Goal: Task Accomplishment & Management: Manage account settings

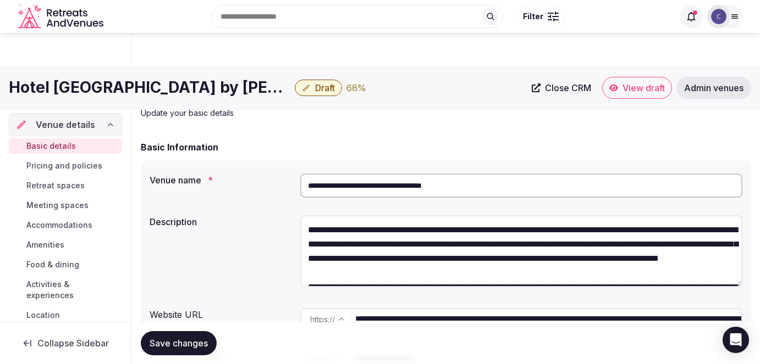
scroll to position [1114, 0]
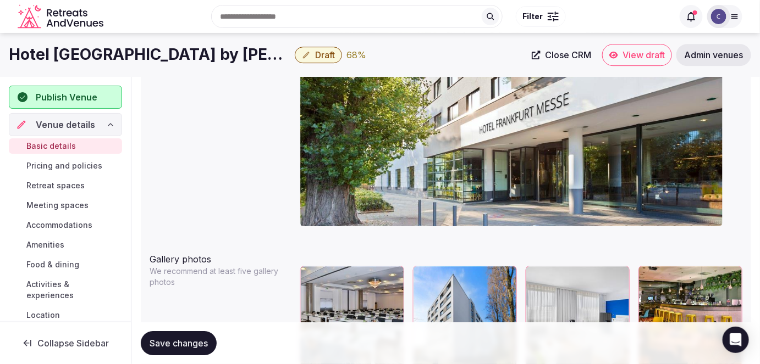
drag, startPoint x: 64, startPoint y: 162, endPoint x: 119, endPoint y: 255, distance: 107.7
click at [64, 162] on span "Pricing and policies" at bounding box center [64, 166] width 76 height 11
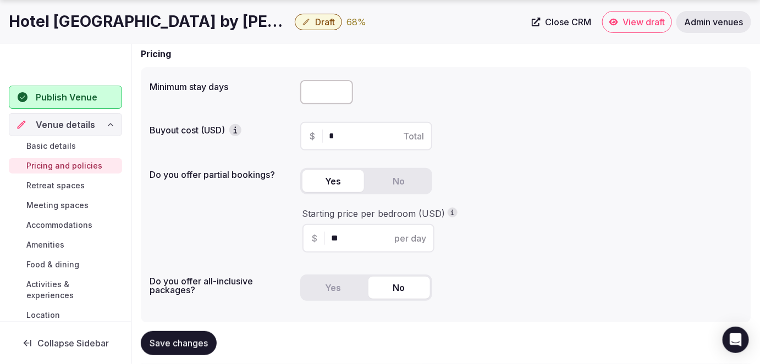
scroll to position [100, 0]
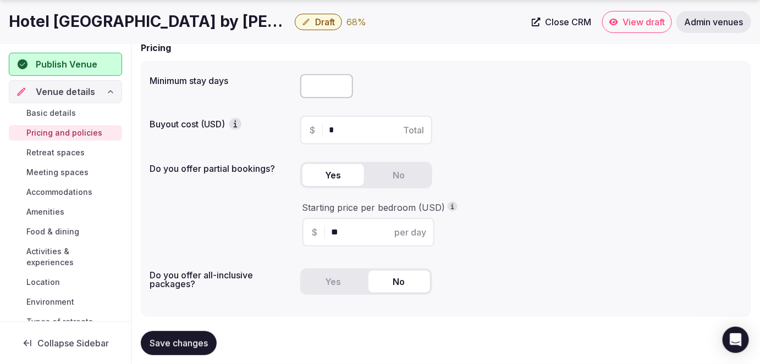
click at [62, 149] on span "Retreat spaces" at bounding box center [55, 152] width 58 height 11
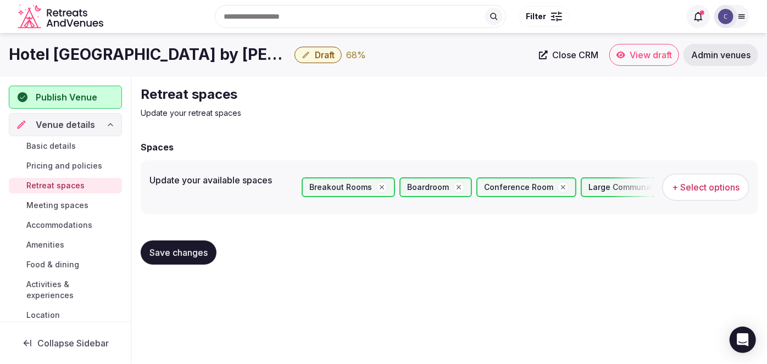
click at [58, 205] on span "Meeting spaces" at bounding box center [57, 205] width 62 height 11
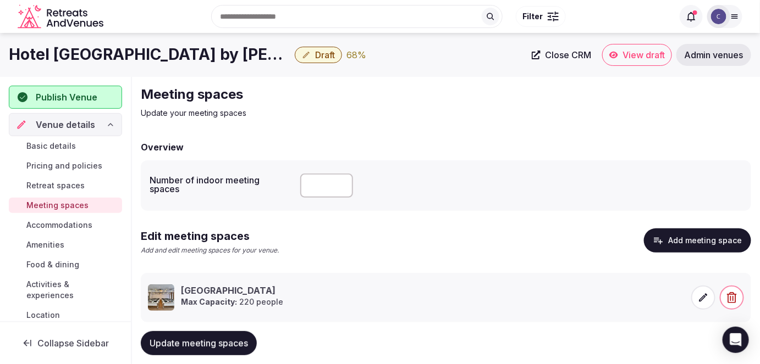
click at [62, 226] on span "Accommodations" at bounding box center [59, 225] width 66 height 11
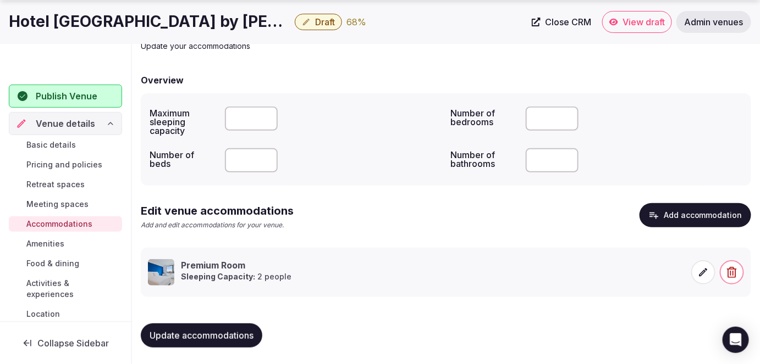
scroll to position [67, 0]
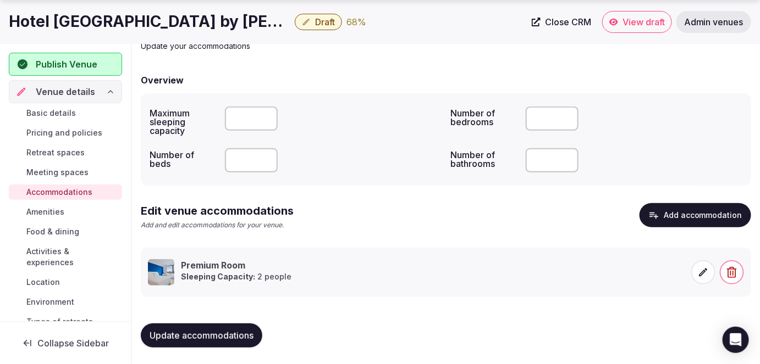
click at [48, 210] on span "Amenities" at bounding box center [45, 212] width 38 height 11
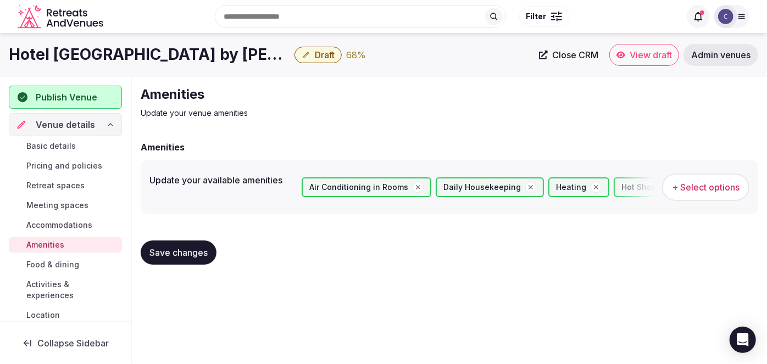
click at [70, 263] on span "Food & dining" at bounding box center [52, 264] width 53 height 11
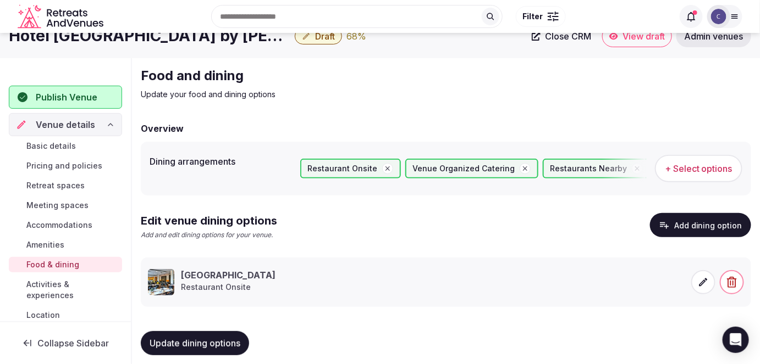
scroll to position [29, 0]
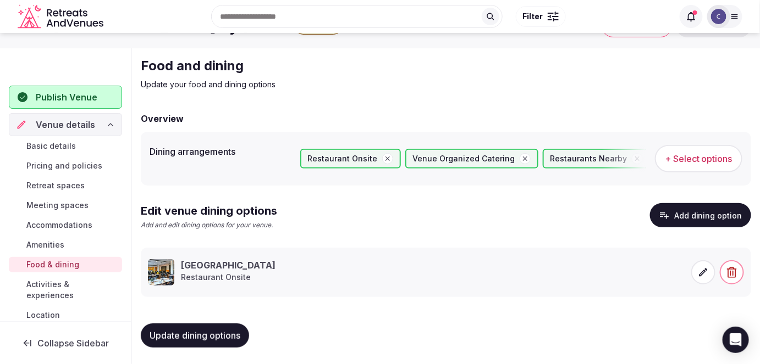
click at [48, 288] on span "Activities & experiences" at bounding box center [71, 290] width 91 height 22
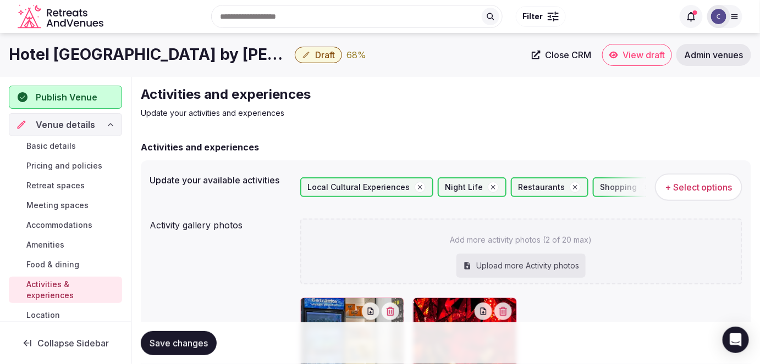
scroll to position [150, 0]
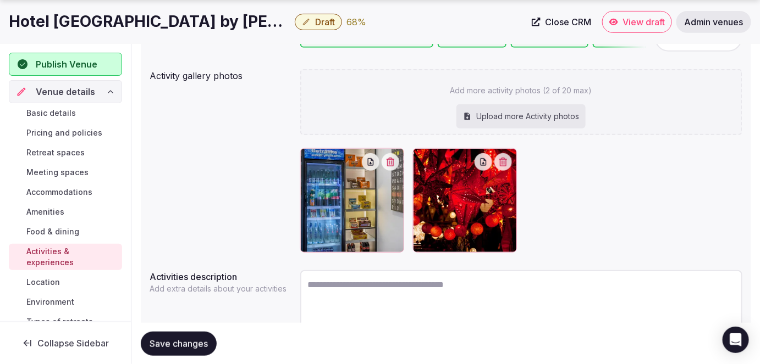
click at [65, 298] on span "Environment" at bounding box center [50, 302] width 48 height 11
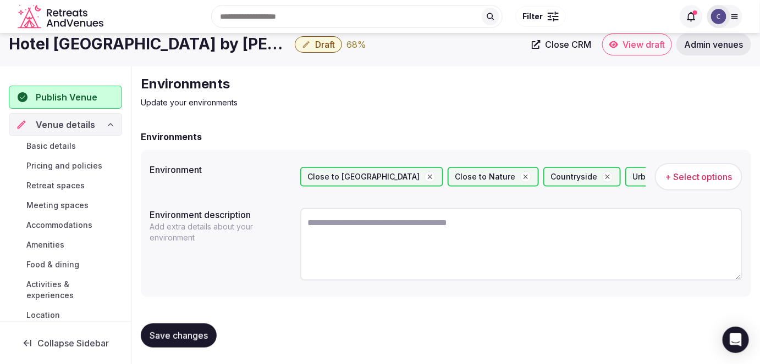
scroll to position [100, 0]
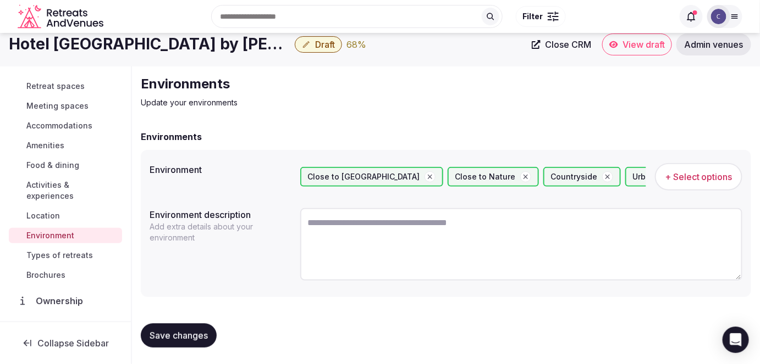
click at [57, 250] on span "Types of retreats" at bounding box center [59, 255] width 67 height 11
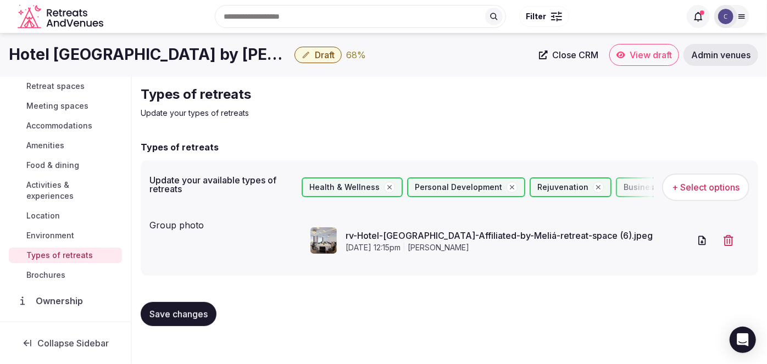
click at [308, 54] on icon "button" at bounding box center [306, 55] width 9 height 9
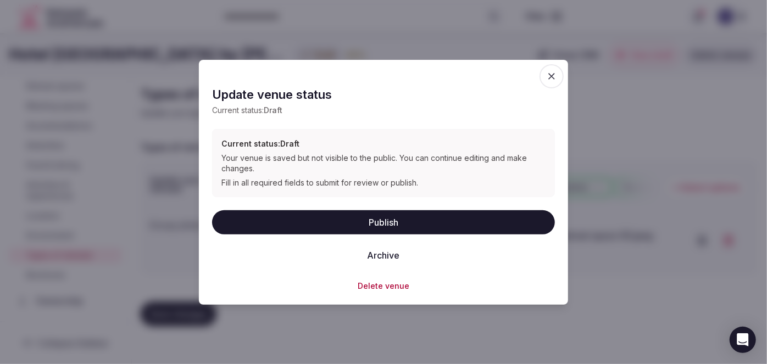
click at [378, 219] on button "Publish" at bounding box center [383, 223] width 343 height 24
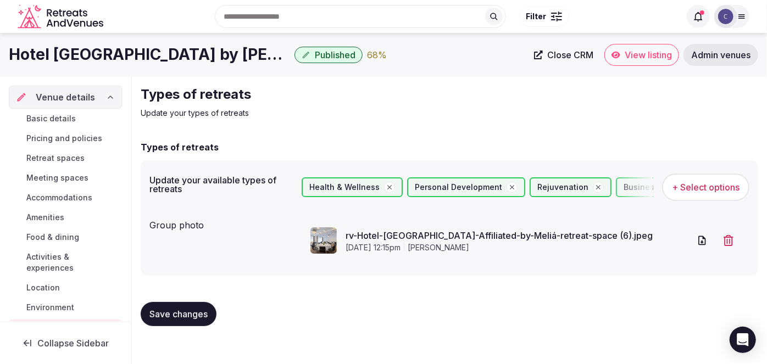
drag, startPoint x: 82, startPoint y: 112, endPoint x: 86, endPoint y: 119, distance: 8.1
click at [82, 112] on link "Basic details" at bounding box center [65, 118] width 113 height 15
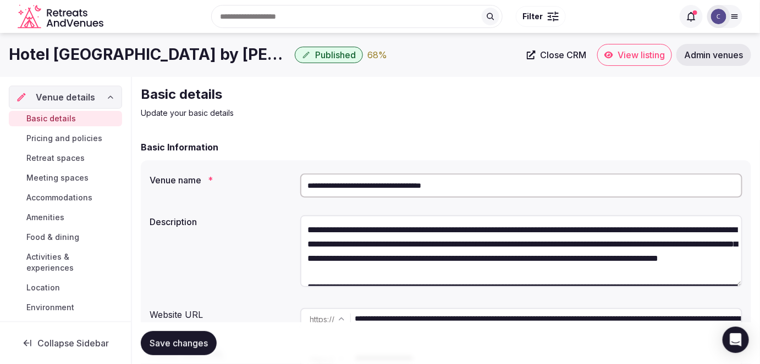
click at [430, 183] on input "**********" at bounding box center [521, 186] width 443 height 24
click at [427, 148] on div "Basic Information" at bounding box center [446, 147] width 610 height 13
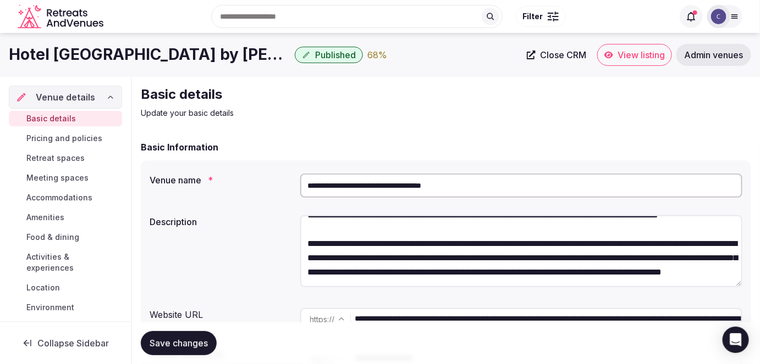
scroll to position [150, 0]
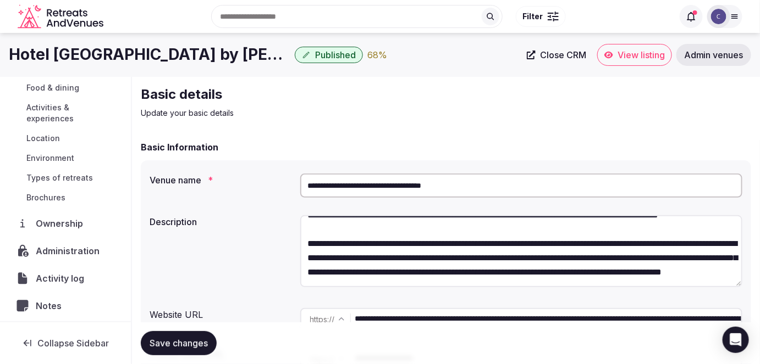
click at [59, 139] on span "Location" at bounding box center [43, 138] width 34 height 11
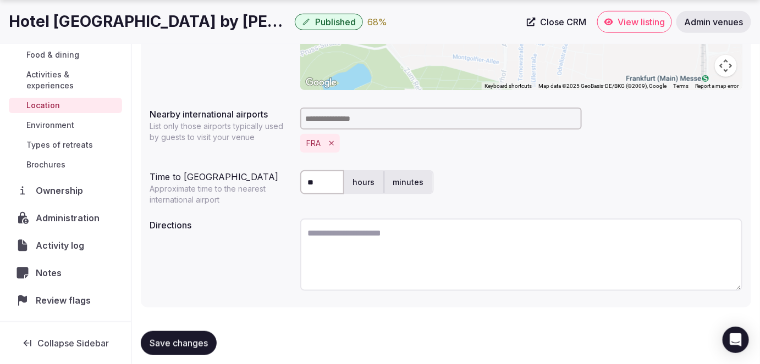
scroll to position [290, 0]
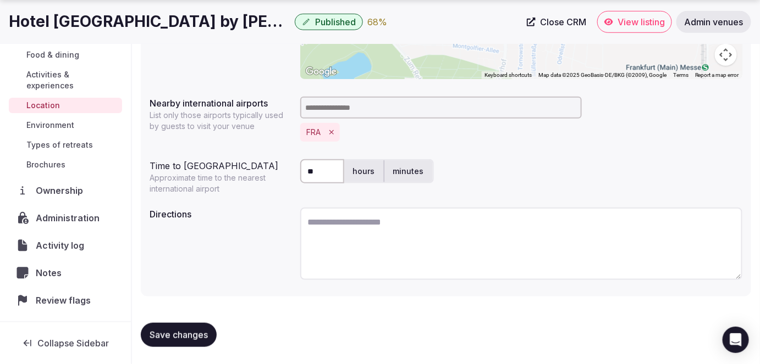
click at [356, 246] on textarea at bounding box center [521, 244] width 443 height 73
paste textarea "**********"
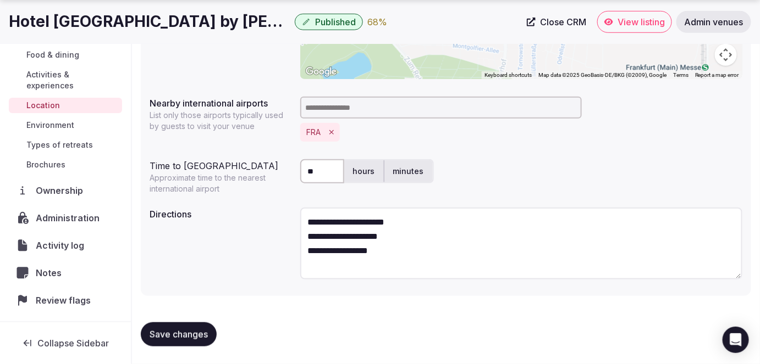
type textarea "**********"
click at [196, 339] on span "Save changes" at bounding box center [179, 334] width 58 height 11
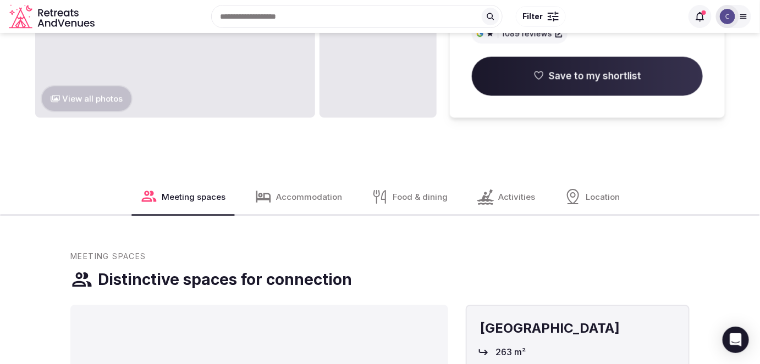
scroll to position [799, 0]
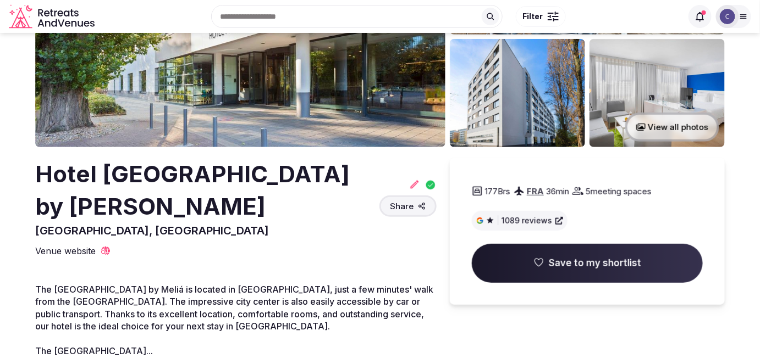
scroll to position [150, 0]
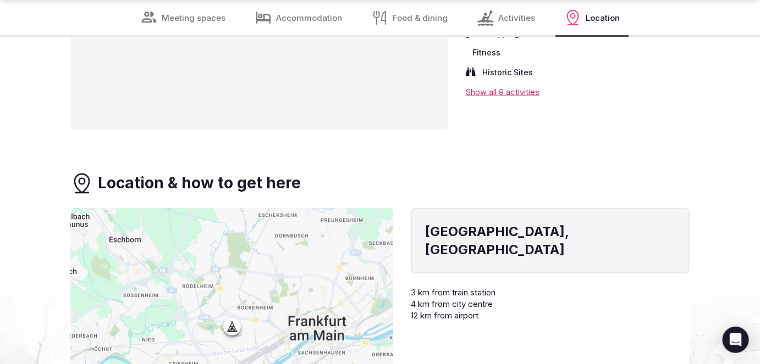
scroll to position [2898, 0]
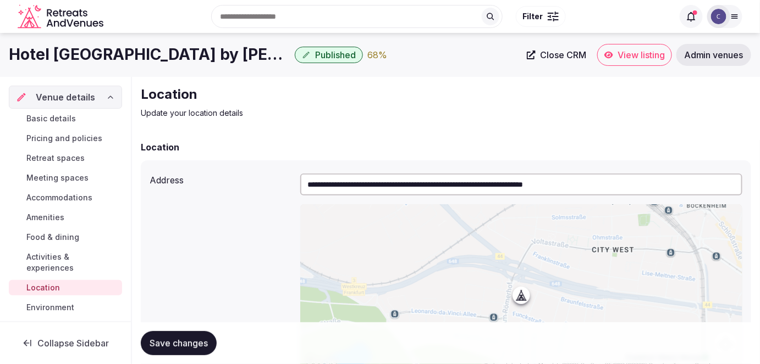
click at [147, 46] on h1 "Hotel [GEOGRAPHIC_DATA] by [PERSON_NAME]" at bounding box center [149, 54] width 281 height 21
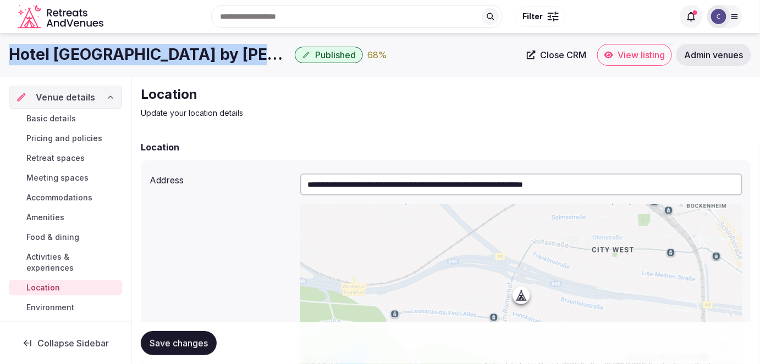
click at [147, 46] on h1 "Hotel Frankfurt Messe Affiliated by Meliá" at bounding box center [149, 54] width 281 height 21
copy div "Hotel Frankfurt Messe Affiliated by Meliá"
click at [62, 115] on span "Basic details" at bounding box center [50, 118] width 49 height 11
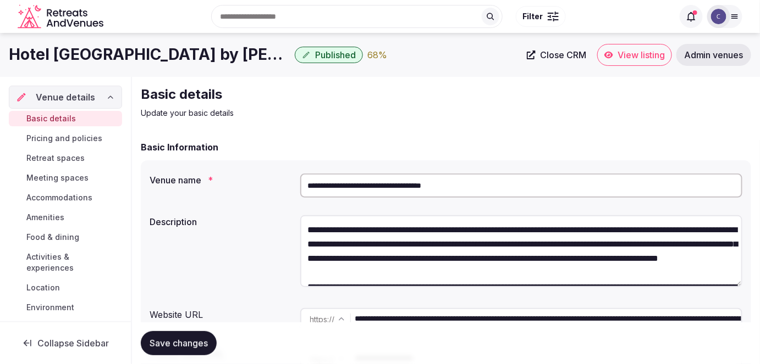
drag, startPoint x: 637, startPoint y: 320, endPoint x: 267, endPoint y: 321, distance: 370.0
click at [270, 321] on div "**********" at bounding box center [446, 319] width 593 height 31
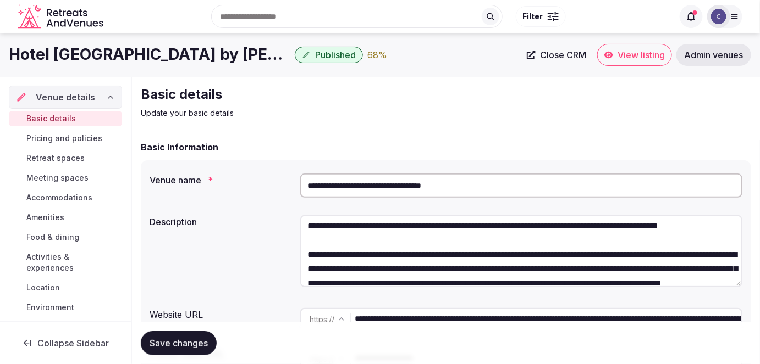
scroll to position [49, 0]
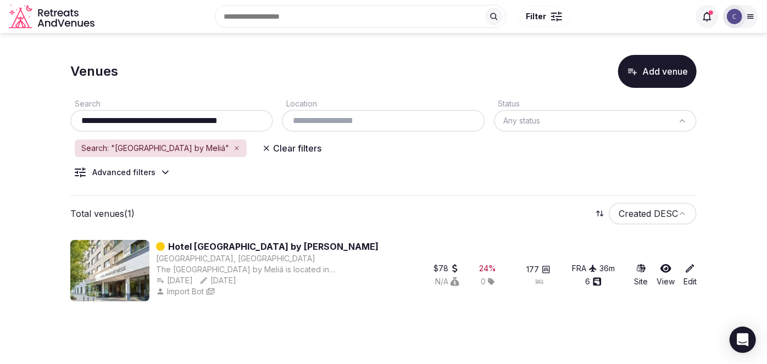
click at [201, 119] on input "**********" at bounding box center [172, 120] width 194 height 13
paste input "****"
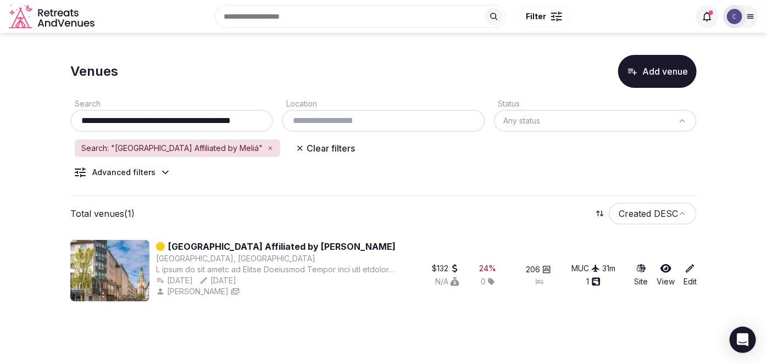
type input "**********"
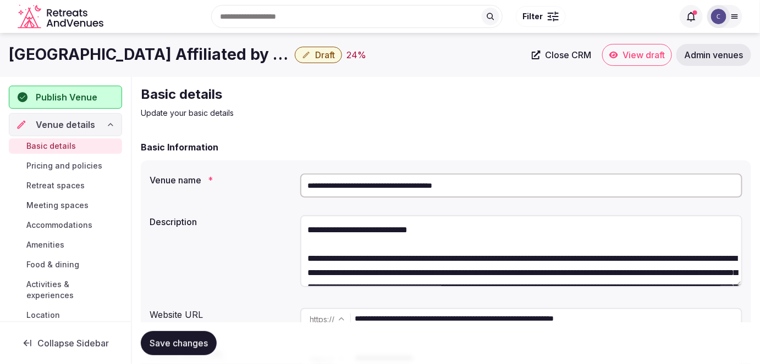
click at [576, 323] on div "Save changes" at bounding box center [446, 344] width 610 height 42
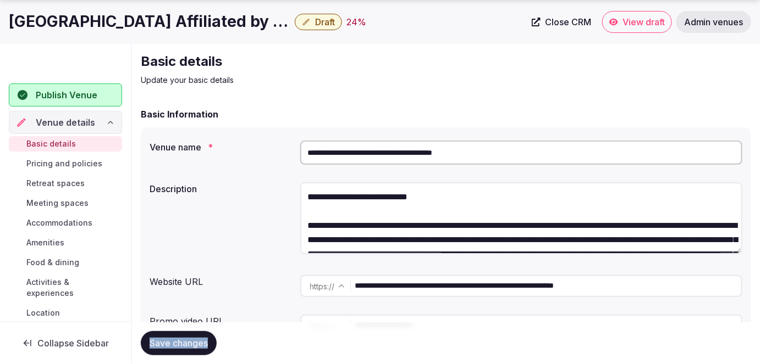
scroll to position [49, 0]
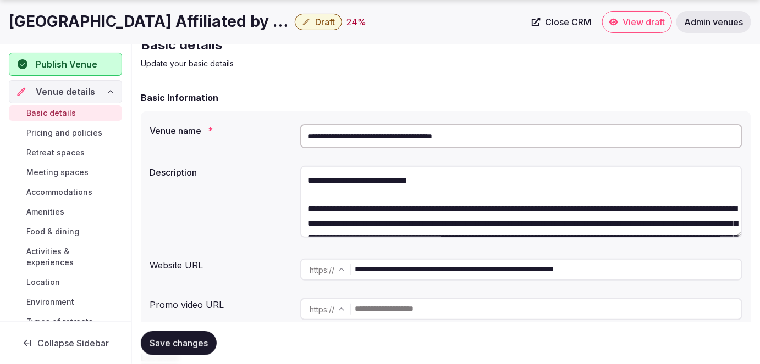
click at [590, 270] on input "**********" at bounding box center [548, 270] width 386 height 22
click at [57, 190] on span "Accommodations" at bounding box center [59, 192] width 66 height 11
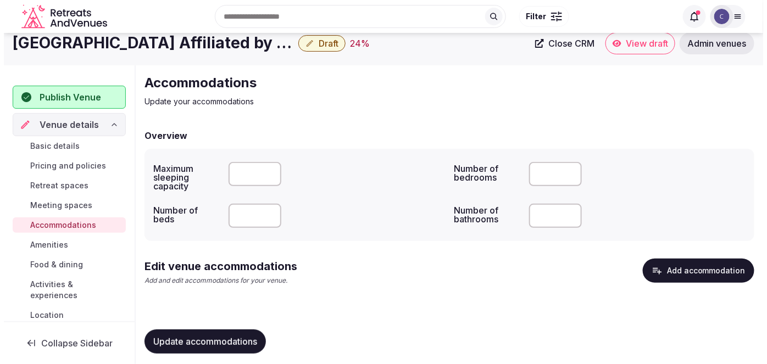
scroll to position [18, 0]
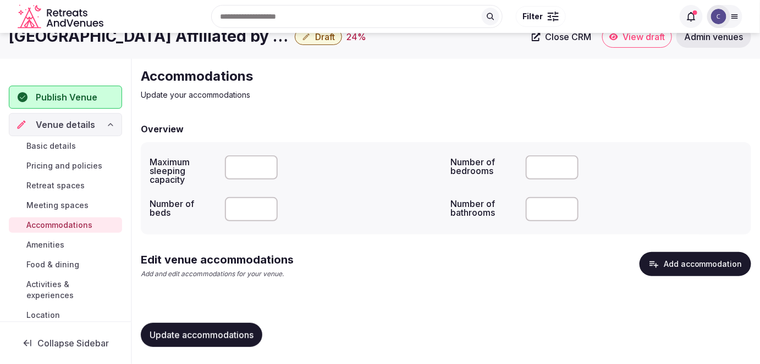
click at [676, 268] on button "Add accommodation" at bounding box center [695, 264] width 112 height 24
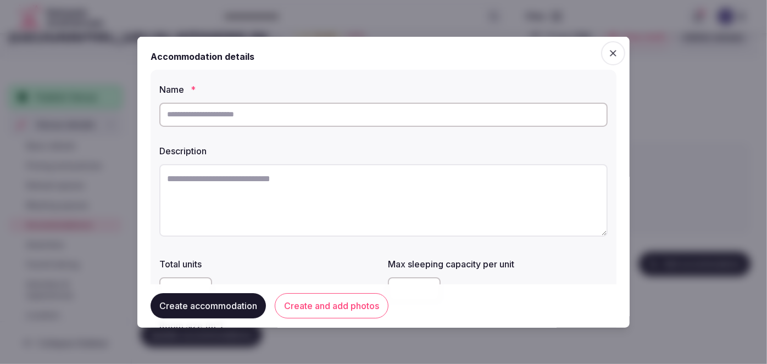
click at [356, 110] on input "text" at bounding box center [383, 114] width 449 height 24
paste input "**********"
type input "**********"
click at [311, 182] on textarea at bounding box center [383, 200] width 449 height 73
paste textarea "**********"
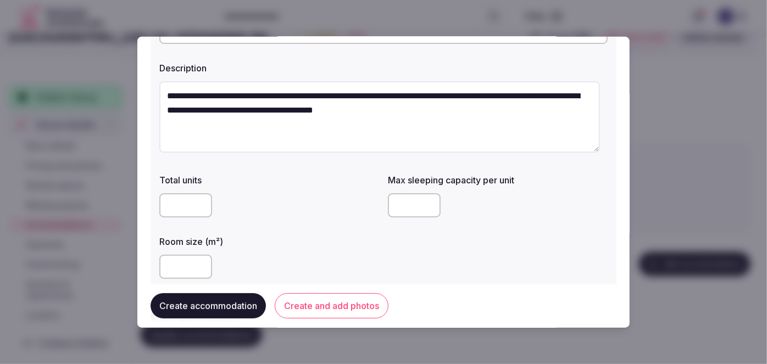
scroll to position [100, 0]
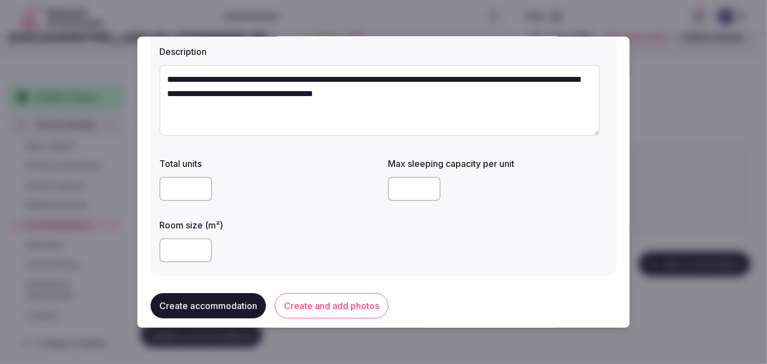
type textarea "**********"
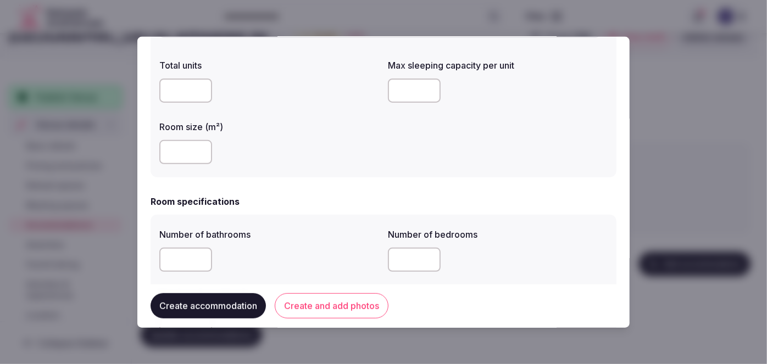
scroll to position [200, 0]
click at [176, 143] on input "number" at bounding box center [185, 151] width 53 height 24
type input "**"
click at [406, 90] on input "number" at bounding box center [414, 89] width 53 height 24
type input "*"
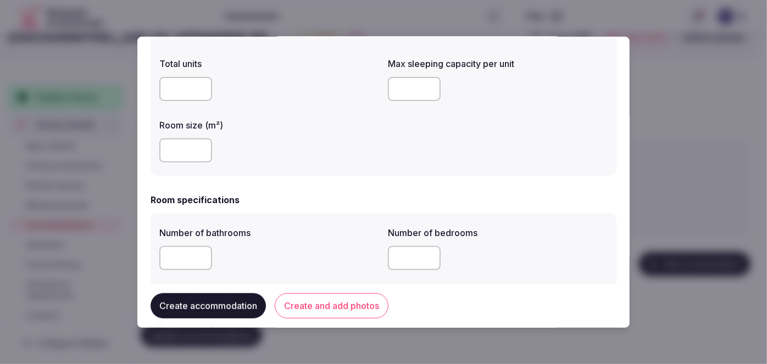
click at [360, 150] on div "**" at bounding box center [269, 151] width 220 height 24
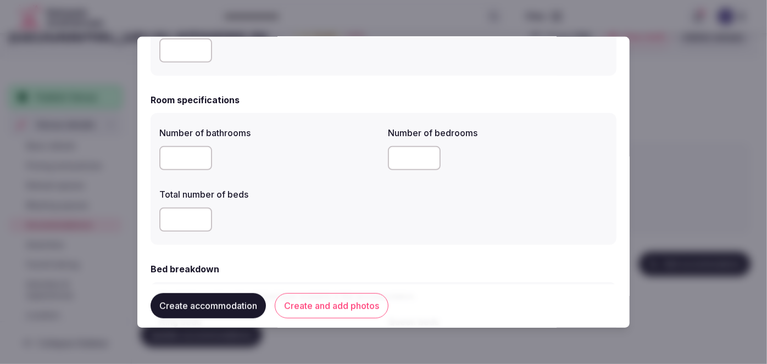
click at [172, 157] on input "number" at bounding box center [185, 158] width 53 height 24
type input "*"
click at [402, 158] on input "number" at bounding box center [414, 158] width 53 height 24
type input "*"
click at [172, 222] on input "number" at bounding box center [185, 220] width 53 height 24
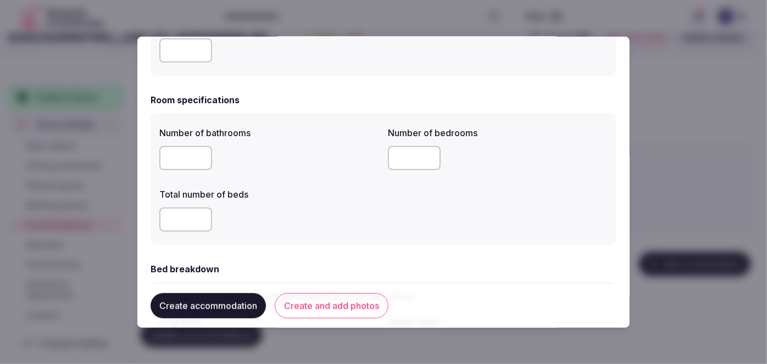
type input "*"
click at [313, 213] on div "*" at bounding box center [269, 220] width 220 height 24
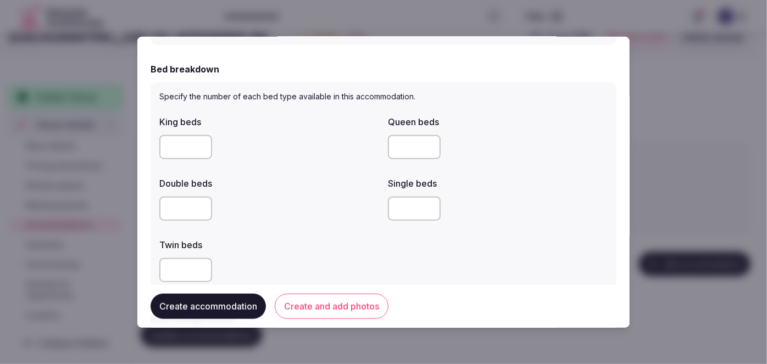
click at [166, 143] on input "number" at bounding box center [185, 147] width 53 height 24
type input "*"
click at [345, 198] on div at bounding box center [269, 209] width 220 height 24
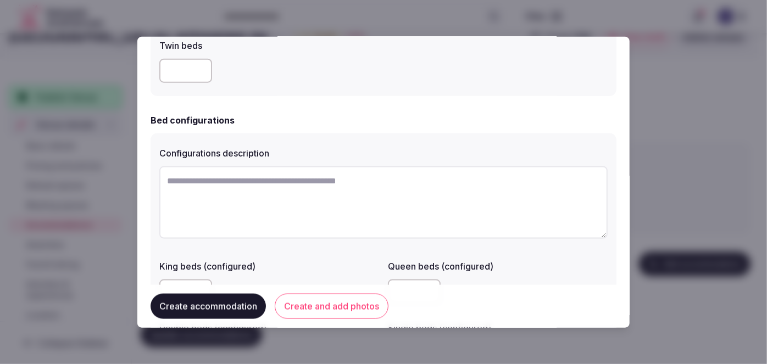
scroll to position [849, 0]
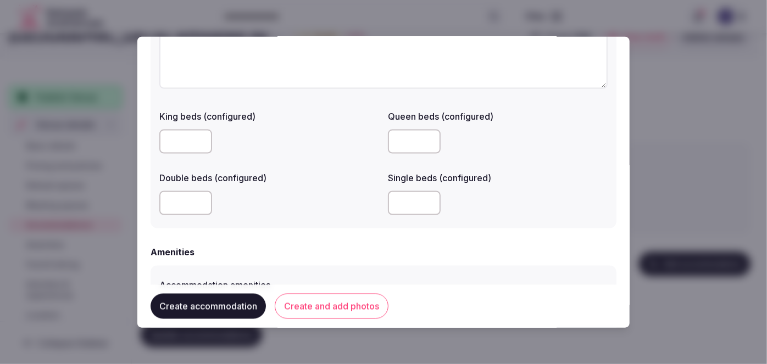
click at [407, 206] on input "number" at bounding box center [414, 203] width 53 height 24
type input "*"
click at [291, 217] on div at bounding box center [269, 203] width 220 height 33
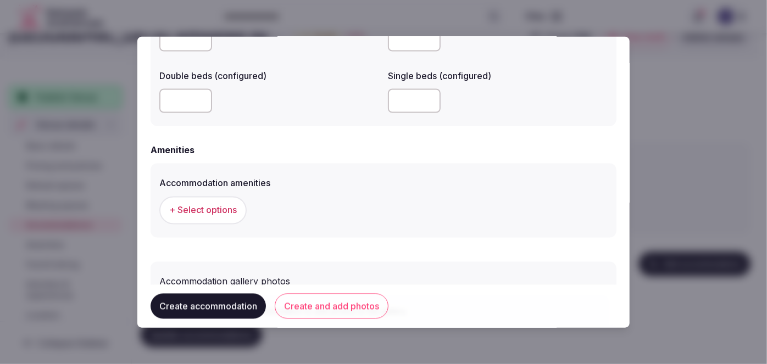
scroll to position [1026, 0]
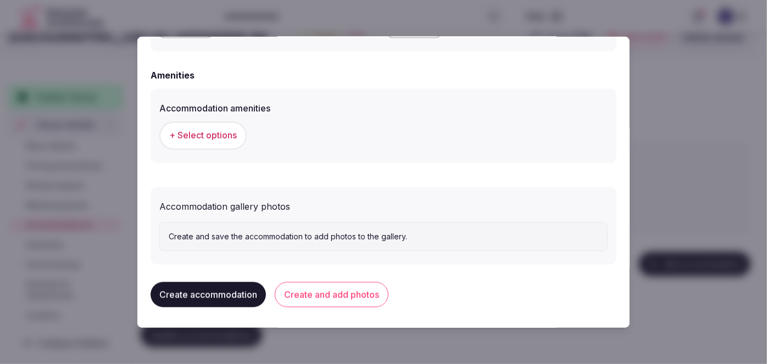
click at [224, 141] on span "+ Select options" at bounding box center [203, 136] width 68 height 12
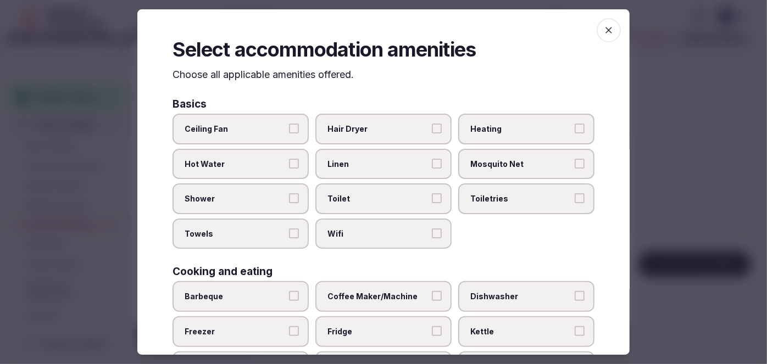
click at [387, 229] on span "Wifi" at bounding box center [378, 234] width 101 height 11
click at [432, 229] on button "Wifi" at bounding box center [437, 234] width 10 height 10
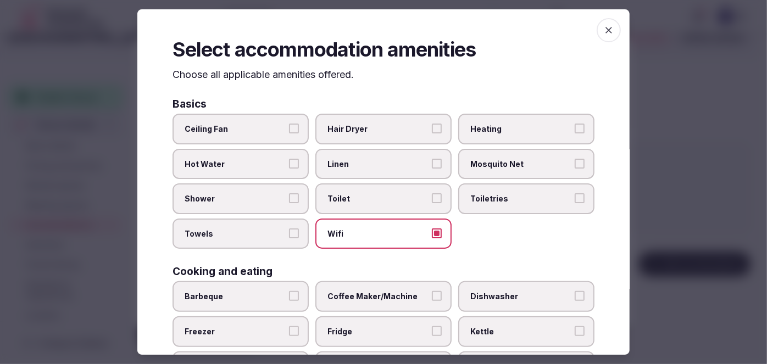
click at [479, 201] on span "Toiletries" at bounding box center [521, 199] width 101 height 11
click at [575, 201] on button "Toiletries" at bounding box center [580, 199] width 10 height 10
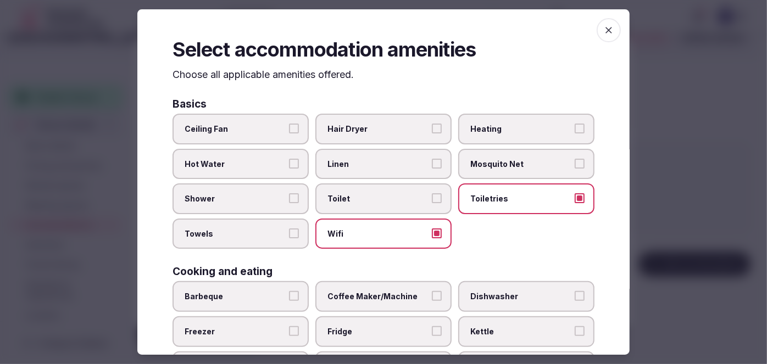
click at [375, 124] on span "Hair Dryer" at bounding box center [378, 129] width 101 height 11
click at [432, 124] on button "Hair Dryer" at bounding box center [437, 129] width 10 height 10
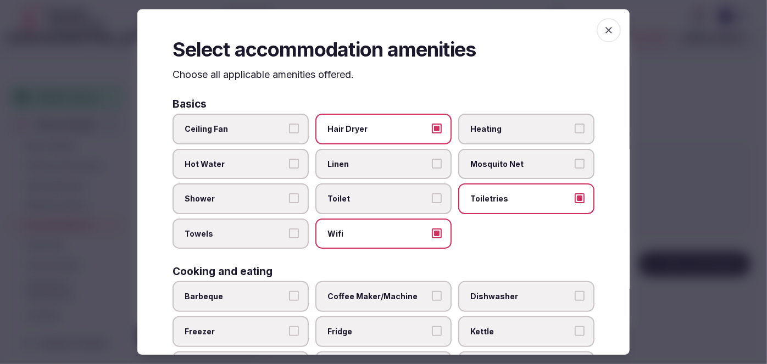
click at [264, 202] on span "Shower" at bounding box center [235, 199] width 101 height 11
click at [289, 202] on button "Shower" at bounding box center [294, 199] width 10 height 10
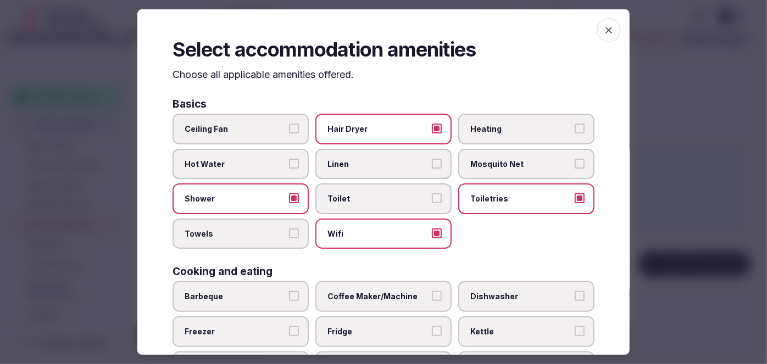
click at [259, 230] on span "Towels" at bounding box center [235, 234] width 101 height 11
click at [289, 230] on button "Towels" at bounding box center [294, 234] width 10 height 10
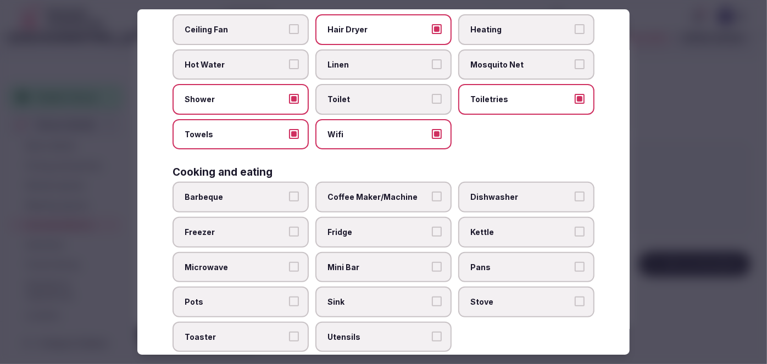
scroll to position [300, 0]
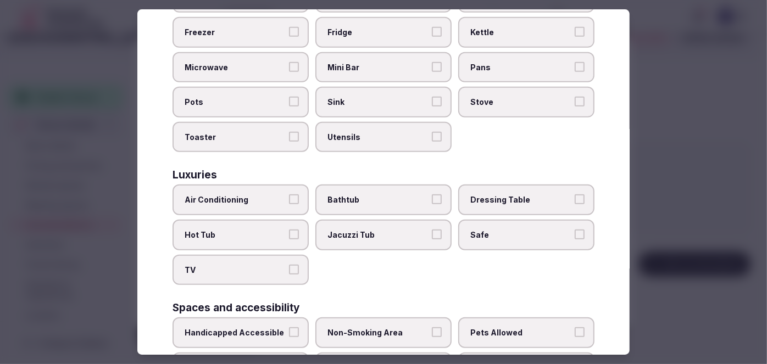
click at [237, 195] on span "Air Conditioning" at bounding box center [235, 200] width 101 height 11
click at [289, 195] on button "Air Conditioning" at bounding box center [294, 200] width 10 height 10
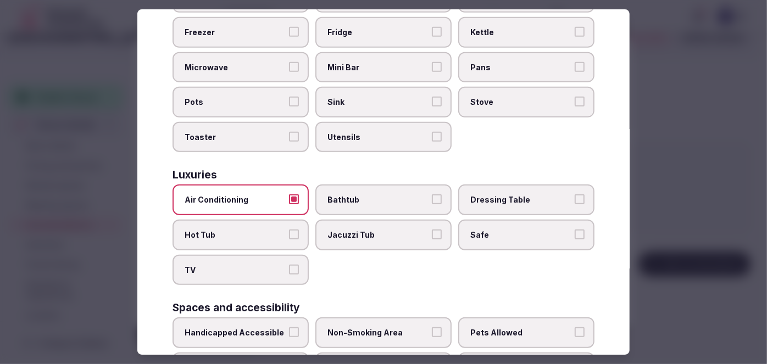
click at [243, 265] on span "TV" at bounding box center [235, 270] width 101 height 11
click at [289, 265] on button "TV" at bounding box center [294, 270] width 10 height 10
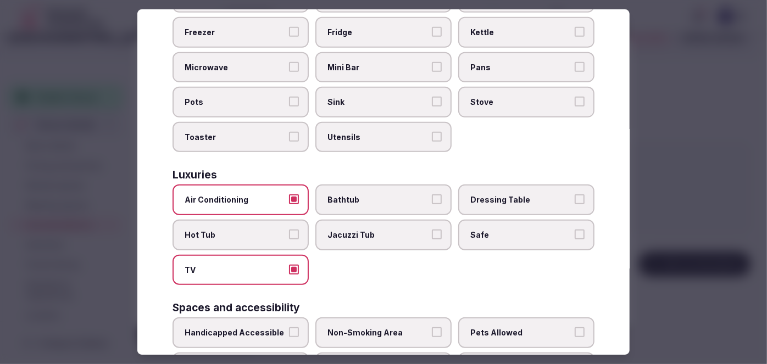
scroll to position [450, 0]
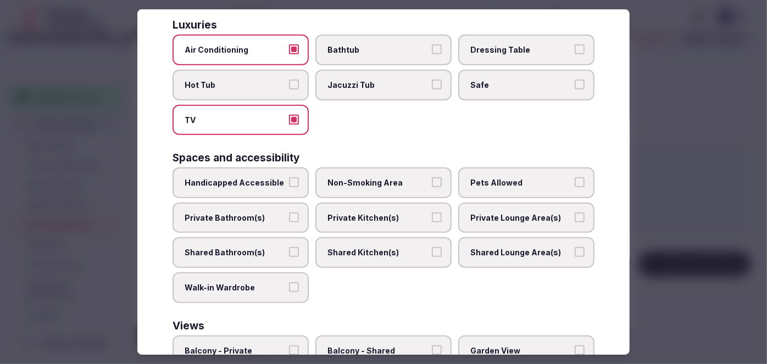
click at [509, 87] on label "Safe" at bounding box center [526, 85] width 136 height 31
click at [575, 87] on button "Safe" at bounding box center [580, 85] width 10 height 10
click at [230, 213] on span "Private Bathroom(s)" at bounding box center [235, 218] width 101 height 11
click at [289, 213] on button "Private Bathroom(s)" at bounding box center [294, 218] width 10 height 10
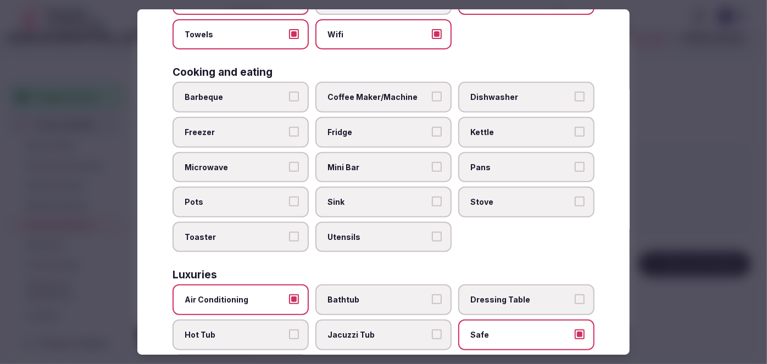
scroll to position [0, 0]
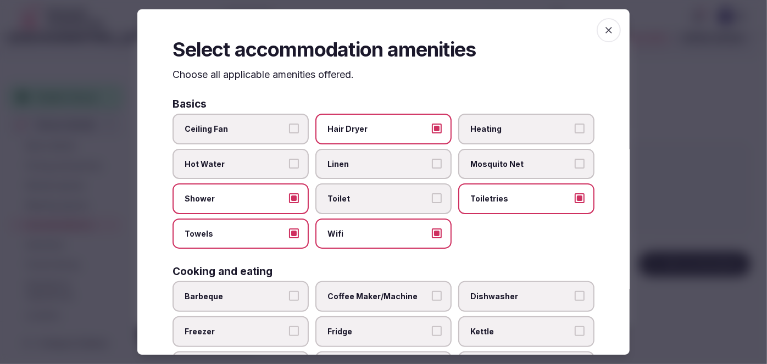
click at [512, 131] on span "Heating" at bounding box center [521, 129] width 101 height 11
click at [575, 131] on button "Heating" at bounding box center [580, 129] width 10 height 10
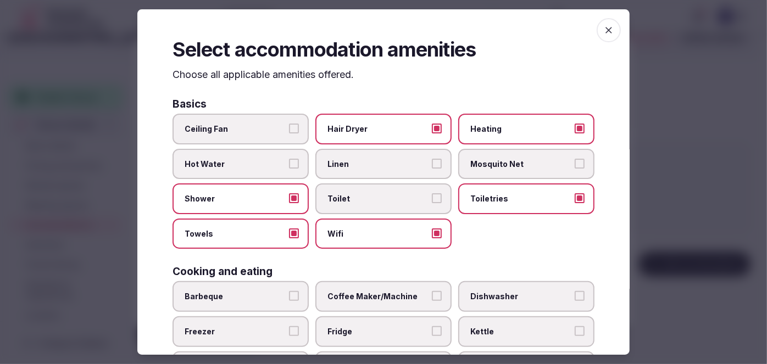
click at [373, 159] on span "Linen" at bounding box center [378, 164] width 101 height 11
click at [432, 159] on button "Linen" at bounding box center [437, 164] width 10 height 10
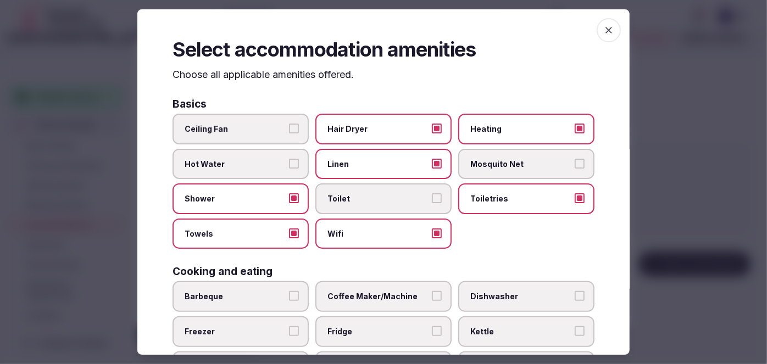
drag, startPoint x: 600, startPoint y: 31, endPoint x: 592, endPoint y: 53, distance: 23.3
click at [606, 32] on icon "button" at bounding box center [609, 30] width 7 height 7
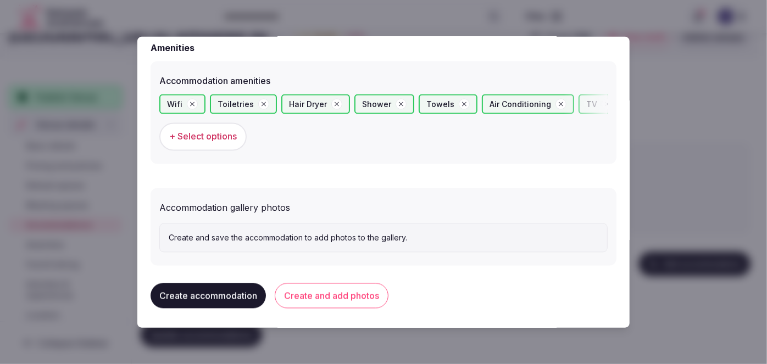
scroll to position [1054, 0]
click at [357, 289] on button "Create and add photos" at bounding box center [332, 295] width 114 height 25
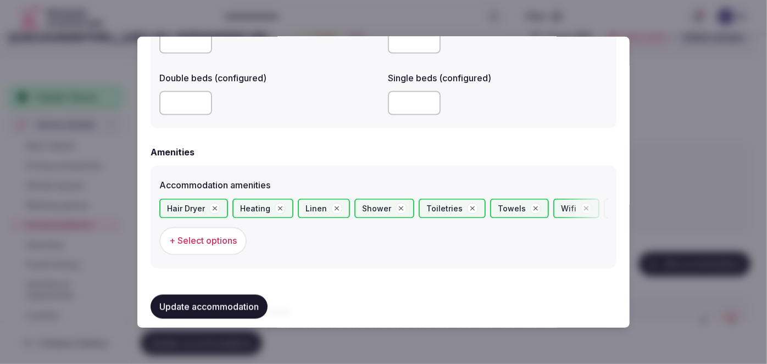
scroll to position [1149, 0]
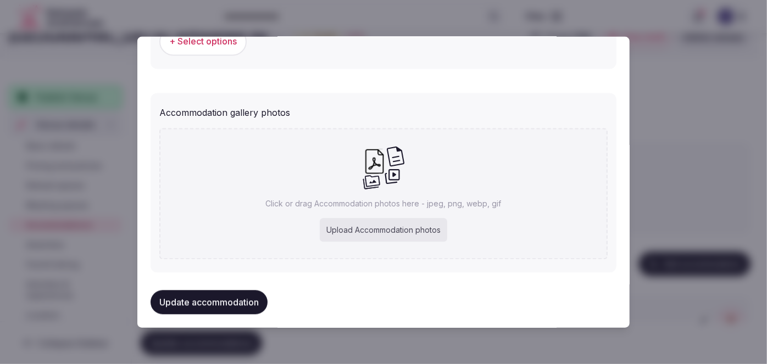
click at [359, 225] on div "Upload Accommodation photos" at bounding box center [384, 231] width 128 height 24
type input "**********"
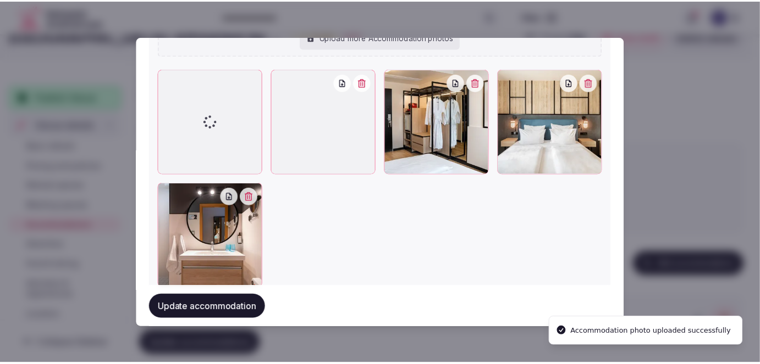
scroll to position [1299, 0]
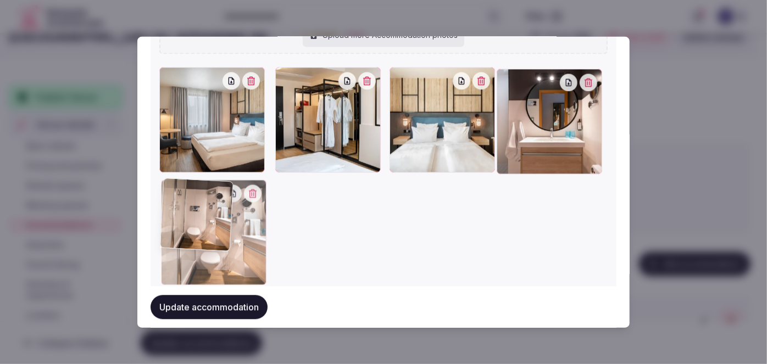
drag, startPoint x: 292, startPoint y: 75, endPoint x: 205, endPoint y: 175, distance: 132.9
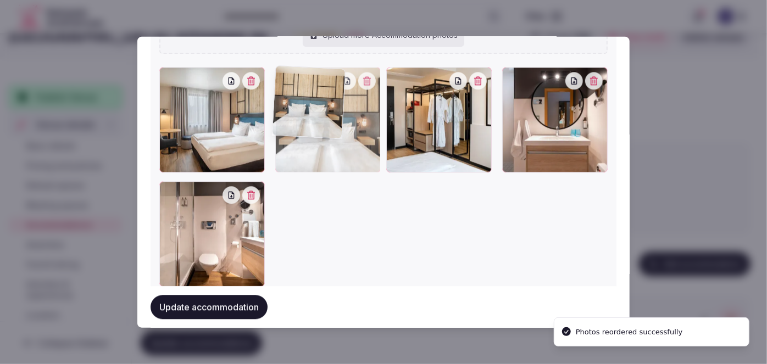
drag, startPoint x: 423, startPoint y: 97, endPoint x: 356, endPoint y: 97, distance: 67.6
click at [356, 97] on div at bounding box center [328, 121] width 106 height 106
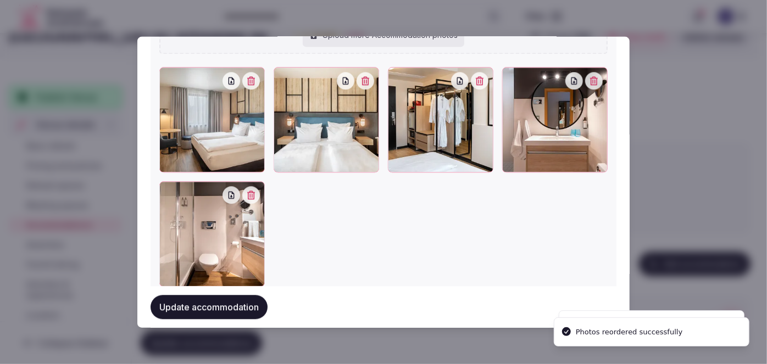
click at [253, 303] on button "Update accommodation" at bounding box center [209, 307] width 117 height 24
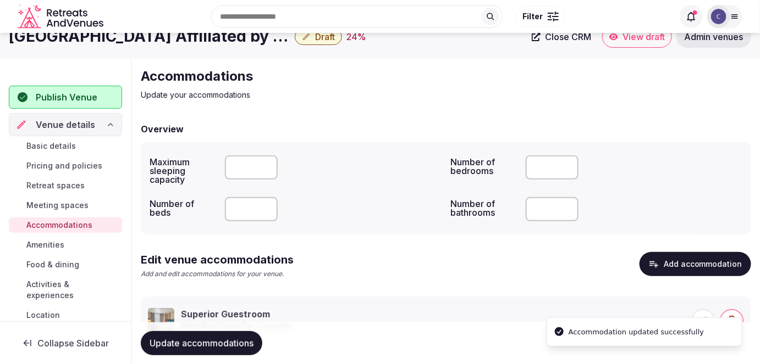
click at [241, 343] on span "Update accommodations" at bounding box center [202, 343] width 104 height 11
click at [89, 167] on span "Pricing and policies" at bounding box center [64, 166] width 76 height 11
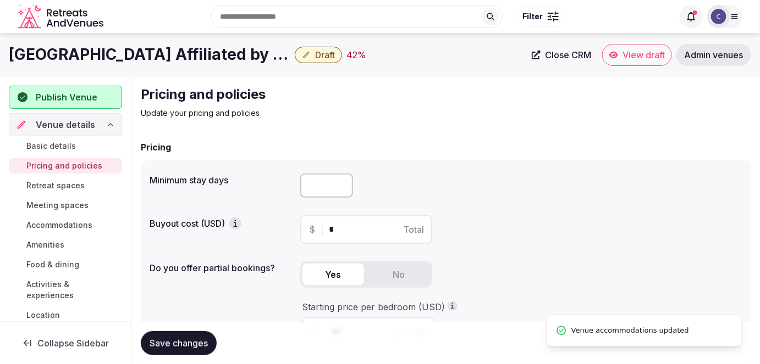
click at [328, 178] on input "number" at bounding box center [326, 186] width 53 height 24
type input "*"
click at [174, 340] on span "Save changes" at bounding box center [179, 343] width 58 height 11
click at [151, 57] on h1 "Hotel München City Center Affiliated by Meliá" at bounding box center [149, 54] width 281 height 21
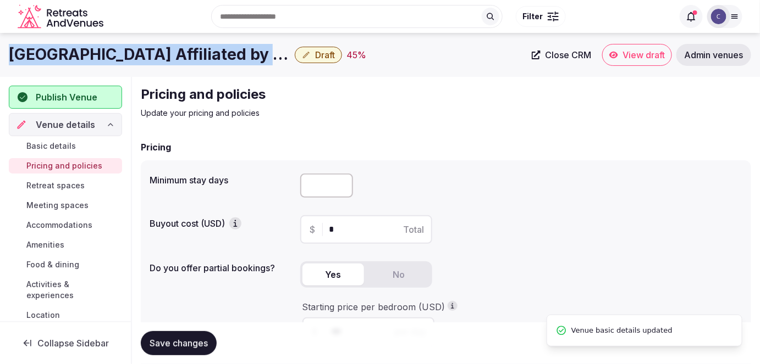
click at [151, 57] on h1 "Hotel München City Center Affiliated by Meliá" at bounding box center [149, 54] width 281 height 21
copy div "Hotel München City Center Affiliated by Meliá"
click at [70, 189] on span "Retreat spaces" at bounding box center [55, 185] width 58 height 11
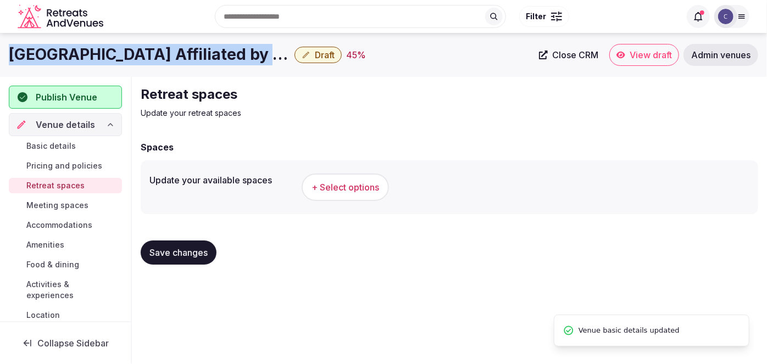
click at [349, 176] on button "+ Select options" at bounding box center [345, 187] width 87 height 27
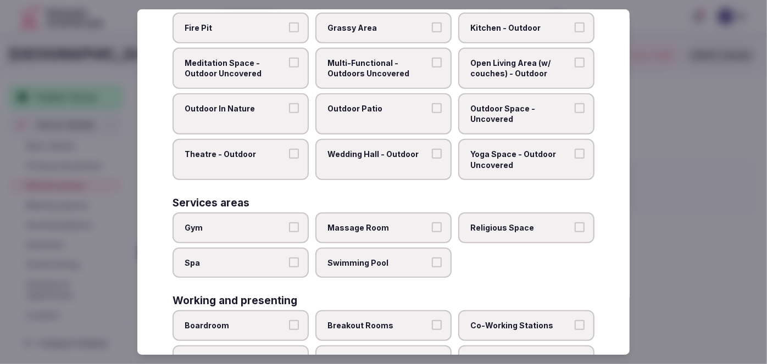
scroll to position [494, 0]
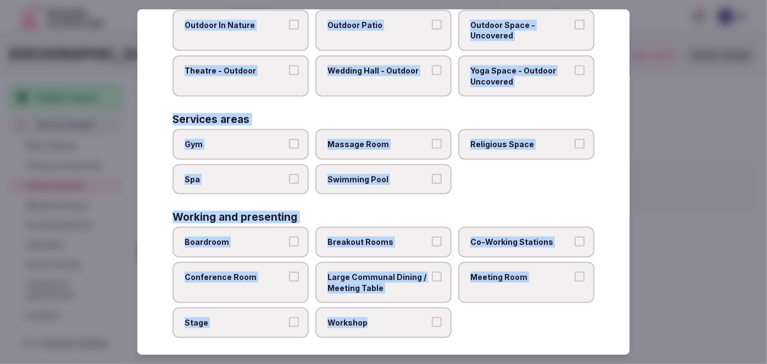
drag, startPoint x: 170, startPoint y: 70, endPoint x: 460, endPoint y: 317, distance: 380.3
click at [456, 318] on div "Select your retreat spaces Choose all applicable retreat spaces offered. Covere…" at bounding box center [383, 182] width 493 height 346
copy div "Choose all applicable retreat spaces offered. Covered outdoor spaces Meditation…"
click at [536, 289] on label "Meeting Room" at bounding box center [526, 282] width 136 height 41
click at [575, 282] on button "Meeting Room" at bounding box center [580, 277] width 10 height 10
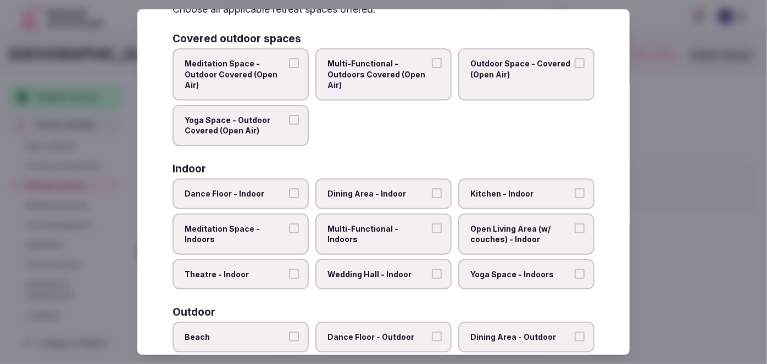
scroll to position [44, 0]
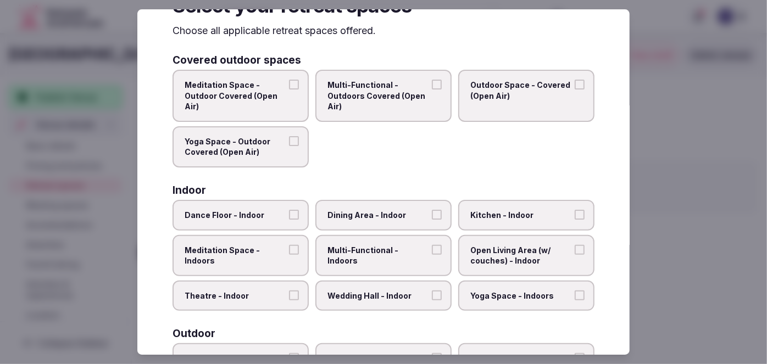
click at [377, 239] on label "Multi-Functional - Indoors" at bounding box center [384, 255] width 136 height 41
click at [432, 245] on button "Multi-Functional - Indoors" at bounding box center [437, 250] width 10 height 10
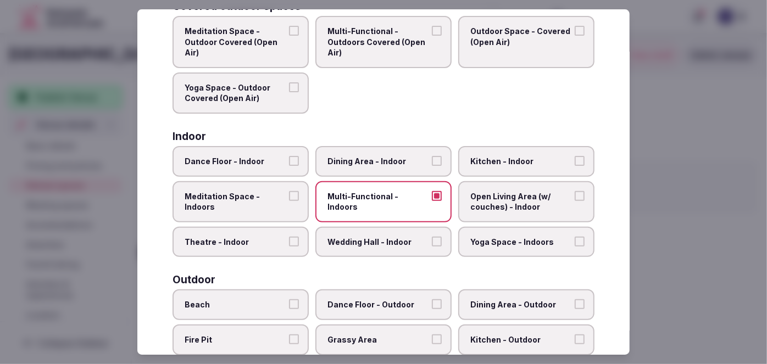
scroll to position [244, 0]
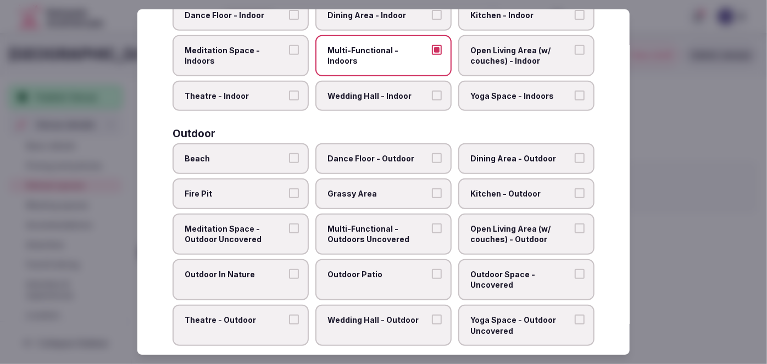
click at [399, 238] on span "Multi-Functional - Outdoors Uncovered" at bounding box center [378, 234] width 101 height 21
click at [432, 234] on button "Multi-Functional - Outdoors Uncovered" at bounding box center [437, 229] width 10 height 10
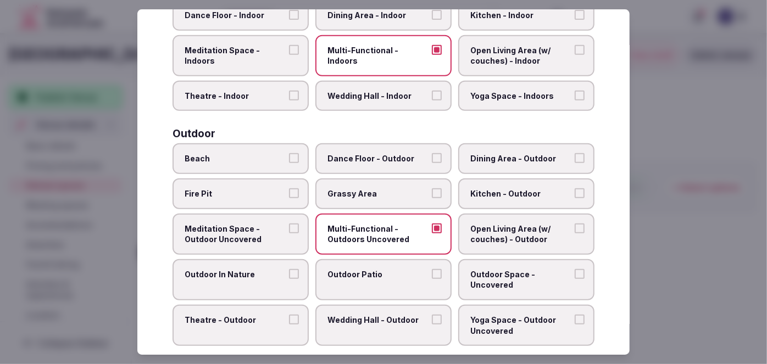
click at [395, 270] on span "Outdoor Patio" at bounding box center [378, 274] width 101 height 11
click at [432, 270] on button "Outdoor Patio" at bounding box center [437, 274] width 10 height 10
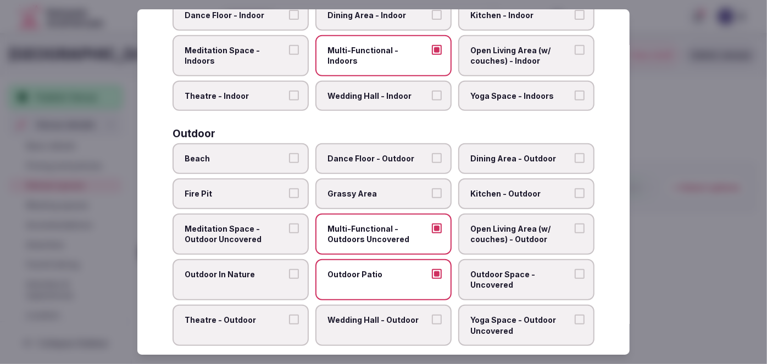
click at [496, 280] on span "Outdoor Space - Uncovered" at bounding box center [521, 279] width 101 height 21
click at [575, 279] on button "Outdoor Space - Uncovered" at bounding box center [580, 274] width 10 height 10
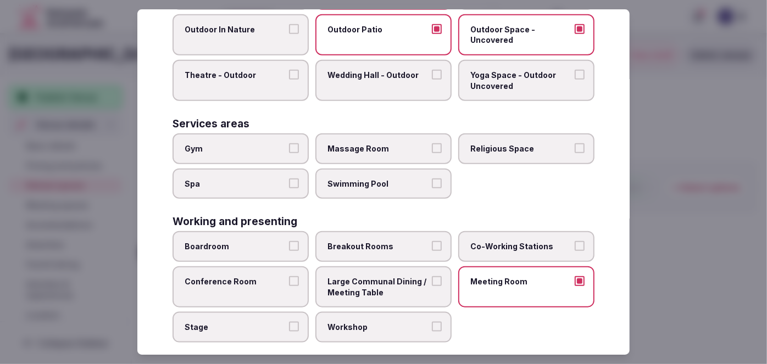
scroll to position [494, 0]
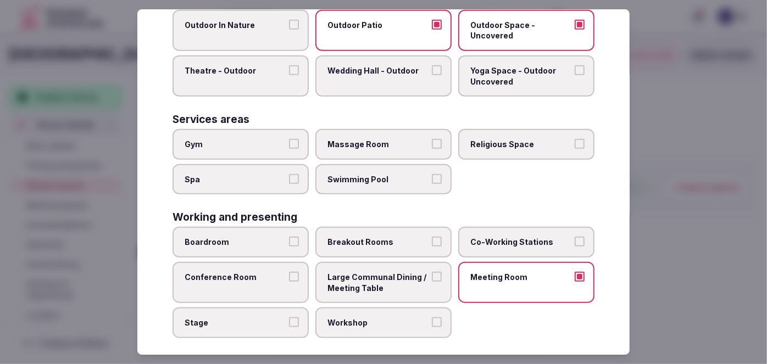
click at [189, 272] on span "Conference Room" at bounding box center [235, 277] width 101 height 11
click at [289, 272] on button "Conference Room" at bounding box center [294, 277] width 10 height 10
click at [236, 240] on label "Boardroom" at bounding box center [241, 242] width 136 height 31
click at [289, 240] on button "Boardroom" at bounding box center [294, 242] width 10 height 10
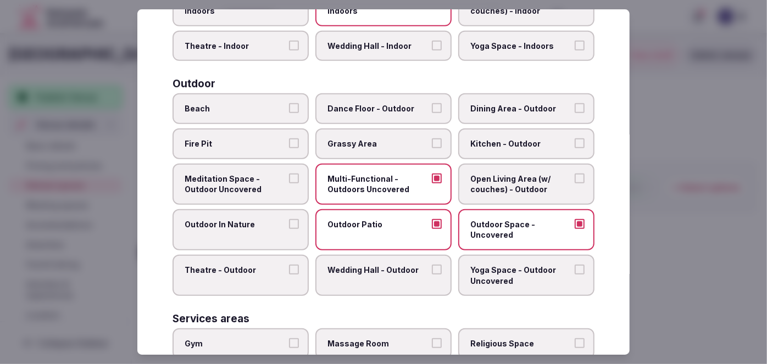
scroll to position [94, 0]
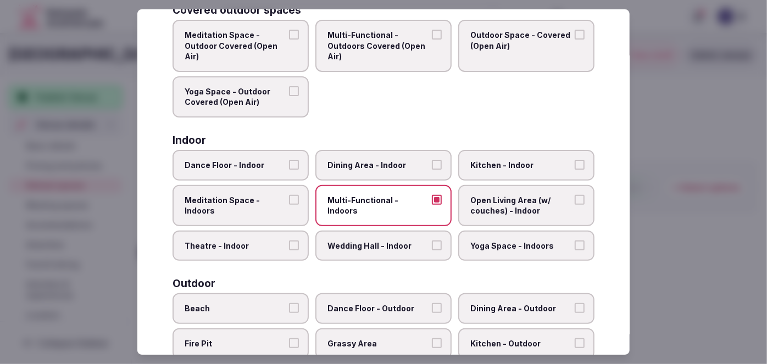
click at [396, 167] on span "Dining Area - Indoor" at bounding box center [378, 165] width 101 height 11
click at [432, 167] on button "Dining Area - Indoor" at bounding box center [437, 165] width 10 height 10
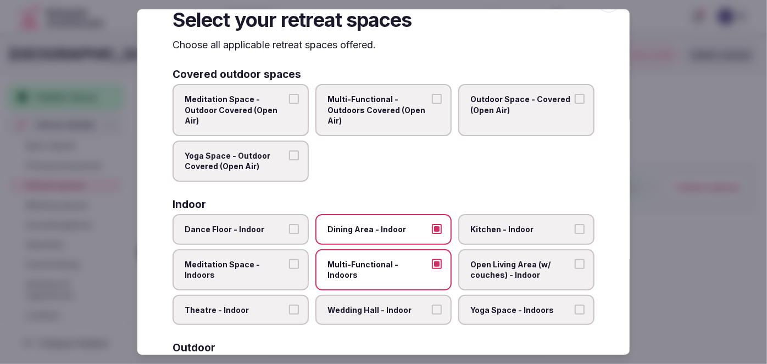
scroll to position [0, 0]
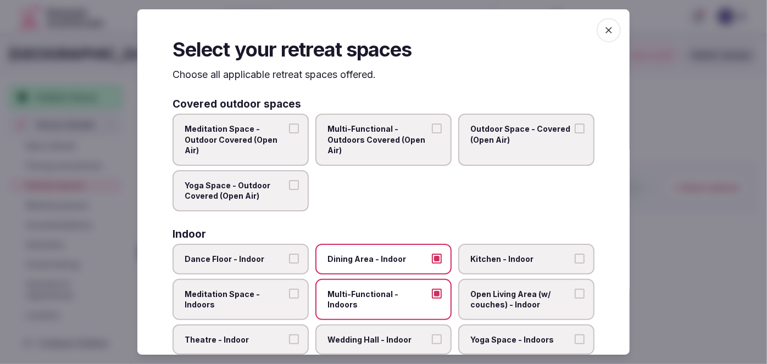
drag, startPoint x: 601, startPoint y: 30, endPoint x: 601, endPoint y: 38, distance: 8.8
click at [604, 31] on icon "button" at bounding box center [609, 30] width 11 height 11
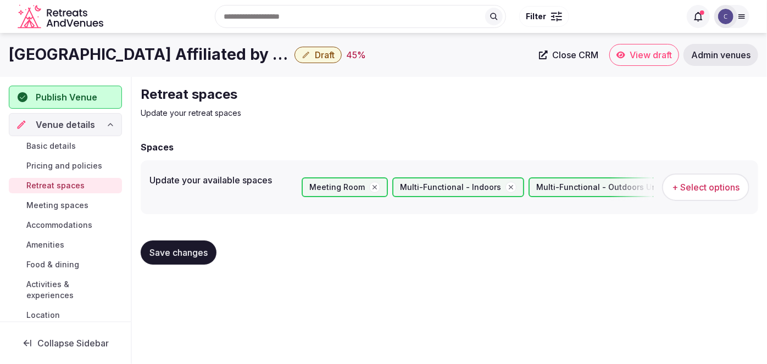
click at [204, 254] on span "Save changes" at bounding box center [179, 252] width 58 height 11
click at [70, 203] on span "Meeting spaces" at bounding box center [57, 205] width 62 height 11
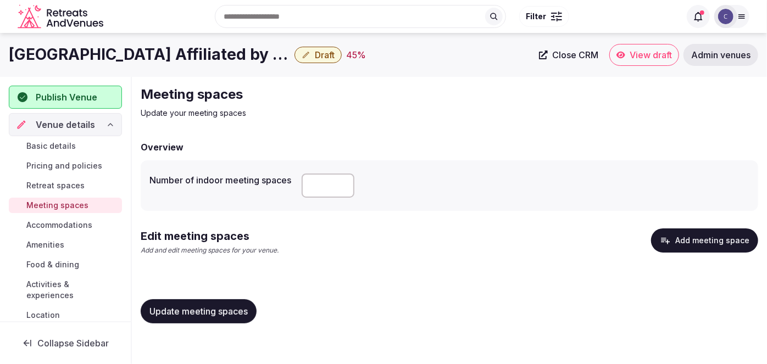
click at [705, 241] on button "Add meeting space" at bounding box center [704, 241] width 107 height 24
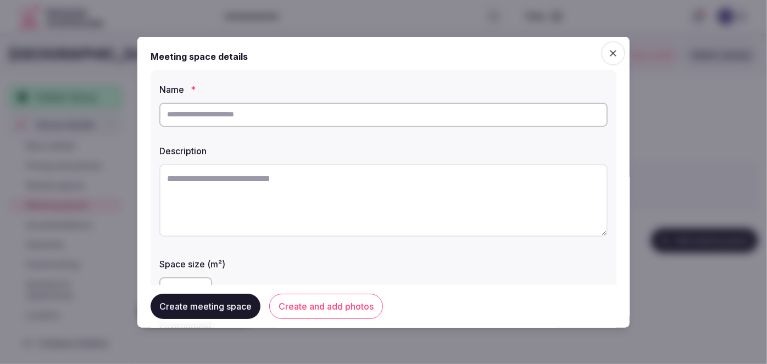
click at [348, 114] on input "text" at bounding box center [383, 114] width 449 height 24
paste input "**********"
type input "**********"
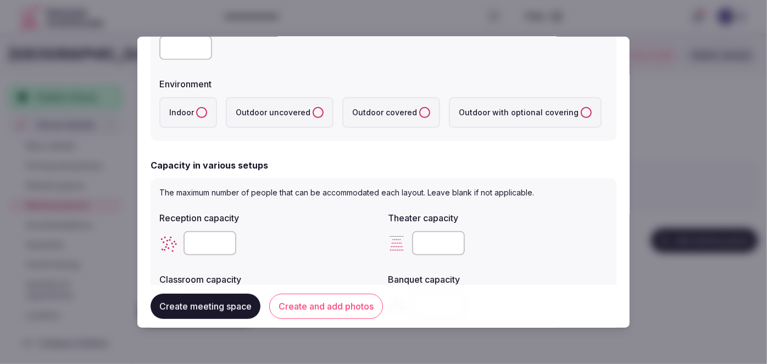
scroll to position [250, 0]
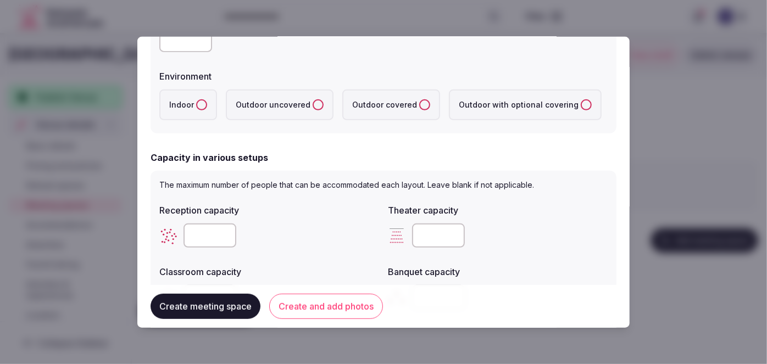
click at [192, 95] on label "Indoor" at bounding box center [188, 104] width 58 height 31
click at [196, 99] on button "Indoor" at bounding box center [201, 104] width 11 height 11
click at [179, 47] on input "number" at bounding box center [185, 39] width 53 height 24
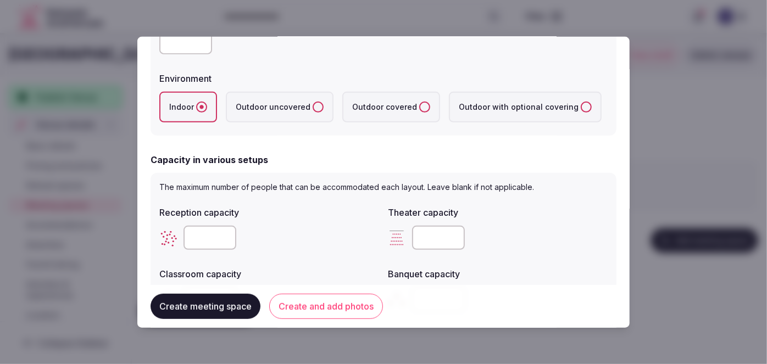
type input "**"
click at [305, 215] on label "Reception capacity" at bounding box center [269, 212] width 220 height 9
click at [415, 240] on input "number" at bounding box center [438, 237] width 53 height 24
type input "**"
click at [368, 246] on div at bounding box center [269, 237] width 220 height 24
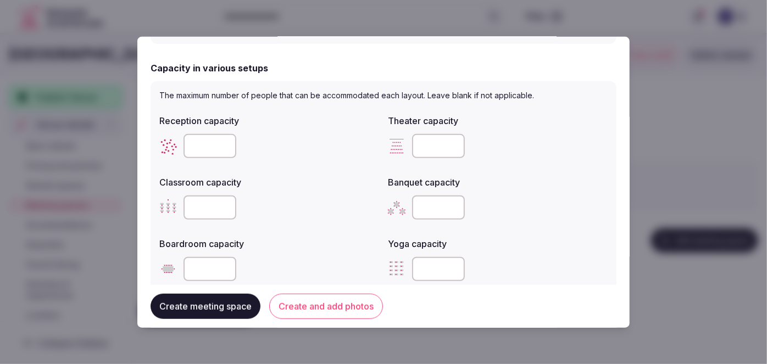
scroll to position [397, 0]
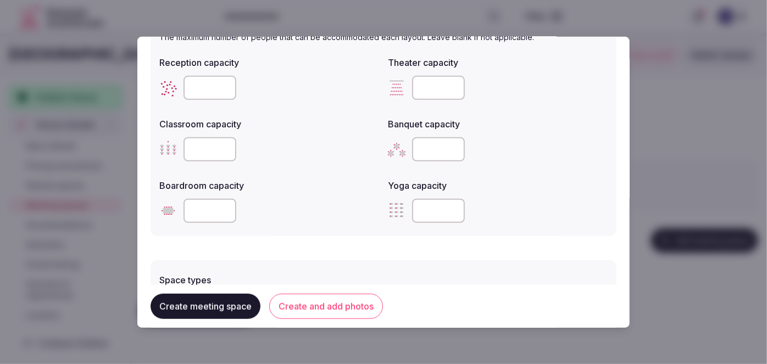
click at [212, 153] on input "number" at bounding box center [210, 149] width 53 height 24
type input "**"
click at [310, 184] on label "Boardroom capacity" at bounding box center [269, 185] width 220 height 9
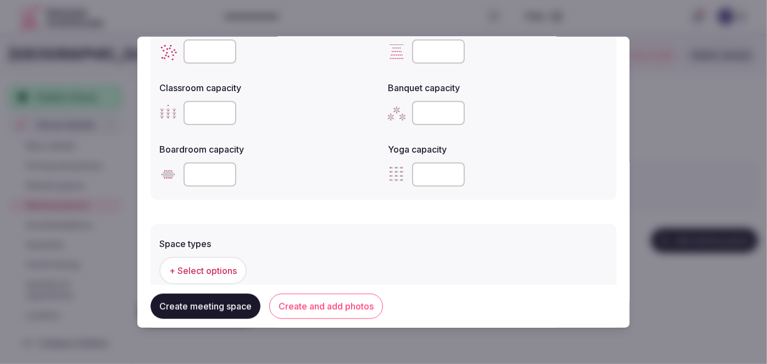
scroll to position [598, 0]
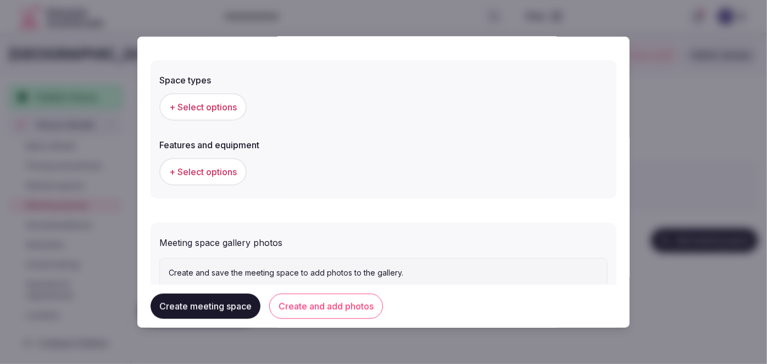
click at [224, 107] on span "+ Select options" at bounding box center [203, 107] width 68 height 12
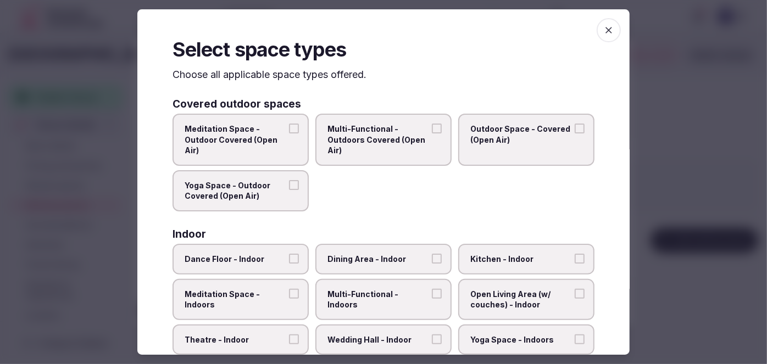
click at [386, 307] on label "Multi-Functional - Indoors" at bounding box center [384, 299] width 136 height 41
click at [432, 299] on button "Multi-Functional - Indoors" at bounding box center [437, 294] width 10 height 10
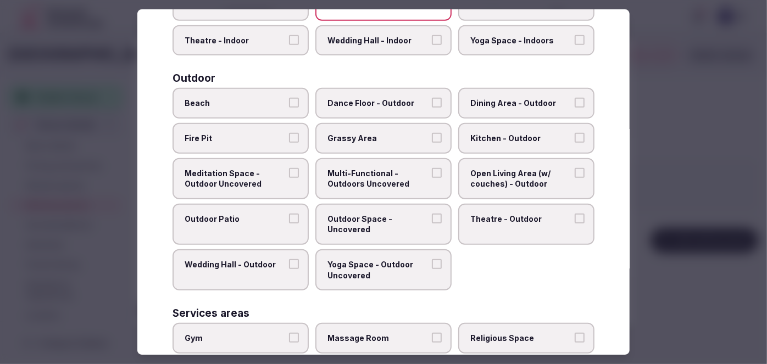
scroll to position [449, 0]
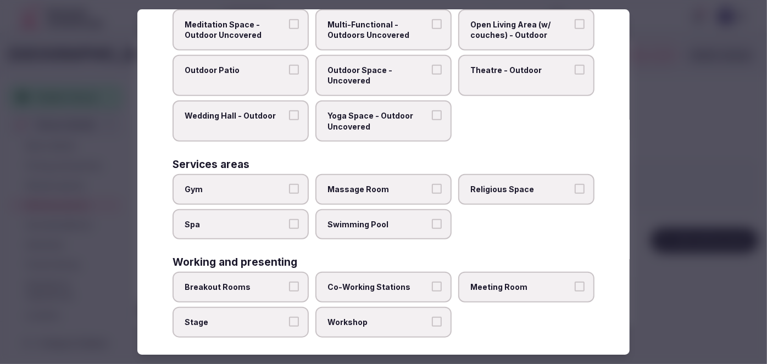
click at [514, 282] on span "Meeting Room" at bounding box center [521, 287] width 101 height 11
click at [575, 282] on button "Meeting Room" at bounding box center [580, 287] width 10 height 10
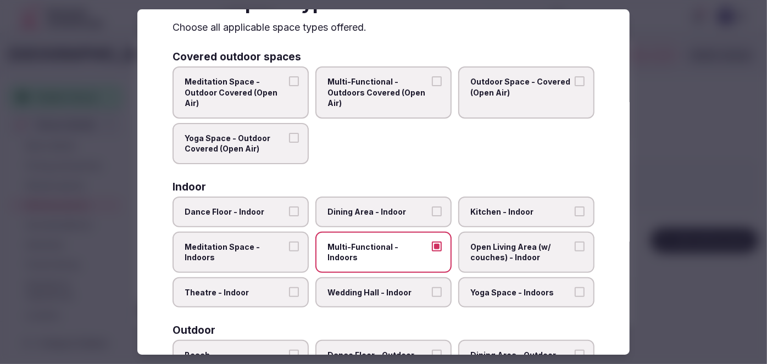
scroll to position [0, 0]
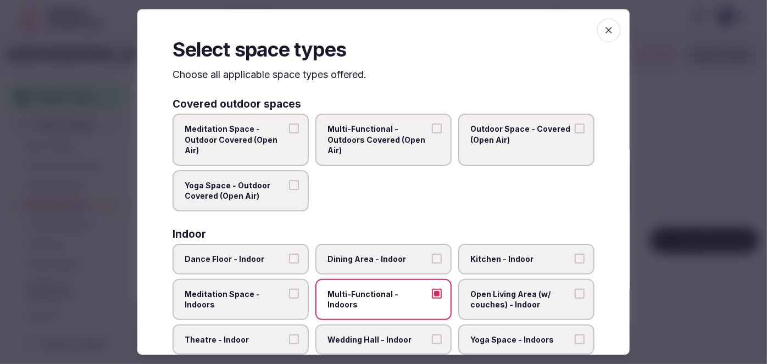
click at [607, 28] on span "button" at bounding box center [609, 30] width 24 height 24
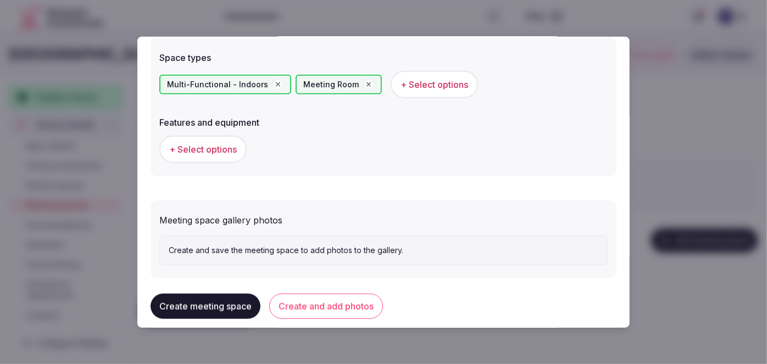
scroll to position [632, 0]
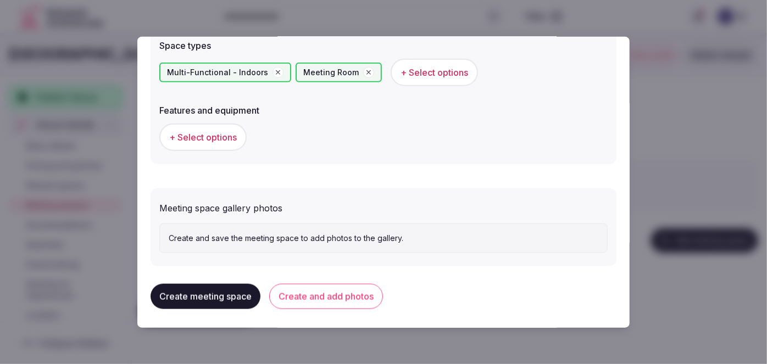
click at [207, 139] on span "+ Select options" at bounding box center [203, 137] width 68 height 12
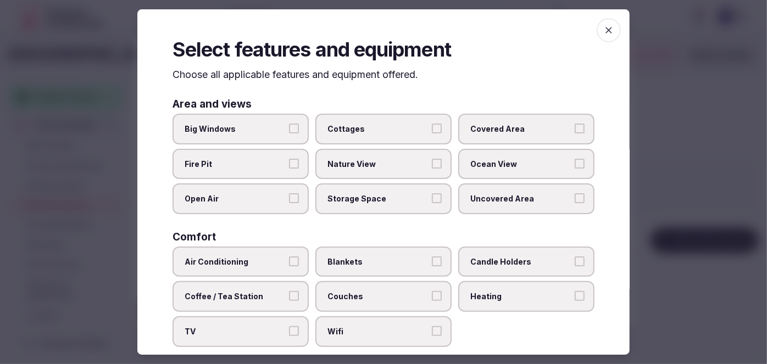
click at [375, 327] on span "Wifi" at bounding box center [378, 332] width 101 height 11
click at [432, 327] on button "Wifi" at bounding box center [437, 332] width 10 height 10
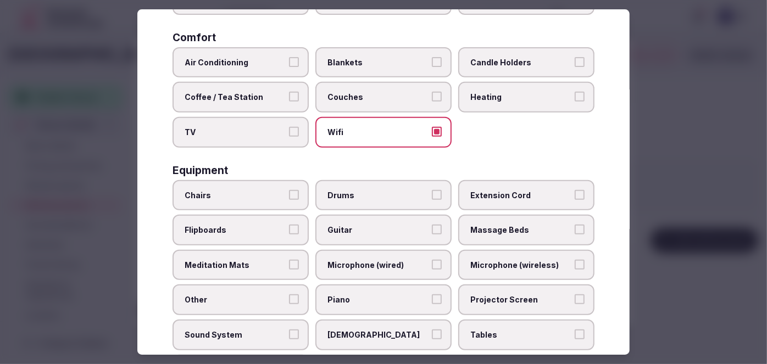
scroll to position [380, 0]
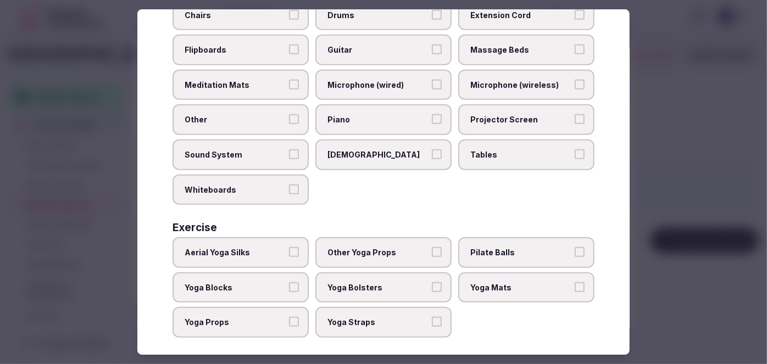
click at [504, 140] on label "Tables" at bounding box center [526, 155] width 136 height 31
click at [575, 150] on button "Tables" at bounding box center [580, 155] width 10 height 10
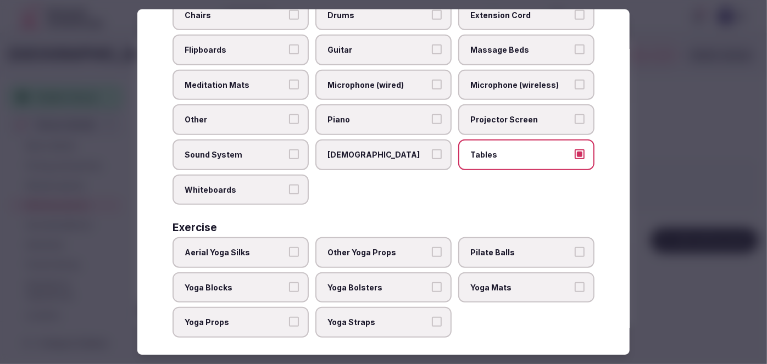
drag, startPoint x: 507, startPoint y: 108, endPoint x: 505, endPoint y: 81, distance: 27.0
click at [507, 105] on label "Projector Screen" at bounding box center [526, 120] width 136 height 31
click at [575, 115] on button "Projector Screen" at bounding box center [580, 120] width 10 height 10
click at [505, 81] on span "Microphone (wireless)" at bounding box center [521, 85] width 101 height 11
click at [575, 81] on button "Microphone (wireless)" at bounding box center [580, 85] width 10 height 10
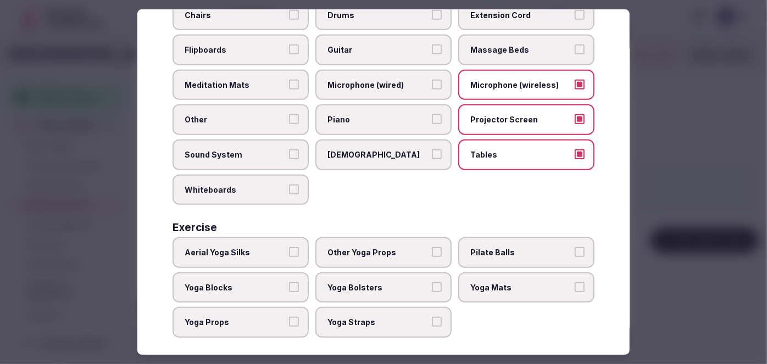
drag, startPoint x: 385, startPoint y: 90, endPoint x: 381, endPoint y: 100, distance: 11.3
click at [385, 90] on label "Microphone (wired)" at bounding box center [384, 85] width 136 height 31
click at [432, 90] on button "Microphone (wired)" at bounding box center [437, 85] width 10 height 10
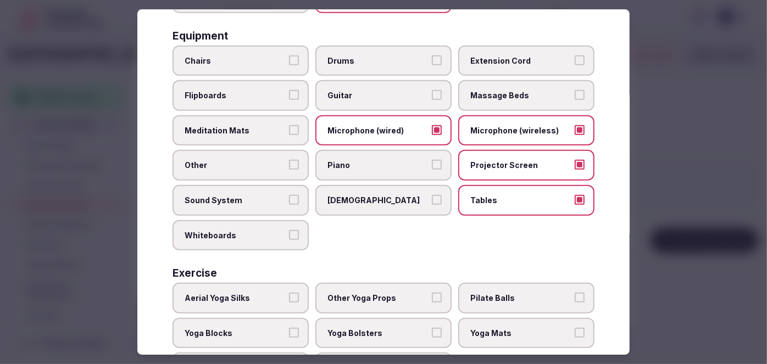
scroll to position [280, 0]
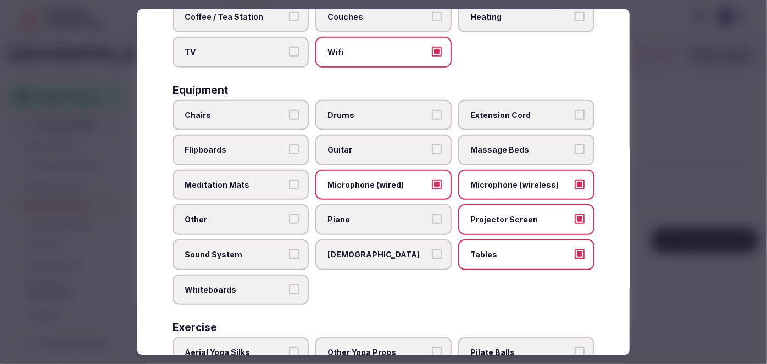
drag, startPoint x: 269, startPoint y: 117, endPoint x: 269, endPoint y: 140, distance: 22.5
click at [269, 117] on label "Chairs" at bounding box center [241, 115] width 136 height 31
click at [289, 117] on button "Chairs" at bounding box center [294, 115] width 10 height 10
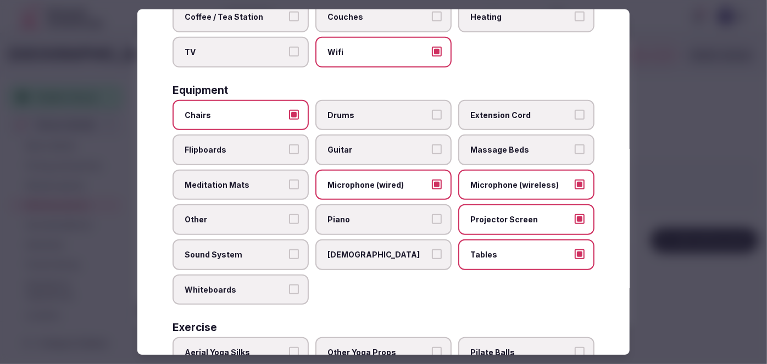
drag, startPoint x: 268, startPoint y: 141, endPoint x: 267, endPoint y: 230, distance: 89.6
click at [268, 145] on span "Flipboards" at bounding box center [235, 150] width 101 height 11
click at [289, 145] on button "Flipboards" at bounding box center [294, 150] width 10 height 10
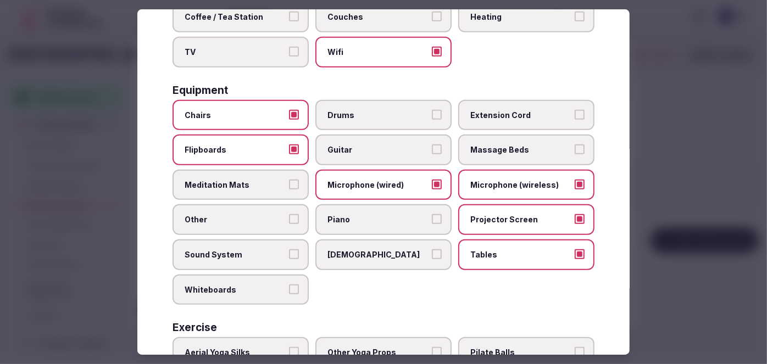
click at [267, 252] on span "Sound System" at bounding box center [235, 255] width 101 height 11
click at [289, 252] on button "Sound System" at bounding box center [294, 255] width 10 height 10
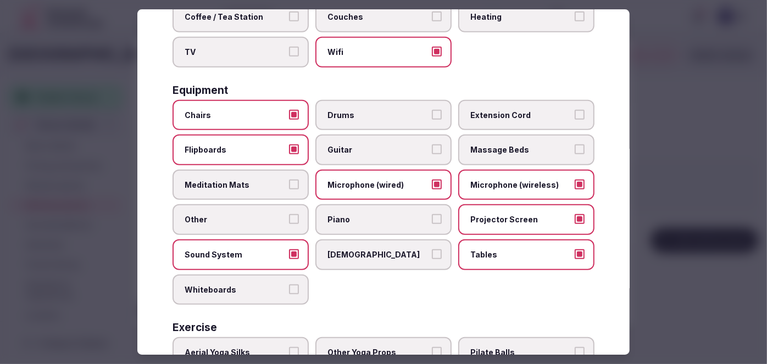
click at [263, 288] on span "Whiteboards" at bounding box center [235, 290] width 101 height 11
click at [289, 288] on button "Whiteboards" at bounding box center [294, 290] width 10 height 10
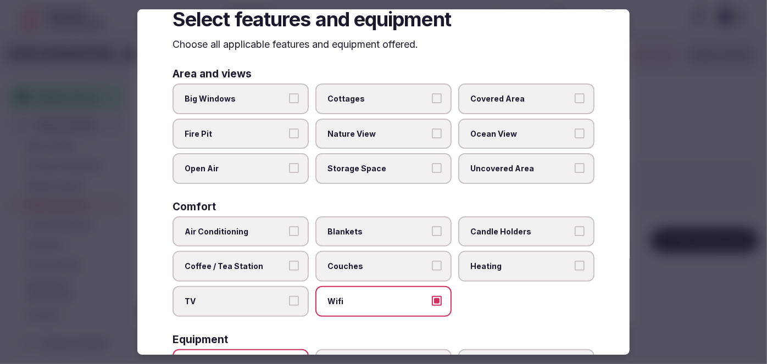
scroll to position [0, 0]
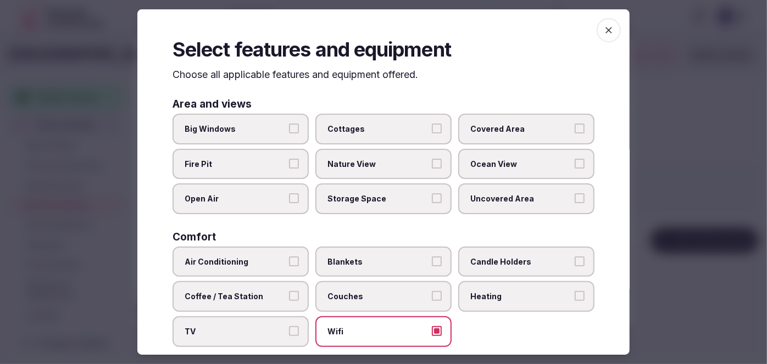
click at [604, 32] on icon "button" at bounding box center [609, 30] width 11 height 11
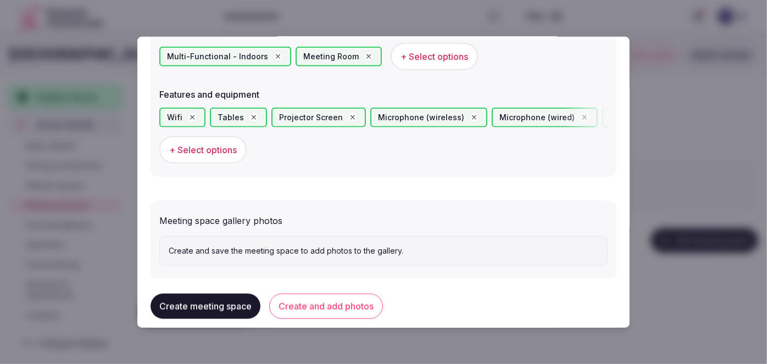
scroll to position [660, 0]
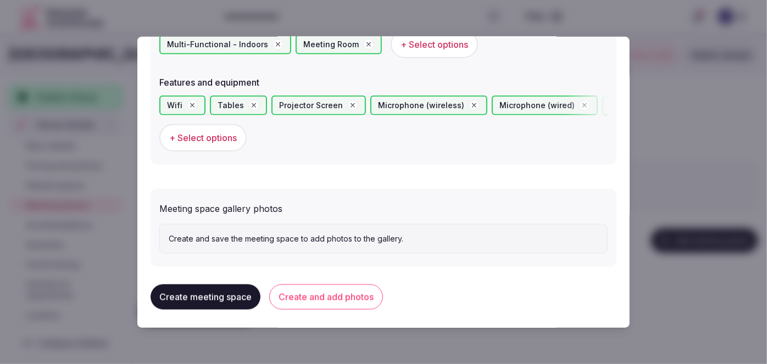
click at [340, 304] on button "Create and add photos" at bounding box center [326, 297] width 114 height 25
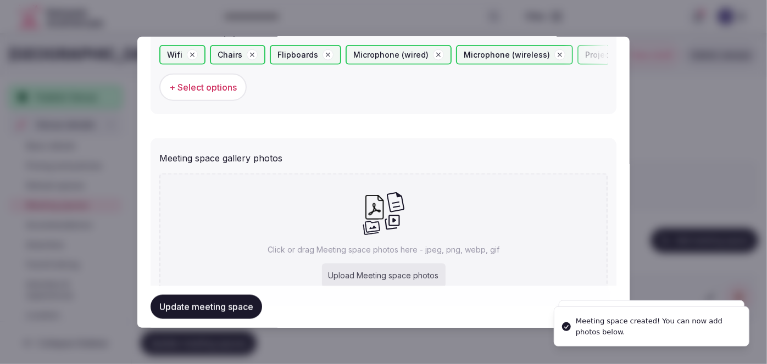
scroll to position [762, 0]
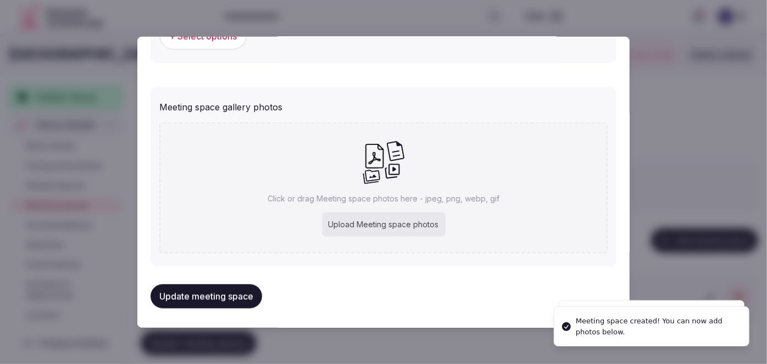
click at [410, 220] on div "Upload Meeting space photos" at bounding box center [384, 225] width 124 height 24
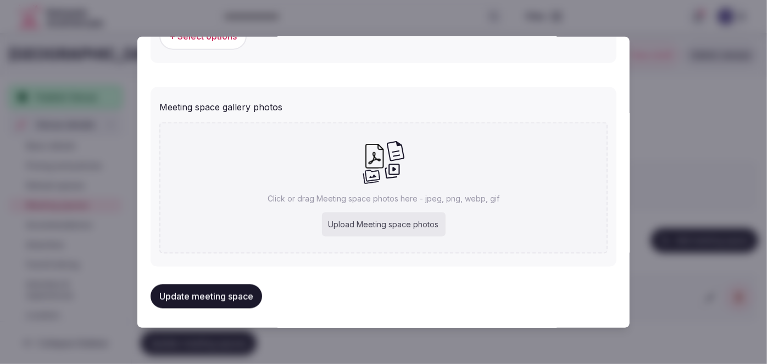
type input "**********"
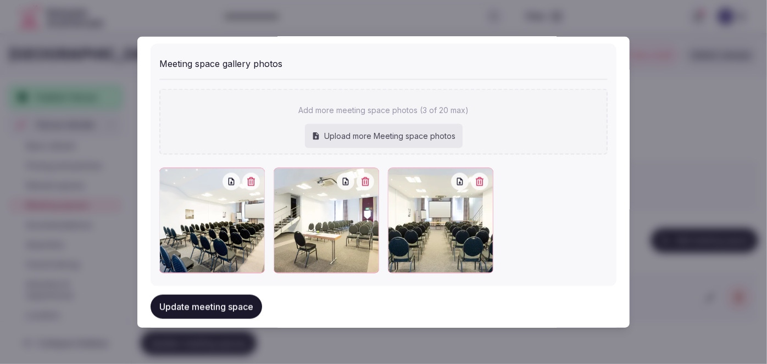
scroll to position [822, 0]
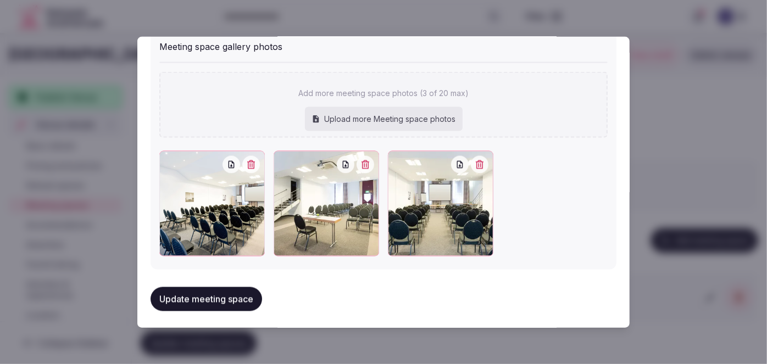
click at [238, 291] on button "Update meeting space" at bounding box center [207, 300] width 112 height 24
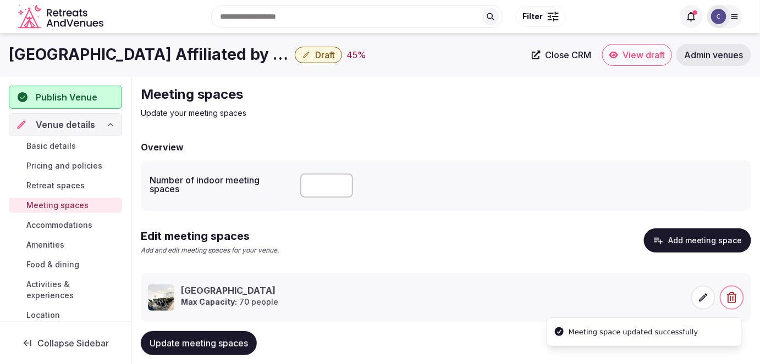
click at [235, 351] on button "Update meeting spaces" at bounding box center [199, 343] width 116 height 24
click at [53, 226] on span "Accommodations" at bounding box center [59, 225] width 66 height 11
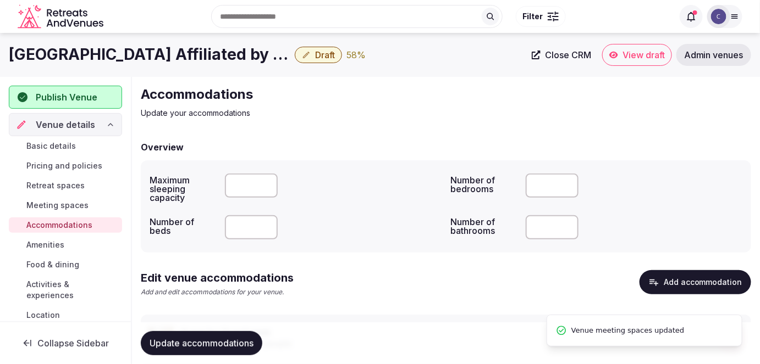
click at [51, 242] on span "Amenities" at bounding box center [45, 245] width 38 height 11
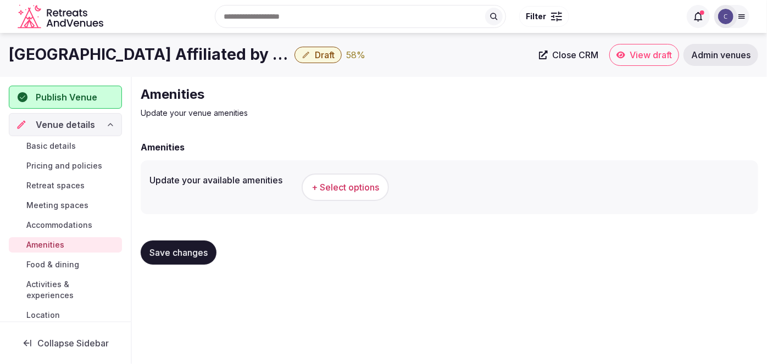
click at [352, 185] on span "+ Select options" at bounding box center [346, 187] width 68 height 12
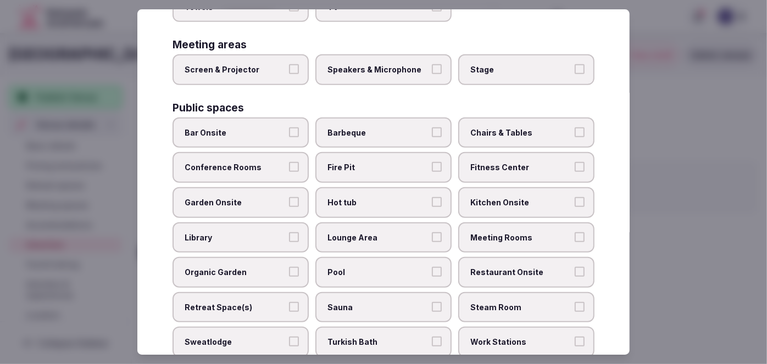
scroll to position [545, 0]
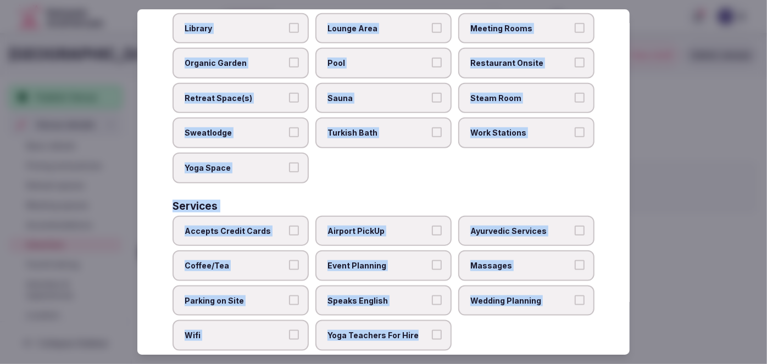
drag, startPoint x: 164, startPoint y: 78, endPoint x: 489, endPoint y: 340, distance: 417.9
click at [489, 340] on div "Select your venue amenities Choose all applicable amenities offered. Activities…" at bounding box center [383, 182] width 493 height 346
copy div "Choose all applicable amenities offered. Activities Bicycles Camping Allowed On…"
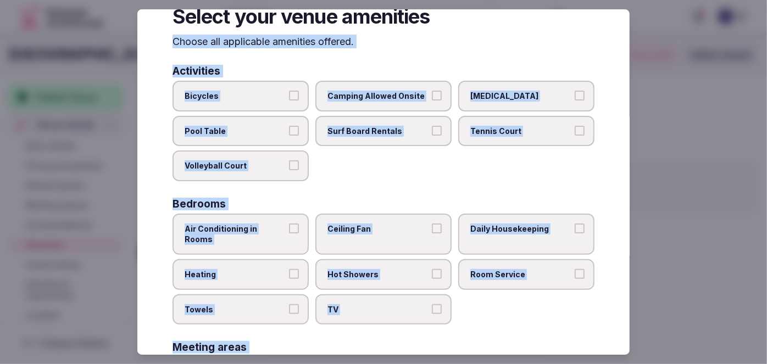
scroll to position [49, 0]
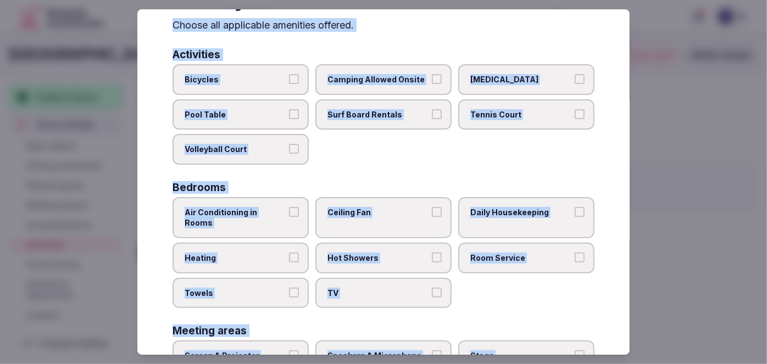
drag, startPoint x: 240, startPoint y: 211, endPoint x: 243, endPoint y: 244, distance: 32.6
click at [240, 211] on span "Air Conditioning in Rooms" at bounding box center [235, 217] width 101 height 21
click at [289, 211] on button "Air Conditioning in Rooms" at bounding box center [294, 212] width 10 height 10
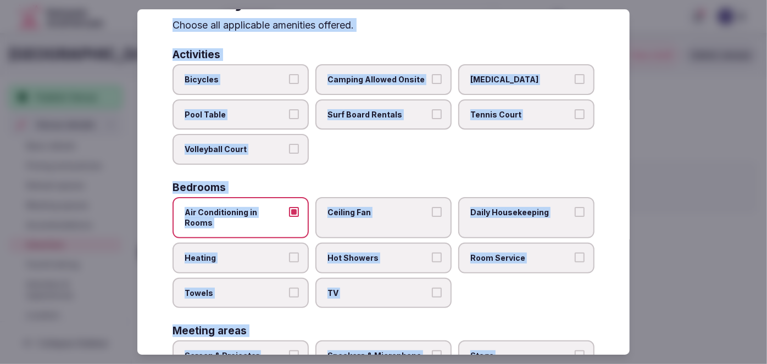
click at [243, 253] on span "Heating" at bounding box center [235, 258] width 101 height 11
click at [289, 253] on button "Heating" at bounding box center [294, 258] width 10 height 10
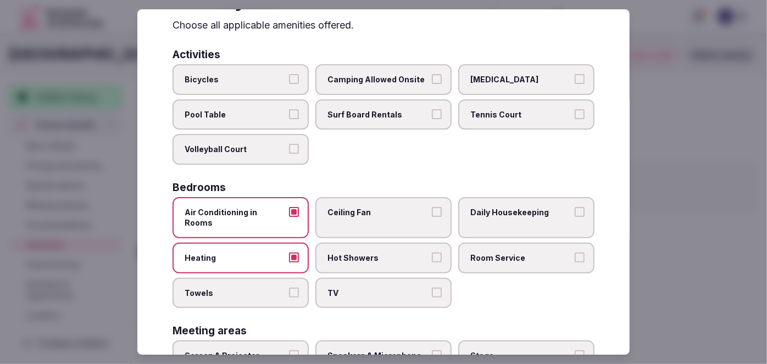
drag, startPoint x: 244, startPoint y: 272, endPoint x: 358, endPoint y: 281, distance: 114.7
click at [245, 278] on label "Towels" at bounding box center [241, 293] width 136 height 31
click at [289, 288] on button "Towels" at bounding box center [294, 293] width 10 height 10
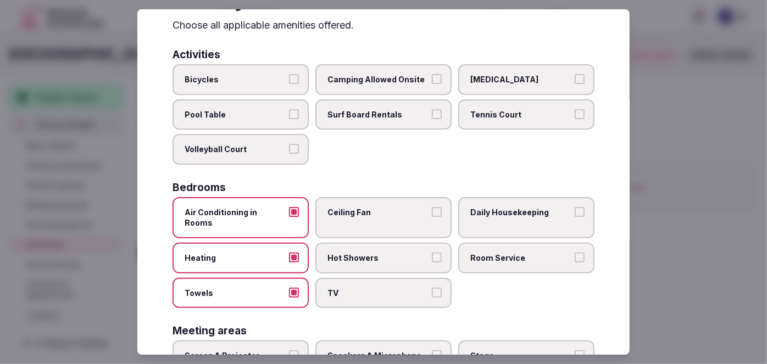
click at [358, 288] on span "TV" at bounding box center [378, 293] width 101 height 11
click at [432, 288] on button "TV" at bounding box center [437, 293] width 10 height 10
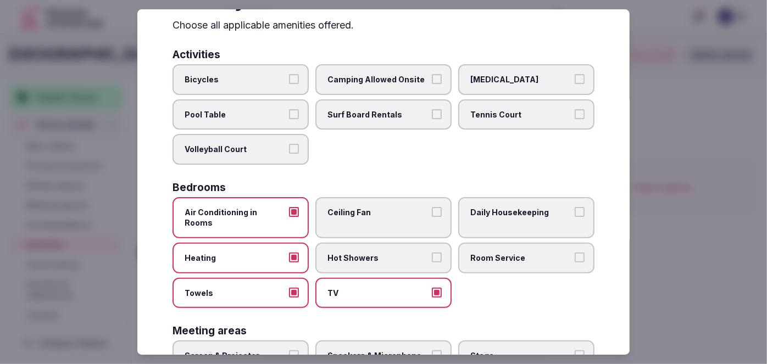
click at [375, 253] on span "Hot Showers" at bounding box center [378, 258] width 101 height 11
click at [432, 253] on button "Hot Showers" at bounding box center [437, 258] width 10 height 10
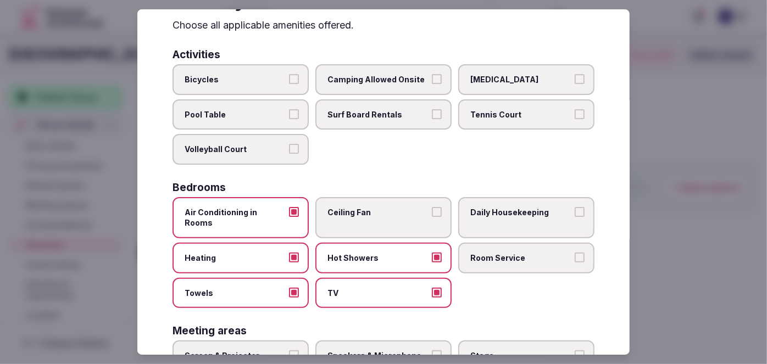
click at [512, 253] on span "Room Service" at bounding box center [521, 258] width 101 height 11
click at [575, 253] on button "Room Service" at bounding box center [580, 258] width 10 height 10
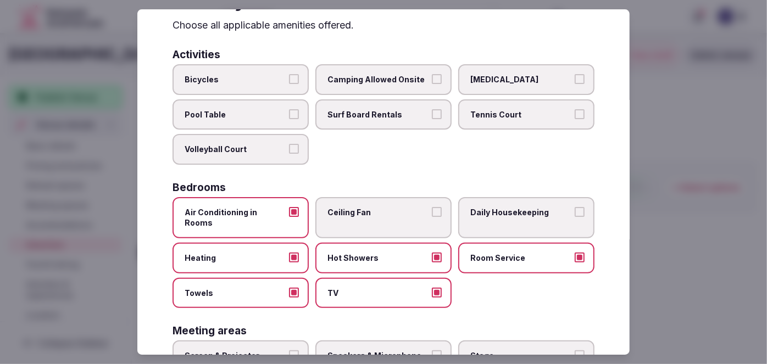
click at [512, 214] on span "Daily Housekeeping" at bounding box center [521, 212] width 101 height 11
click at [575, 214] on button "Daily Housekeeping" at bounding box center [580, 212] width 10 height 10
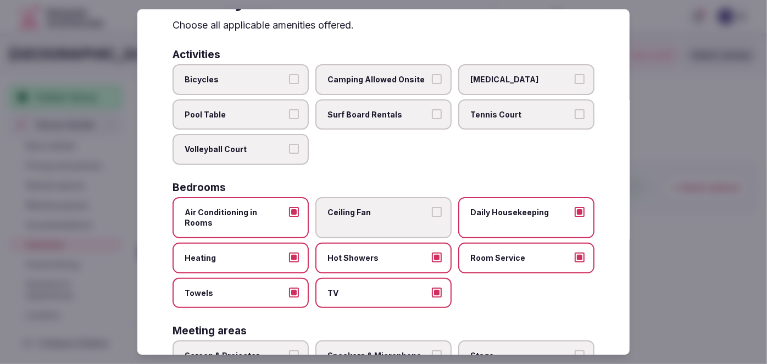
scroll to position [200, 0]
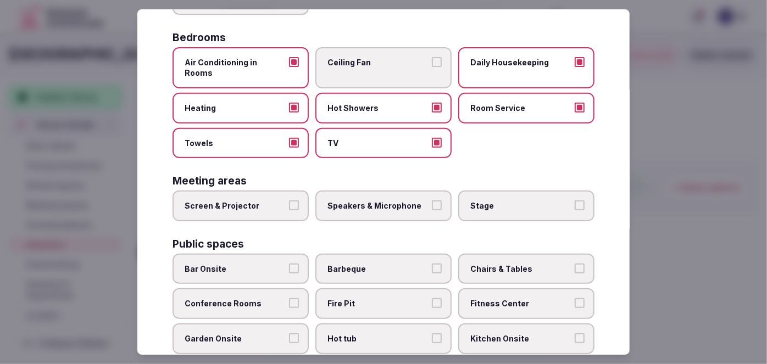
click at [286, 198] on label "Screen & Projector" at bounding box center [241, 206] width 136 height 31
click at [289, 201] on button "Screen & Projector" at bounding box center [294, 206] width 10 height 10
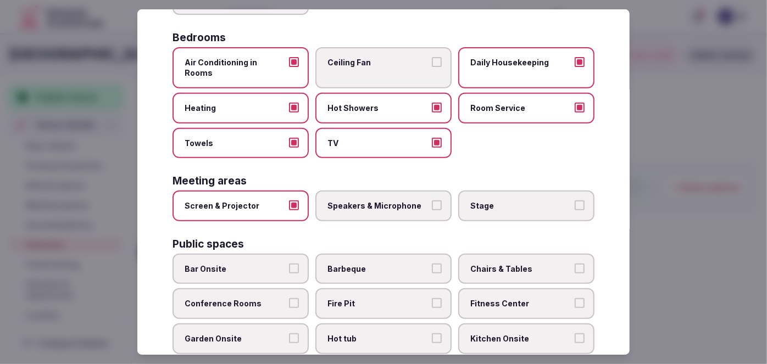
click at [362, 197] on label "Speakers & Microphone" at bounding box center [384, 206] width 136 height 31
click at [432, 201] on button "Speakers & Microphone" at bounding box center [437, 206] width 10 height 10
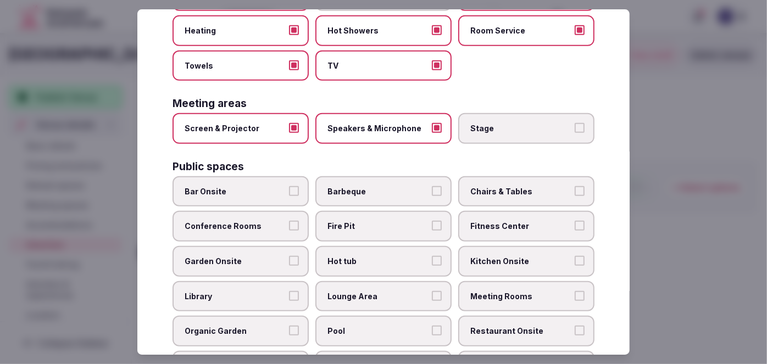
scroll to position [400, 0]
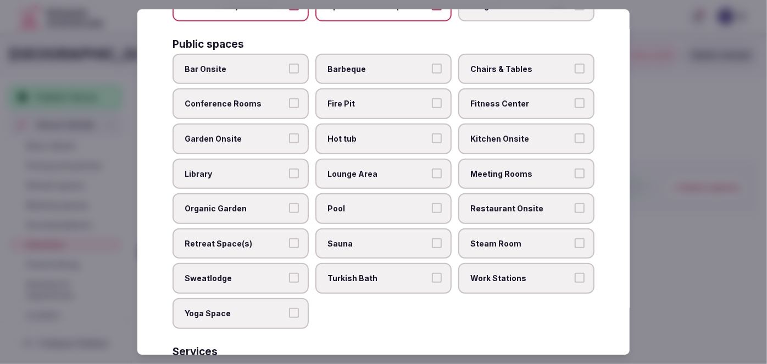
click at [258, 63] on label "Bar Onsite" at bounding box center [241, 69] width 136 height 31
click at [289, 64] on button "Bar Onsite" at bounding box center [294, 69] width 10 height 10
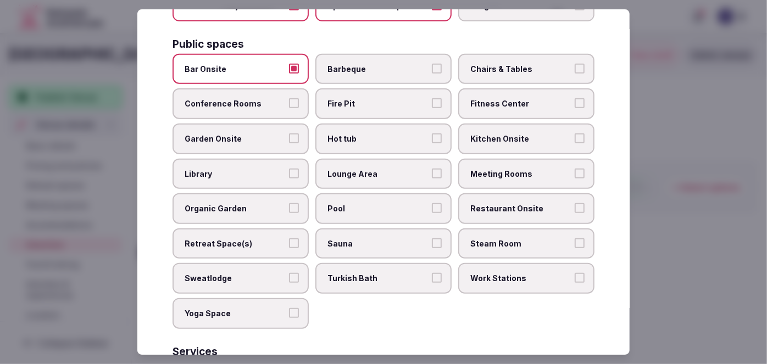
click at [257, 99] on span "Conference Rooms" at bounding box center [235, 104] width 101 height 11
click at [289, 99] on button "Conference Rooms" at bounding box center [294, 104] width 10 height 10
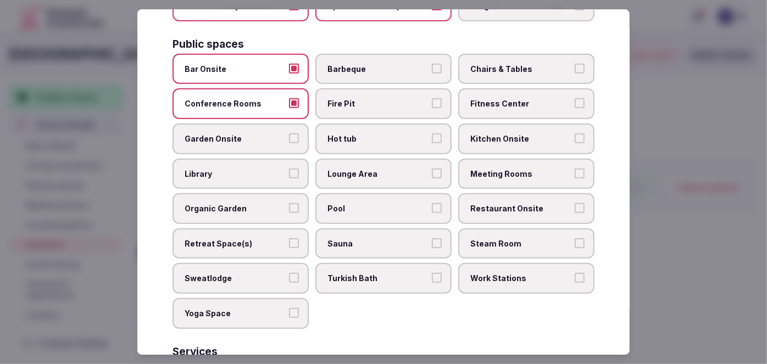
click at [502, 64] on span "Chairs & Tables" at bounding box center [521, 69] width 101 height 11
click at [575, 64] on button "Chairs & Tables" at bounding box center [580, 69] width 10 height 10
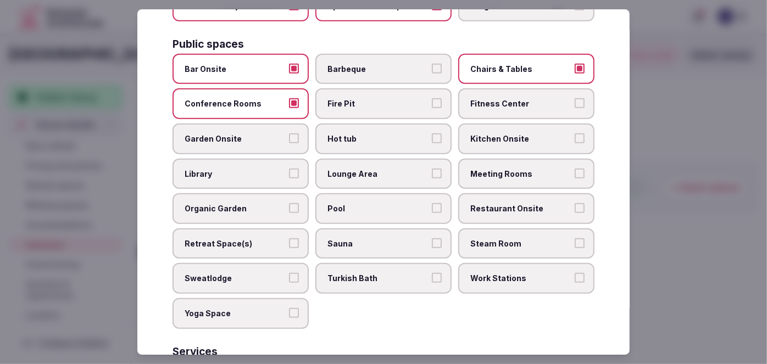
click at [507, 89] on label "Fitness Center" at bounding box center [526, 104] width 136 height 31
click at [575, 99] on button "Fitness Center" at bounding box center [580, 104] width 10 height 10
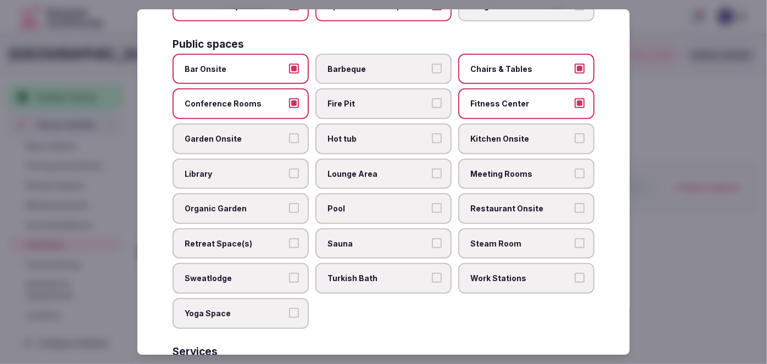
click at [506, 163] on label "Meeting Rooms" at bounding box center [526, 174] width 136 height 31
click at [575, 169] on button "Meeting Rooms" at bounding box center [580, 174] width 10 height 10
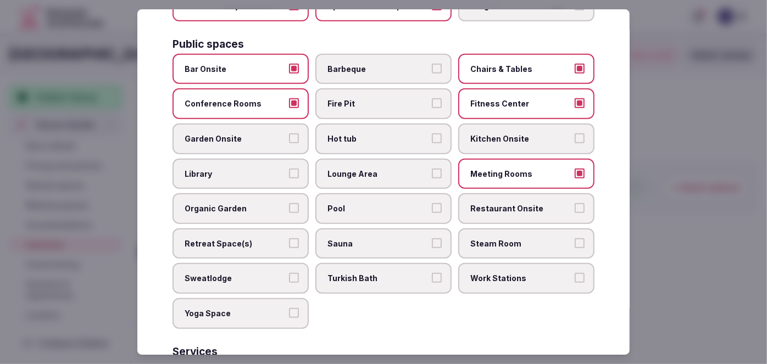
click at [506, 203] on span "Restaurant Onsite" at bounding box center [521, 208] width 101 height 11
click at [575, 203] on button "Restaurant Onsite" at bounding box center [580, 208] width 10 height 10
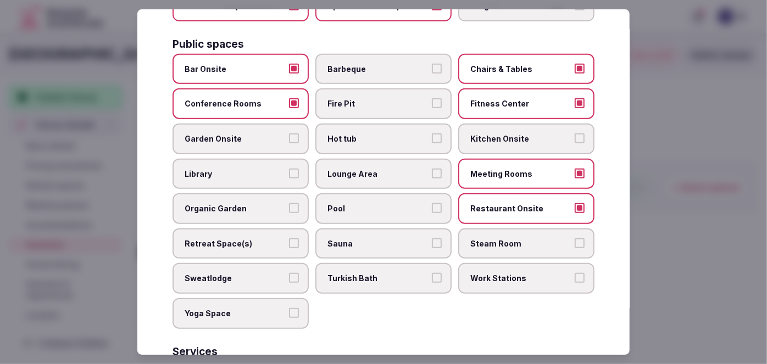
click at [396, 169] on span "Lounge Area" at bounding box center [378, 174] width 101 height 11
click at [432, 169] on button "Lounge Area" at bounding box center [437, 174] width 10 height 10
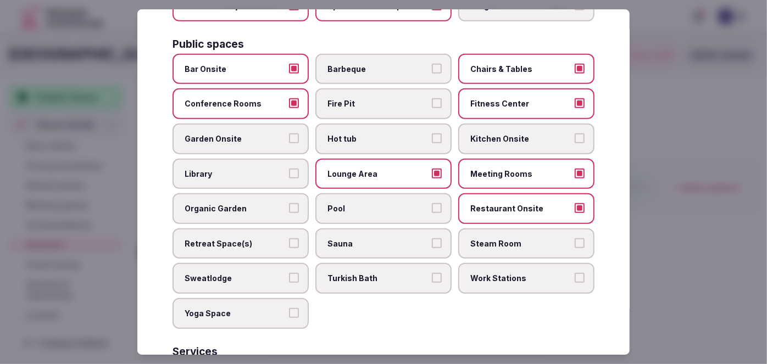
click at [243, 134] on span "Garden Onsite" at bounding box center [235, 139] width 101 height 11
click at [289, 134] on button "Garden Onsite" at bounding box center [294, 139] width 10 height 10
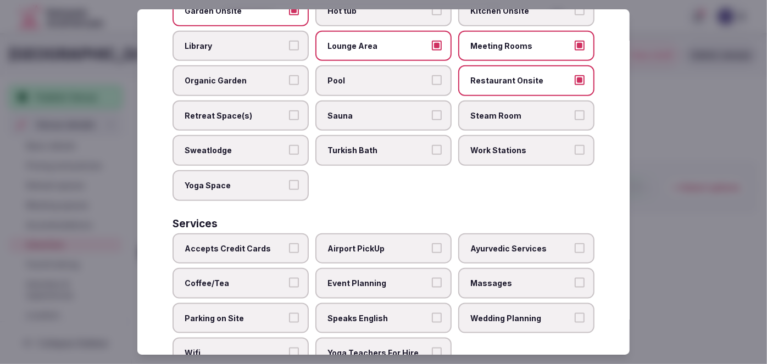
scroll to position [545, 0]
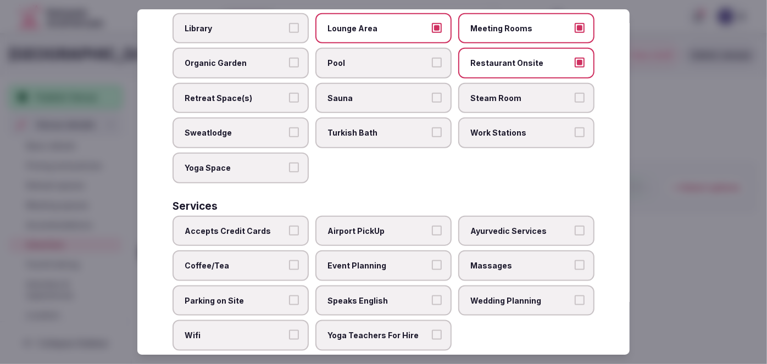
click at [267, 226] on span "Accepts Credit Cards" at bounding box center [235, 231] width 101 height 11
click at [289, 226] on button "Accepts Credit Cards" at bounding box center [294, 231] width 10 height 10
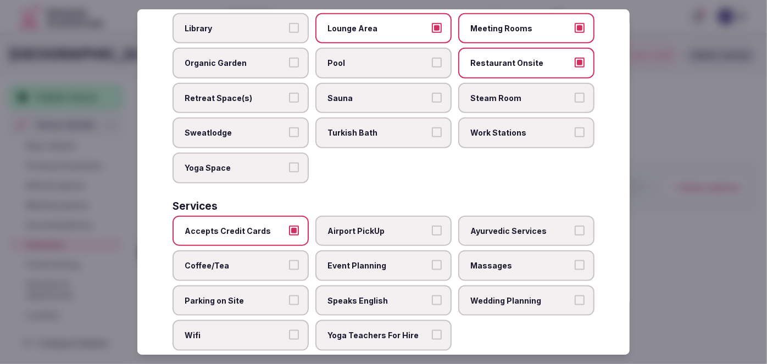
click at [262, 251] on label "Coffee/Tea" at bounding box center [241, 266] width 136 height 31
click at [289, 261] on button "Coffee/Tea" at bounding box center [294, 266] width 10 height 10
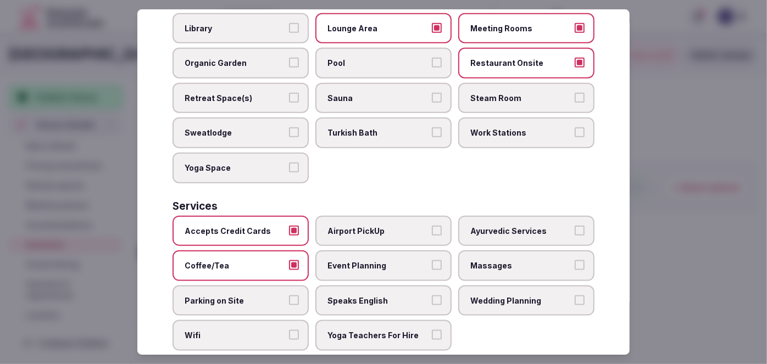
click at [253, 296] on span "Parking on Site" at bounding box center [235, 301] width 101 height 11
click at [289, 296] on button "Parking on Site" at bounding box center [294, 301] width 10 height 10
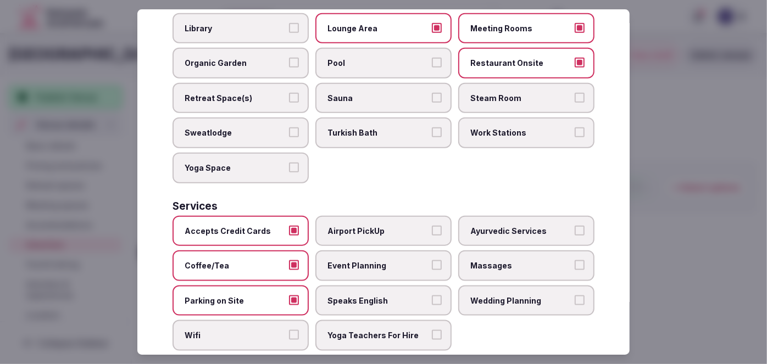
click at [247, 330] on span "Wifi" at bounding box center [235, 335] width 101 height 11
click at [289, 330] on button "Wifi" at bounding box center [294, 335] width 10 height 10
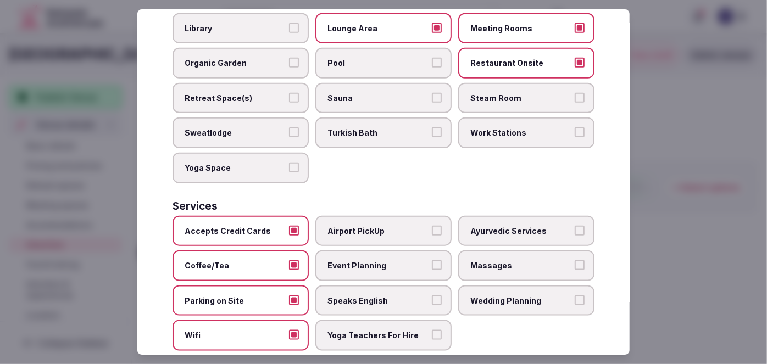
click at [384, 261] on span "Event Planning" at bounding box center [378, 266] width 101 height 11
click at [432, 261] on button "Event Planning" at bounding box center [437, 266] width 10 height 10
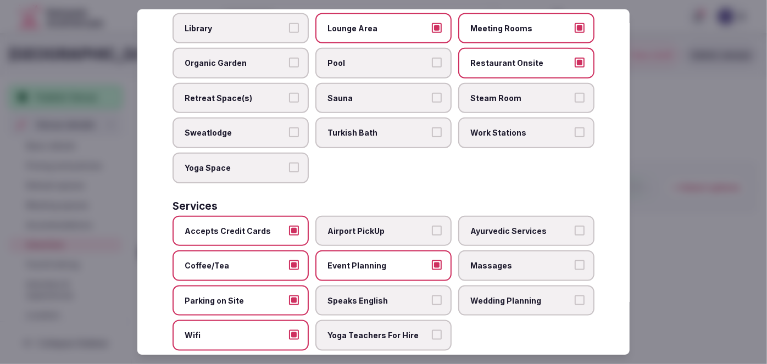
click at [385, 296] on span "Speaks English" at bounding box center [378, 301] width 101 height 11
click at [432, 296] on button "Speaks English" at bounding box center [437, 301] width 10 height 10
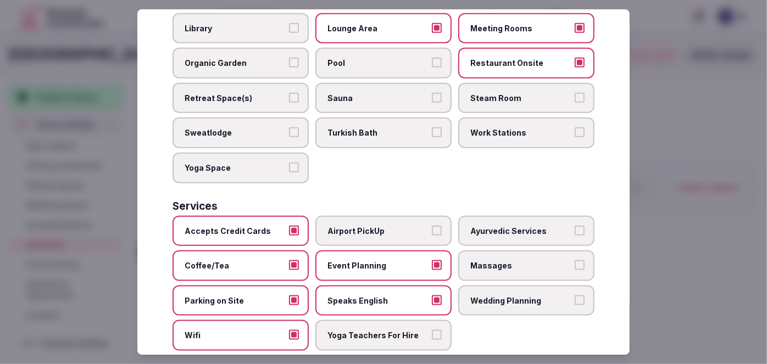
click at [502, 296] on span "Wedding Planning" at bounding box center [521, 301] width 101 height 11
click at [575, 296] on button "Wedding Planning" at bounding box center [580, 301] width 10 height 10
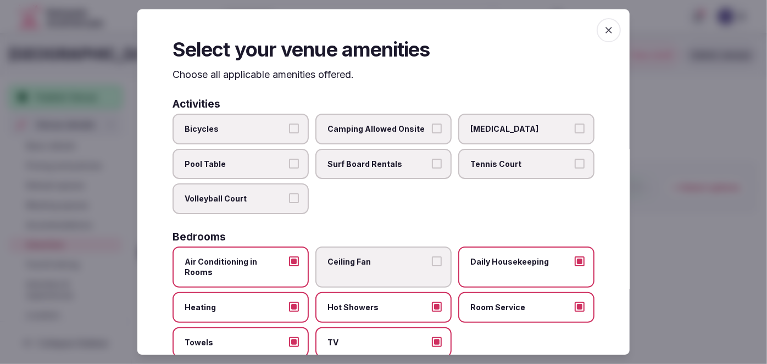
scroll to position [0, 0]
click at [604, 33] on icon "button" at bounding box center [609, 30] width 11 height 11
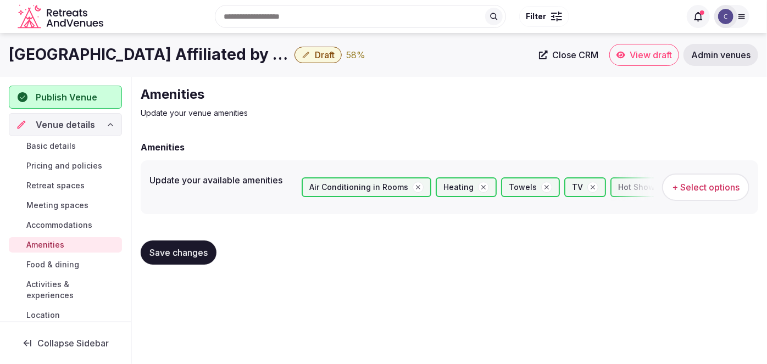
click at [209, 254] on button "Save changes" at bounding box center [179, 253] width 76 height 24
click at [67, 263] on span "Food & dining" at bounding box center [52, 264] width 53 height 11
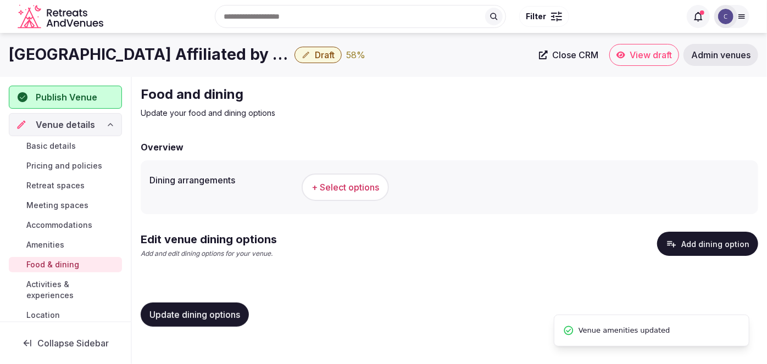
click at [341, 185] on span "+ Select options" at bounding box center [346, 187] width 68 height 12
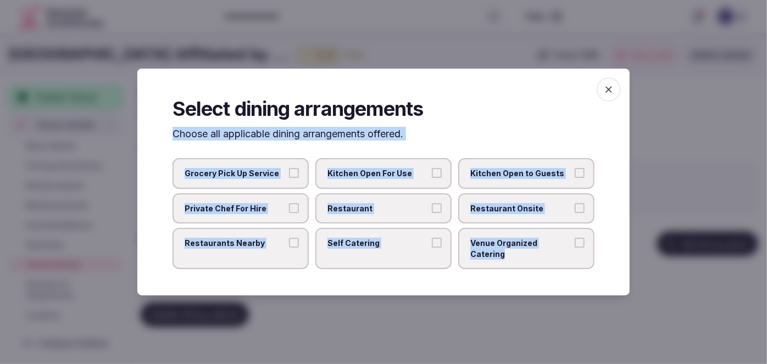
drag, startPoint x: 164, startPoint y: 136, endPoint x: 598, endPoint y: 252, distance: 449.7
click at [598, 252] on div "Select dining arrangements Choose all applicable dining arrangements offered. G…" at bounding box center [383, 183] width 493 height 228
copy div "Choose all applicable dining arrangements offered. Grocery Pick Up Service Kitc…"
click at [497, 211] on span "Restaurant Onsite" at bounding box center [521, 208] width 101 height 11
click at [575, 211] on button "Restaurant Onsite" at bounding box center [580, 208] width 10 height 10
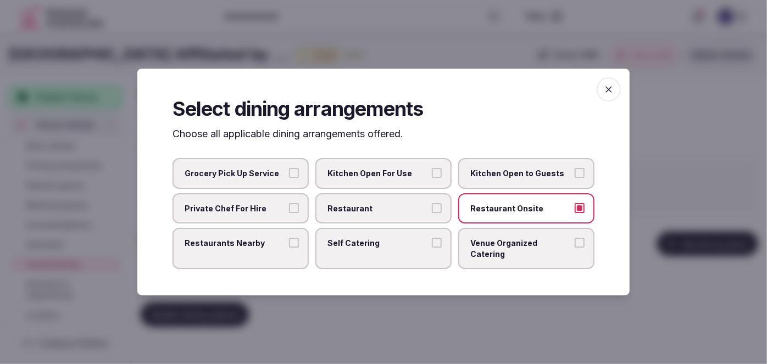
click at [245, 243] on span "Restaurants Nearby" at bounding box center [235, 243] width 101 height 11
click at [289, 243] on button "Restaurants Nearby" at bounding box center [294, 243] width 10 height 10
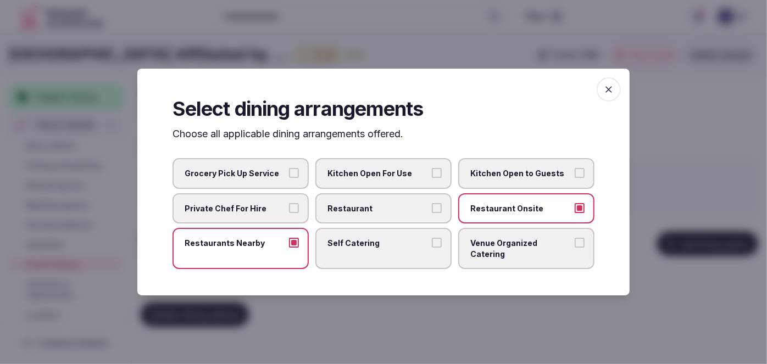
click at [609, 94] on icon "button" at bounding box center [609, 89] width 11 height 11
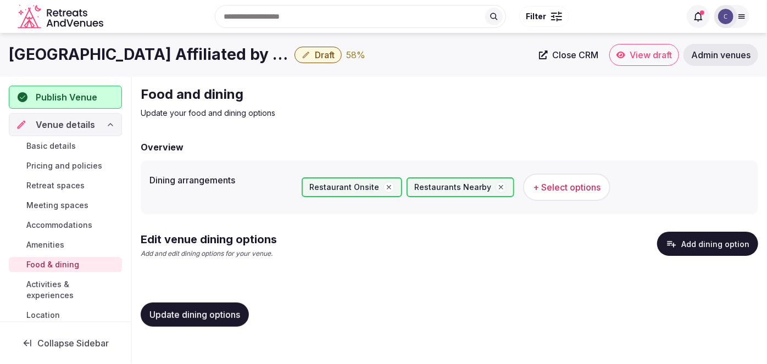
click at [214, 305] on button "Update dining options" at bounding box center [195, 315] width 108 height 24
click at [708, 235] on button "Add dining option" at bounding box center [707, 244] width 101 height 24
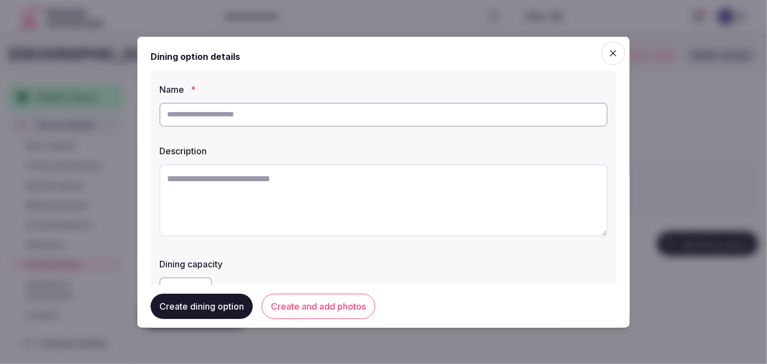
click at [281, 118] on input "text" at bounding box center [383, 114] width 449 height 24
paste input "**********"
drag, startPoint x: 168, startPoint y: 116, endPoint x: 179, endPoint y: 129, distance: 17.5
click at [170, 116] on input "**********" at bounding box center [383, 114] width 449 height 24
type input "**********"
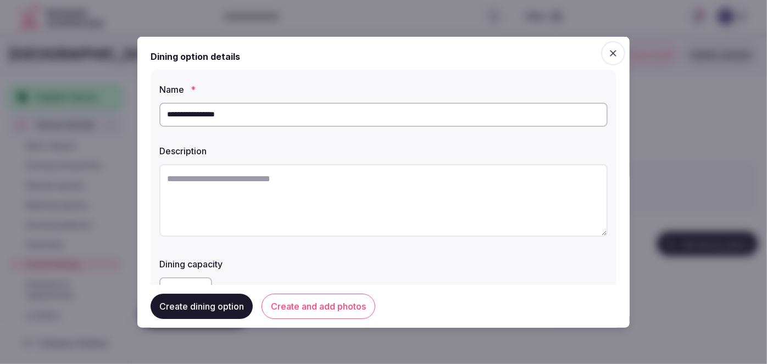
click at [345, 192] on textarea at bounding box center [383, 200] width 449 height 73
paste textarea "**********"
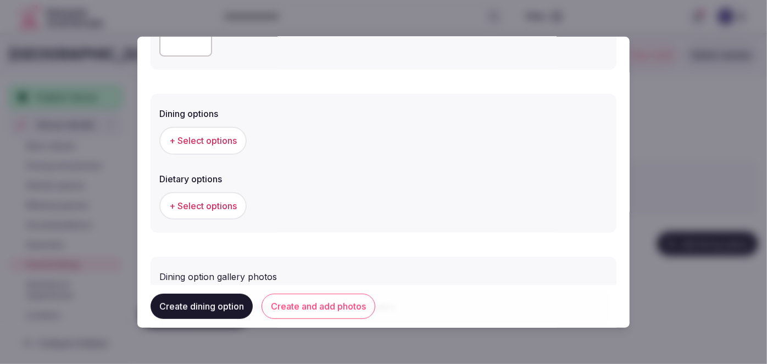
scroll to position [250, 0]
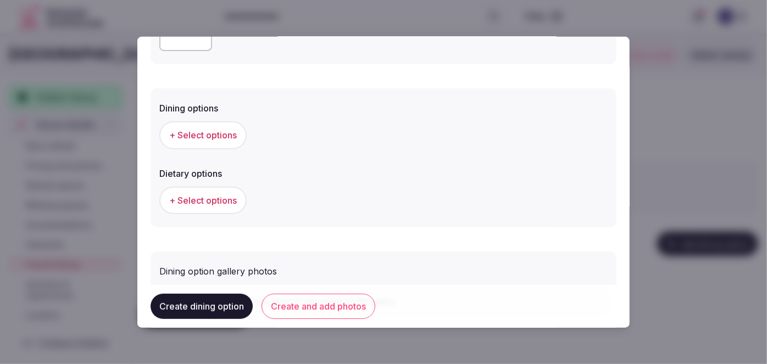
type textarea "**********"
click at [217, 135] on span "+ Select options" at bounding box center [203, 135] width 68 height 12
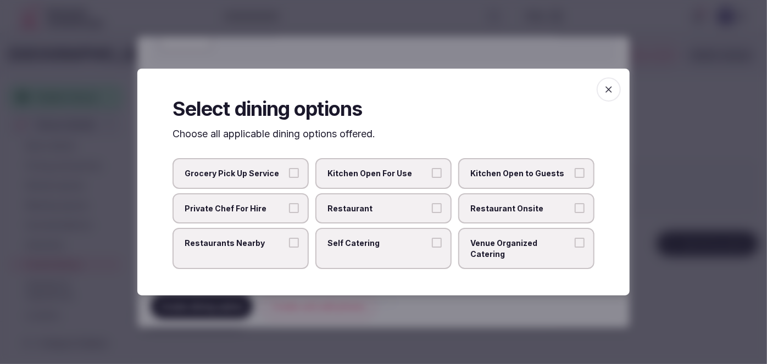
click at [544, 210] on span "Restaurant Onsite" at bounding box center [521, 208] width 101 height 11
click at [575, 210] on button "Restaurant Onsite" at bounding box center [580, 208] width 10 height 10
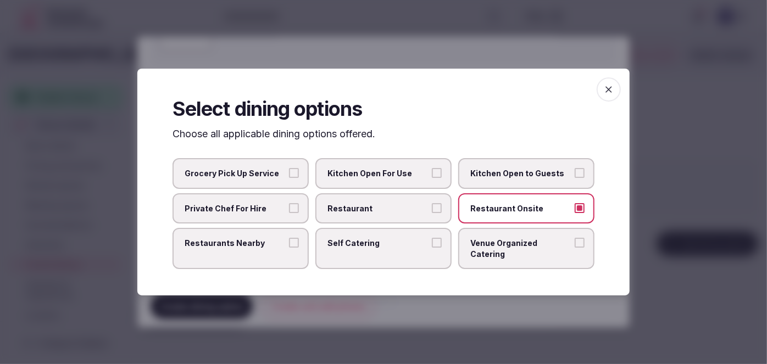
click at [611, 93] on icon "button" at bounding box center [609, 89] width 7 height 7
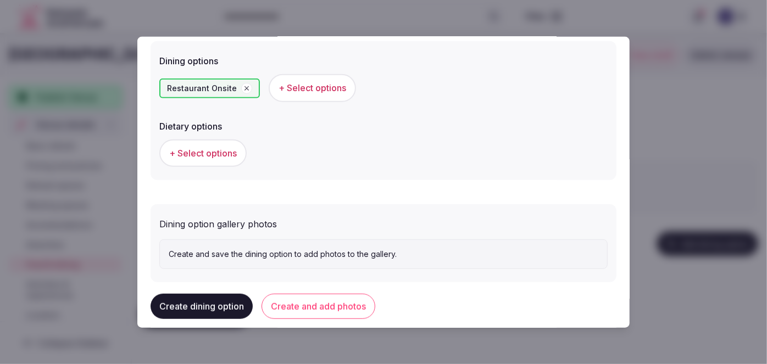
scroll to position [314, 0]
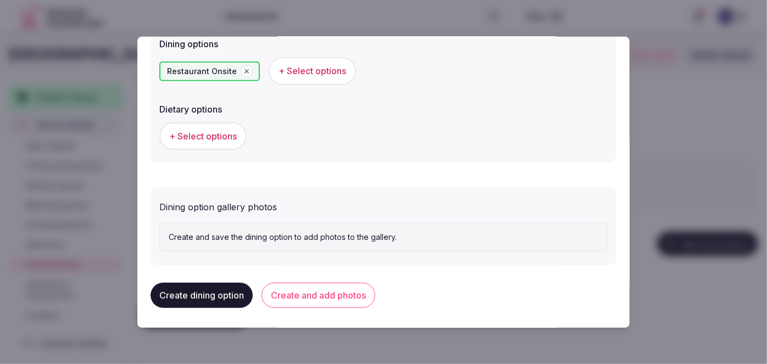
click at [311, 300] on button "Create and add photos" at bounding box center [319, 295] width 114 height 25
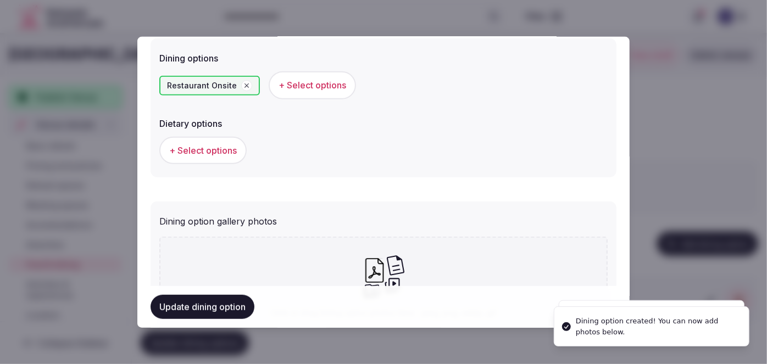
scroll to position [416, 0]
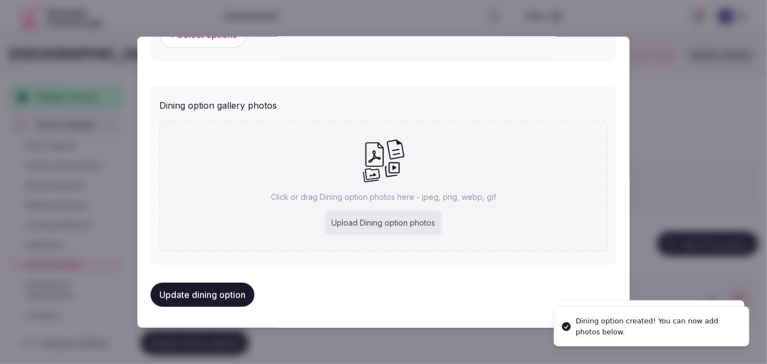
click at [407, 180] on div "Click or drag Dining option photos here - jpeg, png, webp, gif Upload Dining op…" at bounding box center [383, 186] width 449 height 131
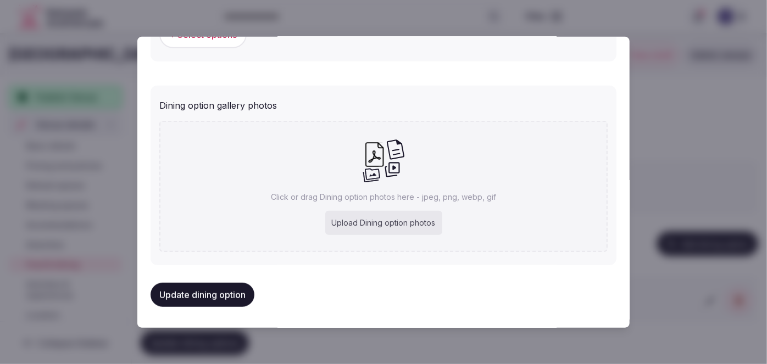
type input "**********"
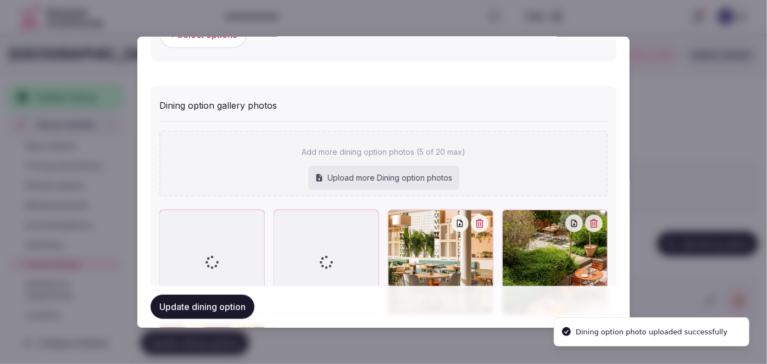
scroll to position [589, 0]
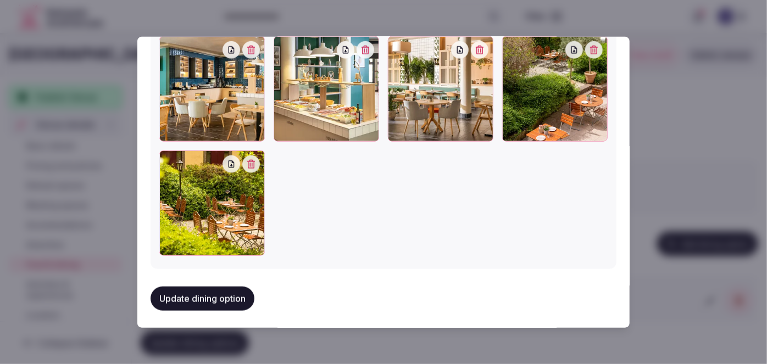
click at [222, 295] on button "Update dining option" at bounding box center [203, 299] width 104 height 24
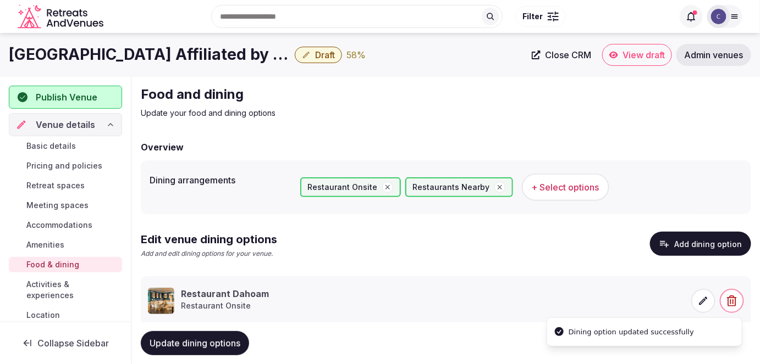
click at [217, 342] on span "Update dining options" at bounding box center [195, 343] width 91 height 11
click at [53, 289] on span "Activities & experiences" at bounding box center [71, 290] width 91 height 22
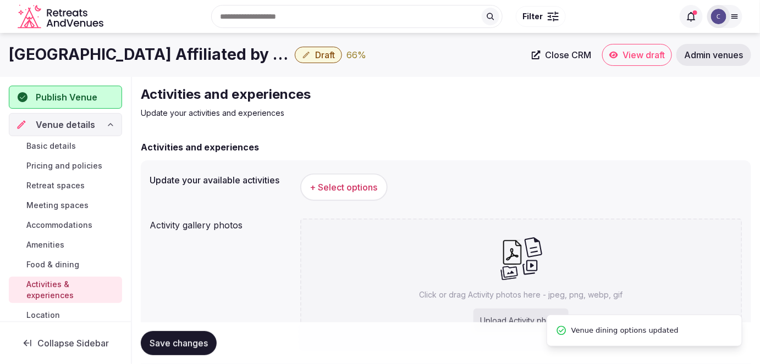
click at [183, 58] on h1 "Hotel München City Center Affiliated by Meliá" at bounding box center [149, 54] width 281 height 21
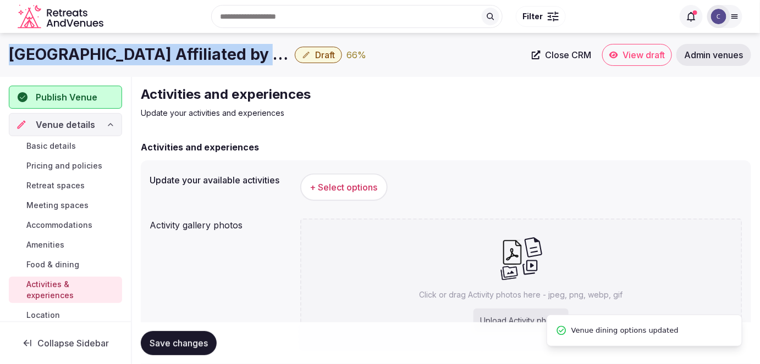
click at [183, 58] on h1 "Hotel München City Center Affiliated by Meliá" at bounding box center [149, 54] width 281 height 21
copy div "Hotel München City Center Affiliated by Meliá"
click at [354, 184] on span "+ Select options" at bounding box center [344, 187] width 68 height 12
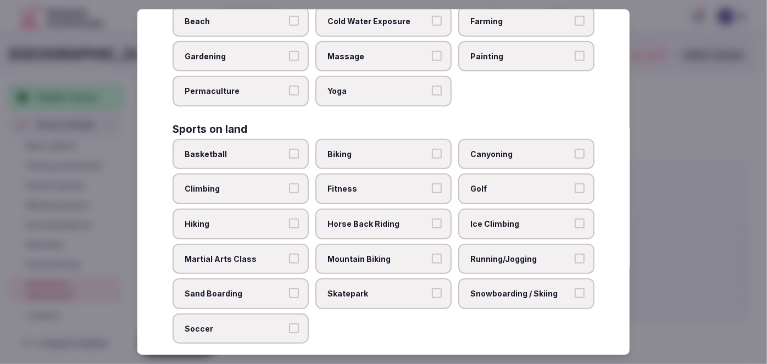
scroll to position [822, 0]
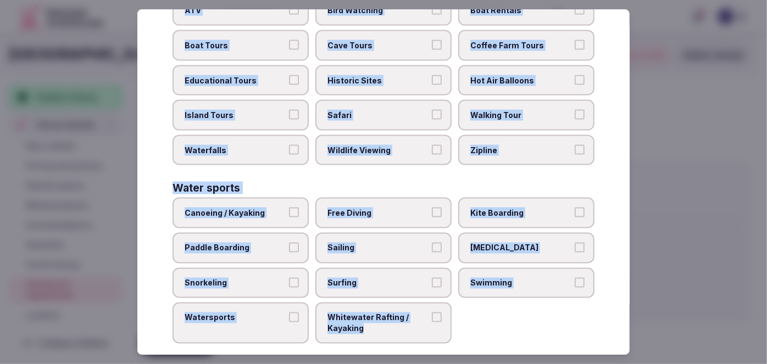
drag, startPoint x: 169, startPoint y: 72, endPoint x: 475, endPoint y: 340, distance: 406.7
click at [475, 340] on div "Select your activities Choose all applicable activities offered. Culture Dancin…" at bounding box center [383, 182] width 493 height 346
copy div "Choose all applicable activities offered. Culture Dancing Food and Culinary Cla…"
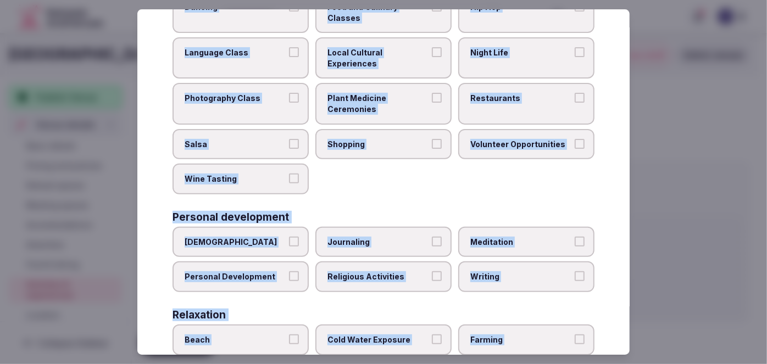
scroll to position [0, 0]
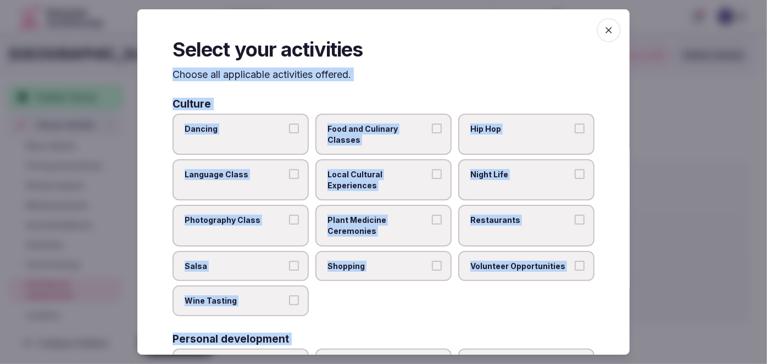
click at [388, 172] on span "Local Cultural Experiences" at bounding box center [378, 179] width 101 height 21
click at [432, 172] on button "Local Cultural Experiences" at bounding box center [437, 174] width 10 height 10
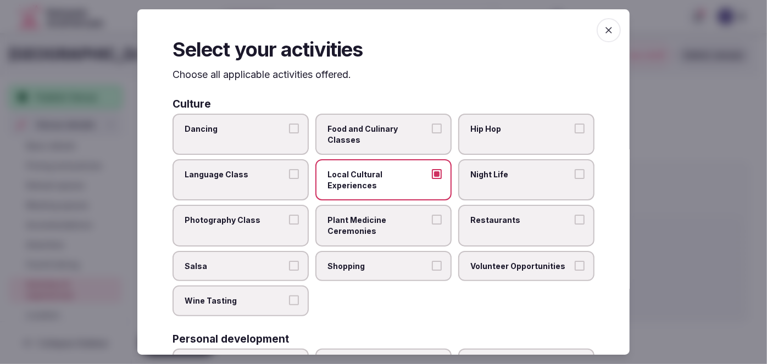
click at [498, 183] on label "Night Life" at bounding box center [526, 179] width 136 height 41
click at [575, 179] on button "Night Life" at bounding box center [580, 174] width 10 height 10
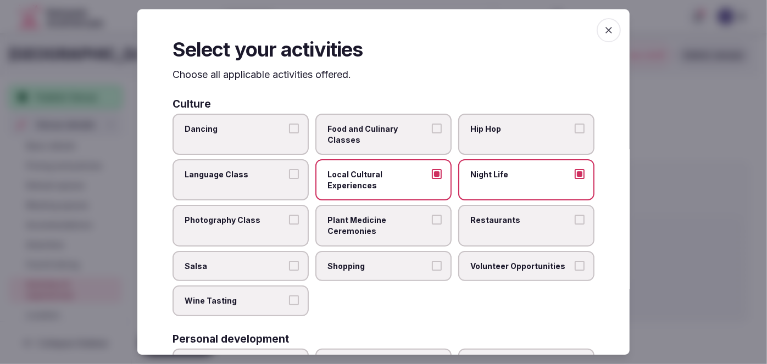
click at [487, 223] on span "Restaurants" at bounding box center [521, 221] width 101 height 11
click at [575, 223] on button "Restaurants" at bounding box center [580, 221] width 10 height 10
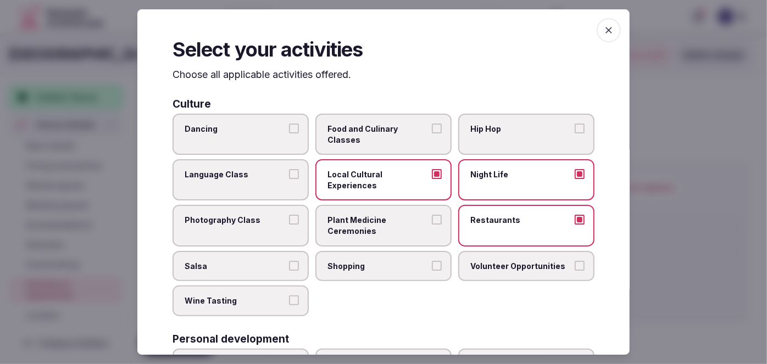
click at [400, 258] on label "Shopping" at bounding box center [384, 266] width 136 height 31
click at [432, 261] on button "Shopping" at bounding box center [437, 266] width 10 height 10
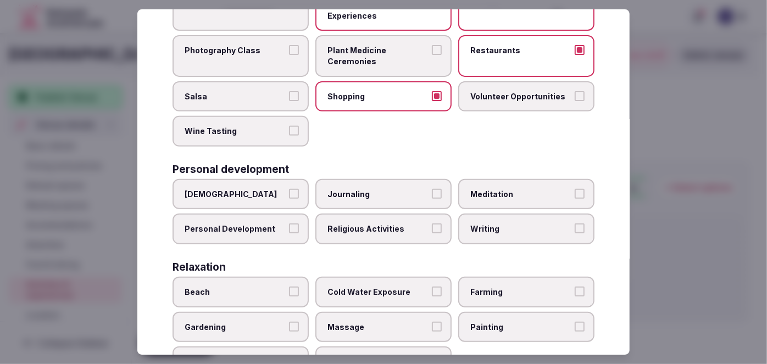
scroll to position [200, 0]
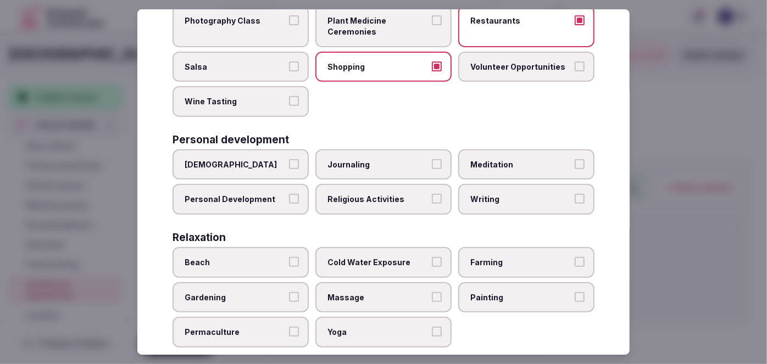
click at [260, 196] on span "Personal Development" at bounding box center [235, 200] width 101 height 11
click at [289, 196] on button "Personal Development" at bounding box center [294, 200] width 10 height 10
click at [502, 150] on label "Meditation" at bounding box center [526, 165] width 136 height 31
click at [575, 159] on button "Meditation" at bounding box center [580, 164] width 10 height 10
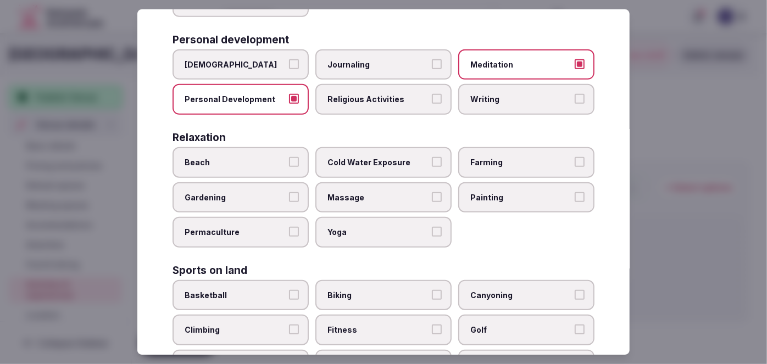
scroll to position [350, 0]
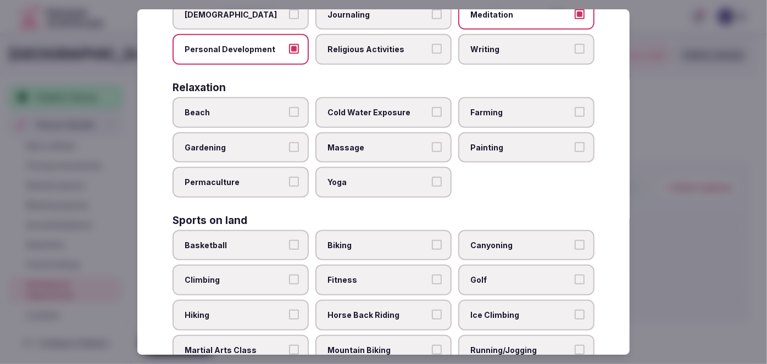
click at [369, 280] on label "Fitness" at bounding box center [384, 280] width 136 height 31
click at [432, 280] on button "Fitness" at bounding box center [437, 280] width 10 height 10
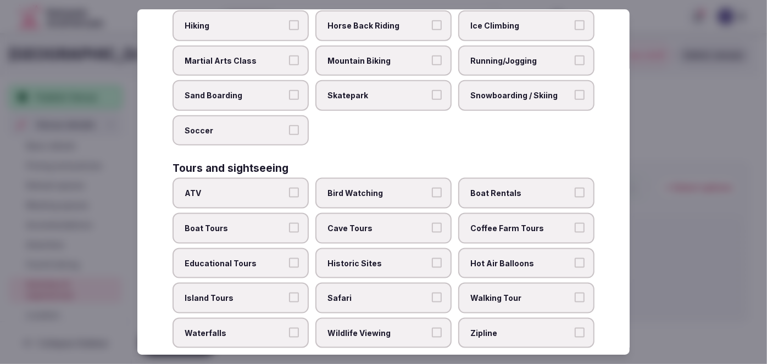
scroll to position [649, 0]
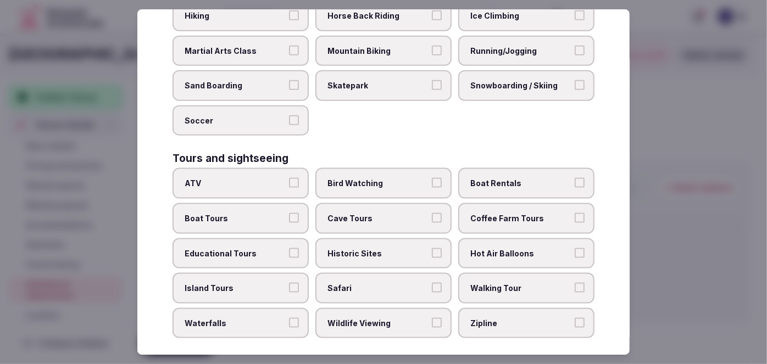
click at [491, 283] on span "Walking Tour" at bounding box center [521, 288] width 101 height 11
click at [575, 283] on button "Walking Tour" at bounding box center [580, 288] width 10 height 10
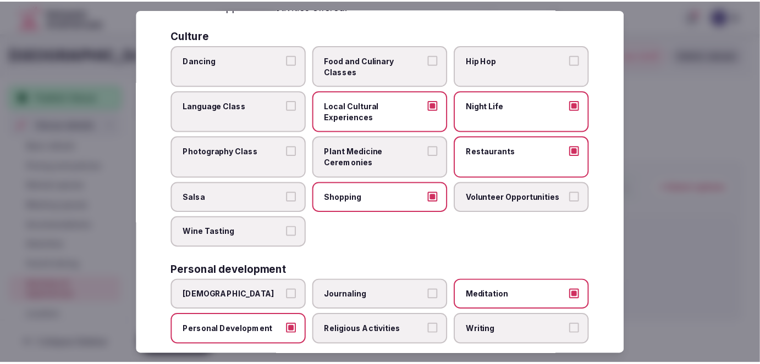
scroll to position [0, 0]
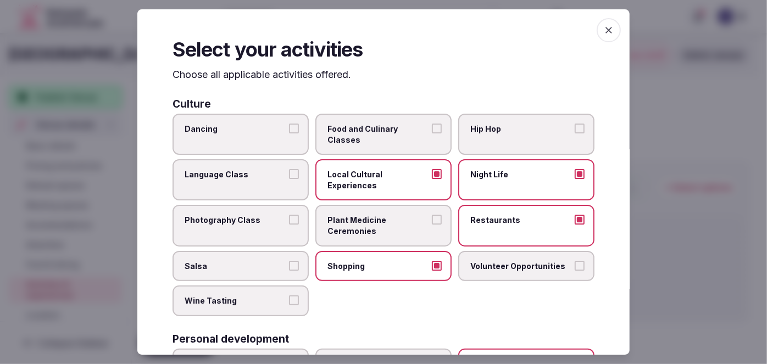
click at [604, 29] on icon "button" at bounding box center [609, 30] width 11 height 11
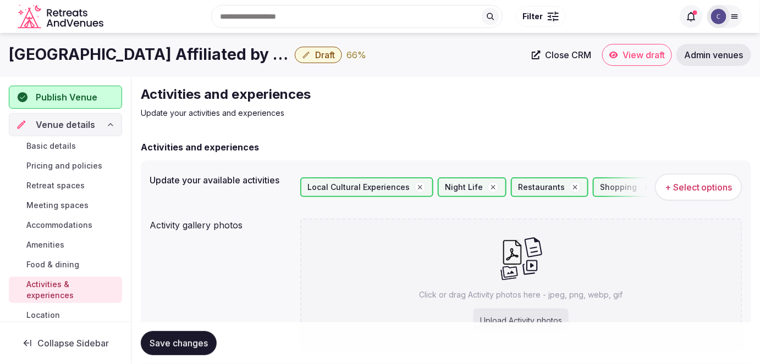
click at [185, 336] on button "Save changes" at bounding box center [179, 343] width 76 height 24
click at [191, 347] on span "Save changes" at bounding box center [179, 343] width 58 height 11
click at [44, 142] on span "Basic details" at bounding box center [50, 146] width 49 height 11
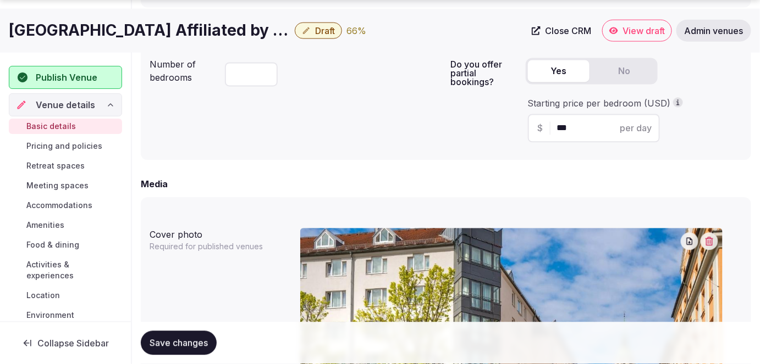
scroll to position [849, 0]
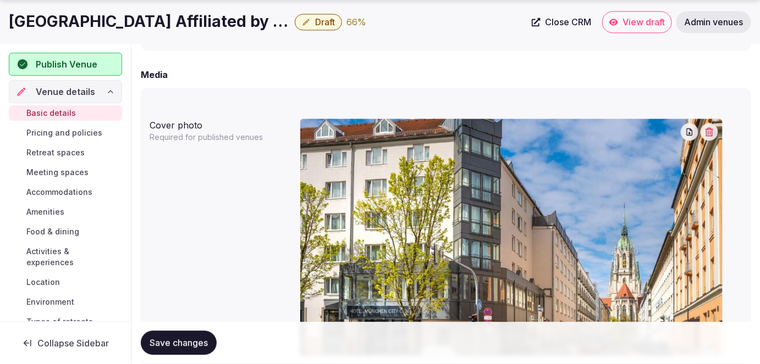
click at [709, 129] on icon "button" at bounding box center [709, 132] width 8 height 9
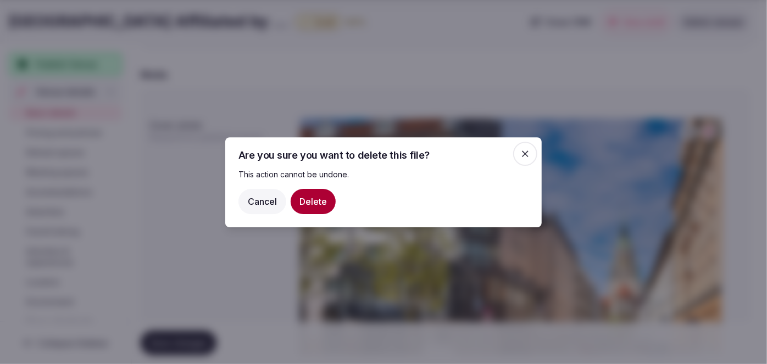
click at [327, 196] on button "Delete" at bounding box center [313, 201] width 45 height 25
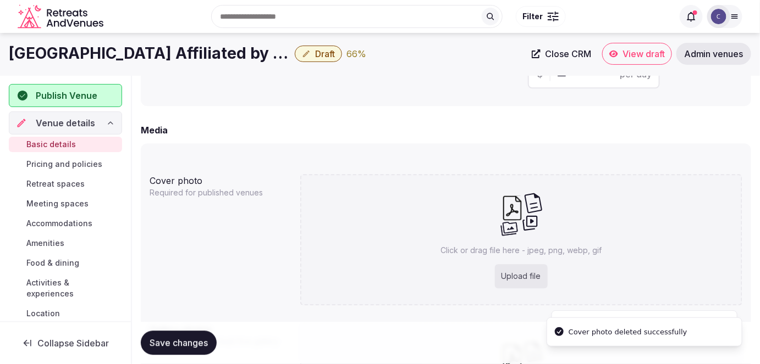
scroll to position [699, 0]
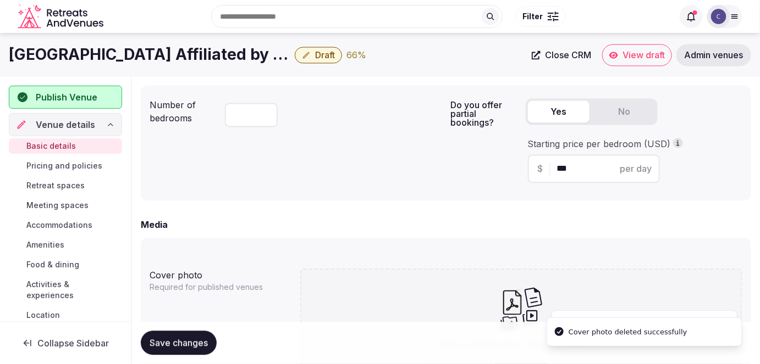
click at [414, 207] on form "**********" at bounding box center [446, 31] width 610 height 1180
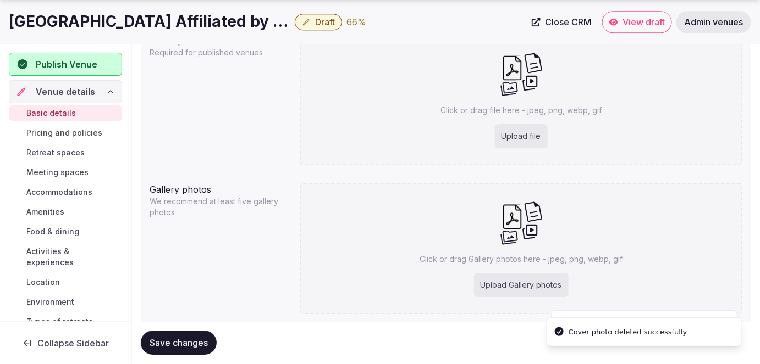
scroll to position [965, 0]
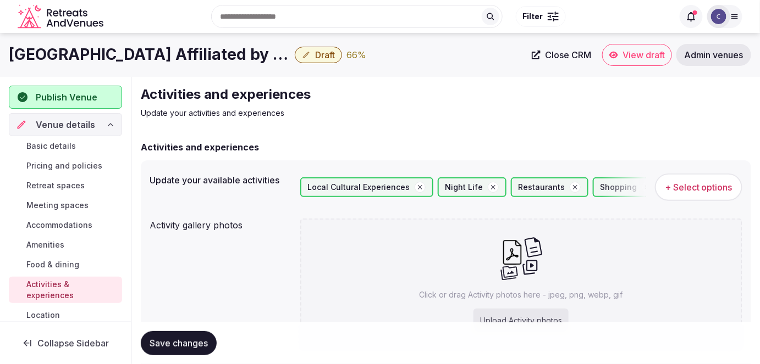
click at [71, 147] on span "Basic details" at bounding box center [50, 146] width 49 height 11
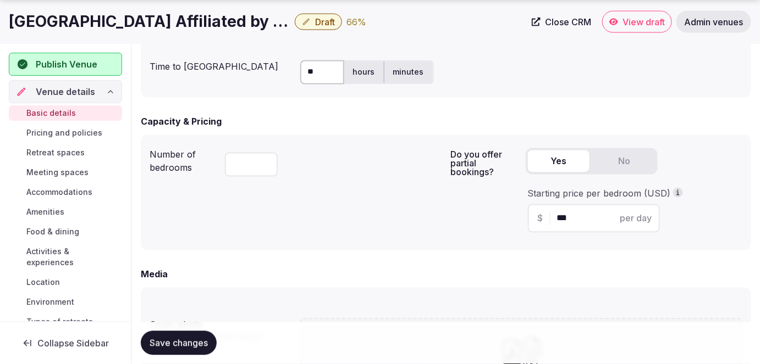
scroll to position [949, 0]
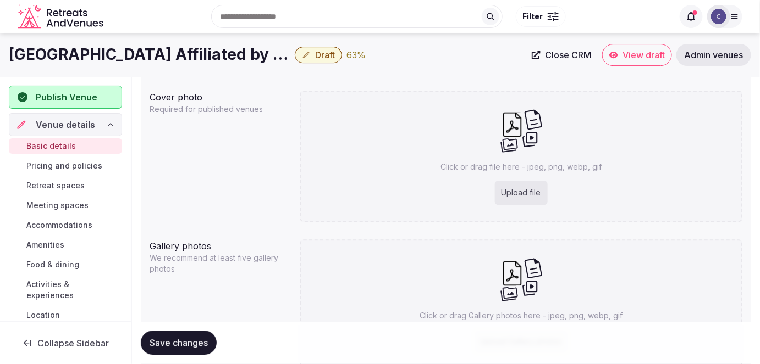
scroll to position [765, 0]
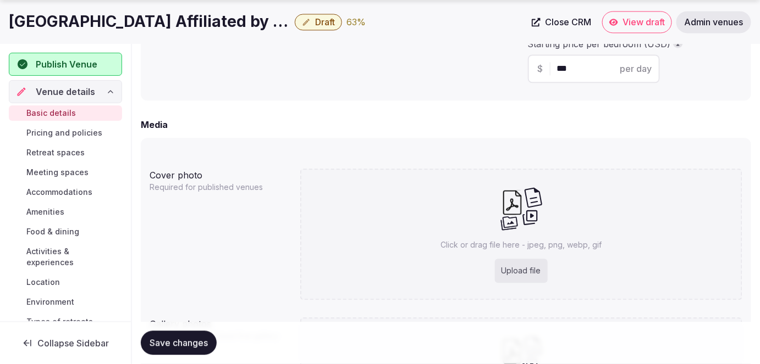
scroll to position [849, 0]
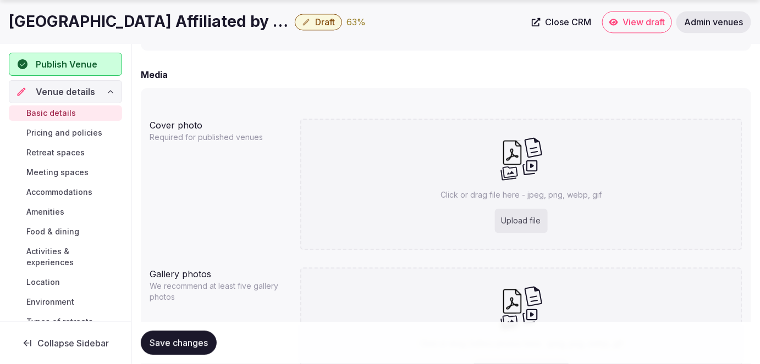
click at [190, 349] on button "Save changes" at bounding box center [179, 343] width 76 height 24
click at [532, 219] on div "Upload file" at bounding box center [521, 221] width 53 height 24
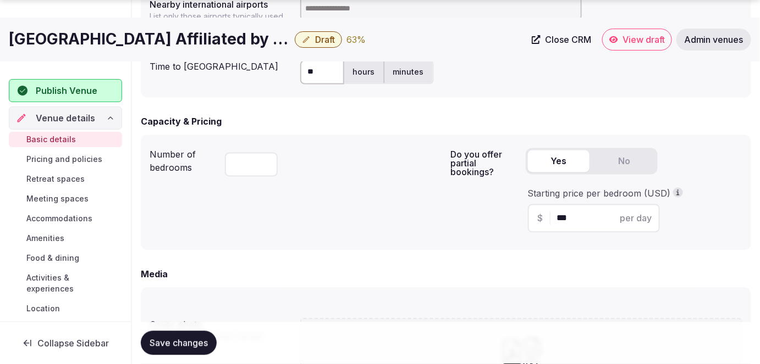
scroll to position [799, 0]
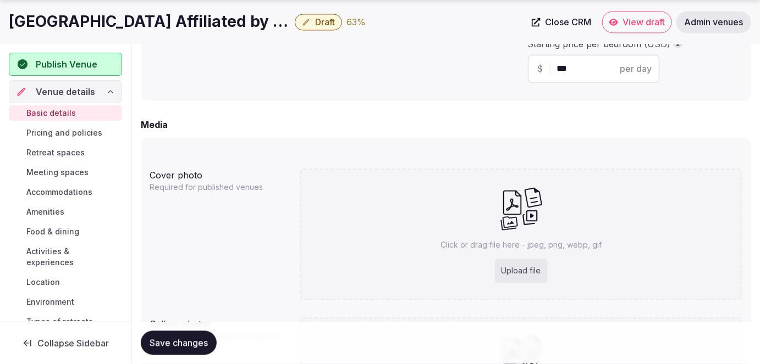
click at [452, 252] on div "Click or drag file here - jpeg, png, webp, gif Upload file" at bounding box center [521, 234] width 443 height 131
type input "**********"
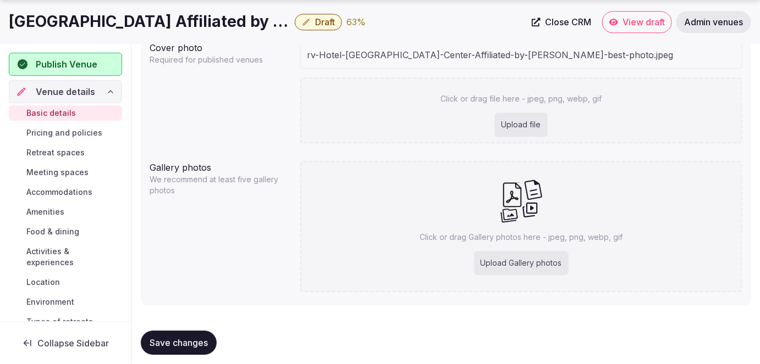
scroll to position [936, 0]
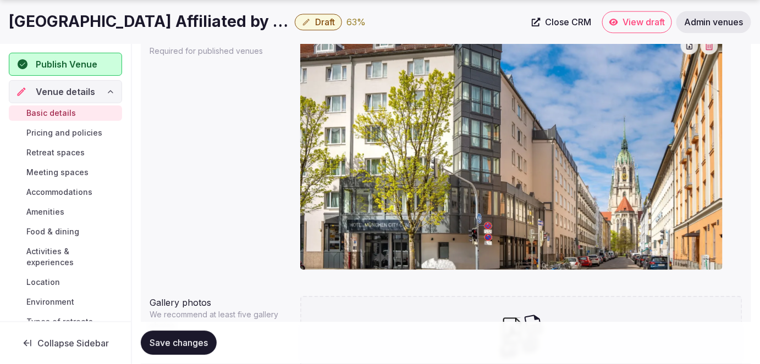
click at [385, 276] on div at bounding box center [521, 155] width 443 height 255
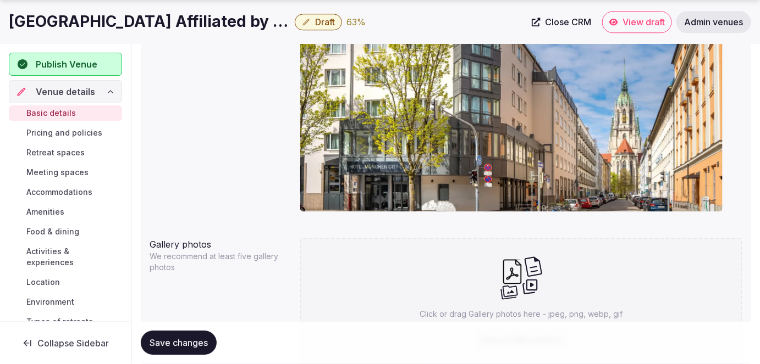
scroll to position [1036, 0]
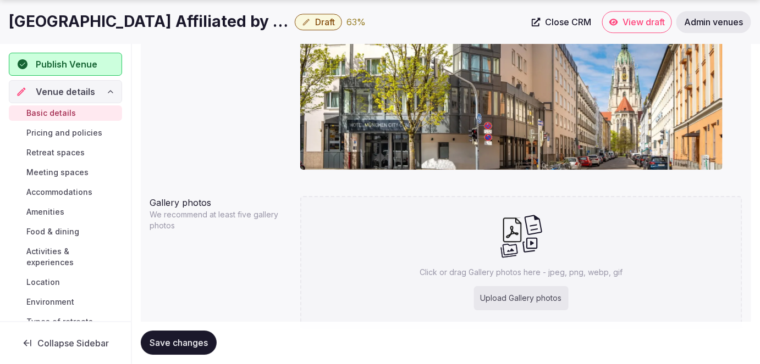
click at [502, 283] on div "Click or drag Gallery photos here - jpeg, png, webp, gif Upload Gallery photos" at bounding box center [521, 261] width 443 height 131
type input "**********"
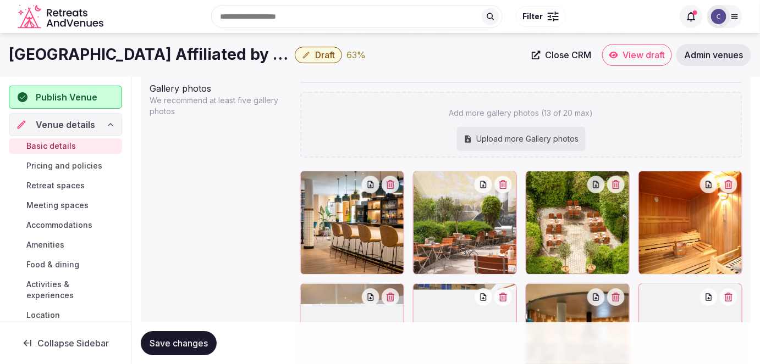
scroll to position [1130, 0]
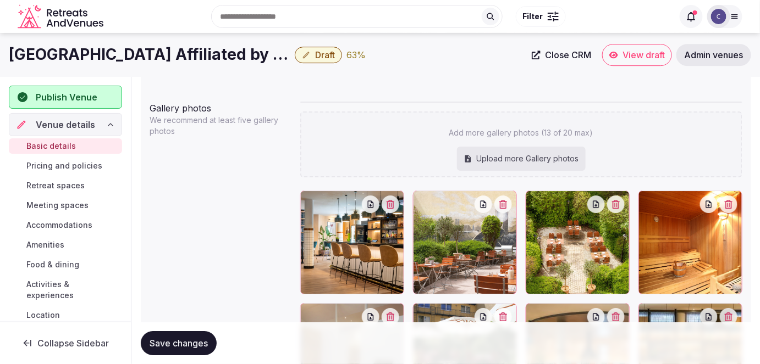
click at [515, 145] on div "Add more gallery photos (13 of 20 max) Upload more Gallery photos" at bounding box center [521, 145] width 443 height 66
type input "**********"
click at [526, 157] on div "Upload more Gallery photos" at bounding box center [521, 159] width 129 height 24
type input "**********"
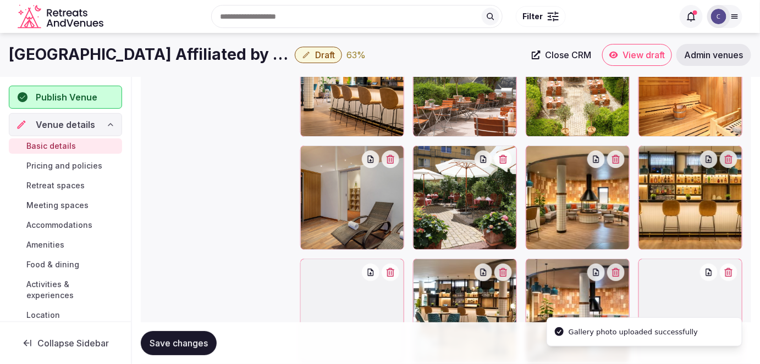
scroll to position [1277, 0]
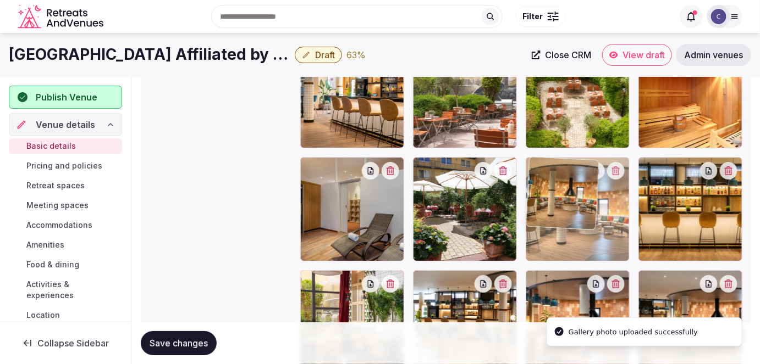
drag, startPoint x: 546, startPoint y: 191, endPoint x: 526, endPoint y: 191, distance: 19.8
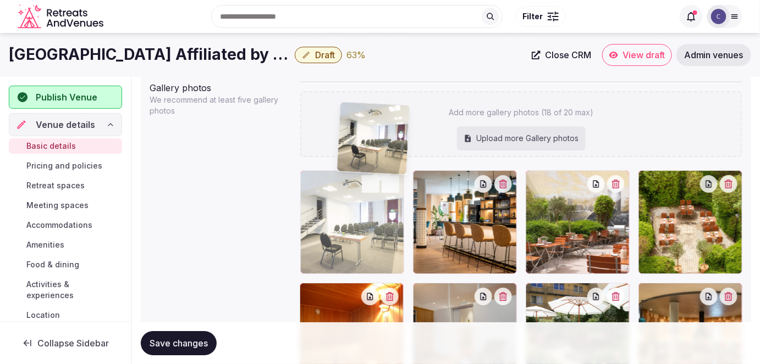
scroll to position [1150, 0]
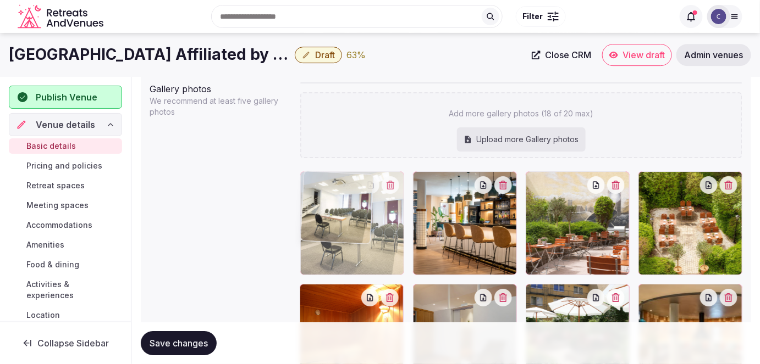
drag, startPoint x: 570, startPoint y: 235, endPoint x: 381, endPoint y: 202, distance: 192.0
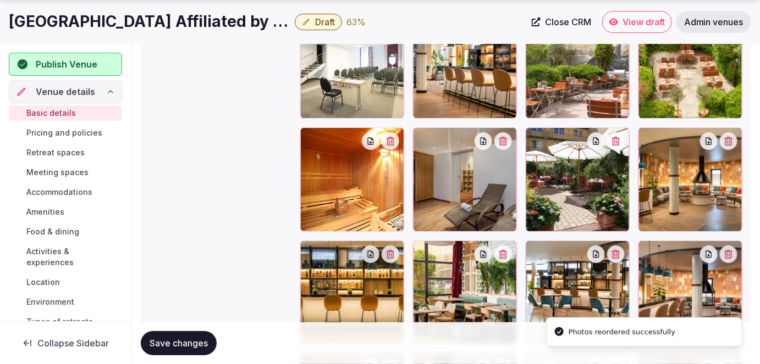
scroll to position [1350, 0]
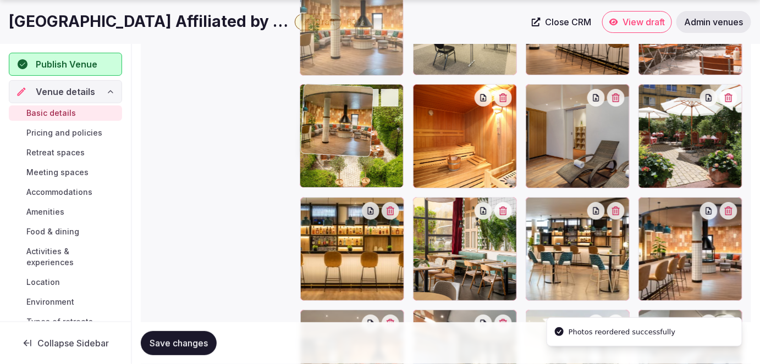
drag, startPoint x: 662, startPoint y: 158, endPoint x: 300, endPoint y: 79, distance: 370.8
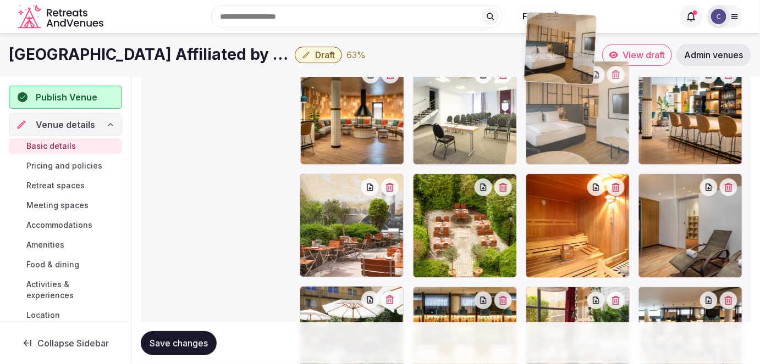
scroll to position [1259, 0]
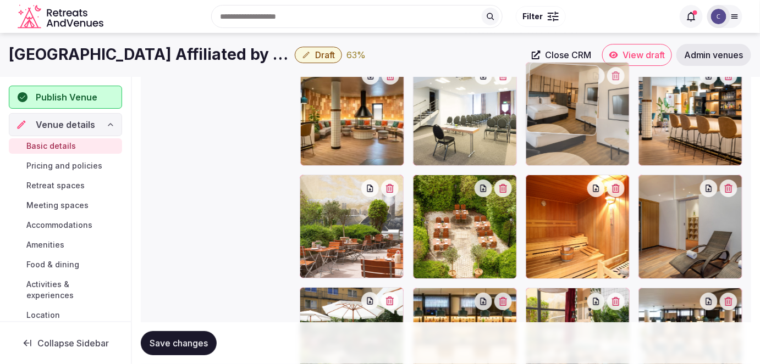
drag, startPoint x: 349, startPoint y: 283, endPoint x: 576, endPoint y: 112, distance: 284.5
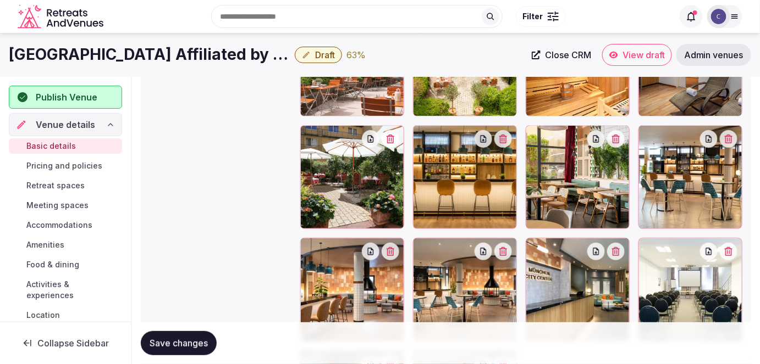
scroll to position [1408, 0]
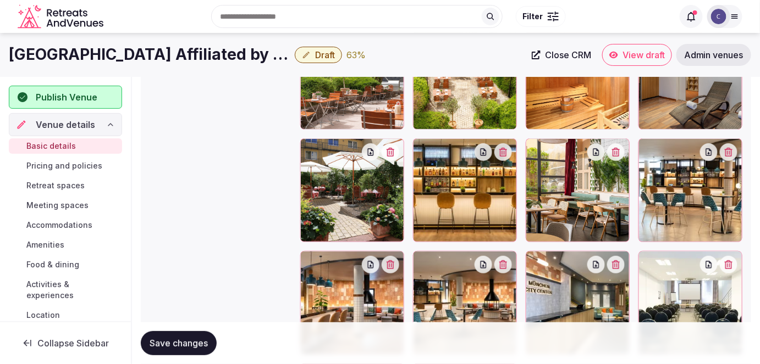
click at [689, 217] on div at bounding box center [690, 191] width 104 height 104
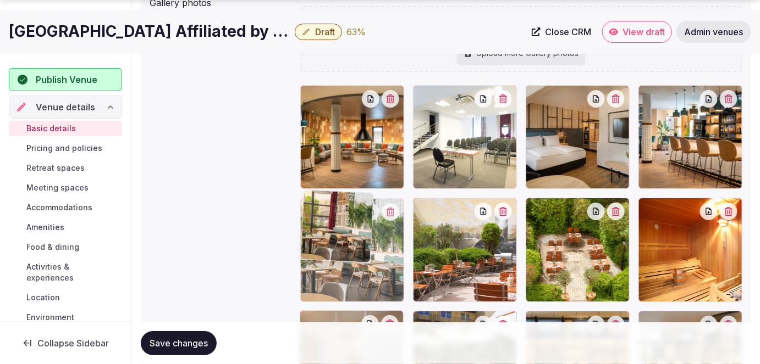
drag, startPoint x: 594, startPoint y: 211, endPoint x: 374, endPoint y: 311, distance: 241.8
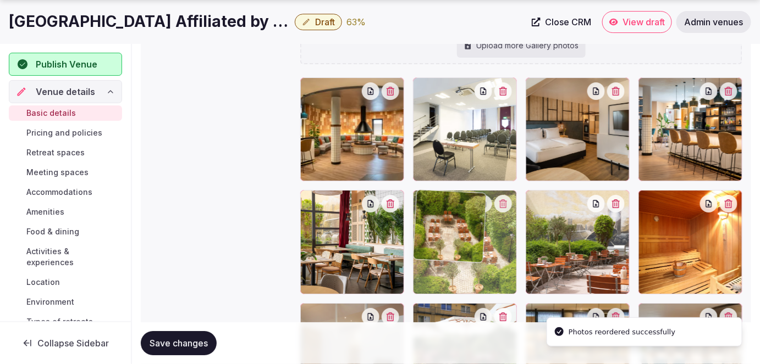
drag, startPoint x: 577, startPoint y: 235, endPoint x: 488, endPoint y: 235, distance: 89.6
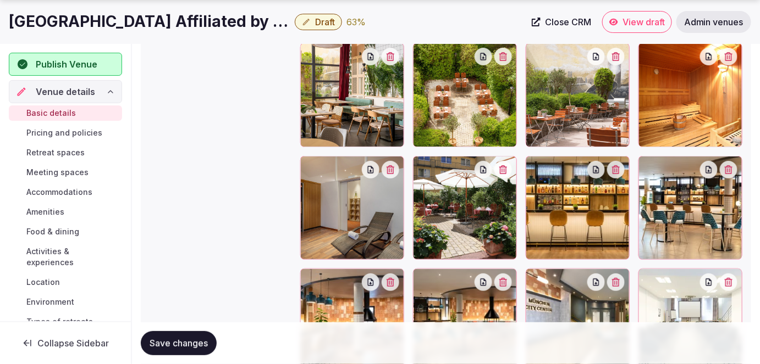
scroll to position [1393, 0]
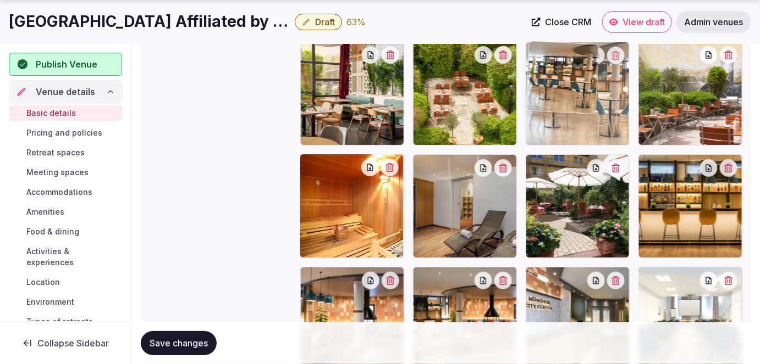
drag, startPoint x: 660, startPoint y: 201, endPoint x: 547, endPoint y: 111, distance: 144.4
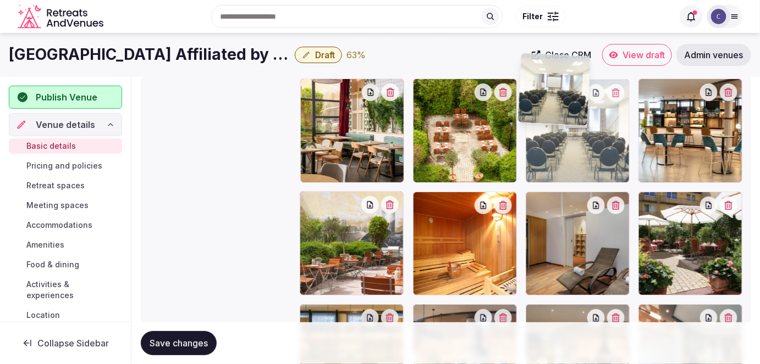
scroll to position [1349, 0]
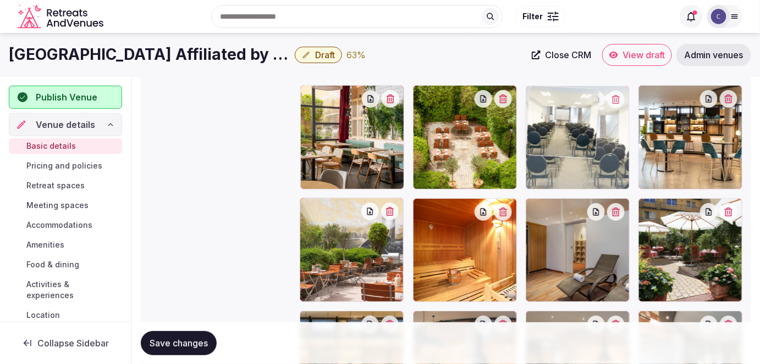
drag, startPoint x: 704, startPoint y: 231, endPoint x: 584, endPoint y: 150, distance: 144.1
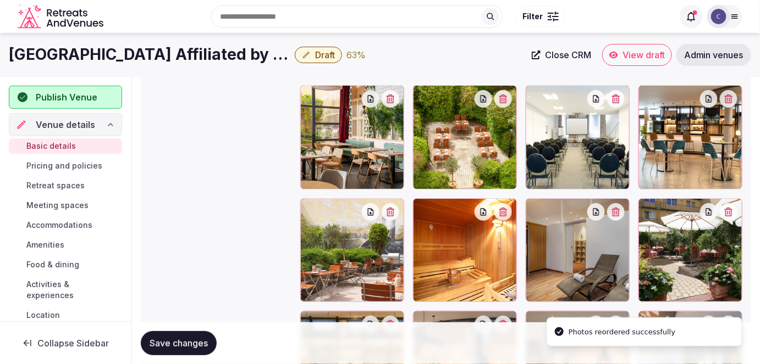
click at [197, 348] on span "Save changes" at bounding box center [179, 343] width 58 height 11
click at [204, 342] on span "Save changes" at bounding box center [179, 343] width 58 height 11
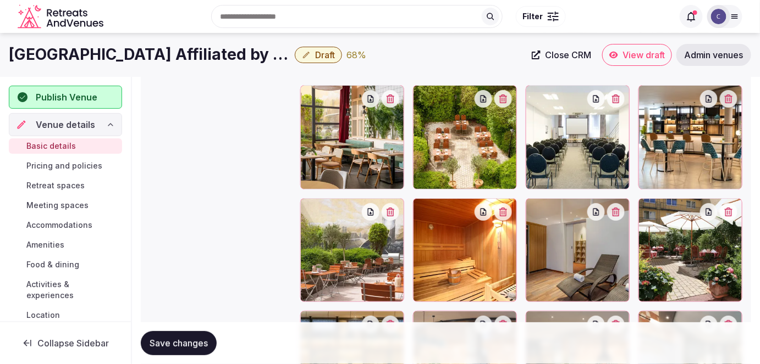
click at [200, 343] on span "Save changes" at bounding box center [179, 343] width 58 height 11
click at [186, 341] on span "Save changes" at bounding box center [179, 343] width 58 height 11
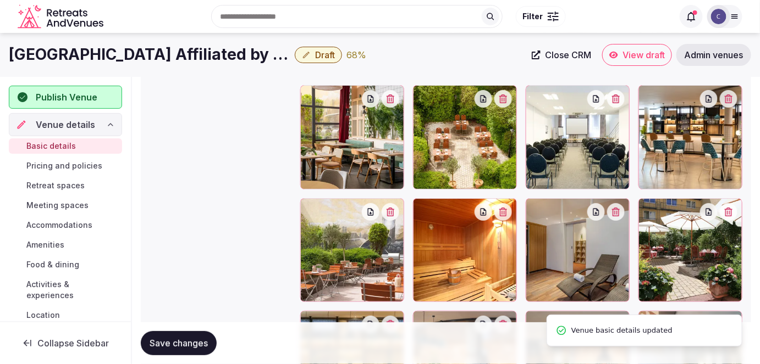
click at [56, 162] on span "Pricing and policies" at bounding box center [64, 166] width 76 height 11
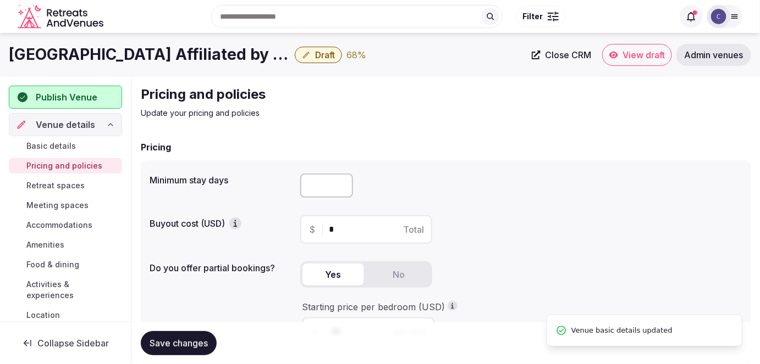
click at [62, 185] on span "Retreat spaces" at bounding box center [55, 185] width 58 height 11
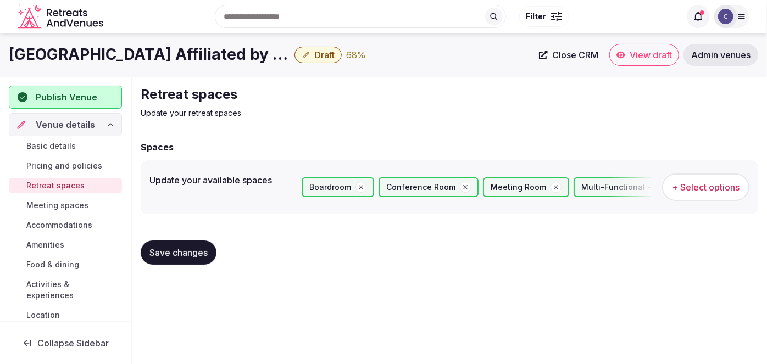
click at [64, 206] on span "Meeting spaces" at bounding box center [57, 205] width 62 height 11
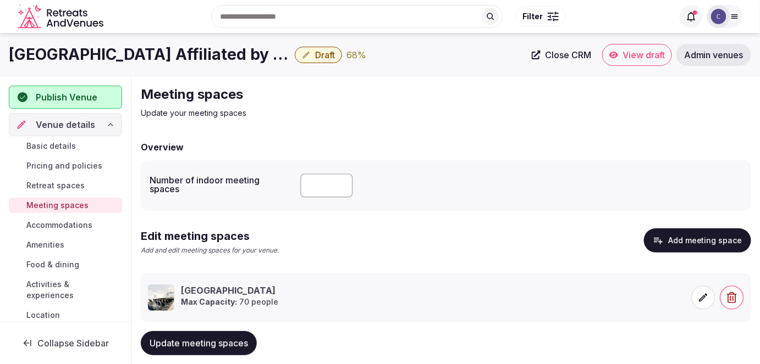
click at [69, 222] on span "Accommodations" at bounding box center [59, 225] width 66 height 11
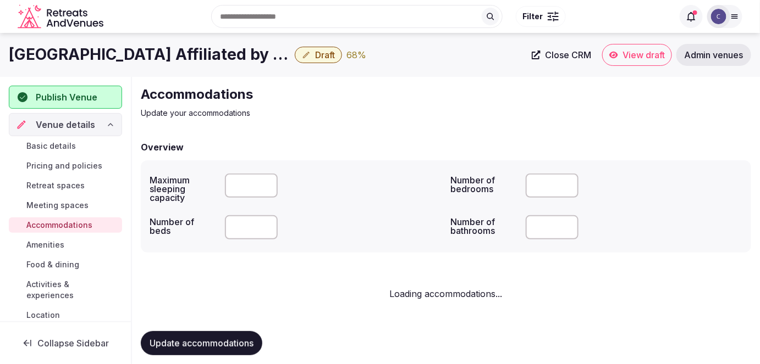
click at [66, 244] on link "Amenities" at bounding box center [65, 244] width 113 height 15
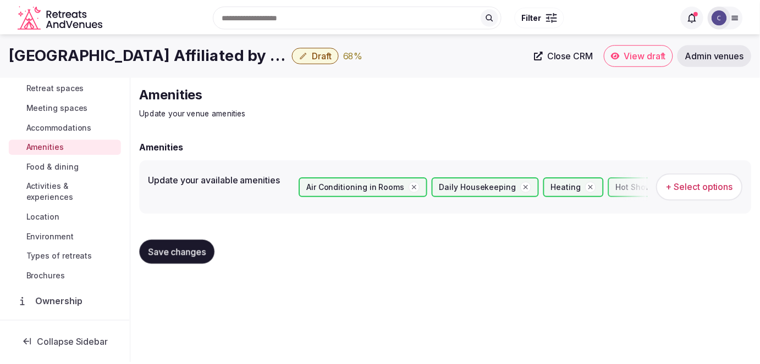
scroll to position [100, 0]
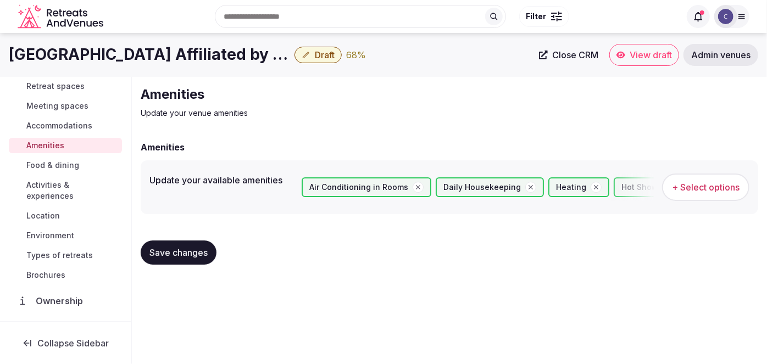
click at [64, 166] on span "Food & dining" at bounding box center [52, 165] width 53 height 11
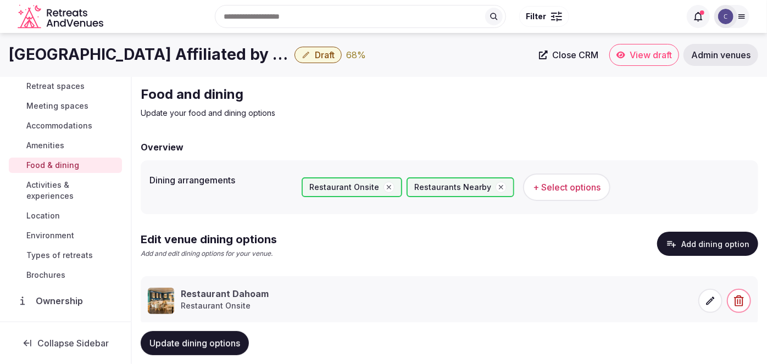
click at [63, 192] on span "Activities & experiences" at bounding box center [71, 191] width 91 height 22
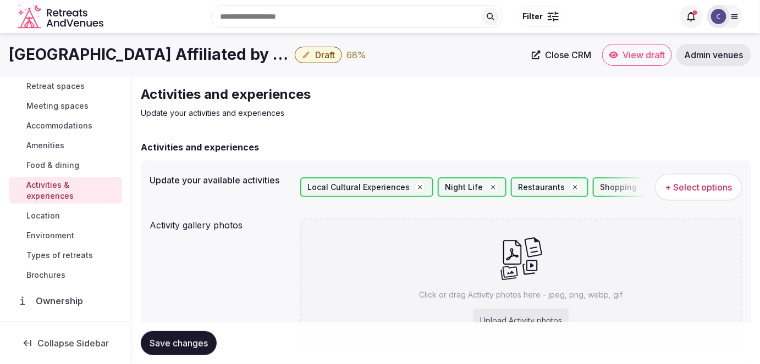
click at [520, 283] on div "Click or drag Activity photos here - jpeg, png, webp, gif Upload Activity photos" at bounding box center [521, 284] width 443 height 131
type input "**********"
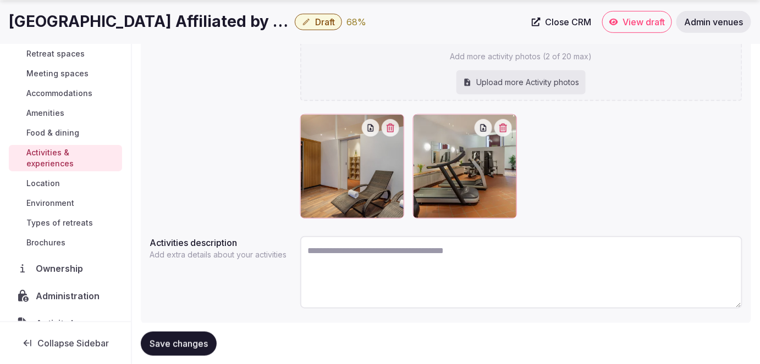
scroll to position [200, 0]
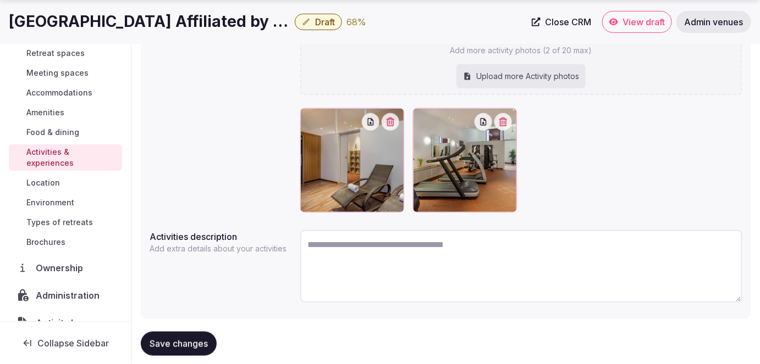
click at [186, 346] on span "Save changes" at bounding box center [179, 343] width 58 height 11
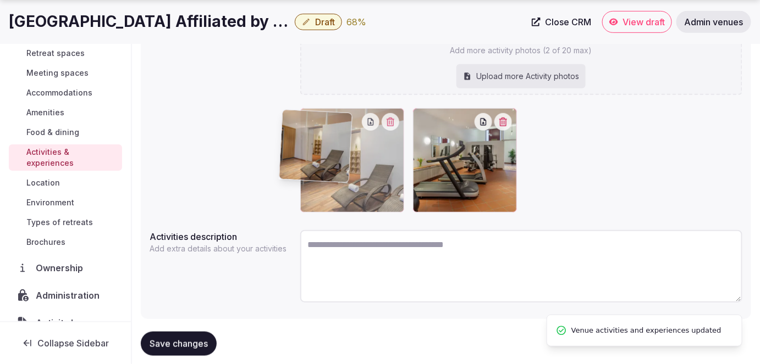
drag, startPoint x: 461, startPoint y: 163, endPoint x: 454, endPoint y: 164, distance: 7.2
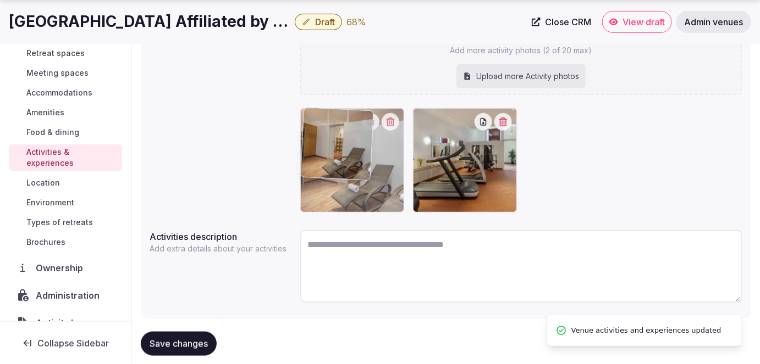
click at [329, 167] on body "Search Popular Destinations Toscana, Italy Riviera Maya, Mexico Indonesia, Bali…" at bounding box center [380, 93] width 760 height 587
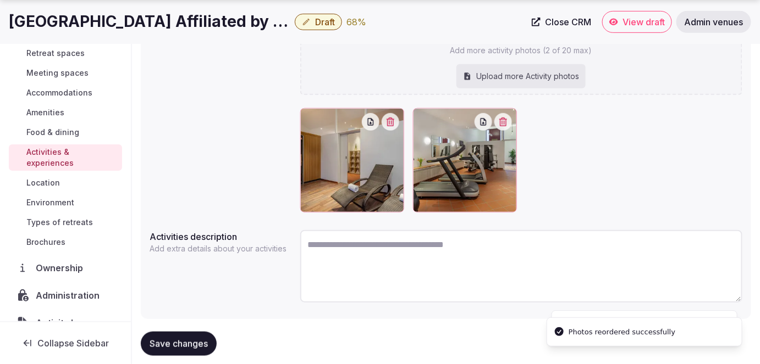
click at [190, 348] on span "Save changes" at bounding box center [179, 343] width 58 height 11
click at [88, 204] on link "Environment" at bounding box center [65, 202] width 113 height 15
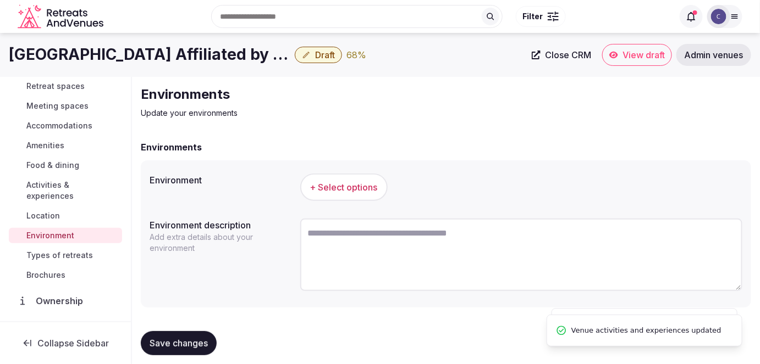
click at [339, 184] on button "+ Select options" at bounding box center [343, 187] width 87 height 27
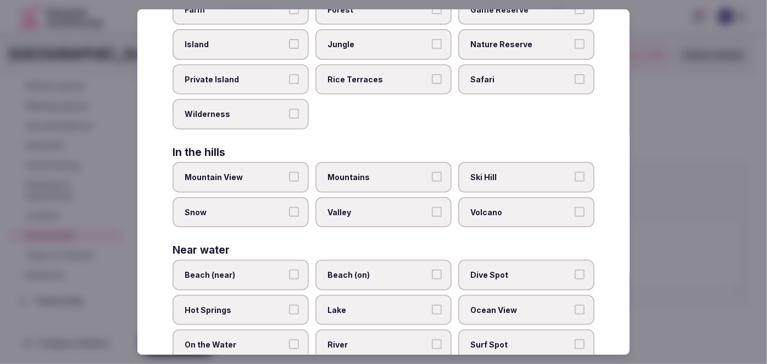
scroll to position [277, 0]
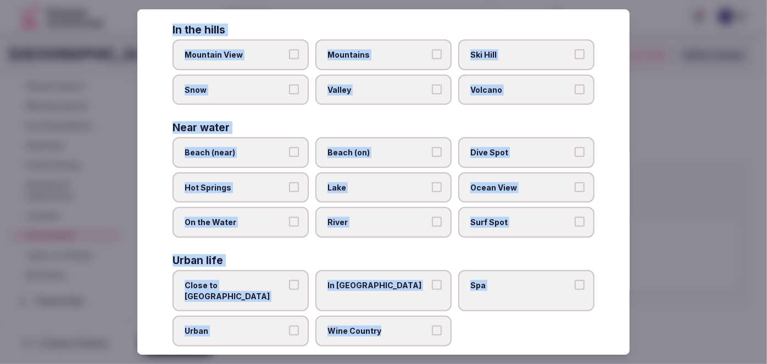
drag, startPoint x: 172, startPoint y: 84, endPoint x: 453, endPoint y: 319, distance: 366.9
click at [452, 320] on div "Select your environment Choose all applicable environments offered. In nature C…" at bounding box center [383, 182] width 493 height 346
copy div "Choose all applicable environments offered. In nature Close to Nature Countrysi…"
click at [252, 286] on label "Close to City Center" at bounding box center [241, 290] width 136 height 41
click at [289, 286] on button "Close to City Center" at bounding box center [294, 285] width 10 height 10
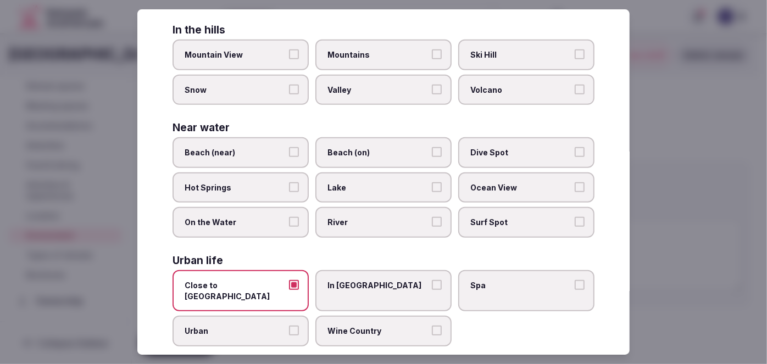
click at [255, 320] on label "Urban" at bounding box center [241, 331] width 136 height 31
click at [289, 326] on button "Urban" at bounding box center [294, 331] width 10 height 10
click at [346, 283] on span "In City Center" at bounding box center [378, 285] width 101 height 11
click at [432, 283] on button "In City Center" at bounding box center [437, 285] width 10 height 10
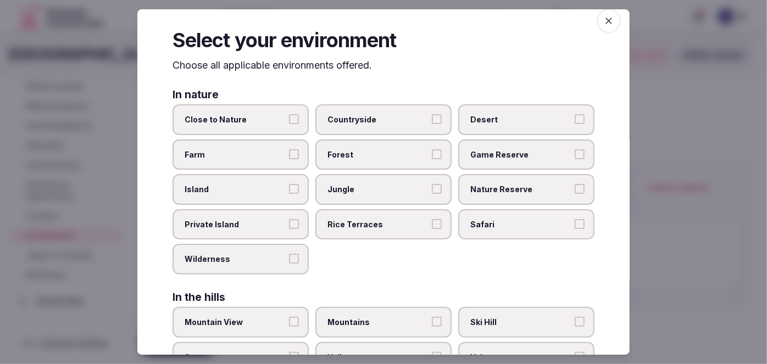
scroll to position [0, 0]
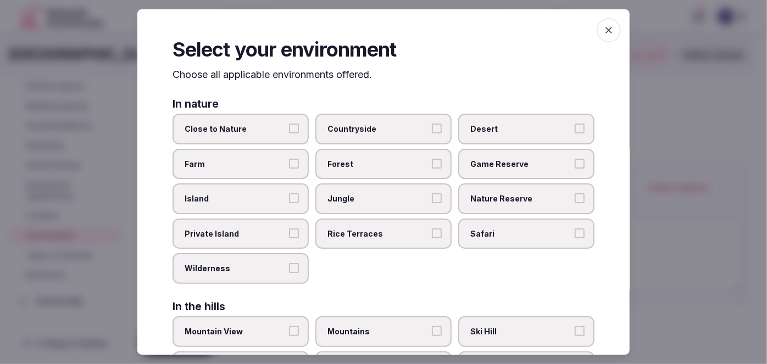
click at [604, 31] on icon "button" at bounding box center [609, 30] width 11 height 11
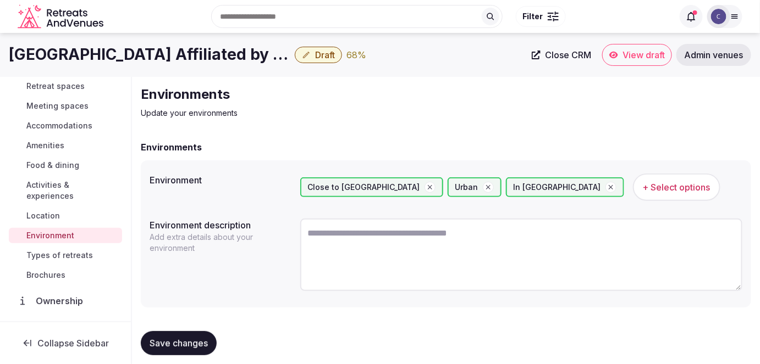
click at [200, 341] on span "Save changes" at bounding box center [179, 343] width 58 height 11
click at [73, 253] on span "Types of retreats" at bounding box center [59, 255] width 67 height 11
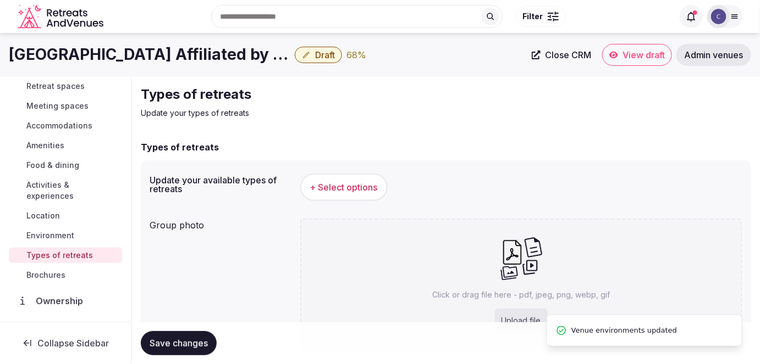
click at [342, 195] on button "+ Select options" at bounding box center [343, 187] width 87 height 27
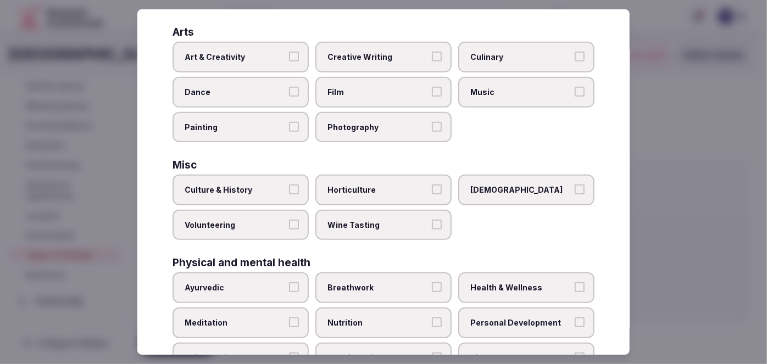
scroll to position [453, 0]
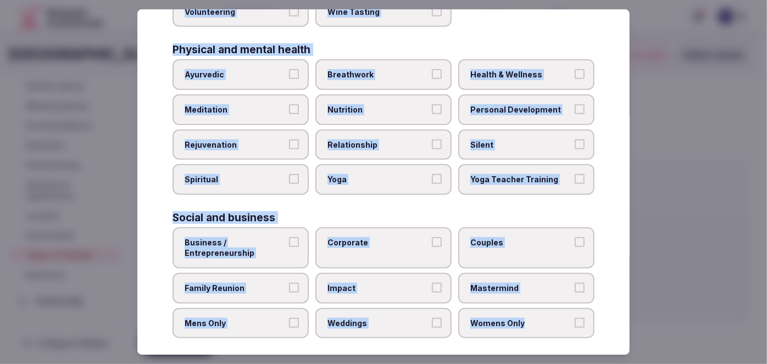
drag, startPoint x: 172, startPoint y: 68, endPoint x: 605, endPoint y: 324, distance: 503.6
click at [605, 324] on div "Select your types of retreats Choose all applicable types of retreats offered. …" at bounding box center [383, 182] width 493 height 346
copy div "Choose all applicable types of retreats offered. Active Adventure Cold Water Ex…"
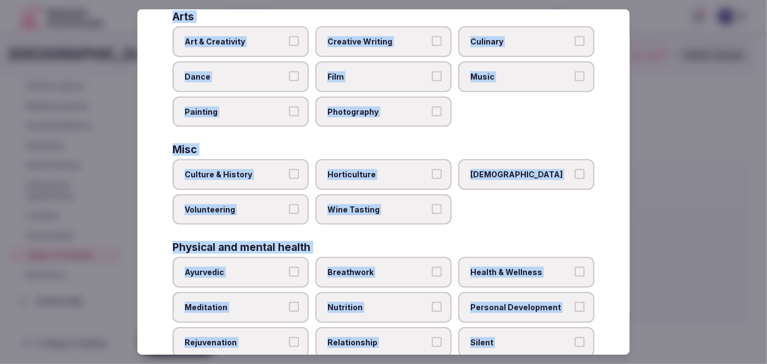
scroll to position [253, 0]
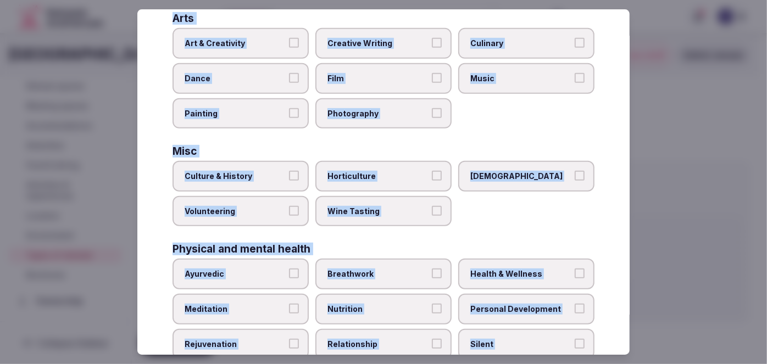
click at [248, 161] on label "Culture & History" at bounding box center [241, 176] width 136 height 31
click at [289, 171] on button "Culture & History" at bounding box center [294, 176] width 10 height 10
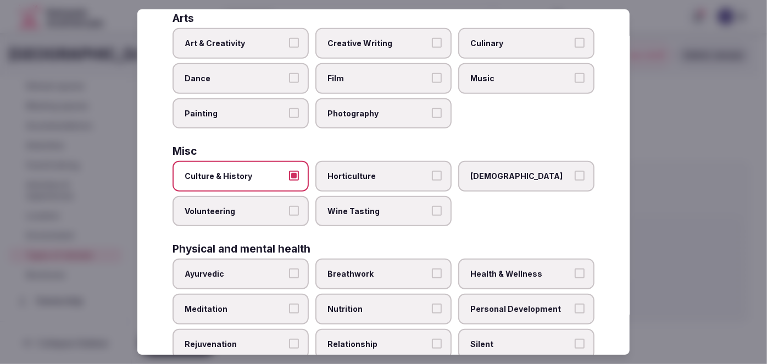
click at [537, 270] on span "Health & Wellness" at bounding box center [521, 274] width 101 height 11
click at [575, 270] on button "Health & Wellness" at bounding box center [580, 274] width 10 height 10
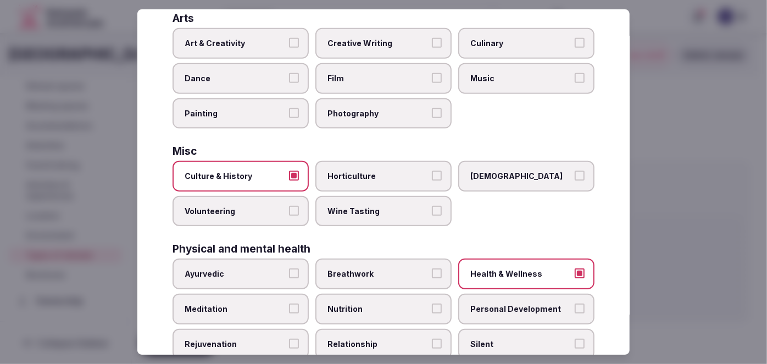
click at [529, 309] on label "Personal Development" at bounding box center [526, 309] width 136 height 31
click at [575, 309] on button "Personal Development" at bounding box center [580, 309] width 10 height 10
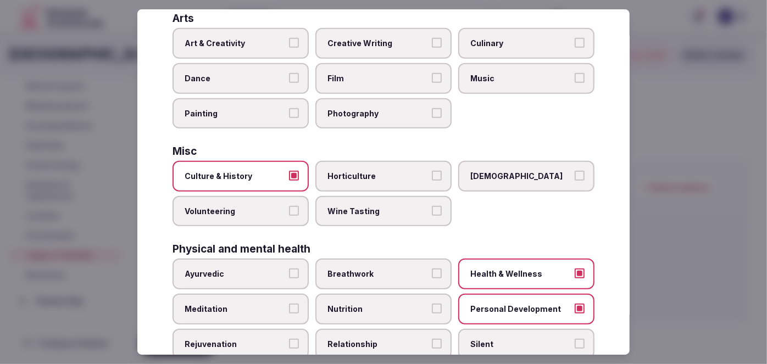
scroll to position [353, 0]
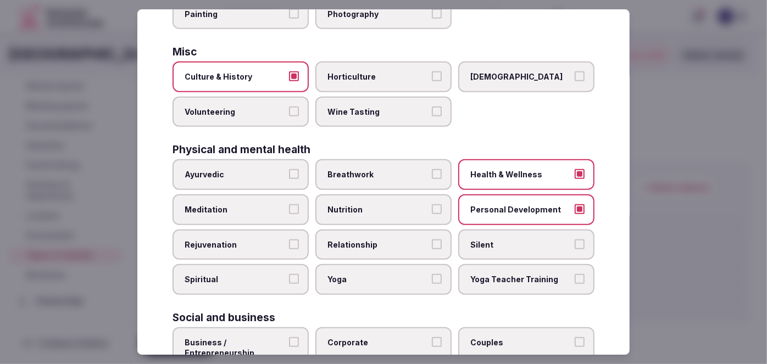
click at [281, 240] on span "Rejuvenation" at bounding box center [235, 245] width 101 height 11
click at [289, 240] on button "Rejuvenation" at bounding box center [294, 245] width 10 height 10
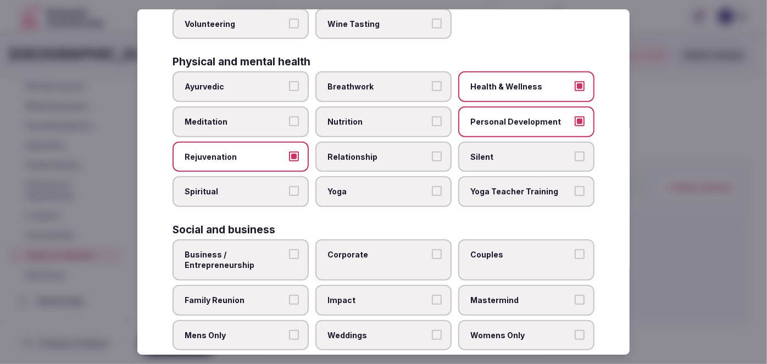
scroll to position [453, 0]
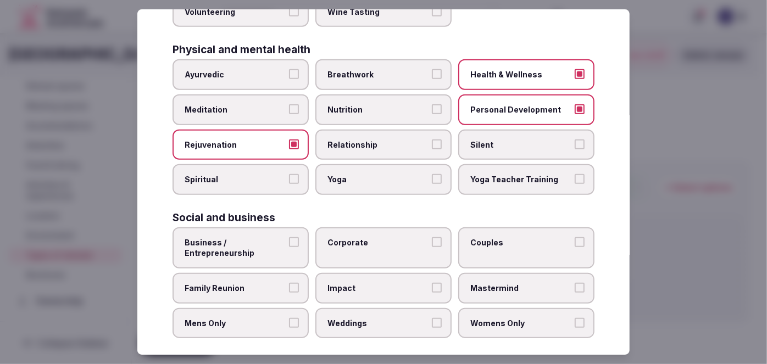
click at [345, 240] on label "Corporate" at bounding box center [384, 248] width 136 height 41
click at [432, 240] on button "Corporate" at bounding box center [437, 242] width 10 height 10
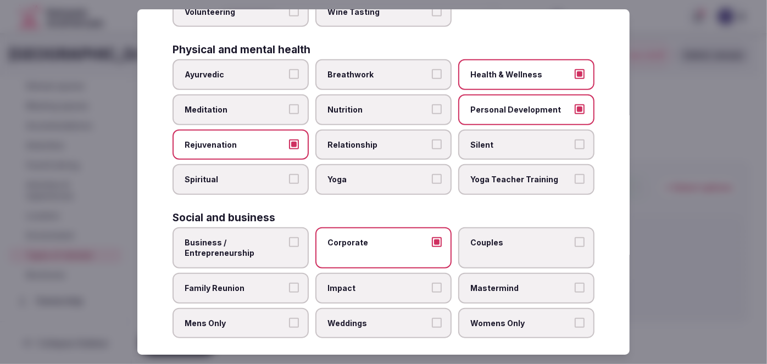
click at [272, 251] on label "Business / Entrepreneurship" at bounding box center [241, 248] width 136 height 41
click at [289, 247] on button "Business / Entrepreneurship" at bounding box center [294, 242] width 10 height 10
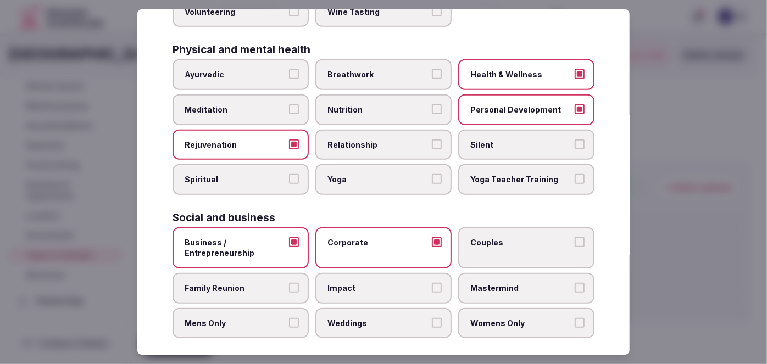
click at [523, 248] on label "Couples" at bounding box center [526, 248] width 136 height 41
click at [575, 247] on button "Couples" at bounding box center [580, 242] width 10 height 10
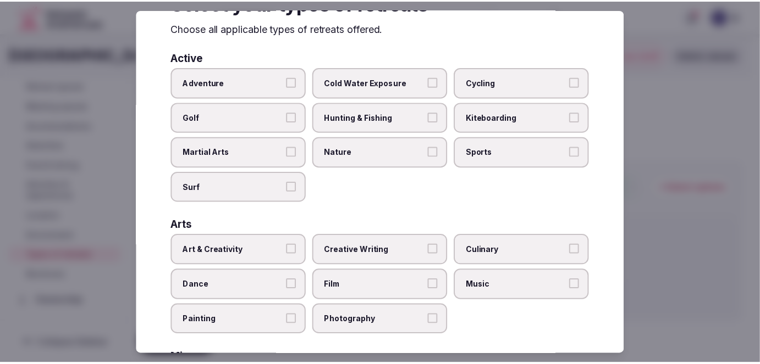
scroll to position [0, 0]
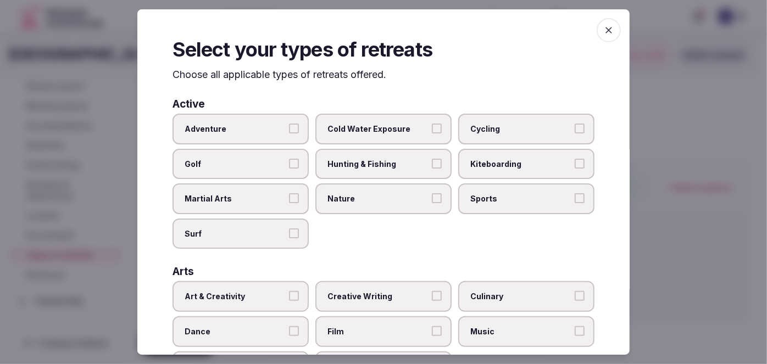
click at [609, 25] on span "button" at bounding box center [609, 30] width 24 height 24
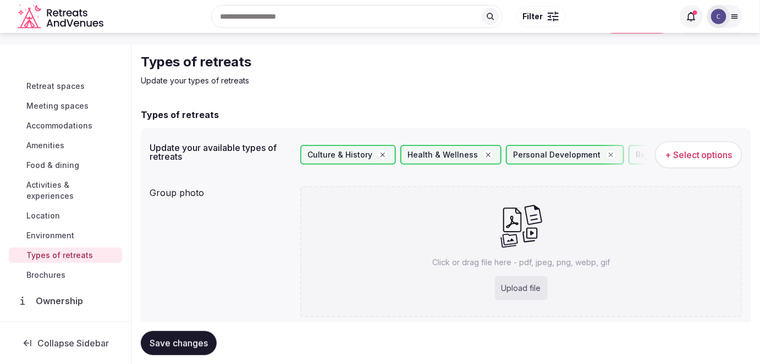
scroll to position [49, 0]
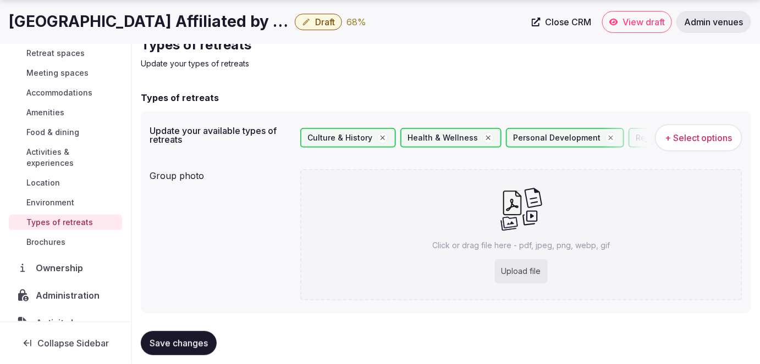
click at [534, 261] on div "Upload file" at bounding box center [521, 271] width 53 height 24
click at [523, 267] on div "Upload file" at bounding box center [521, 271] width 53 height 24
type input "**********"
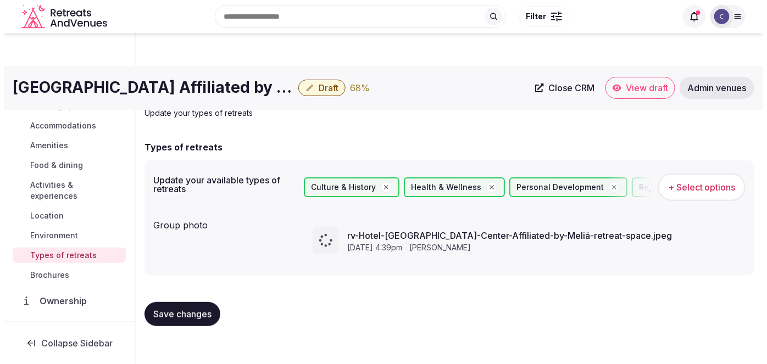
scroll to position [0, 0]
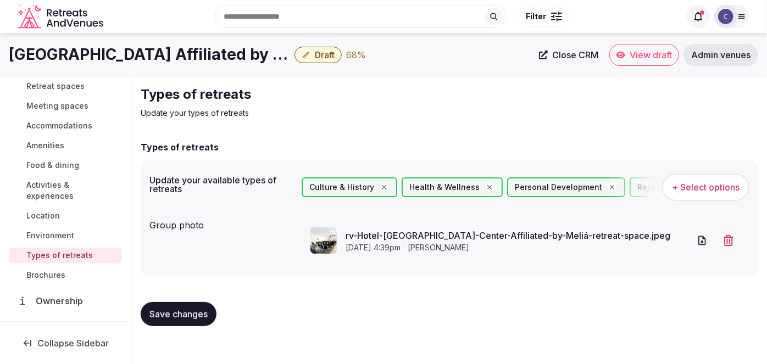
click at [199, 316] on span "Save changes" at bounding box center [179, 314] width 58 height 11
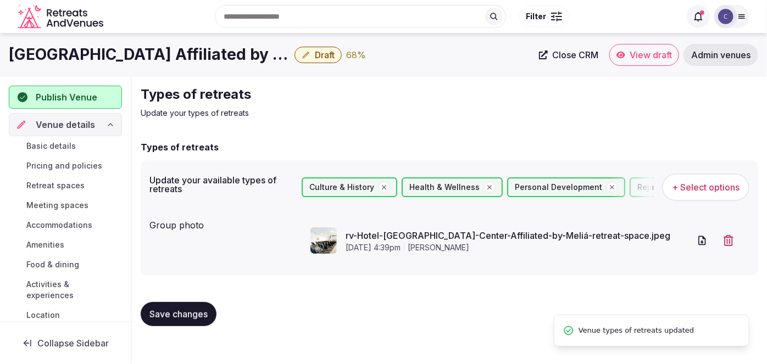
click at [323, 56] on span "Draft" at bounding box center [325, 54] width 20 height 11
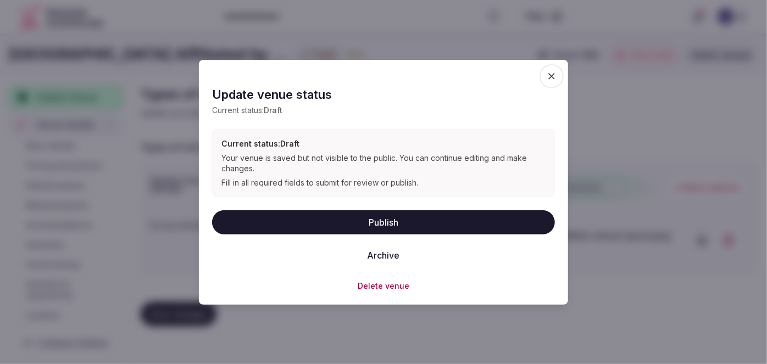
click at [410, 226] on button "Publish" at bounding box center [383, 223] width 343 height 24
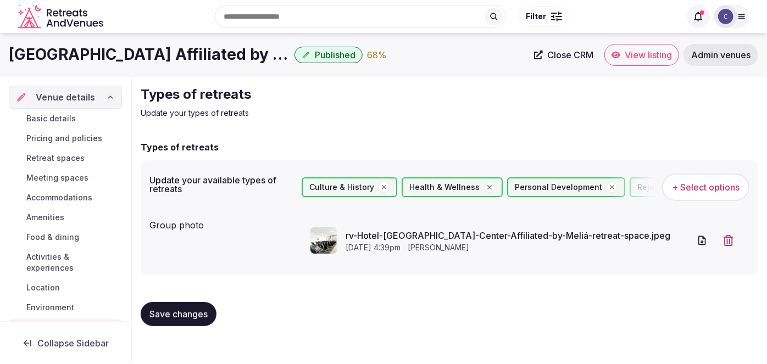
click at [69, 118] on span "Basic details" at bounding box center [50, 118] width 49 height 11
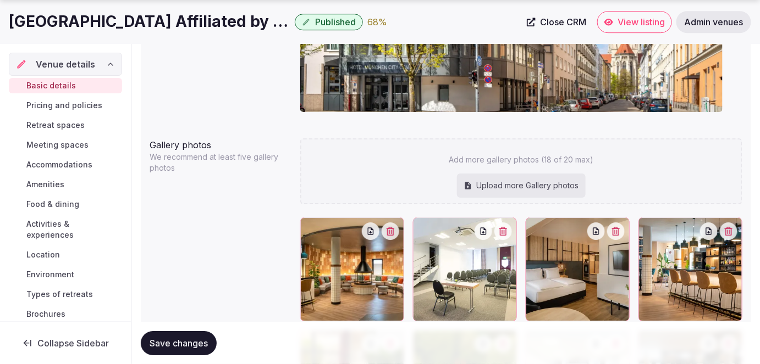
scroll to position [1099, 0]
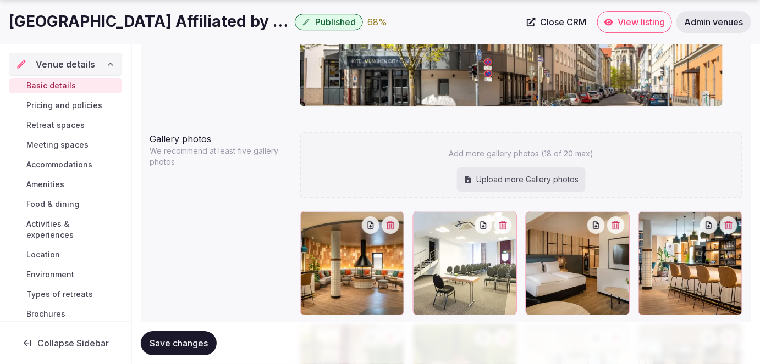
click at [501, 184] on div "Upload more Gallery photos" at bounding box center [521, 180] width 129 height 24
type input "**********"
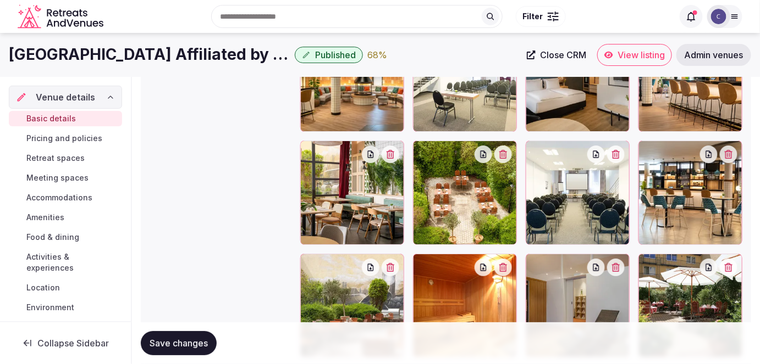
scroll to position [1093, 0]
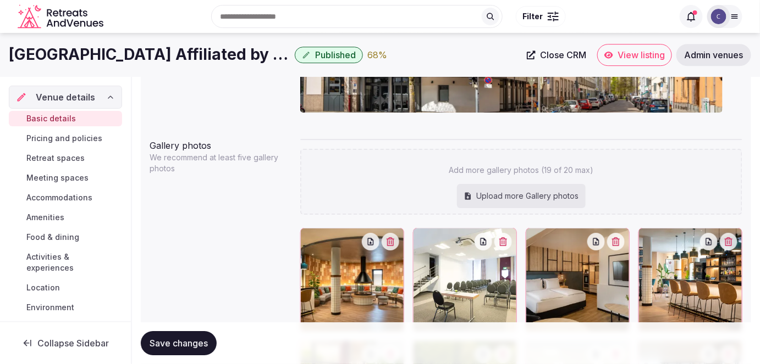
click at [386, 237] on button "button" at bounding box center [391, 242] width 18 height 18
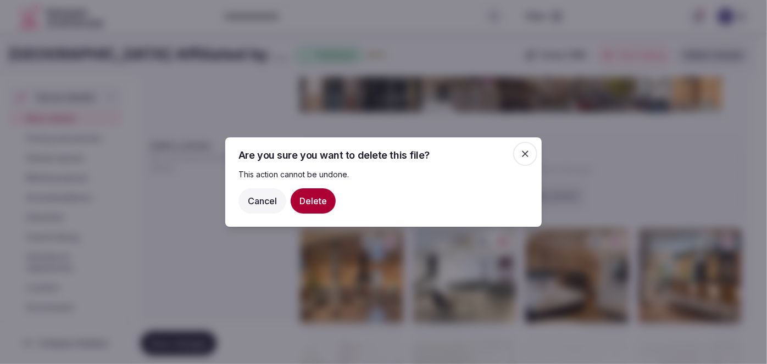
click at [311, 201] on button "Delete" at bounding box center [313, 201] width 45 height 25
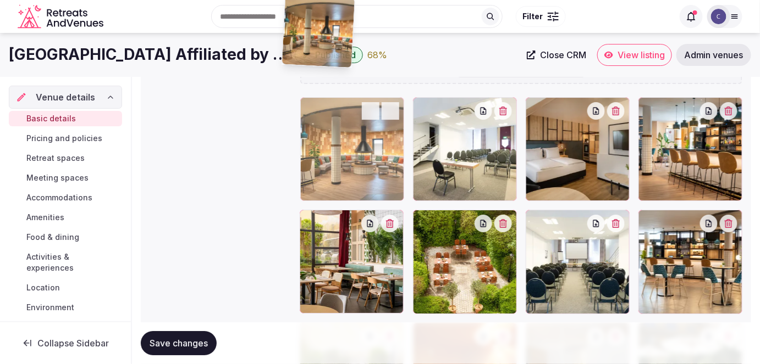
scroll to position [1205, 0]
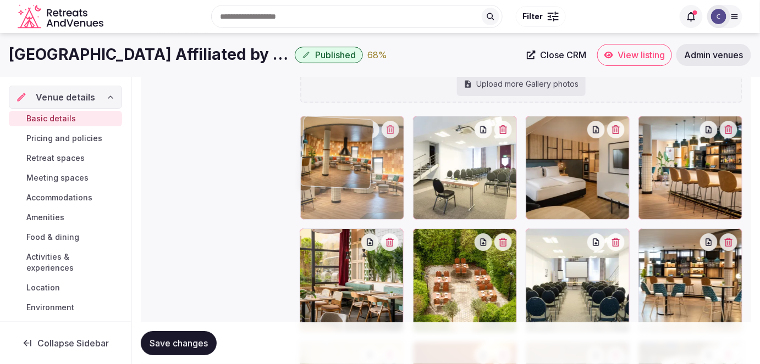
drag, startPoint x: 454, startPoint y: 245, endPoint x: 327, endPoint y: 183, distance: 141.6
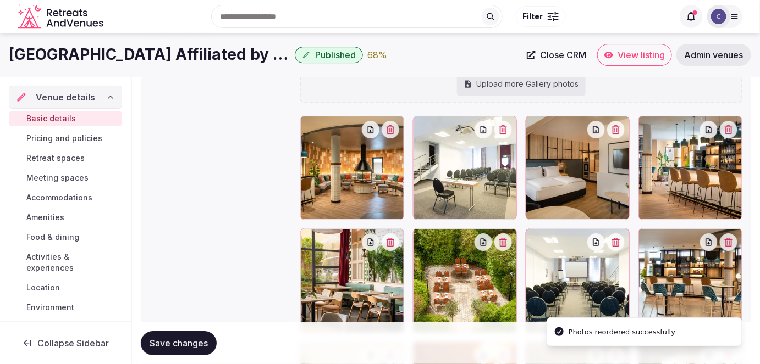
click at [203, 345] on span "Save changes" at bounding box center [179, 343] width 58 height 11
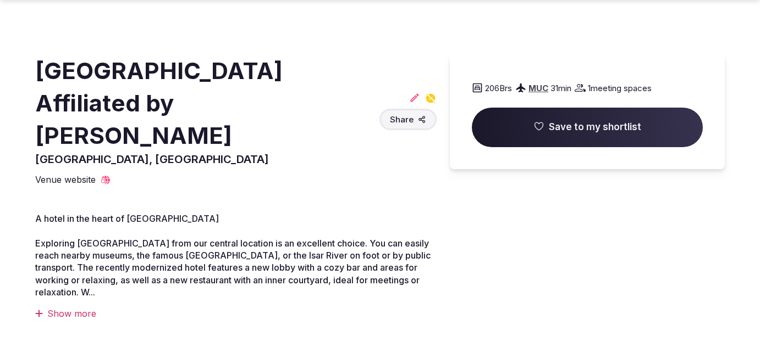
scroll to position [599, 0]
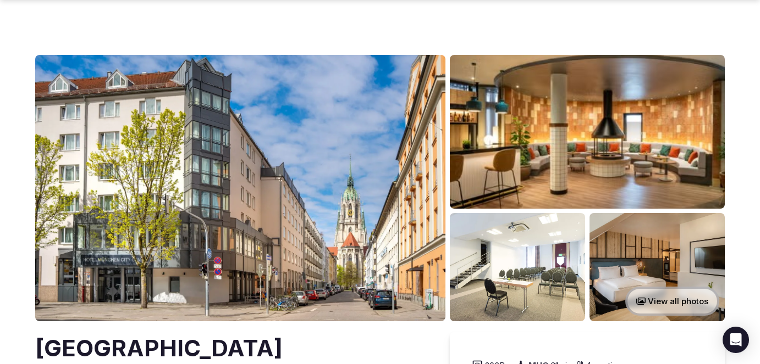
scroll to position [599, 0]
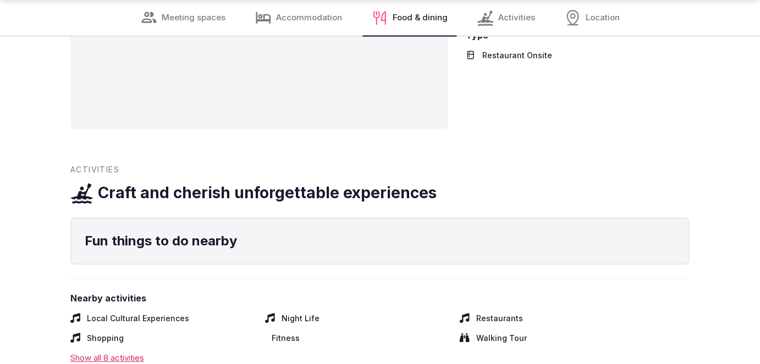
scroll to position [2298, 0]
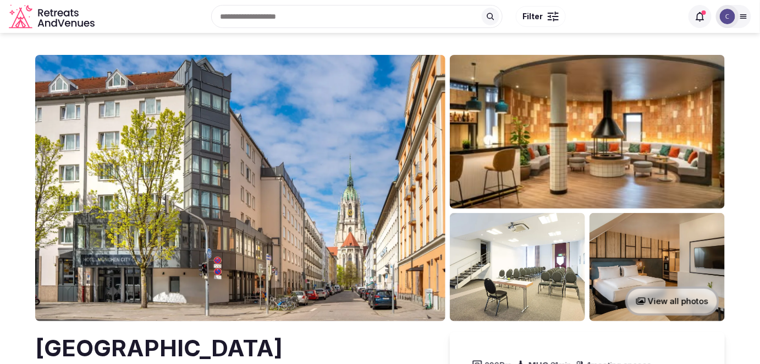
click at [673, 133] on img at bounding box center [587, 132] width 275 height 154
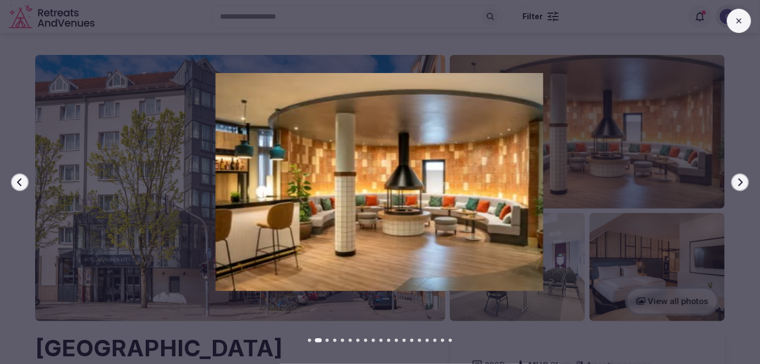
click at [738, 19] on icon at bounding box center [738, 20] width 5 height 5
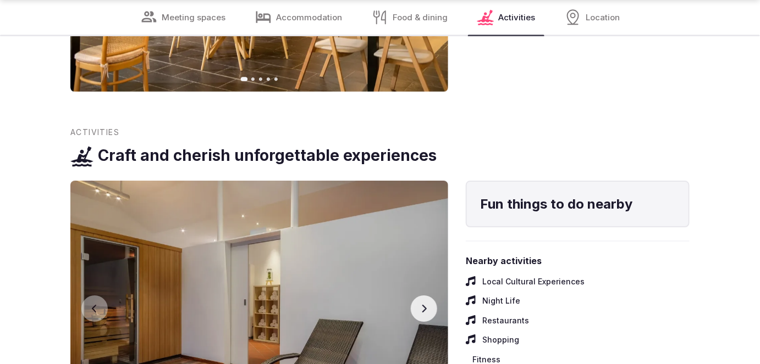
scroll to position [2749, 0]
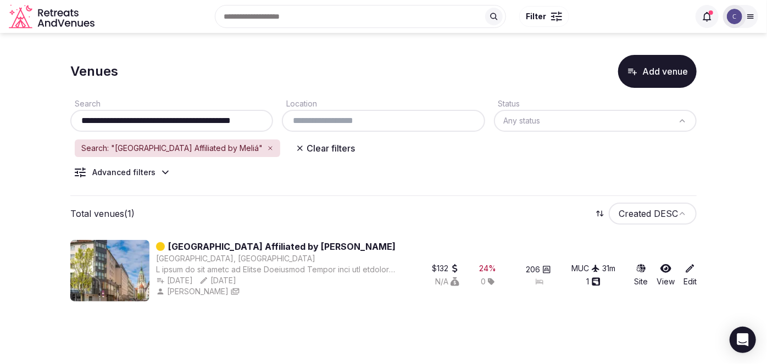
click at [247, 122] on input "**********" at bounding box center [172, 120] width 194 height 13
paste input "text"
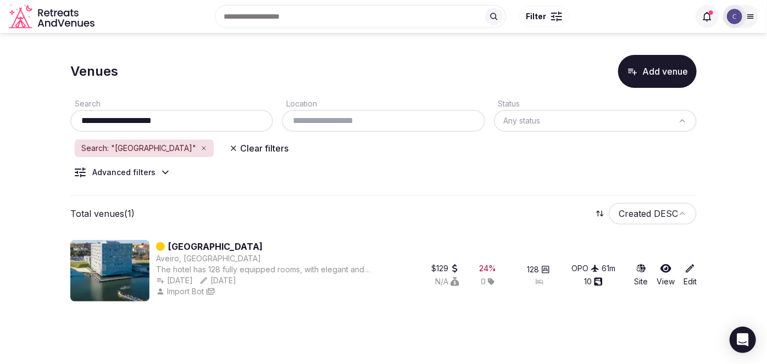
drag, startPoint x: 119, startPoint y: 121, endPoint x: 205, endPoint y: 123, distance: 85.2
click at [203, 123] on input "**********" at bounding box center [172, 120] width 194 height 13
type input "*********"
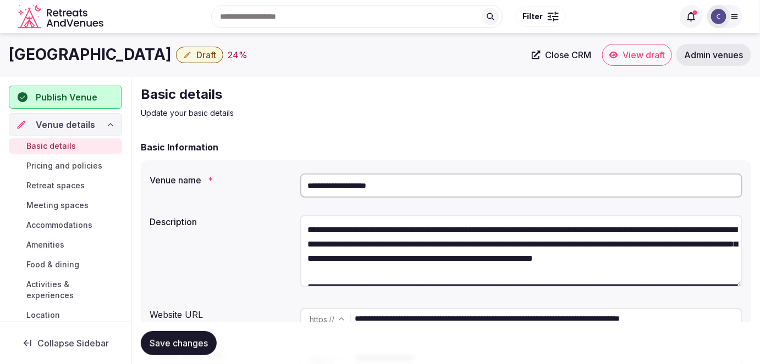
drag, startPoint x: 426, startPoint y: 319, endPoint x: 325, endPoint y: 312, distance: 100.9
click at [324, 315] on div "**********" at bounding box center [521, 319] width 443 height 22
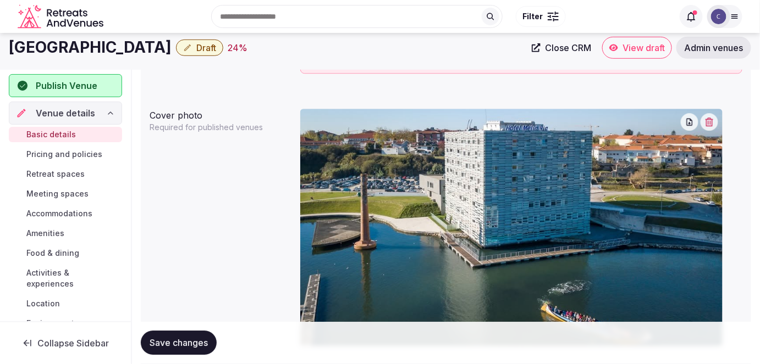
scroll to position [914, 0]
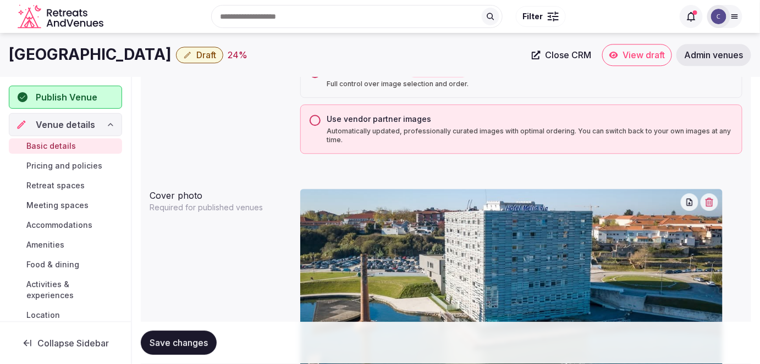
click at [313, 120] on button "Use vendor partner images Automatically updated, professionally curated images …" at bounding box center [315, 120] width 11 height 11
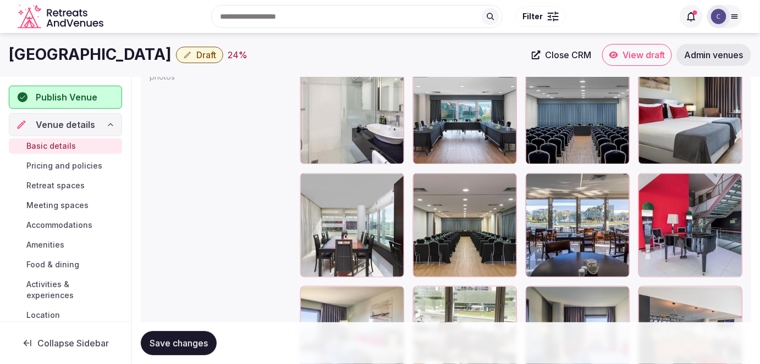
scroll to position [1313, 0]
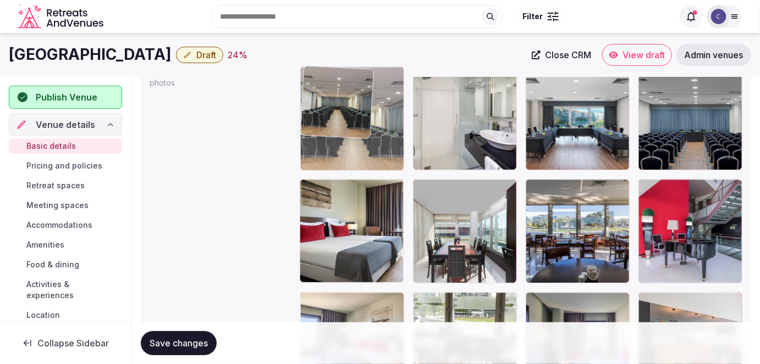
drag, startPoint x: 500, startPoint y: 242, endPoint x: 371, endPoint y: 123, distance: 175.8
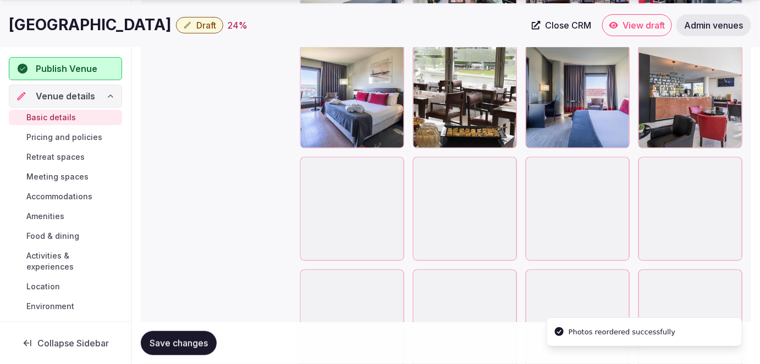
scroll to position [1563, 0]
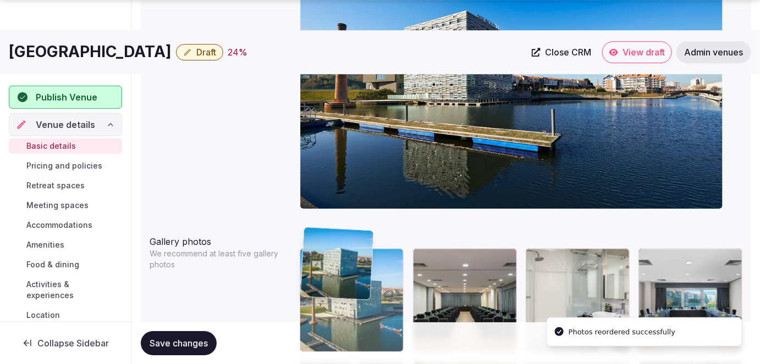
drag, startPoint x: 675, startPoint y: 210, endPoint x: 375, endPoint y: 316, distance: 318.4
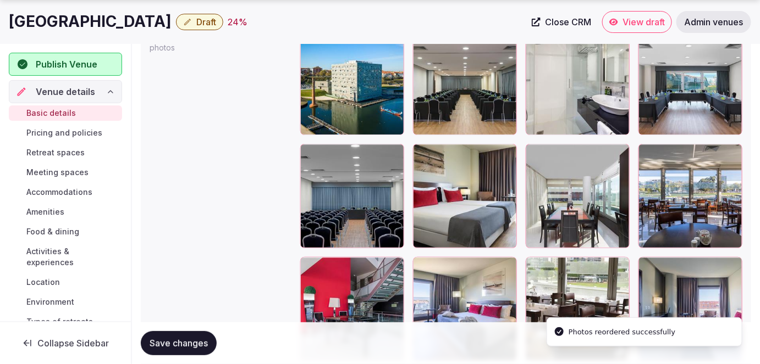
scroll to position [1401, 0]
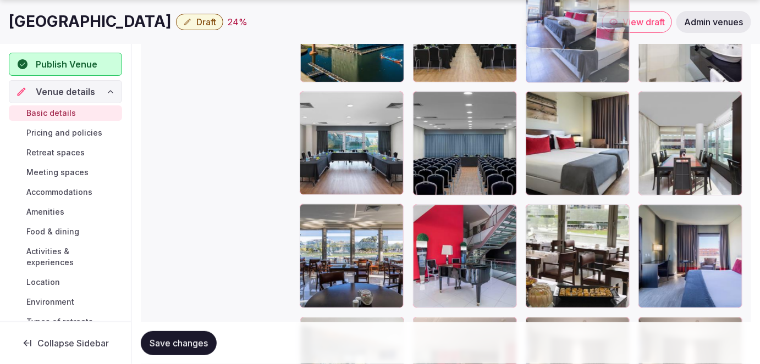
drag, startPoint x: 468, startPoint y: 250, endPoint x: 563, endPoint y: 100, distance: 176.9
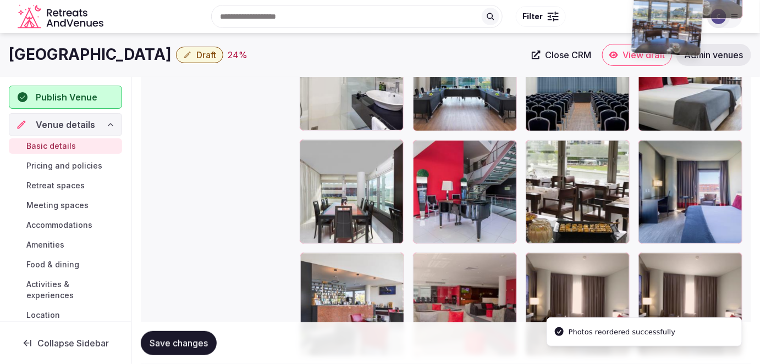
scroll to position [1459, 0]
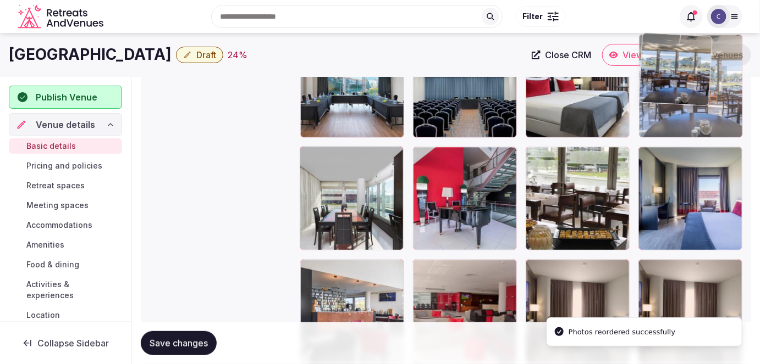
drag, startPoint x: 380, startPoint y: 137, endPoint x: 706, endPoint y: 105, distance: 328.2
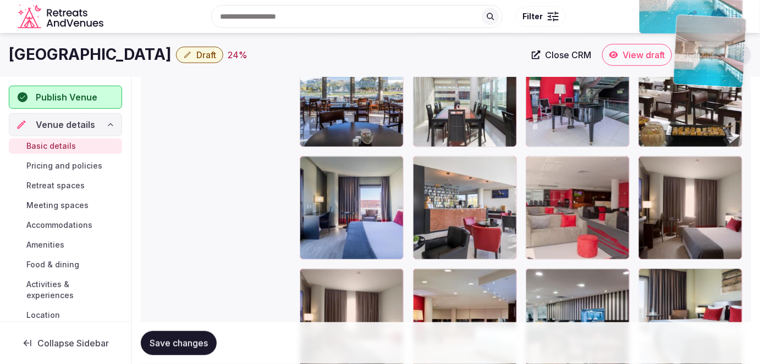
scroll to position [1544, 0]
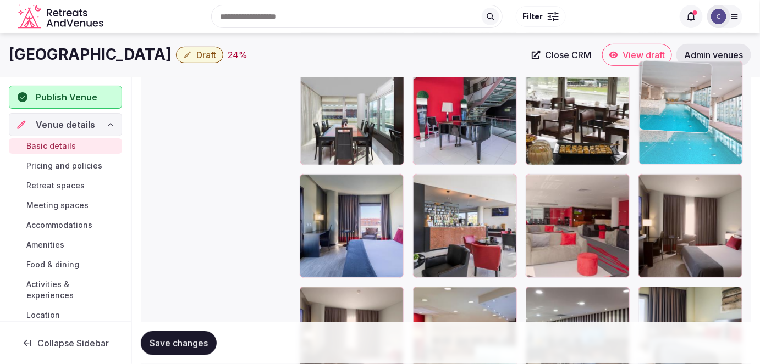
drag, startPoint x: 379, startPoint y: 220, endPoint x: 755, endPoint y: 121, distance: 388.2
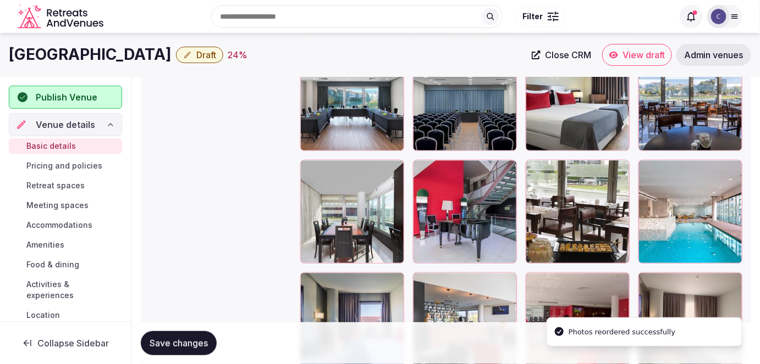
scroll to position [1444, 0]
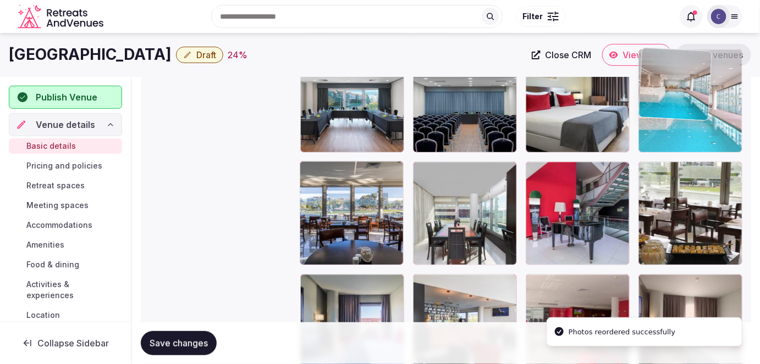
drag, startPoint x: 692, startPoint y: 237, endPoint x: 631, endPoint y: 167, distance: 92.7
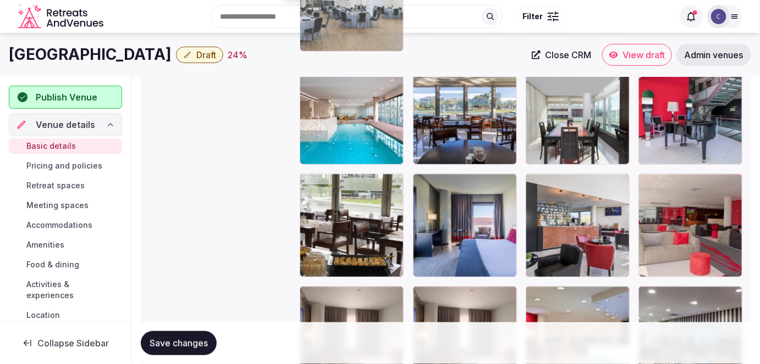
scroll to position [1535, 0]
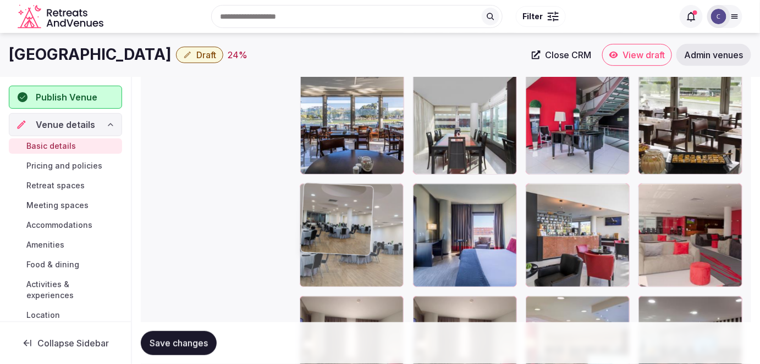
drag, startPoint x: 660, startPoint y: 135, endPoint x: 339, endPoint y: 249, distance: 340.6
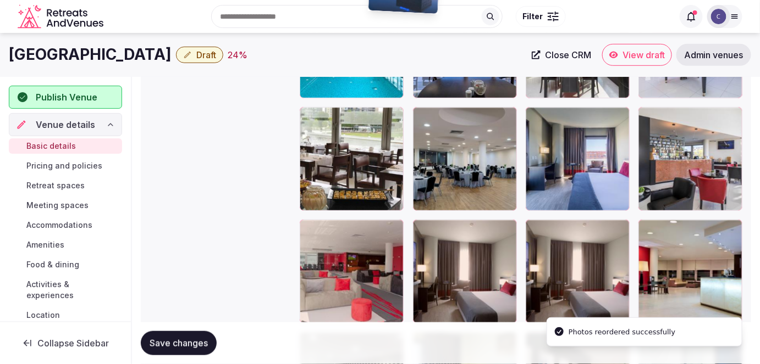
scroll to position [1567, 0]
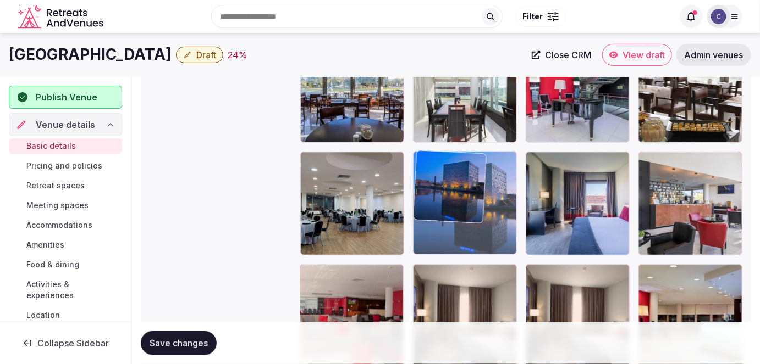
drag, startPoint x: 589, startPoint y: 243, endPoint x: 527, endPoint y: 228, distance: 64.0
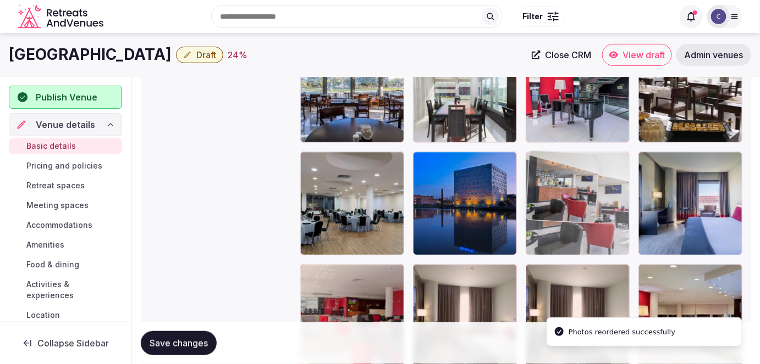
drag, startPoint x: 689, startPoint y: 222, endPoint x: 601, endPoint y: 206, distance: 89.4
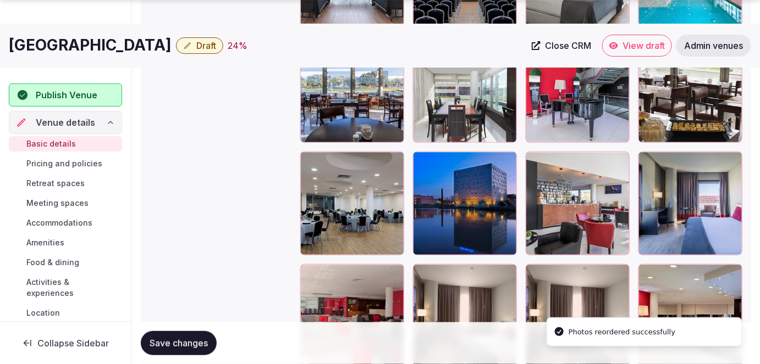
scroll to position [1667, 0]
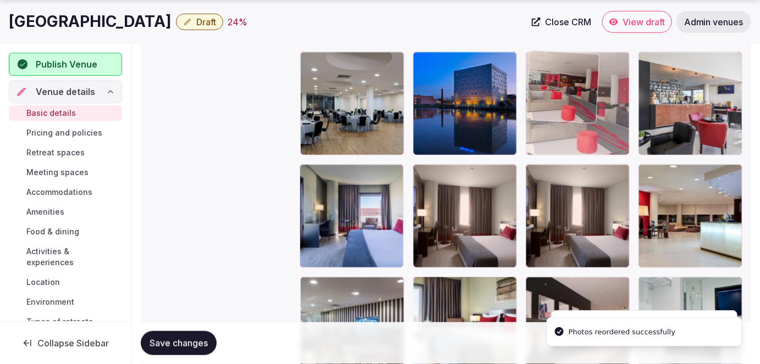
drag, startPoint x: 384, startPoint y: 217, endPoint x: 662, endPoint y: 117, distance: 296.3
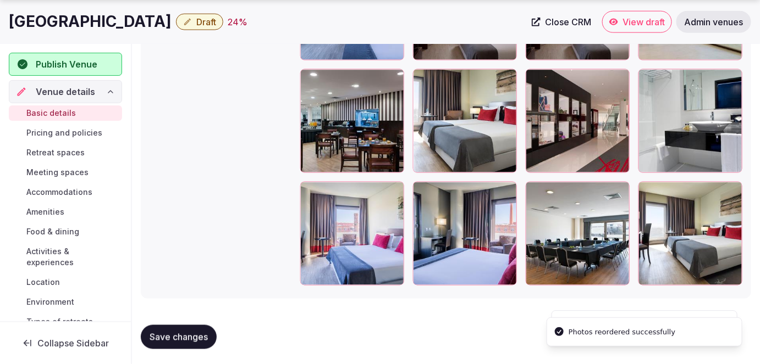
scroll to position [1876, 0]
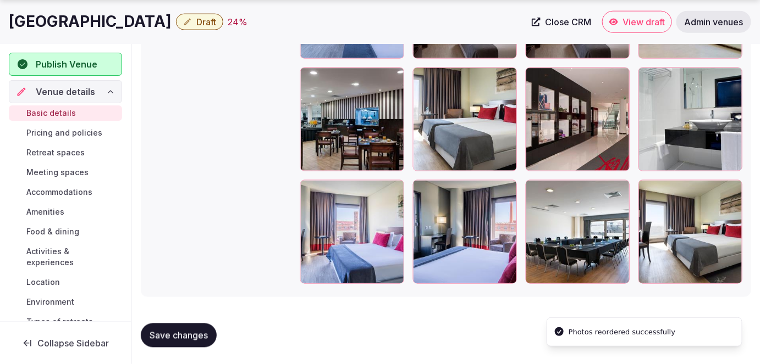
click at [180, 336] on span "Save changes" at bounding box center [179, 335] width 58 height 11
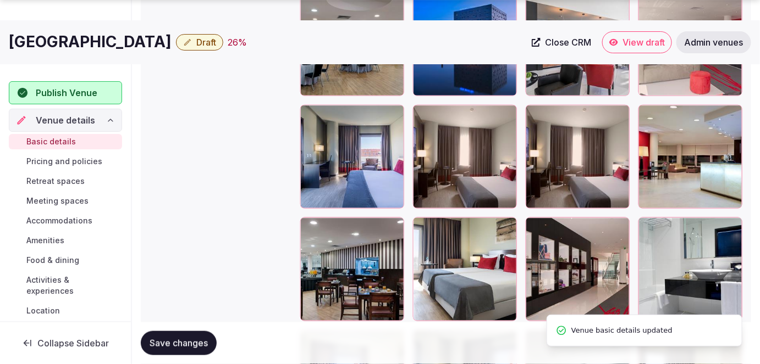
scroll to position [1826, 0]
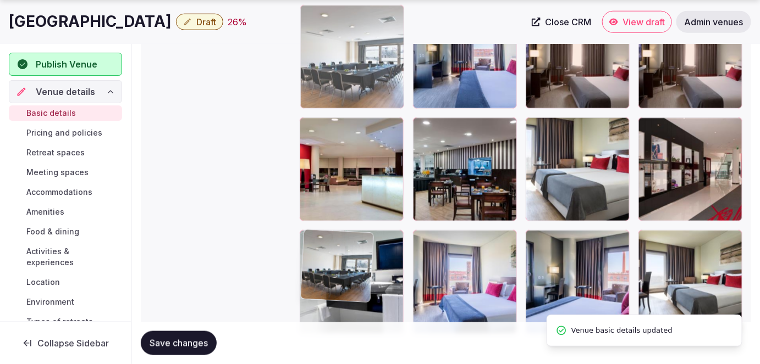
drag, startPoint x: 556, startPoint y: 283, endPoint x: 359, endPoint y: 96, distance: 272.2
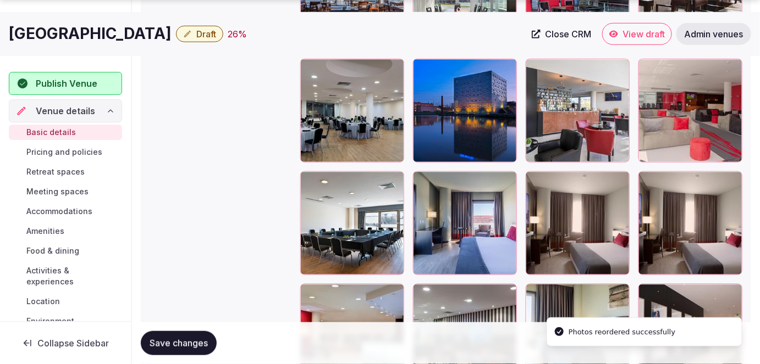
scroll to position [1700, 0]
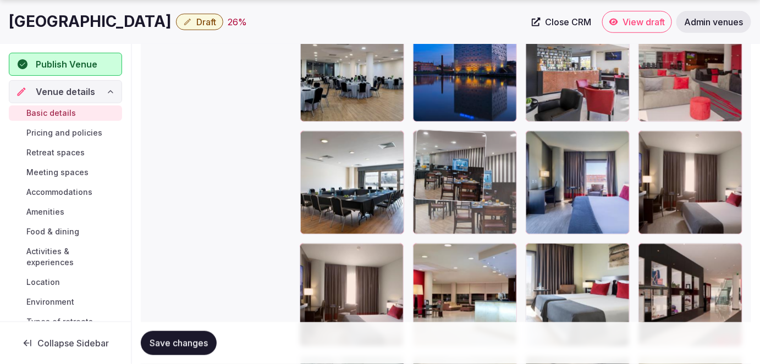
drag, startPoint x: 456, startPoint y: 272, endPoint x: 461, endPoint y: 208, distance: 63.4
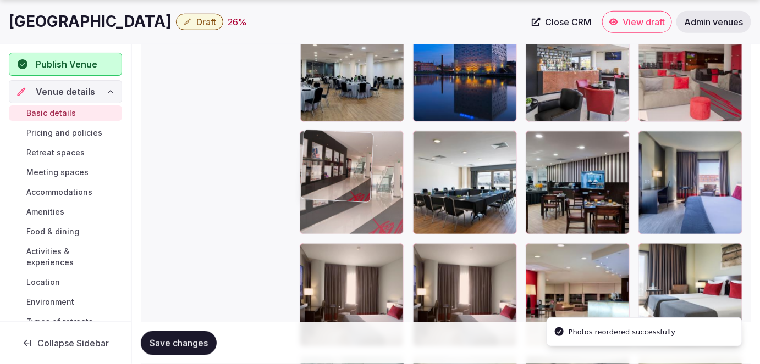
drag, startPoint x: 708, startPoint y: 291, endPoint x: 346, endPoint y: 185, distance: 377.7
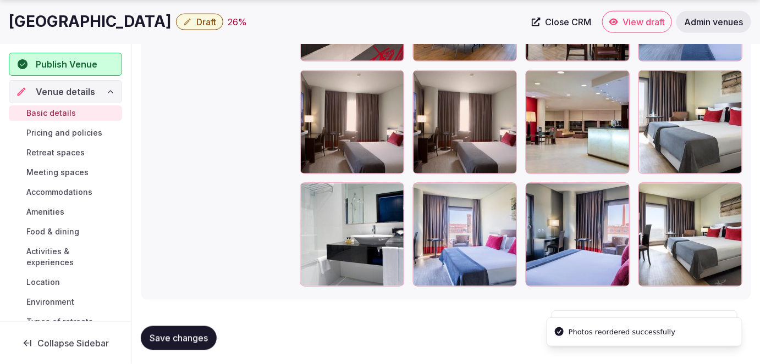
scroll to position [1876, 0]
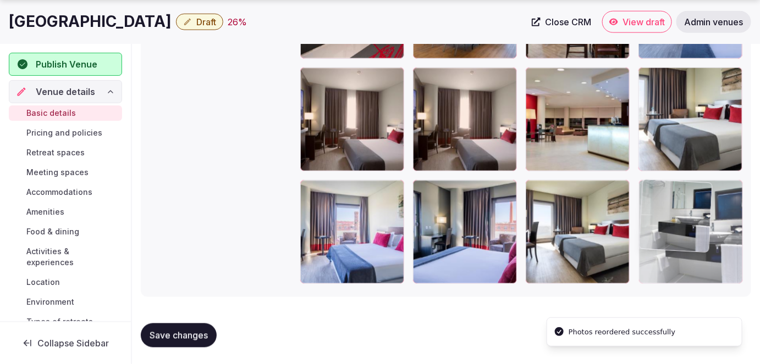
drag, startPoint x: 346, startPoint y: 239, endPoint x: 676, endPoint y: 251, distance: 330.0
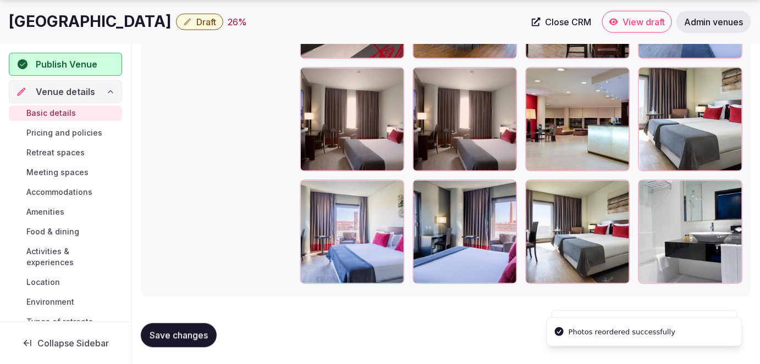
drag, startPoint x: 190, startPoint y: 333, endPoint x: 196, endPoint y: 338, distance: 8.2
click at [190, 334] on span "Save changes" at bounding box center [179, 335] width 58 height 11
drag, startPoint x: 46, startPoint y: 131, endPoint x: 57, endPoint y: 146, distance: 18.0
click at [46, 131] on span "Pricing and policies" at bounding box center [64, 133] width 76 height 11
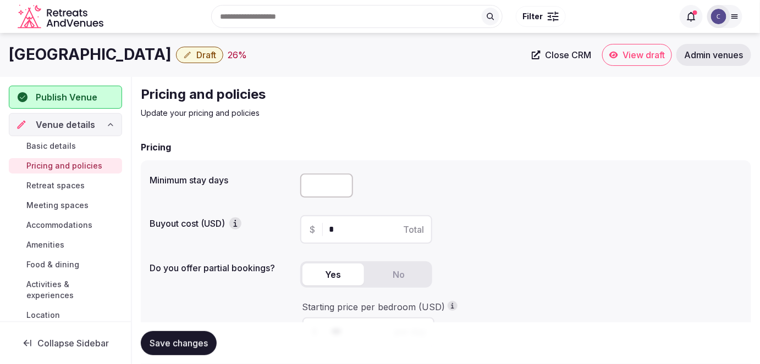
click at [113, 48] on h1 "[GEOGRAPHIC_DATA]" at bounding box center [90, 54] width 163 height 21
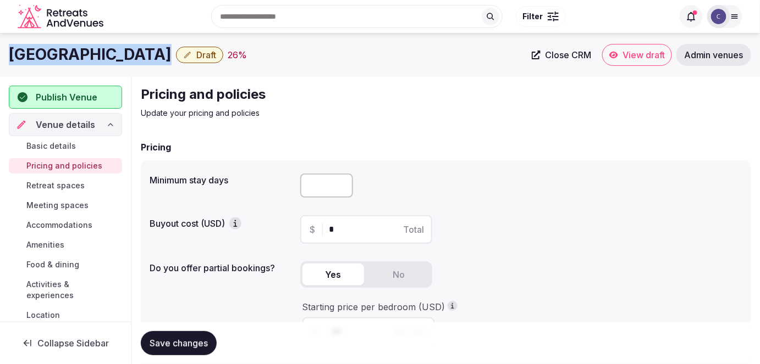
click at [113, 48] on h1 "[GEOGRAPHIC_DATA]" at bounding box center [90, 54] width 163 height 21
copy div "[GEOGRAPHIC_DATA]"
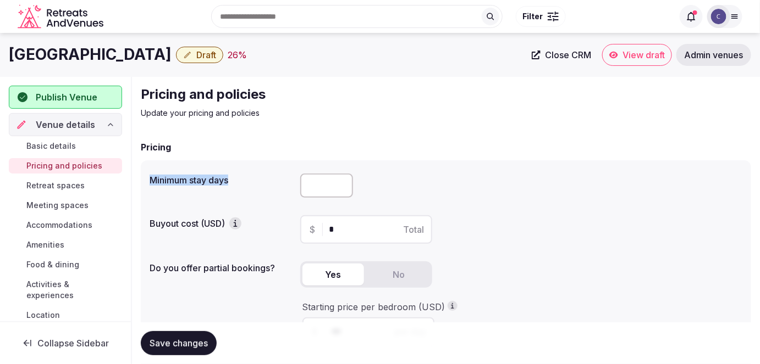
drag, startPoint x: 149, startPoint y: 180, endPoint x: 247, endPoint y: 195, distance: 99.5
click at [247, 186] on div "Minimum stay days Buyout cost (USD) $ * Total Do you offer partial bookings? Ye…" at bounding box center [446, 289] width 610 height 256
copy label "Minimum stay days"
click at [316, 187] on input "number" at bounding box center [326, 186] width 53 height 24
type input "*"
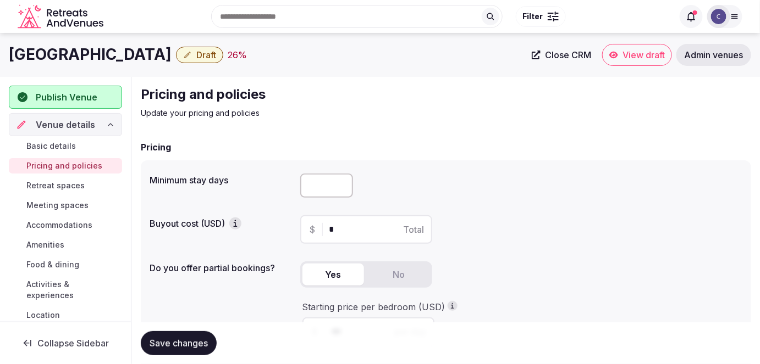
click at [179, 352] on button "Save changes" at bounding box center [179, 343] width 76 height 24
click at [92, 52] on h1 "[GEOGRAPHIC_DATA]" at bounding box center [90, 54] width 163 height 21
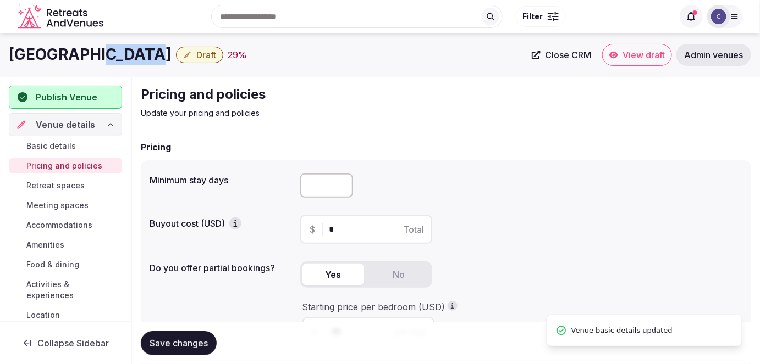
click at [92, 52] on h1 "[GEOGRAPHIC_DATA]" at bounding box center [90, 54] width 163 height 21
copy div "[GEOGRAPHIC_DATA]"
click at [66, 188] on span "Retreat spaces" at bounding box center [55, 185] width 58 height 11
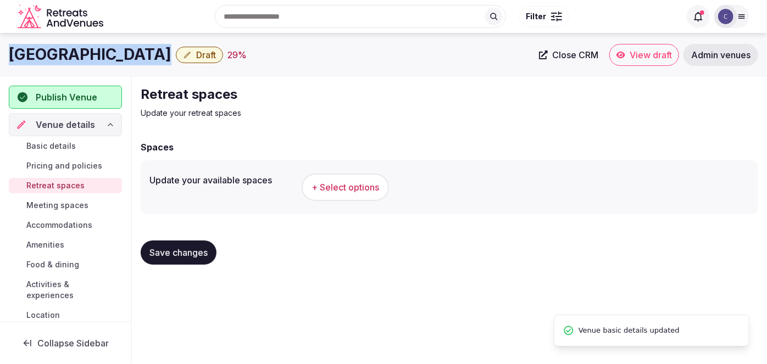
click at [350, 191] on span "+ Select options" at bounding box center [346, 187] width 68 height 12
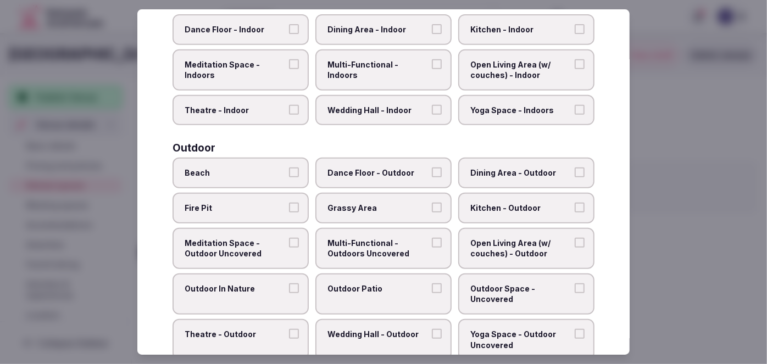
scroll to position [494, 0]
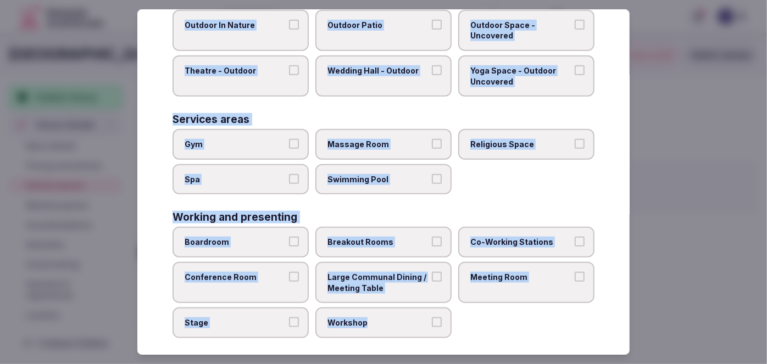
drag, startPoint x: 169, startPoint y: 76, endPoint x: 448, endPoint y: 339, distance: 383.1
click at [448, 339] on div "Select your retreat spaces Choose all applicable retreat spaces offered. Covere…" at bounding box center [383, 182] width 493 height 346
copy div "Choose all applicable retreat spaces offered. Covered outdoor spaces Meditation…"
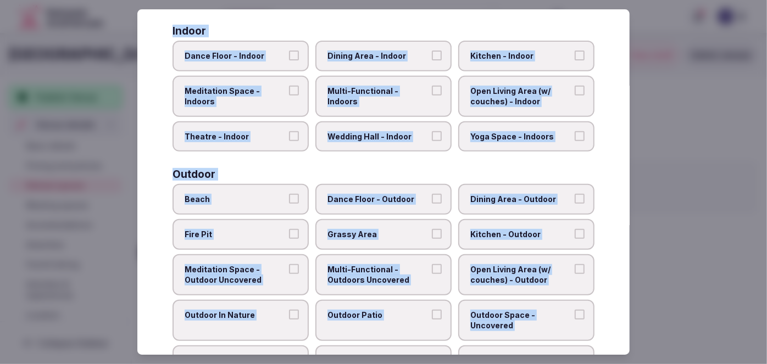
scroll to position [144, 0]
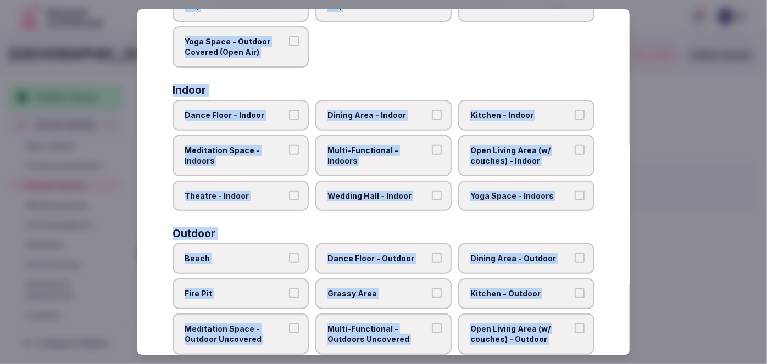
click at [399, 150] on span "Multi-Functional - Indoors" at bounding box center [378, 155] width 101 height 21
click at [432, 150] on button "Multi-Functional - Indoors" at bounding box center [437, 150] width 10 height 10
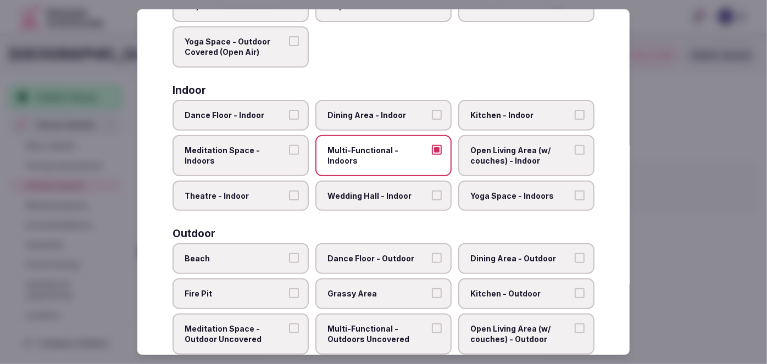
click at [394, 110] on span "Dining Area - Indoor" at bounding box center [378, 115] width 101 height 11
click at [432, 110] on button "Dining Area - Indoor" at bounding box center [437, 115] width 10 height 10
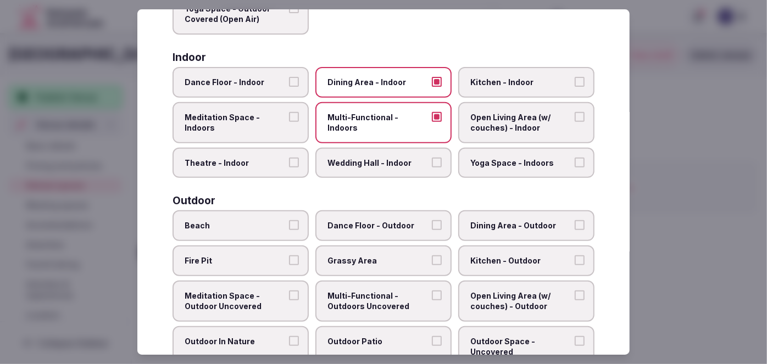
scroll to position [194, 0]
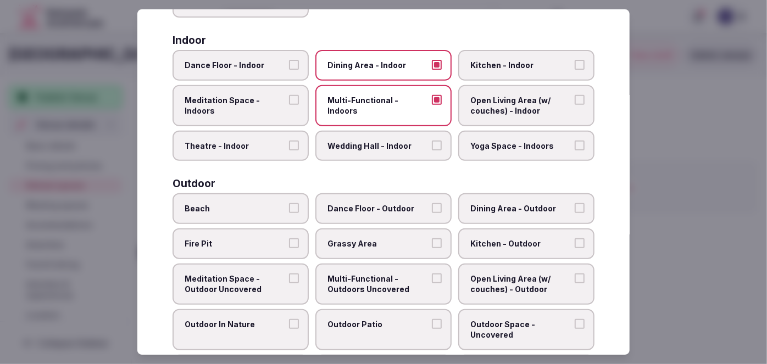
click at [388, 278] on span "Multi-Functional - Outdoors Uncovered" at bounding box center [378, 284] width 101 height 21
click at [432, 278] on button "Multi-Functional - Outdoors Uncovered" at bounding box center [437, 279] width 10 height 10
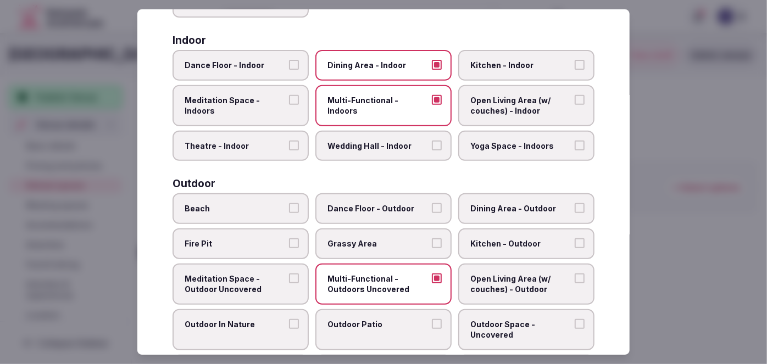
click at [387, 331] on label "Outdoor Patio" at bounding box center [384, 330] width 136 height 41
click at [432, 329] on button "Outdoor Patio" at bounding box center [437, 324] width 10 height 10
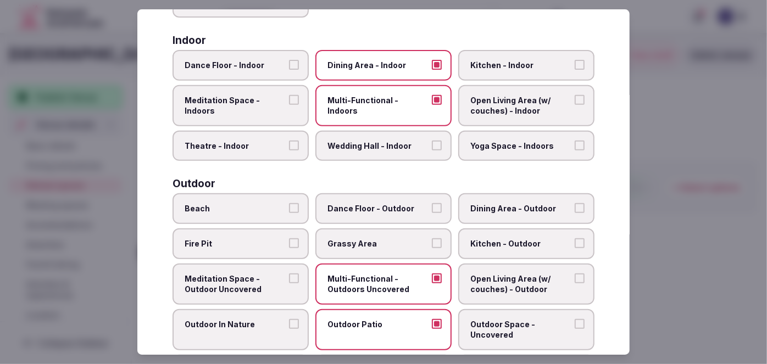
click at [499, 340] on label "Outdoor Space - Uncovered" at bounding box center [526, 330] width 136 height 41
click at [575, 329] on button "Outdoor Space - Uncovered" at bounding box center [580, 324] width 10 height 10
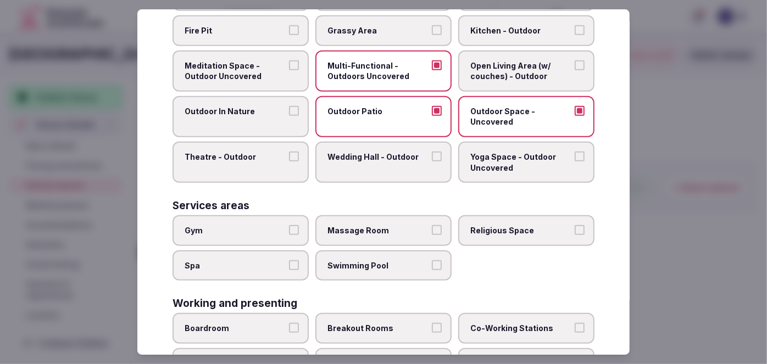
scroll to position [444, 0]
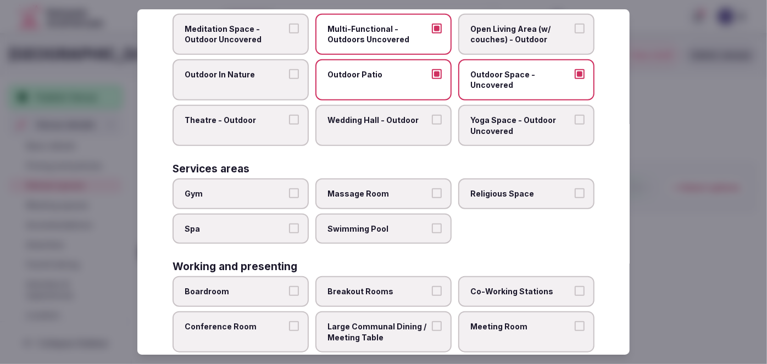
click at [270, 189] on span "Gym" at bounding box center [235, 194] width 101 height 11
click at [289, 189] on button "Gym" at bounding box center [294, 194] width 10 height 10
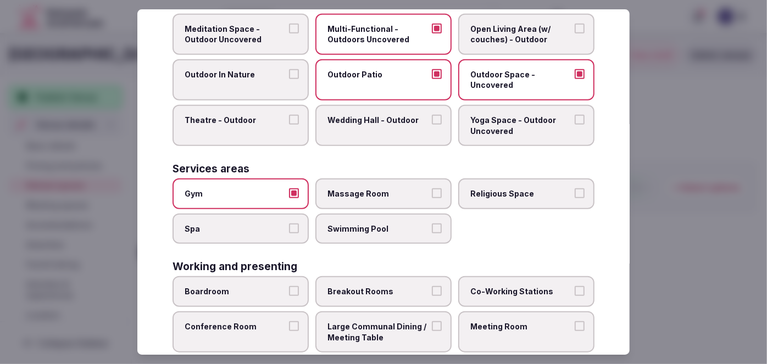
click at [267, 224] on span "Spa" at bounding box center [235, 229] width 101 height 11
click at [289, 224] on button "Spa" at bounding box center [294, 229] width 10 height 10
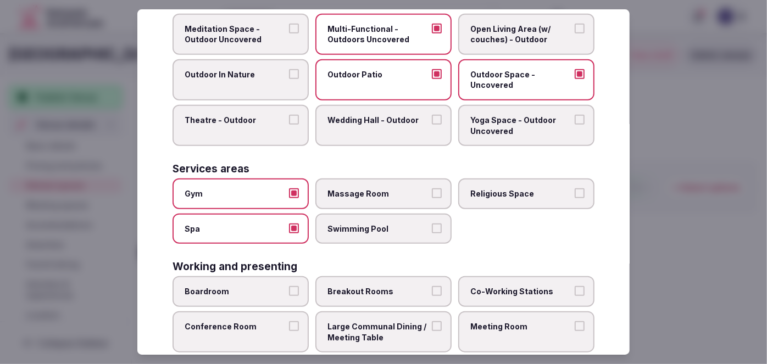
click at [373, 236] on label "Swimming Pool" at bounding box center [384, 229] width 136 height 31
click at [432, 234] on button "Swimming Pool" at bounding box center [437, 229] width 10 height 10
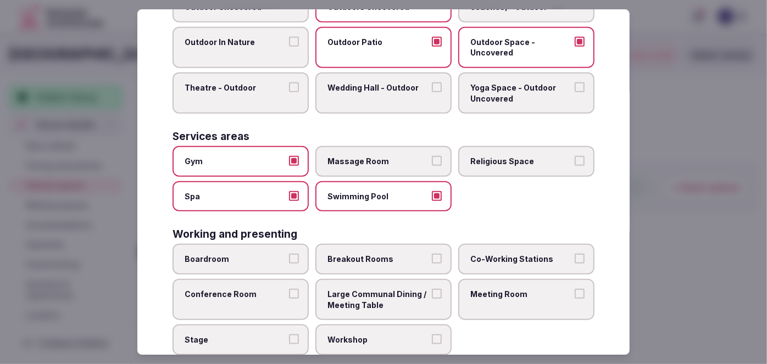
scroll to position [494, 0]
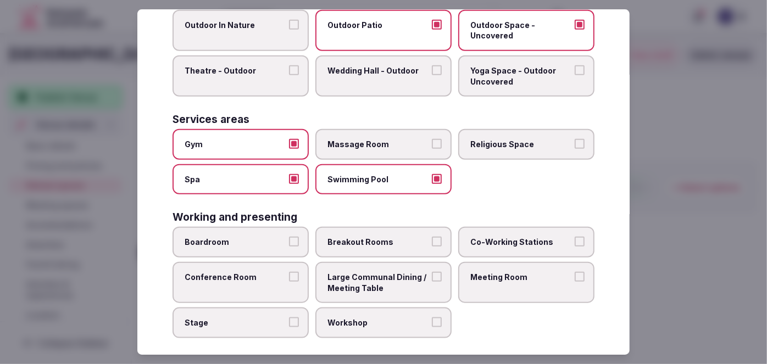
click at [259, 237] on span "Boardroom" at bounding box center [235, 242] width 101 height 11
click at [289, 237] on button "Boardroom" at bounding box center [294, 242] width 10 height 10
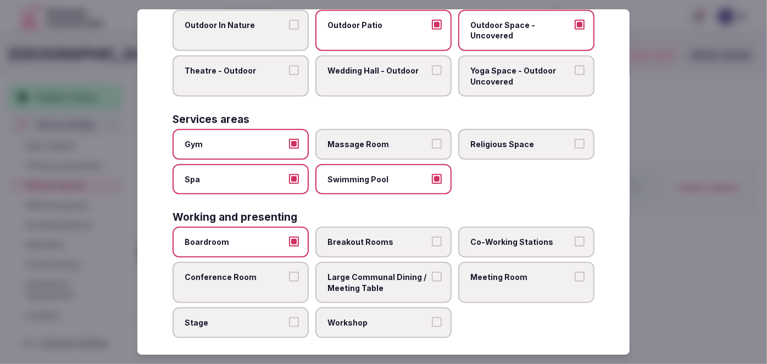
click at [256, 274] on label "Conference Room" at bounding box center [241, 282] width 136 height 41
click at [289, 274] on button "Conference Room" at bounding box center [294, 277] width 10 height 10
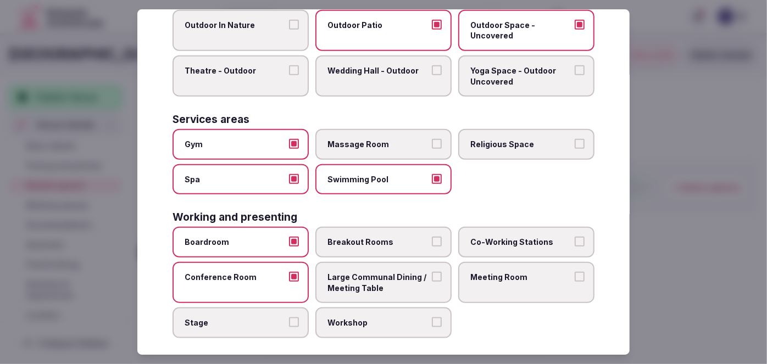
click at [499, 279] on label "Meeting Room" at bounding box center [526, 282] width 136 height 41
click at [575, 279] on button "Meeting Room" at bounding box center [580, 277] width 10 height 10
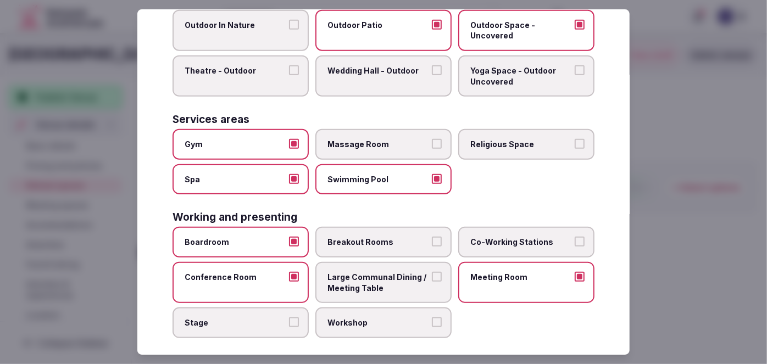
click at [396, 319] on span "Workshop" at bounding box center [378, 323] width 101 height 11
click at [432, 319] on button "Workshop" at bounding box center [437, 323] width 10 height 10
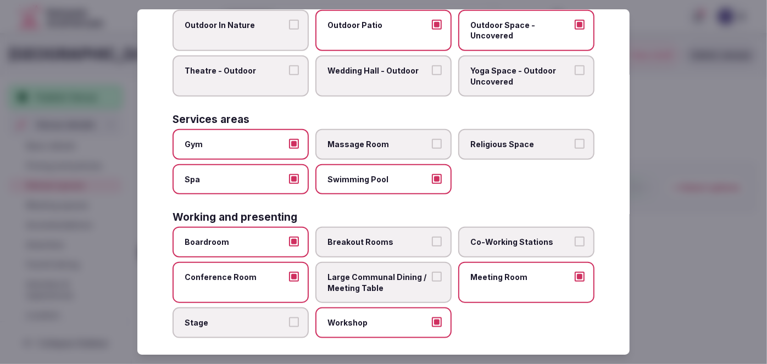
click at [383, 237] on span "Breakout Rooms" at bounding box center [378, 242] width 101 height 11
click at [432, 237] on button "Breakout Rooms" at bounding box center [437, 242] width 10 height 10
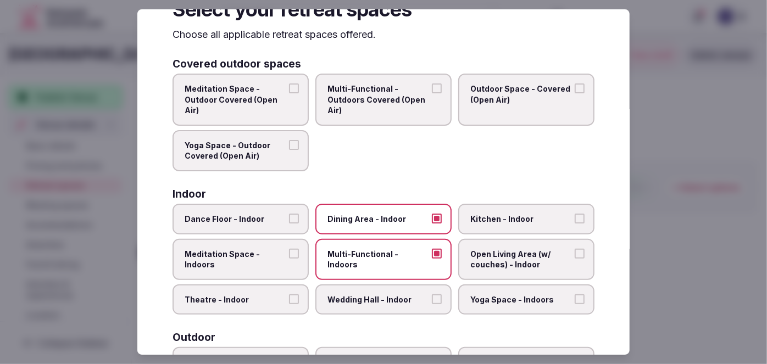
scroll to position [0, 0]
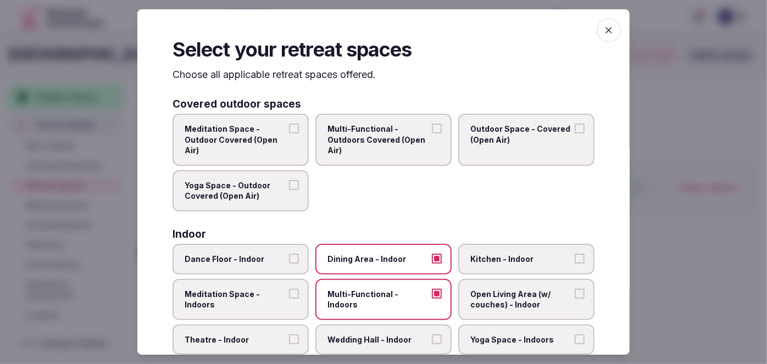
click at [609, 29] on span "button" at bounding box center [609, 30] width 24 height 24
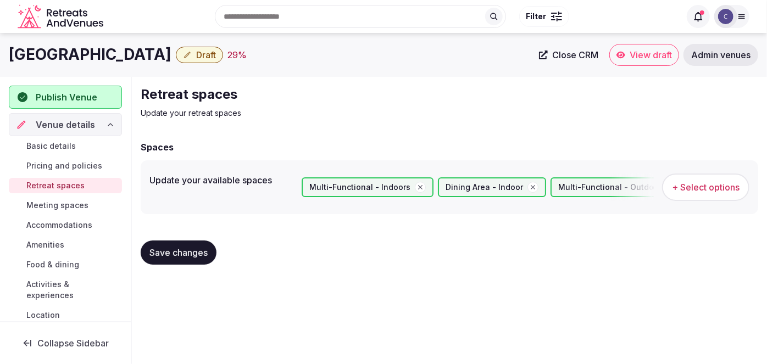
click at [181, 258] on button "Save changes" at bounding box center [179, 253] width 76 height 24
click at [84, 200] on span "Meeting spaces" at bounding box center [57, 205] width 62 height 11
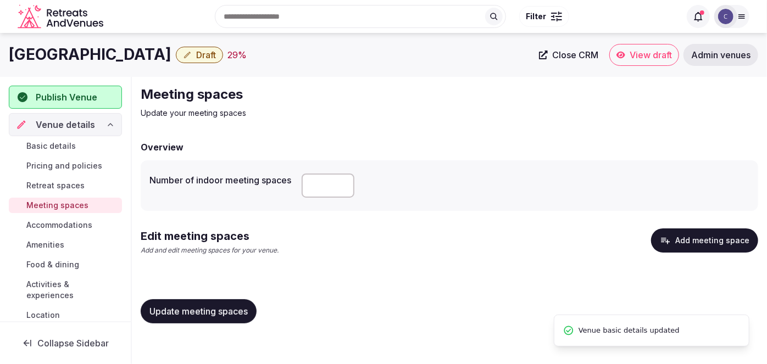
click at [695, 244] on button "Add meeting space" at bounding box center [704, 241] width 107 height 24
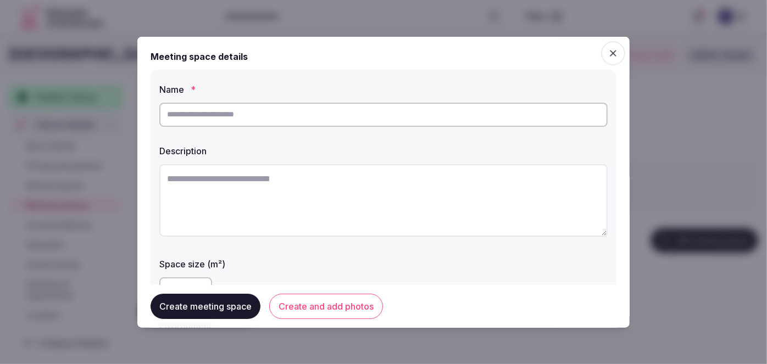
click at [609, 53] on icon "button" at bounding box center [613, 52] width 11 height 11
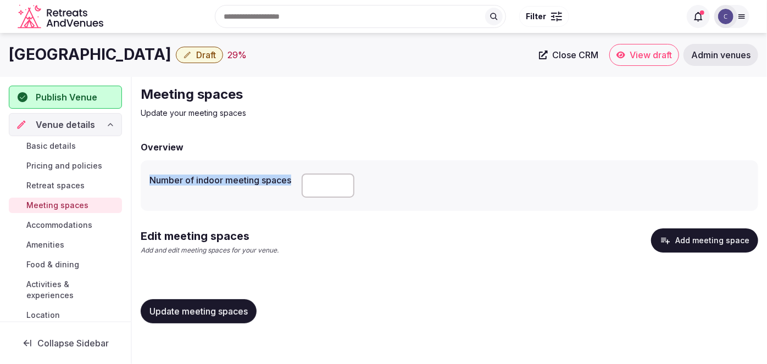
drag, startPoint x: 220, startPoint y: 186, endPoint x: 296, endPoint y: 187, distance: 75.9
click at [296, 187] on div "Number of indoor meeting spaces **" at bounding box center [450, 186] width 618 height 51
copy label "Number of indoor meeting spaces"
click at [727, 239] on button "Add meeting space" at bounding box center [704, 241] width 107 height 24
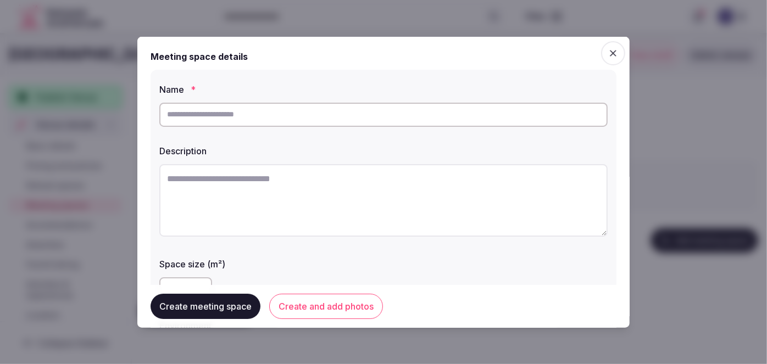
click at [314, 118] on input "text" at bounding box center [383, 114] width 449 height 24
click at [173, 116] on input "**********" at bounding box center [383, 114] width 449 height 24
type input "**********"
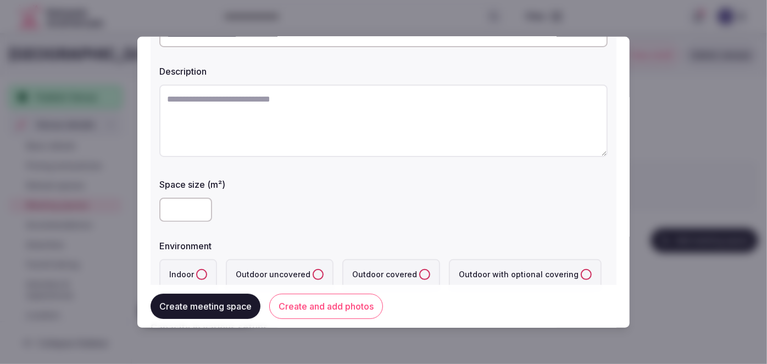
scroll to position [150, 0]
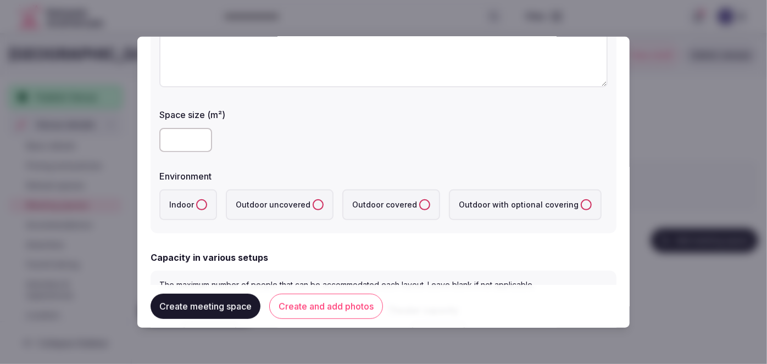
click at [186, 140] on input "number" at bounding box center [185, 140] width 53 height 24
type input "**"
click at [207, 198] on label "Indoor" at bounding box center [188, 204] width 58 height 31
click at [207, 199] on button "Indoor" at bounding box center [201, 204] width 11 height 11
click at [415, 252] on div "Capacity in various setups" at bounding box center [384, 257] width 466 height 13
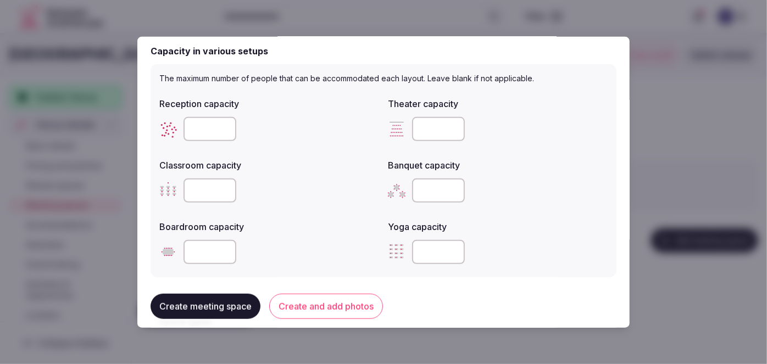
scroll to position [400, 0]
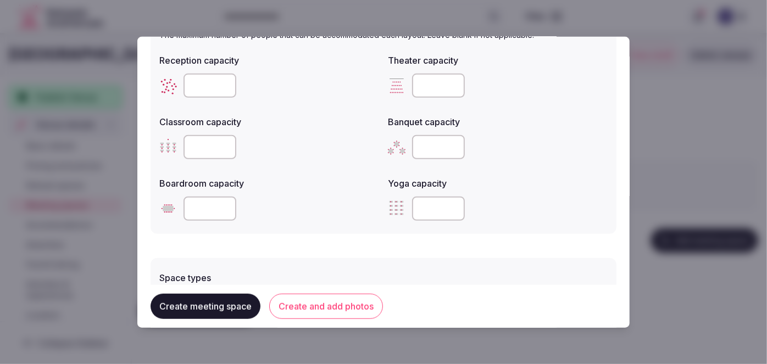
click at [193, 90] on input "number" at bounding box center [210, 85] width 53 height 24
type input "**"
click at [419, 145] on input "number" at bounding box center [438, 147] width 53 height 24
click at [418, 142] on input "number" at bounding box center [438, 147] width 53 height 24
type input "**"
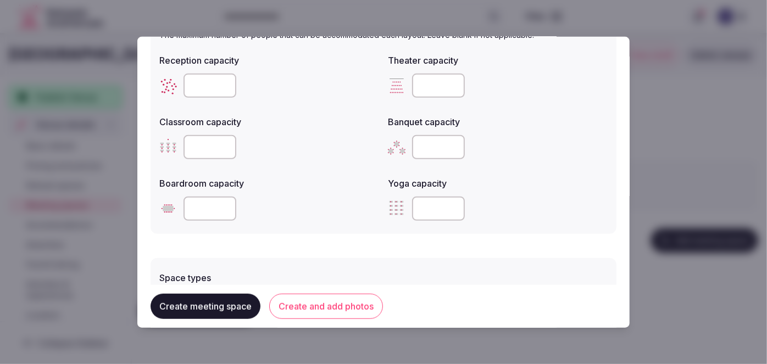
click at [432, 91] on input "number" at bounding box center [438, 85] width 53 height 24
type input "**"
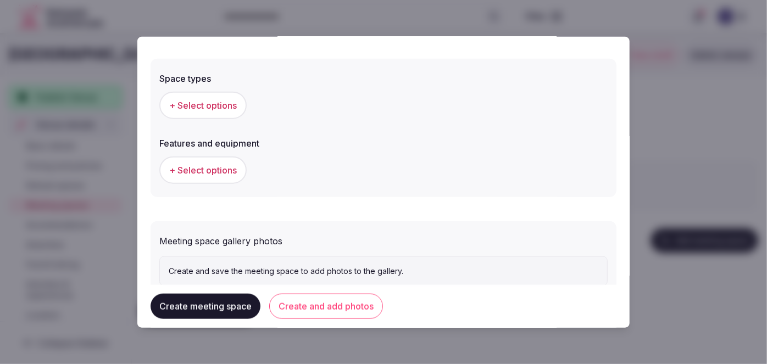
click at [201, 95] on button "+ Select options" at bounding box center [202, 104] width 87 height 27
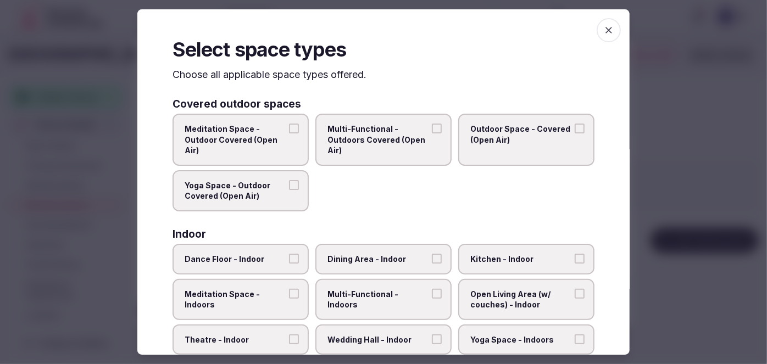
drag, startPoint x: 399, startPoint y: 290, endPoint x: 410, endPoint y: 291, distance: 10.6
click at [400, 291] on span "Multi-Functional - Indoors" at bounding box center [378, 299] width 101 height 21
click at [432, 291] on button "Multi-Functional - Indoors" at bounding box center [437, 294] width 10 height 10
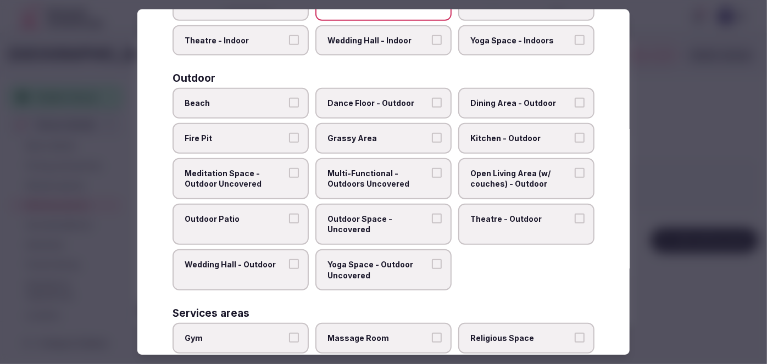
scroll to position [150, 0]
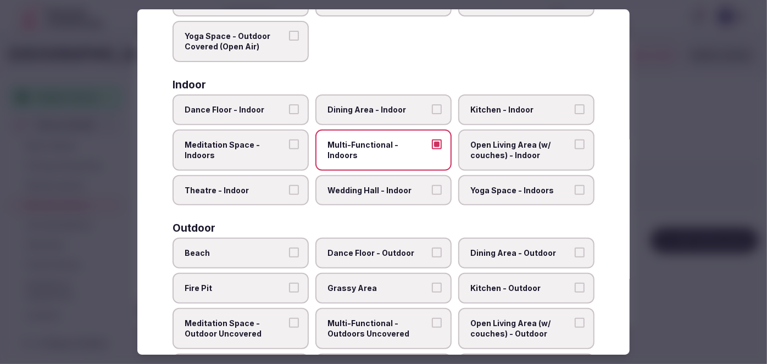
click at [406, 109] on span "Dining Area - Indoor" at bounding box center [378, 109] width 101 height 11
click at [432, 109] on button "Dining Area - Indoor" at bounding box center [437, 109] width 10 height 10
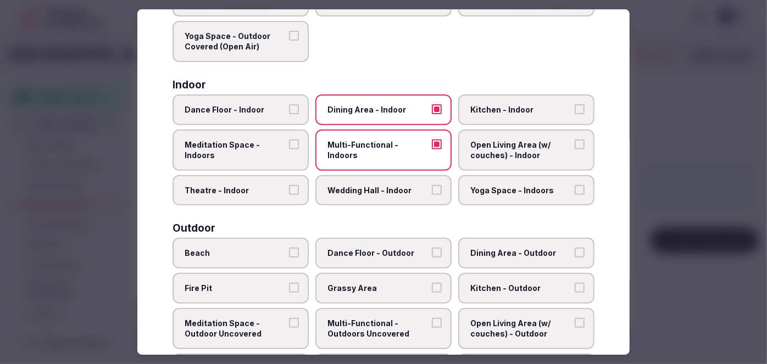
scroll to position [400, 0]
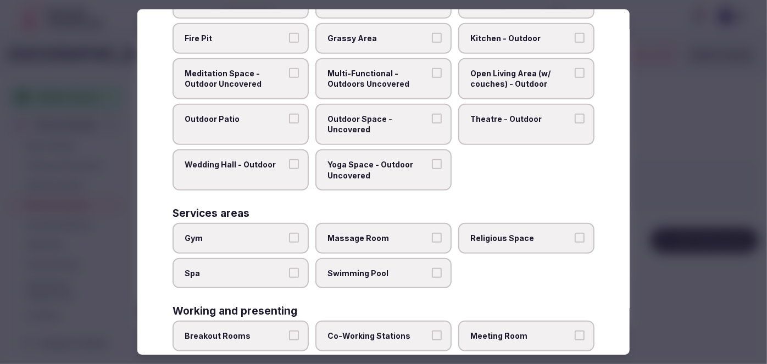
click at [498, 331] on span "Meeting Room" at bounding box center [521, 336] width 101 height 11
click at [575, 331] on button "Meeting Room" at bounding box center [580, 336] width 10 height 10
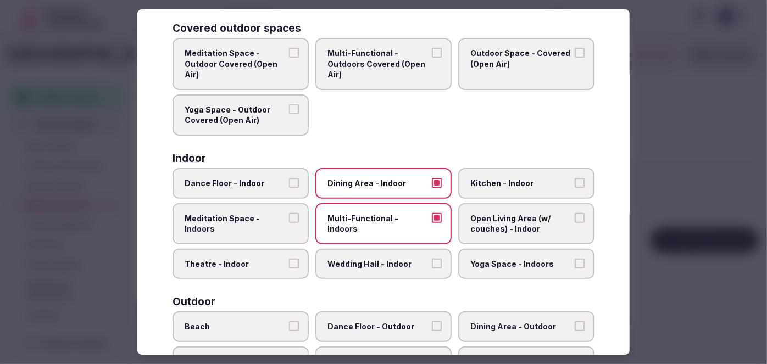
scroll to position [0, 0]
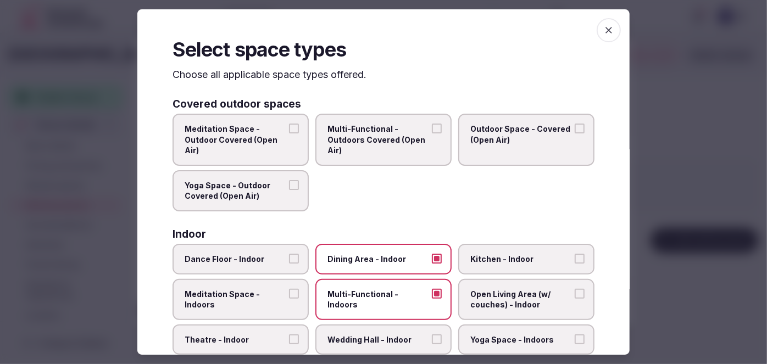
drag, startPoint x: 608, startPoint y: 26, endPoint x: 517, endPoint y: 90, distance: 110.6
click at [608, 26] on span "button" at bounding box center [609, 30] width 24 height 24
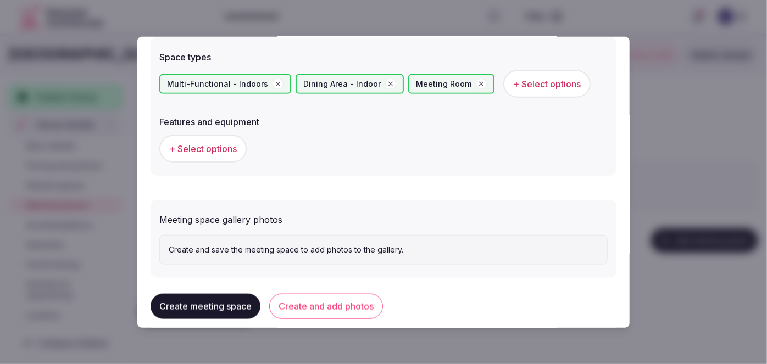
scroll to position [632, 0]
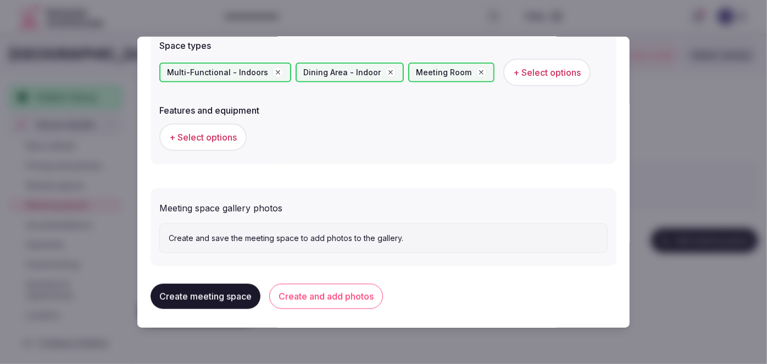
click at [184, 131] on span "+ Select options" at bounding box center [203, 137] width 68 height 12
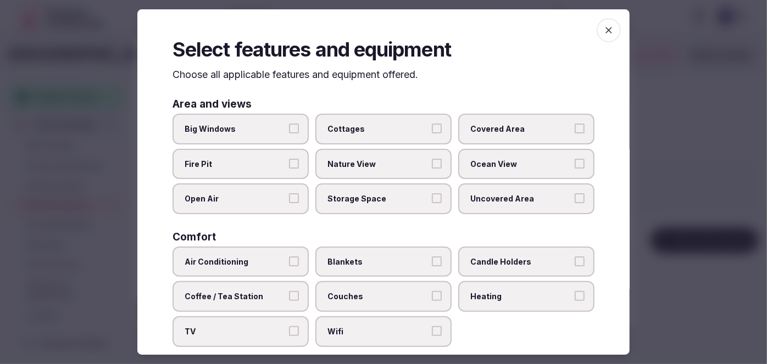
scroll to position [150, 0]
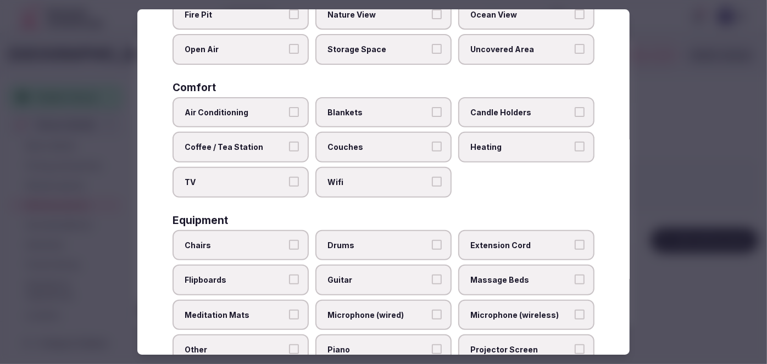
click at [377, 185] on label "Wifi" at bounding box center [384, 182] width 136 height 31
click at [432, 185] on button "Wifi" at bounding box center [437, 182] width 10 height 10
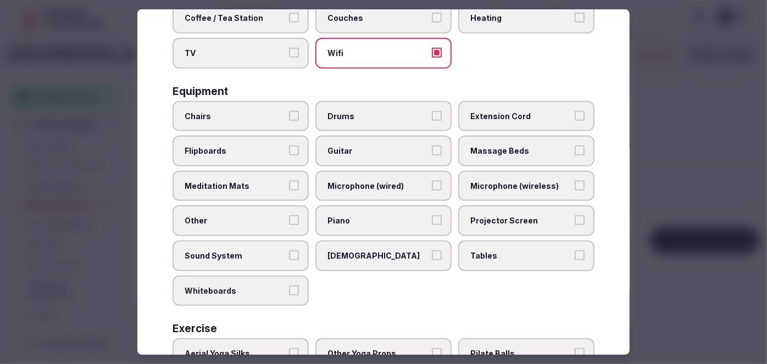
scroll to position [300, 0]
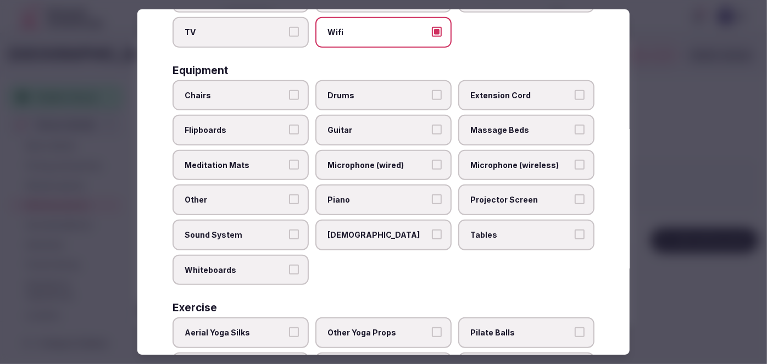
click at [489, 230] on span "Tables" at bounding box center [521, 235] width 101 height 11
click at [575, 230] on button "Tables" at bounding box center [580, 235] width 10 height 10
click at [490, 202] on label "Projector Screen" at bounding box center [526, 200] width 136 height 31
click at [575, 202] on button "Projector Screen" at bounding box center [580, 200] width 10 height 10
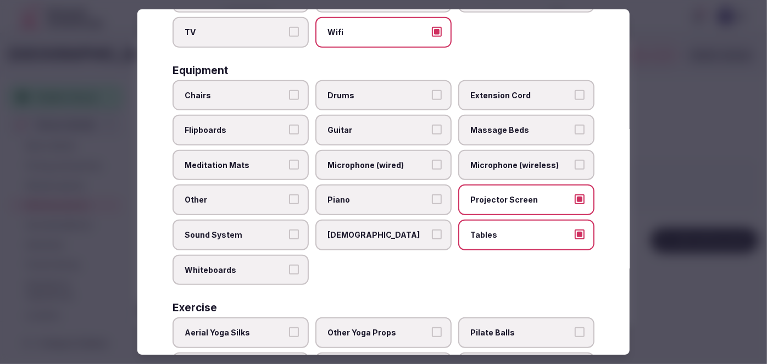
drag, startPoint x: 499, startPoint y: 164, endPoint x: 432, endPoint y: 164, distance: 66.5
click at [497, 164] on span "Microphone (wireless)" at bounding box center [521, 165] width 101 height 11
drag, startPoint x: 425, startPoint y: 163, endPoint x: 419, endPoint y: 162, distance: 6.3
click at [424, 163] on label "Microphone (wired)" at bounding box center [384, 165] width 136 height 31
click at [432, 163] on button "Microphone (wired)" at bounding box center [437, 165] width 10 height 10
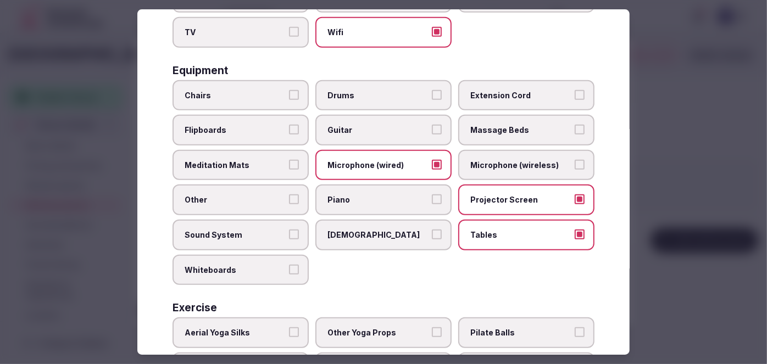
click at [261, 80] on label "Chairs" at bounding box center [241, 95] width 136 height 31
click at [289, 90] on button "Chairs" at bounding box center [294, 95] width 10 height 10
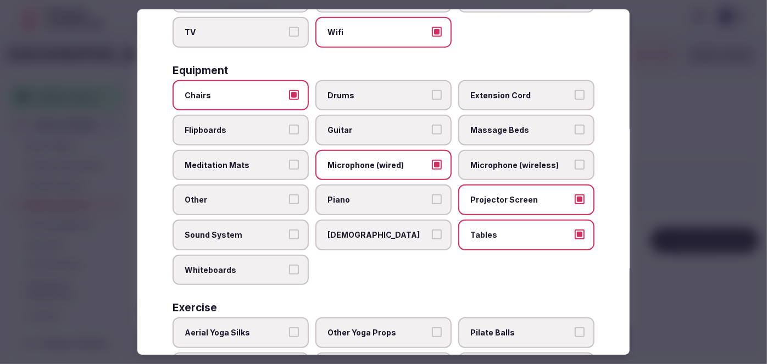
click at [510, 164] on span "Microphone (wireless)" at bounding box center [521, 165] width 101 height 11
click at [575, 164] on button "Microphone (wireless)" at bounding box center [580, 165] width 10 height 10
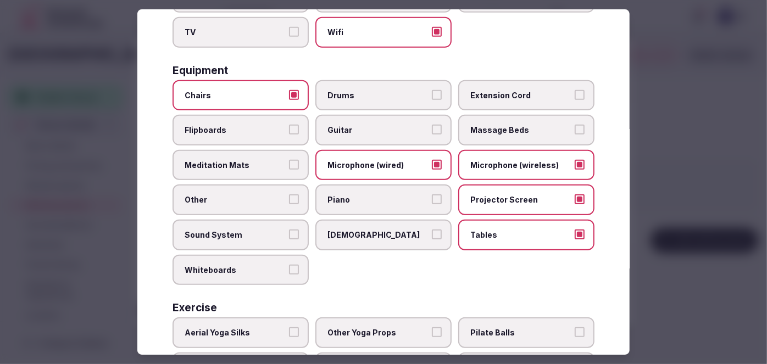
drag, startPoint x: 258, startPoint y: 129, endPoint x: 257, endPoint y: 166, distance: 37.4
click at [258, 129] on span "Flipboards" at bounding box center [235, 130] width 101 height 11
click at [289, 129] on button "Flipboards" at bounding box center [294, 130] width 10 height 10
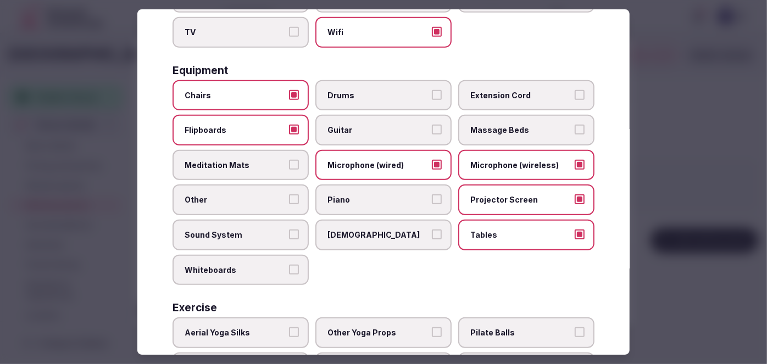
click at [256, 231] on span "Sound System" at bounding box center [235, 235] width 101 height 11
click at [289, 231] on button "Sound System" at bounding box center [294, 235] width 10 height 10
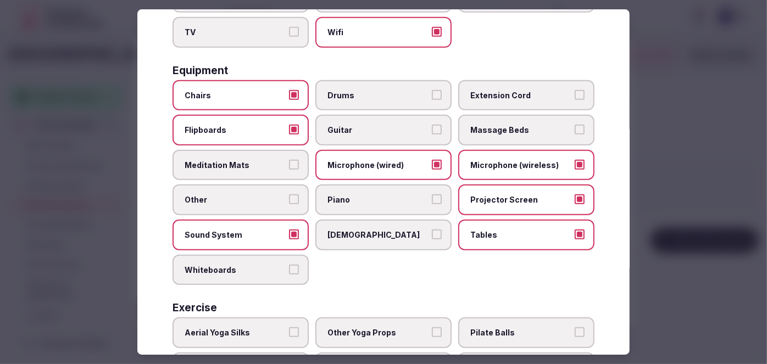
click at [254, 265] on span "Whiteboards" at bounding box center [235, 270] width 101 height 11
click at [289, 265] on button "Whiteboards" at bounding box center [294, 270] width 10 height 10
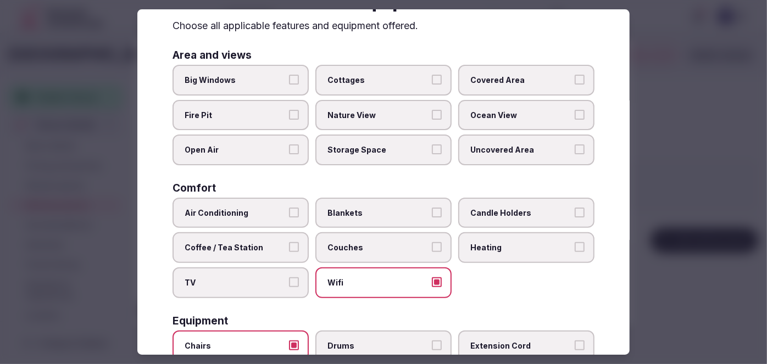
scroll to position [0, 0]
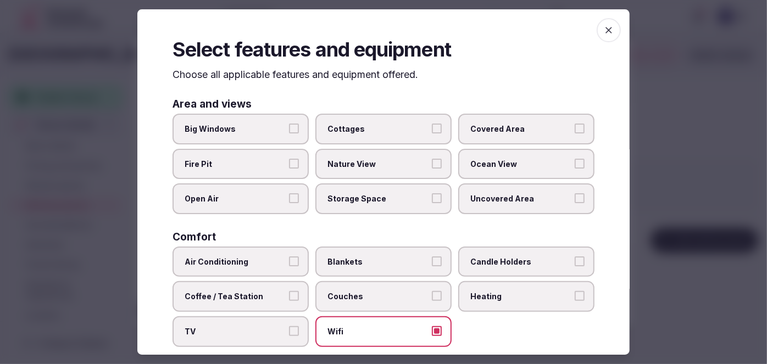
click at [600, 24] on span "button" at bounding box center [609, 30] width 24 height 24
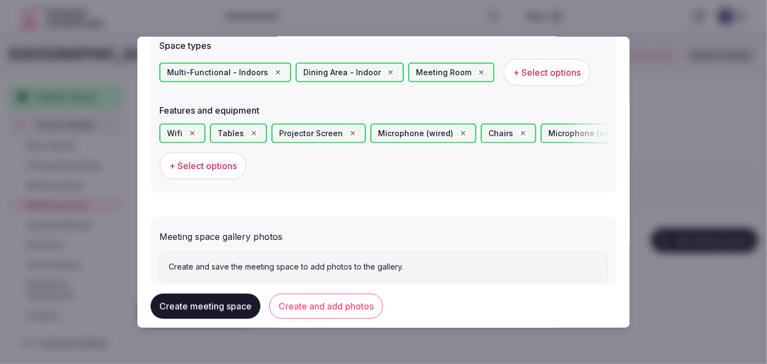
click at [229, 162] on span "+ Select options" at bounding box center [203, 166] width 68 height 12
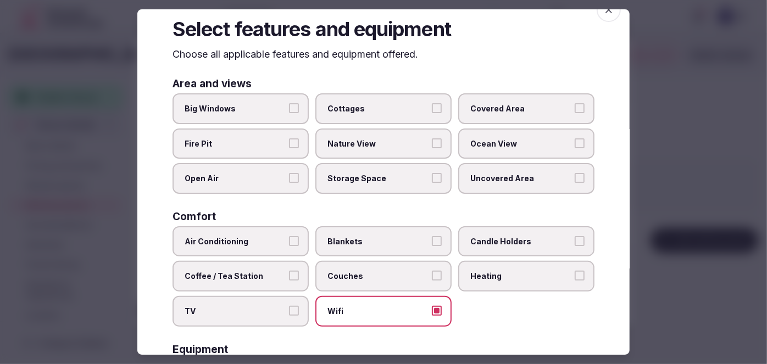
scroll to position [49, 0]
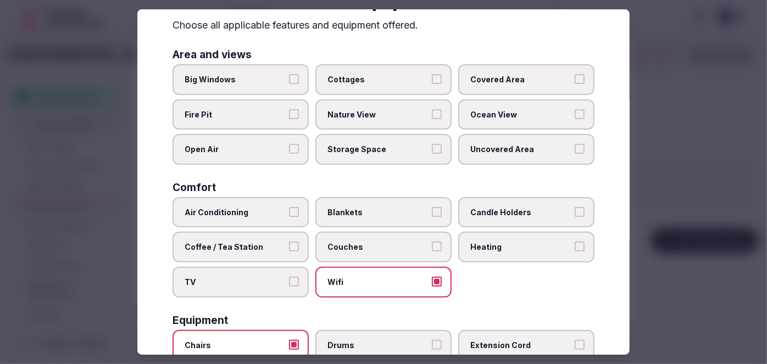
click at [245, 248] on span "Coffee / Tea Station" at bounding box center [235, 247] width 101 height 11
click at [289, 248] on button "Coffee / Tea Station" at bounding box center [294, 247] width 10 height 10
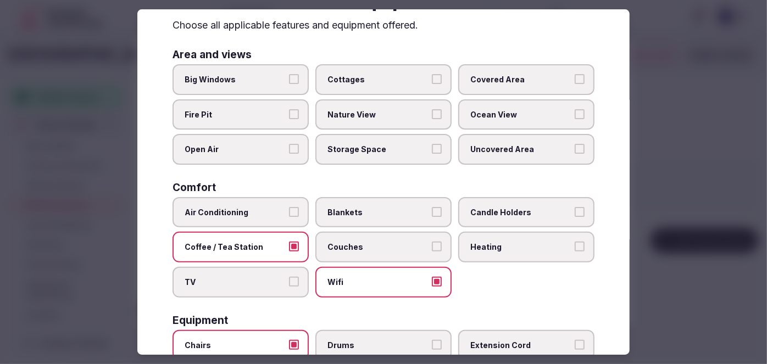
click at [245, 69] on label "Big Windows" at bounding box center [241, 79] width 136 height 31
click at [289, 74] on button "Big Windows" at bounding box center [294, 79] width 10 height 10
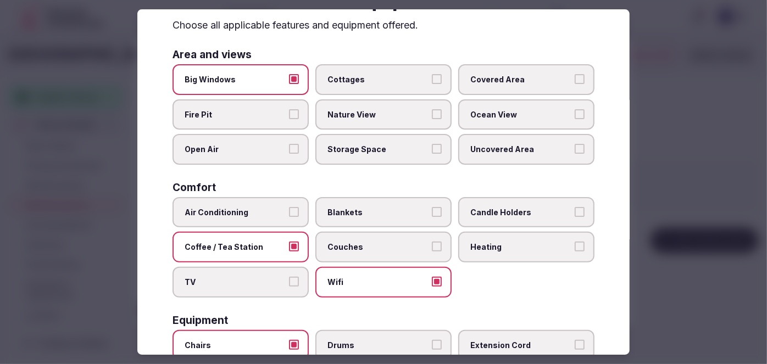
click at [245, 69] on label "Big Windows" at bounding box center [241, 79] width 136 height 31
click at [289, 74] on button "Big Windows" at bounding box center [294, 79] width 10 height 10
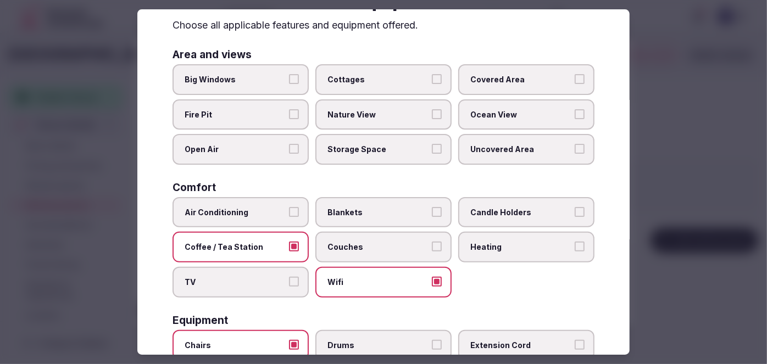
click at [507, 85] on label "Covered Area" at bounding box center [526, 79] width 136 height 31
click at [575, 84] on button "Covered Area" at bounding box center [580, 79] width 10 height 10
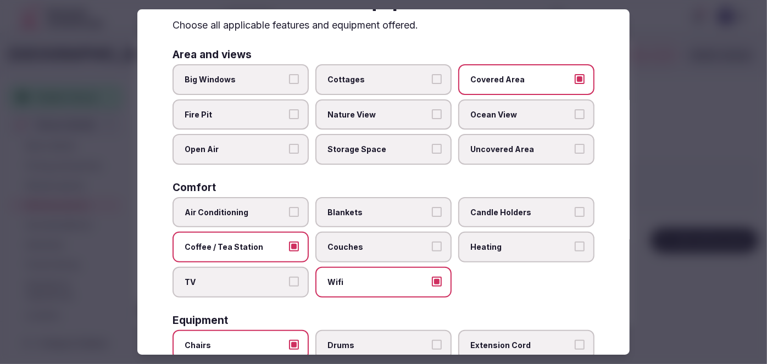
scroll to position [0, 0]
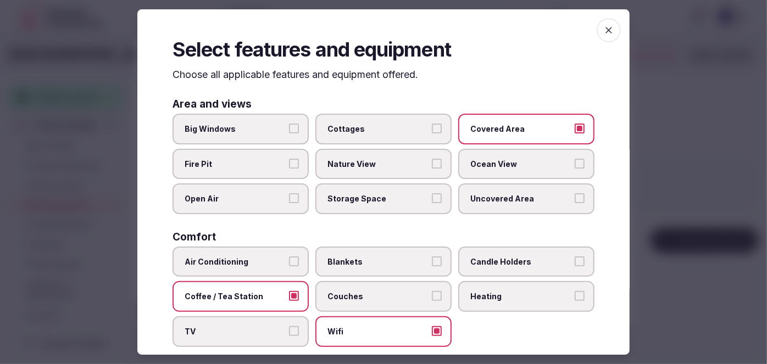
click at [604, 32] on icon "button" at bounding box center [609, 30] width 11 height 11
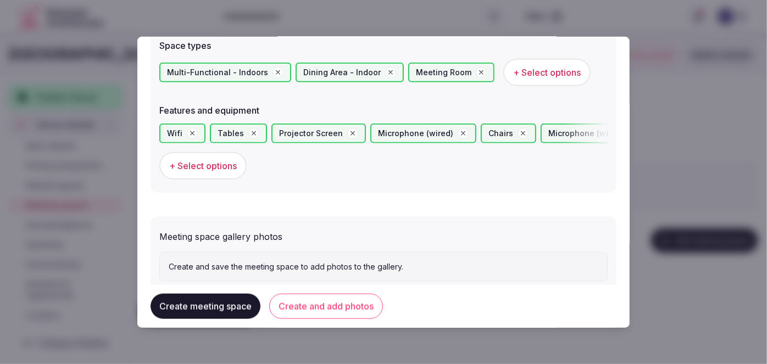
scroll to position [660, 0]
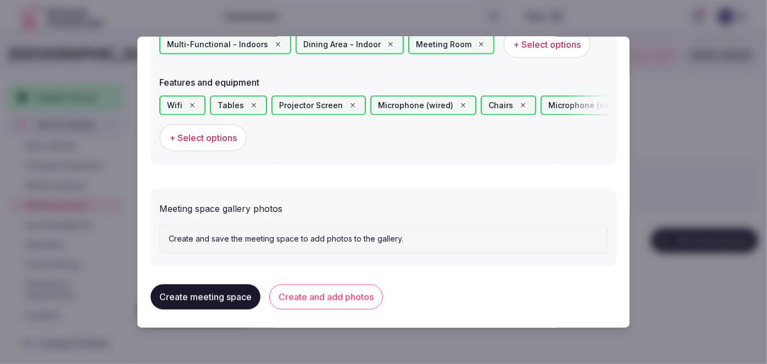
click at [353, 304] on button "Create and add photos" at bounding box center [326, 297] width 114 height 25
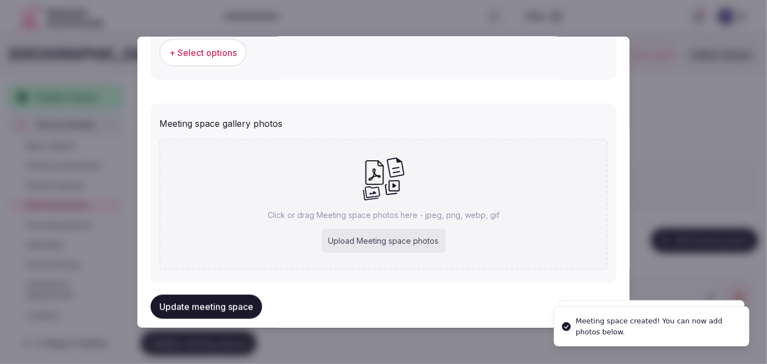
scroll to position [762, 0]
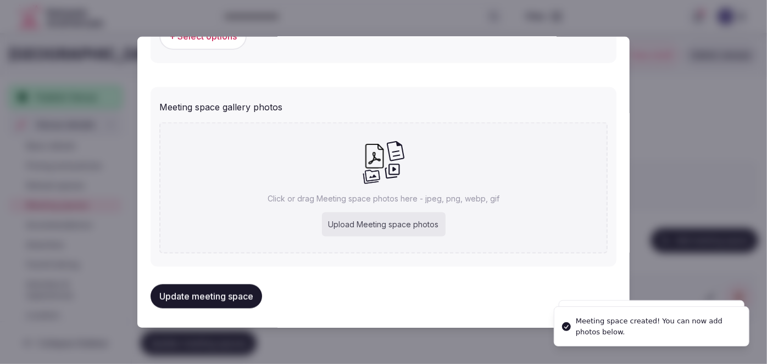
click at [372, 222] on div "Upload Meeting space photos" at bounding box center [384, 225] width 124 height 24
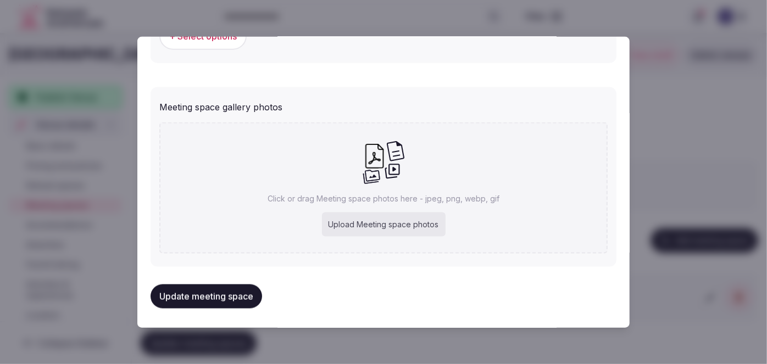
type input "**********"
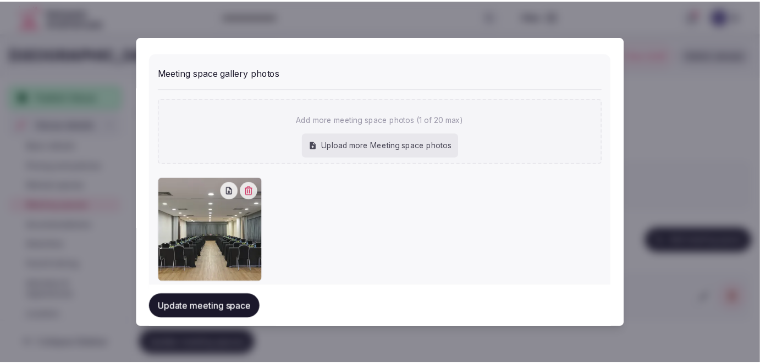
scroll to position [822, 0]
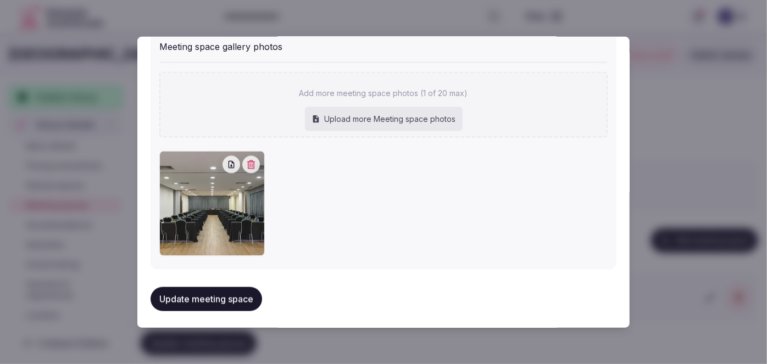
click at [208, 295] on button "Update meeting space" at bounding box center [207, 300] width 112 height 24
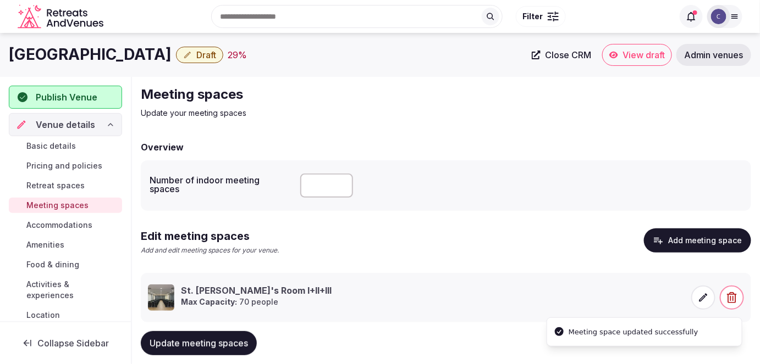
click at [244, 340] on span "Update meeting spaces" at bounding box center [199, 343] width 98 height 11
drag, startPoint x: 59, startPoint y: 225, endPoint x: 65, endPoint y: 226, distance: 6.1
click at [59, 225] on span "Accommodations" at bounding box center [59, 225] width 66 height 11
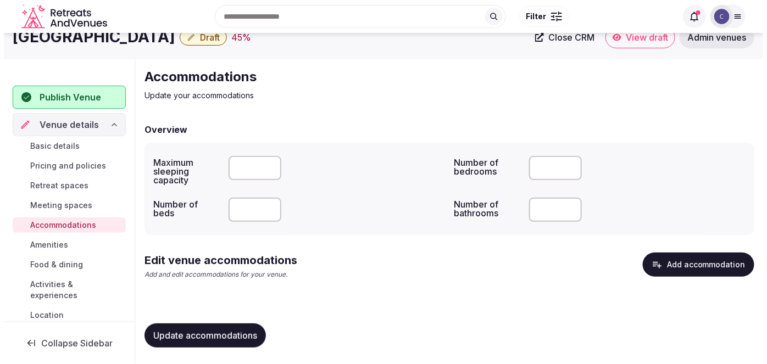
scroll to position [18, 0]
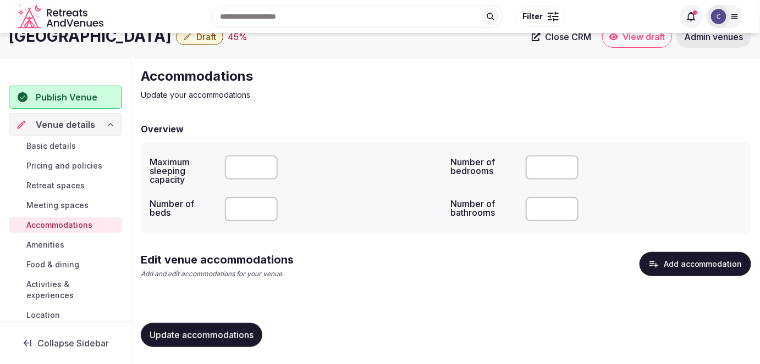
click at [697, 270] on button "Add accommodation" at bounding box center [695, 264] width 112 height 24
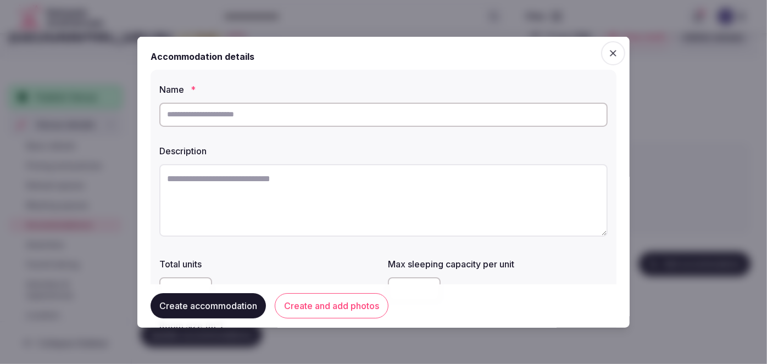
click at [357, 108] on input "text" at bounding box center [383, 114] width 449 height 24
paste input "**********"
type input "**********"
click at [311, 208] on textarea at bounding box center [383, 200] width 449 height 73
paste textarea "**********"
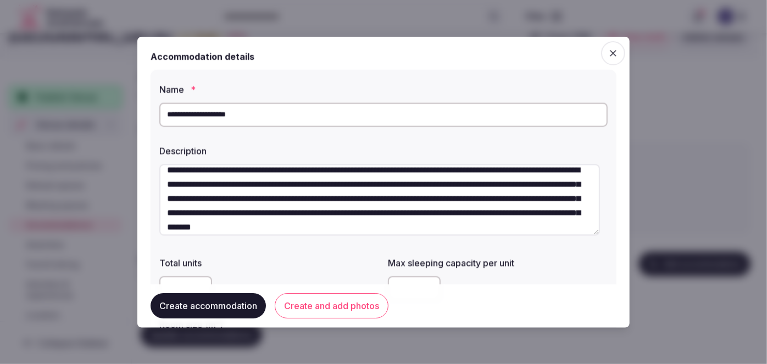
scroll to position [0, 0]
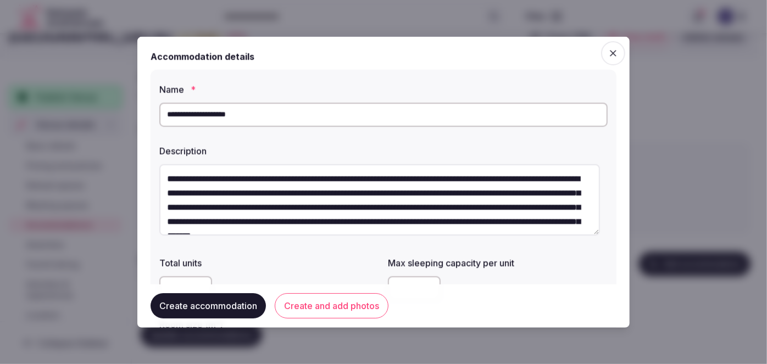
type textarea "**********"
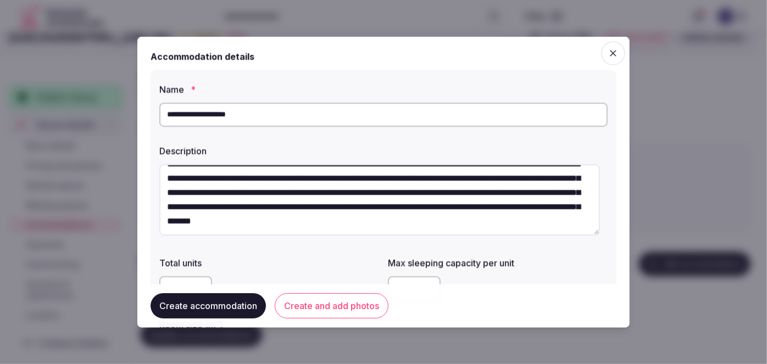
scroll to position [150, 0]
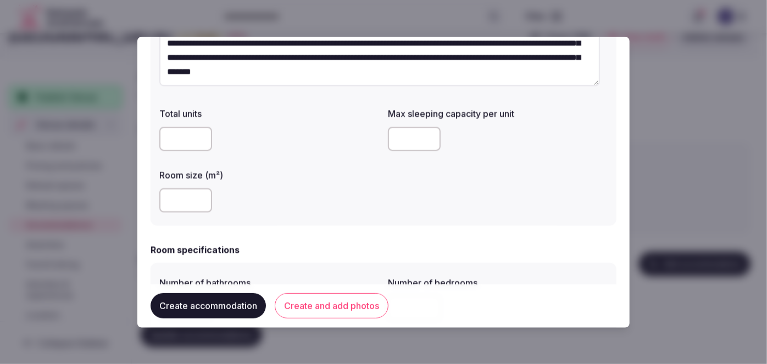
click at [183, 200] on input "number" at bounding box center [185, 201] width 53 height 24
type input "**"
click at [409, 144] on input "number" at bounding box center [414, 139] width 53 height 24
type input "*"
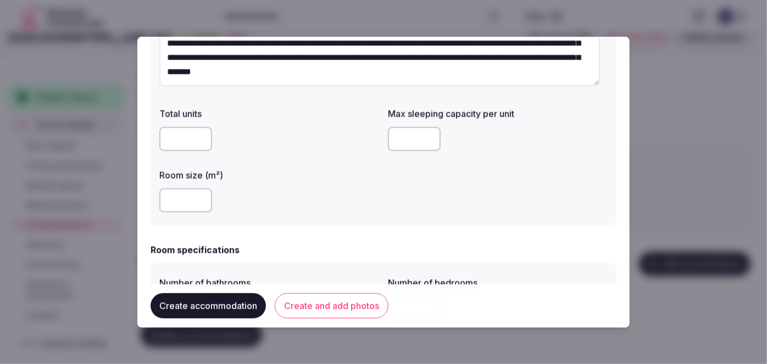
scroll to position [300, 0]
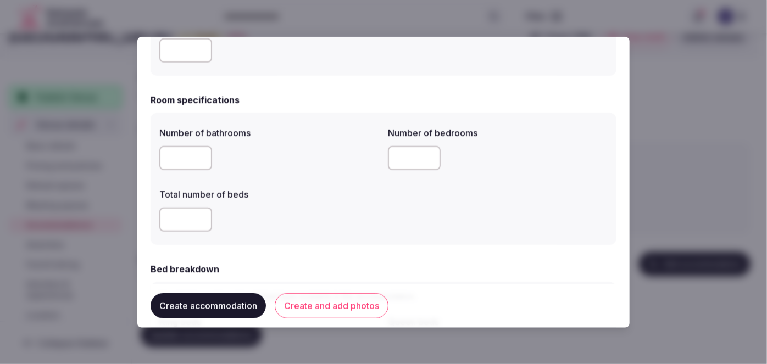
drag, startPoint x: 177, startPoint y: 160, endPoint x: 178, endPoint y: 168, distance: 7.7
click at [177, 159] on input "number" at bounding box center [185, 158] width 53 height 24
type input "*"
click at [402, 161] on input "number" at bounding box center [414, 158] width 53 height 24
type input "*"
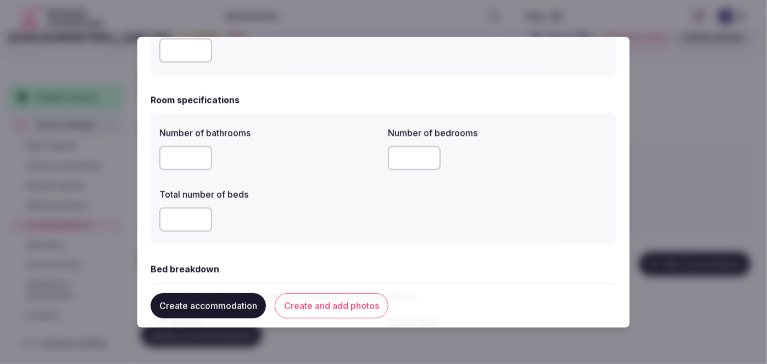
click at [181, 216] on input "number" at bounding box center [185, 220] width 53 height 24
type input "*"
click at [303, 242] on div "Number of bathrooms * Number of bedrooms * Total number of beds *" at bounding box center [384, 179] width 466 height 132
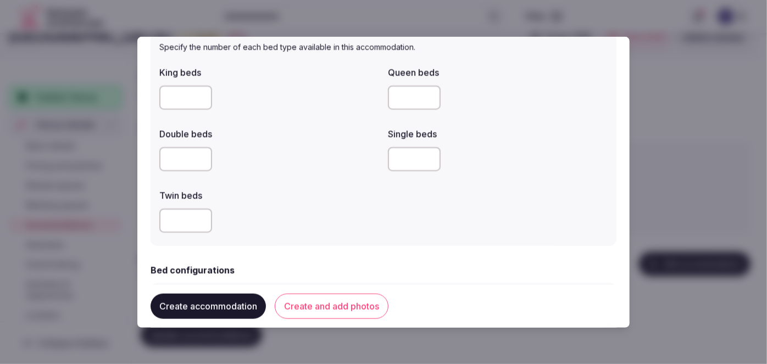
scroll to position [550, 0]
click at [406, 93] on input "number" at bounding box center [414, 97] width 53 height 24
type input "*"
click at [335, 181] on div "King beds Queen beds * Double beds Single beds Twin beds" at bounding box center [383, 149] width 449 height 176
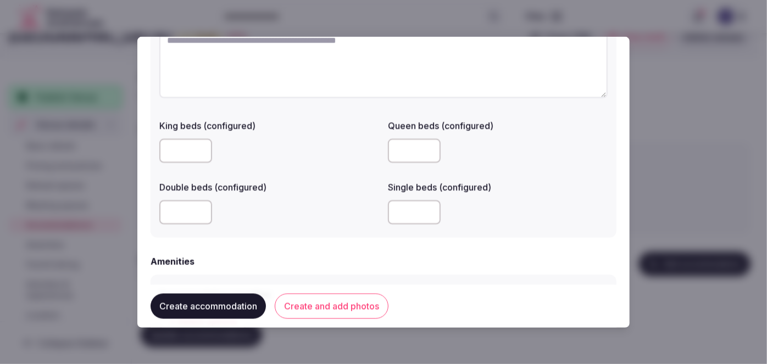
scroll to position [899, 0]
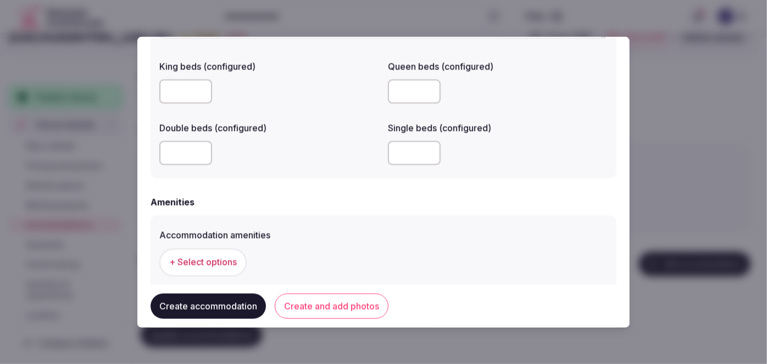
click at [405, 151] on input "number" at bounding box center [414, 153] width 53 height 24
type input "*"
click at [374, 217] on div "Accommodation amenities + Select options" at bounding box center [384, 253] width 466 height 74
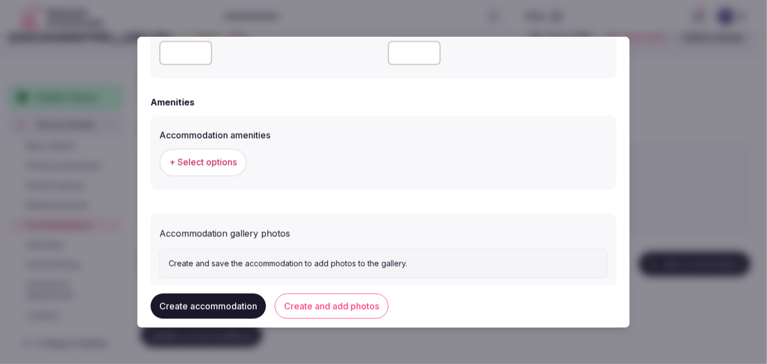
click at [211, 163] on span "+ Select options" at bounding box center [203, 163] width 68 height 12
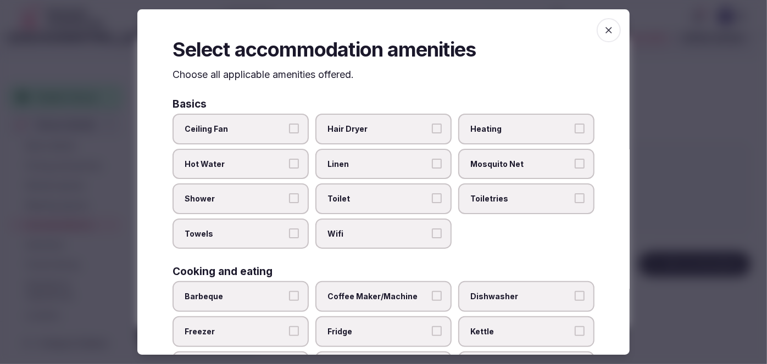
click at [391, 238] on label "Wifi" at bounding box center [384, 234] width 136 height 31
click at [432, 238] on button "Wifi" at bounding box center [437, 234] width 10 height 10
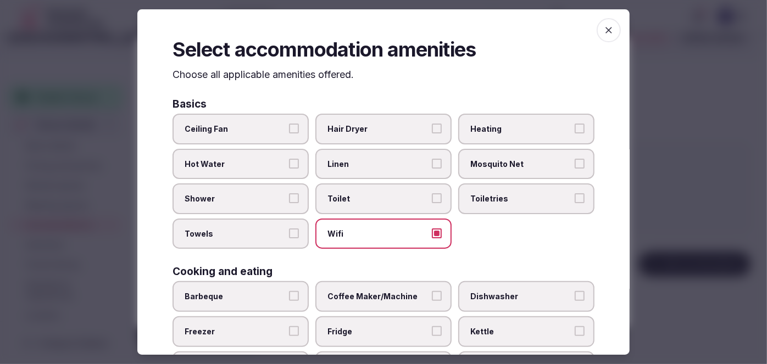
click at [490, 196] on span "Toiletries" at bounding box center [521, 199] width 101 height 11
click at [575, 196] on button "Toiletries" at bounding box center [580, 199] width 10 height 10
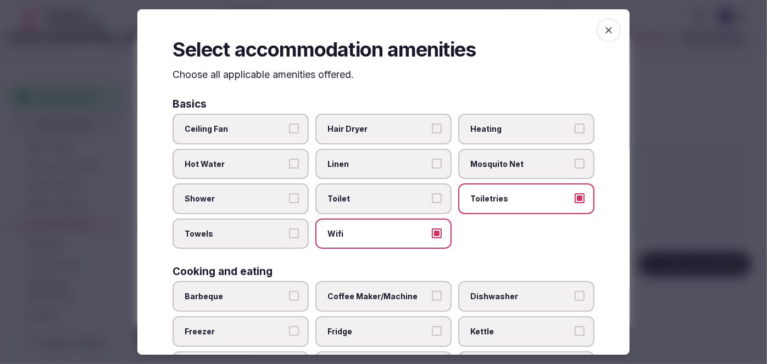
drag, startPoint x: 396, startPoint y: 127, endPoint x: 264, endPoint y: 212, distance: 156.8
click at [395, 128] on span "Hair Dryer" at bounding box center [378, 129] width 101 height 11
click at [432, 128] on button "Hair Dryer" at bounding box center [437, 129] width 10 height 10
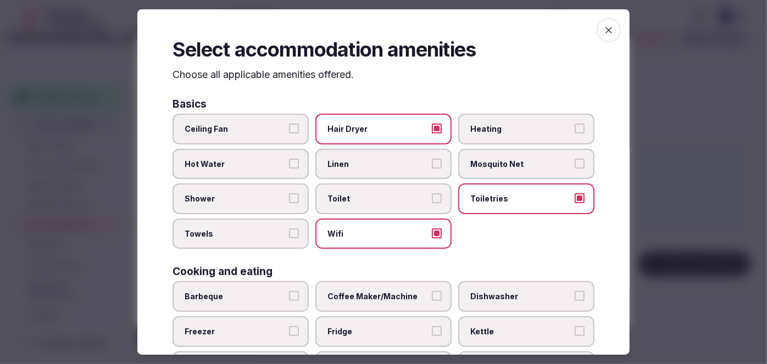
click at [255, 219] on label "Towels" at bounding box center [241, 234] width 136 height 31
click at [289, 229] on button "Towels" at bounding box center [294, 234] width 10 height 10
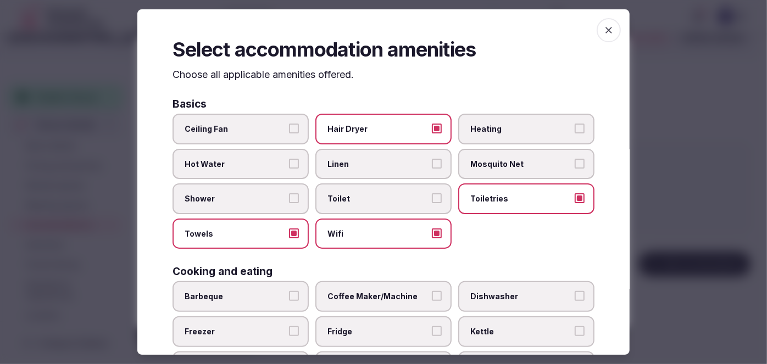
click at [253, 200] on span "Shower" at bounding box center [235, 199] width 101 height 11
click at [289, 200] on button "Shower" at bounding box center [294, 199] width 10 height 10
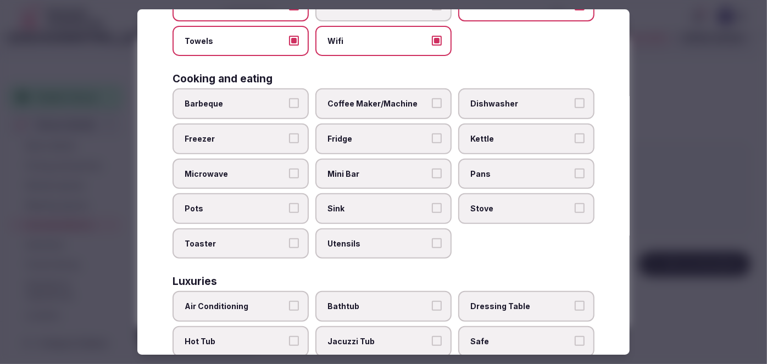
scroll to position [250, 0]
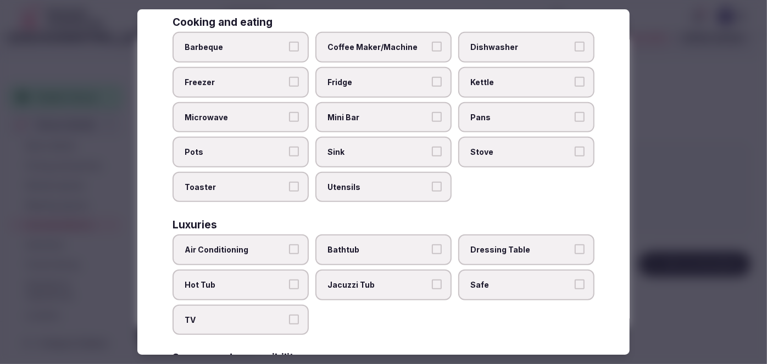
click at [265, 248] on span "Air Conditioning" at bounding box center [235, 250] width 101 height 11
click at [289, 248] on button "Air Conditioning" at bounding box center [294, 250] width 10 height 10
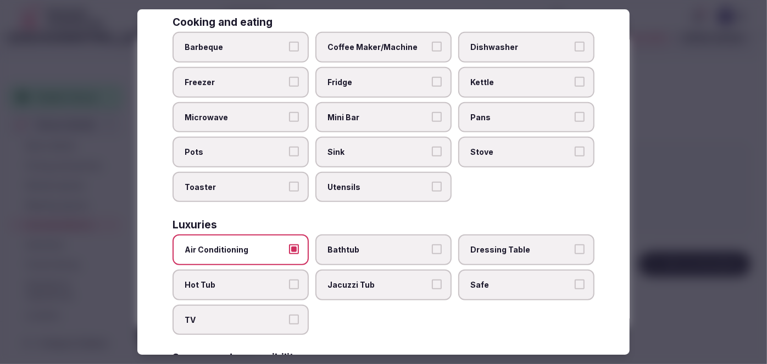
drag, startPoint x: 249, startPoint y: 312, endPoint x: 394, endPoint y: 286, distance: 146.9
click at [249, 315] on span "TV" at bounding box center [235, 320] width 101 height 11
click at [289, 315] on button "TV" at bounding box center [294, 320] width 10 height 10
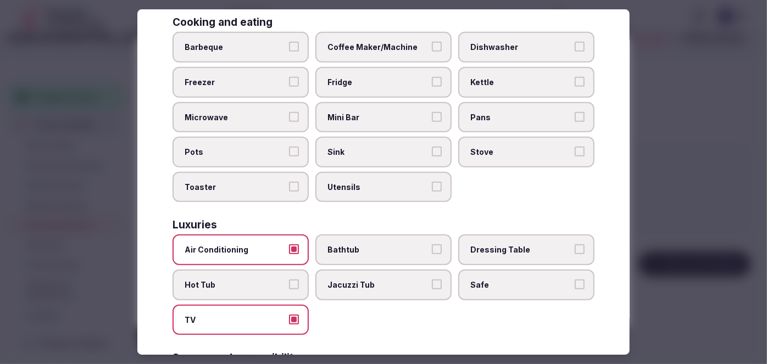
drag, startPoint x: 501, startPoint y: 275, endPoint x: 399, endPoint y: 351, distance: 126.6
click at [500, 280] on span "Safe" at bounding box center [521, 285] width 101 height 11
click at [575, 280] on button "Safe" at bounding box center [580, 285] width 10 height 10
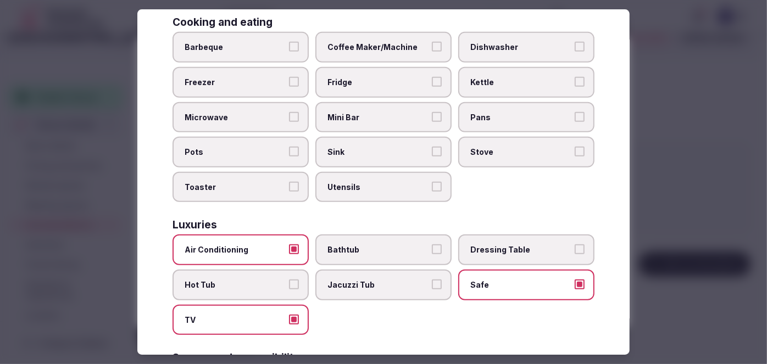
drag, startPoint x: 393, startPoint y: 109, endPoint x: 389, endPoint y: 162, distance: 53.4
click at [392, 112] on span "Mini Bar" at bounding box center [378, 117] width 101 height 11
click at [432, 112] on button "Mini Bar" at bounding box center [437, 117] width 10 height 10
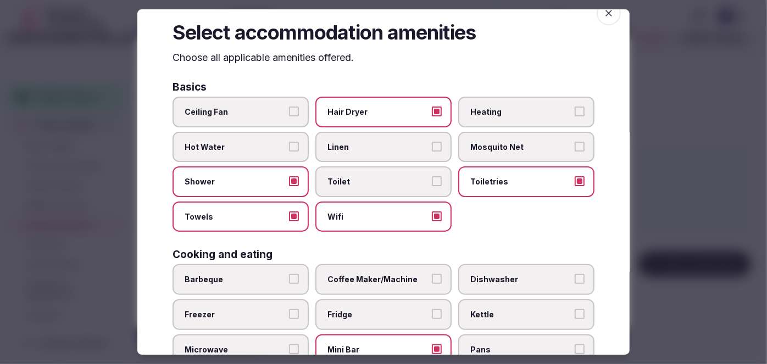
scroll to position [0, 0]
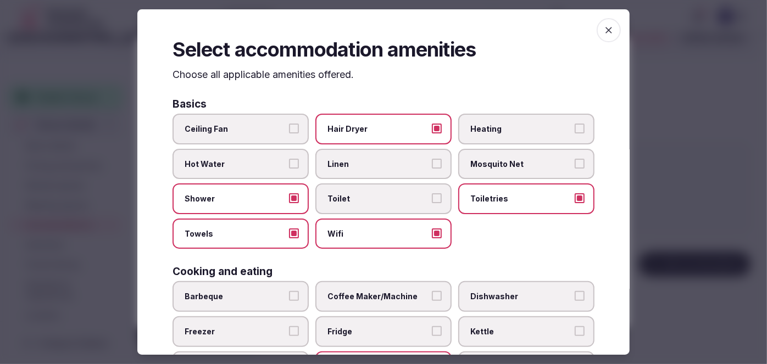
click at [604, 30] on icon "button" at bounding box center [609, 30] width 11 height 11
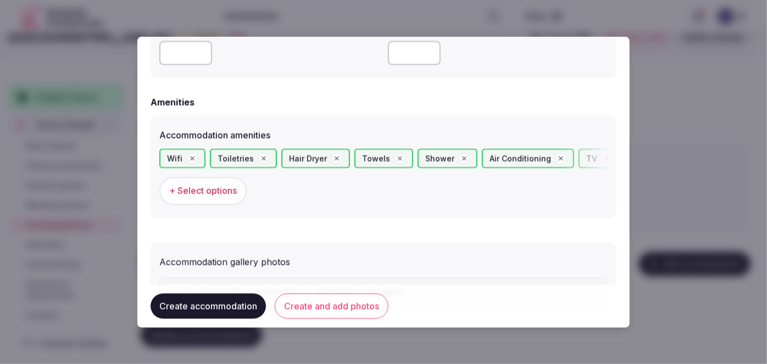
scroll to position [1054, 0]
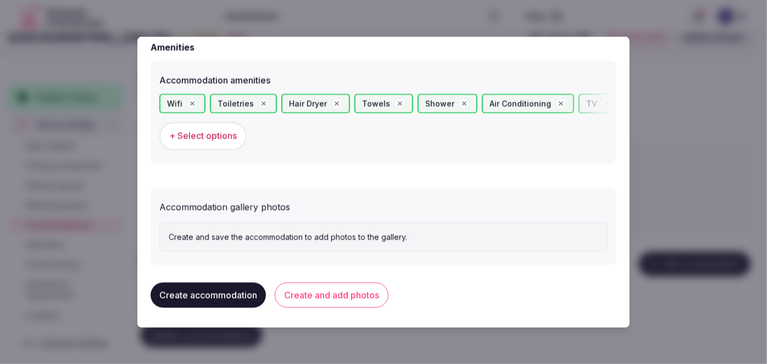
click at [364, 297] on button "Create and add photos" at bounding box center [332, 295] width 114 height 25
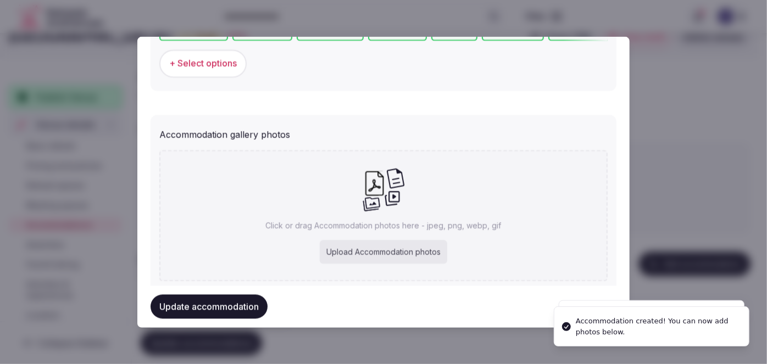
scroll to position [1156, 0]
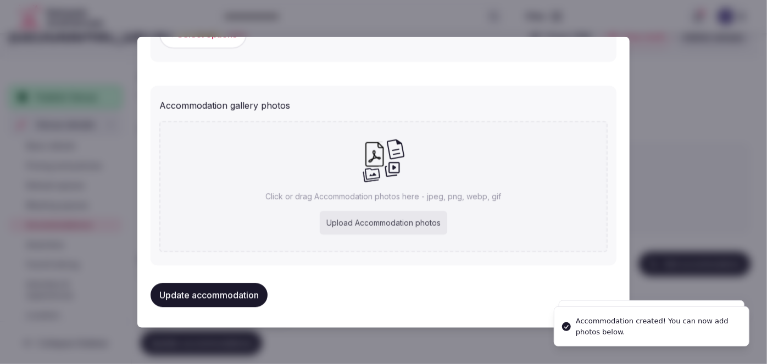
click at [399, 223] on div "Upload Accommodation photos" at bounding box center [384, 224] width 128 height 24
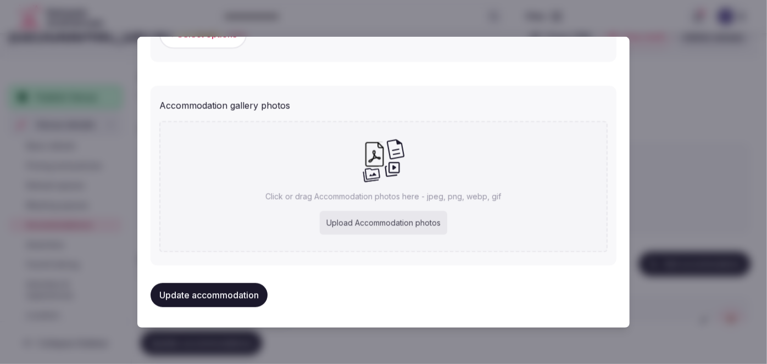
type input "**********"
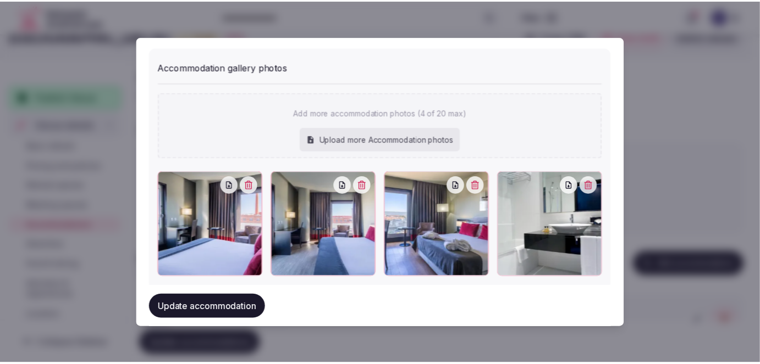
scroll to position [1217, 0]
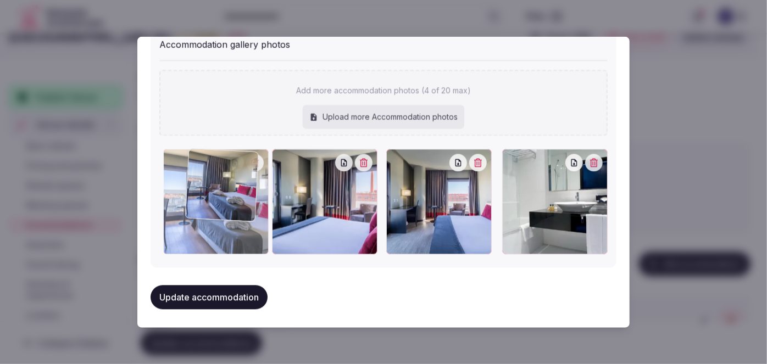
drag, startPoint x: 444, startPoint y: 208, endPoint x: 248, endPoint y: 217, distance: 195.4
click at [245, 211] on div at bounding box center [216, 203] width 106 height 106
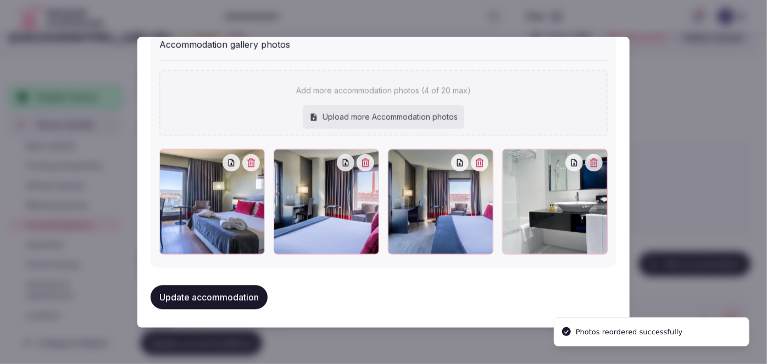
click at [256, 300] on button "Update accommodation" at bounding box center [209, 298] width 117 height 24
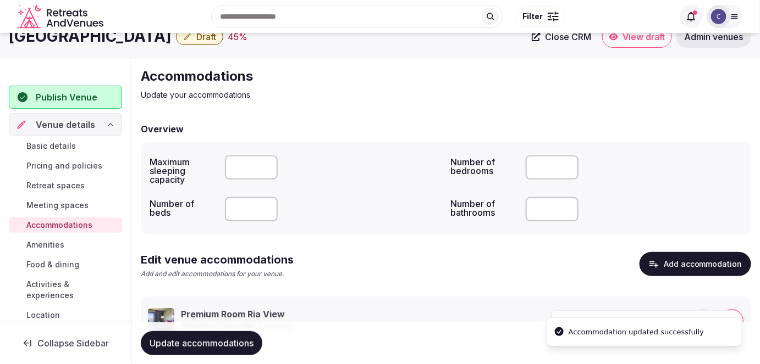
scroll to position [67, 0]
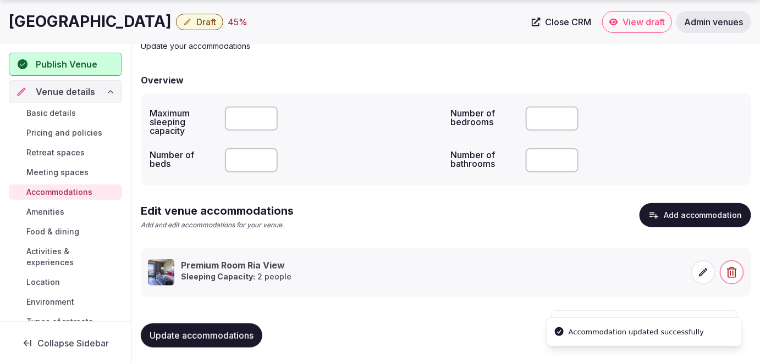
click at [247, 329] on button "Update accommodations" at bounding box center [201, 336] width 121 height 24
click at [63, 211] on span "Amenities" at bounding box center [45, 212] width 38 height 11
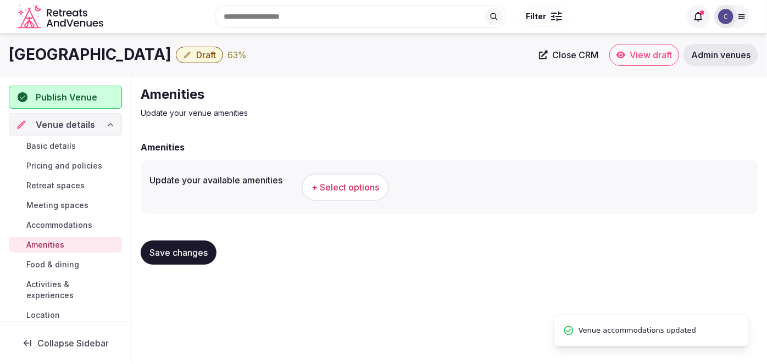
click at [97, 48] on h1 "Meliá Ria Hotel & Spa" at bounding box center [90, 54] width 163 height 21
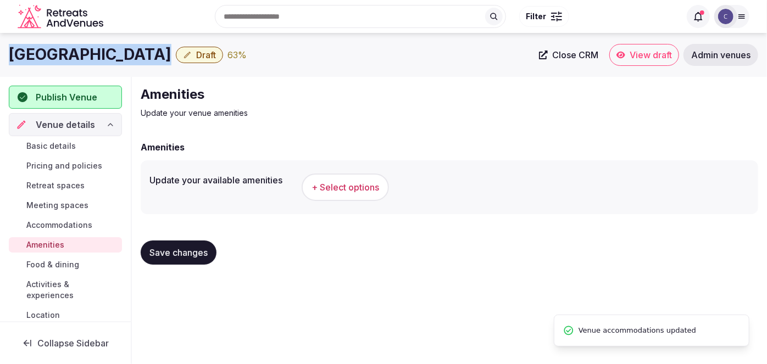
click at [97, 48] on h1 "Meliá Ria Hotel & Spa" at bounding box center [90, 54] width 163 height 21
copy div "Meliá Ria Hotel & Spa"
click at [344, 186] on span "+ Select options" at bounding box center [346, 187] width 68 height 12
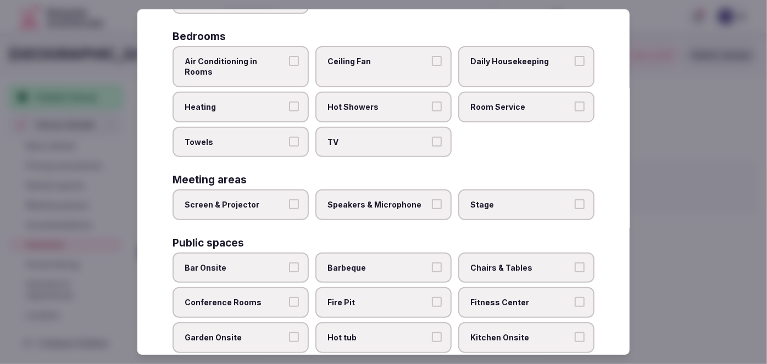
scroll to position [545, 0]
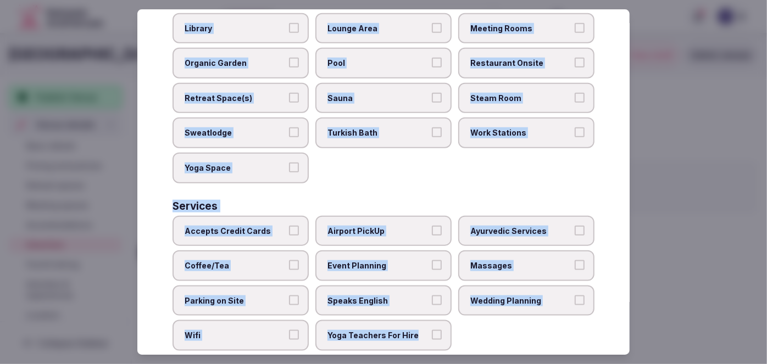
drag, startPoint x: 170, startPoint y: 71, endPoint x: 478, endPoint y: 337, distance: 406.5
click at [478, 340] on div "Select your venue amenities Choose all applicable amenities offered. Activities…" at bounding box center [383, 182] width 493 height 346
copy div "Choose all applicable amenities offered. Activities Bicycles Camping Allowed On…"
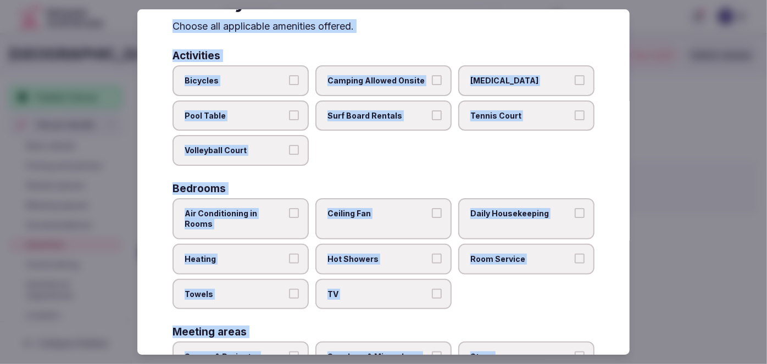
scroll to position [45, 0]
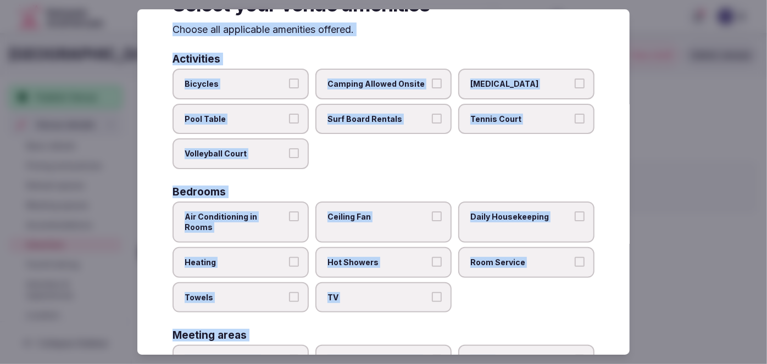
click at [265, 91] on label "Bicycles" at bounding box center [241, 84] width 136 height 31
click at [289, 89] on button "Bicycles" at bounding box center [294, 84] width 10 height 10
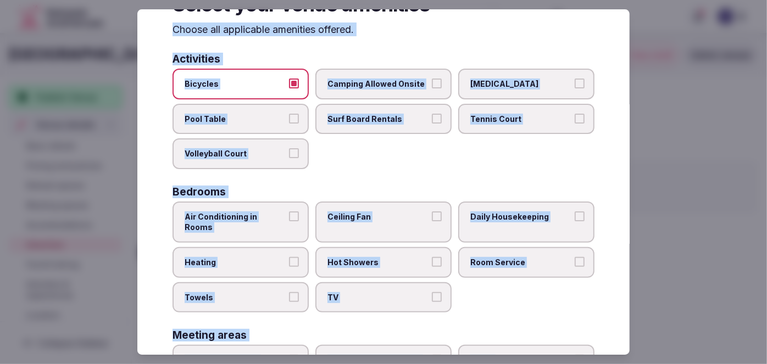
click at [264, 208] on label "Air Conditioning in Rooms" at bounding box center [241, 222] width 136 height 41
click at [289, 212] on button "Air Conditioning in Rooms" at bounding box center [294, 217] width 10 height 10
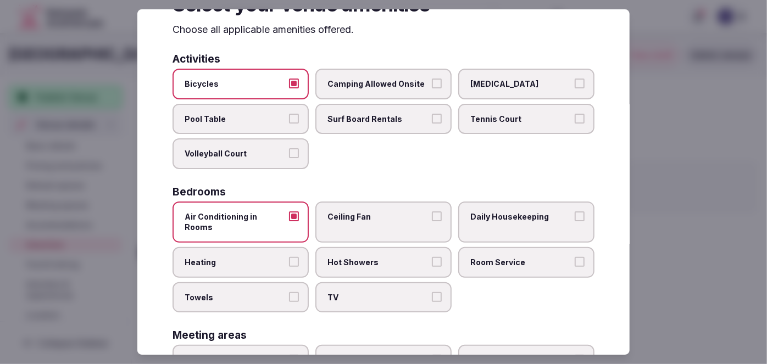
click at [257, 257] on span "Heating" at bounding box center [235, 262] width 101 height 11
click at [289, 257] on button "Heating" at bounding box center [294, 262] width 10 height 10
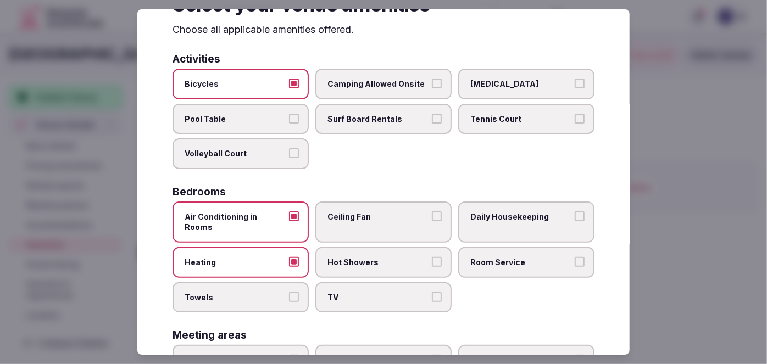
click at [255, 292] on span "Towels" at bounding box center [235, 297] width 101 height 11
click at [289, 292] on button "Towels" at bounding box center [294, 297] width 10 height 10
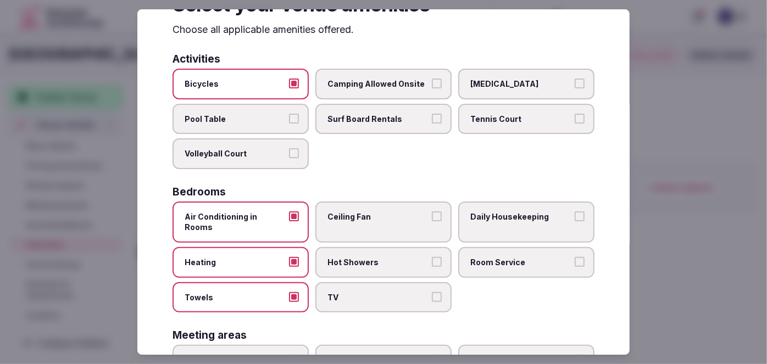
click at [369, 292] on span "TV" at bounding box center [378, 297] width 101 height 11
click at [432, 292] on button "TV" at bounding box center [437, 297] width 10 height 10
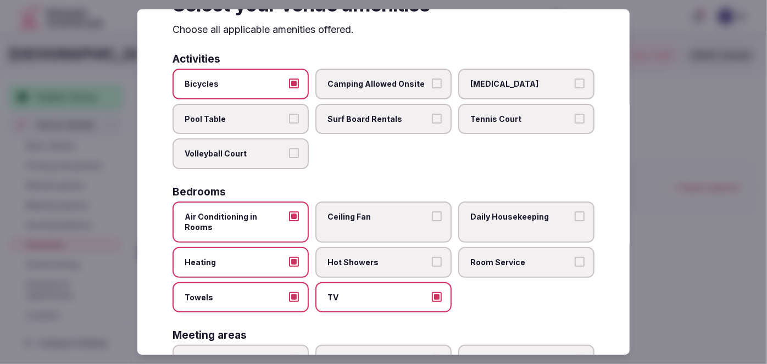
click at [371, 257] on span "Hot Showers" at bounding box center [378, 262] width 101 height 11
click at [432, 257] on button "Hot Showers" at bounding box center [437, 262] width 10 height 10
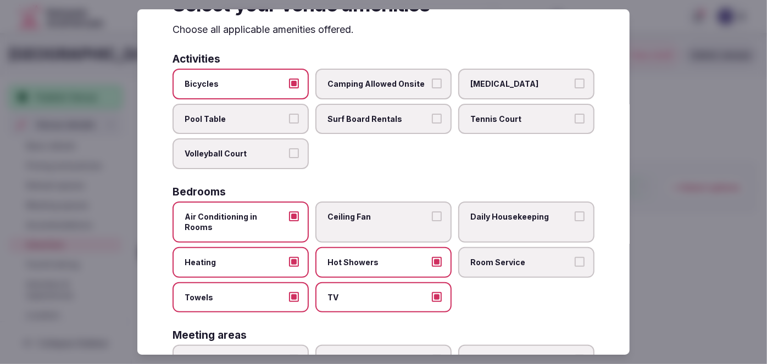
click at [480, 257] on span "Room Service" at bounding box center [521, 262] width 101 height 11
click at [575, 257] on button "Room Service" at bounding box center [580, 262] width 10 height 10
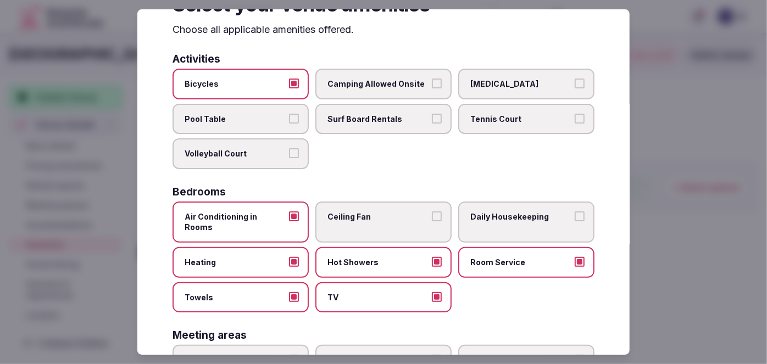
click at [476, 212] on span "Daily Housekeeping" at bounding box center [521, 217] width 101 height 11
click at [575, 212] on button "Daily Housekeeping" at bounding box center [580, 217] width 10 height 10
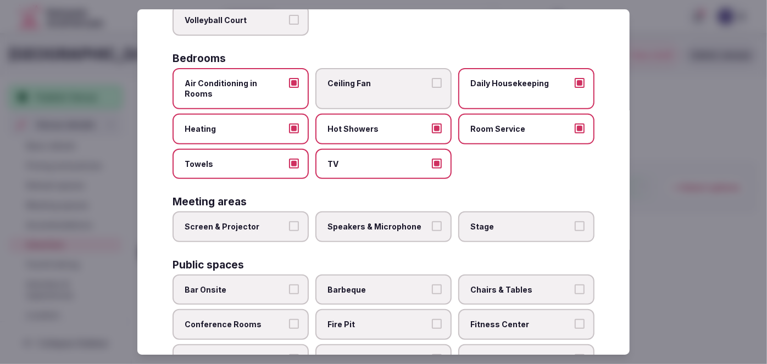
scroll to position [245, 0]
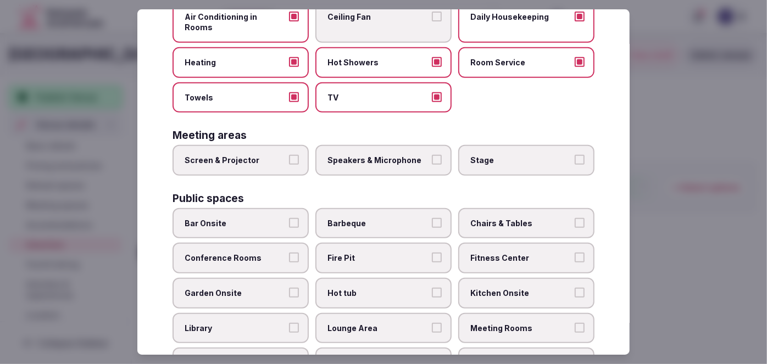
click at [268, 155] on span "Screen & Projector" at bounding box center [235, 160] width 101 height 11
click at [289, 155] on button "Screen & Projector" at bounding box center [294, 160] width 10 height 10
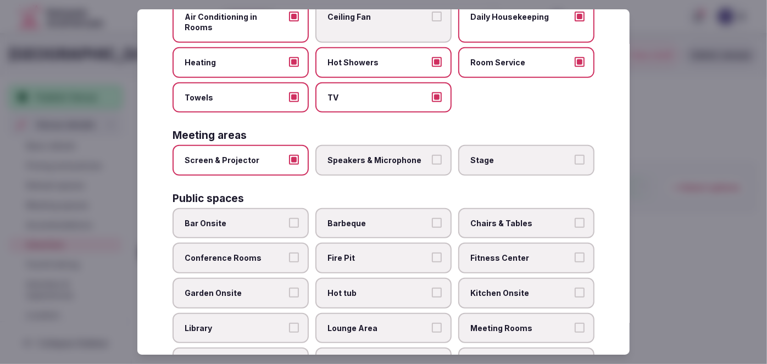
click at [350, 155] on span "Speakers & Microphone" at bounding box center [378, 160] width 101 height 11
click at [432, 155] on button "Speakers & Microphone" at bounding box center [437, 160] width 10 height 10
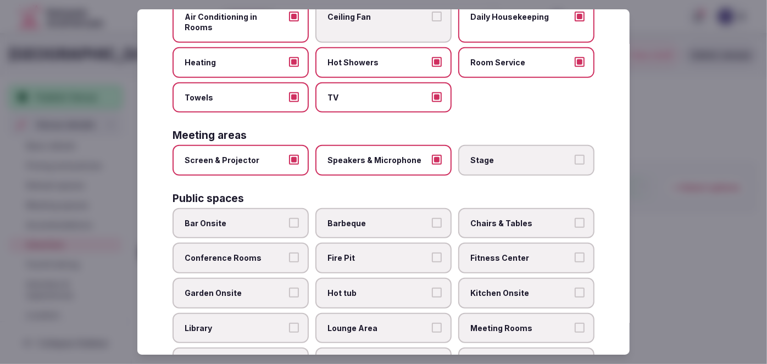
scroll to position [295, 0]
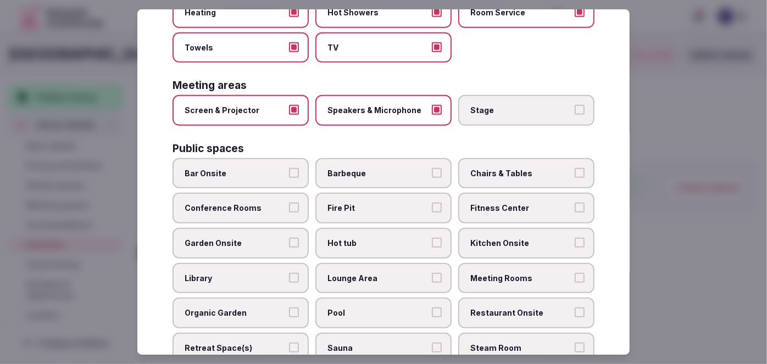
click at [269, 168] on span "Bar Onsite" at bounding box center [235, 173] width 101 height 11
click at [289, 168] on button "Bar Onsite" at bounding box center [294, 173] width 10 height 10
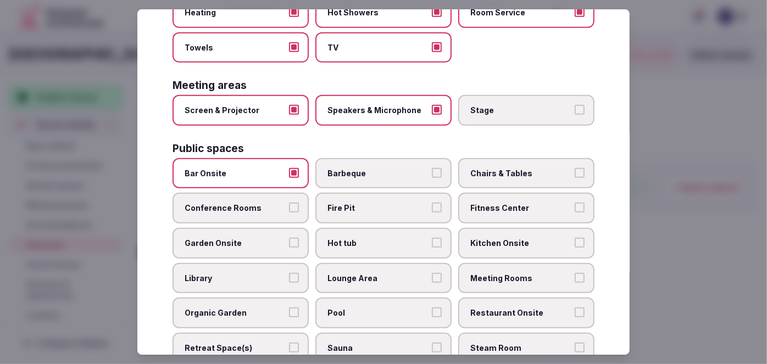
click at [266, 194] on label "Conference Rooms" at bounding box center [241, 209] width 136 height 31
click at [289, 203] on button "Conference Rooms" at bounding box center [294, 208] width 10 height 10
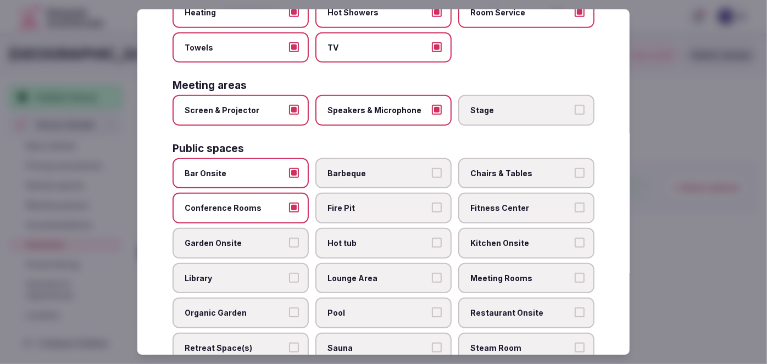
click at [537, 168] on span "Chairs & Tables" at bounding box center [521, 173] width 101 height 11
click at [575, 168] on button "Chairs & Tables" at bounding box center [580, 173] width 10 height 10
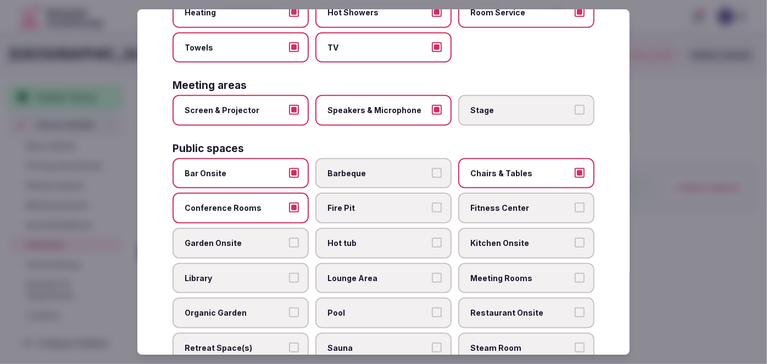
drag, startPoint x: 530, startPoint y: 184, endPoint x: 527, endPoint y: 190, distance: 6.9
click at [529, 194] on label "Fitness Center" at bounding box center [526, 209] width 136 height 31
click at [575, 203] on button "Fitness Center" at bounding box center [580, 208] width 10 height 10
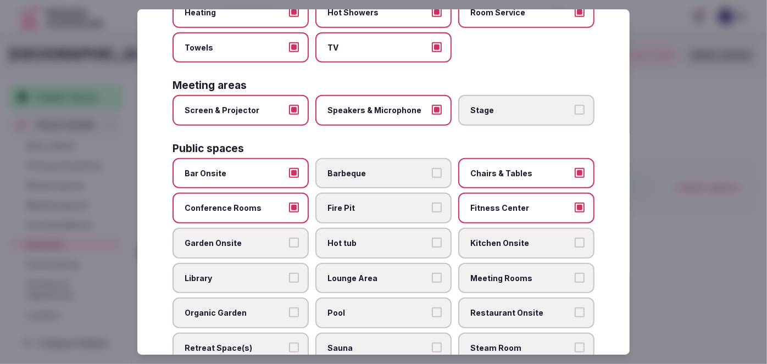
click at [519, 273] on span "Meeting Rooms" at bounding box center [521, 278] width 101 height 11
click at [575, 273] on button "Meeting Rooms" at bounding box center [580, 278] width 10 height 10
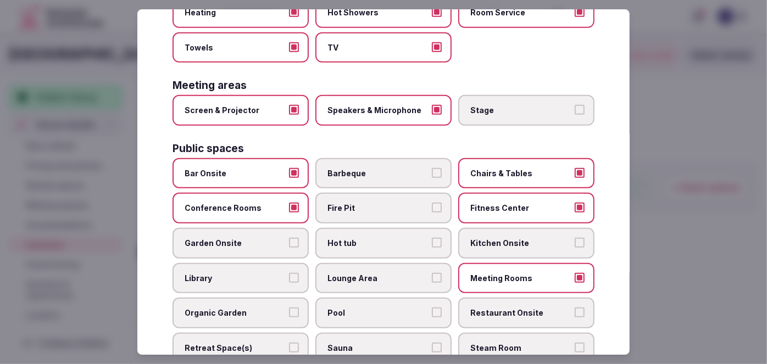
drag, startPoint x: 511, startPoint y: 294, endPoint x: 454, endPoint y: 279, distance: 58.4
click at [510, 308] on span "Restaurant Onsite" at bounding box center [521, 313] width 101 height 11
click at [575, 308] on button "Restaurant Onsite" at bounding box center [580, 313] width 10 height 10
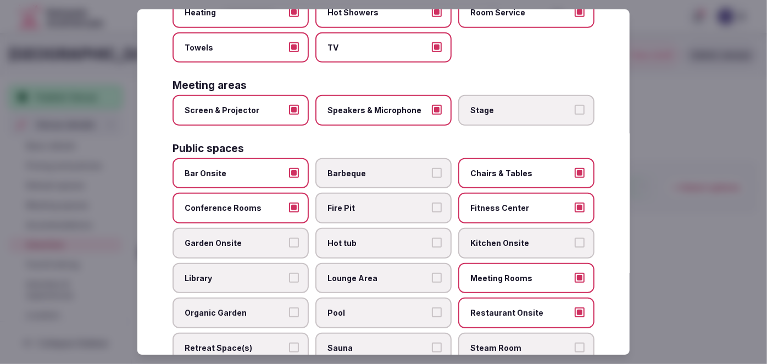
click at [415, 273] on span "Lounge Area" at bounding box center [378, 278] width 101 height 11
click at [432, 273] on button "Lounge Area" at bounding box center [437, 278] width 10 height 10
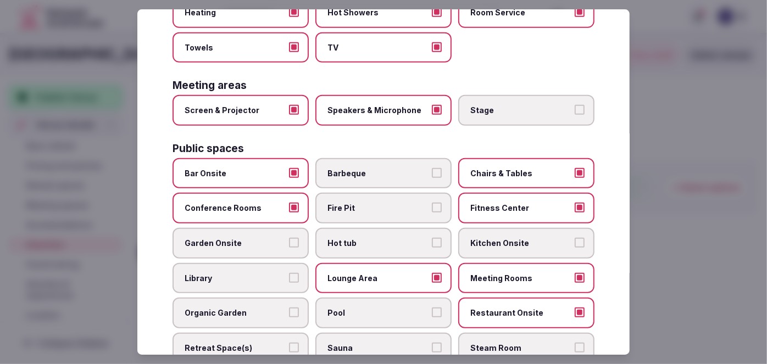
drag, startPoint x: 264, startPoint y: 230, endPoint x: 280, endPoint y: 211, distance: 24.9
click at [264, 238] on span "Garden Onsite" at bounding box center [235, 243] width 101 height 11
click at [289, 238] on button "Garden Onsite" at bounding box center [294, 243] width 10 height 10
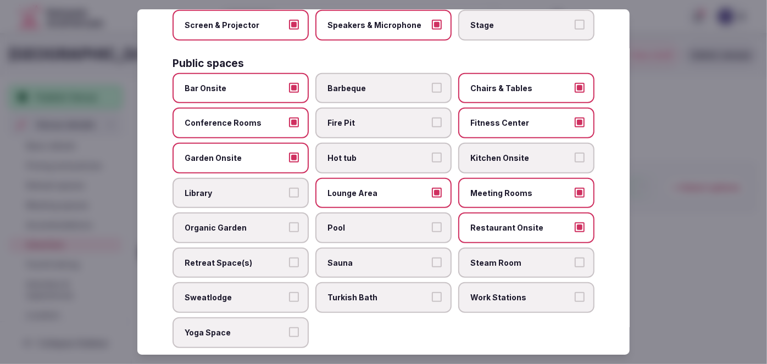
scroll to position [395, 0]
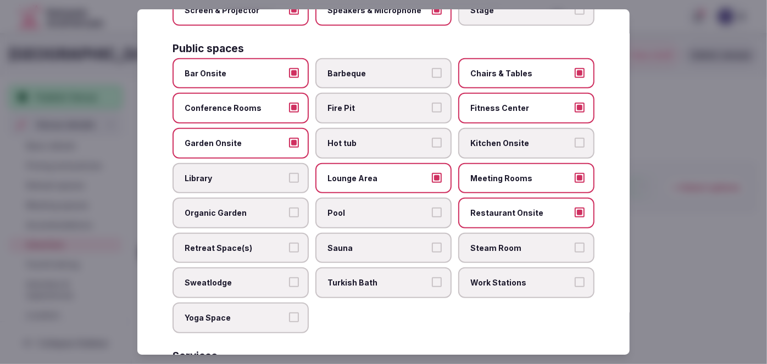
drag, startPoint x: 347, startPoint y: 230, endPoint x: 472, endPoint y: 228, distance: 124.3
click at [347, 243] on span "Sauna" at bounding box center [378, 248] width 101 height 11
click at [432, 243] on button "Sauna" at bounding box center [437, 248] width 10 height 10
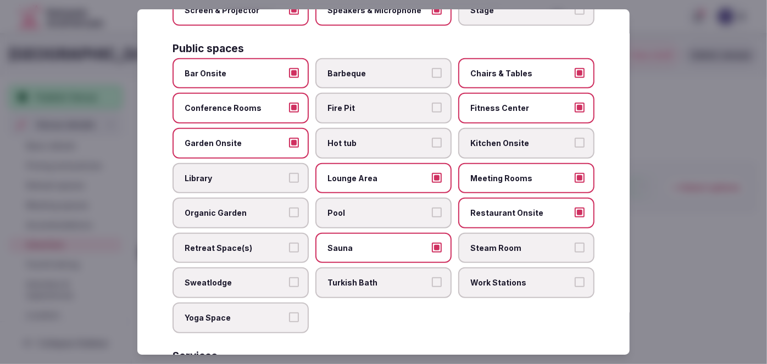
click at [501, 243] on span "Steam Room" at bounding box center [521, 248] width 101 height 11
click at [575, 243] on button "Steam Room" at bounding box center [580, 248] width 10 height 10
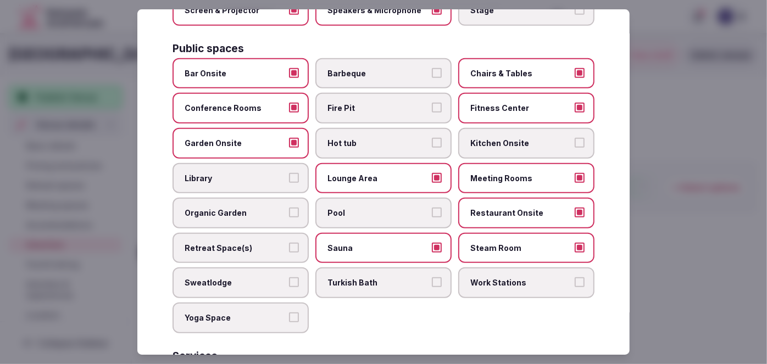
drag, startPoint x: 501, startPoint y: 228, endPoint x: 477, endPoint y: 236, distance: 25.7
click at [500, 243] on span "Steam Room" at bounding box center [521, 248] width 101 height 11
click at [575, 243] on button "Steam Room" at bounding box center [580, 248] width 10 height 10
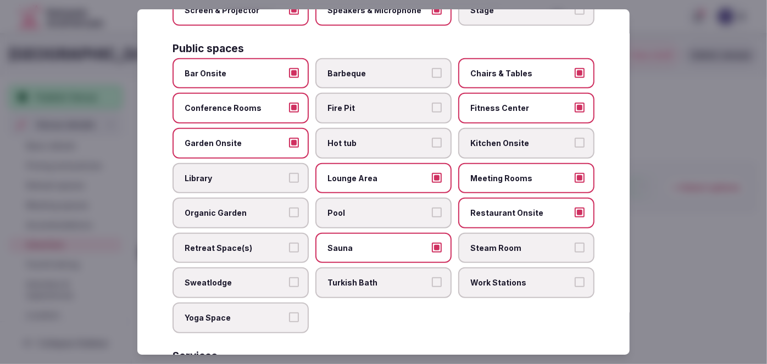
click at [388, 278] on span "Turkish Bath" at bounding box center [378, 283] width 101 height 11
click at [432, 278] on button "Turkish Bath" at bounding box center [437, 283] width 10 height 10
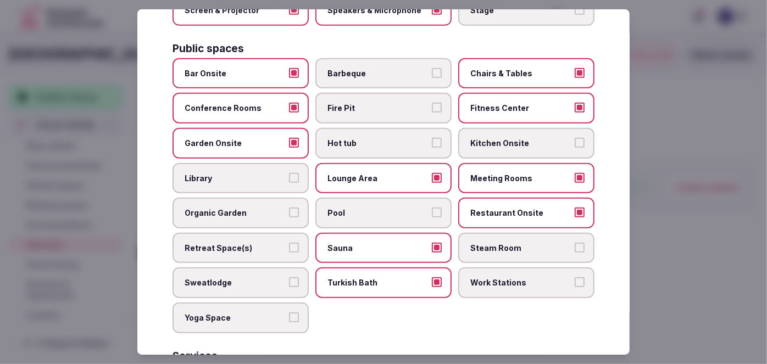
click at [229, 313] on span "Yoga Space" at bounding box center [235, 318] width 101 height 11
click at [289, 313] on button "Yoga Space" at bounding box center [294, 318] width 10 height 10
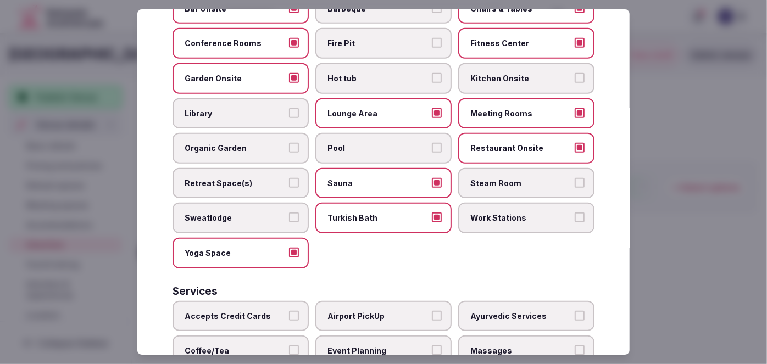
scroll to position [545, 0]
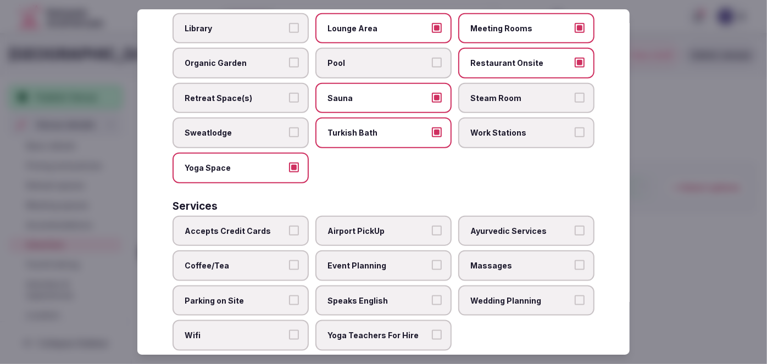
click at [274, 216] on label "Accepts Credit Cards" at bounding box center [241, 231] width 136 height 31
click at [289, 226] on button "Accepts Credit Cards" at bounding box center [294, 231] width 10 height 10
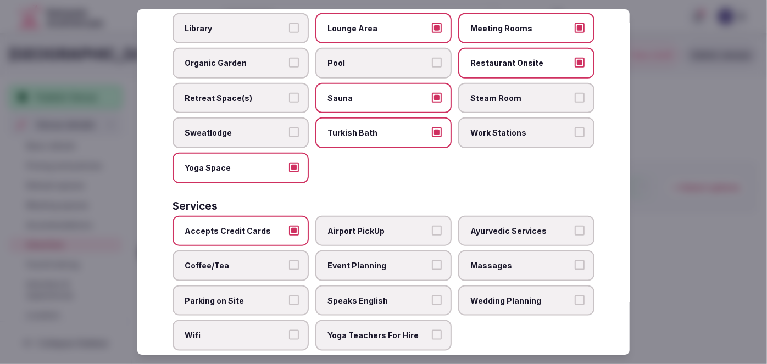
click at [262, 261] on span "Coffee/Tea" at bounding box center [235, 266] width 101 height 11
click at [289, 261] on button "Coffee/Tea" at bounding box center [294, 266] width 10 height 10
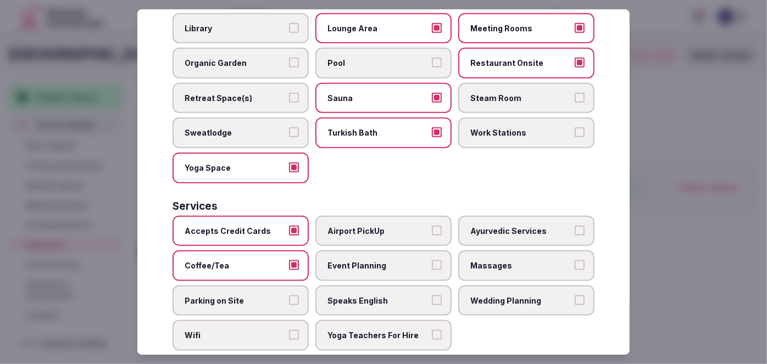
click at [261, 296] on span "Parking on Site" at bounding box center [235, 301] width 101 height 11
click at [289, 296] on button "Parking on Site" at bounding box center [294, 301] width 10 height 10
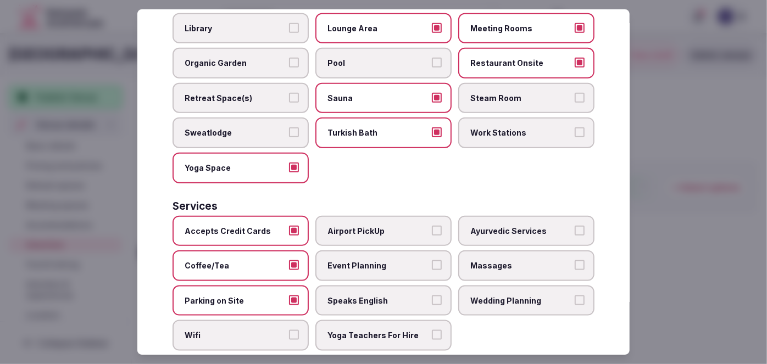
click at [256, 330] on span "Wifi" at bounding box center [235, 335] width 101 height 11
click at [289, 330] on button "Wifi" at bounding box center [294, 335] width 10 height 10
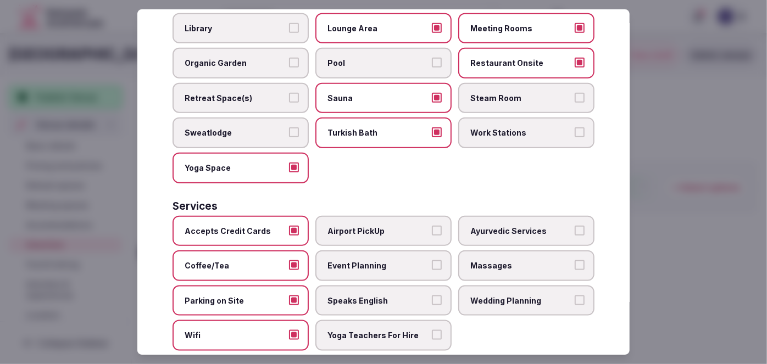
click at [338, 296] on span "Speaks English" at bounding box center [378, 301] width 101 height 11
click at [432, 296] on button "Speaks English" at bounding box center [437, 301] width 10 height 10
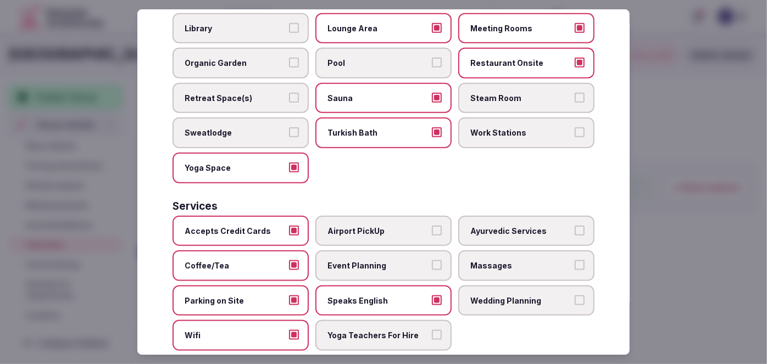
click at [380, 252] on label "Event Planning" at bounding box center [384, 266] width 136 height 31
click at [432, 261] on button "Event Planning" at bounding box center [437, 266] width 10 height 10
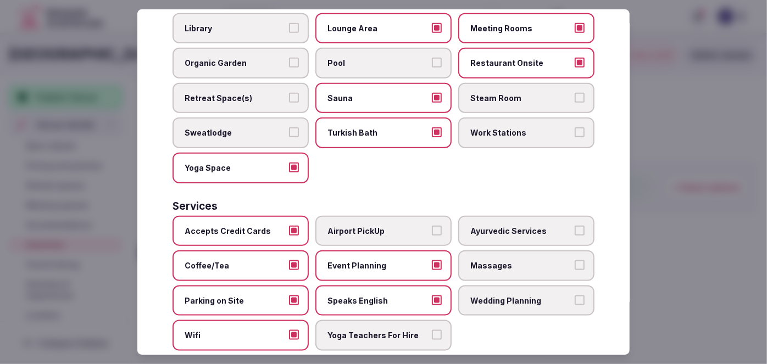
click at [482, 292] on label "Wedding Planning" at bounding box center [526, 301] width 136 height 31
click at [575, 296] on button "Wedding Planning" at bounding box center [580, 301] width 10 height 10
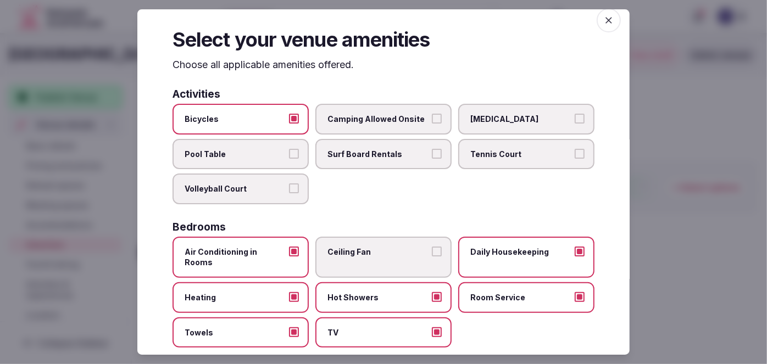
scroll to position [0, 0]
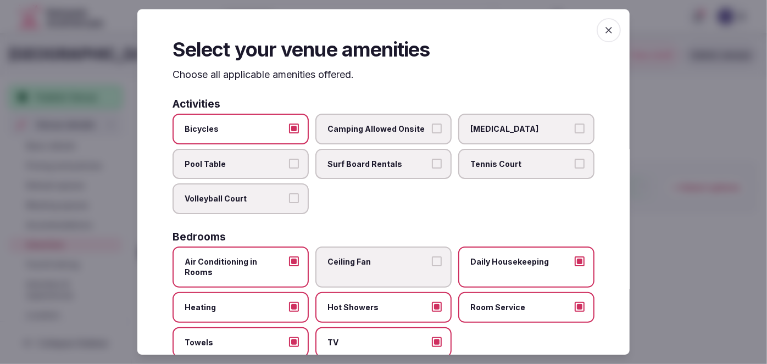
click at [605, 27] on icon "button" at bounding box center [609, 30] width 11 height 11
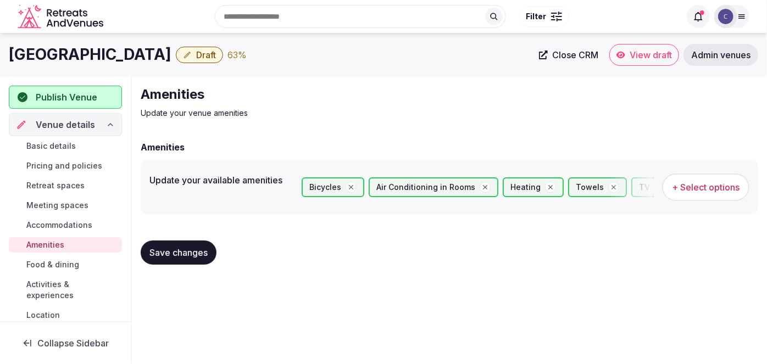
click at [183, 249] on span "Save changes" at bounding box center [179, 252] width 58 height 11
click at [42, 266] on span "Food & dining" at bounding box center [52, 264] width 53 height 11
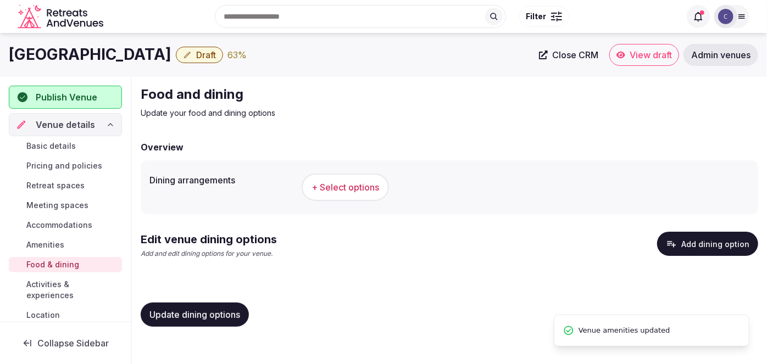
click at [347, 189] on span "+ Select options" at bounding box center [346, 187] width 68 height 12
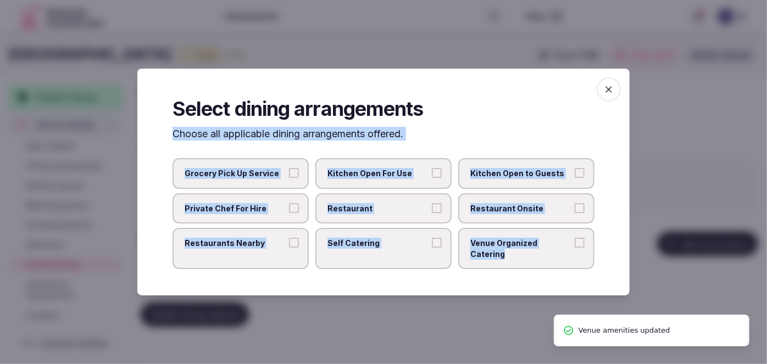
drag, startPoint x: 199, startPoint y: 157, endPoint x: 606, endPoint y: 250, distance: 417.7
click at [606, 250] on div "Select dining arrangements Choose all applicable dining arrangements offered. G…" at bounding box center [383, 183] width 493 height 228
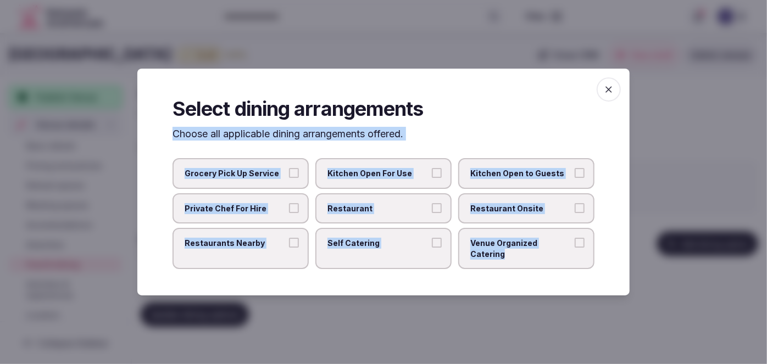
copy div "Choose all applicable dining arrangements offered. Grocery Pick Up Service Kitc…"
click at [513, 222] on label "Restaurant Onsite" at bounding box center [526, 209] width 136 height 31
click at [575, 213] on button "Restaurant Onsite" at bounding box center [580, 208] width 10 height 10
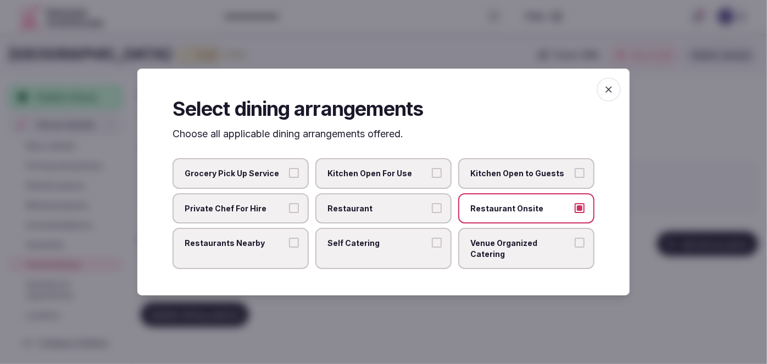
click at [272, 249] on span "Restaurants Nearby" at bounding box center [235, 243] width 101 height 11
click at [289, 248] on button "Restaurants Nearby" at bounding box center [294, 243] width 10 height 10
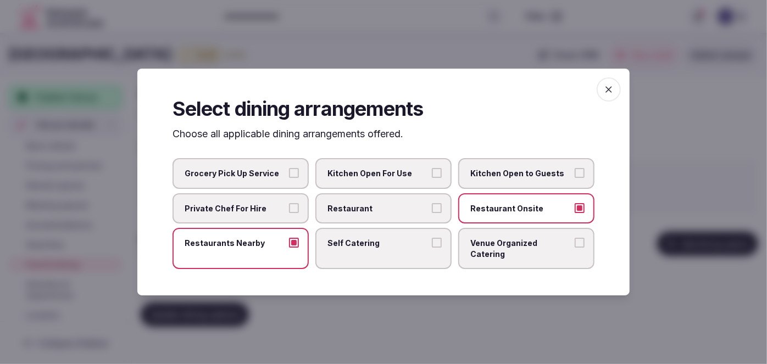
click at [610, 95] on icon "button" at bounding box center [609, 89] width 11 height 11
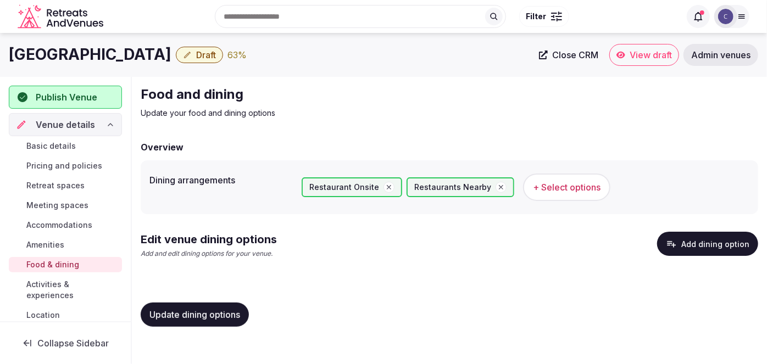
click at [231, 310] on span "Update dining options" at bounding box center [195, 315] width 91 height 11
click at [709, 246] on button "Add dining option" at bounding box center [707, 244] width 101 height 24
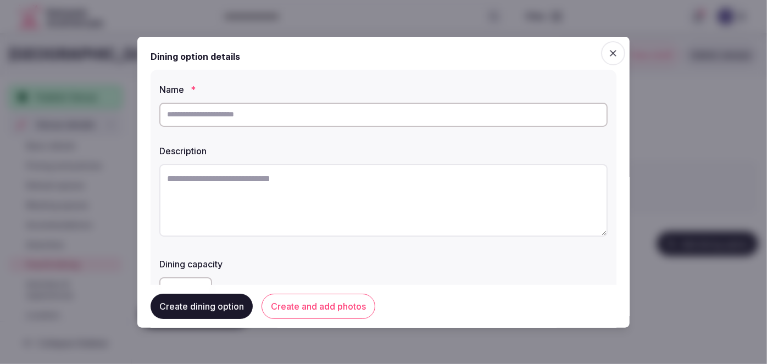
click at [297, 123] on input "text" at bounding box center [383, 114] width 449 height 24
paste input "**********"
type input "**********"
click at [399, 188] on textarea at bounding box center [383, 200] width 449 height 73
paste textarea "**********"
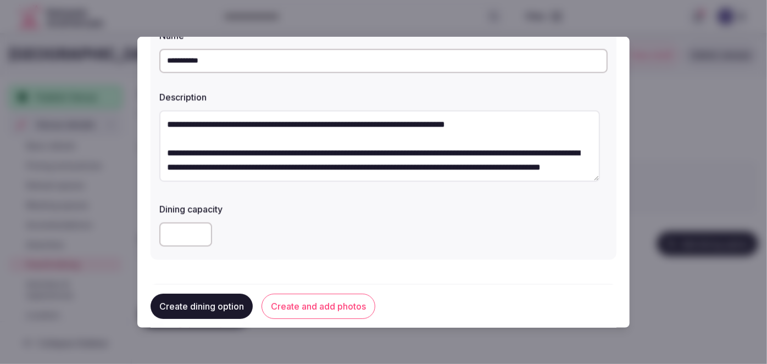
scroll to position [150, 0]
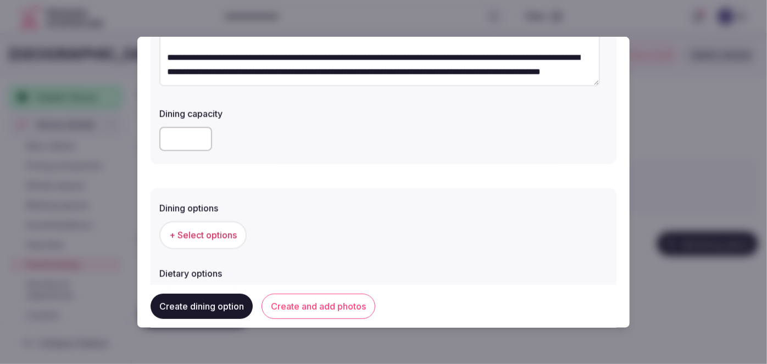
type textarea "**********"
click at [197, 232] on span "+ Select options" at bounding box center [203, 235] width 68 height 12
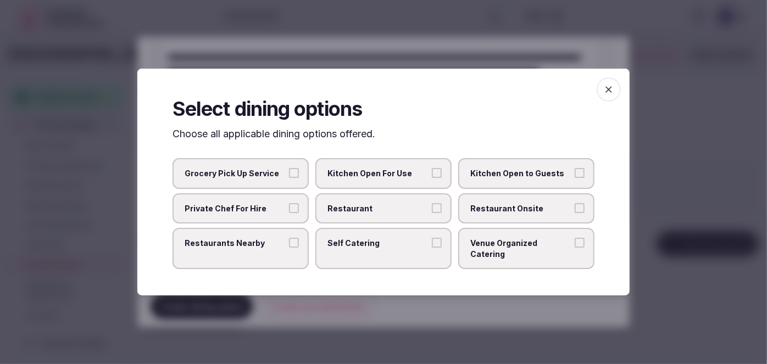
click at [495, 211] on span "Restaurant Onsite" at bounding box center [521, 208] width 101 height 11
click at [575, 211] on button "Restaurant Onsite" at bounding box center [580, 208] width 10 height 10
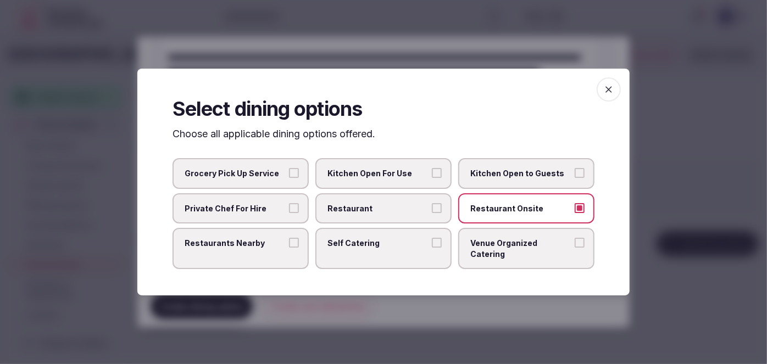
click at [612, 95] on icon "button" at bounding box center [609, 89] width 11 height 11
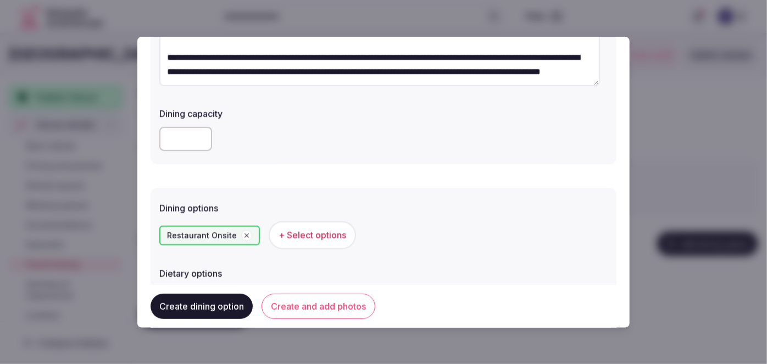
click at [342, 318] on button "Create and add photos" at bounding box center [319, 306] width 114 height 25
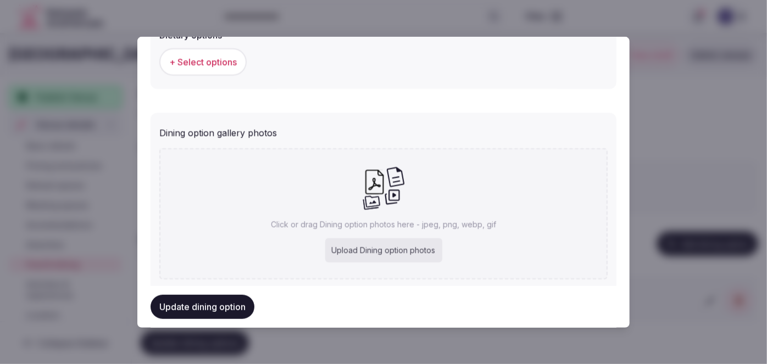
scroll to position [416, 0]
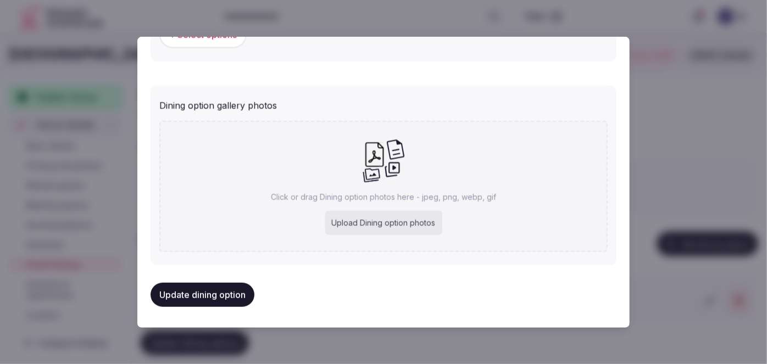
click at [359, 231] on div "Upload Dining option photos" at bounding box center [383, 223] width 117 height 24
type input "**********"
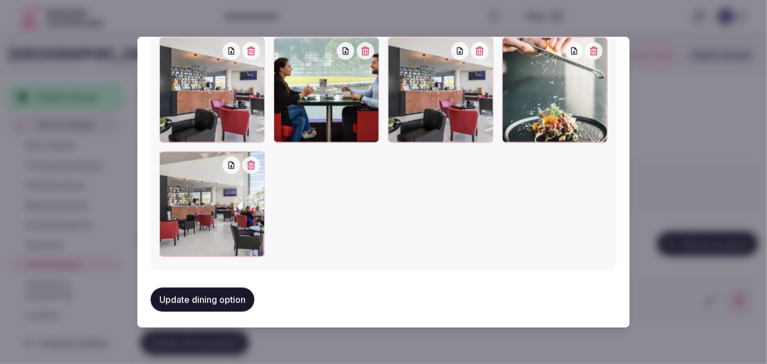
scroll to position [589, 0]
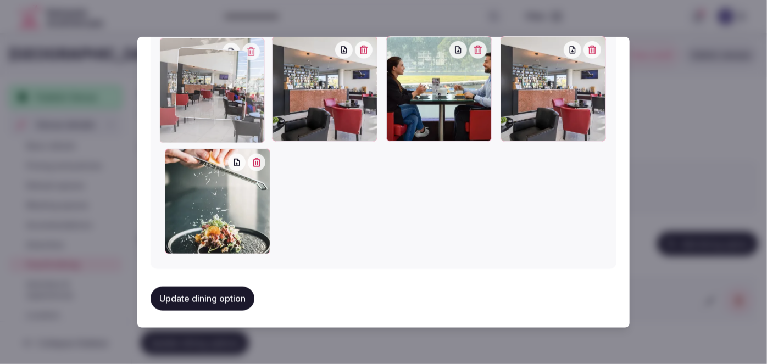
drag, startPoint x: 200, startPoint y: 223, endPoint x: 217, endPoint y: 124, distance: 100.0
click at [217, 124] on div at bounding box center [212, 91] width 106 height 106
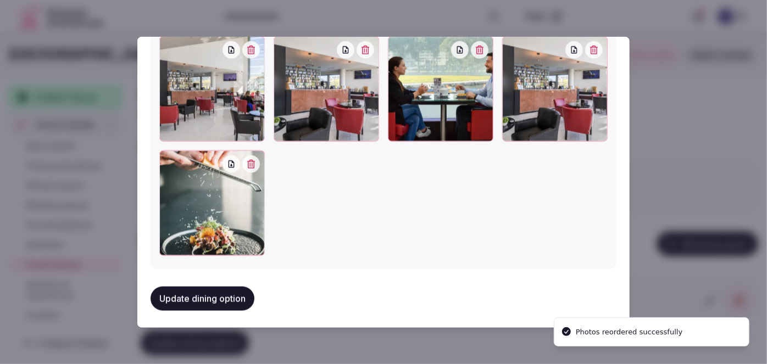
click at [211, 289] on button "Update dining option" at bounding box center [203, 299] width 104 height 24
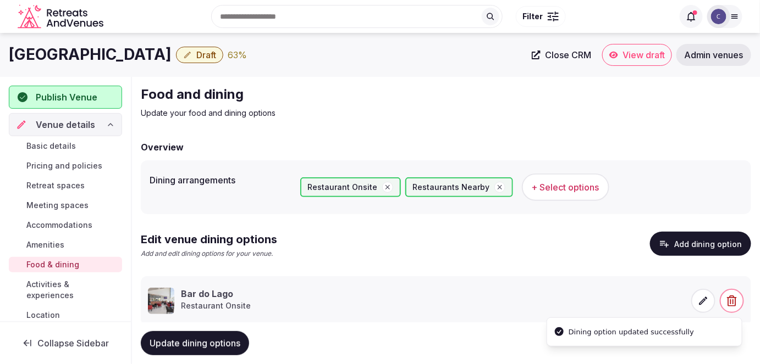
click at [234, 339] on span "Update dining options" at bounding box center [195, 343] width 91 height 11
click at [63, 285] on span "Activities & experiences" at bounding box center [71, 290] width 91 height 22
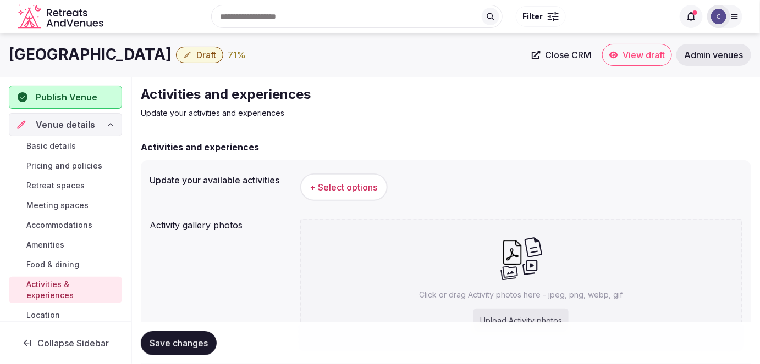
click at [336, 188] on span "+ Select options" at bounding box center [344, 187] width 68 height 12
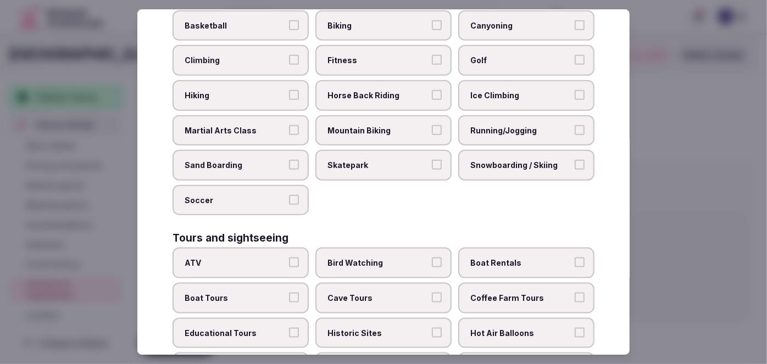
scroll to position [822, 0]
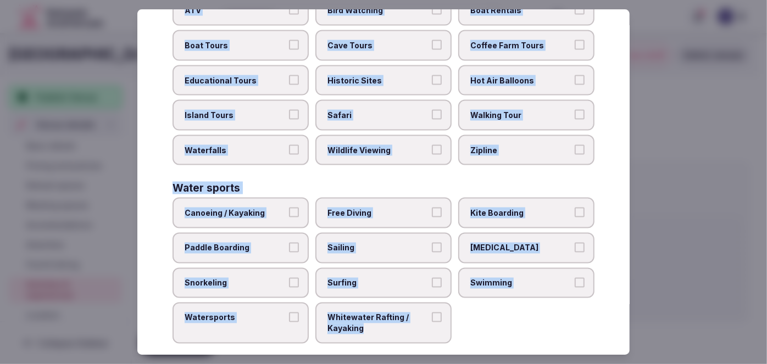
drag, startPoint x: 166, startPoint y: 70, endPoint x: 465, endPoint y: 316, distance: 386.6
click at [446, 316] on div "Select your activities Choose all applicable activities offered. Culture Dancin…" at bounding box center [383, 182] width 493 height 346
copy div "Choose all applicable activities offered. Culture Dancing Food and Culinary Cla…"
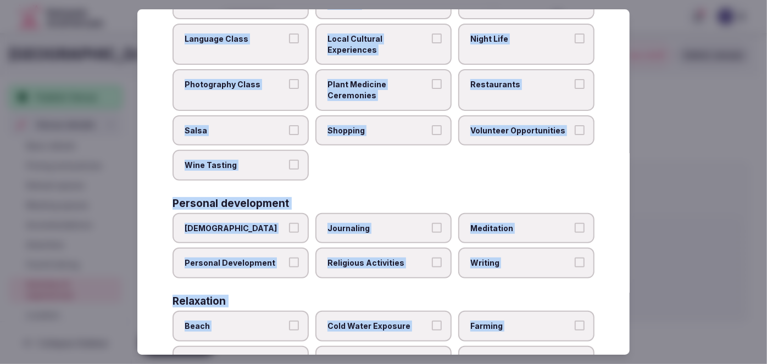
scroll to position [73, 0]
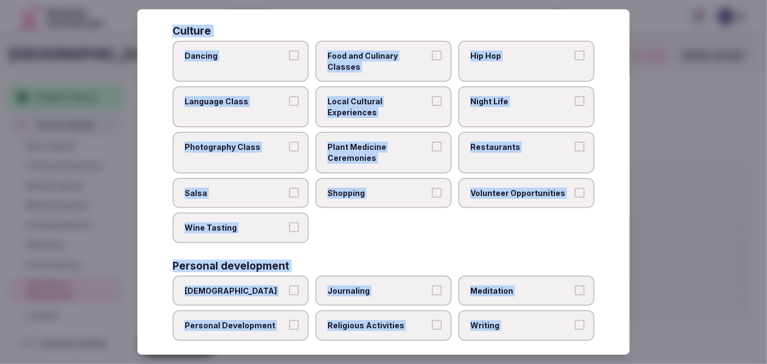
click at [374, 103] on span "Local Cultural Experiences" at bounding box center [378, 106] width 101 height 21
click at [432, 103] on button "Local Cultural Experiences" at bounding box center [437, 101] width 10 height 10
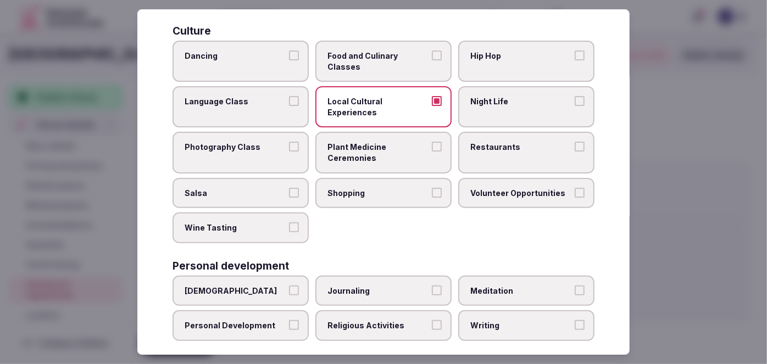
click at [476, 104] on span "Night Life" at bounding box center [521, 101] width 101 height 11
click at [575, 104] on button "Night Life" at bounding box center [580, 101] width 10 height 10
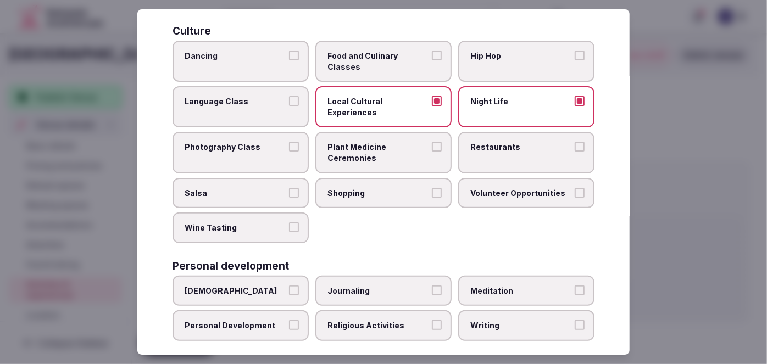
click at [486, 153] on label "Restaurants" at bounding box center [526, 152] width 136 height 41
click at [575, 152] on button "Restaurants" at bounding box center [580, 147] width 10 height 10
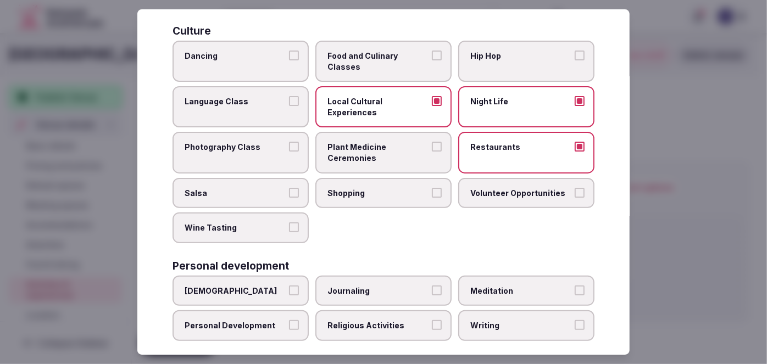
click at [394, 192] on span "Shopping" at bounding box center [378, 193] width 101 height 11
click at [432, 192] on button "Shopping" at bounding box center [437, 193] width 10 height 10
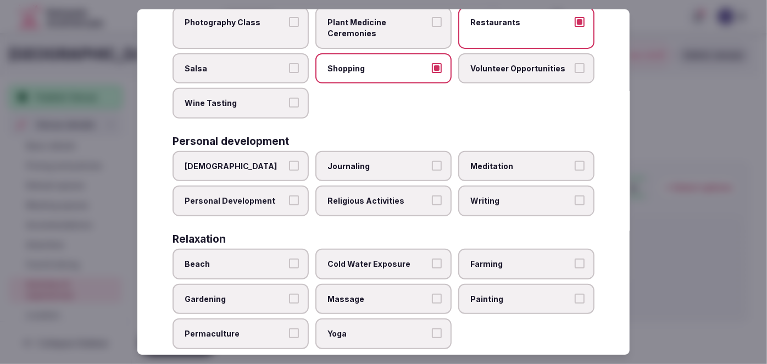
scroll to position [273, 0]
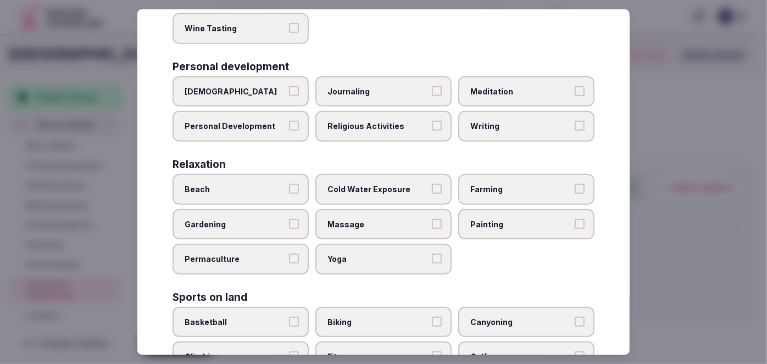
click at [253, 121] on span "Personal Development" at bounding box center [235, 126] width 101 height 11
click at [289, 121] on button "Personal Development" at bounding box center [294, 126] width 10 height 10
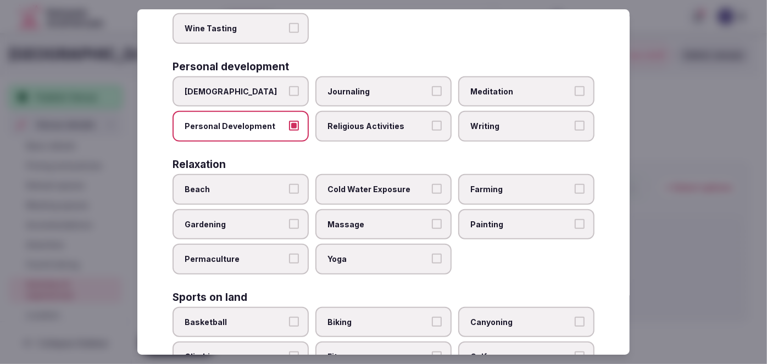
click at [460, 83] on label "Meditation" at bounding box center [526, 91] width 136 height 31
click at [575, 86] on button "Meditation" at bounding box center [580, 91] width 10 height 10
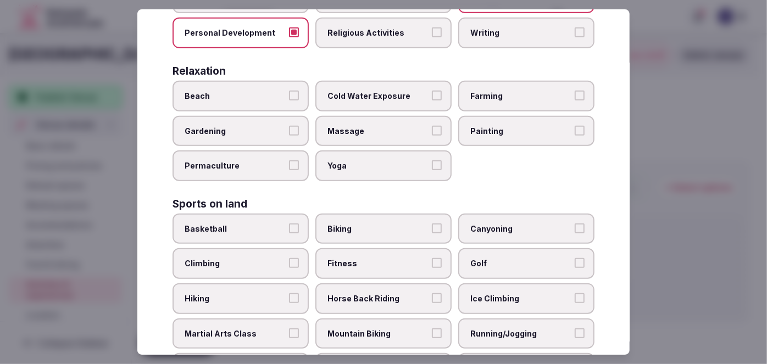
scroll to position [423, 0]
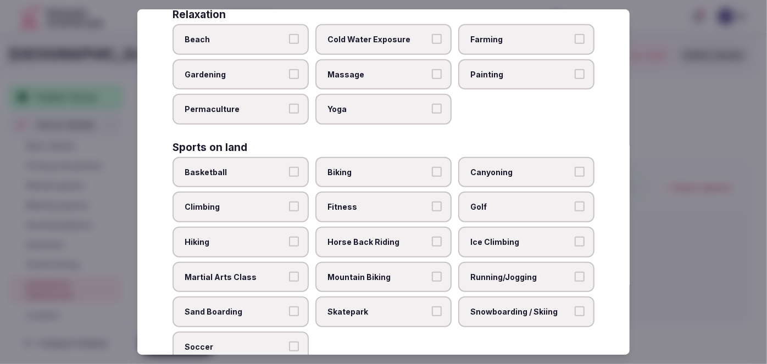
click at [367, 202] on span "Fitness" at bounding box center [378, 207] width 101 height 11
click at [432, 202] on button "Fitness" at bounding box center [437, 207] width 10 height 10
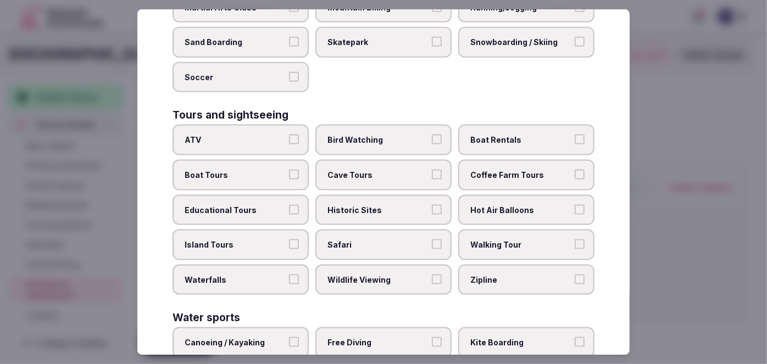
scroll to position [722, 0]
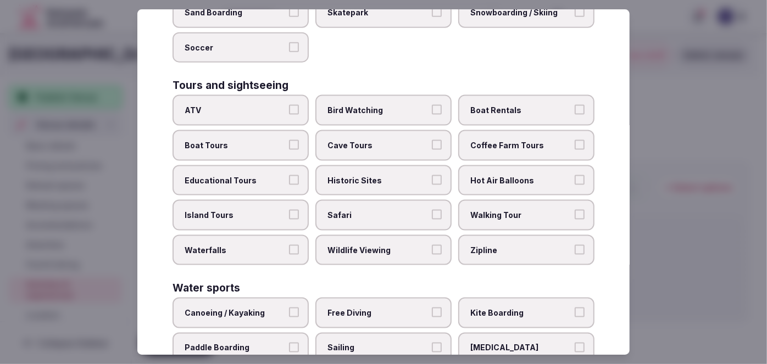
click at [394, 175] on span "Historic Sites" at bounding box center [378, 180] width 101 height 11
click at [432, 175] on button "Historic Sites" at bounding box center [437, 180] width 10 height 10
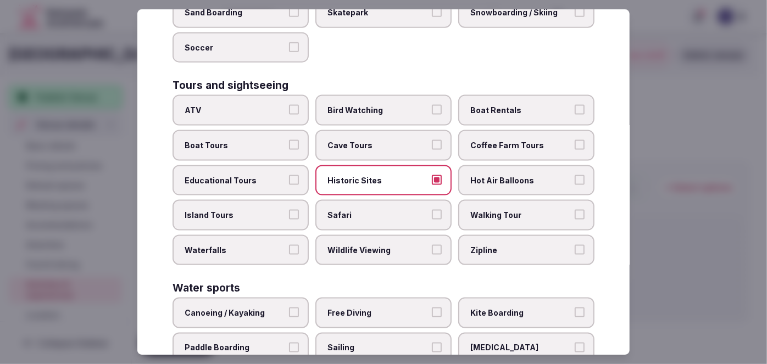
click at [500, 210] on span "Walking Tour" at bounding box center [521, 215] width 101 height 11
click at [575, 210] on button "Walking Tour" at bounding box center [580, 215] width 10 height 10
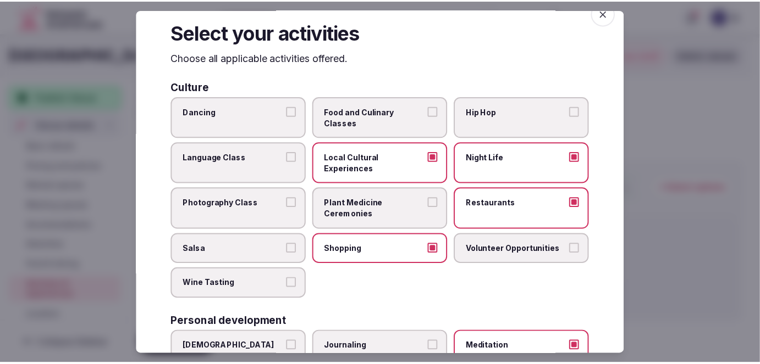
scroll to position [0, 0]
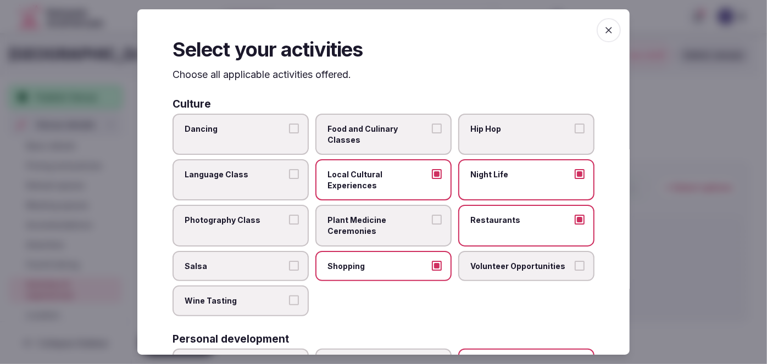
click at [606, 28] on icon "button" at bounding box center [609, 30] width 7 height 7
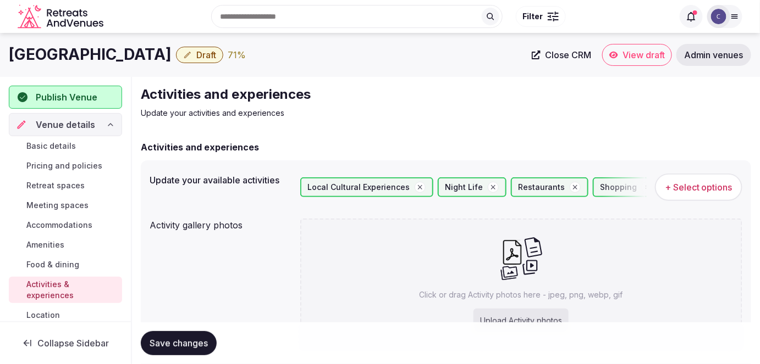
click at [117, 52] on h1 "Meliá Ria Hotel & Spa" at bounding box center [90, 54] width 163 height 21
click at [116, 54] on h1 "Meliá Ria Hotel & Spa" at bounding box center [90, 54] width 163 height 21
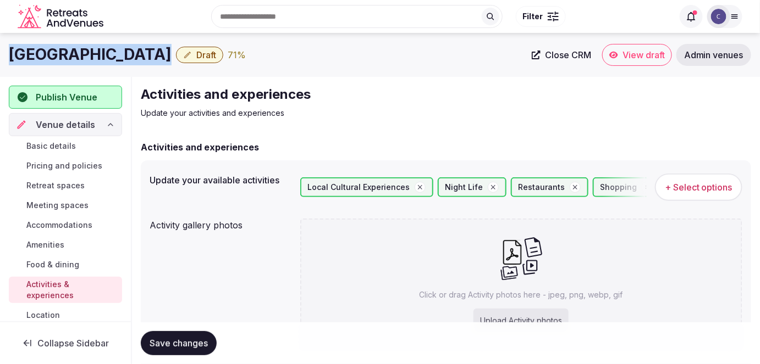
click at [117, 54] on h1 "Meliá Ria Hotel & Spa" at bounding box center [90, 54] width 163 height 21
copy div "Meliá Ria Hotel & Spa"
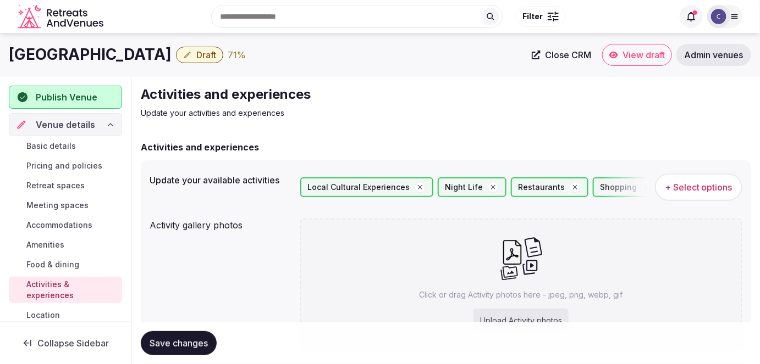
click at [489, 317] on div "Upload Activity photos" at bounding box center [520, 321] width 95 height 24
click at [185, 340] on span "Save changes" at bounding box center [179, 343] width 58 height 11
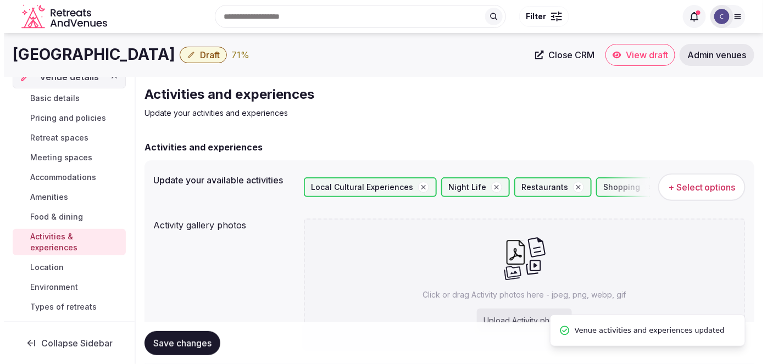
scroll to position [100, 0]
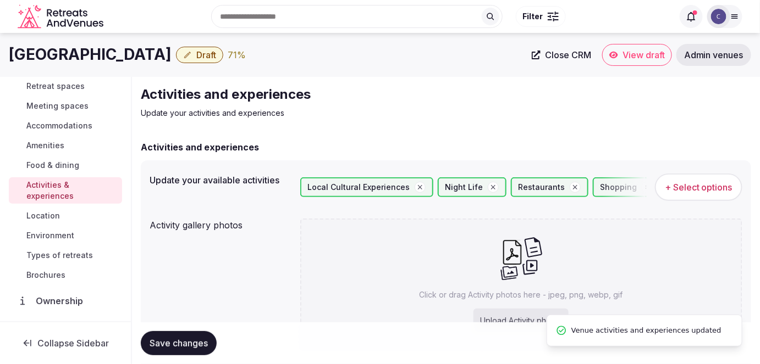
click at [64, 237] on span "Environment" at bounding box center [50, 235] width 48 height 11
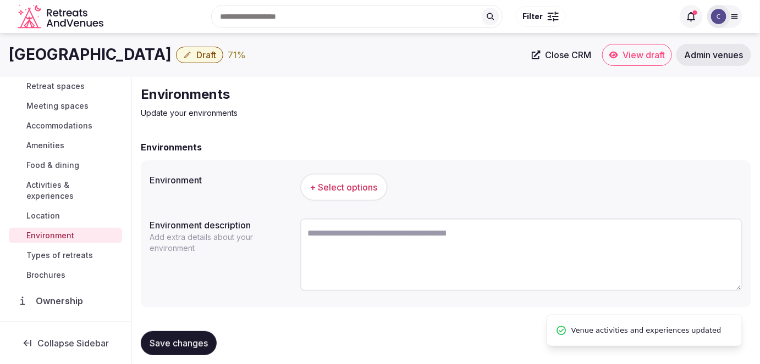
click at [402, 243] on textarea at bounding box center [521, 255] width 443 height 73
paste textarea "**********"
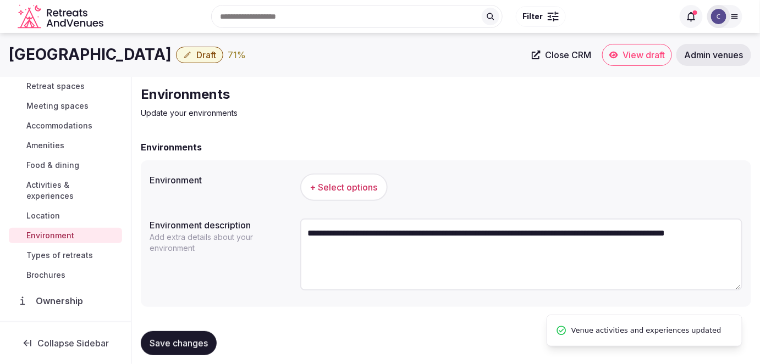
type textarea "**********"
click at [338, 181] on span "+ Select options" at bounding box center [344, 187] width 68 height 12
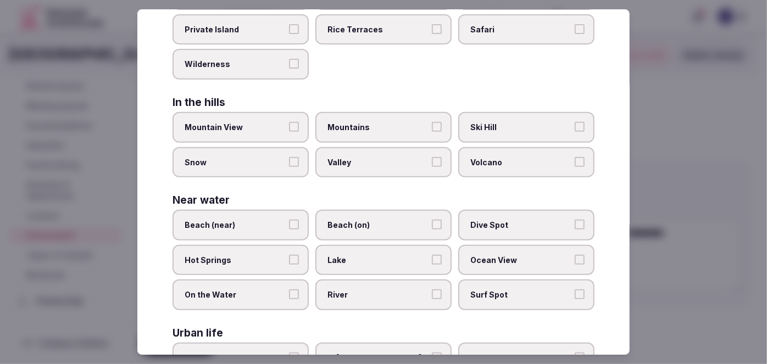
scroll to position [277, 0]
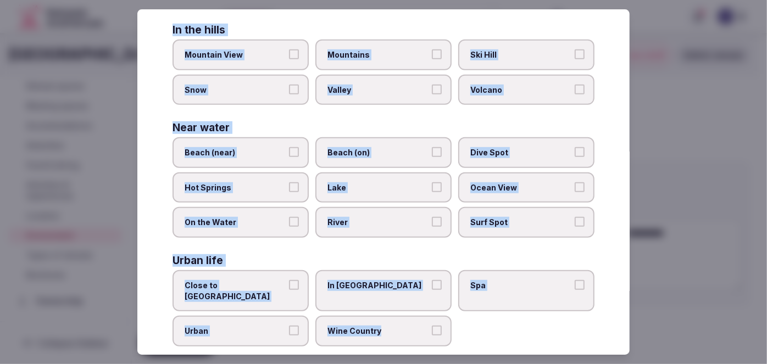
drag, startPoint x: 172, startPoint y: 70, endPoint x: 464, endPoint y: 334, distance: 393.5
click at [464, 334] on div "Select your environment Choose all applicable environments offered. In nature C…" at bounding box center [383, 182] width 493 height 346
click at [255, 280] on span "Close to City Center" at bounding box center [235, 290] width 101 height 21
click at [289, 280] on button "Close to City Center" at bounding box center [294, 285] width 10 height 10
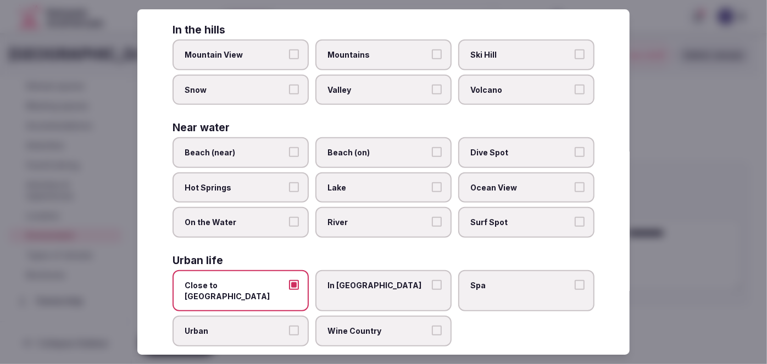
click at [252, 326] on span "Urban" at bounding box center [235, 331] width 101 height 11
click at [289, 326] on button "Urban" at bounding box center [294, 331] width 10 height 10
click at [329, 289] on label "In City Center" at bounding box center [384, 290] width 136 height 41
click at [432, 289] on button "In City Center" at bounding box center [437, 285] width 10 height 10
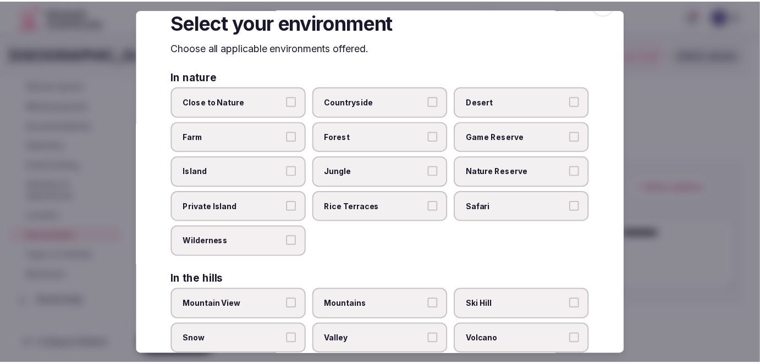
scroll to position [0, 0]
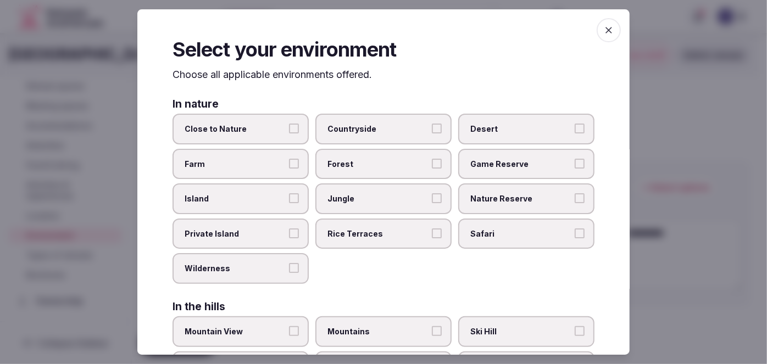
click at [244, 131] on span "Close to Nature" at bounding box center [235, 129] width 101 height 11
click at [289, 131] on button "Close to Nature" at bounding box center [294, 129] width 10 height 10
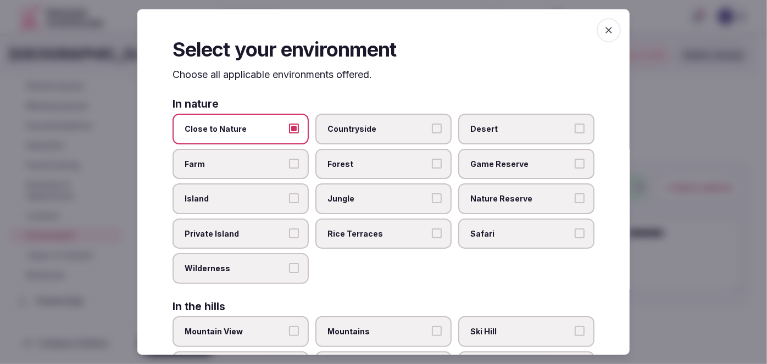
click at [597, 32] on span "button" at bounding box center [609, 30] width 24 height 24
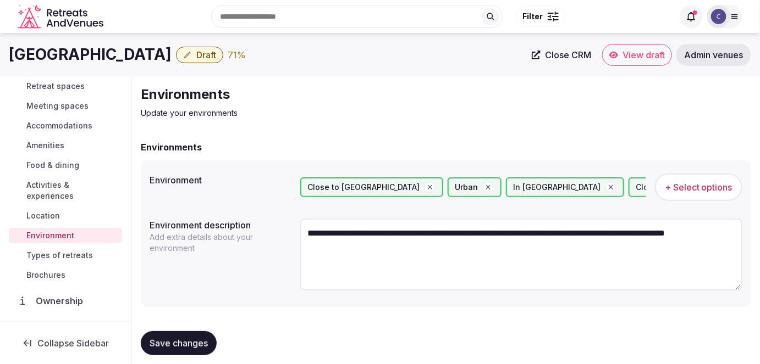
click at [186, 338] on button "Save changes" at bounding box center [179, 343] width 76 height 24
drag, startPoint x: 10, startPoint y: 49, endPoint x: 173, endPoint y: 61, distance: 163.2
click at [169, 57] on div "Meliá Ria Hotel & Spa Draft 74 %" at bounding box center [267, 54] width 516 height 21
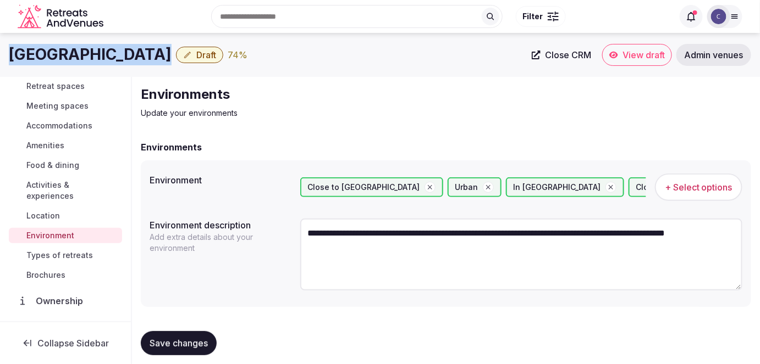
click at [185, 345] on span "Save changes" at bounding box center [179, 343] width 58 height 11
click at [51, 185] on span "Activities & experiences" at bounding box center [71, 191] width 91 height 22
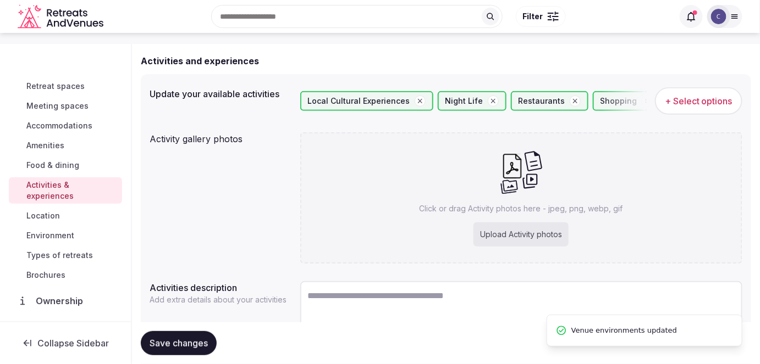
scroll to position [159, 0]
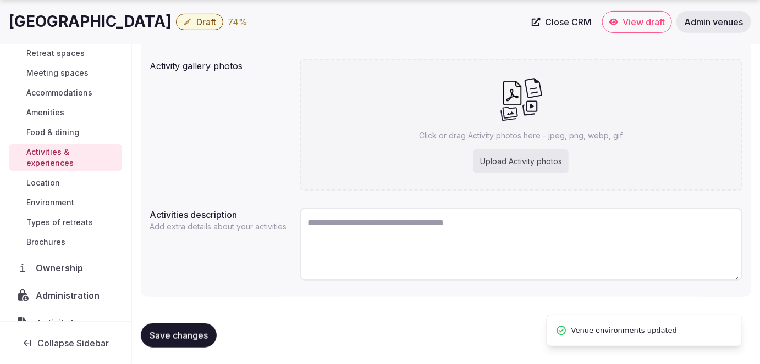
click at [485, 144] on div "Click or drag Activity photos here - jpeg, png, webp, gif Upload Activity photos" at bounding box center [521, 124] width 443 height 131
type input "**********"
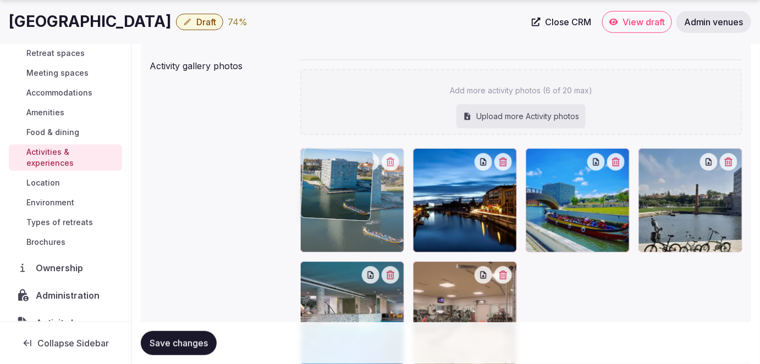
drag, startPoint x: 562, startPoint y: 192, endPoint x: 358, endPoint y: 202, distance: 204.2
click at [353, 195] on body "Search Popular Destinations Toscana, Italy Riviera Maya, Mexico Indonesia, Bali…" at bounding box center [380, 191] width 760 height 700
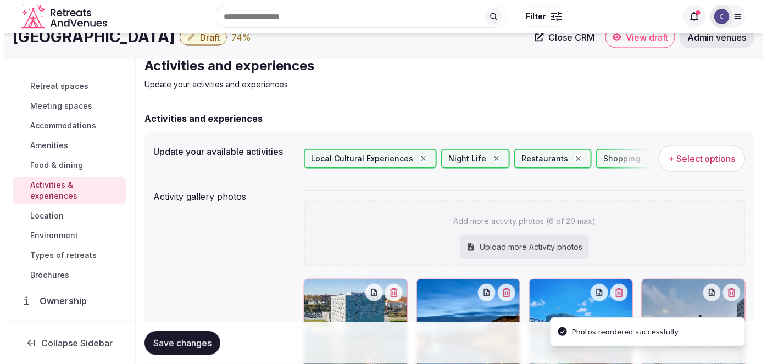
scroll to position [0, 0]
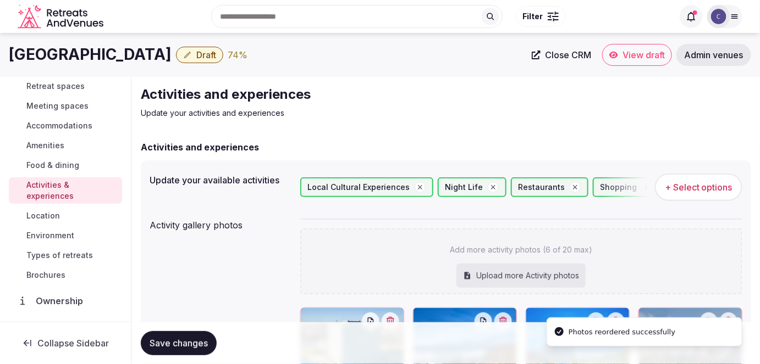
click at [734, 189] on button "+ Select options" at bounding box center [698, 187] width 87 height 27
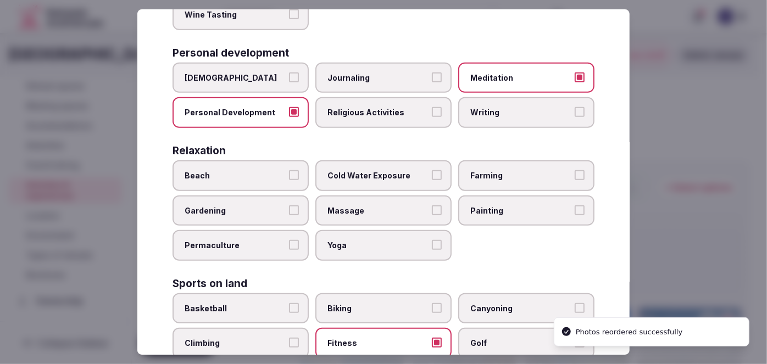
scroll to position [350, 0]
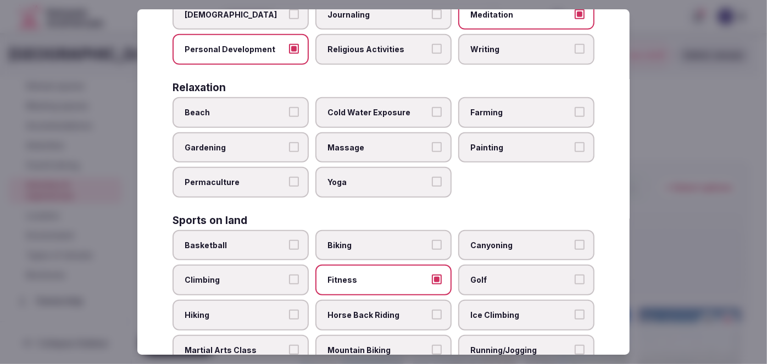
click at [362, 240] on span "Biking" at bounding box center [378, 245] width 101 height 11
click at [432, 240] on button "Biking" at bounding box center [437, 245] width 10 height 10
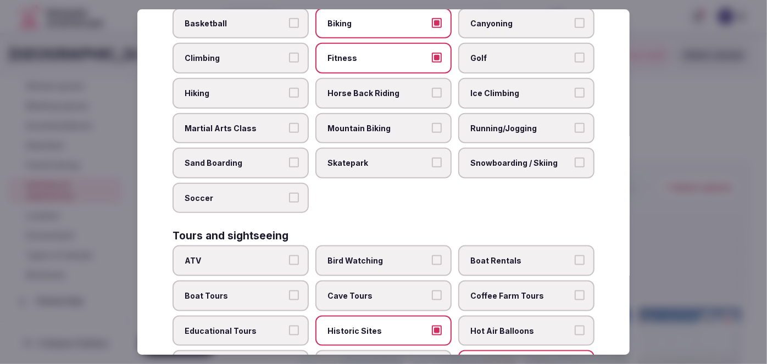
scroll to position [649, 0]
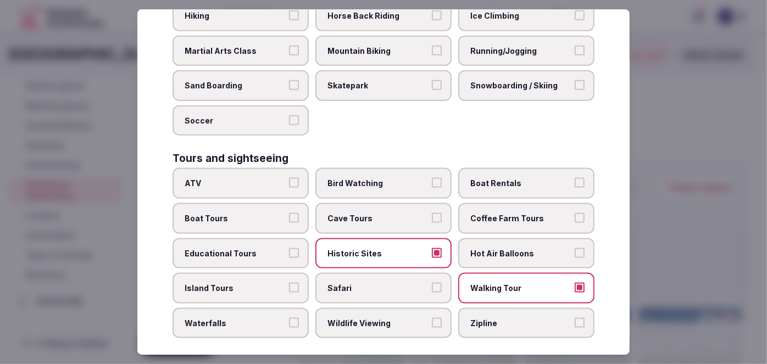
click at [243, 213] on span "Boat Tours" at bounding box center [235, 218] width 101 height 11
click at [289, 213] on button "Boat Tours" at bounding box center [294, 218] width 10 height 10
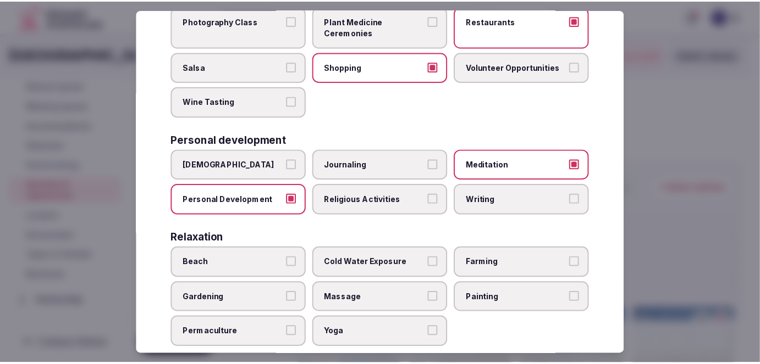
scroll to position [0, 0]
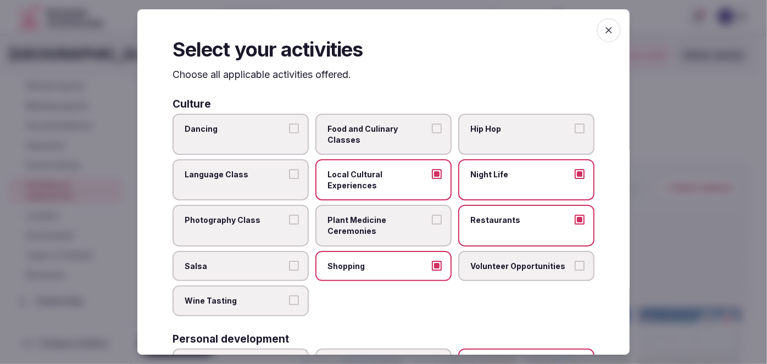
click at [604, 31] on icon "button" at bounding box center [609, 30] width 11 height 11
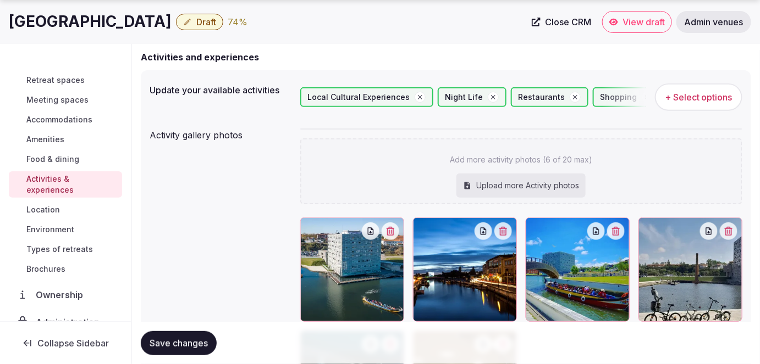
scroll to position [150, 0]
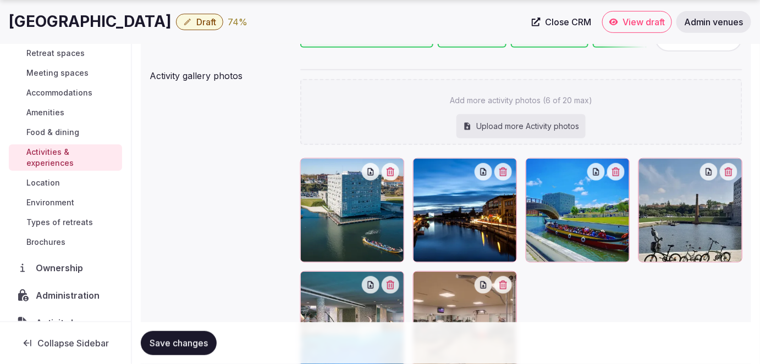
click at [181, 334] on button "Save changes" at bounding box center [179, 343] width 76 height 24
click at [65, 205] on span "Environment" at bounding box center [50, 202] width 48 height 11
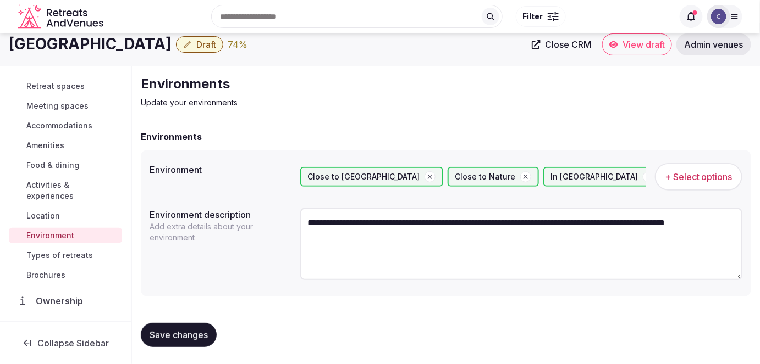
click at [67, 253] on span "Types of retreats" at bounding box center [59, 255] width 67 height 11
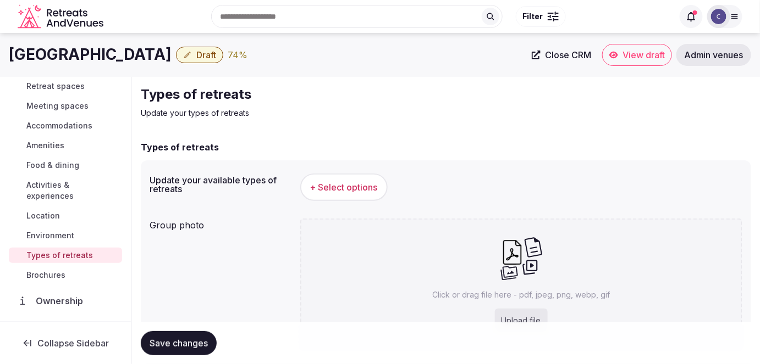
click at [374, 190] on span "+ Select options" at bounding box center [344, 187] width 68 height 12
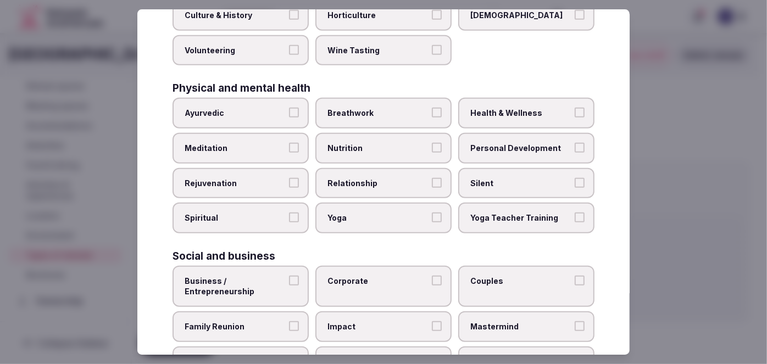
scroll to position [453, 0]
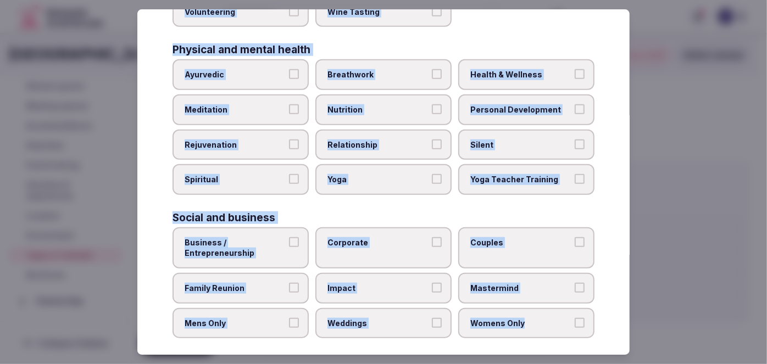
drag, startPoint x: 172, startPoint y: 70, endPoint x: 608, endPoint y: 350, distance: 518.2
click at [608, 350] on div "Select your types of retreats Choose all applicable types of retreats offered. …" at bounding box center [383, 182] width 493 height 346
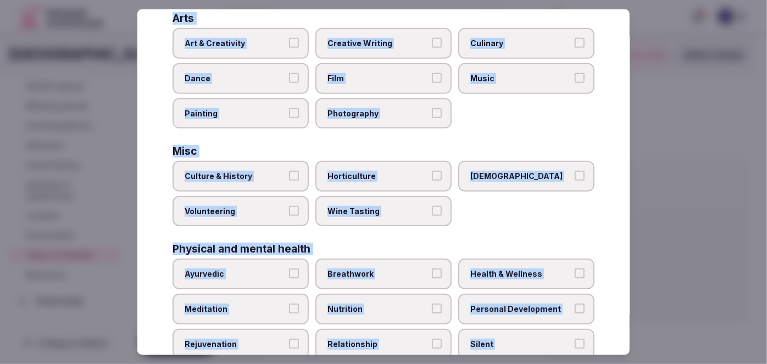
scroll to position [203, 0]
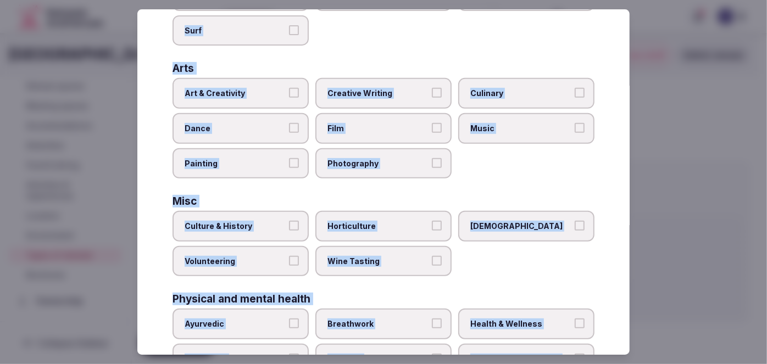
click at [262, 89] on span "Art & Creativity" at bounding box center [235, 94] width 101 height 11
click at [289, 89] on button "Art & Creativity" at bounding box center [294, 94] width 10 height 10
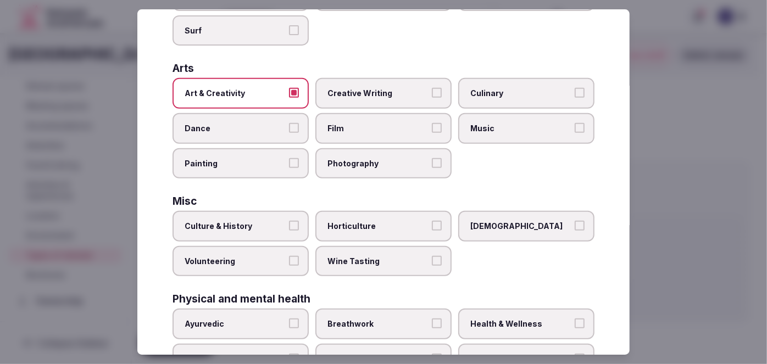
click at [265, 229] on label "Culture & History" at bounding box center [241, 226] width 136 height 31
click at [289, 229] on button "Culture & History" at bounding box center [294, 226] width 10 height 10
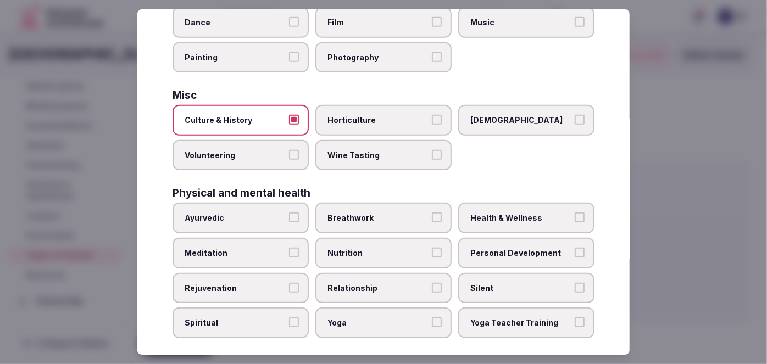
scroll to position [353, 0]
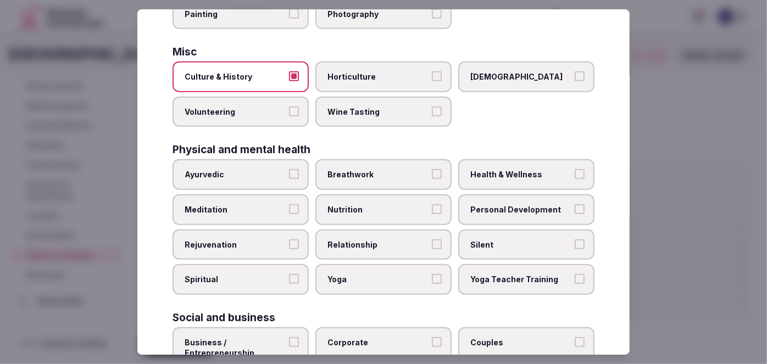
click at [485, 177] on label "Health & Wellness" at bounding box center [526, 175] width 136 height 31
click at [575, 177] on button "Health & Wellness" at bounding box center [580, 175] width 10 height 10
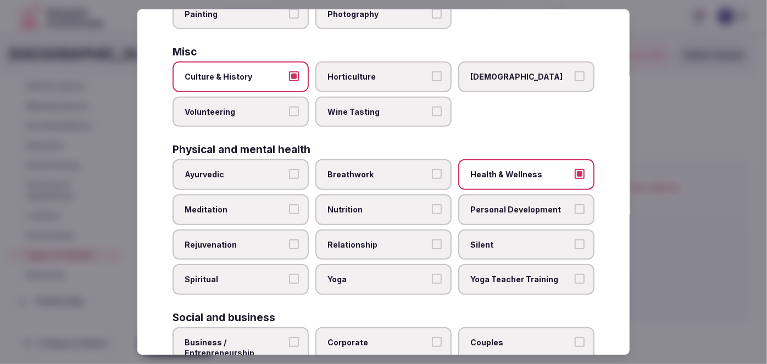
drag, startPoint x: 493, startPoint y: 203, endPoint x: 433, endPoint y: 220, distance: 61.8
click at [492, 205] on span "Personal Development" at bounding box center [521, 210] width 101 height 11
click at [575, 205] on button "Personal Development" at bounding box center [580, 210] width 10 height 10
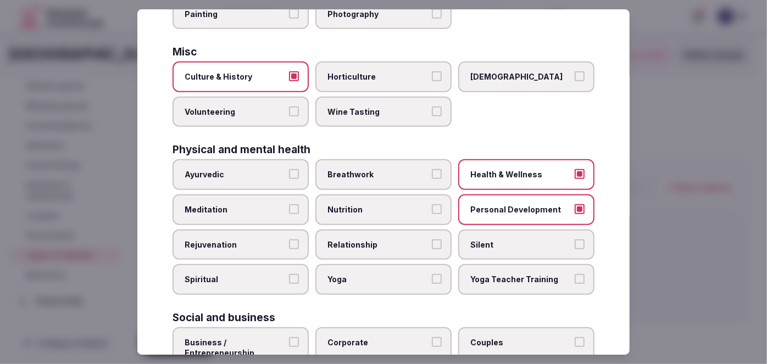
click at [236, 230] on label "Rejuvenation" at bounding box center [241, 245] width 136 height 31
click at [289, 240] on button "Rejuvenation" at bounding box center [294, 245] width 10 height 10
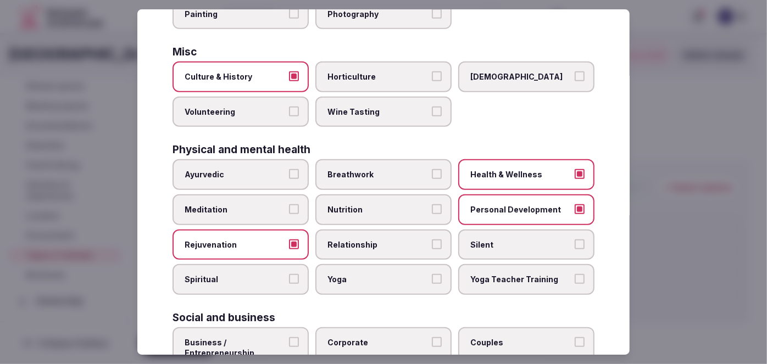
click at [240, 205] on span "Meditation" at bounding box center [235, 210] width 101 height 11
click at [289, 205] on button "Meditation" at bounding box center [294, 210] width 10 height 10
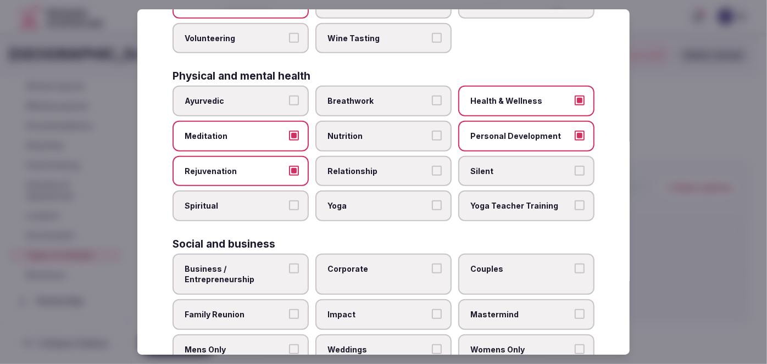
scroll to position [453, 0]
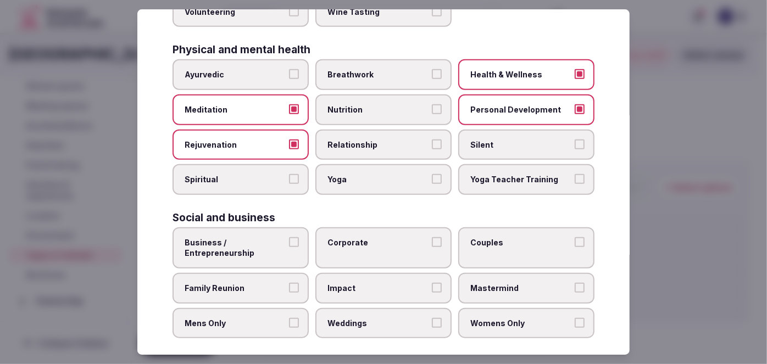
click at [275, 285] on label "Family Reunion" at bounding box center [241, 288] width 136 height 31
click at [289, 285] on button "Family Reunion" at bounding box center [294, 288] width 10 height 10
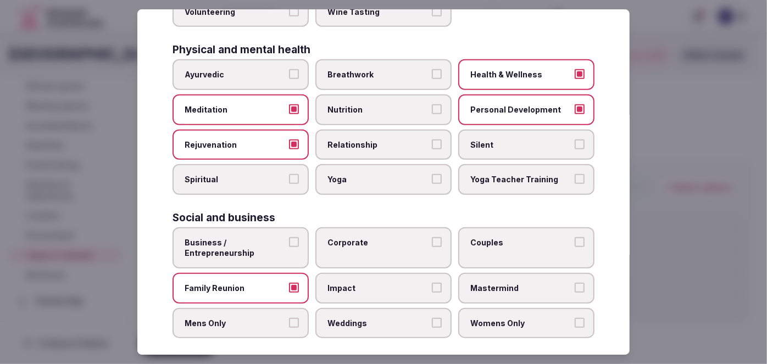
click at [375, 245] on label "Corporate" at bounding box center [384, 248] width 136 height 41
click at [432, 245] on button "Corporate" at bounding box center [437, 242] width 10 height 10
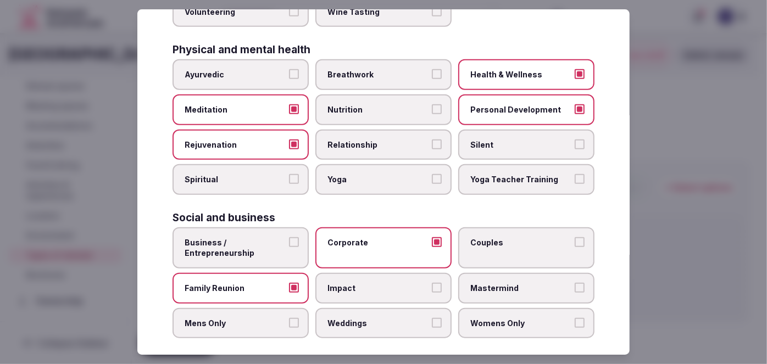
click at [377, 318] on span "Weddings" at bounding box center [378, 323] width 101 height 11
click at [432, 318] on button "Weddings" at bounding box center [437, 323] width 10 height 10
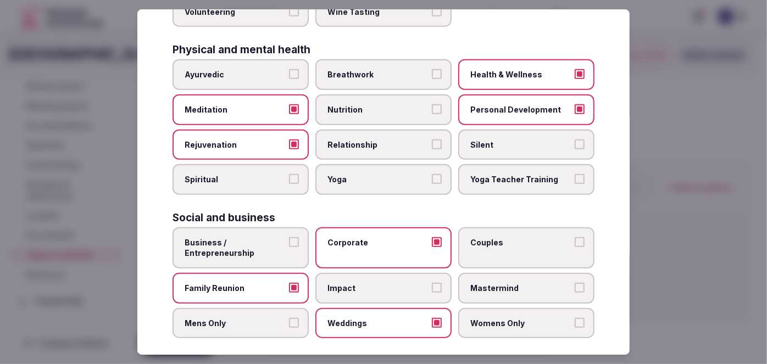
click at [467, 254] on label "Couples" at bounding box center [526, 248] width 136 height 41
click at [575, 247] on button "Couples" at bounding box center [580, 242] width 10 height 10
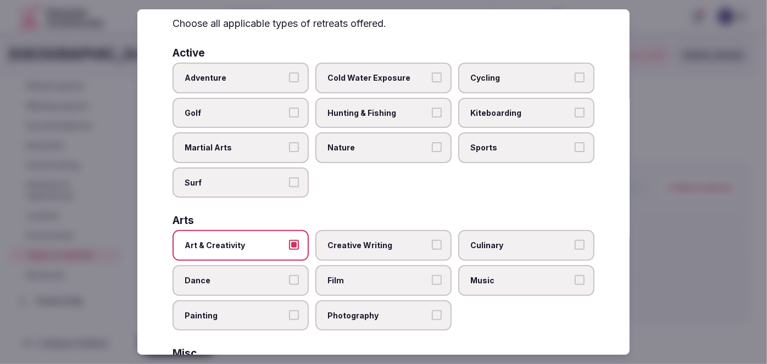
scroll to position [0, 0]
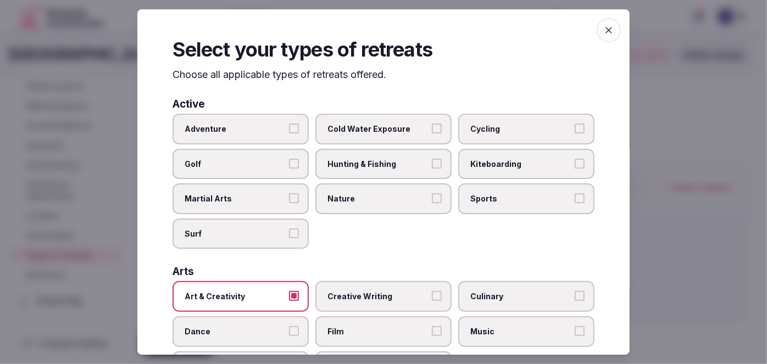
click at [604, 31] on icon "button" at bounding box center [609, 30] width 11 height 11
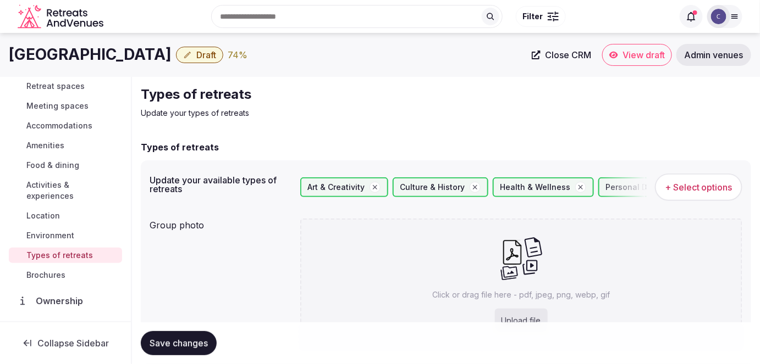
click at [472, 282] on div "Click or drag file here - pdf, jpeg, png, webp, gif Upload file" at bounding box center [521, 284] width 443 height 131
type input "**********"
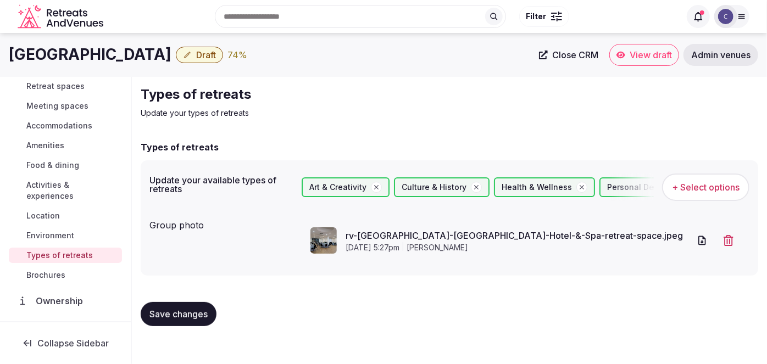
click at [186, 315] on span "Save changes" at bounding box center [179, 314] width 58 height 11
click at [200, 53] on span "Draft" at bounding box center [206, 54] width 20 height 11
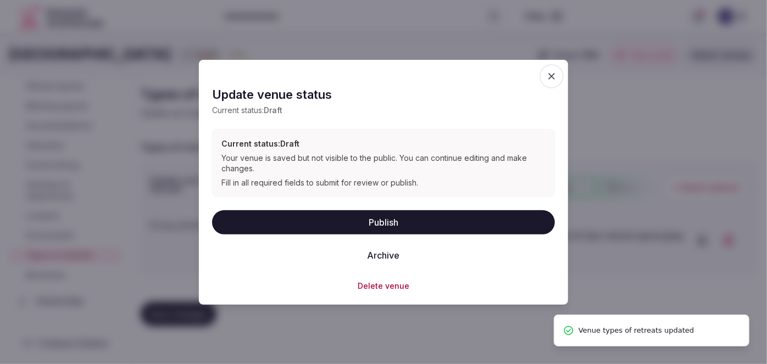
click at [361, 220] on button "Publish" at bounding box center [383, 223] width 343 height 24
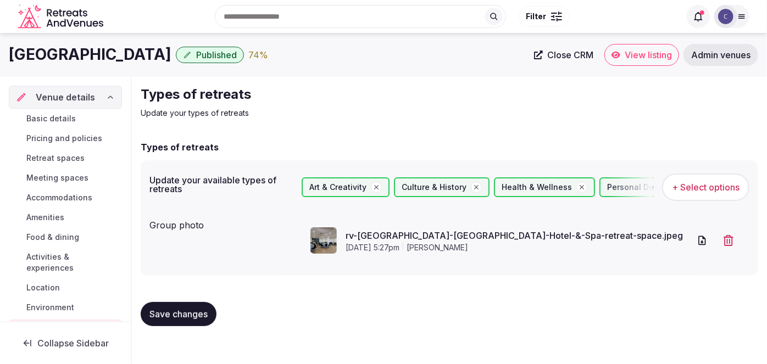
drag, startPoint x: 56, startPoint y: 115, endPoint x: 60, endPoint y: 126, distance: 12.1
click at [55, 115] on span "Basic details" at bounding box center [50, 118] width 49 height 11
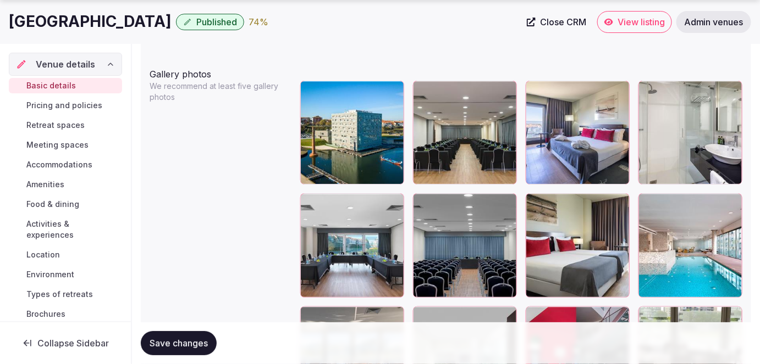
scroll to position [1349, 0]
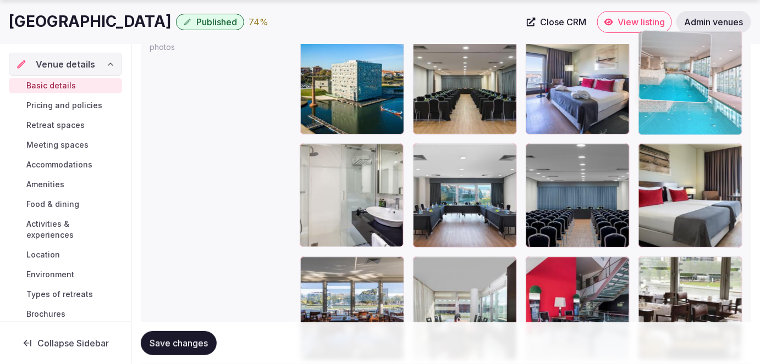
drag, startPoint x: 653, startPoint y: 154, endPoint x: 581, endPoint y: 139, distance: 73.6
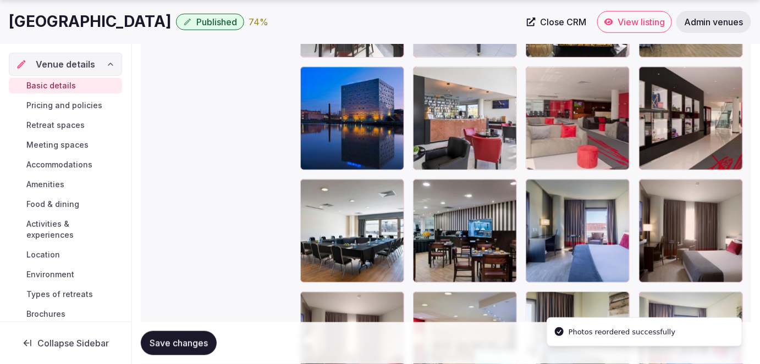
scroll to position [1876, 0]
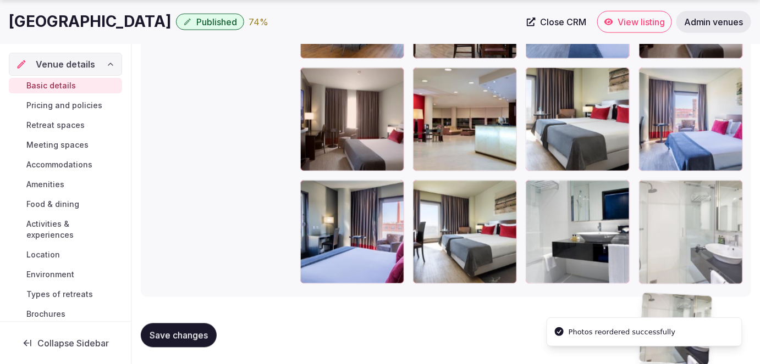
drag, startPoint x: 307, startPoint y: 151, endPoint x: 654, endPoint y: 198, distance: 350.7
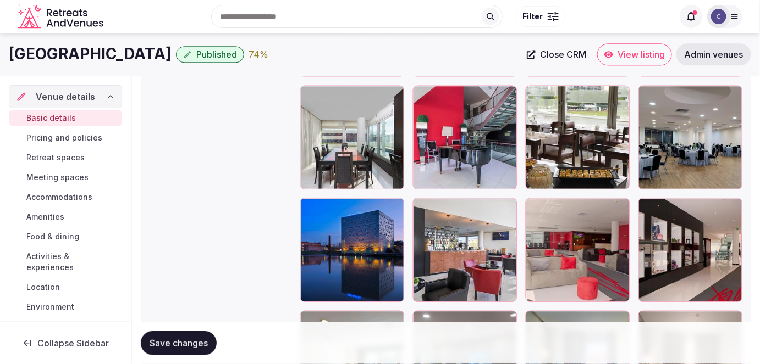
scroll to position [1513, 0]
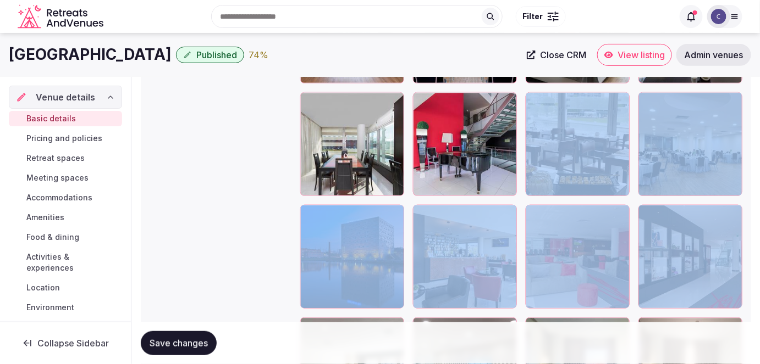
drag, startPoint x: 752, startPoint y: 264, endPoint x: 430, endPoint y: 174, distance: 333.5
click at [230, 217] on div "Gallery photos We recommend at least five gallery photos To pick up a draggable…" at bounding box center [446, 250] width 593 height 803
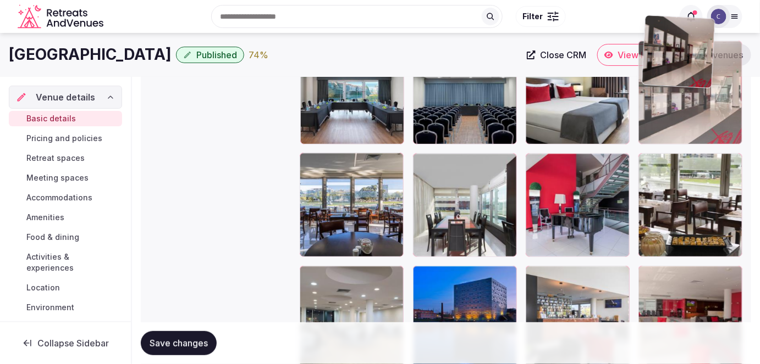
scroll to position [1447, 0]
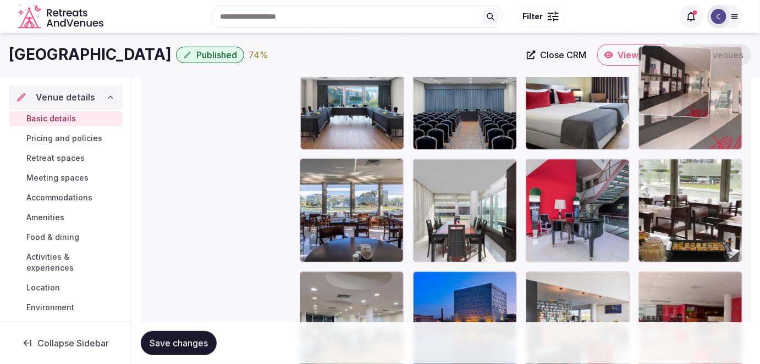
drag, startPoint x: 699, startPoint y: 250, endPoint x: 712, endPoint y: 94, distance: 156.1
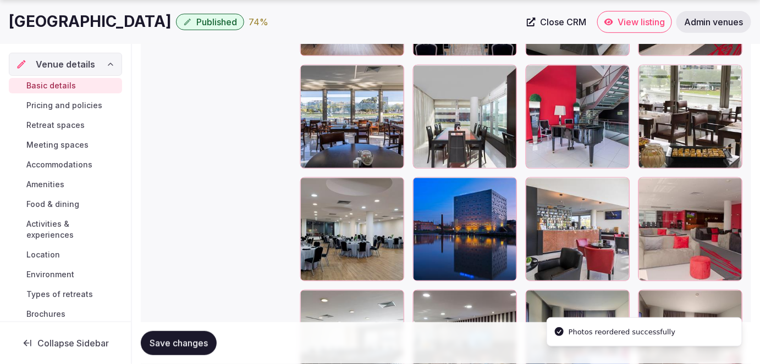
scroll to position [1546, 0]
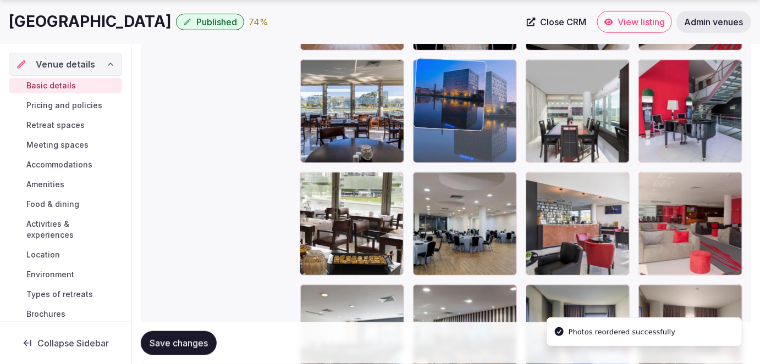
drag, startPoint x: 484, startPoint y: 230, endPoint x: 491, endPoint y: 131, distance: 99.7
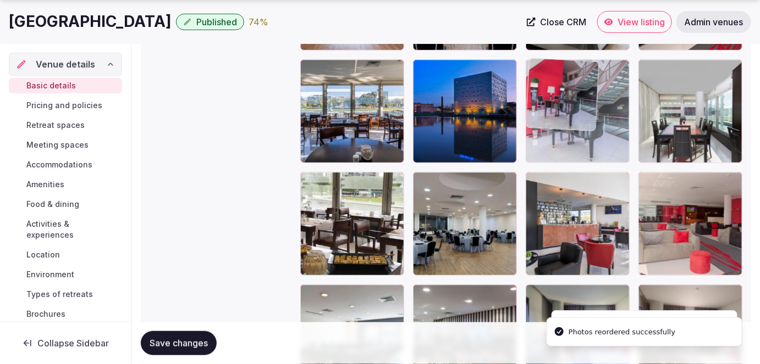
drag, startPoint x: 693, startPoint y: 110, endPoint x: 599, endPoint y: 113, distance: 93.5
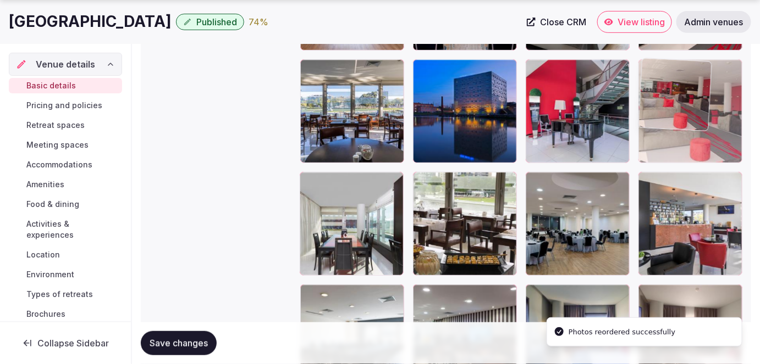
drag, startPoint x: 661, startPoint y: 230, endPoint x: 661, endPoint y: 141, distance: 88.5
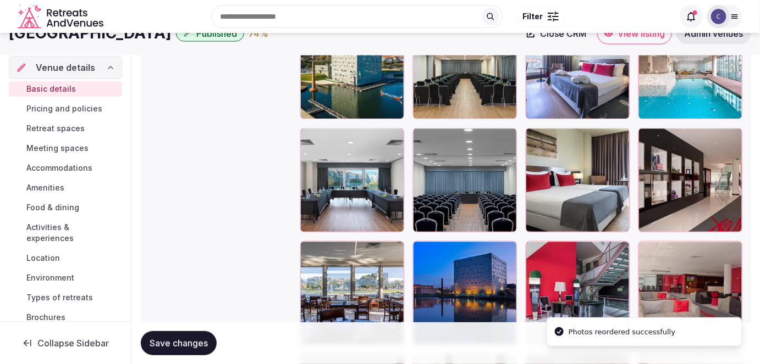
scroll to position [1347, 0]
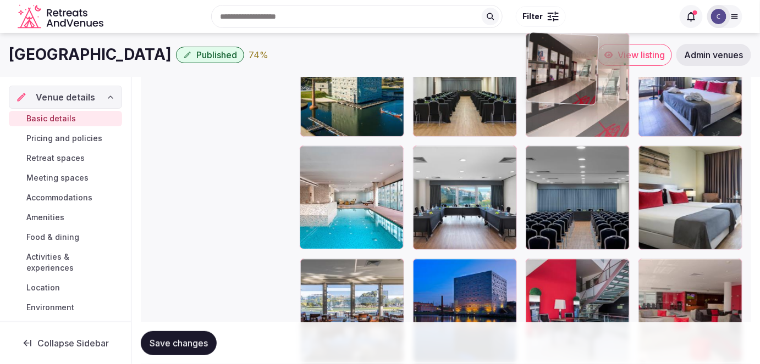
drag, startPoint x: 735, startPoint y: 195, endPoint x: 693, endPoint y: 117, distance: 89.0
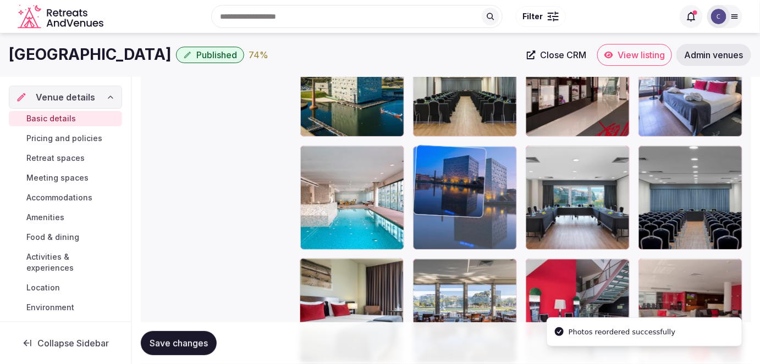
drag, startPoint x: 496, startPoint y: 301, endPoint x: 504, endPoint y: 232, distance: 69.2
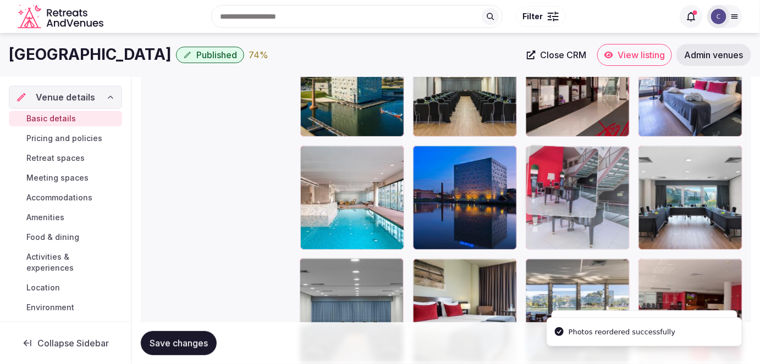
drag, startPoint x: 578, startPoint y: 296, endPoint x: 578, endPoint y: 236, distance: 60.5
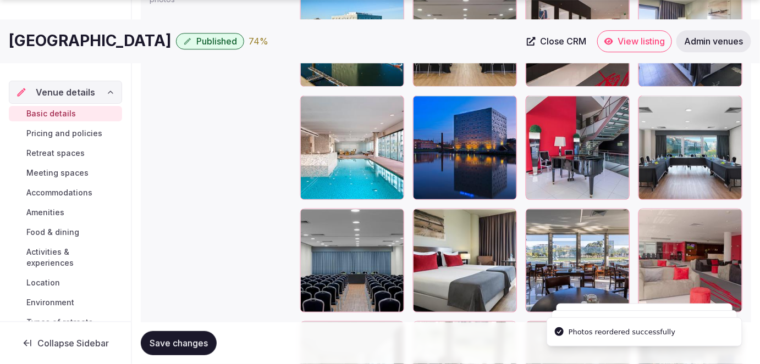
scroll to position [1447, 0]
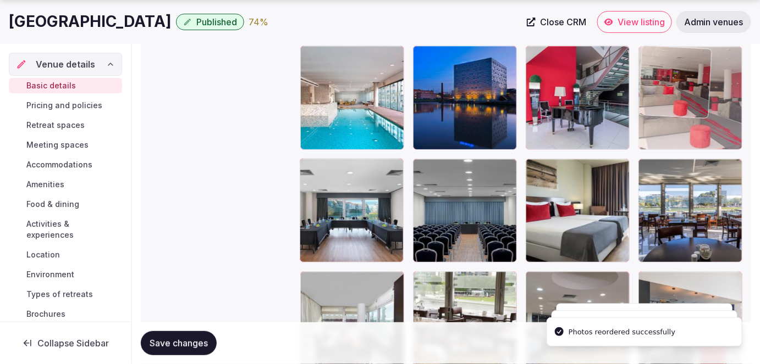
drag, startPoint x: 683, startPoint y: 218, endPoint x: 679, endPoint y: 165, distance: 53.5
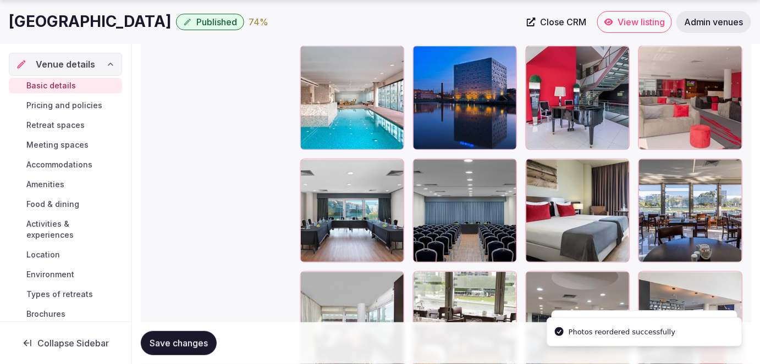
click at [210, 340] on button "Save changes" at bounding box center [179, 343] width 76 height 24
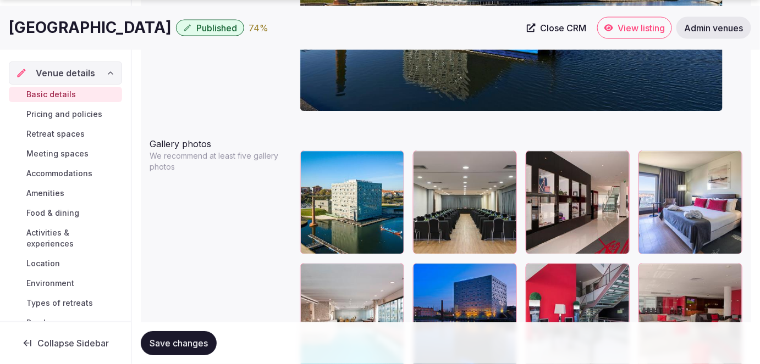
scroll to position [1247, 0]
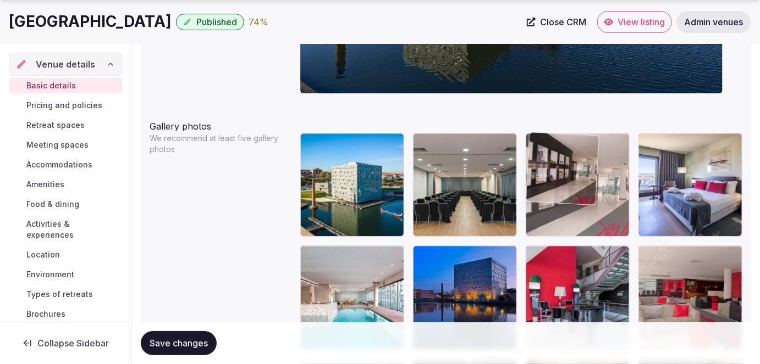
drag, startPoint x: 596, startPoint y: 201, endPoint x: 651, endPoint y: 192, distance: 55.8
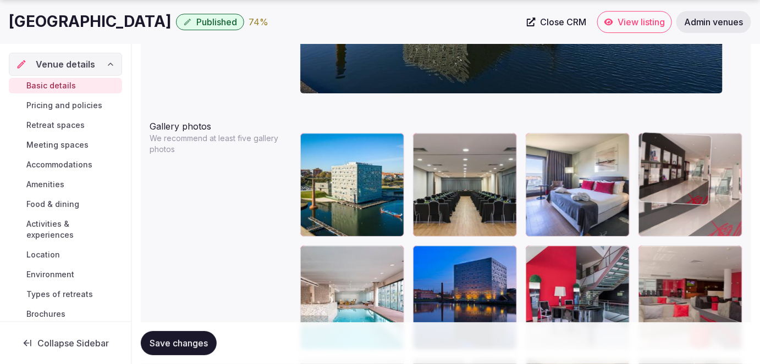
drag, startPoint x: 660, startPoint y: 192, endPoint x: 655, endPoint y: 195, distance: 5.7
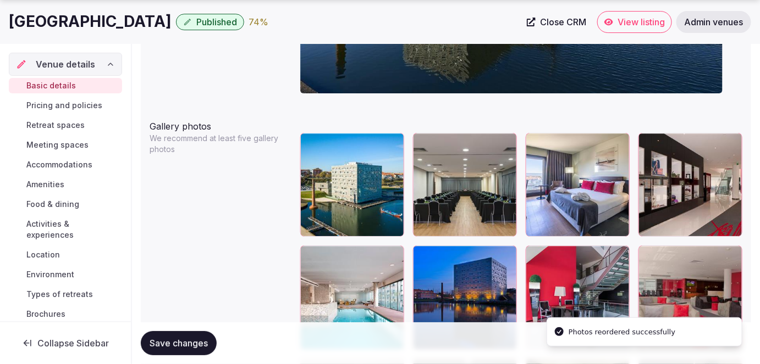
click at [177, 338] on button "Save changes" at bounding box center [179, 343] width 76 height 24
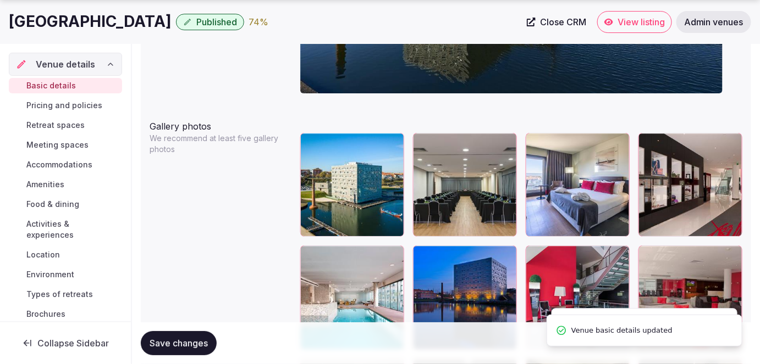
click at [57, 224] on span "Activities & experiences" at bounding box center [71, 230] width 91 height 22
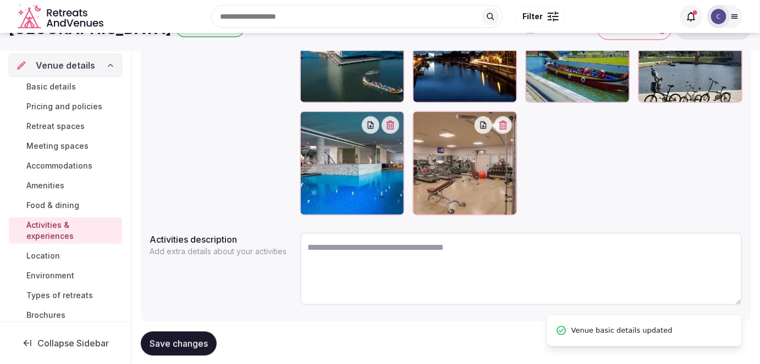
scroll to position [250, 0]
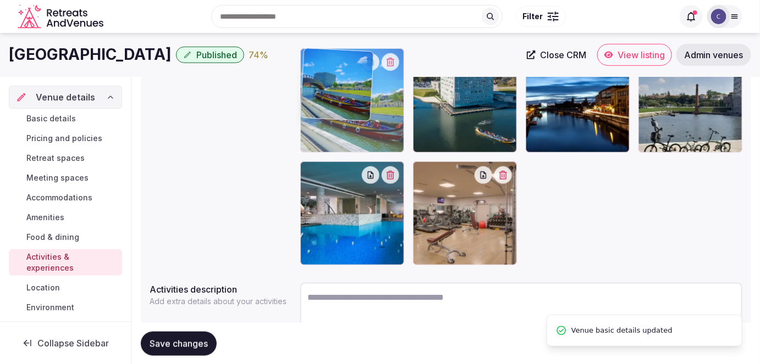
drag, startPoint x: 574, startPoint y: 124, endPoint x: 375, endPoint y: 132, distance: 199.2
click at [378, 130] on body "Search Popular Destinations Toscana, Italy Riviera Maya, Mexico Indonesia, Bali…" at bounding box center [380, 95] width 760 height 690
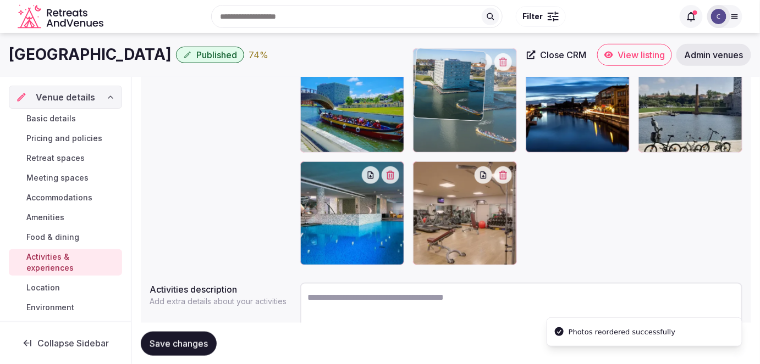
drag, startPoint x: 455, startPoint y: 134, endPoint x: 457, endPoint y: 197, distance: 63.3
click at [458, 194] on body "Search Popular Destinations Toscana, Italy Riviera Maya, Mexico Indonesia, Bali…" at bounding box center [380, 95] width 760 height 690
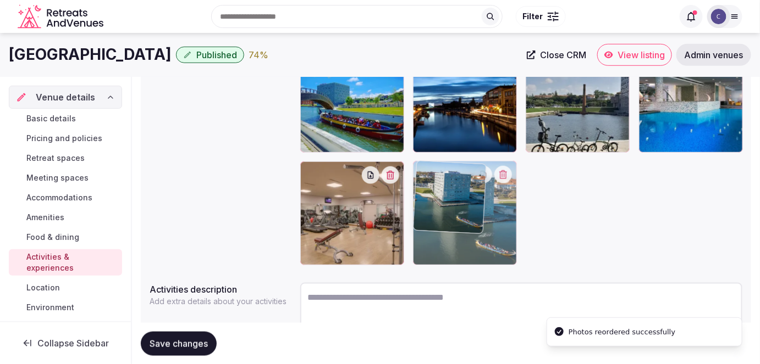
drag, startPoint x: 462, startPoint y: 98, endPoint x: 454, endPoint y: 270, distance: 172.2
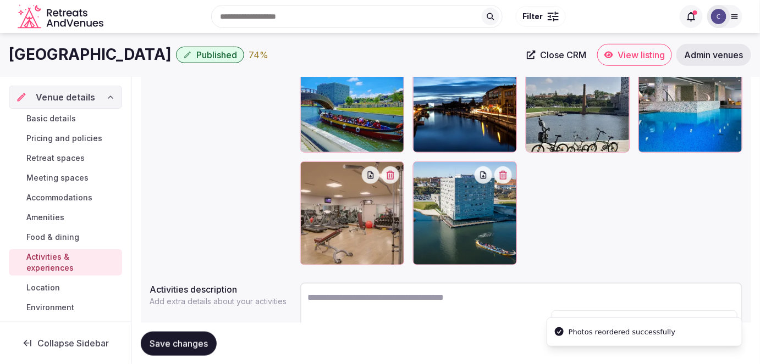
click at [175, 343] on span "Save changes" at bounding box center [179, 343] width 58 height 11
click at [69, 119] on span "Basic details" at bounding box center [50, 118] width 49 height 11
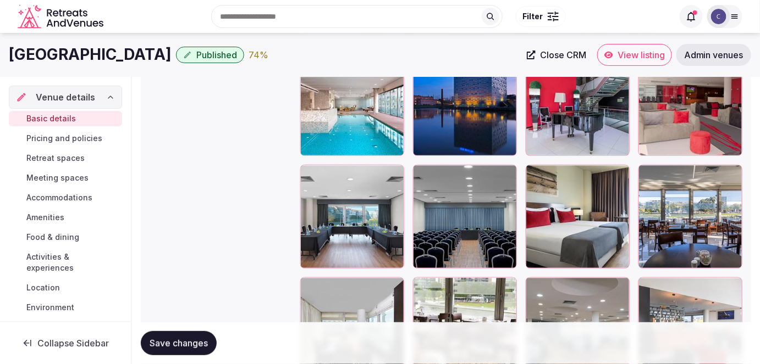
scroll to position [1426, 0]
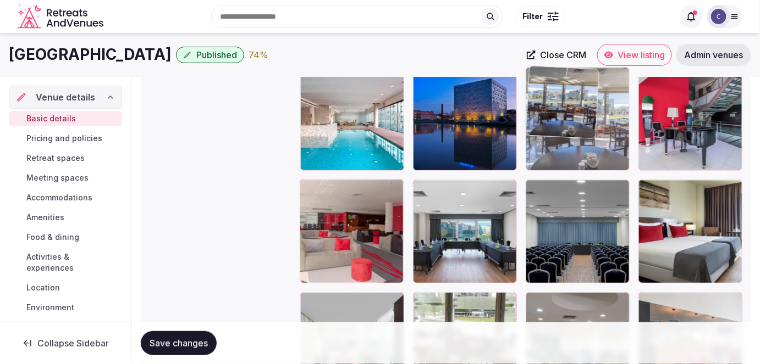
drag, startPoint x: 683, startPoint y: 260, endPoint x: 589, endPoint y: 170, distance: 129.9
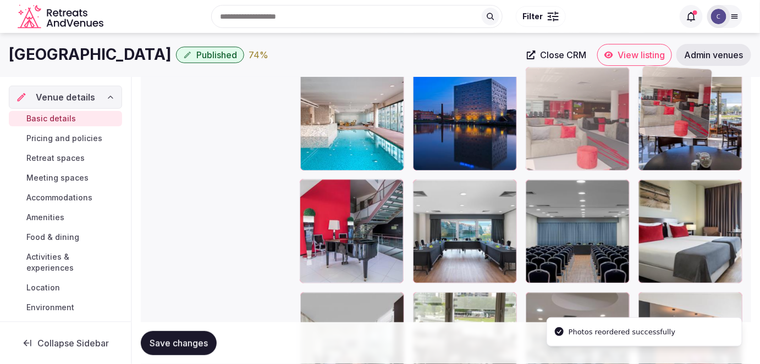
drag, startPoint x: 357, startPoint y: 247, endPoint x: 678, endPoint y: 159, distance: 332.7
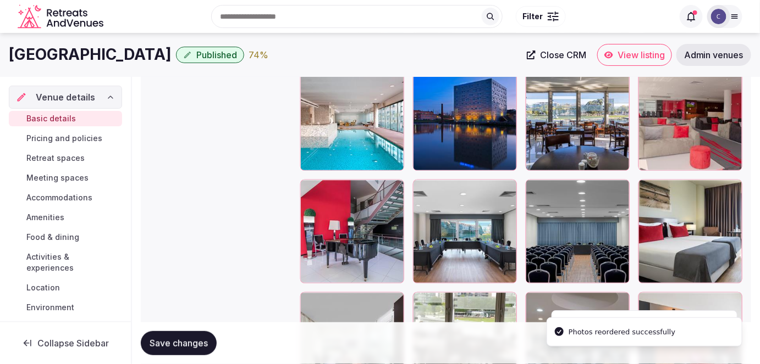
click at [186, 335] on button "Save changes" at bounding box center [179, 343] width 76 height 24
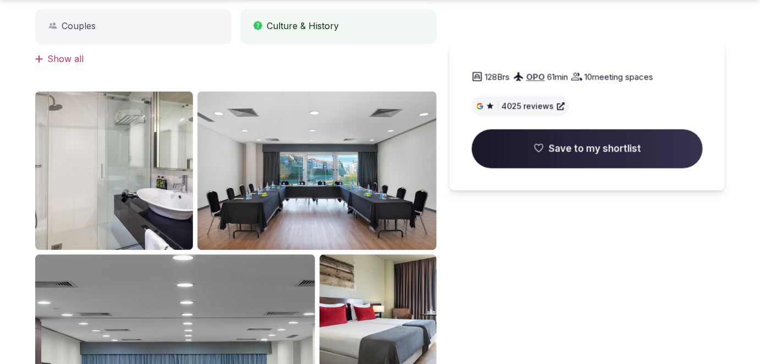
scroll to position [749, 0]
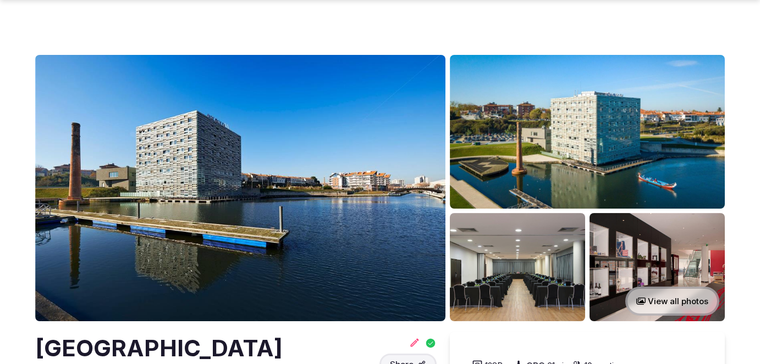
scroll to position [749, 0]
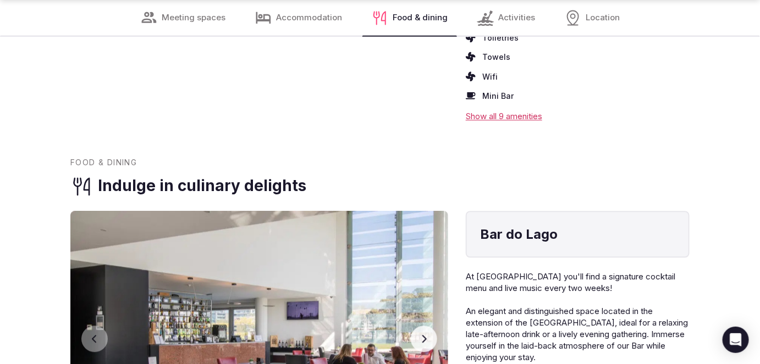
scroll to position [2399, 0]
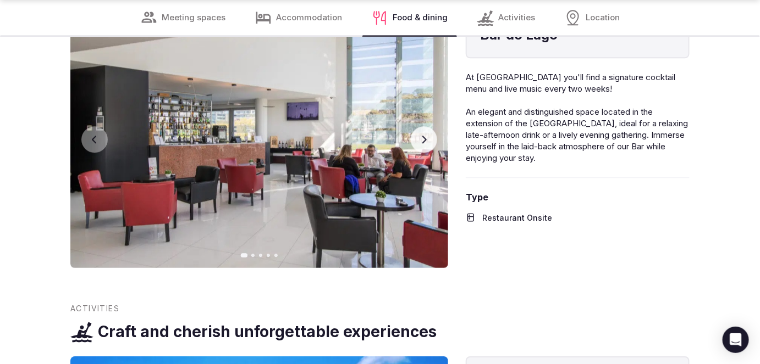
click at [426, 126] on button "Next slide" at bounding box center [424, 139] width 26 height 26
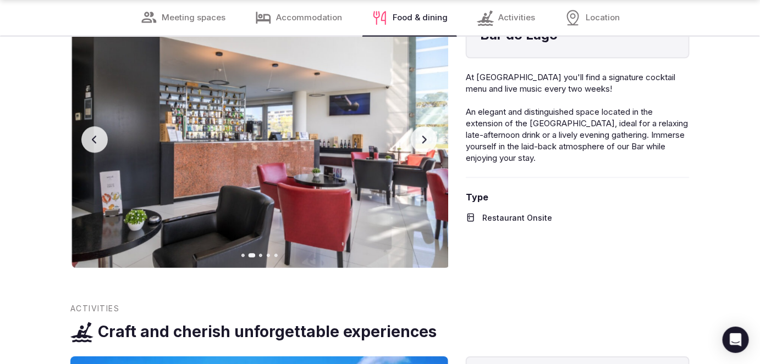
click at [425, 126] on button "Next slide" at bounding box center [424, 139] width 26 height 26
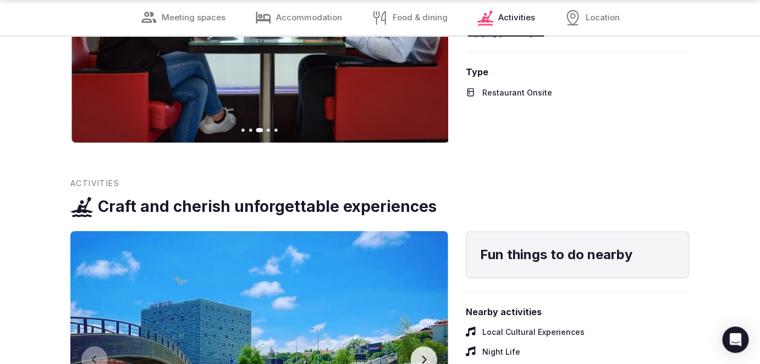
scroll to position [2699, 0]
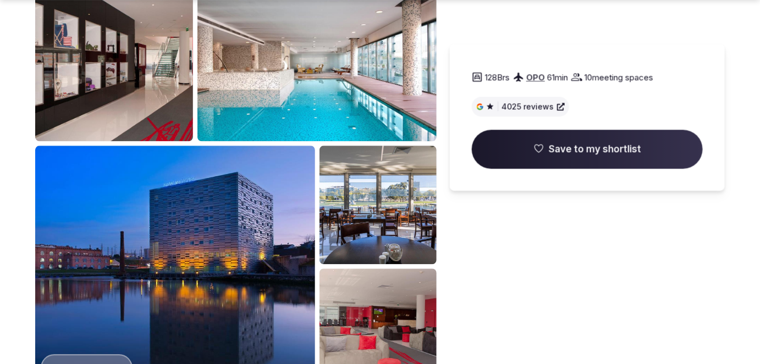
scroll to position [799, 0]
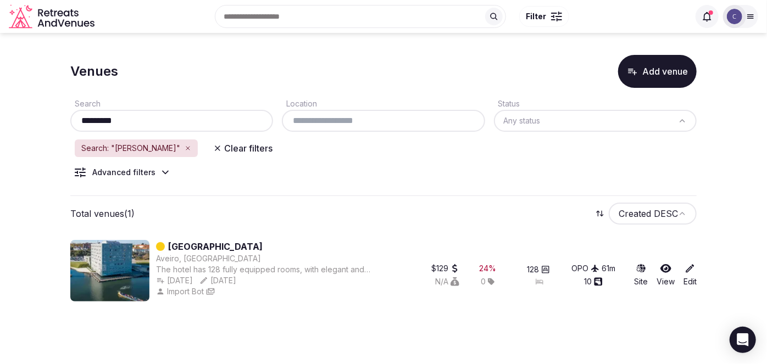
click at [214, 125] on input "*********" at bounding box center [172, 120] width 194 height 13
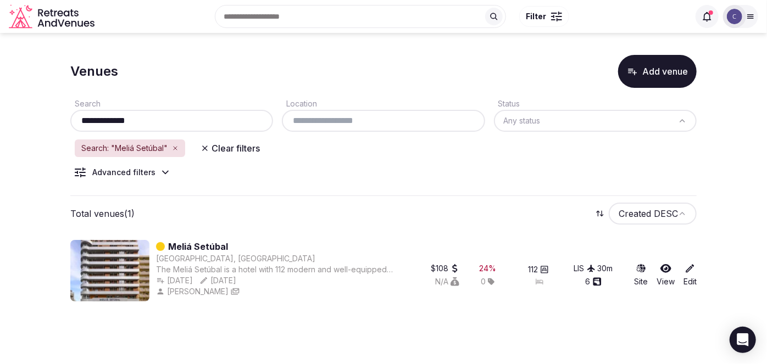
click at [103, 120] on input "**********" at bounding box center [172, 120] width 194 height 13
type input "**********"
click at [163, 172] on icon at bounding box center [165, 173] width 5 height 3
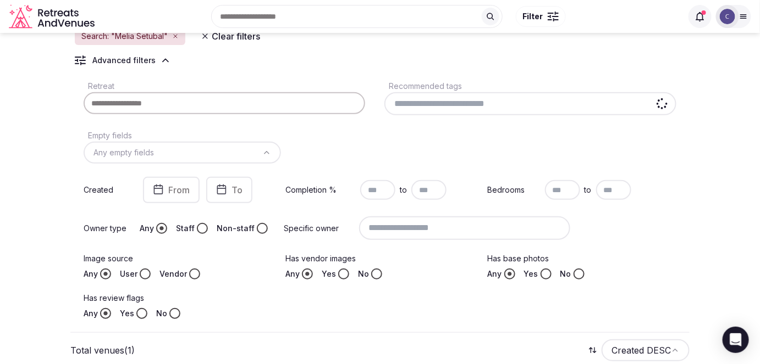
scroll to position [150, 0]
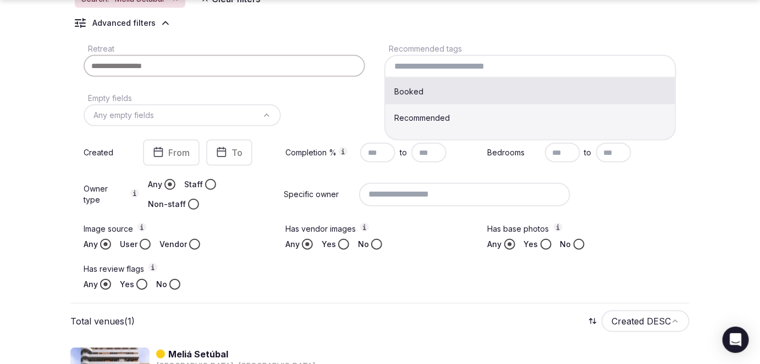
click at [489, 68] on input at bounding box center [530, 66] width 292 height 23
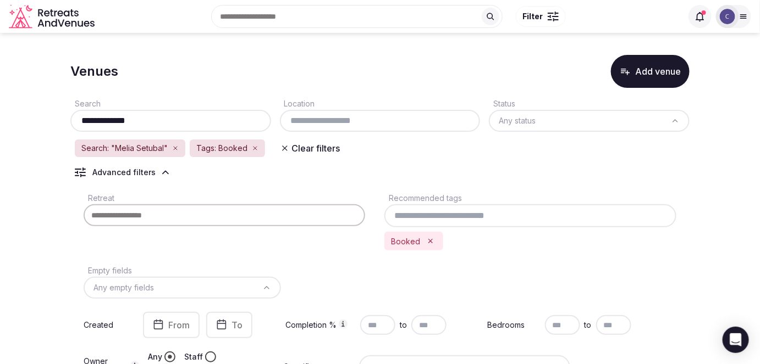
click at [194, 120] on input "**********" at bounding box center [171, 120] width 192 height 13
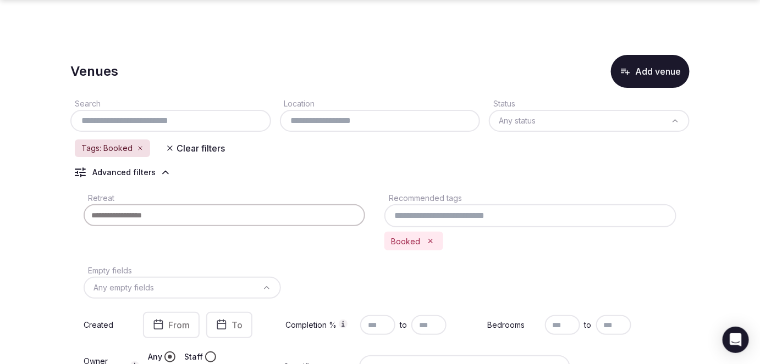
scroll to position [161, 0]
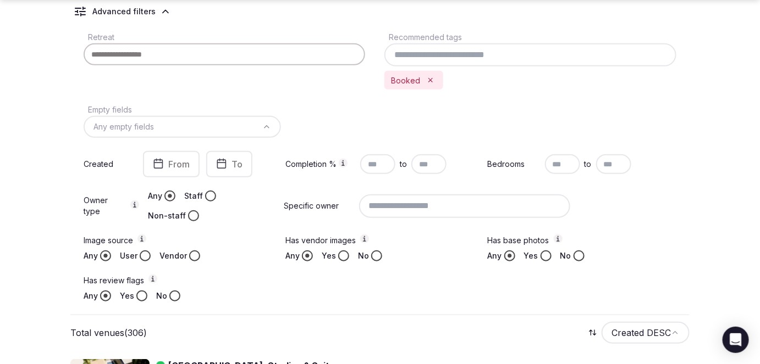
click at [428, 78] on icon "Remove Booked" at bounding box center [431, 80] width 8 height 8
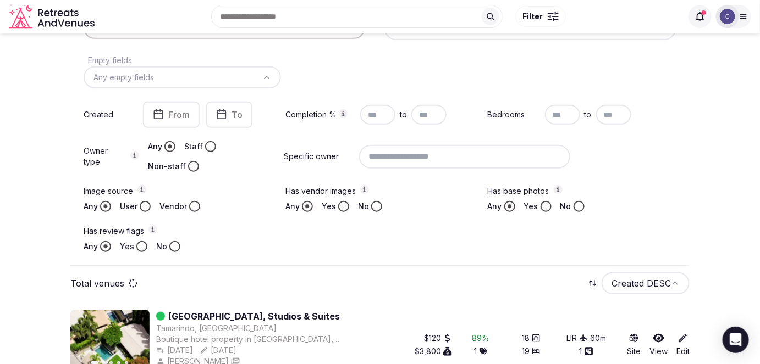
scroll to position [135, 0]
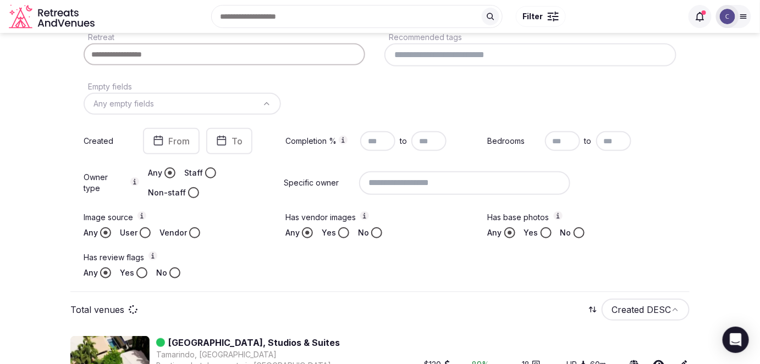
click at [435, 53] on input at bounding box center [530, 54] width 292 height 23
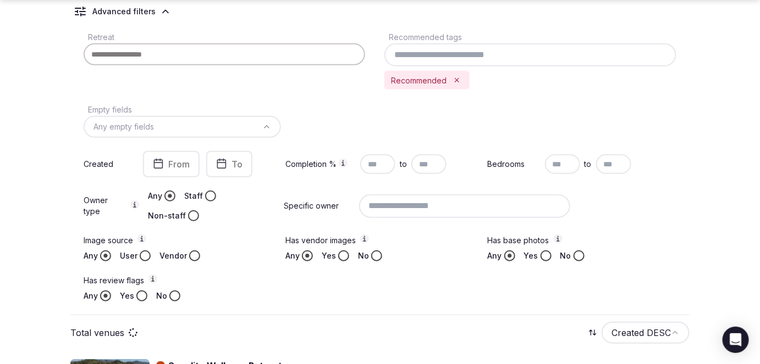
scroll to position [311, 0]
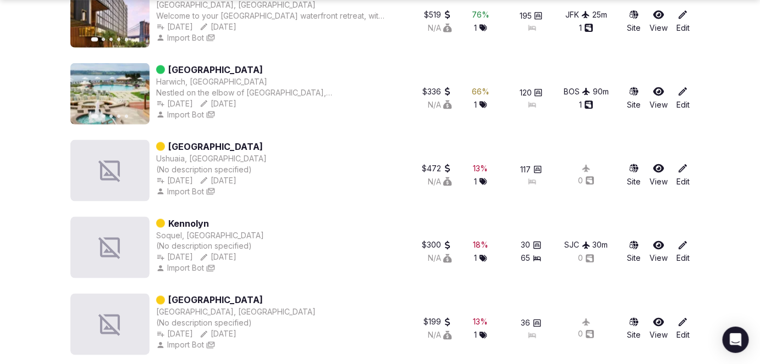
scroll to position [1844, 0]
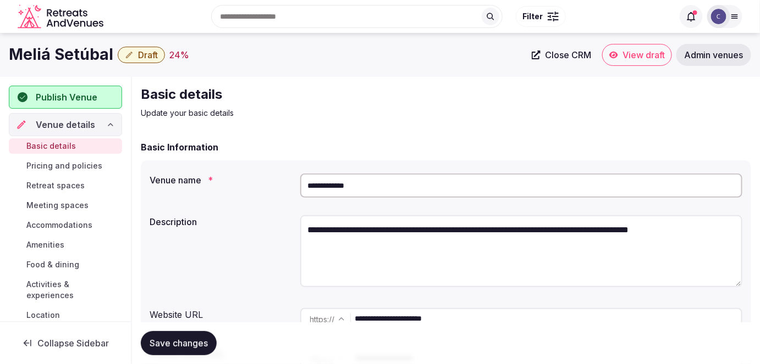
click at [485, 322] on input "**********" at bounding box center [548, 319] width 386 height 22
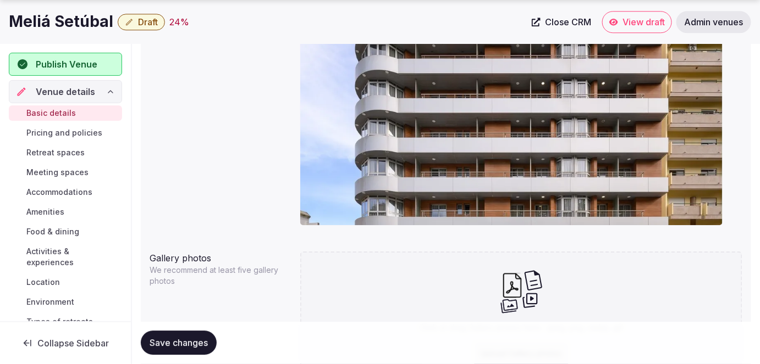
scroll to position [1080, 0]
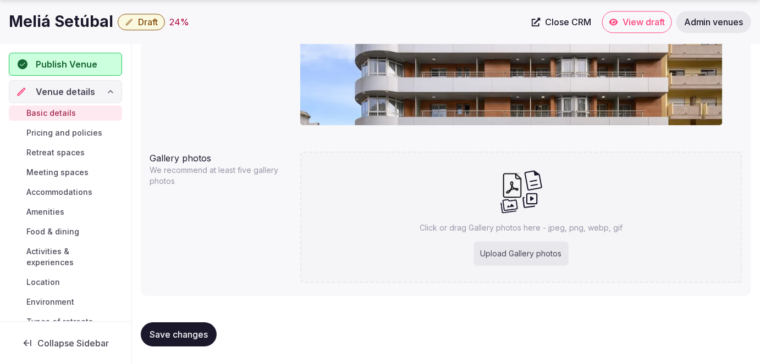
click at [82, 21] on h1 "Meliá Setúbal" at bounding box center [61, 21] width 104 height 21
copy div "Meliá Setúbal"
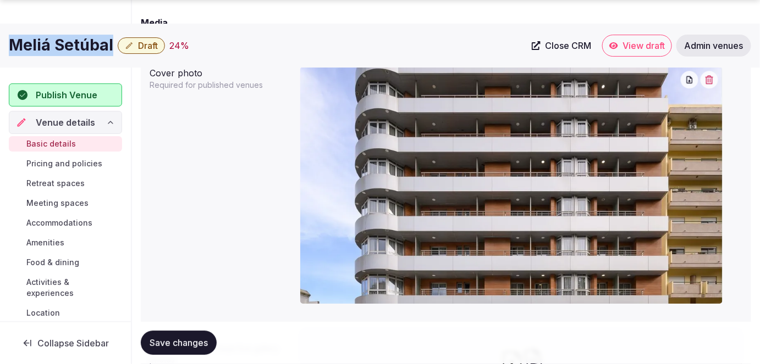
scroll to position [1030, 0]
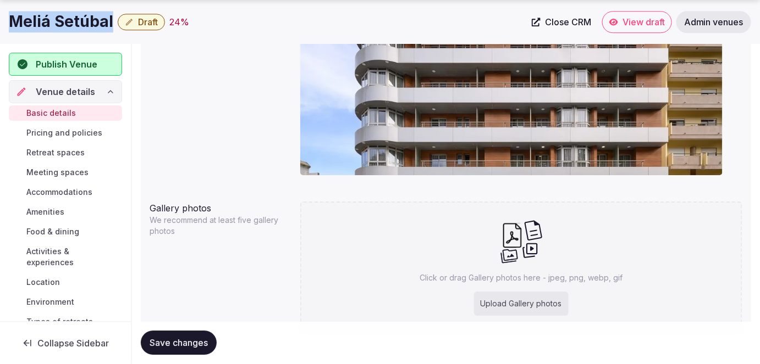
drag, startPoint x: 436, startPoint y: 285, endPoint x: 440, endPoint y: 292, distance: 8.4
click at [436, 285] on div "Click or drag Gallery photos here - jpeg, png, webp, gif Upload Gallery photos" at bounding box center [521, 267] width 443 height 131
type input "**********"
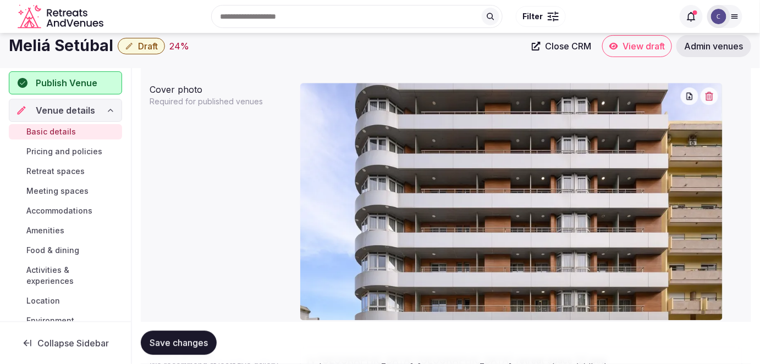
scroll to position [880, 0]
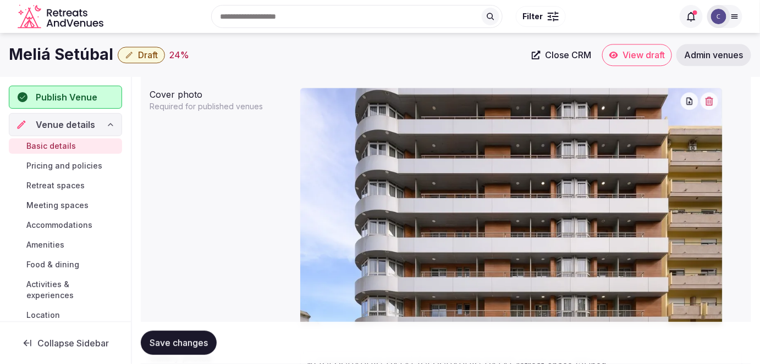
click at [711, 99] on icon "button" at bounding box center [709, 101] width 9 height 9
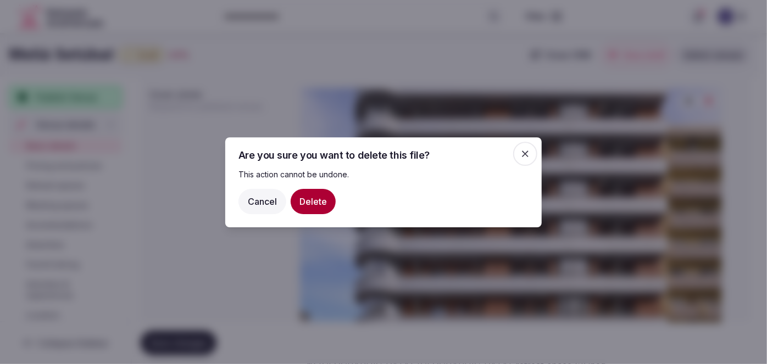
click at [310, 197] on button "Delete" at bounding box center [313, 201] width 45 height 25
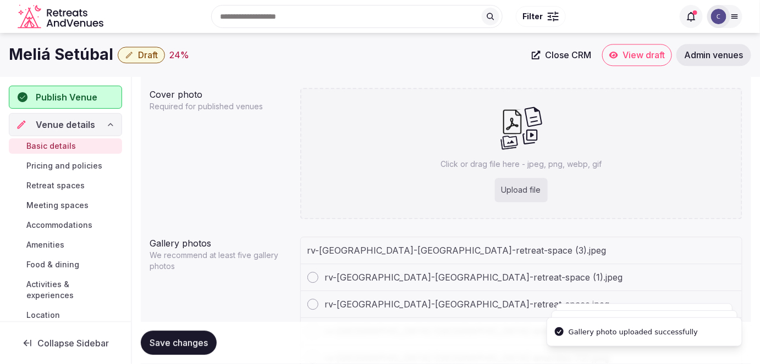
click at [520, 185] on div "Upload file" at bounding box center [521, 190] width 53 height 24
type input "**********"
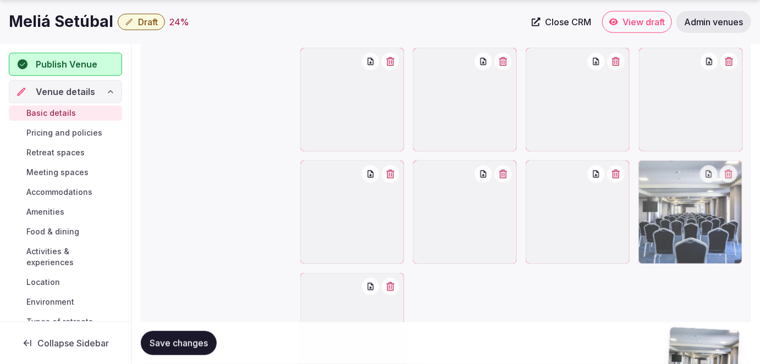
scroll to position [1705, 0]
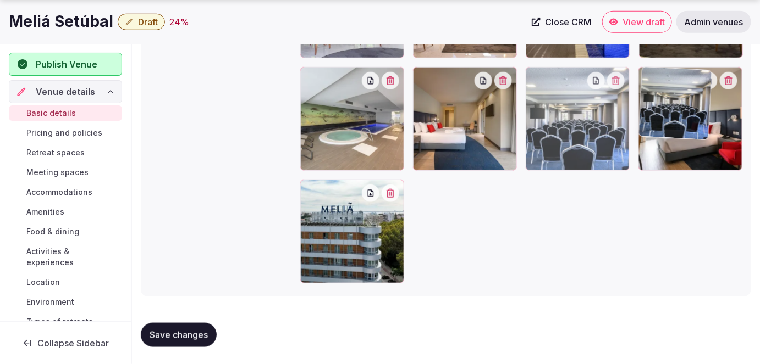
drag, startPoint x: 339, startPoint y: 145, endPoint x: 310, endPoint y: 251, distance: 109.5
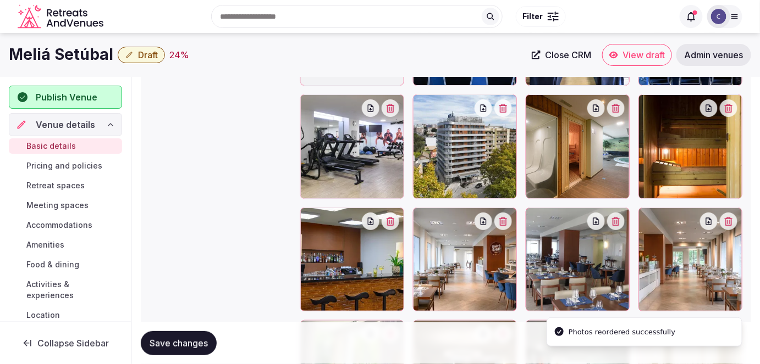
scroll to position [1256, 0]
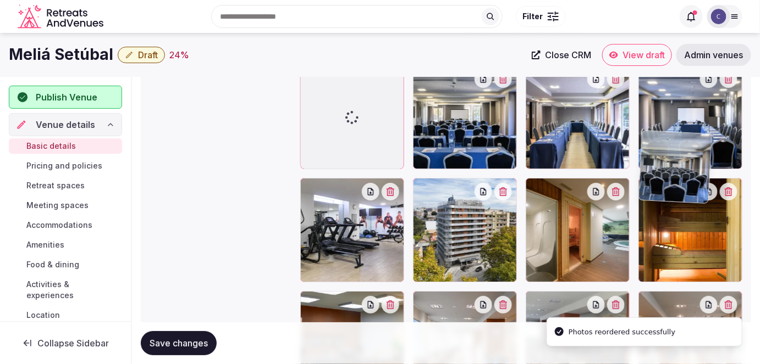
drag, startPoint x: 368, startPoint y: 120, endPoint x: 337, endPoint y: 198, distance: 83.4
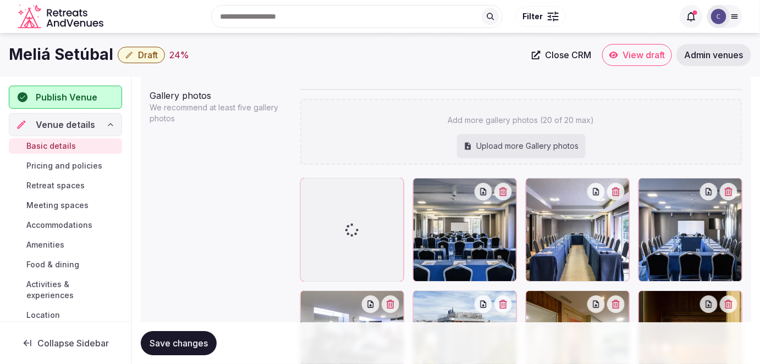
scroll to position [1142, 0]
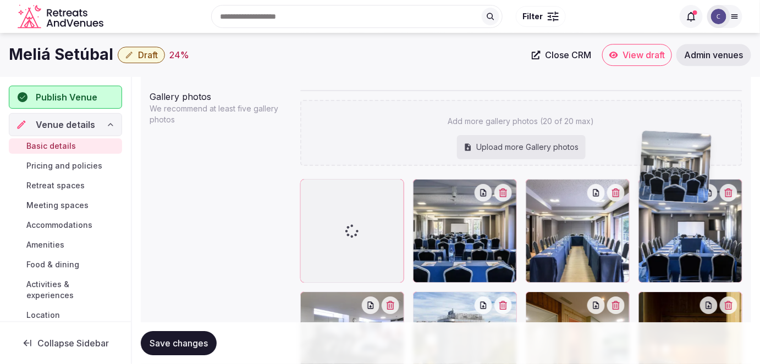
drag, startPoint x: 341, startPoint y: 229, endPoint x: 400, endPoint y: 230, distance: 58.8
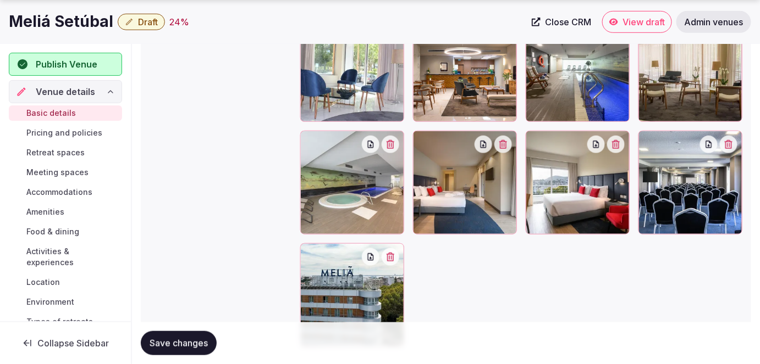
click at [361, 228] on div at bounding box center [352, 183] width 104 height 104
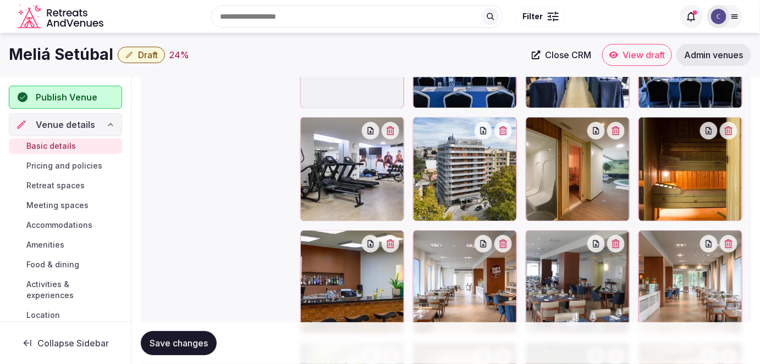
scroll to position [1192, 0]
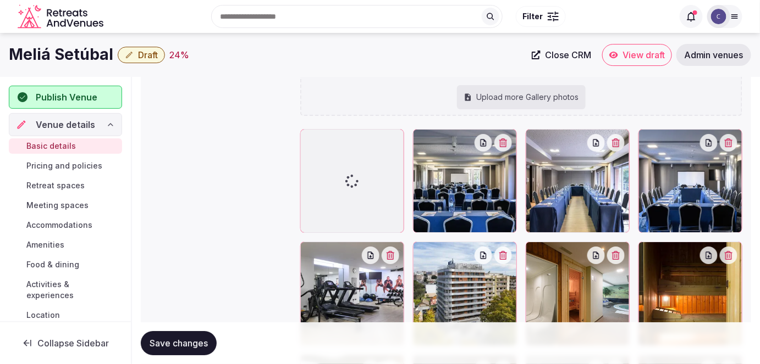
click at [190, 344] on span "Save changes" at bounding box center [179, 343] width 58 height 11
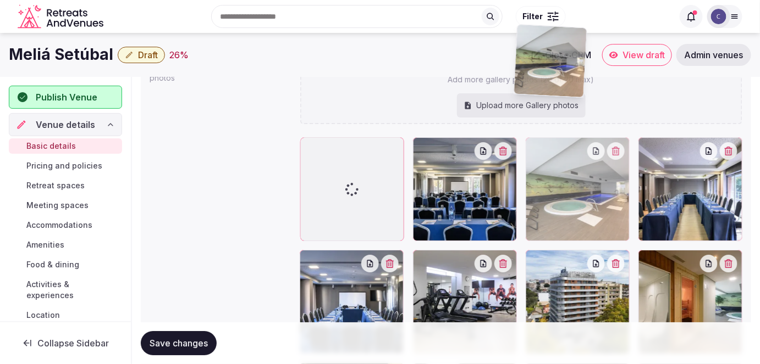
scroll to position [1183, 0]
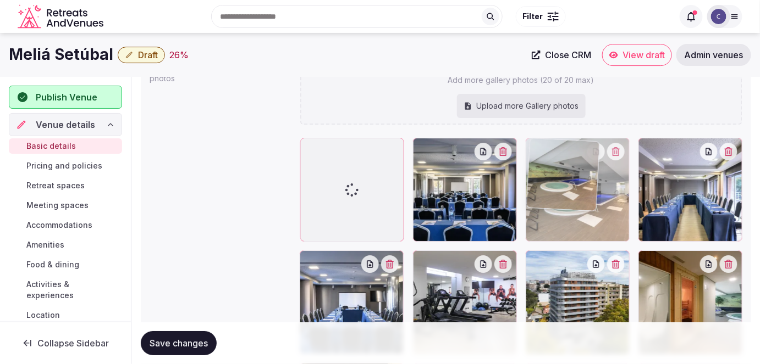
drag, startPoint x: 363, startPoint y: 281, endPoint x: 608, endPoint y: 183, distance: 263.7
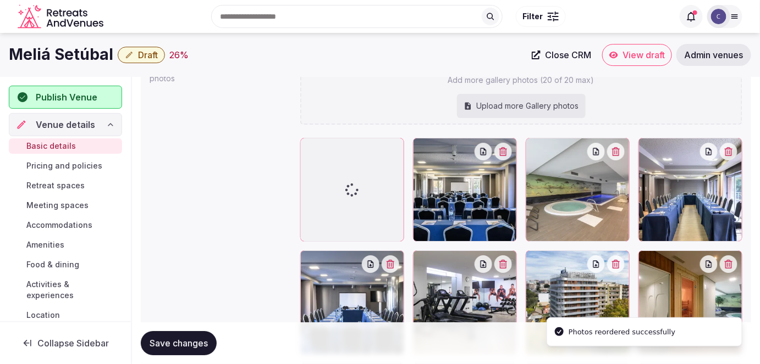
click at [590, 206] on div at bounding box center [578, 190] width 104 height 104
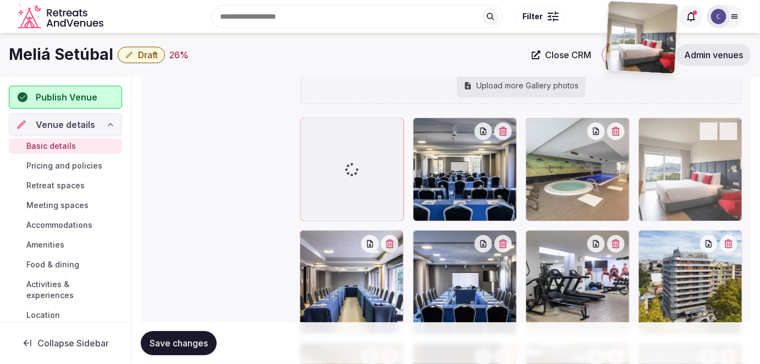
scroll to position [1195, 0]
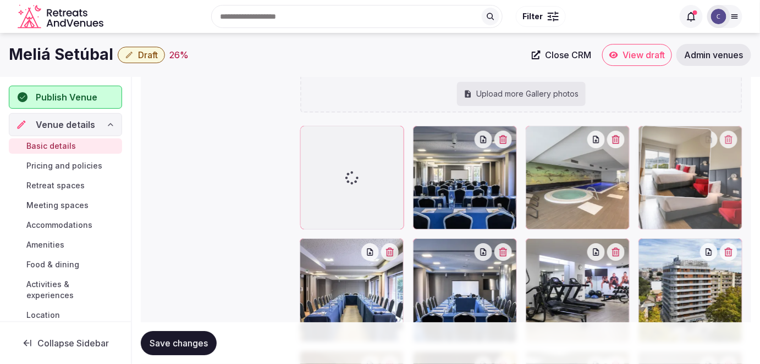
drag, startPoint x: 579, startPoint y: 236, endPoint x: 702, endPoint y: 204, distance: 127.3
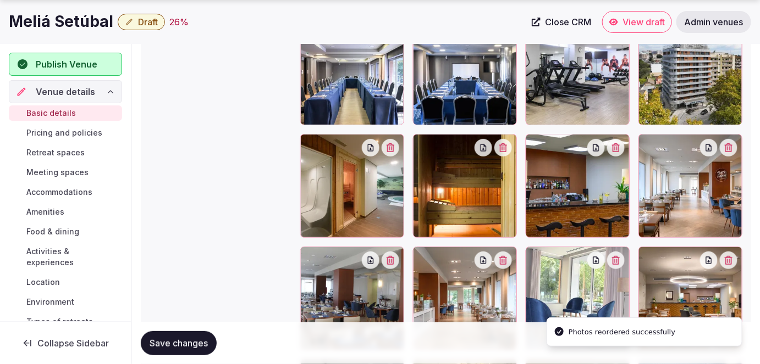
scroll to position [1395, 0]
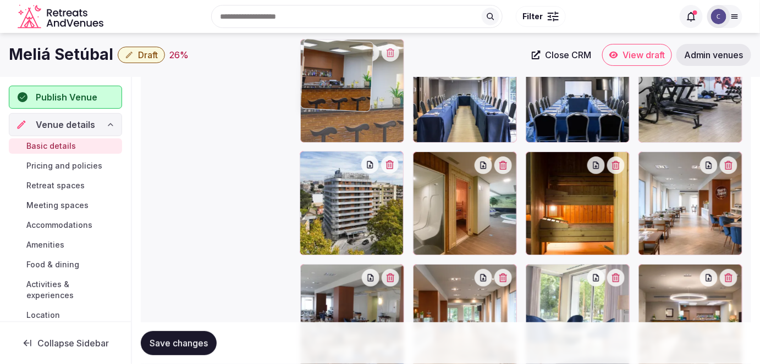
drag, startPoint x: 599, startPoint y: 211, endPoint x: 396, endPoint y: 135, distance: 216.8
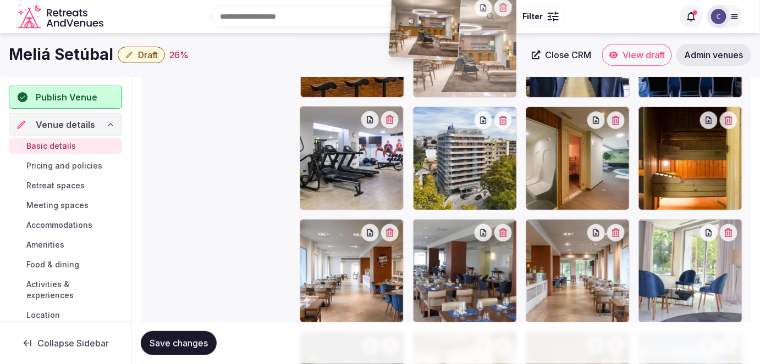
scroll to position [1439, 0]
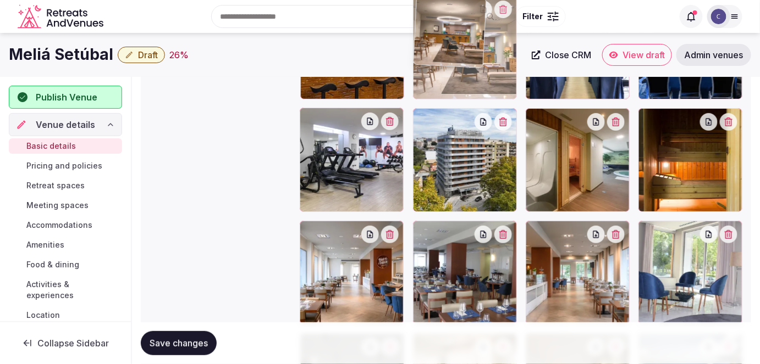
drag, startPoint x: 700, startPoint y: 243, endPoint x: 469, endPoint y: 133, distance: 256.2
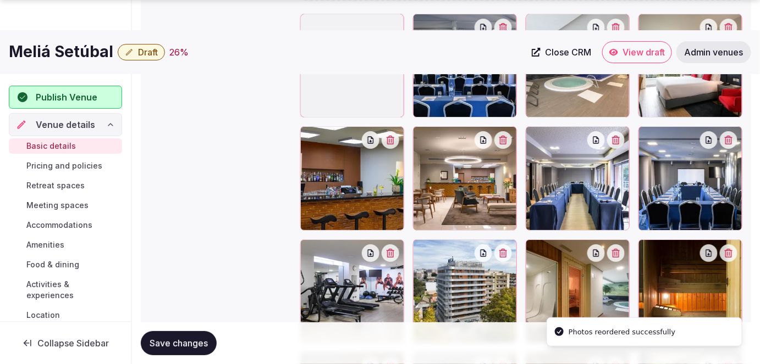
scroll to position [1339, 0]
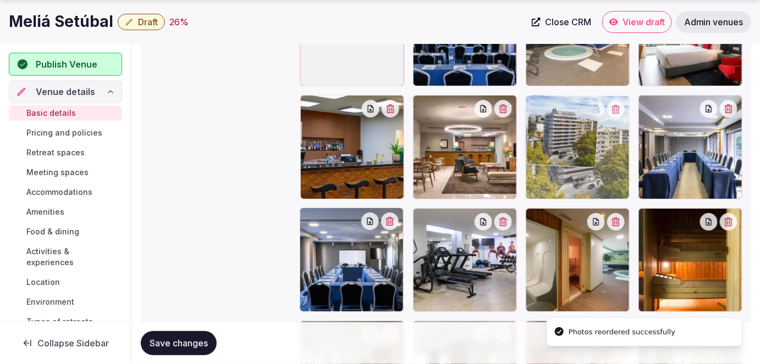
drag, startPoint x: 480, startPoint y: 255, endPoint x: 571, endPoint y: 164, distance: 128.3
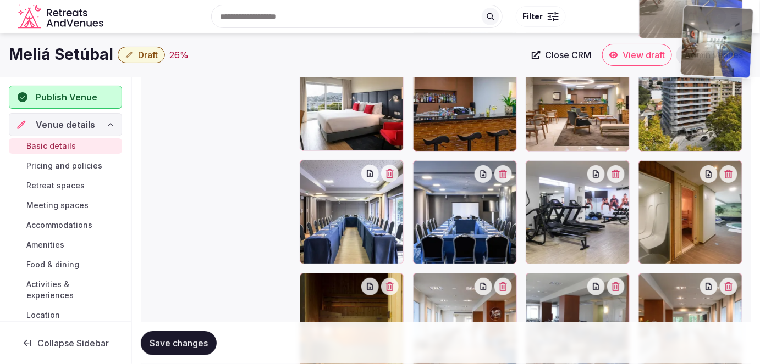
scroll to position [1381, 0]
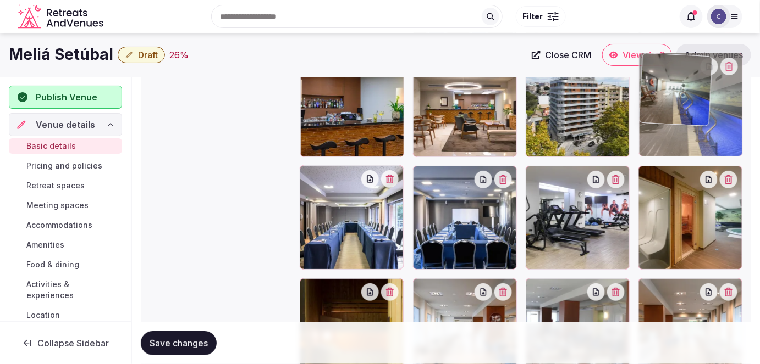
drag, startPoint x: 353, startPoint y: 247, endPoint x: 739, endPoint y: 119, distance: 407.1
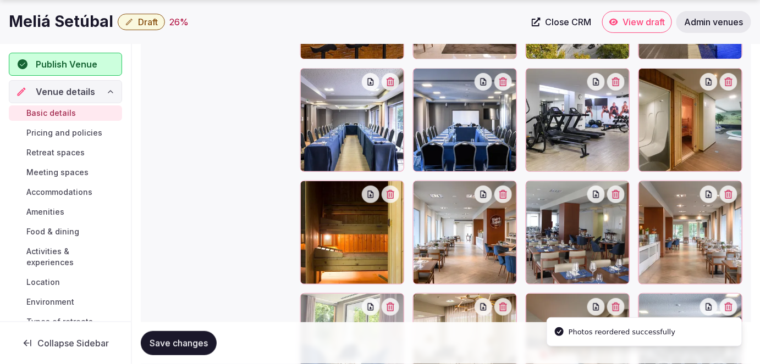
scroll to position [1480, 0]
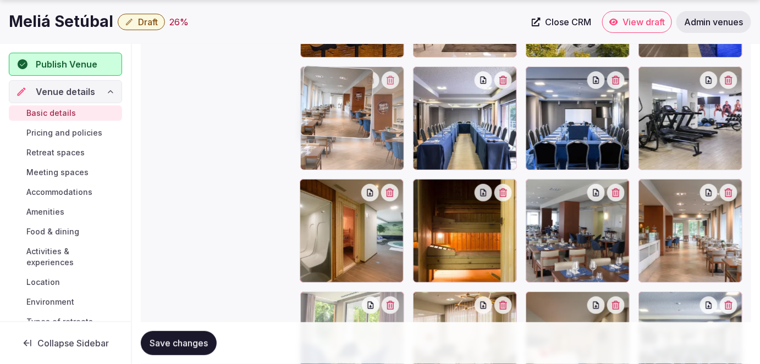
drag, startPoint x: 485, startPoint y: 219, endPoint x: 370, endPoint y: 116, distance: 155.0
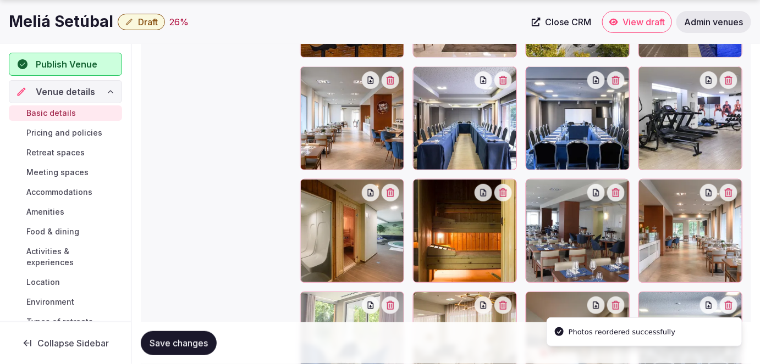
click at [183, 342] on span "Save changes" at bounding box center [179, 343] width 58 height 11
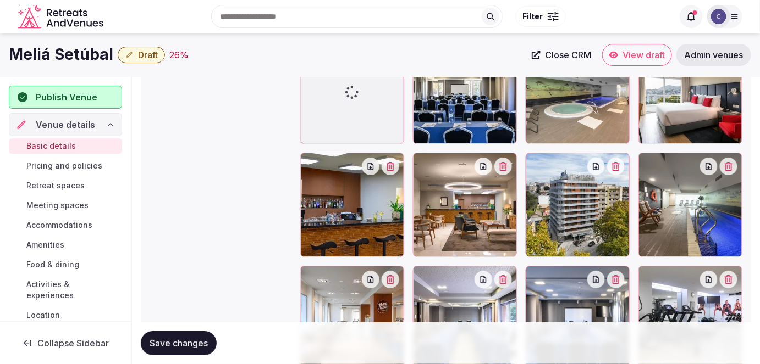
scroll to position [1181, 0]
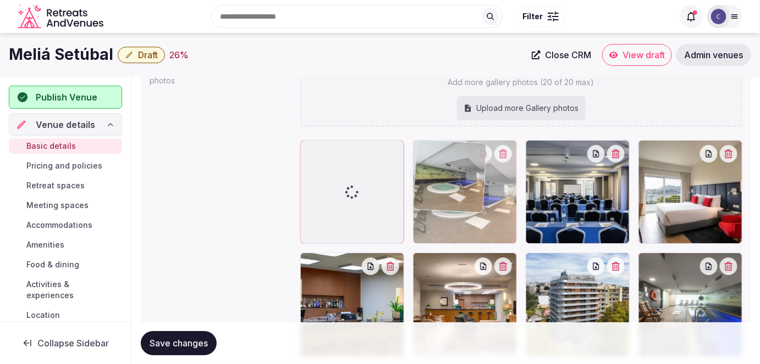
drag, startPoint x: 569, startPoint y: 210, endPoint x: 485, endPoint y: 209, distance: 83.6
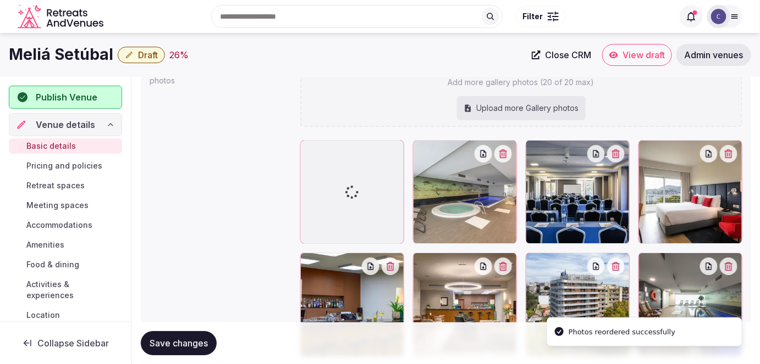
click at [195, 339] on span "Save changes" at bounding box center [179, 343] width 58 height 11
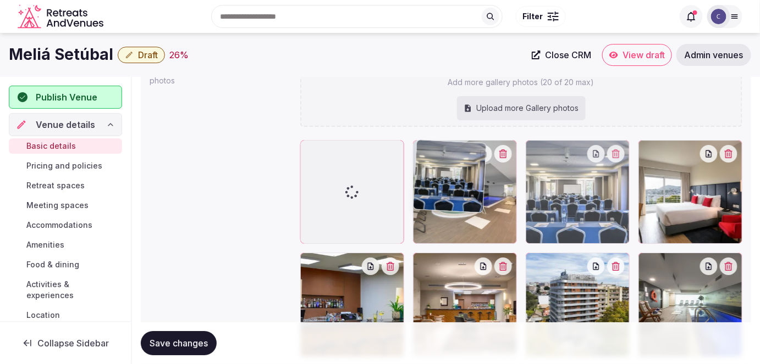
drag, startPoint x: 562, startPoint y: 198, endPoint x: 504, endPoint y: 191, distance: 59.2
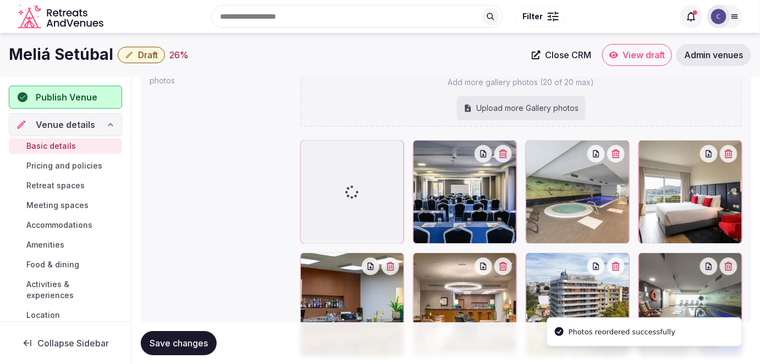
drag, startPoint x: 180, startPoint y: 333, endPoint x: 186, endPoint y: 337, distance: 7.5
click at [180, 333] on button "Save changes" at bounding box center [179, 343] width 76 height 24
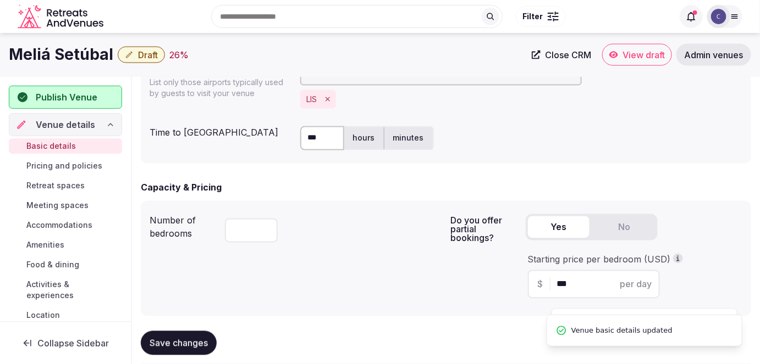
scroll to position [581, 0]
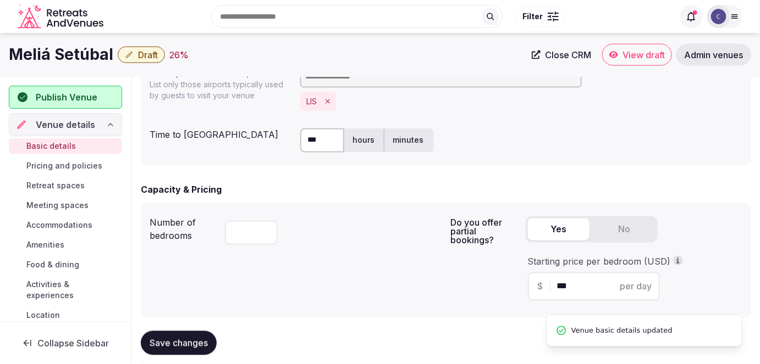
click at [85, 162] on span "Pricing and policies" at bounding box center [64, 166] width 76 height 11
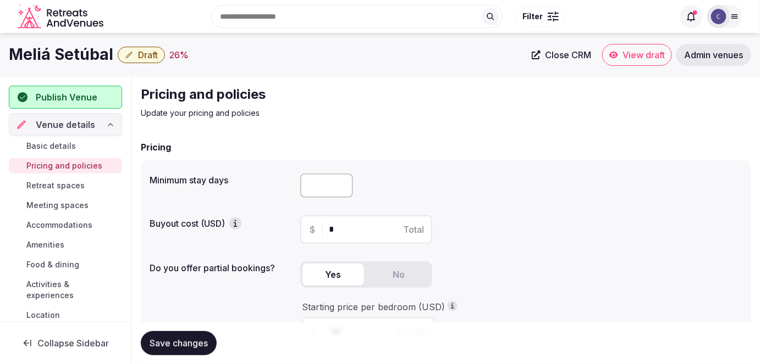
click at [315, 190] on input "number" at bounding box center [326, 186] width 53 height 24
type input "*"
click at [194, 340] on span "Save changes" at bounding box center [179, 343] width 58 height 11
click at [67, 181] on span "Retreat spaces" at bounding box center [55, 185] width 58 height 11
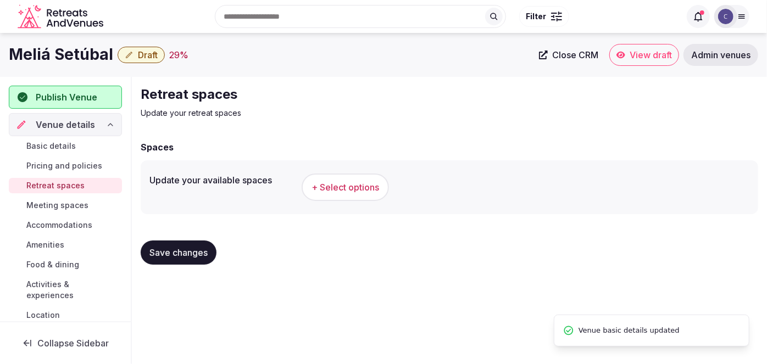
click at [78, 42] on div "Search Popular Destinations Toscana, Italy Riviera Maya, Mexico Indonesia, Bali…" at bounding box center [384, 16] width 750 height 56
click at [78, 43] on div "Search Popular Destinations Toscana, Italy Riviera Maya, Mexico Indonesia, Bali…" at bounding box center [384, 16] width 750 height 56
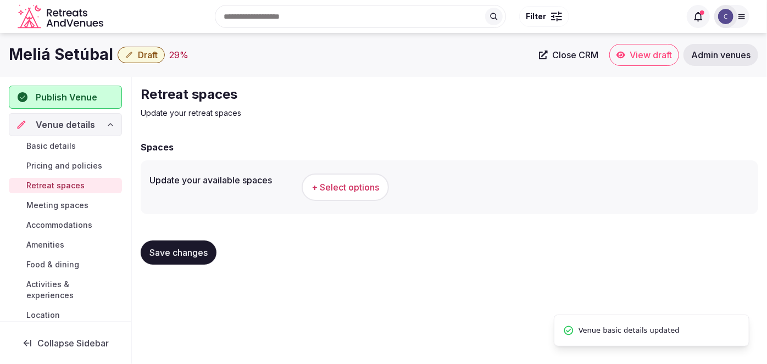
click at [77, 53] on h1 "Meliá Setúbal" at bounding box center [61, 54] width 104 height 21
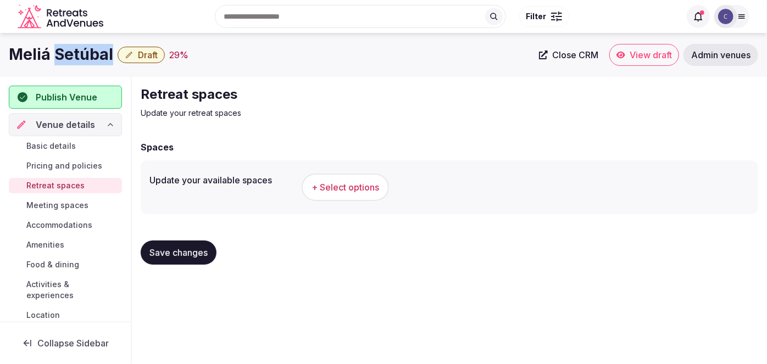
click at [77, 53] on h1 "Meliá Setúbal" at bounding box center [61, 54] width 104 height 21
copy div "Meliá Setúbal"
click at [355, 184] on span "+ Select options" at bounding box center [346, 187] width 68 height 12
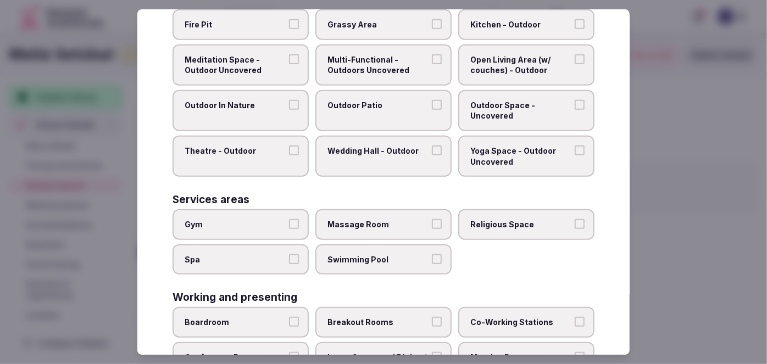
scroll to position [494, 0]
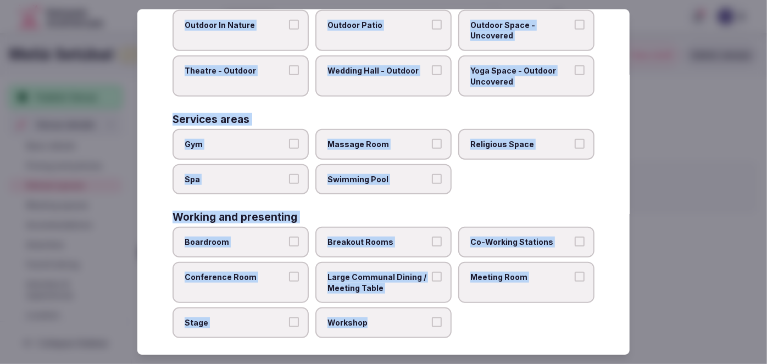
drag, startPoint x: 170, startPoint y: 84, endPoint x: 460, endPoint y: 331, distance: 381.0
click at [460, 331] on div "Select your retreat spaces Choose all applicable retreat spaces offered. Covere…" at bounding box center [383, 182] width 493 height 346
copy div "Choose all applicable retreat spaces offered. Covered outdoor spaces Meditation…"
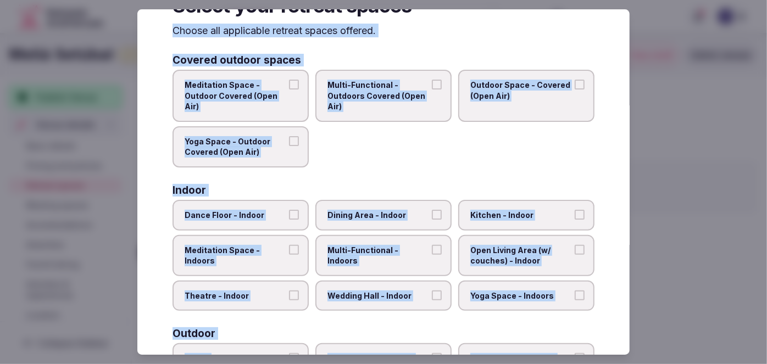
scroll to position [0, 0]
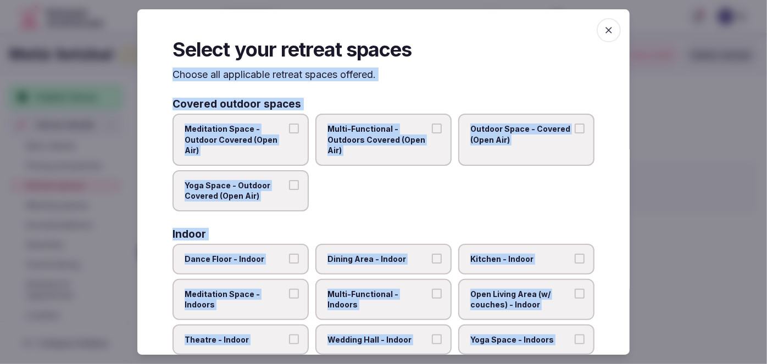
click at [274, 153] on span "Meditation Space - Outdoor Covered (Open Air)" at bounding box center [235, 140] width 101 height 32
click at [289, 134] on button "Meditation Space - Outdoor Covered (Open Air)" at bounding box center [294, 129] width 10 height 10
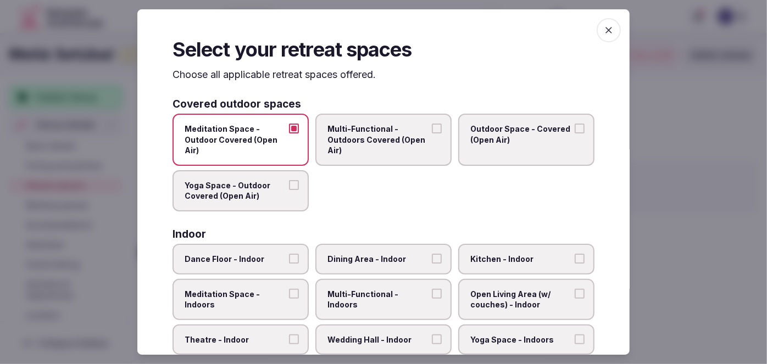
click at [269, 186] on span "Yoga Space - Outdoor Covered (Open Air)" at bounding box center [235, 190] width 101 height 21
click at [289, 186] on button "Yoga Space - Outdoor Covered (Open Air)" at bounding box center [294, 185] width 10 height 10
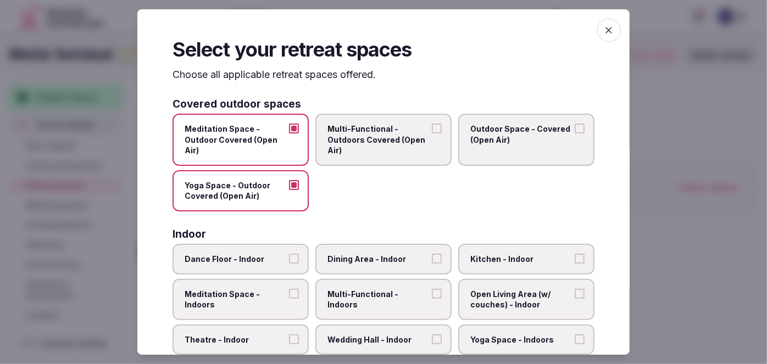
drag, startPoint x: 357, startPoint y: 151, endPoint x: 364, endPoint y: 150, distance: 7.3
click at [358, 151] on span "Multi-Functional - Outdoors Covered (Open Air)" at bounding box center [378, 140] width 101 height 32
click at [432, 134] on button "Multi-Functional - Outdoors Covered (Open Air)" at bounding box center [437, 129] width 10 height 10
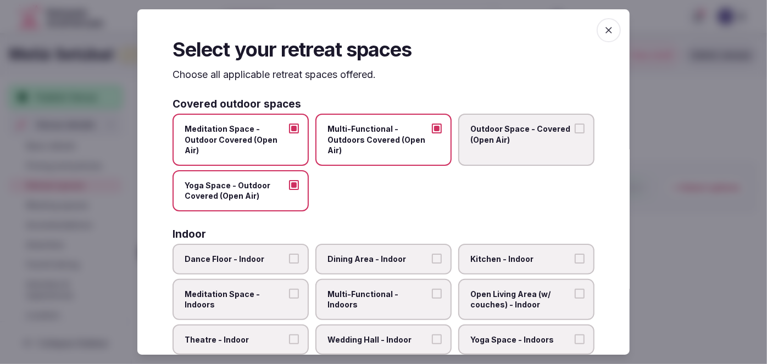
click at [499, 148] on label "Outdoor Space - Covered (Open Air)" at bounding box center [526, 140] width 136 height 52
click at [575, 134] on button "Outdoor Space - Covered (Open Air)" at bounding box center [580, 129] width 10 height 10
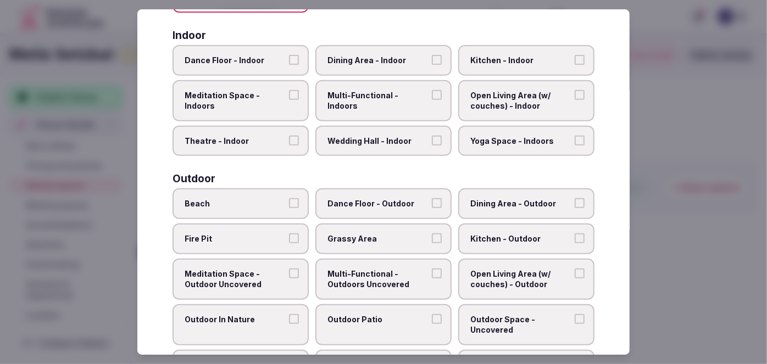
scroll to position [200, 0]
click at [368, 102] on label "Multi-Functional - Indoors" at bounding box center [384, 100] width 136 height 41
click at [432, 100] on button "Multi-Functional - Indoors" at bounding box center [437, 95] width 10 height 10
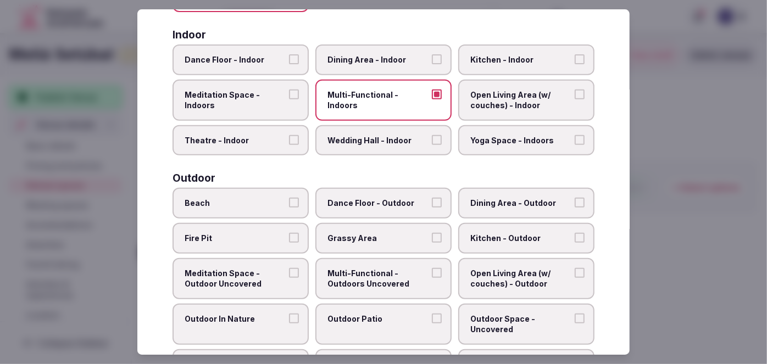
click at [373, 141] on span "Wedding Hall - Indoor" at bounding box center [378, 140] width 101 height 11
click at [432, 141] on button "Wedding Hall - Indoor" at bounding box center [437, 140] width 10 height 10
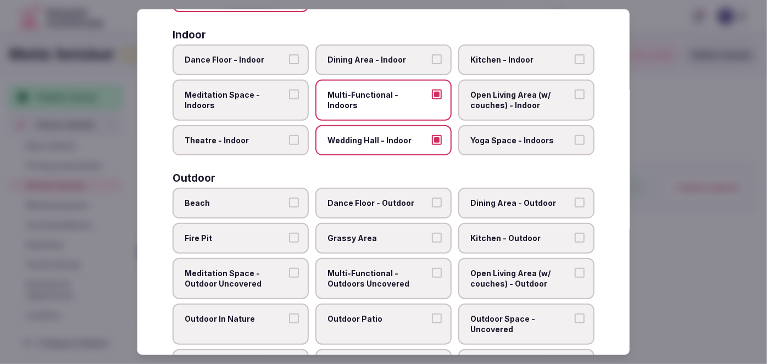
click at [384, 65] on label "Dining Area - Indoor" at bounding box center [384, 60] width 136 height 31
click at [432, 64] on button "Dining Area - Indoor" at bounding box center [437, 59] width 10 height 10
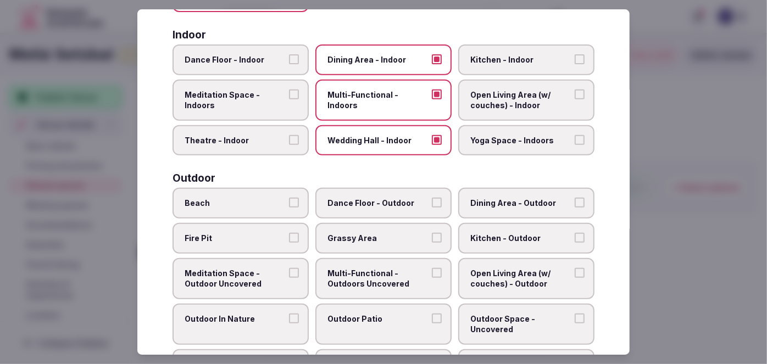
click at [259, 135] on span "Theatre - Indoor" at bounding box center [235, 140] width 101 height 11
click at [289, 135] on button "Theatre - Indoor" at bounding box center [294, 140] width 10 height 10
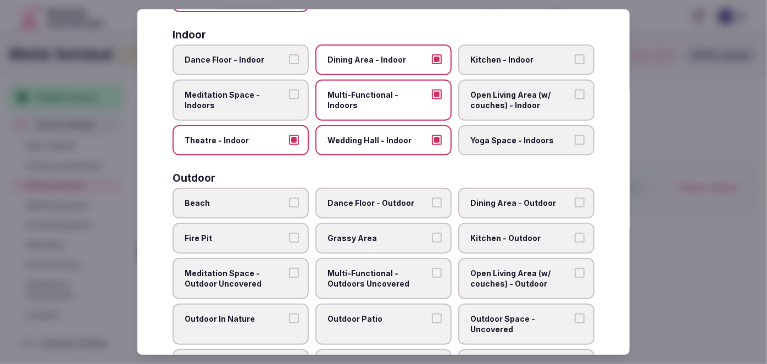
click at [507, 141] on span "Yoga Space - Indoors" at bounding box center [521, 140] width 101 height 11
click at [575, 141] on button "Yoga Space - Indoors" at bounding box center [580, 140] width 10 height 10
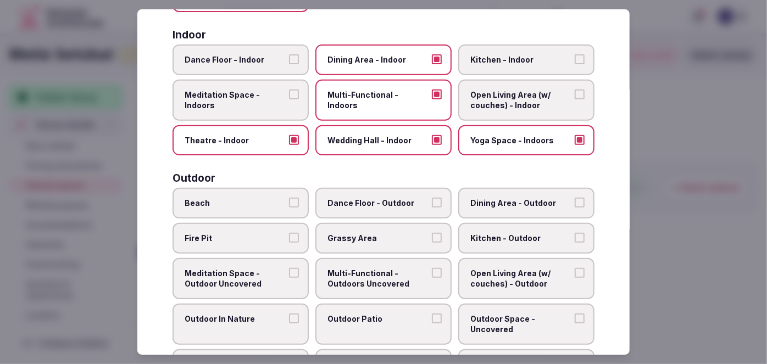
click at [480, 97] on span "Open Living Area (w/ couches) - Indoor" at bounding box center [521, 100] width 101 height 21
click at [575, 97] on button "Open Living Area (w/ couches) - Indoor" at bounding box center [580, 95] width 10 height 10
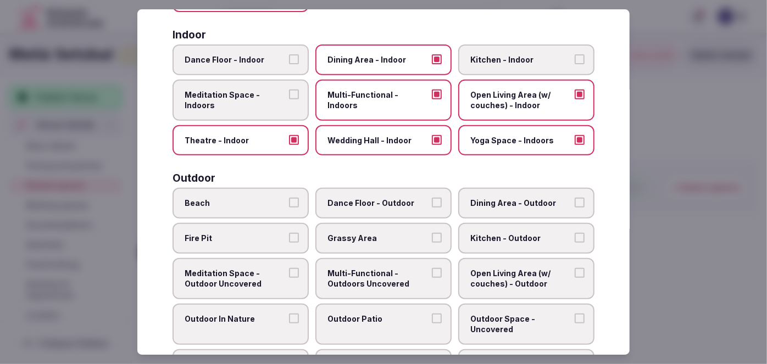
click at [234, 91] on span "Meditation Space - Indoors" at bounding box center [235, 100] width 101 height 21
click at [289, 91] on button "Meditation Space - Indoors" at bounding box center [294, 95] width 10 height 10
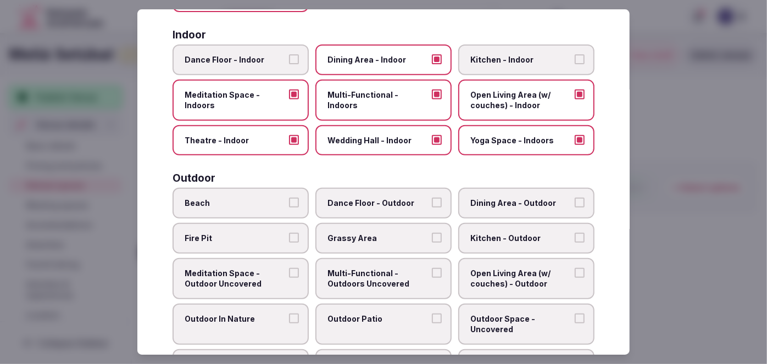
scroll to position [300, 0]
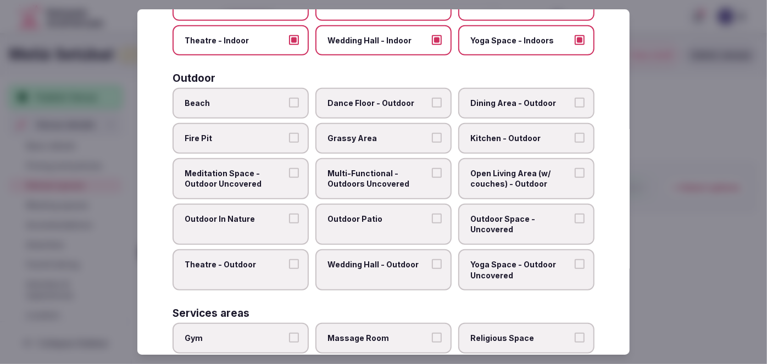
click at [252, 92] on label "Beach" at bounding box center [241, 104] width 136 height 31
click at [289, 98] on button "Beach" at bounding box center [294, 103] width 10 height 10
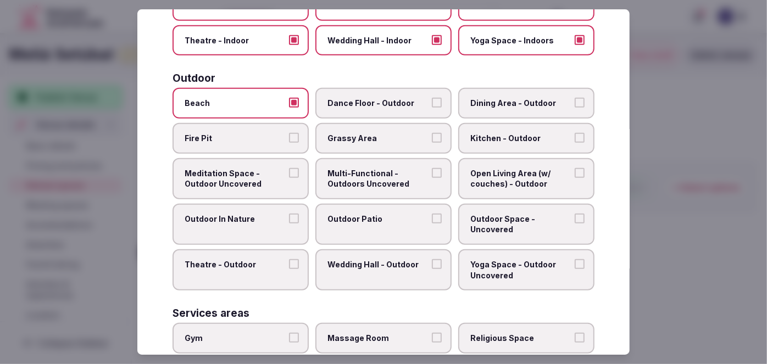
click at [365, 141] on label "Grassy Area" at bounding box center [384, 138] width 136 height 31
click at [432, 141] on button "Grassy Area" at bounding box center [437, 138] width 10 height 10
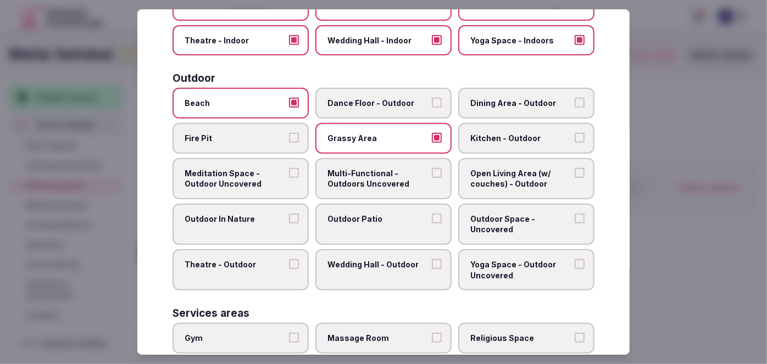
click at [372, 175] on span "Multi-Functional - Outdoors Uncovered" at bounding box center [378, 178] width 101 height 21
click at [432, 175] on button "Multi-Functional - Outdoors Uncovered" at bounding box center [437, 173] width 10 height 10
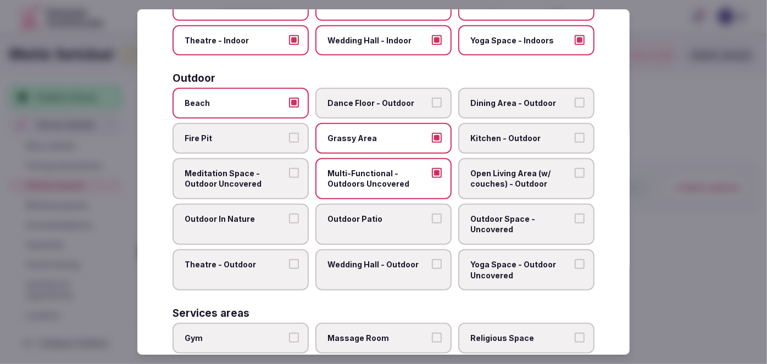
click at [368, 223] on label "Outdoor Patio" at bounding box center [384, 224] width 136 height 41
click at [432, 223] on button "Outdoor Patio" at bounding box center [437, 219] width 10 height 10
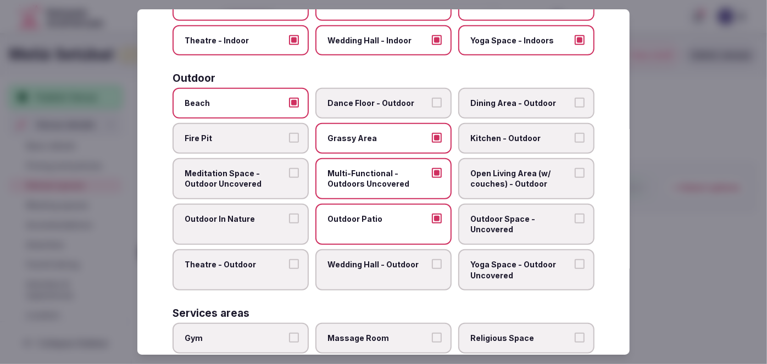
click at [518, 218] on span "Outdoor Space - Uncovered" at bounding box center [521, 224] width 101 height 21
click at [575, 218] on button "Outdoor Space - Uncovered" at bounding box center [580, 219] width 10 height 10
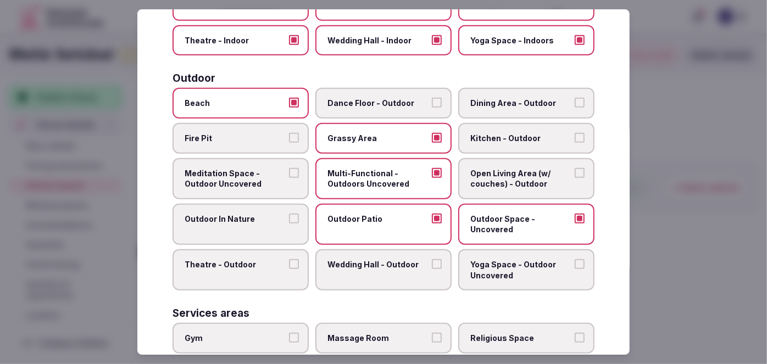
click at [362, 141] on label "Grassy Area" at bounding box center [384, 138] width 136 height 31
click at [432, 141] on button "Grassy Area" at bounding box center [437, 138] width 10 height 10
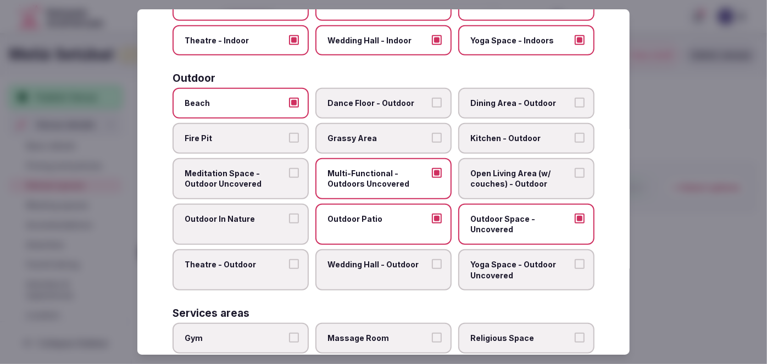
click at [363, 134] on span "Grassy Area" at bounding box center [378, 138] width 101 height 11
click at [432, 134] on button "Grassy Area" at bounding box center [437, 138] width 10 height 10
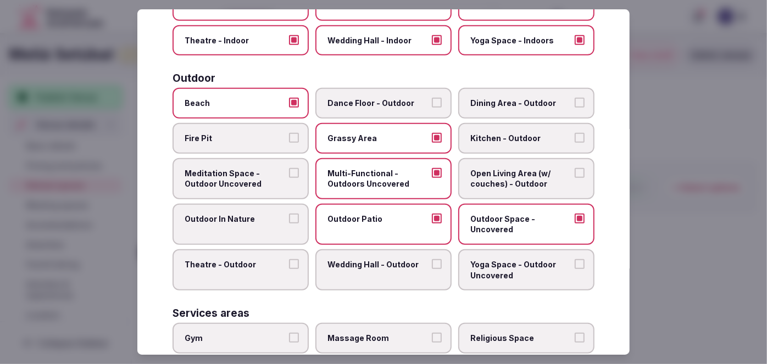
click at [489, 270] on span "Yoga Space - Outdoor Uncovered" at bounding box center [521, 269] width 101 height 21
click at [575, 269] on button "Yoga Space - Outdoor Uncovered" at bounding box center [580, 264] width 10 height 10
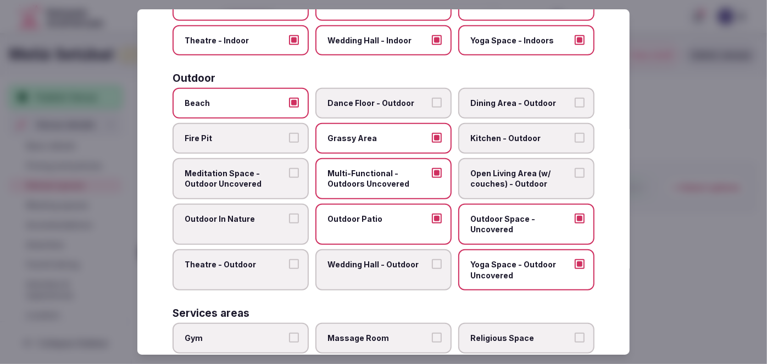
scroll to position [450, 0]
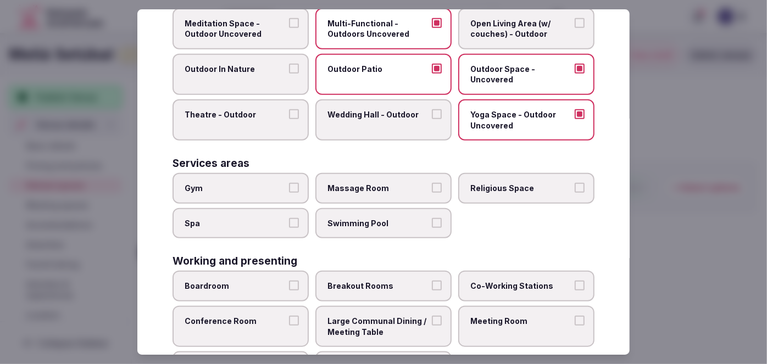
click at [251, 183] on span "Gym" at bounding box center [235, 188] width 101 height 11
click at [289, 183] on button "Gym" at bounding box center [294, 188] width 10 height 10
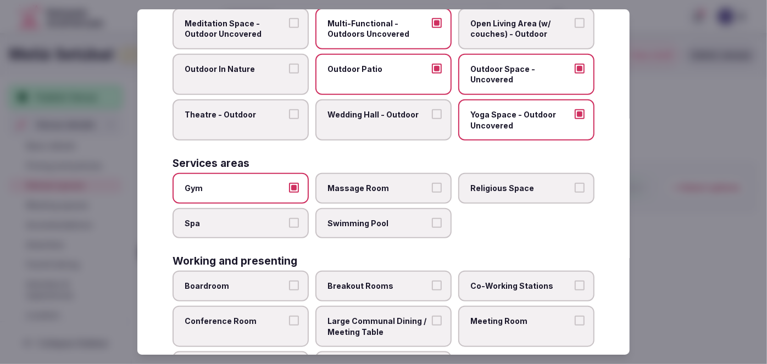
click at [247, 219] on span "Spa" at bounding box center [235, 223] width 101 height 11
click at [289, 219] on button "Spa" at bounding box center [294, 223] width 10 height 10
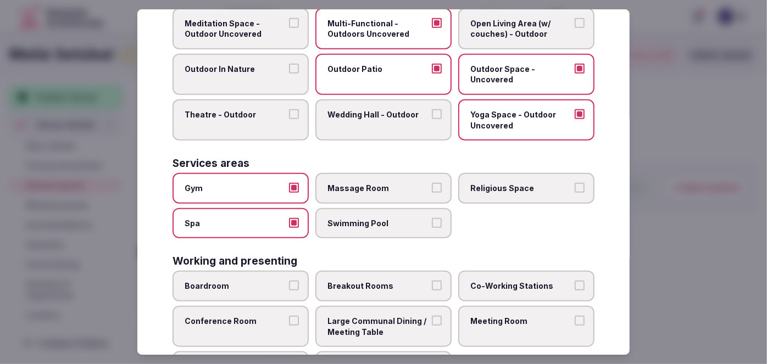
click at [346, 218] on span "Swimming Pool" at bounding box center [378, 223] width 101 height 11
click at [432, 218] on button "Swimming Pool" at bounding box center [437, 223] width 10 height 10
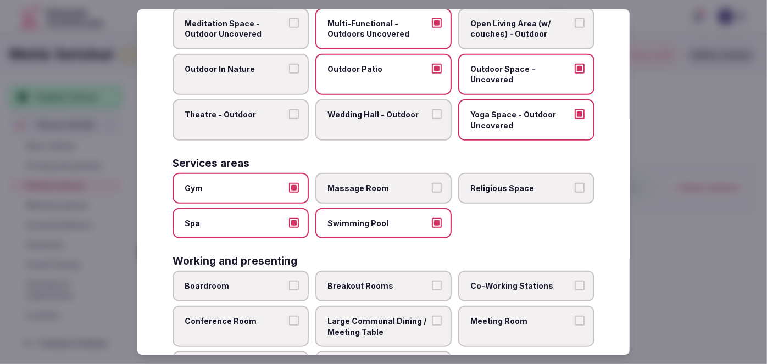
click at [358, 183] on span "Massage Room" at bounding box center [378, 188] width 101 height 11
click at [432, 183] on button "Massage Room" at bounding box center [437, 188] width 10 height 10
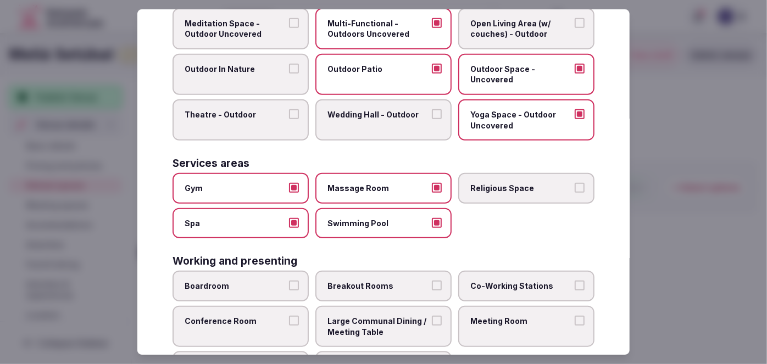
scroll to position [494, 0]
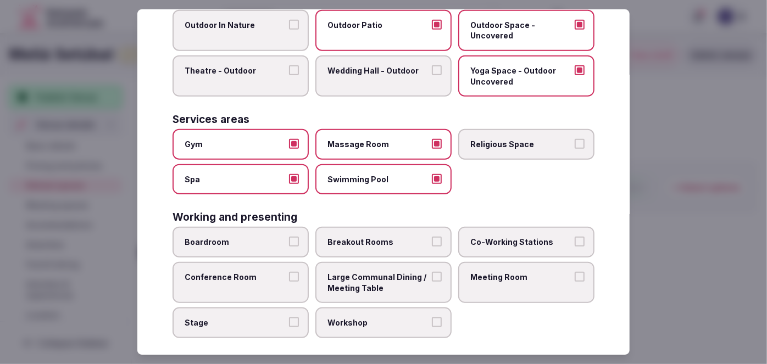
click at [274, 239] on span "Boardroom" at bounding box center [235, 242] width 101 height 11
click at [289, 239] on button "Boardroom" at bounding box center [294, 242] width 10 height 10
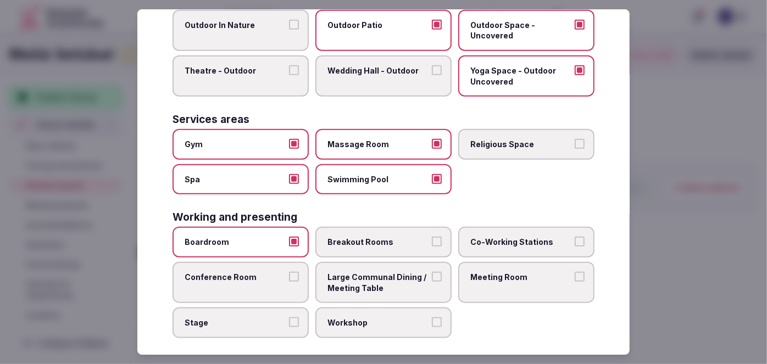
click at [269, 272] on span "Conference Room" at bounding box center [235, 277] width 101 height 11
click at [289, 272] on button "Conference Room" at bounding box center [294, 277] width 10 height 10
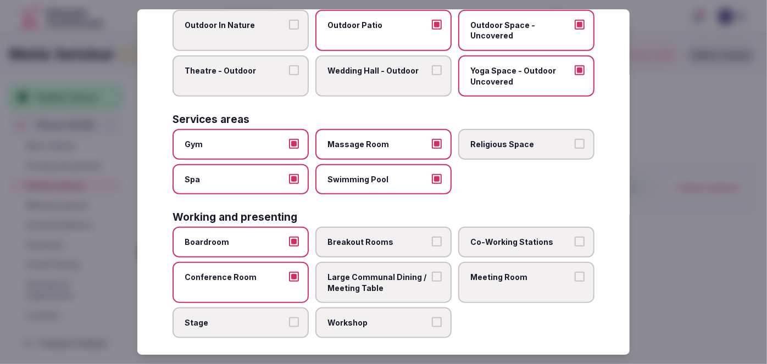
click at [266, 318] on span "Stage" at bounding box center [235, 323] width 101 height 11
click at [289, 318] on button "Stage" at bounding box center [294, 323] width 10 height 10
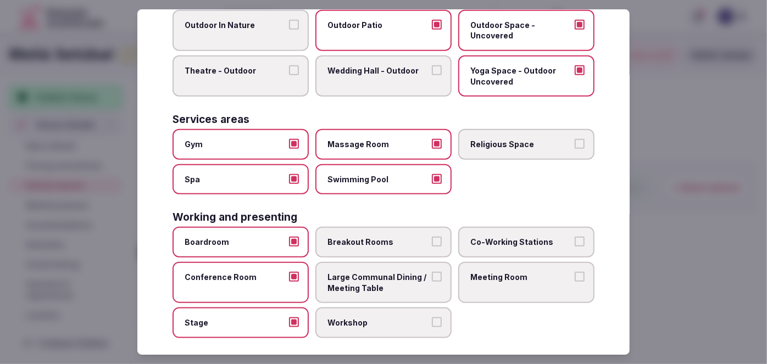
click at [355, 318] on span "Workshop" at bounding box center [378, 323] width 101 height 11
click at [432, 318] on button "Workshop" at bounding box center [437, 323] width 10 height 10
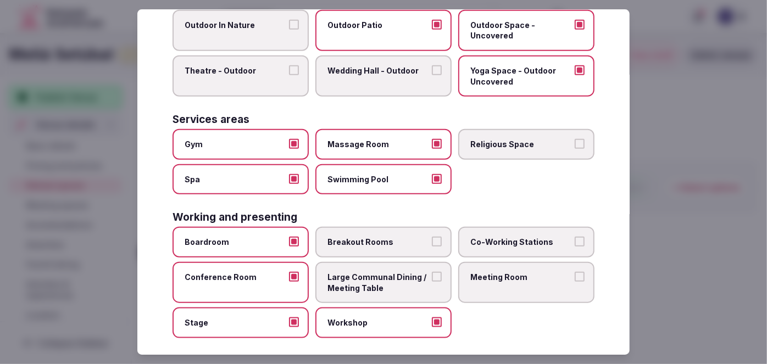
drag, startPoint x: 366, startPoint y: 271, endPoint x: 376, endPoint y: 233, distance: 39.3
click at [366, 272] on span "Large Communal Dining / Meeting Table" at bounding box center [378, 282] width 101 height 21
click at [432, 272] on button "Large Communal Dining / Meeting Table" at bounding box center [437, 277] width 10 height 10
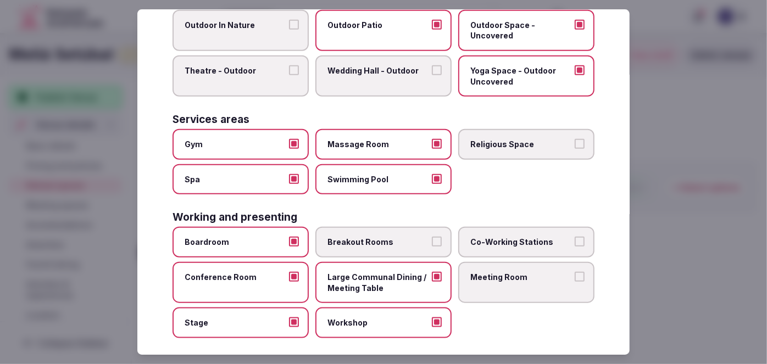
click at [376, 237] on span "Breakout Rooms" at bounding box center [378, 242] width 101 height 11
click at [432, 237] on button "Breakout Rooms" at bounding box center [437, 242] width 10 height 10
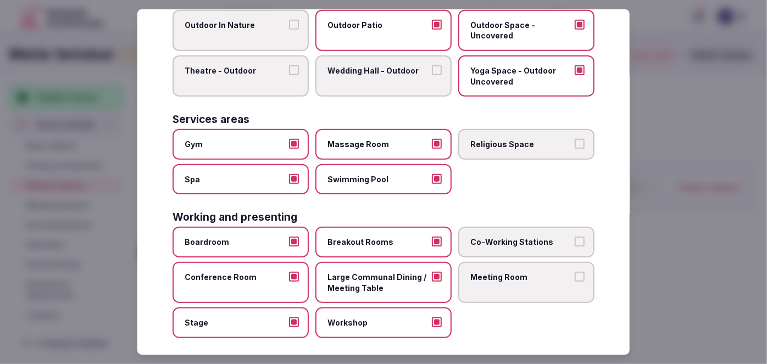
click at [476, 275] on label "Meeting Room" at bounding box center [526, 282] width 136 height 41
click at [575, 275] on button "Meeting Room" at bounding box center [580, 277] width 10 height 10
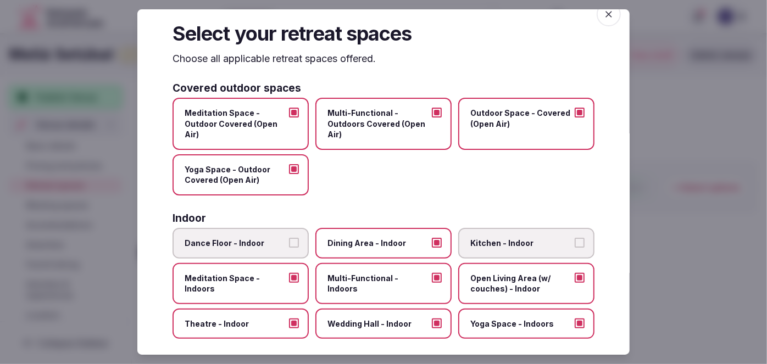
scroll to position [0, 0]
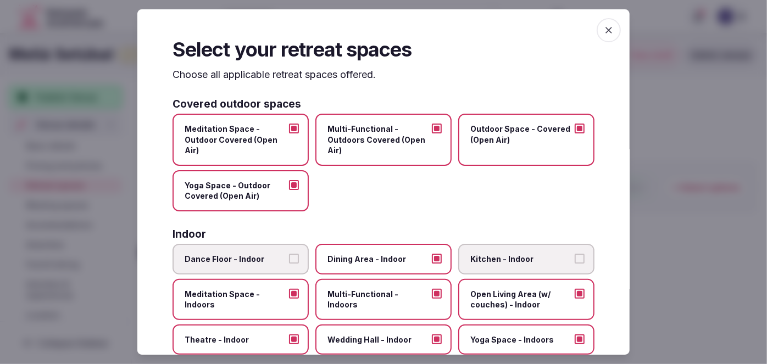
click at [606, 30] on icon "button" at bounding box center [609, 30] width 11 height 11
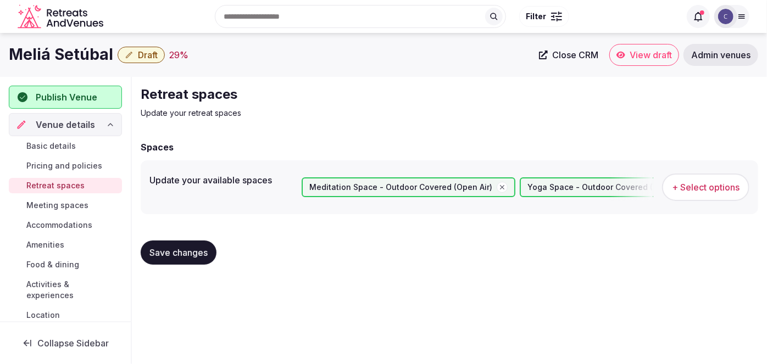
click at [174, 241] on button "Save changes" at bounding box center [179, 253] width 76 height 24
click at [76, 200] on span "Meeting spaces" at bounding box center [57, 205] width 62 height 11
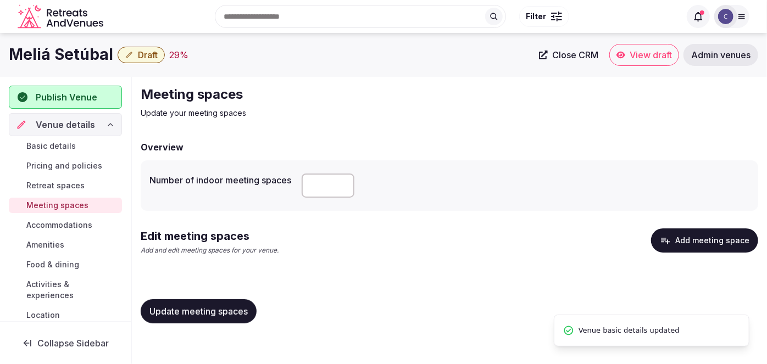
click at [715, 236] on button "Add meeting space" at bounding box center [704, 241] width 107 height 24
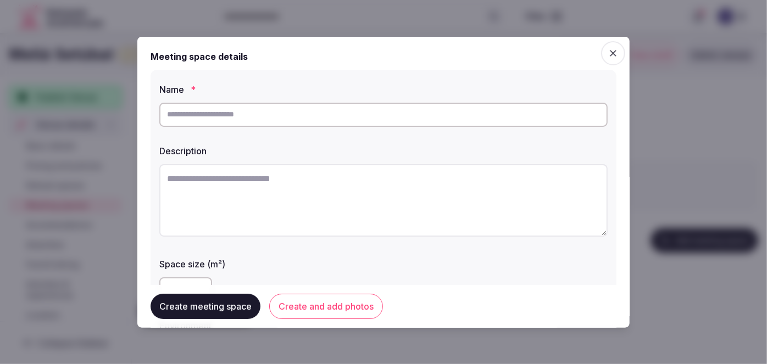
click at [608, 50] on icon "button" at bounding box center [613, 52] width 11 height 11
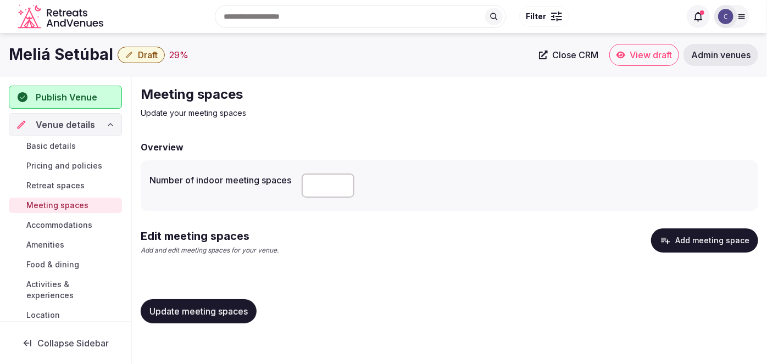
click at [236, 187] on div "Number of indoor meeting spaces *" at bounding box center [450, 185] width 600 height 33
copy label "Number of indoor meeting spaces"
drag, startPoint x: 325, startPoint y: 186, endPoint x: 299, endPoint y: 178, distance: 27.5
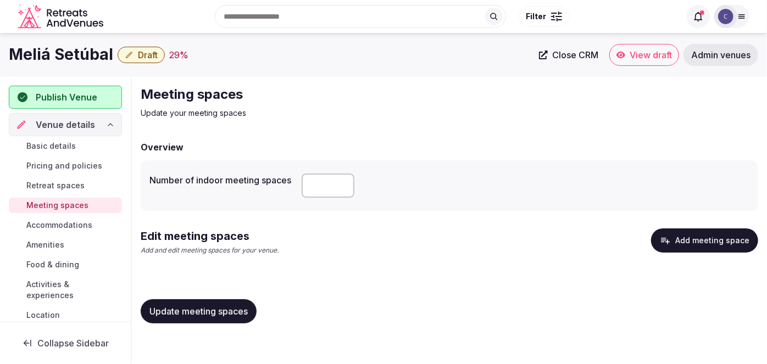
click at [300, 178] on div "Number of indoor meeting spaces *" at bounding box center [450, 185] width 600 height 33
type input "*"
click at [240, 314] on span "Update meeting spaces" at bounding box center [199, 311] width 98 height 11
click at [689, 241] on button "Add meeting space" at bounding box center [704, 241] width 107 height 24
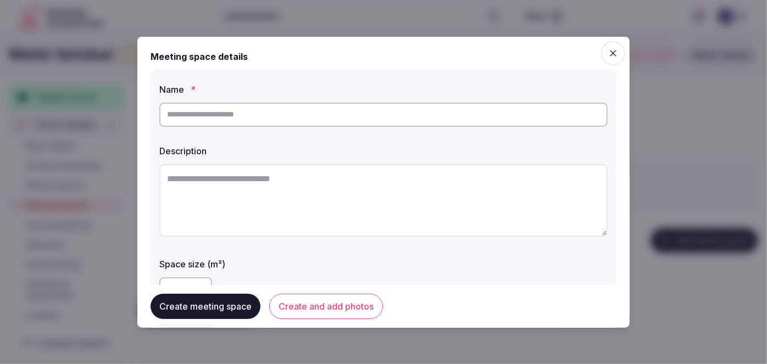
click at [311, 218] on textarea at bounding box center [383, 200] width 449 height 73
paste textarea "**********"
click at [222, 178] on textarea "**********" at bounding box center [379, 200] width 441 height 72
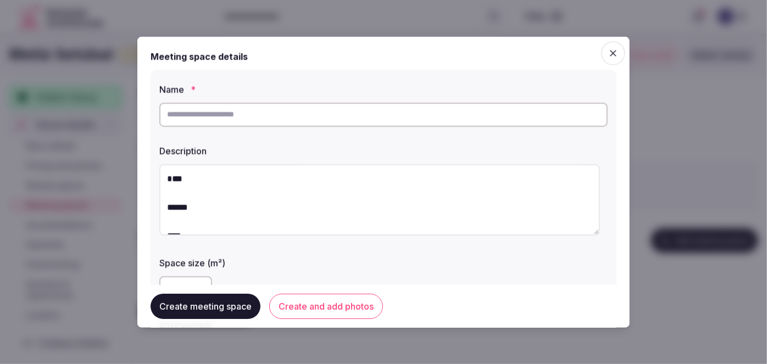
type textarea "**********"
click at [208, 110] on input "text" at bounding box center [383, 114] width 449 height 24
paste input "**********"
type input "**********"
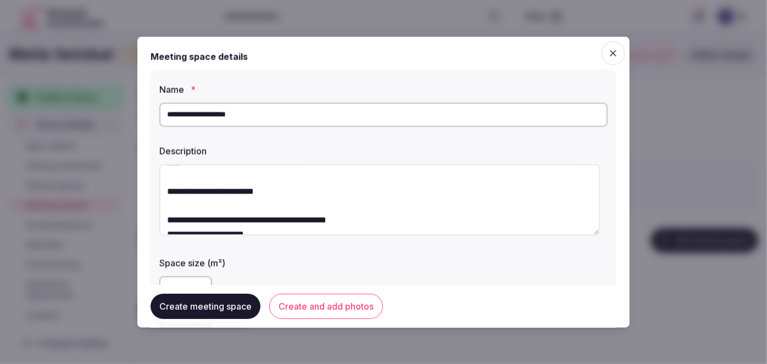
scroll to position [100, 0]
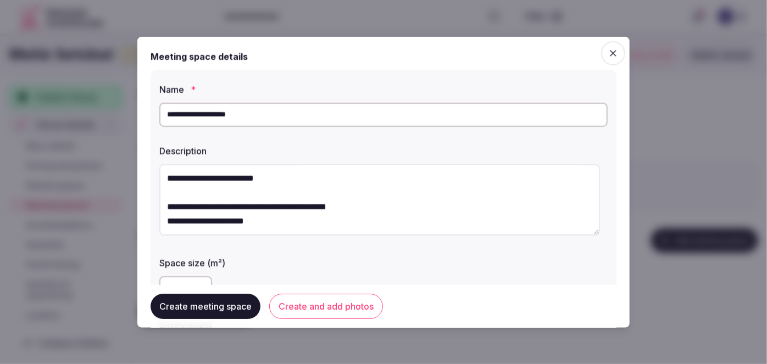
drag, startPoint x: 168, startPoint y: 168, endPoint x: 292, endPoint y: 234, distance: 140.7
click at [292, 234] on textarea "**********" at bounding box center [379, 200] width 441 height 72
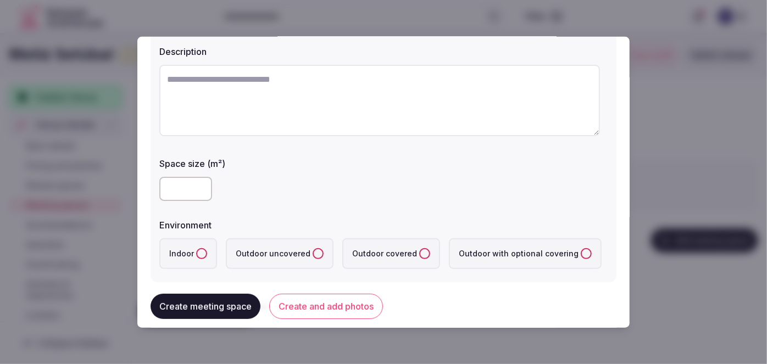
click at [186, 188] on input "number" at bounding box center [185, 189] width 53 height 24
type input "***"
click at [200, 251] on button "Indoor" at bounding box center [201, 253] width 11 height 11
click at [301, 195] on div "***" at bounding box center [383, 189] width 449 height 24
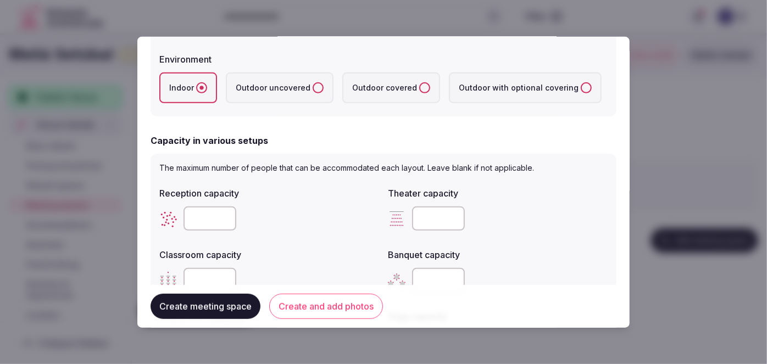
scroll to position [300, 0]
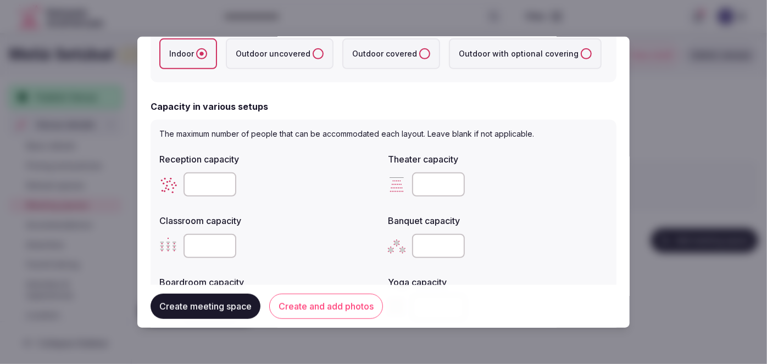
click at [423, 185] on input "number" at bounding box center [438, 185] width 53 height 24
type input "**"
click at [203, 186] on input "number" at bounding box center [210, 185] width 53 height 24
click at [205, 185] on input "number" at bounding box center [210, 185] width 53 height 24
type input "**"
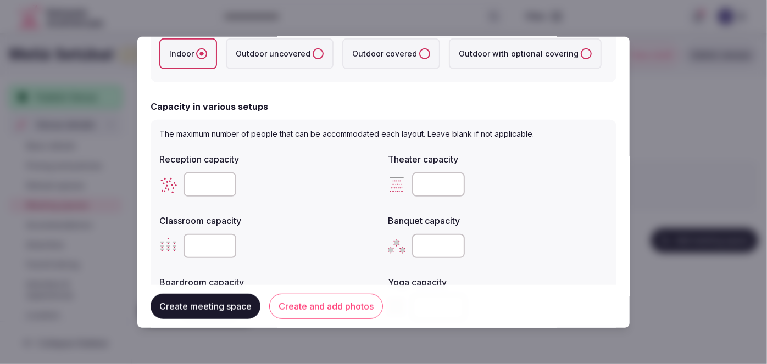
click at [191, 250] on input "number" at bounding box center [210, 246] width 53 height 24
click at [211, 248] on input "number" at bounding box center [210, 246] width 53 height 24
type input "**"
drag, startPoint x: 322, startPoint y: 202, endPoint x: 327, endPoint y: 194, distance: 9.3
click at [325, 198] on div "Reception capacity ** Theater capacity ** Classroom capacity ** Banquet capacit…" at bounding box center [383, 236] width 449 height 176
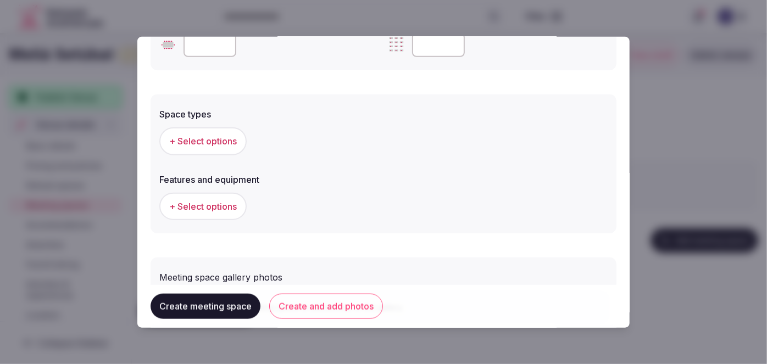
scroll to position [599, 0]
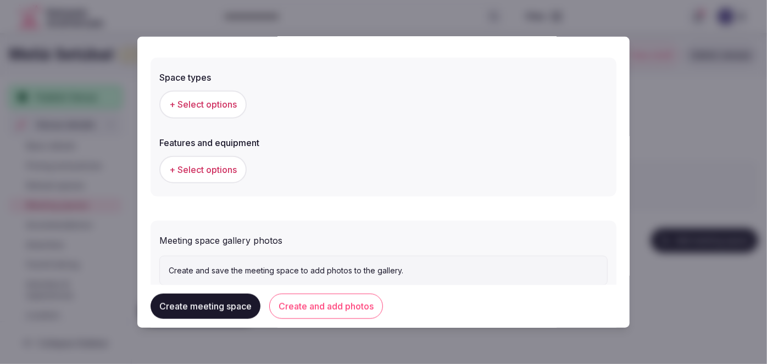
click at [200, 87] on div "+ Select options" at bounding box center [383, 104] width 449 height 36
click at [206, 101] on span "+ Select options" at bounding box center [203, 104] width 68 height 12
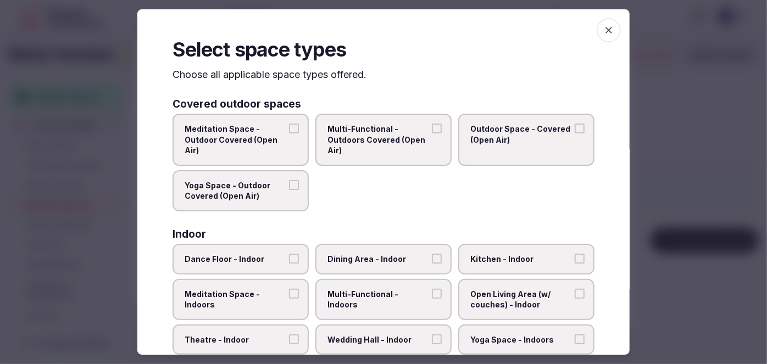
click at [393, 292] on span "Multi-Functional - Indoors" at bounding box center [378, 299] width 101 height 21
click at [432, 292] on button "Multi-Functional - Indoors" at bounding box center [437, 294] width 10 height 10
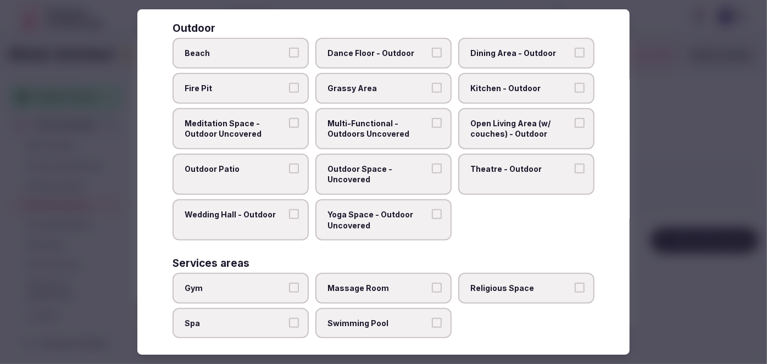
scroll to position [449, 0]
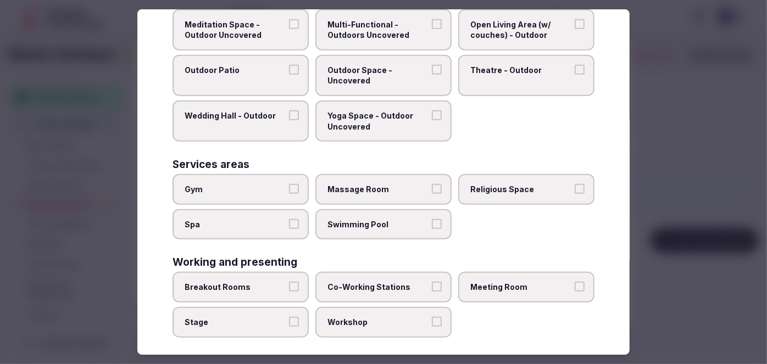
click at [543, 282] on span "Meeting Room" at bounding box center [521, 287] width 101 height 11
click at [575, 282] on button "Meeting Room" at bounding box center [580, 287] width 10 height 10
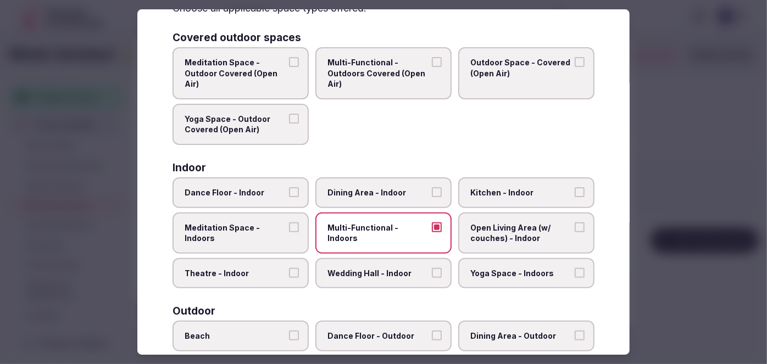
scroll to position [0, 0]
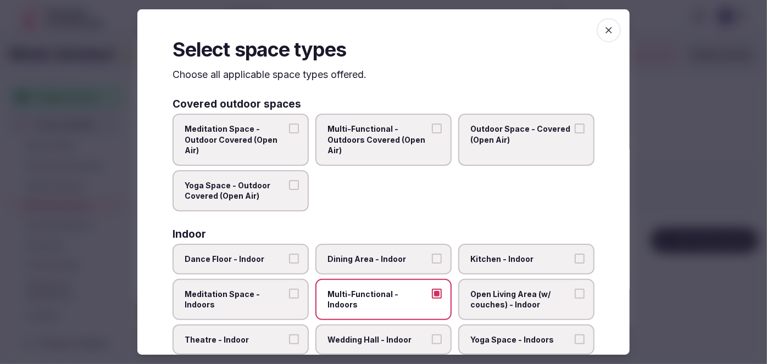
click at [606, 35] on span "button" at bounding box center [609, 30] width 24 height 24
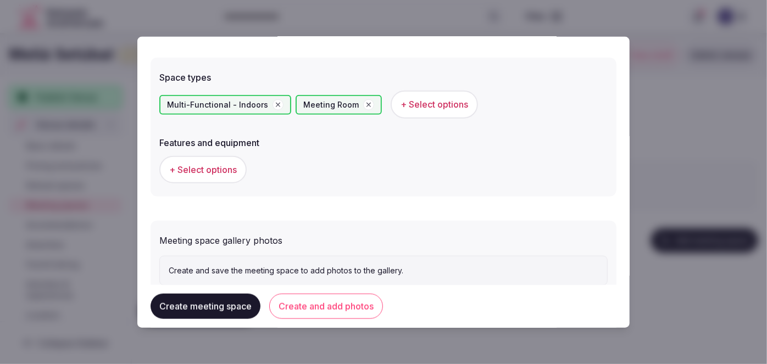
click at [214, 166] on span "+ Select options" at bounding box center [203, 170] width 68 height 12
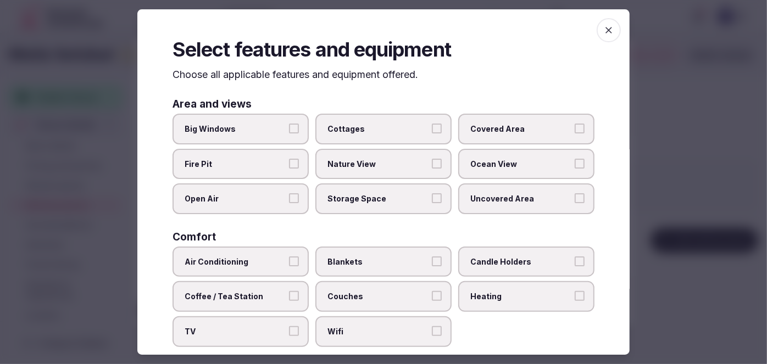
click at [350, 327] on span "Wifi" at bounding box center [378, 332] width 101 height 11
click at [432, 327] on button "Wifi" at bounding box center [437, 332] width 10 height 10
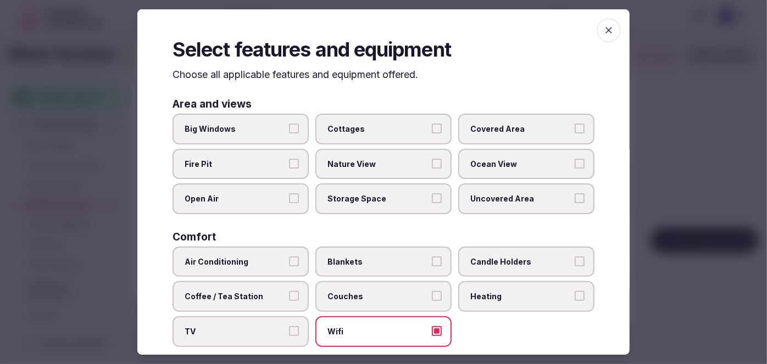
scroll to position [250, 0]
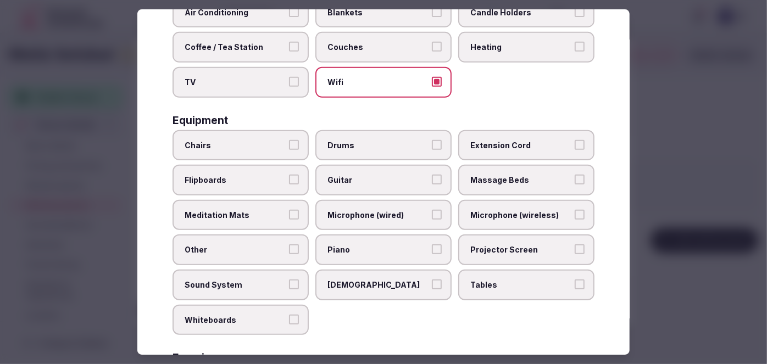
click at [487, 280] on span "Tables" at bounding box center [521, 285] width 101 height 11
click at [575, 280] on button "Tables" at bounding box center [580, 285] width 10 height 10
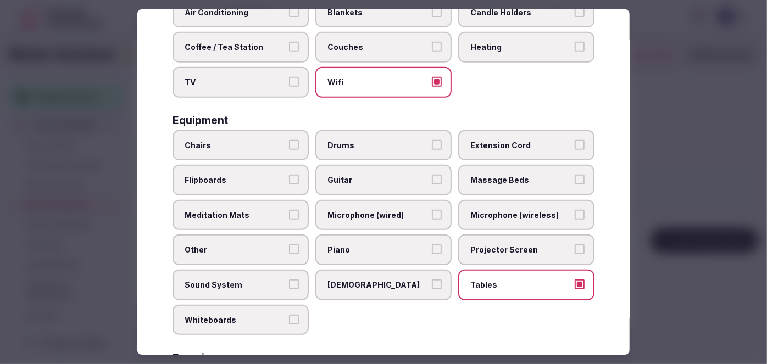
drag, startPoint x: 494, startPoint y: 245, endPoint x: 493, endPoint y: 213, distance: 31.9
click at [494, 245] on span "Projector Screen" at bounding box center [521, 250] width 101 height 11
click at [575, 245] on button "Projector Screen" at bounding box center [580, 250] width 10 height 10
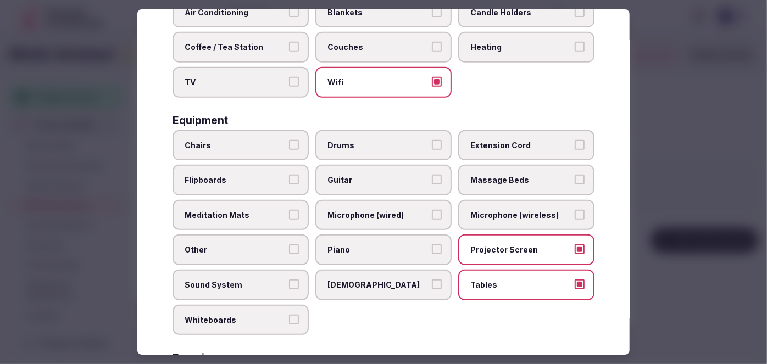
click at [492, 213] on span "Microphone (wireless)" at bounding box center [521, 215] width 101 height 11
click at [575, 213] on button "Microphone (wireless)" at bounding box center [580, 215] width 10 height 10
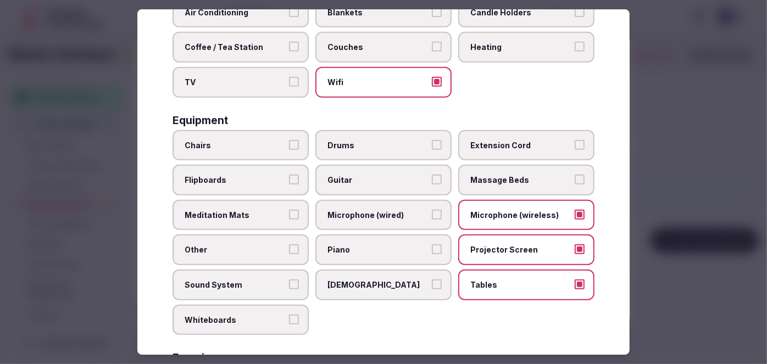
click at [258, 134] on label "Chairs" at bounding box center [241, 145] width 136 height 31
click at [289, 140] on button "Chairs" at bounding box center [294, 145] width 10 height 10
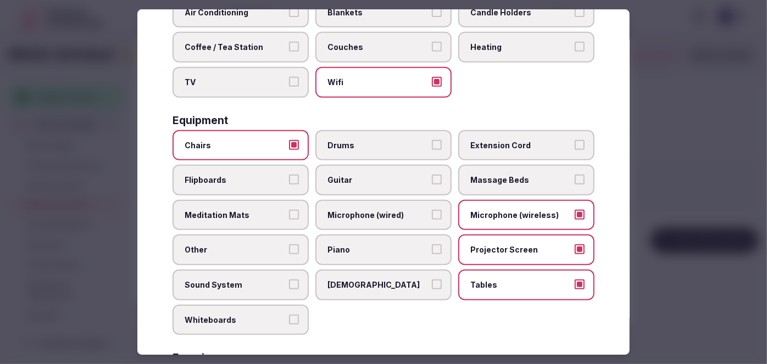
click at [252, 205] on label "Meditation Mats" at bounding box center [241, 215] width 136 height 31
click at [289, 210] on button "Meditation Mats" at bounding box center [294, 215] width 10 height 10
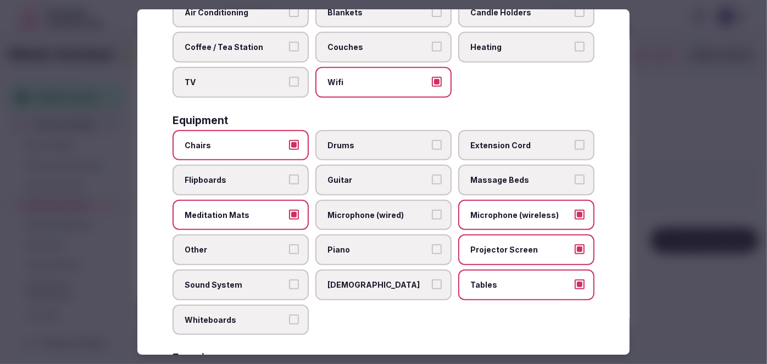
click at [233, 210] on span "Meditation Mats" at bounding box center [235, 215] width 101 height 11
click at [289, 210] on button "Meditation Mats" at bounding box center [294, 215] width 10 height 10
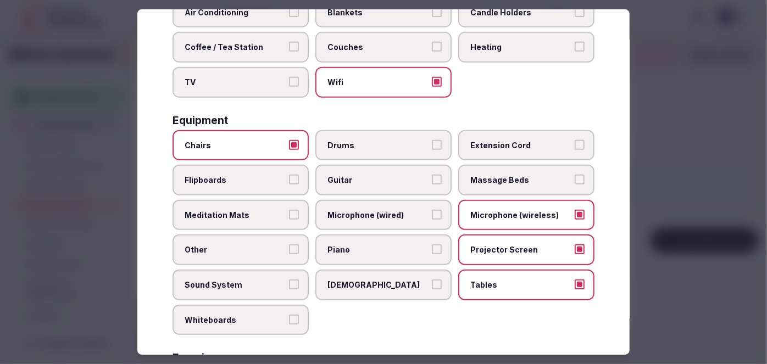
click at [231, 175] on span "Flipboards" at bounding box center [235, 180] width 101 height 11
click at [289, 175] on button "Flipboards" at bounding box center [294, 180] width 10 height 10
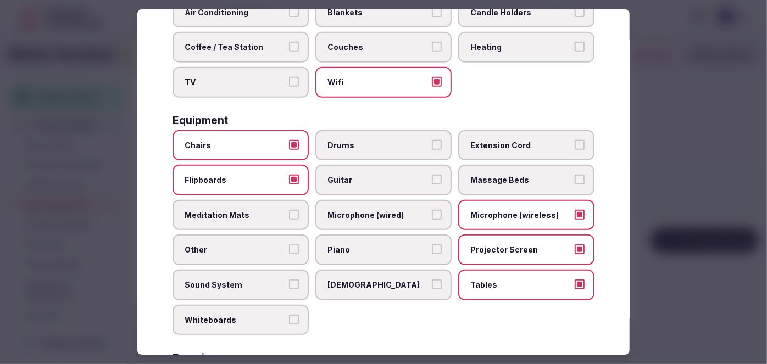
drag, startPoint x: 243, startPoint y: 280, endPoint x: 235, endPoint y: 310, distance: 30.1
click at [243, 281] on span "Sound System" at bounding box center [235, 285] width 101 height 11
click at [289, 281] on button "Sound System" at bounding box center [294, 285] width 10 height 10
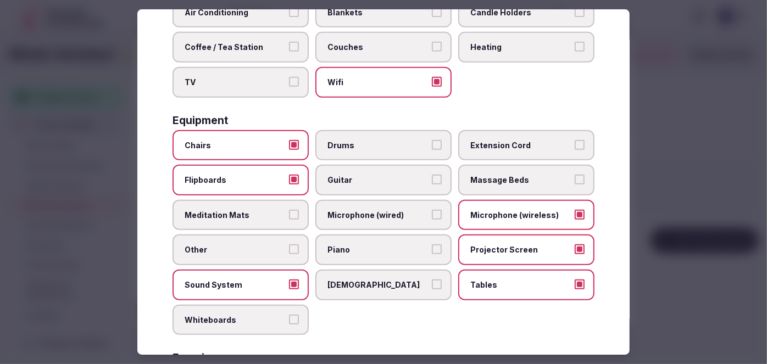
click at [235, 315] on span "Whiteboards" at bounding box center [235, 320] width 101 height 11
click at [289, 315] on button "Whiteboards" at bounding box center [294, 320] width 10 height 10
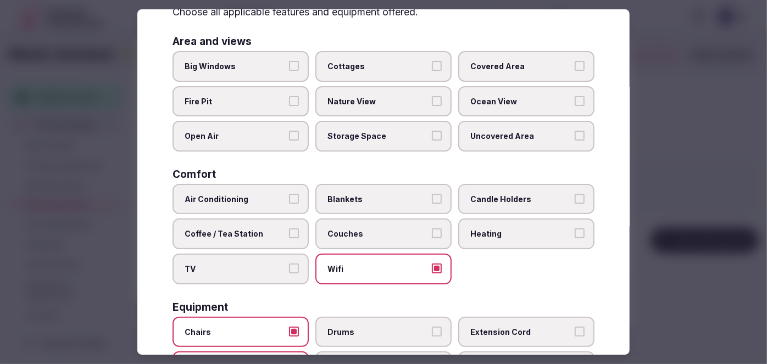
scroll to position [0, 0]
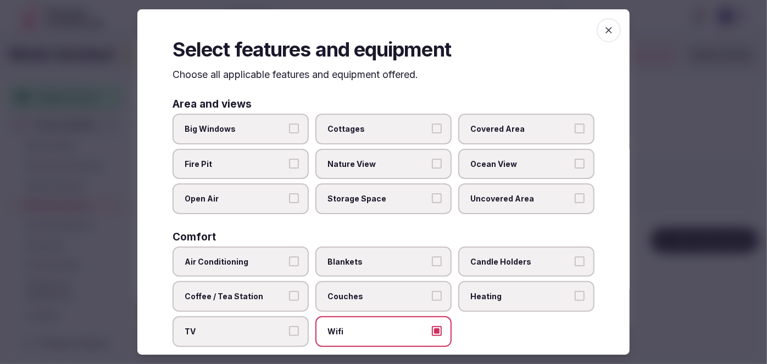
click at [604, 35] on span "button" at bounding box center [609, 30] width 24 height 24
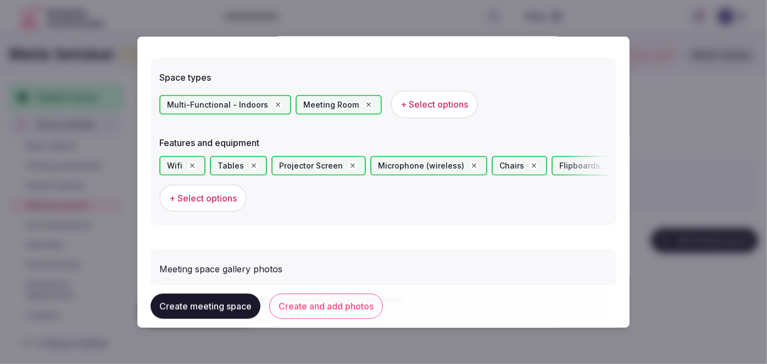
click at [352, 311] on button "Create and add photos" at bounding box center [326, 306] width 114 height 25
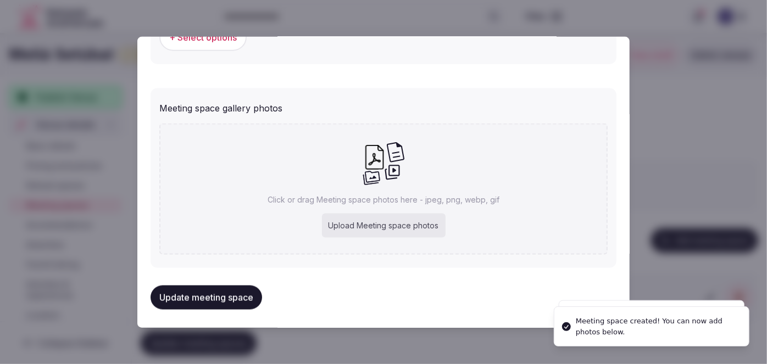
scroll to position [762, 0]
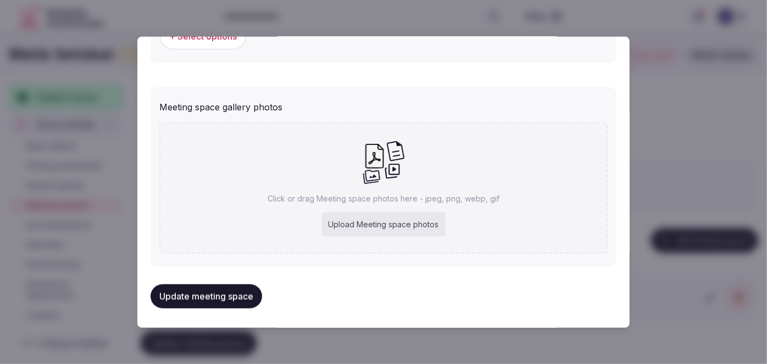
click at [416, 217] on div "Upload Meeting space photos" at bounding box center [384, 225] width 124 height 24
type input "**********"
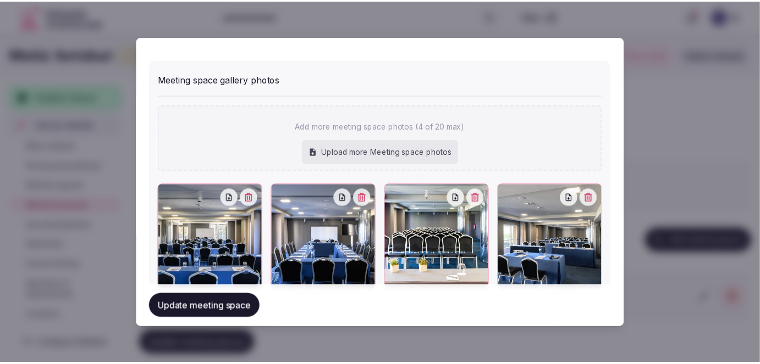
scroll to position [822, 0]
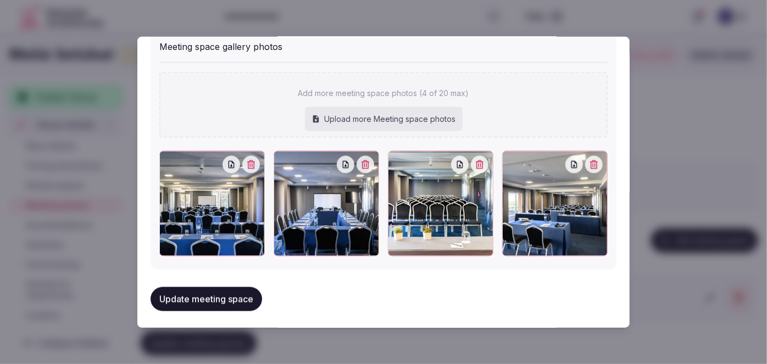
click at [237, 292] on button "Update meeting space" at bounding box center [207, 300] width 112 height 24
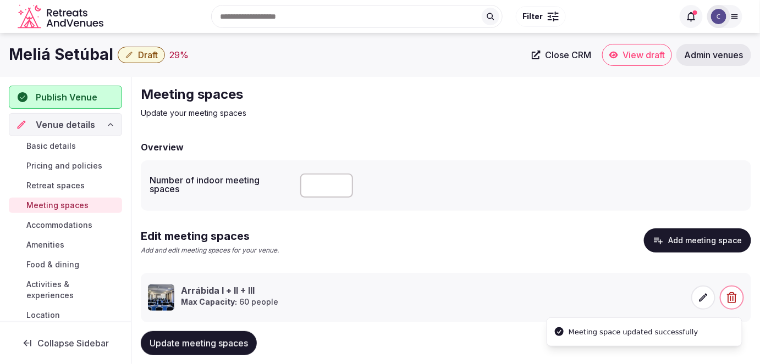
click at [239, 345] on span "Update meeting spaces" at bounding box center [199, 343] width 98 height 11
click at [71, 227] on span "Accommodations" at bounding box center [59, 225] width 66 height 11
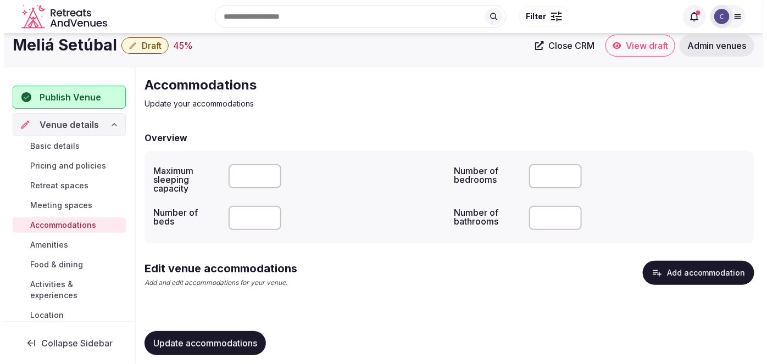
scroll to position [18, 0]
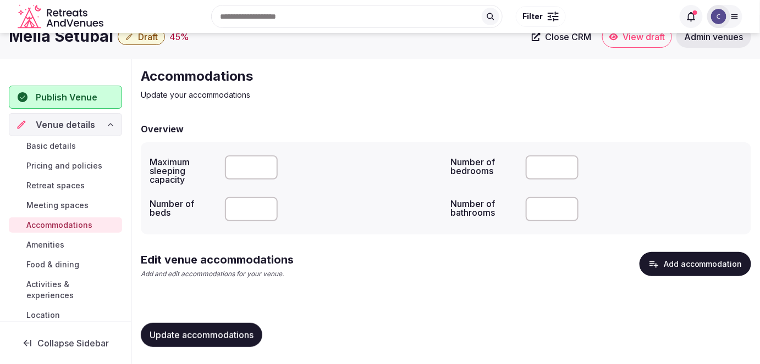
click at [712, 263] on button "Add accommodation" at bounding box center [695, 264] width 112 height 24
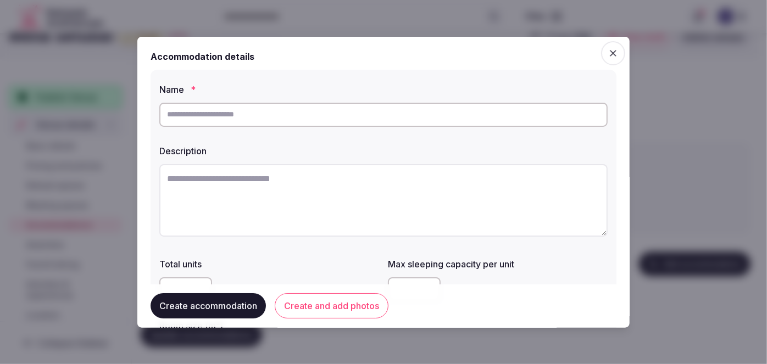
click at [306, 110] on input "text" at bounding box center [383, 114] width 449 height 24
paste input "**********"
type input "**********"
click at [361, 213] on textarea at bounding box center [383, 200] width 449 height 73
paste textarea "**********"
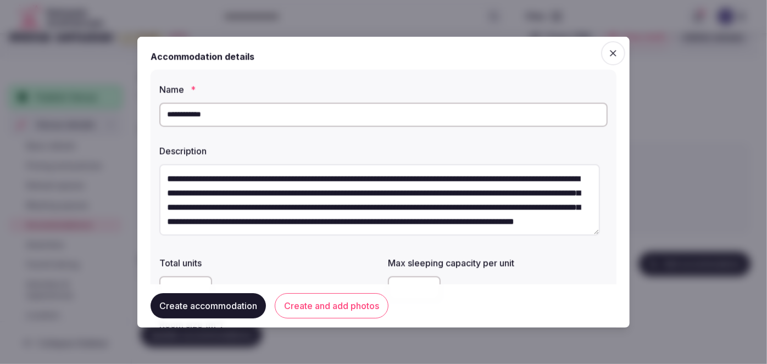
scroll to position [20, 0]
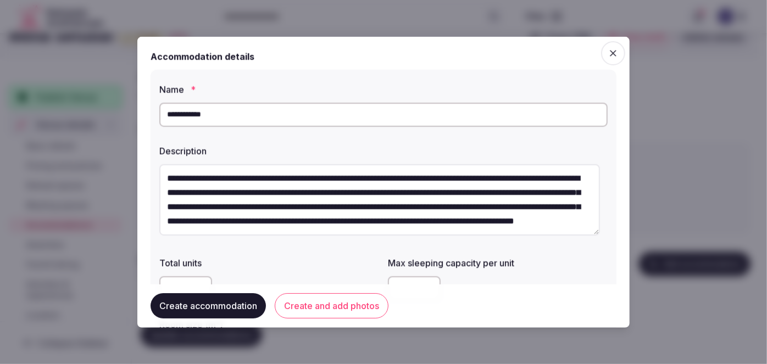
type textarea "**********"
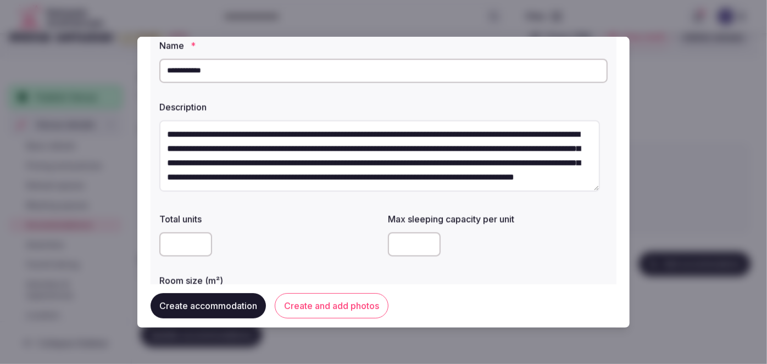
scroll to position [150, 0]
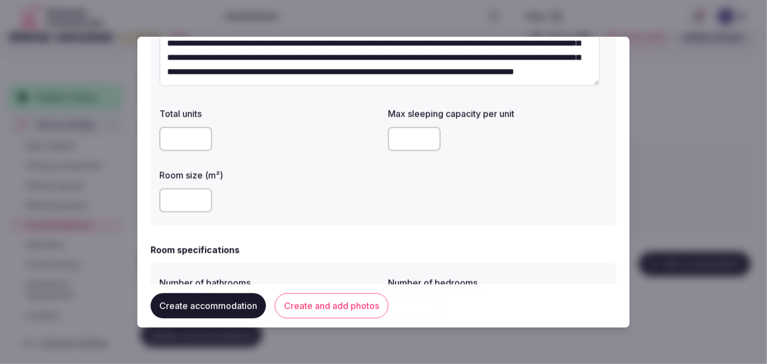
click at [190, 201] on input "number" at bounding box center [185, 201] width 53 height 24
type input "**"
drag, startPoint x: 412, startPoint y: 136, endPoint x: 385, endPoint y: 178, distance: 49.4
click at [412, 136] on input "number" at bounding box center [414, 139] width 53 height 24
type input "*"
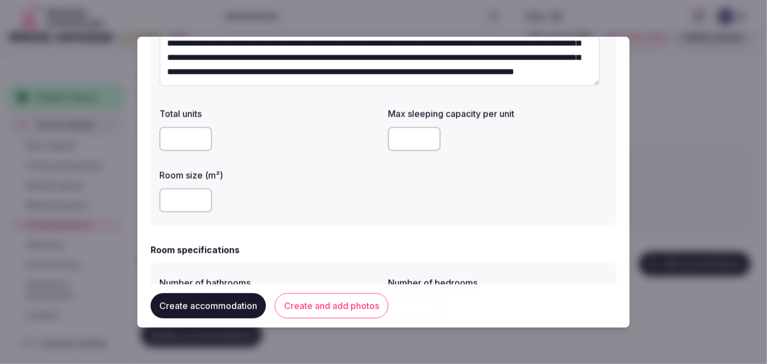
click at [356, 221] on div "**********" at bounding box center [384, 73] width 466 height 306
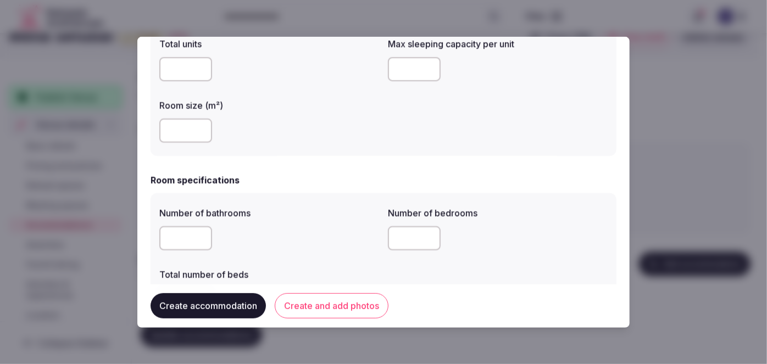
scroll to position [300, 0]
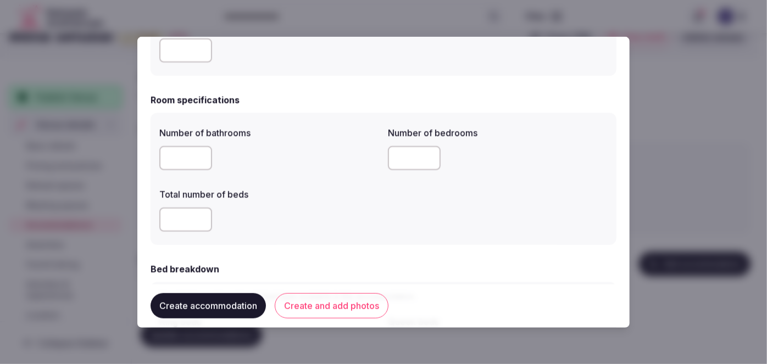
type input "*"
click at [197, 156] on input "*" at bounding box center [185, 158] width 53 height 24
click at [410, 151] on input "number" at bounding box center [414, 158] width 53 height 24
type input "*"
click at [186, 220] on input "number" at bounding box center [185, 220] width 53 height 24
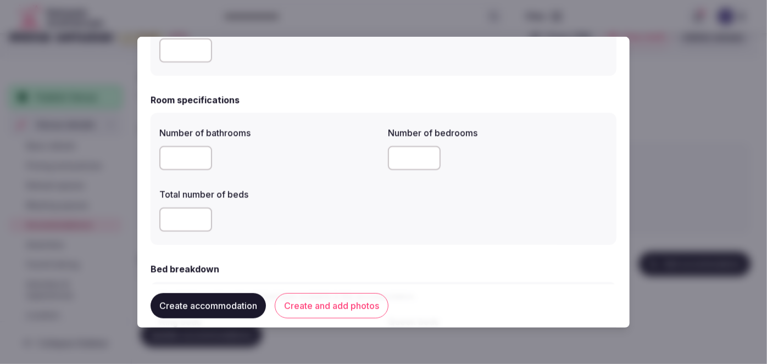
type input "*"
click at [270, 216] on div "*" at bounding box center [269, 220] width 220 height 24
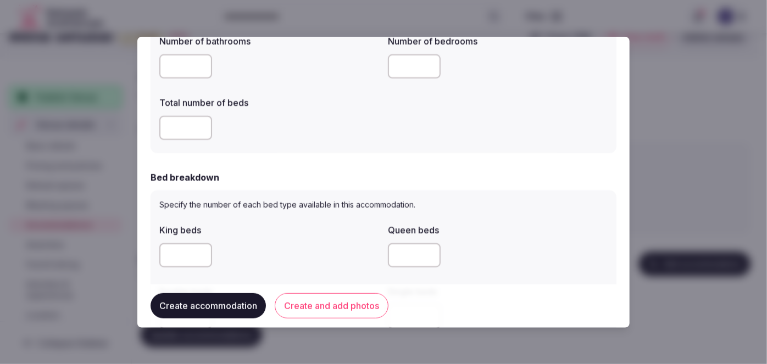
scroll to position [500, 0]
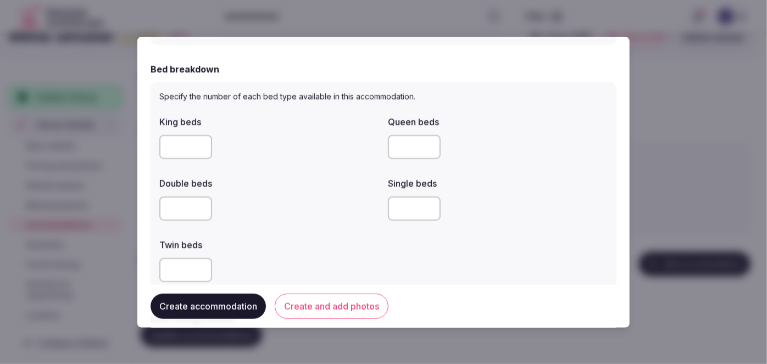
click at [400, 138] on input "number" at bounding box center [414, 147] width 53 height 24
type input "*"
click at [332, 204] on div at bounding box center [269, 209] width 220 height 24
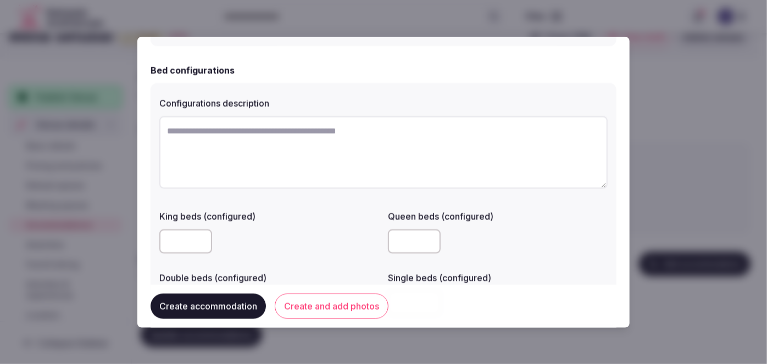
scroll to position [849, 0]
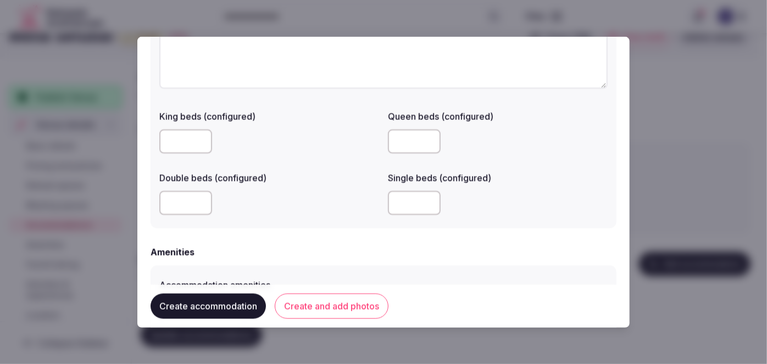
click at [409, 206] on input "number" at bounding box center [414, 203] width 53 height 24
type input "*"
click at [328, 227] on div "Configurations description King beds (configured) Queen beds (configured) Doubl…" at bounding box center [384, 106] width 466 height 245
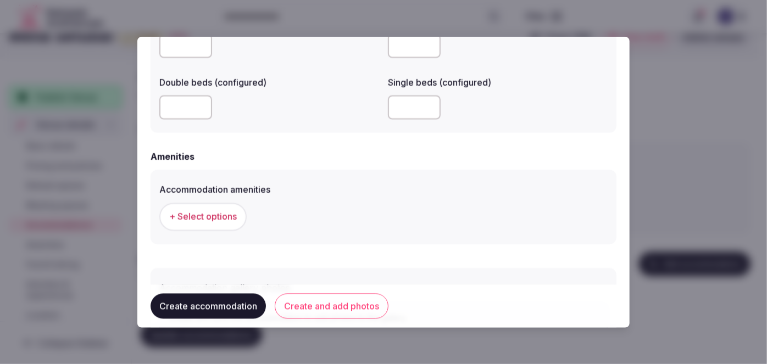
scroll to position [1026, 0]
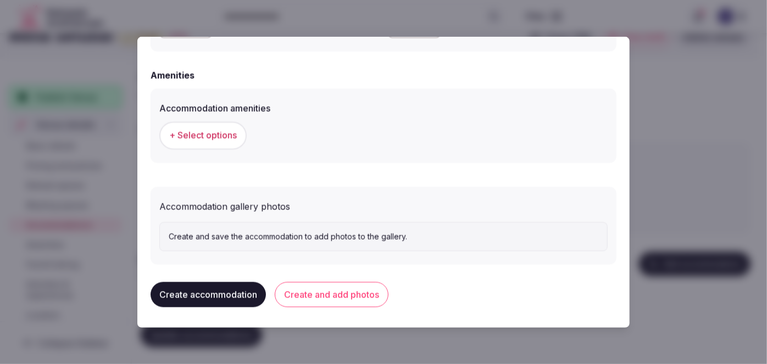
click at [223, 140] on span "+ Select options" at bounding box center [203, 136] width 68 height 12
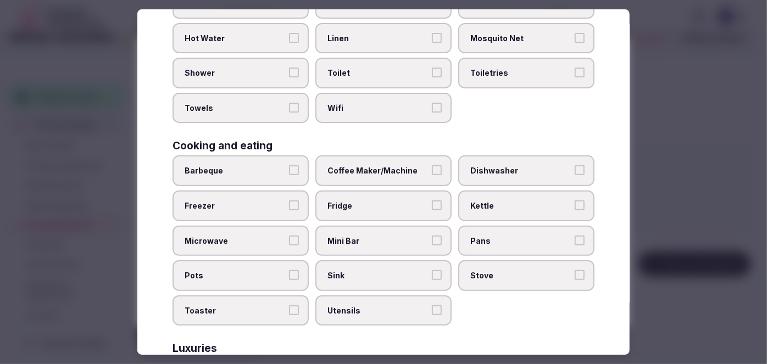
scroll to position [545, 0]
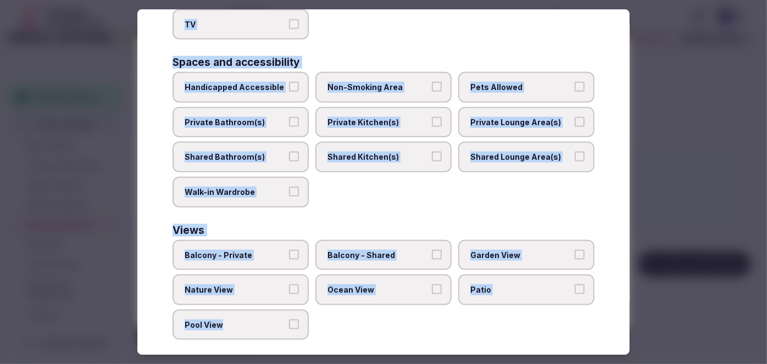
drag, startPoint x: 164, startPoint y: 81, endPoint x: 311, endPoint y: 328, distance: 287.7
click at [311, 328] on div "Select accommodation amenities Choose all applicable amenities offered. Basics …" at bounding box center [383, 182] width 493 height 346
copy div "Choose all applicable amenities offered. Basics Ceiling Fan Hair Dryer Heating …"
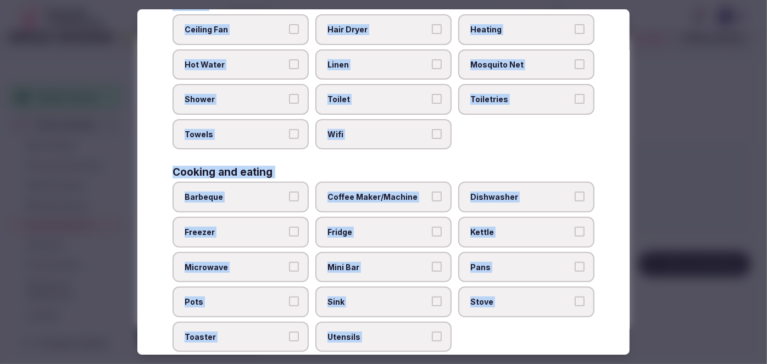
scroll to position [0, 0]
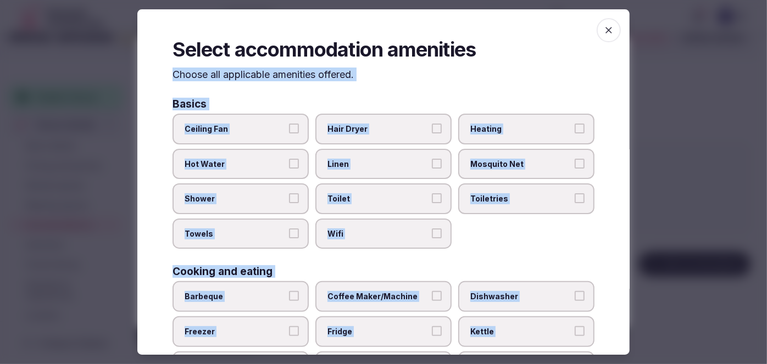
click at [275, 134] on span "Ceiling Fan" at bounding box center [235, 129] width 101 height 11
click at [289, 134] on button "Ceiling Fan" at bounding box center [294, 129] width 10 height 10
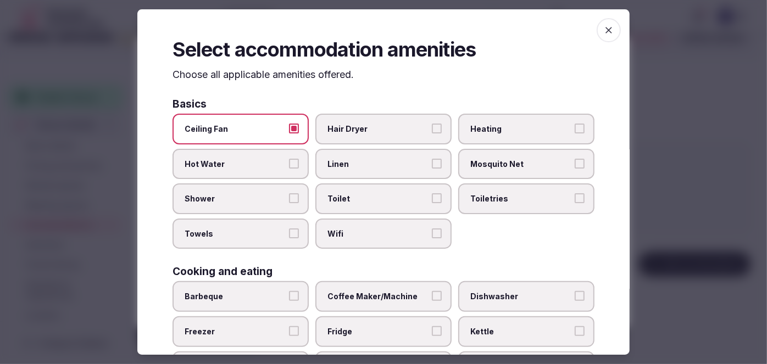
click at [342, 133] on span "Hair Dryer" at bounding box center [378, 129] width 101 height 11
click at [432, 133] on button "Hair Dryer" at bounding box center [437, 129] width 10 height 10
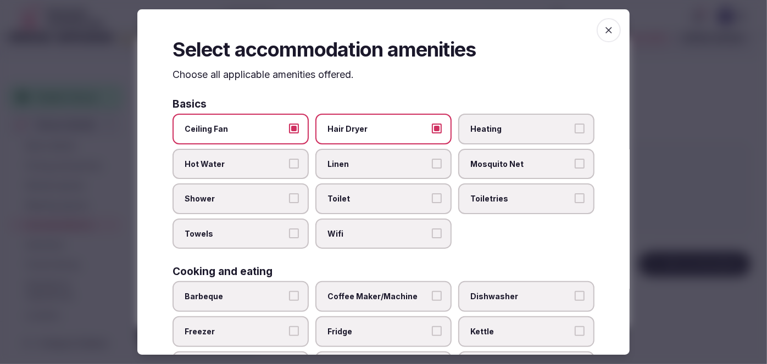
click at [495, 140] on label "Heating" at bounding box center [526, 129] width 136 height 31
click at [575, 134] on button "Heating" at bounding box center [580, 129] width 10 height 10
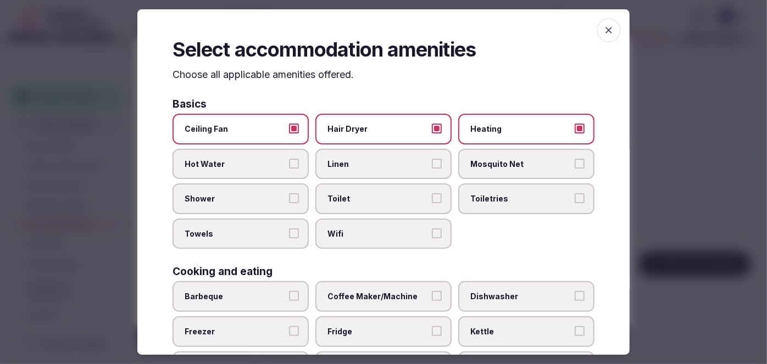
click at [289, 165] on button "Hot Water" at bounding box center [294, 164] width 10 height 10
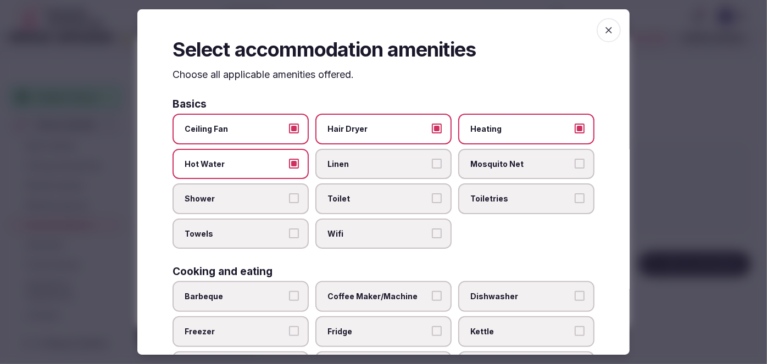
click at [362, 154] on label "Linen" at bounding box center [384, 164] width 136 height 31
click at [432, 159] on button "Linen" at bounding box center [437, 164] width 10 height 10
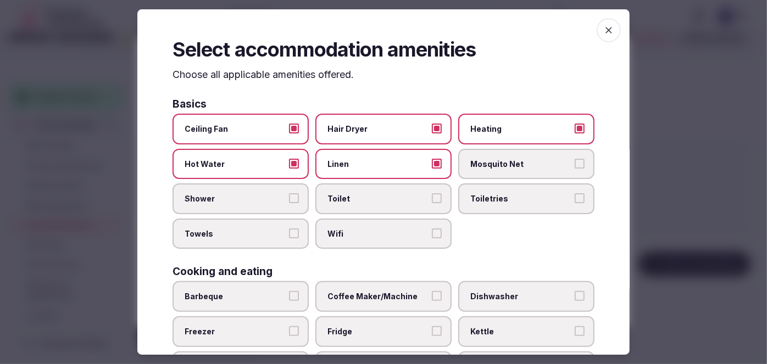
drag, startPoint x: 361, startPoint y: 197, endPoint x: 281, endPoint y: 191, distance: 80.5
click at [359, 198] on span "Toilet" at bounding box center [378, 199] width 101 height 11
click at [432, 198] on button "Toilet" at bounding box center [437, 199] width 10 height 10
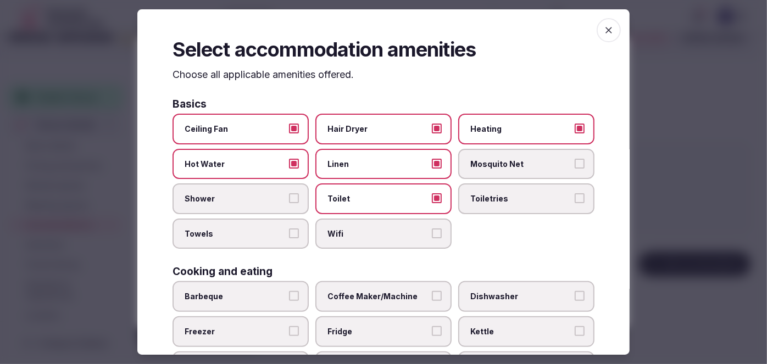
click at [267, 190] on label "Shower" at bounding box center [241, 199] width 136 height 31
click at [289, 194] on button "Shower" at bounding box center [294, 199] width 10 height 10
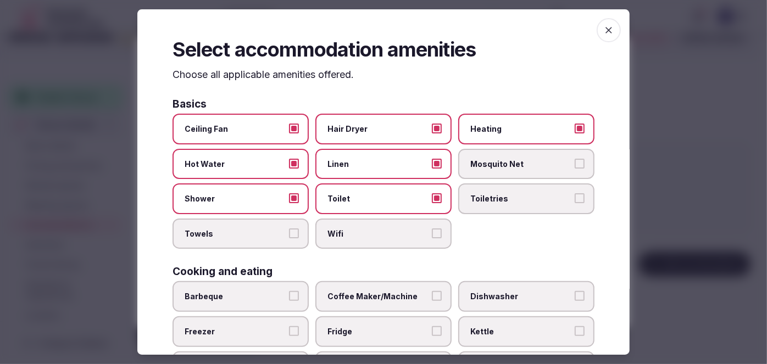
click at [340, 235] on span "Wifi" at bounding box center [378, 234] width 101 height 11
click at [432, 235] on button "Wifi" at bounding box center [437, 234] width 10 height 10
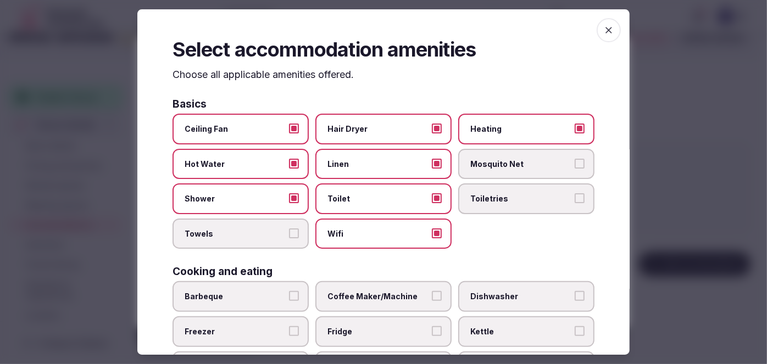
click at [247, 229] on span "Towels" at bounding box center [235, 234] width 101 height 11
click at [289, 229] on button "Towels" at bounding box center [294, 234] width 10 height 10
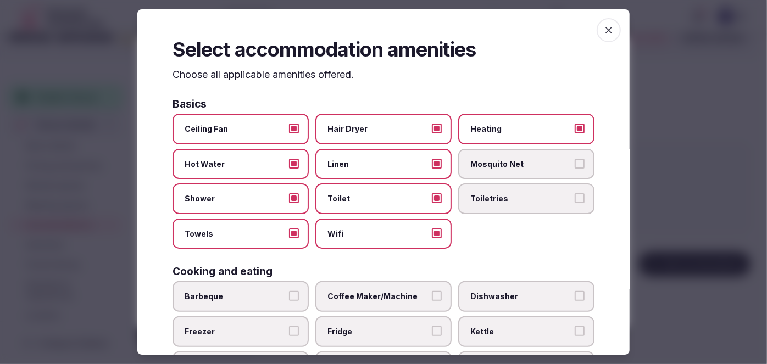
click at [496, 201] on span "Toiletries" at bounding box center [521, 199] width 101 height 11
click at [575, 201] on button "Toiletries" at bounding box center [580, 199] width 10 height 10
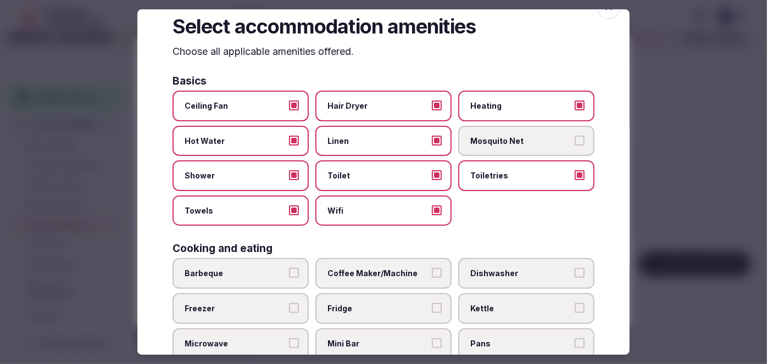
scroll to position [150, 0]
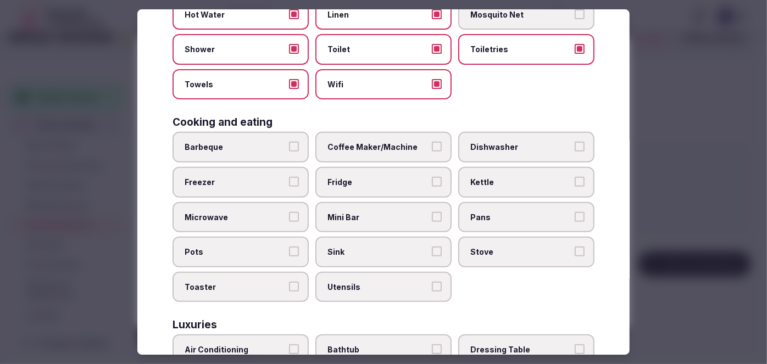
click at [247, 151] on label "Barbeque" at bounding box center [241, 147] width 136 height 31
click at [289, 151] on button "Barbeque" at bounding box center [294, 147] width 10 height 10
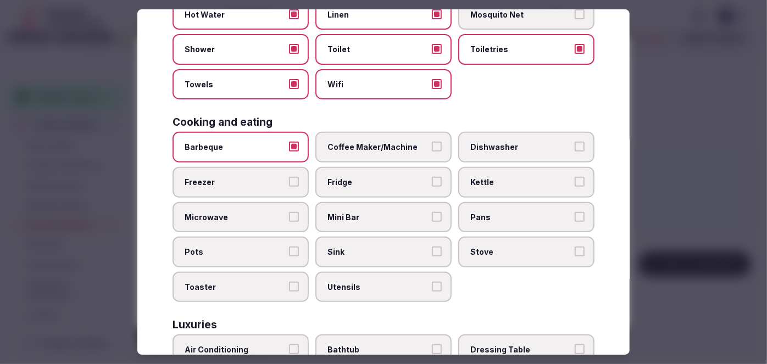
click at [378, 150] on label "Coffee Maker/Machine" at bounding box center [384, 147] width 136 height 31
click at [432, 150] on button "Coffee Maker/Machine" at bounding box center [437, 147] width 10 height 10
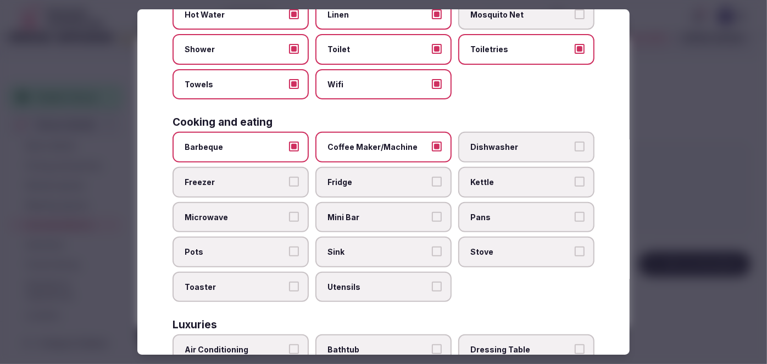
click at [267, 179] on span "Freezer" at bounding box center [235, 182] width 101 height 11
click at [289, 179] on button "Freezer" at bounding box center [294, 182] width 10 height 10
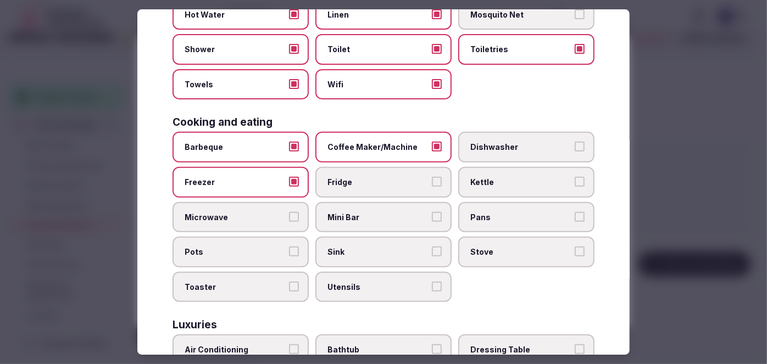
click at [340, 182] on span "Fridge" at bounding box center [378, 182] width 101 height 11
click at [432, 182] on button "Fridge" at bounding box center [437, 182] width 10 height 10
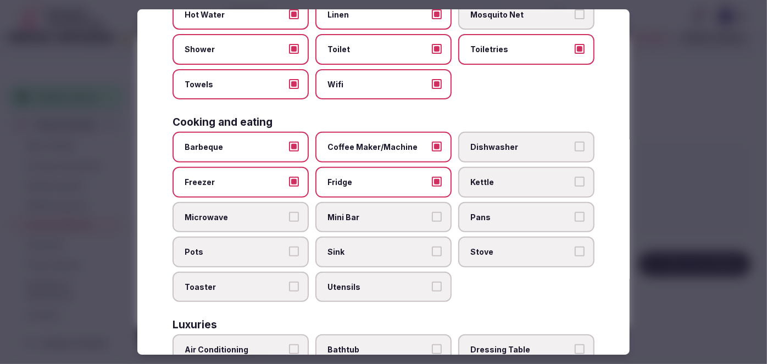
click at [524, 184] on span "Kettle" at bounding box center [521, 182] width 101 height 11
click at [575, 184] on button "Kettle" at bounding box center [580, 182] width 10 height 10
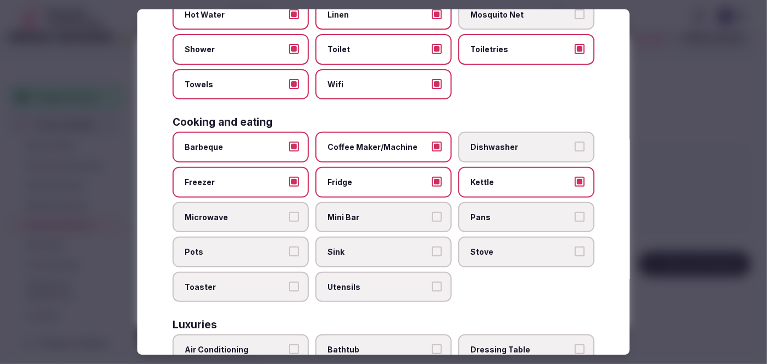
click at [273, 216] on span "Microwave" at bounding box center [235, 217] width 101 height 11
click at [289, 216] on button "Microwave" at bounding box center [294, 217] width 10 height 10
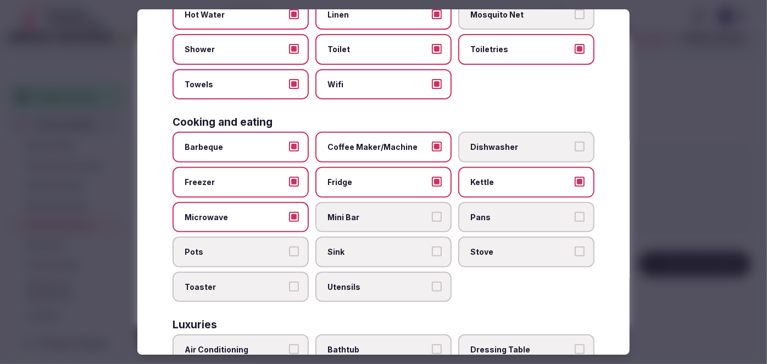
click at [371, 215] on span "Mini Bar" at bounding box center [378, 217] width 101 height 11
click at [432, 215] on button "Mini Bar" at bounding box center [437, 217] width 10 height 10
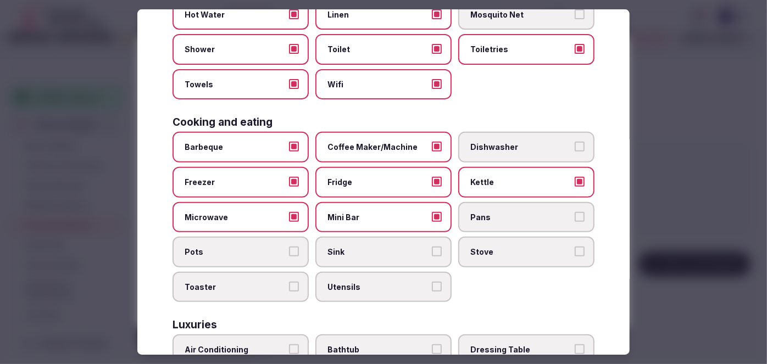
click at [251, 247] on span "Pots" at bounding box center [235, 252] width 101 height 11
click at [289, 247] on button "Pots" at bounding box center [294, 252] width 10 height 10
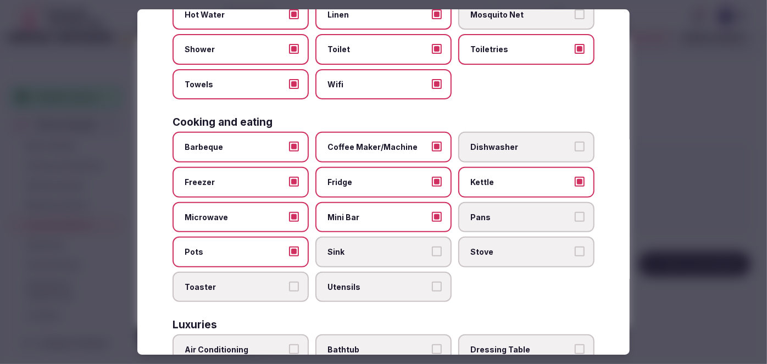
click at [384, 247] on span "Sink" at bounding box center [378, 252] width 101 height 11
click at [432, 247] on button "Sink" at bounding box center [437, 252] width 10 height 10
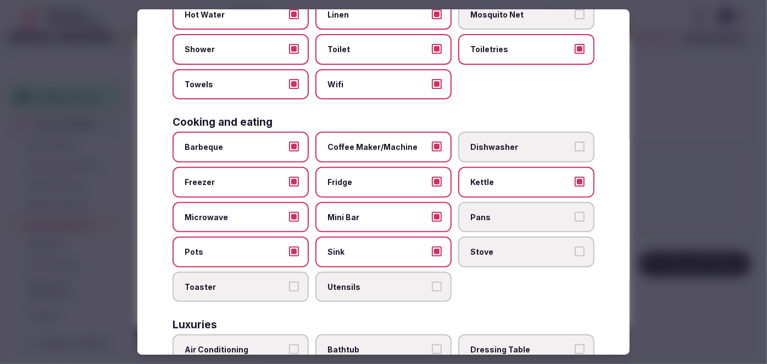
click at [505, 253] on label "Stove" at bounding box center [526, 252] width 136 height 31
click at [575, 253] on button "Stove" at bounding box center [580, 252] width 10 height 10
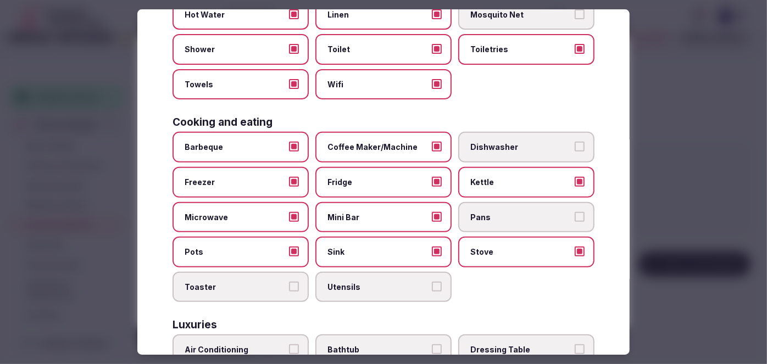
click at [272, 282] on span "Toaster" at bounding box center [235, 287] width 101 height 11
click at [289, 282] on button "Toaster" at bounding box center [294, 287] width 10 height 10
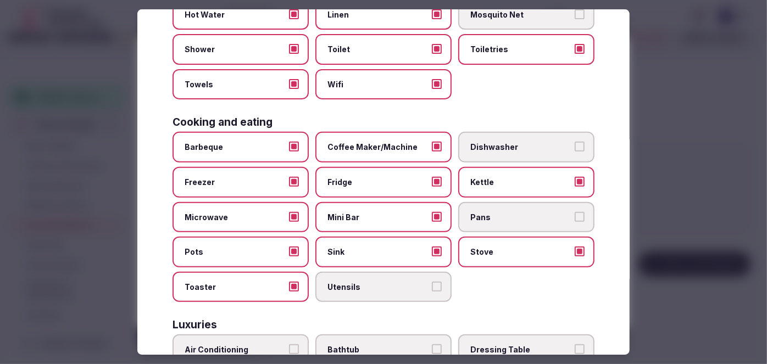
click at [356, 282] on span "Utensils" at bounding box center [378, 287] width 101 height 11
click at [432, 282] on button "Utensils" at bounding box center [437, 287] width 10 height 10
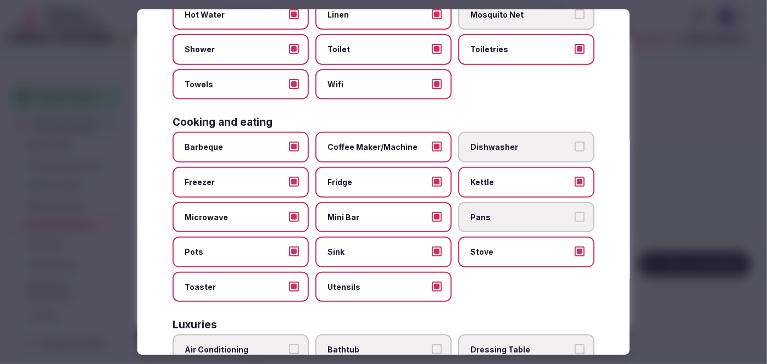
scroll to position [0, 0]
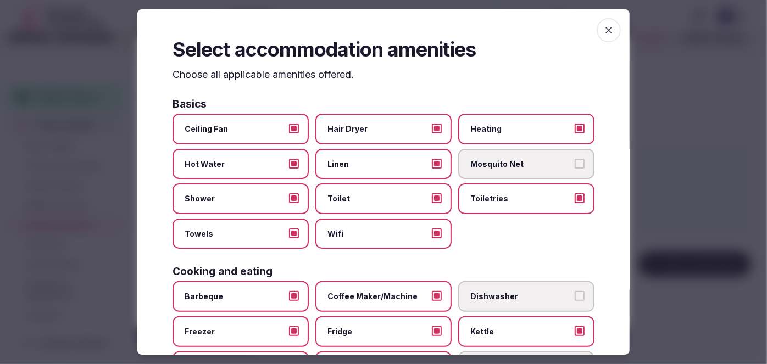
click at [604, 31] on icon "button" at bounding box center [609, 30] width 11 height 11
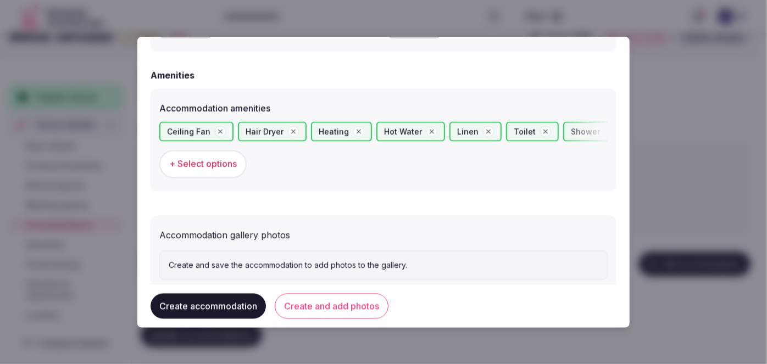
click at [332, 308] on button "Create and add photos" at bounding box center [332, 306] width 114 height 25
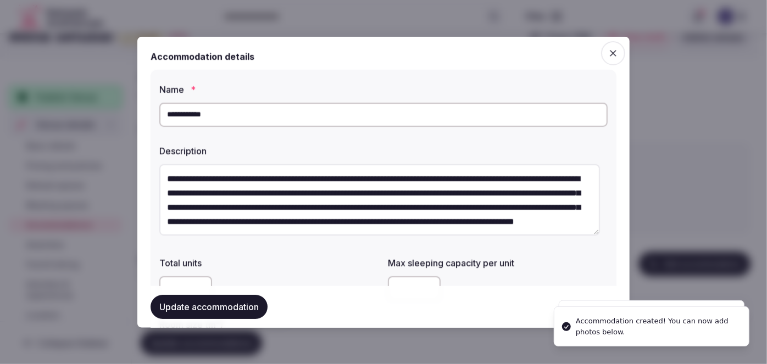
click at [236, 310] on button "Update accommodation" at bounding box center [209, 307] width 117 height 24
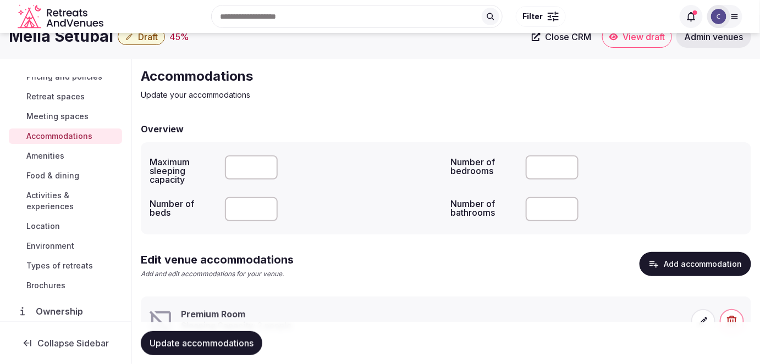
scroll to position [200, 0]
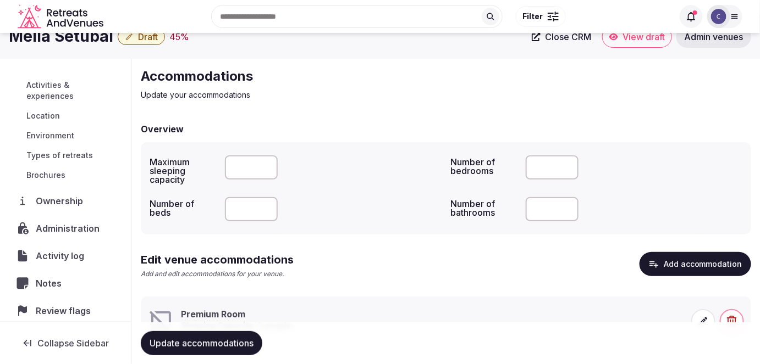
click at [83, 305] on span "Review flags" at bounding box center [65, 311] width 59 height 13
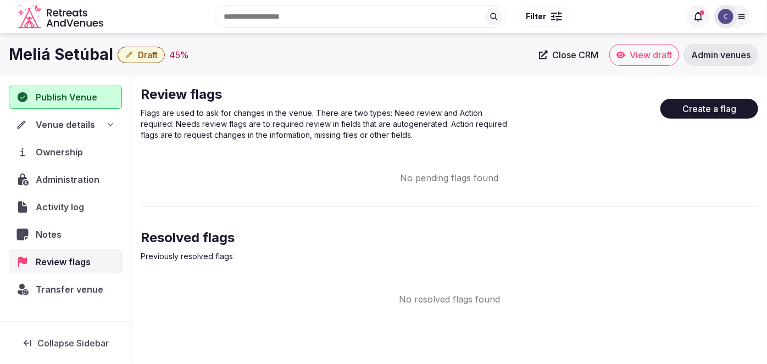
click at [85, 124] on span "Venue details" at bounding box center [65, 124] width 59 height 13
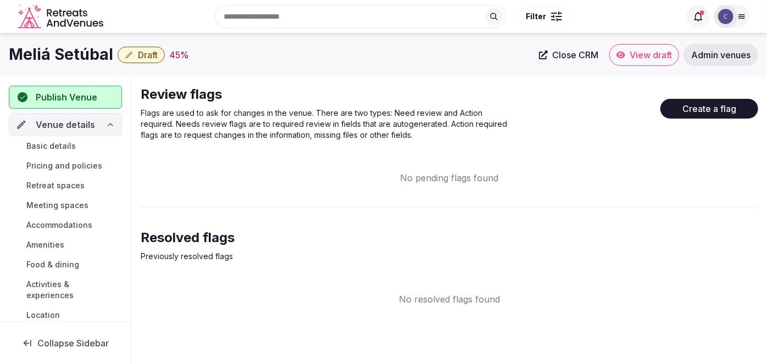
drag, startPoint x: 86, startPoint y: 145, endPoint x: 157, endPoint y: 198, distance: 88.0
click at [86, 145] on link "Basic details" at bounding box center [65, 146] width 113 height 15
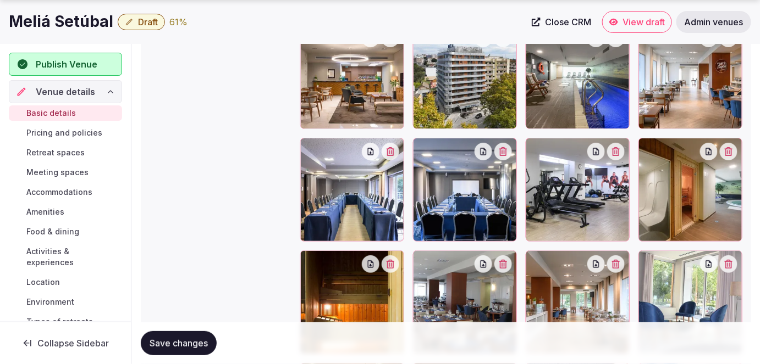
scroll to position [1499, 0]
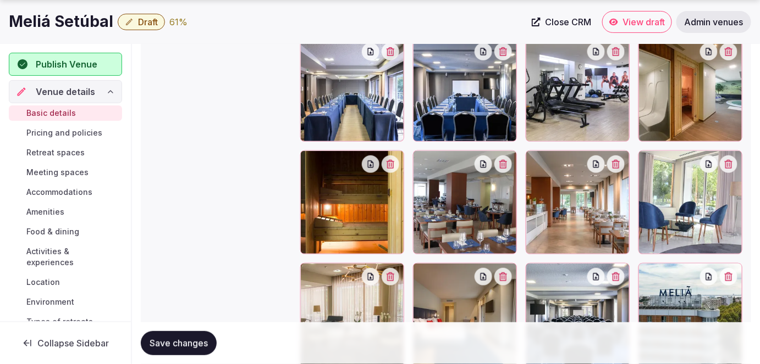
drag, startPoint x: 68, startPoint y: 131, endPoint x: 82, endPoint y: 169, distance: 40.5
click at [67, 130] on span "Pricing and policies" at bounding box center [64, 133] width 76 height 11
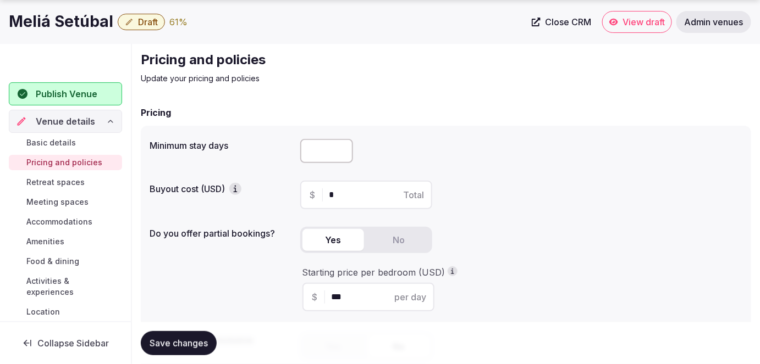
scroll to position [49, 0]
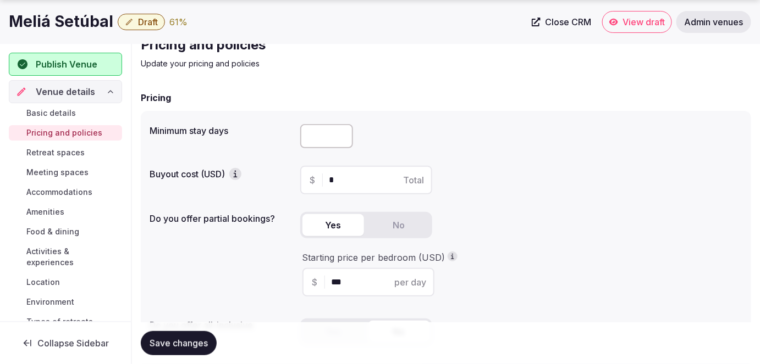
click at [44, 151] on span "Retreat spaces" at bounding box center [55, 152] width 58 height 11
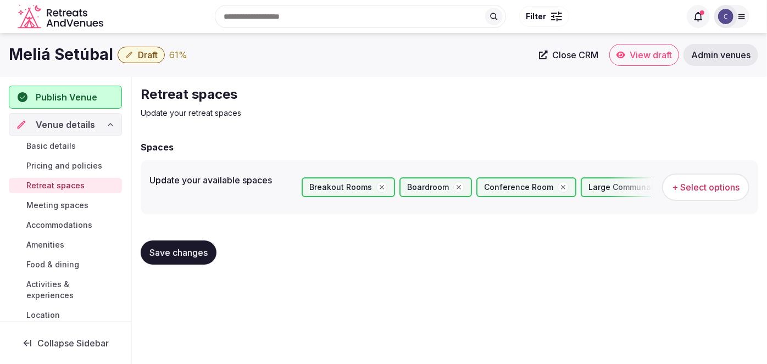
click at [78, 206] on span "Meeting spaces" at bounding box center [57, 205] width 62 height 11
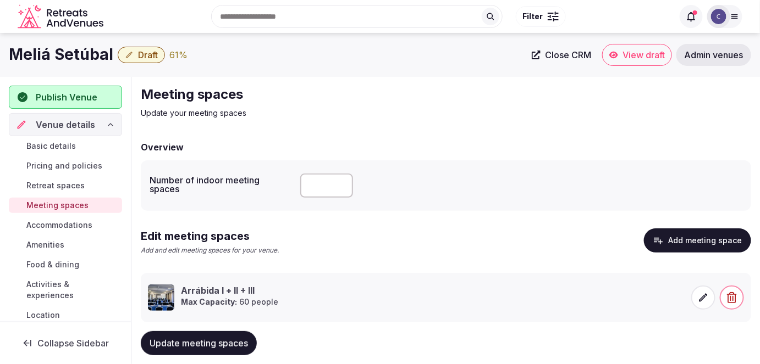
click at [64, 218] on link "Accommodations" at bounding box center [65, 225] width 113 height 15
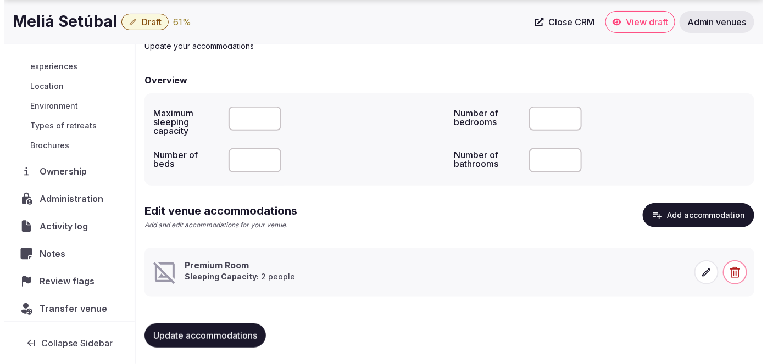
scroll to position [201, 0]
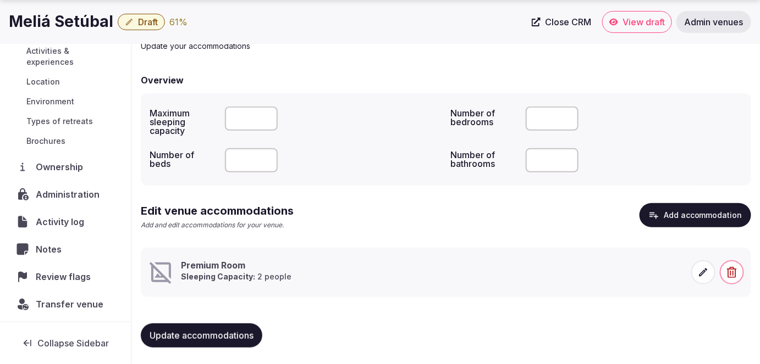
click at [708, 270] on icon at bounding box center [703, 272] width 11 height 11
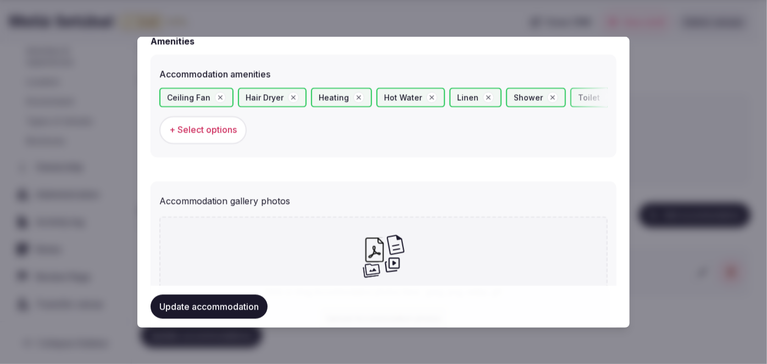
scroll to position [1149, 0]
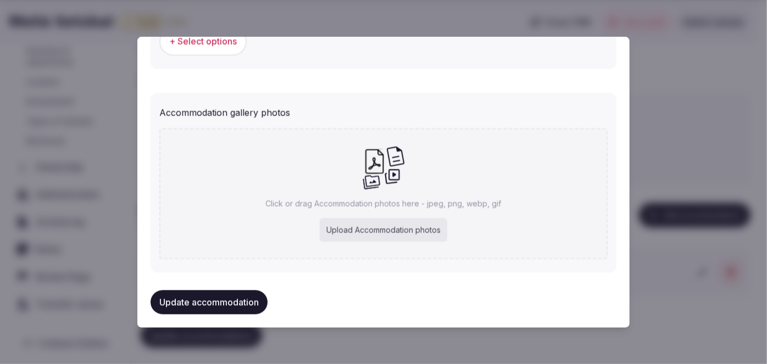
click at [349, 219] on div "Upload Accommodation photos" at bounding box center [384, 231] width 128 height 24
click at [415, 227] on div "Upload Accommodation photos" at bounding box center [384, 231] width 128 height 24
type input "**********"
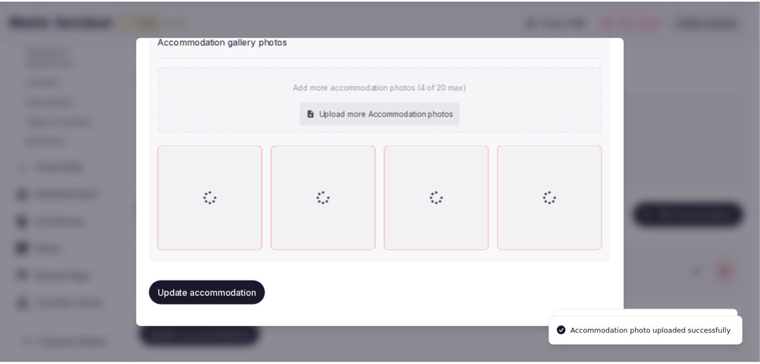
scroll to position [1217, 0]
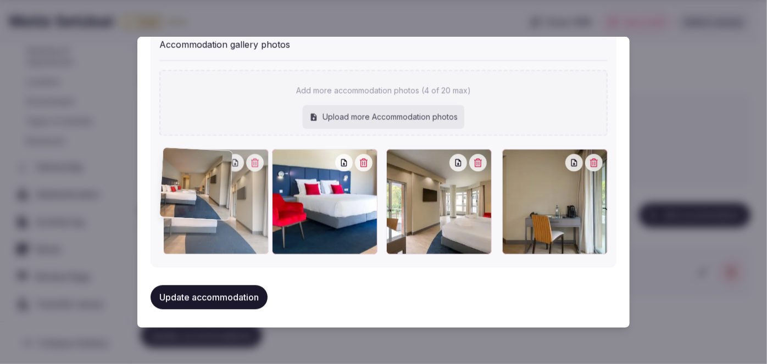
drag, startPoint x: 441, startPoint y: 209, endPoint x: 267, endPoint y: 209, distance: 174.3
click at [267, 209] on div at bounding box center [383, 203] width 449 height 106
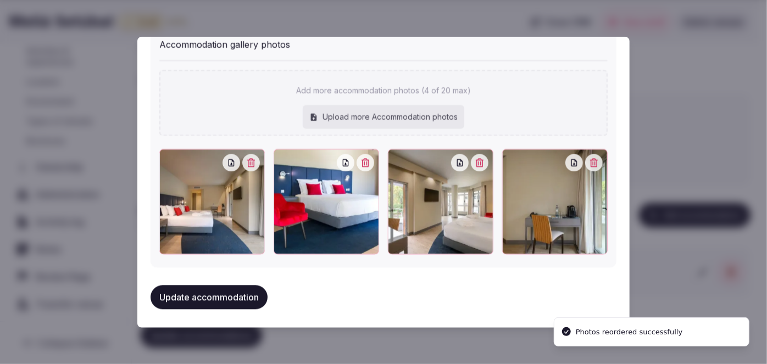
click at [331, 211] on div at bounding box center [327, 203] width 106 height 106
drag, startPoint x: 230, startPoint y: 295, endPoint x: 245, endPoint y: 297, distance: 15.6
click at [230, 295] on button "Update accommodation" at bounding box center [209, 298] width 117 height 24
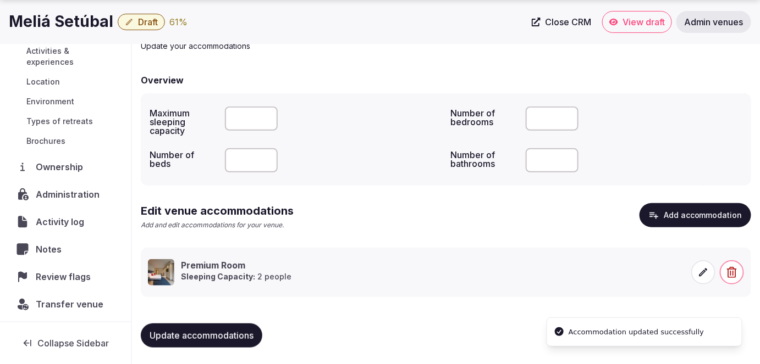
click at [227, 330] on span "Update accommodations" at bounding box center [202, 335] width 104 height 11
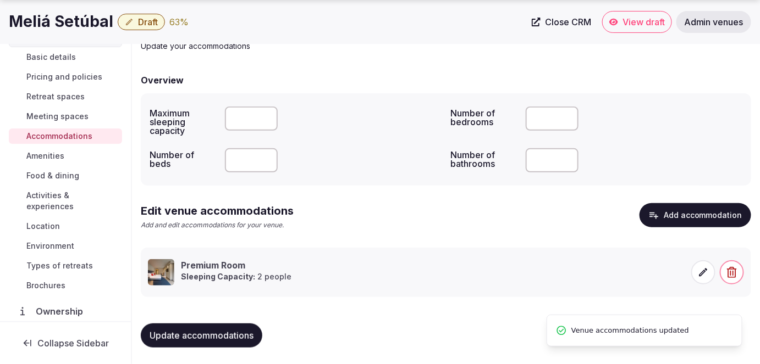
scroll to position [51, 0]
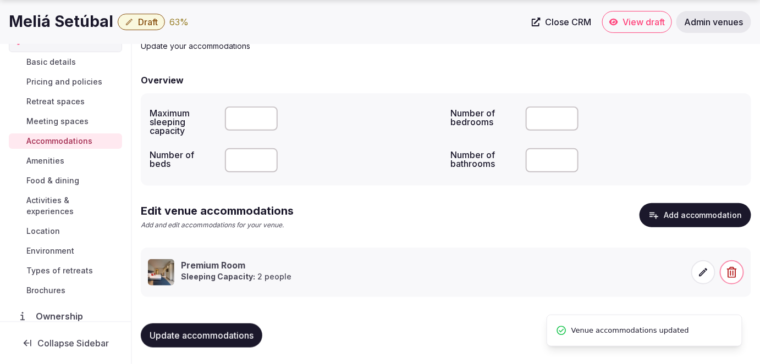
click at [64, 163] on span "Amenities" at bounding box center [45, 161] width 38 height 11
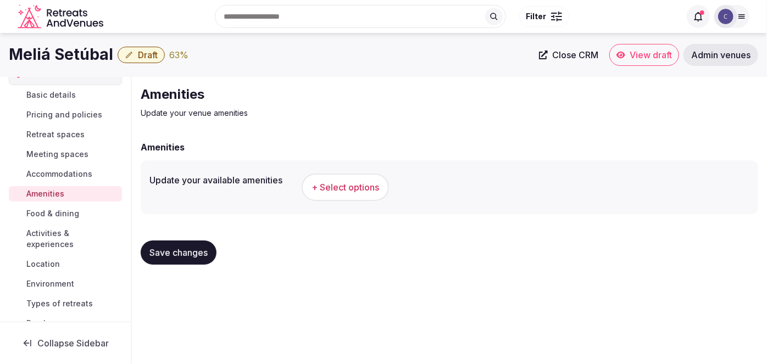
click at [49, 65] on h1 "Meliá Setúbal" at bounding box center [61, 54] width 104 height 21
click at [59, 171] on span "Accommodations" at bounding box center [59, 174] width 66 height 11
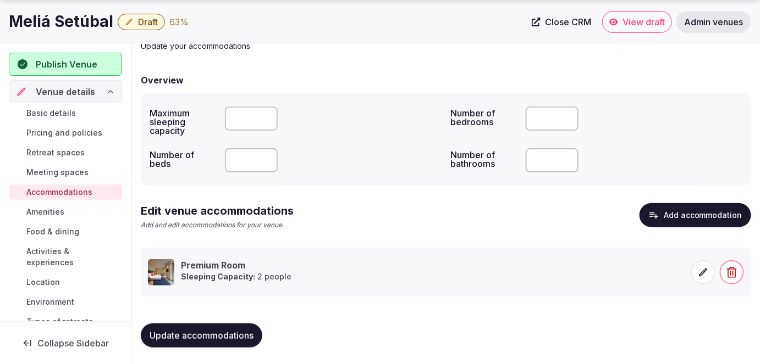
click at [697, 270] on span at bounding box center [703, 273] width 24 height 24
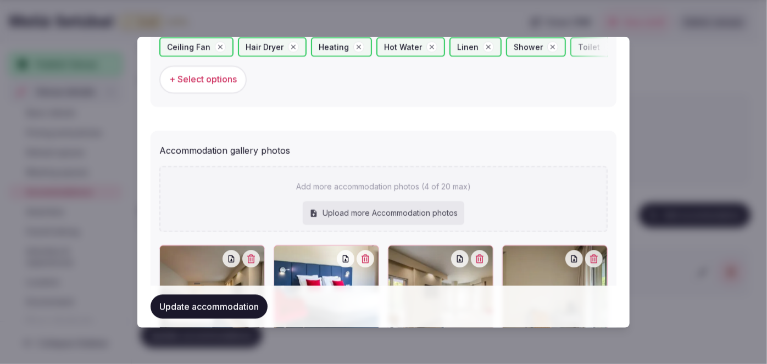
scroll to position [1058, 0]
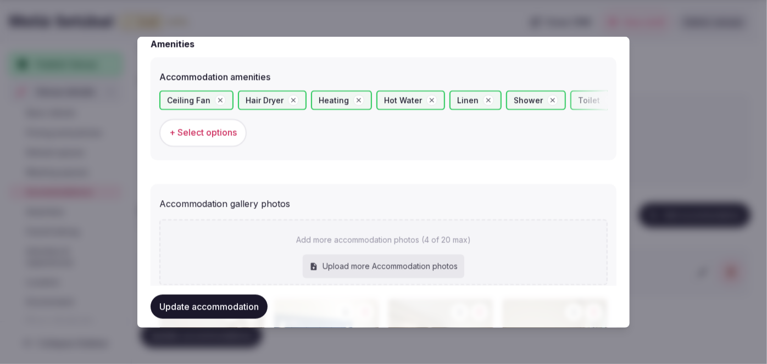
click at [199, 131] on span "+ Select options" at bounding box center [203, 133] width 68 height 12
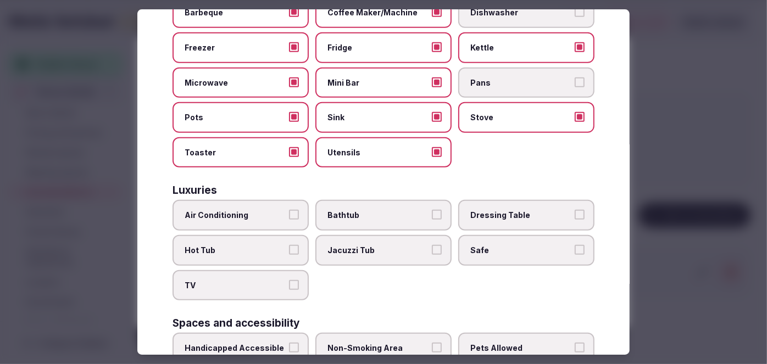
scroll to position [545, 0]
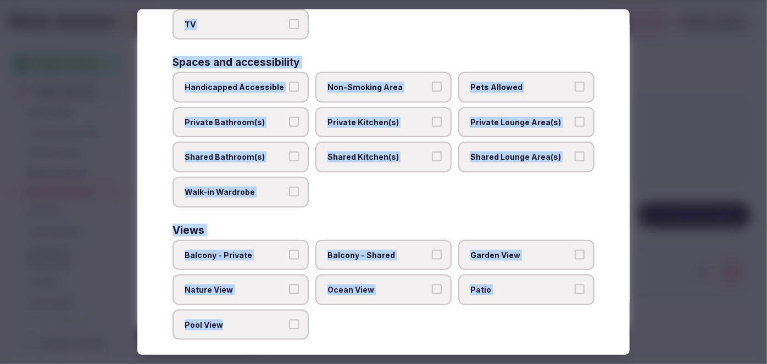
drag, startPoint x: 164, startPoint y: 75, endPoint x: 342, endPoint y: 336, distance: 316.4
click at [336, 343] on div "Select accommodation amenities Choose all applicable amenities offered. Basics …" at bounding box center [383, 182] width 493 height 346
copy div "Choose all applicable amenities offered. Basics Ceiling Fan Hair Dryer Heating …"
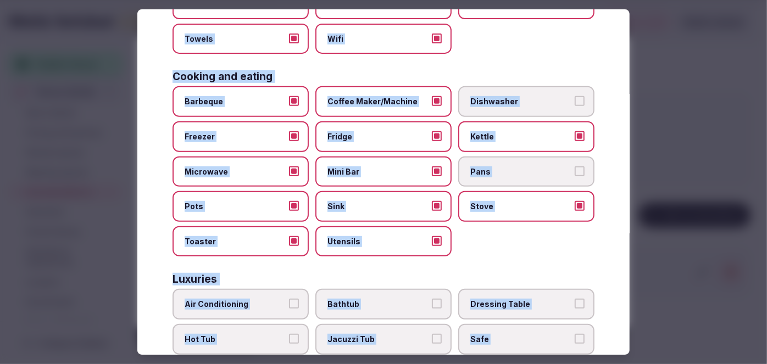
scroll to position [345, 0]
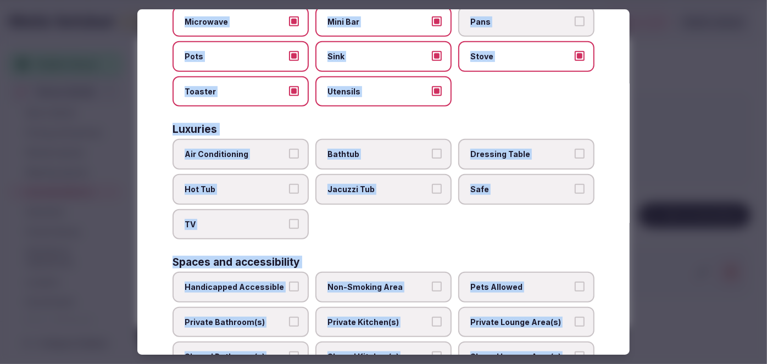
click at [271, 150] on span "Air Conditioning" at bounding box center [235, 155] width 101 height 11
click at [289, 150] on button "Air Conditioning" at bounding box center [294, 155] width 10 height 10
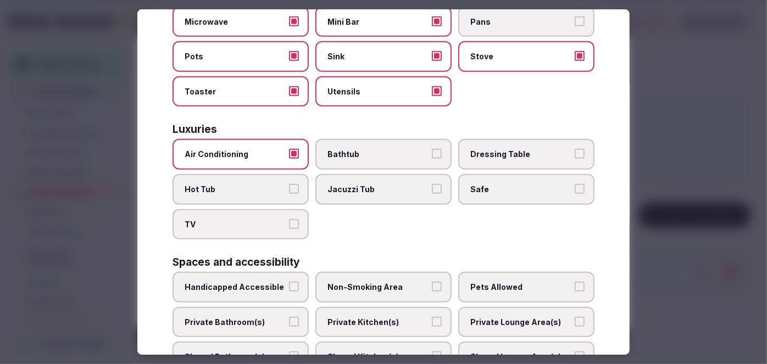
click at [277, 229] on label "TV" at bounding box center [241, 224] width 136 height 31
click at [289, 229] on button "TV" at bounding box center [294, 224] width 10 height 10
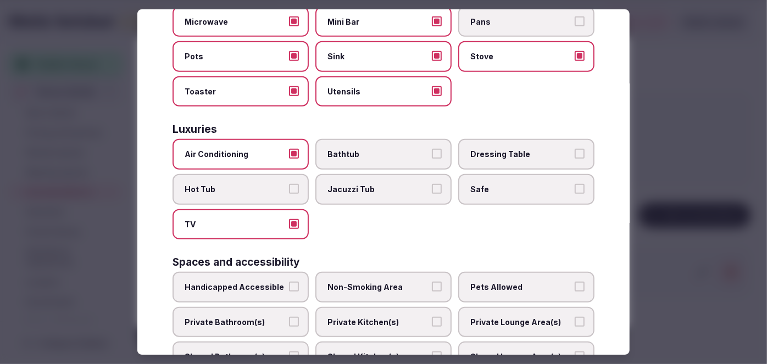
click at [505, 174] on label "Safe" at bounding box center [526, 189] width 136 height 31
click at [575, 184] on button "Safe" at bounding box center [580, 189] width 10 height 10
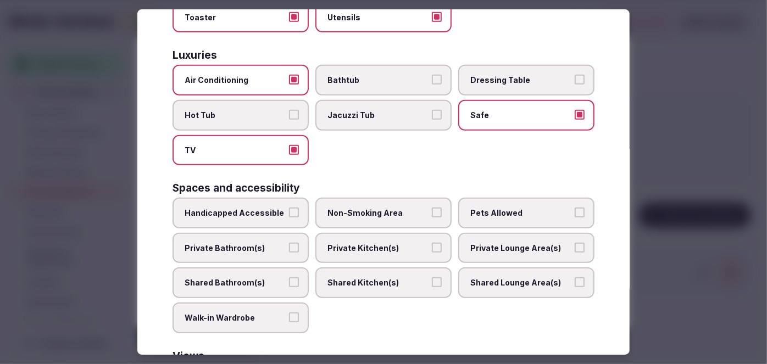
scroll to position [445, 0]
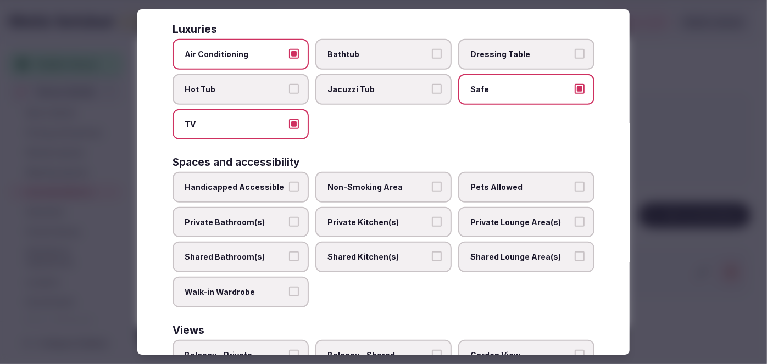
click at [265, 187] on label "Handicapped Accessible" at bounding box center [241, 187] width 136 height 31
click at [289, 187] on button "Handicapped Accessible" at bounding box center [294, 187] width 10 height 10
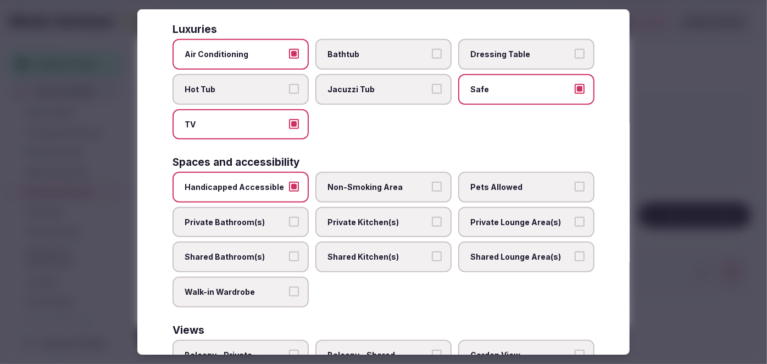
click at [397, 174] on label "Non-Smoking Area" at bounding box center [384, 187] width 136 height 31
click at [432, 182] on button "Non-Smoking Area" at bounding box center [437, 187] width 10 height 10
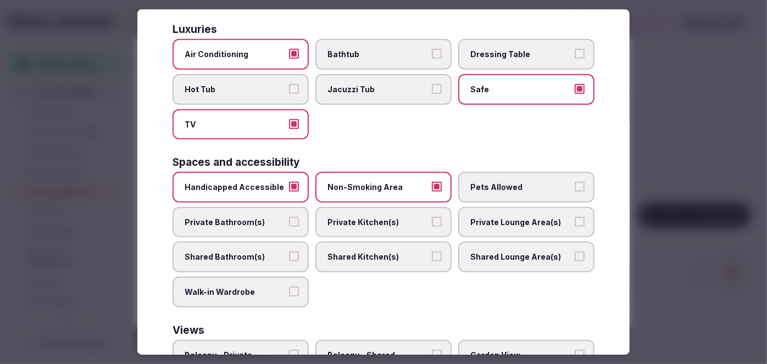
click at [490, 185] on span "Pets Allowed" at bounding box center [521, 187] width 101 height 11
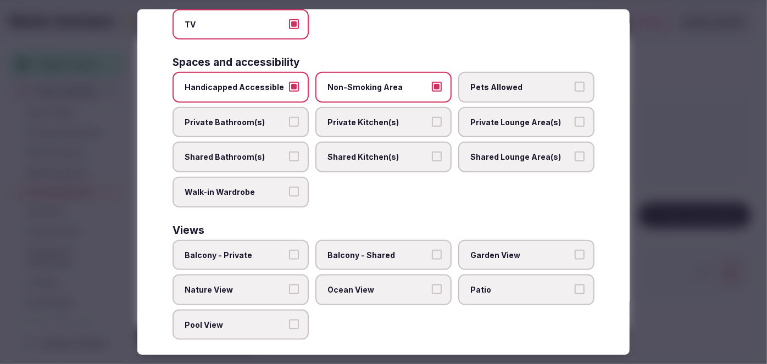
click at [272, 123] on label "Private Bathroom(s)" at bounding box center [241, 122] width 136 height 31
click at [289, 123] on button "Private Bathroom(s)" at bounding box center [294, 122] width 10 height 10
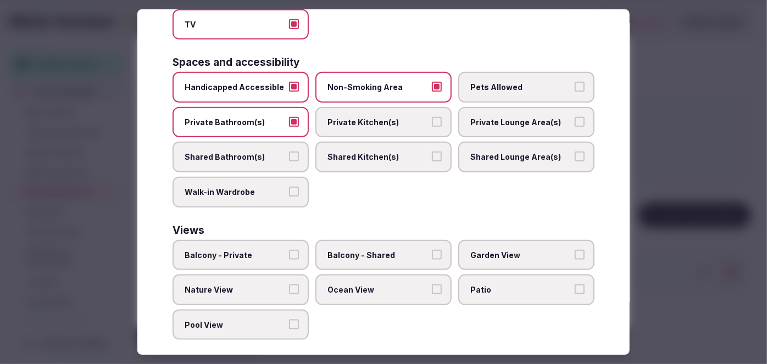
drag, startPoint x: 352, startPoint y: 119, endPoint x: 364, endPoint y: 117, distance: 12.3
click at [352, 118] on span "Private Kitchen(s)" at bounding box center [378, 122] width 101 height 11
click at [432, 118] on button "Private Kitchen(s)" at bounding box center [437, 122] width 10 height 10
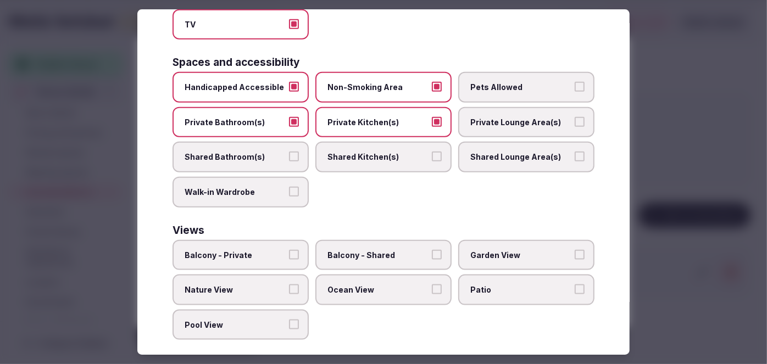
click at [496, 117] on span "Private Lounge Area(s)" at bounding box center [521, 122] width 101 height 11
click at [575, 117] on button "Private Lounge Area(s)" at bounding box center [580, 122] width 10 height 10
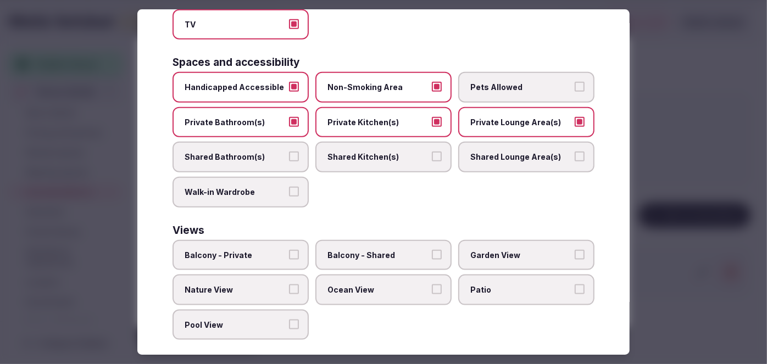
click at [482, 86] on label "Pets Allowed" at bounding box center [526, 87] width 136 height 31
click at [575, 86] on button "Pets Allowed" at bounding box center [580, 87] width 10 height 10
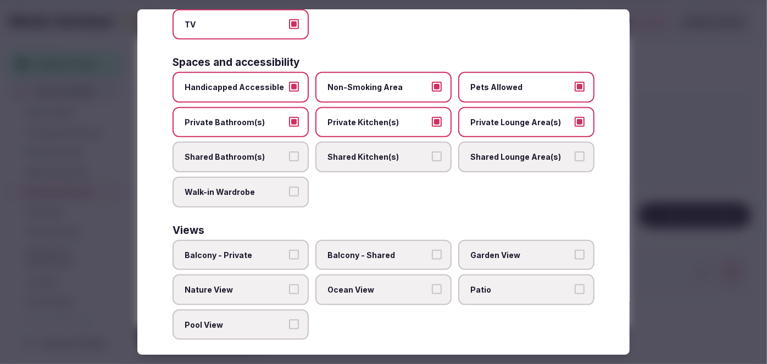
click at [265, 250] on span "Balcony - Private" at bounding box center [235, 255] width 101 height 11
click at [289, 250] on button "Balcony - Private" at bounding box center [294, 255] width 10 height 10
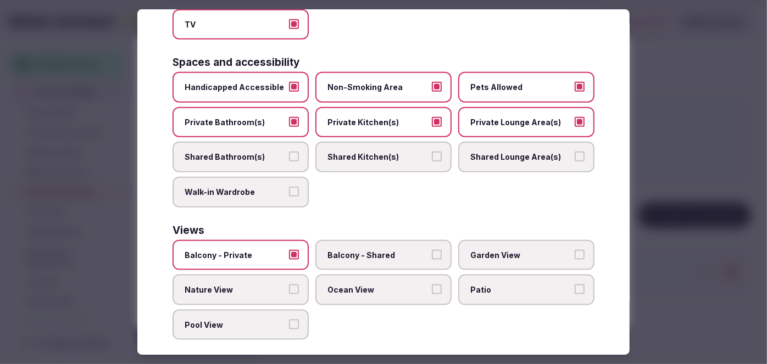
click at [493, 250] on span "Garden View" at bounding box center [521, 255] width 101 height 11
click at [575, 250] on button "Garden View" at bounding box center [580, 255] width 10 height 10
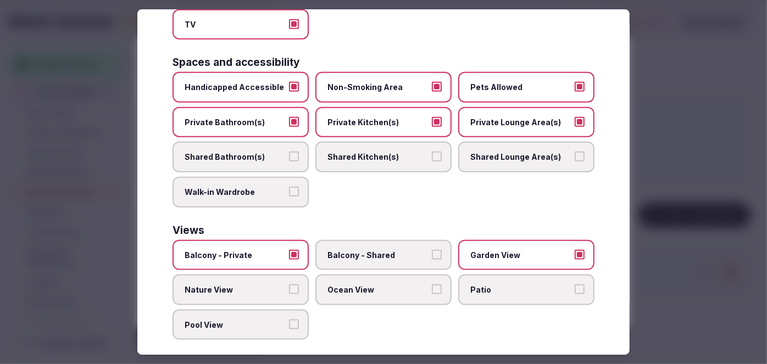
click at [236, 285] on span "Nature View" at bounding box center [235, 290] width 101 height 11
click at [289, 285] on button "Nature View" at bounding box center [294, 290] width 10 height 10
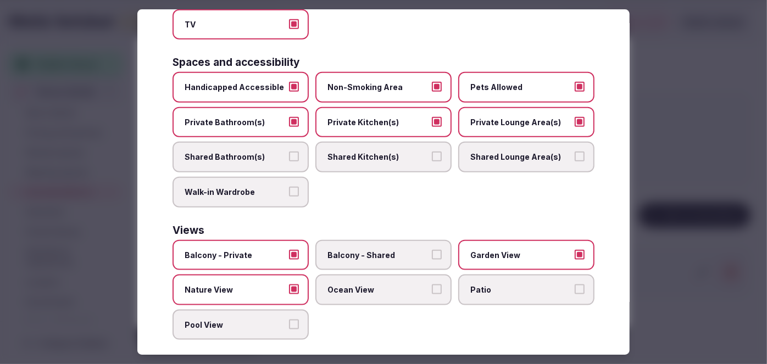
drag, startPoint x: 476, startPoint y: 275, endPoint x: 469, endPoint y: 288, distance: 14.0
click at [476, 285] on span "Patio" at bounding box center [521, 290] width 101 height 11
click at [478, 285] on span "Patio" at bounding box center [521, 290] width 101 height 11
click at [575, 285] on button "Patio" at bounding box center [580, 290] width 10 height 10
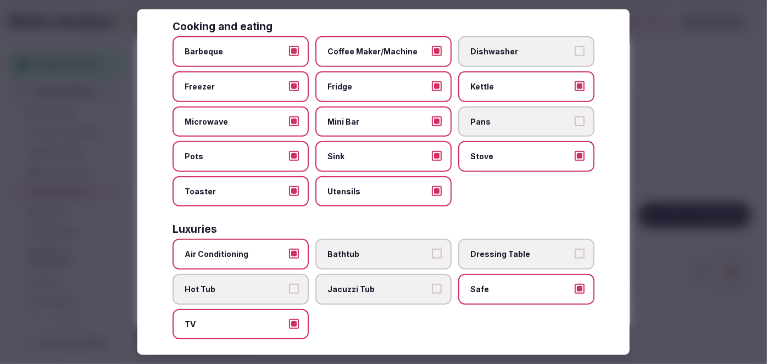
scroll to position [0, 0]
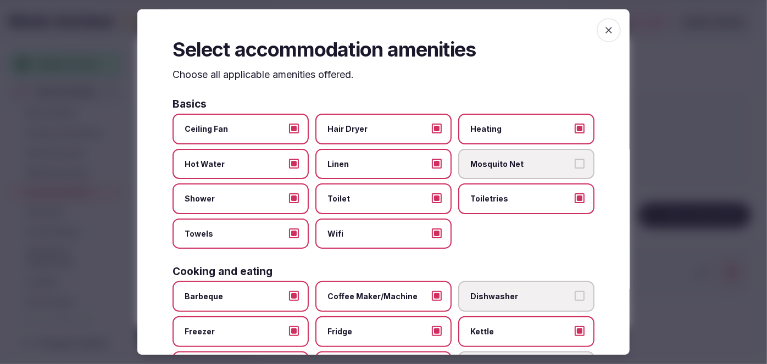
click at [604, 27] on icon "button" at bounding box center [609, 30] width 11 height 11
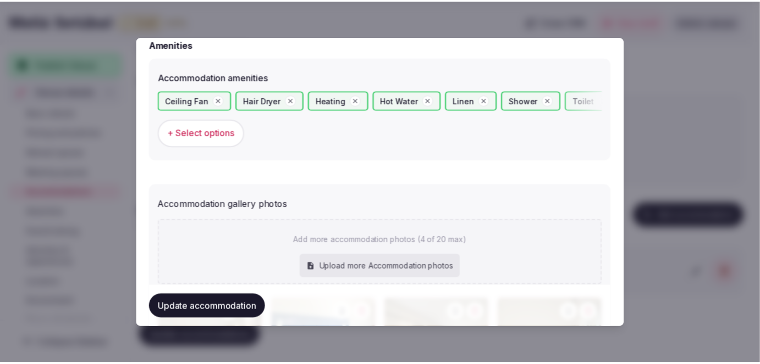
scroll to position [1208, 0]
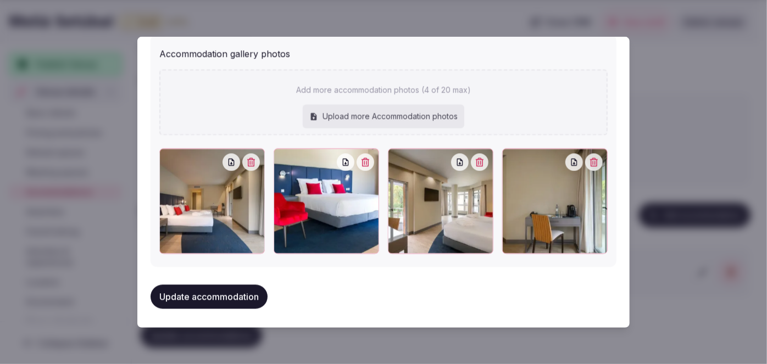
click at [214, 291] on button "Update accommodation" at bounding box center [209, 297] width 117 height 24
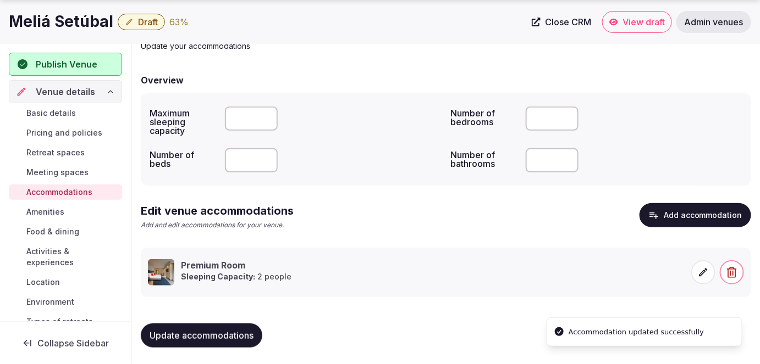
click at [220, 329] on button "Update accommodations" at bounding box center [201, 336] width 121 height 24
click at [68, 209] on link "Amenities" at bounding box center [65, 212] width 113 height 15
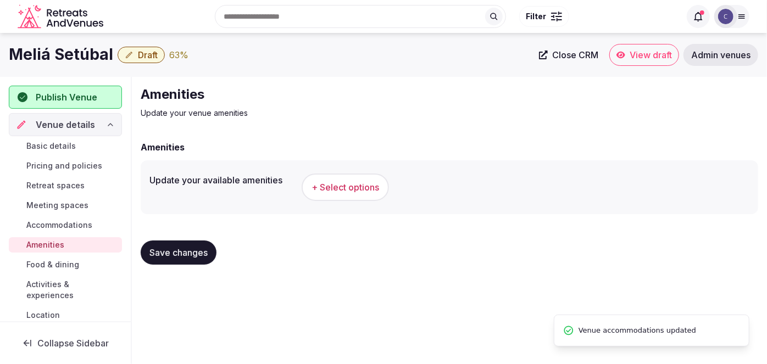
click at [350, 197] on button "+ Select options" at bounding box center [345, 187] width 87 height 27
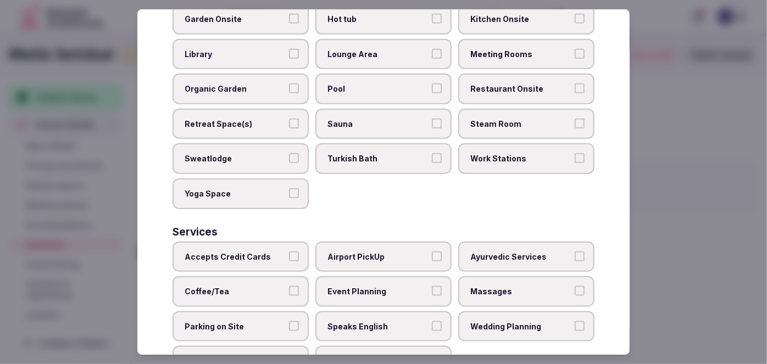
scroll to position [545, 0]
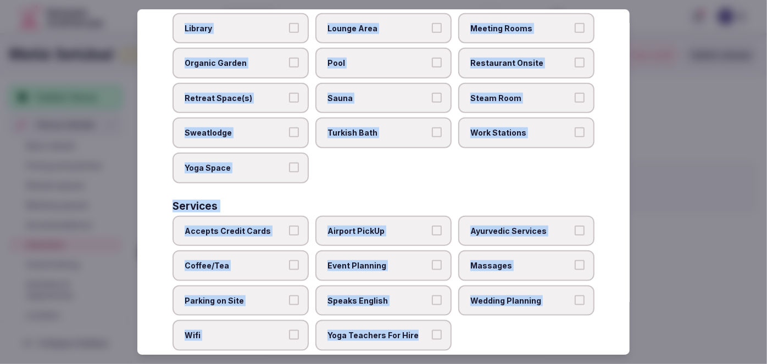
drag, startPoint x: 170, startPoint y: 71, endPoint x: 480, endPoint y: 334, distance: 406.4
click at [481, 336] on div "Select your venue amenities Choose all applicable amenities offered. Activities…" at bounding box center [383, 182] width 493 height 346
copy div "Choose all applicable amenities offered. Activities Bicycles Camping Allowed On…"
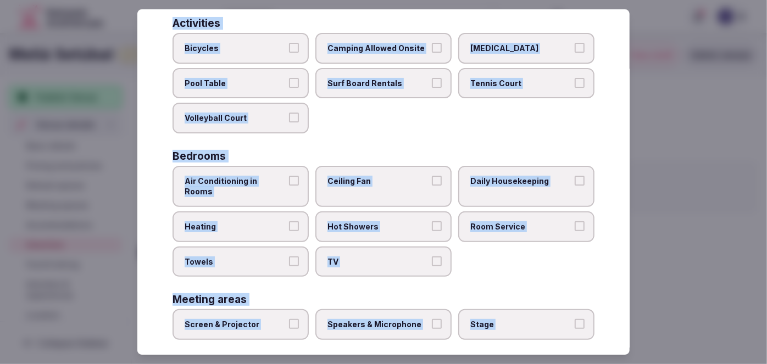
scroll to position [0, 0]
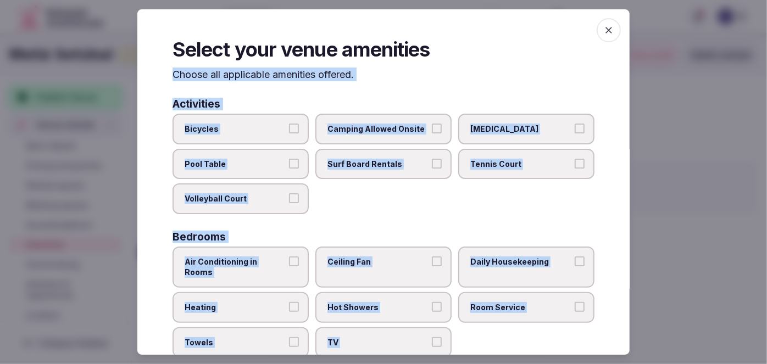
click at [237, 136] on label "Bicycles" at bounding box center [241, 129] width 136 height 31
click at [289, 134] on button "Bicycles" at bounding box center [294, 129] width 10 height 10
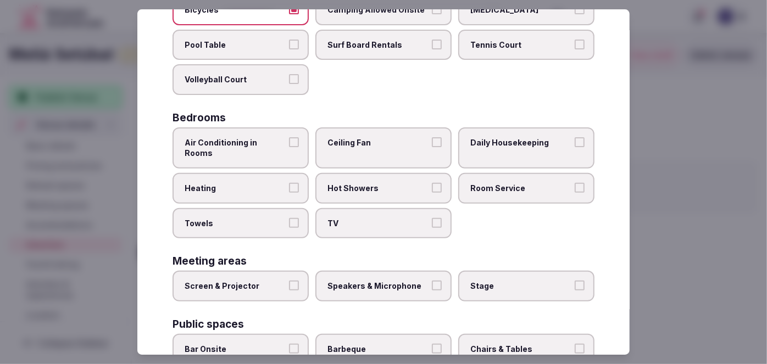
scroll to position [150, 0]
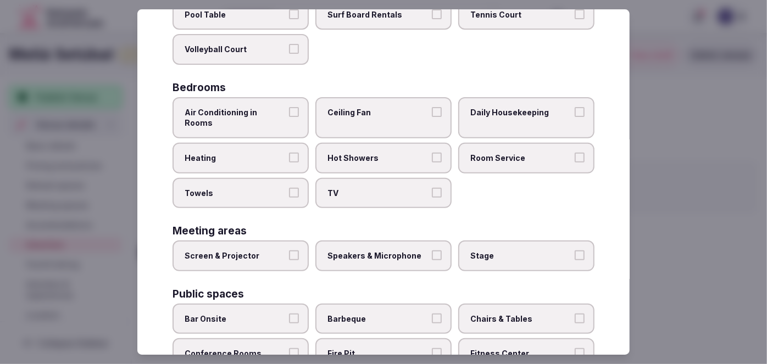
click at [262, 122] on label "Air Conditioning in Rooms" at bounding box center [241, 117] width 136 height 41
click at [289, 117] on button "Air Conditioning in Rooms" at bounding box center [294, 112] width 10 height 10
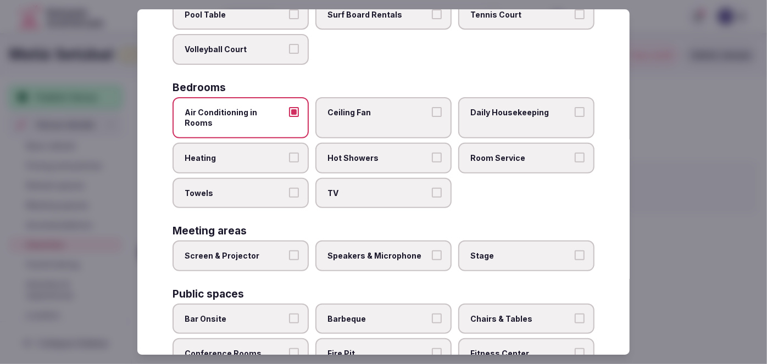
drag, startPoint x: 262, startPoint y: 145, endPoint x: 262, endPoint y: 153, distance: 7.7
click at [262, 153] on span "Heating" at bounding box center [235, 158] width 101 height 11
click at [289, 153] on button "Heating" at bounding box center [294, 158] width 10 height 10
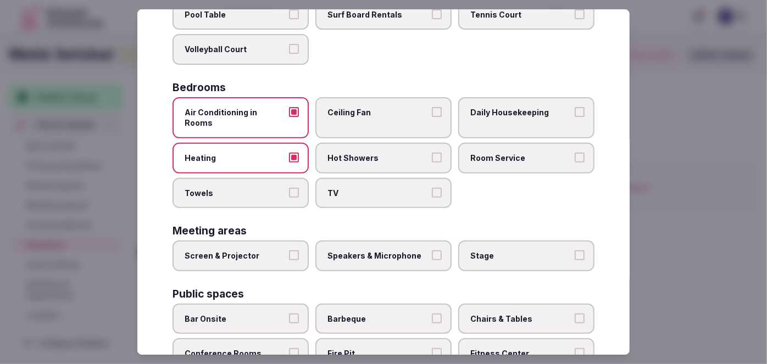
click at [261, 188] on span "Towels" at bounding box center [235, 193] width 101 height 11
click at [289, 188] on button "Towels" at bounding box center [294, 193] width 10 height 10
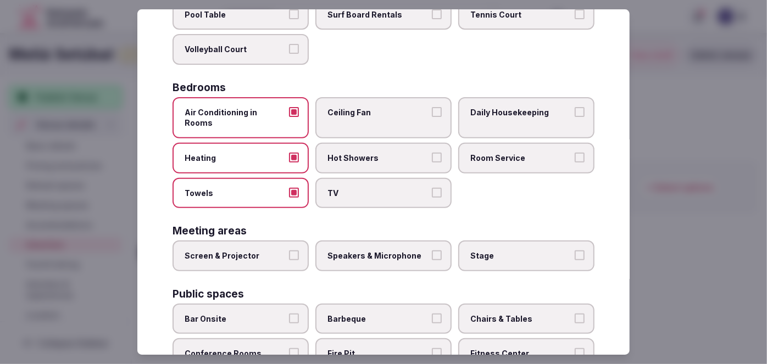
click at [342, 178] on label "TV" at bounding box center [384, 193] width 136 height 31
click at [432, 188] on button "TV" at bounding box center [437, 193] width 10 height 10
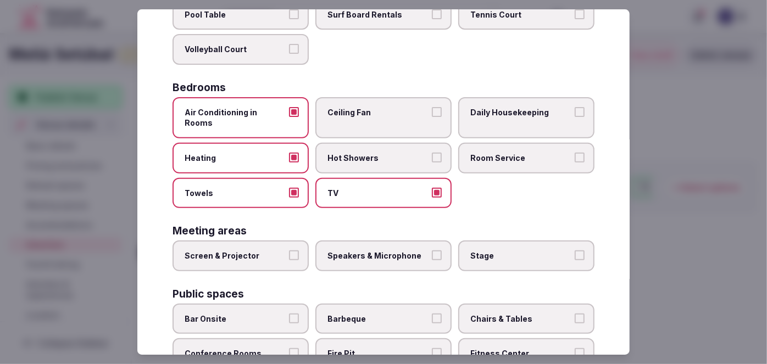
drag, startPoint x: 351, startPoint y: 141, endPoint x: 352, endPoint y: 125, distance: 16.6
click at [350, 153] on span "Hot Showers" at bounding box center [378, 158] width 101 height 11
click at [432, 153] on button "Hot Showers" at bounding box center [437, 158] width 10 height 10
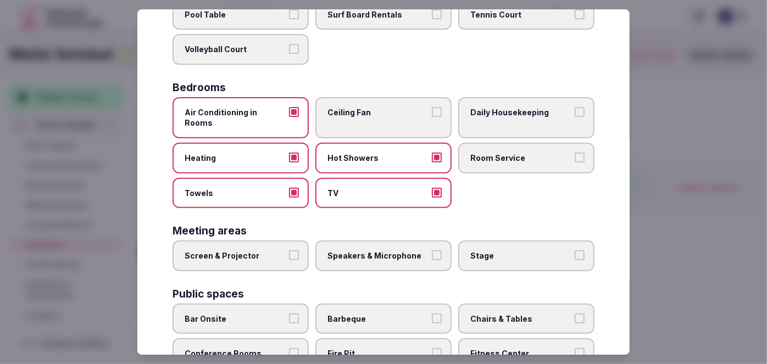
click at [361, 94] on div "Bedrooms Air Conditioning in Rooms Ceiling Fan Daily Housekeeping Heating Hot S…" at bounding box center [384, 145] width 422 height 126
drag, startPoint x: 495, startPoint y: 153, endPoint x: 490, endPoint y: 115, distance: 38.3
click at [498, 150] on label "Room Service" at bounding box center [526, 158] width 136 height 31
click at [575, 153] on button "Room Service" at bounding box center [580, 158] width 10 height 10
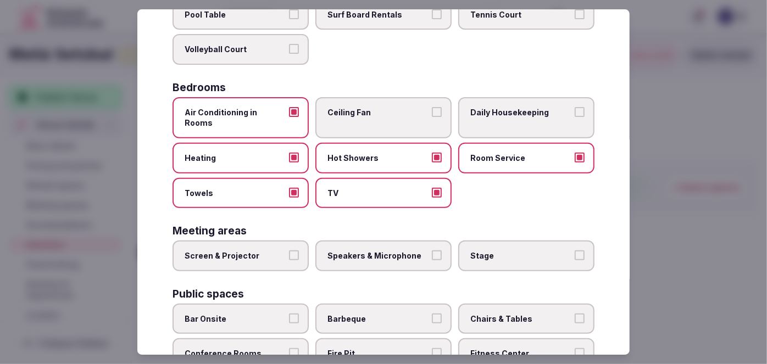
click at [484, 112] on span "Daily Housekeeping" at bounding box center [521, 112] width 101 height 11
click at [575, 112] on button "Daily Housekeeping" at bounding box center [580, 112] width 10 height 10
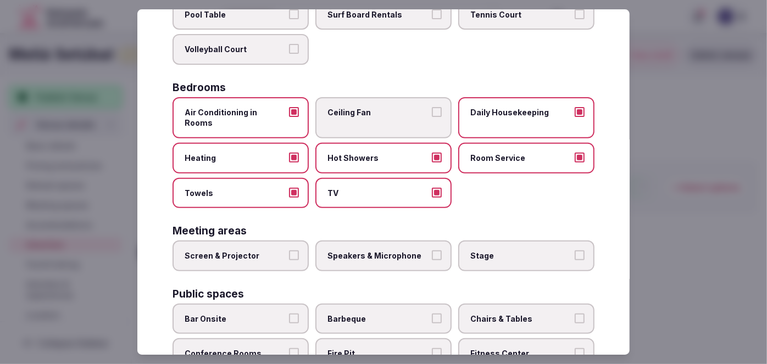
click at [397, 113] on span "Ceiling Fan" at bounding box center [378, 112] width 101 height 11
click at [432, 113] on button "Ceiling Fan" at bounding box center [437, 112] width 10 height 10
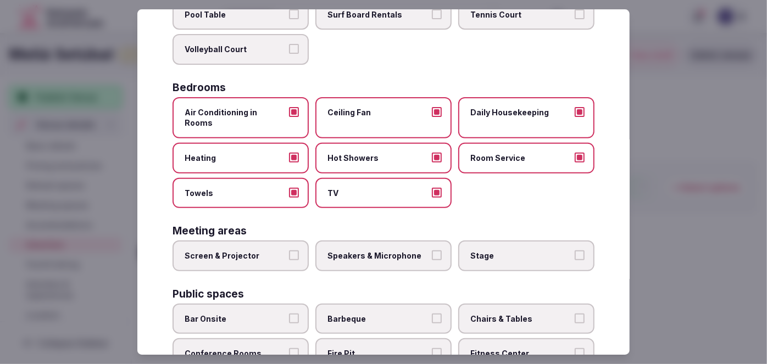
click at [281, 241] on label "Screen & Projector" at bounding box center [241, 256] width 136 height 31
click at [289, 251] on button "Screen & Projector" at bounding box center [294, 256] width 10 height 10
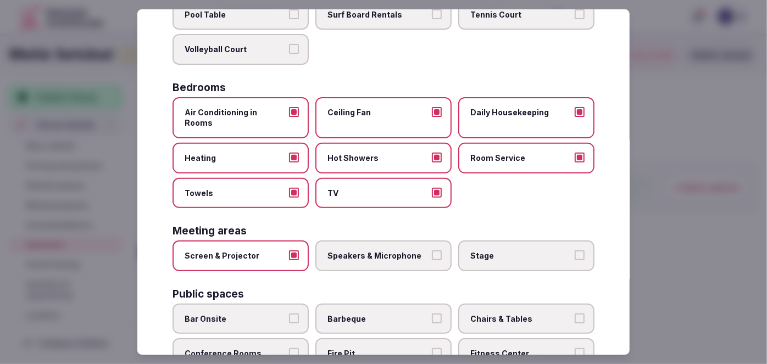
click at [349, 241] on label "Speakers & Microphone" at bounding box center [384, 256] width 136 height 31
click at [432, 251] on button "Speakers & Microphone" at bounding box center [437, 256] width 10 height 10
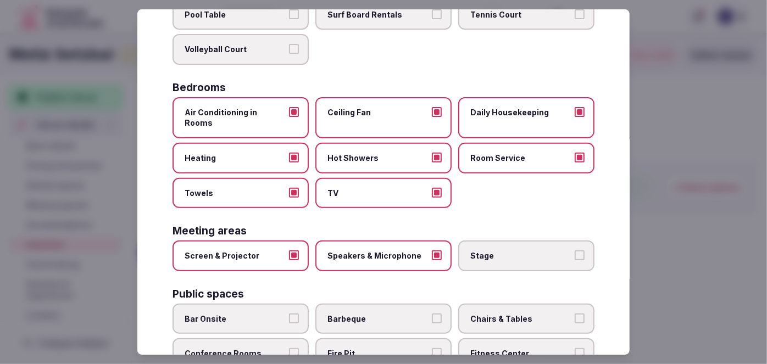
click at [486, 251] on span "Stage" at bounding box center [521, 256] width 101 height 11
click at [575, 251] on button "Stage" at bounding box center [580, 256] width 10 height 10
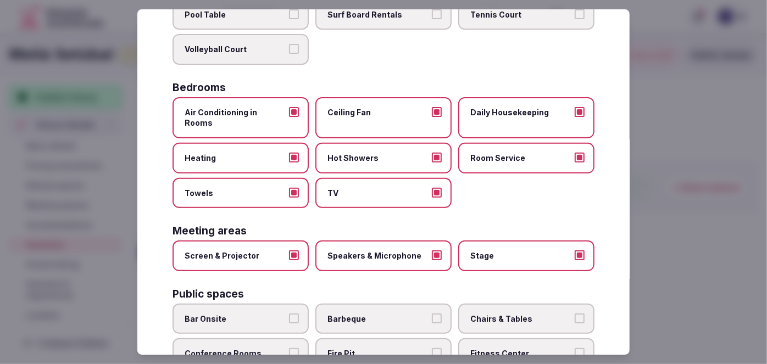
scroll to position [350, 0]
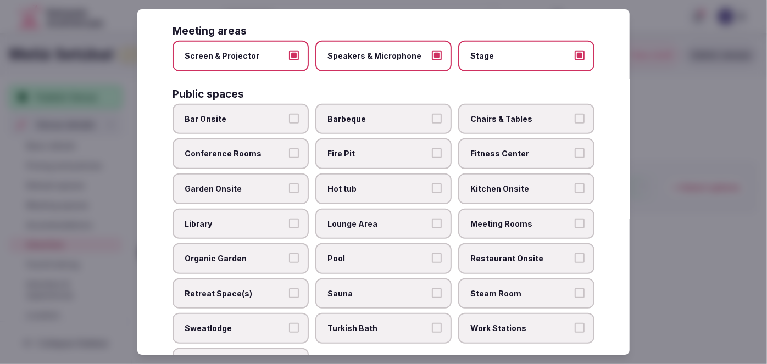
drag, startPoint x: 260, startPoint y: 106, endPoint x: 270, endPoint y: 105, distance: 10.5
click at [261, 114] on span "Bar Onsite" at bounding box center [235, 119] width 101 height 11
click at [289, 114] on button "Bar Onsite" at bounding box center [294, 119] width 10 height 10
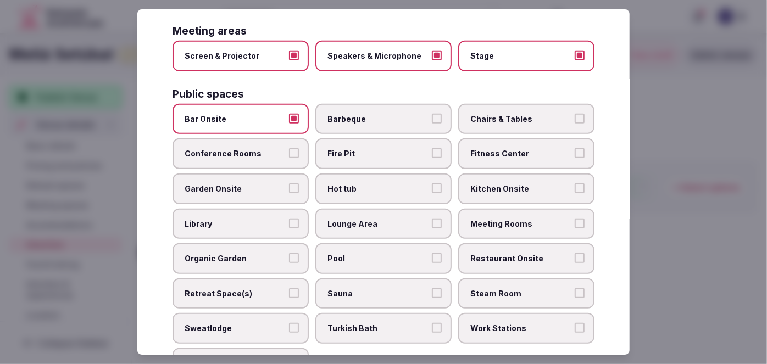
click at [400, 104] on label "Barbeque" at bounding box center [384, 119] width 136 height 31
click at [432, 114] on button "Barbeque" at bounding box center [437, 119] width 10 height 10
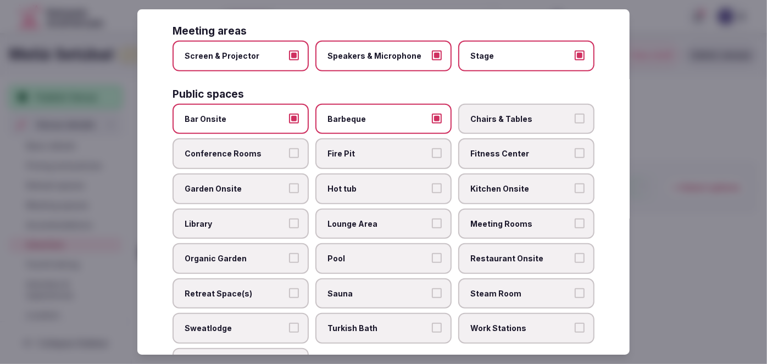
click at [492, 109] on label "Chairs & Tables" at bounding box center [526, 119] width 136 height 31
click at [575, 114] on button "Chairs & Tables" at bounding box center [580, 119] width 10 height 10
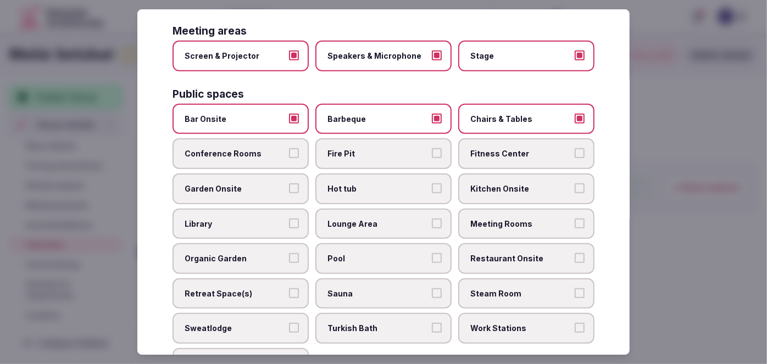
click at [248, 139] on label "Conference Rooms" at bounding box center [241, 154] width 136 height 31
click at [289, 149] on button "Conference Rooms" at bounding box center [294, 154] width 10 height 10
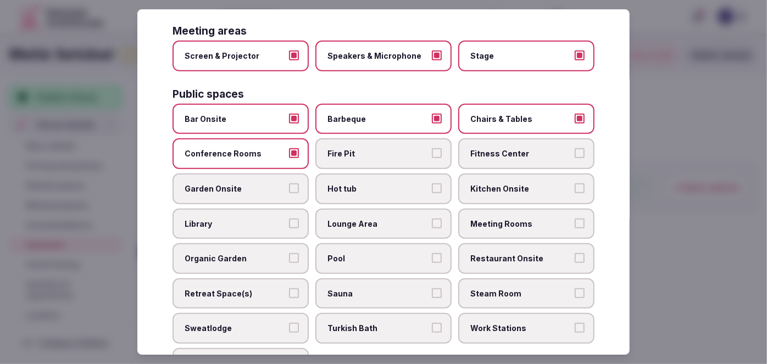
click at [516, 149] on span "Fitness Center" at bounding box center [521, 154] width 101 height 11
click at [575, 149] on button "Fitness Center" at bounding box center [580, 154] width 10 height 10
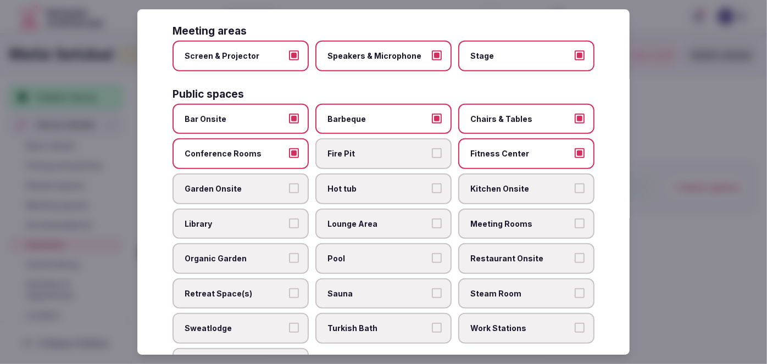
click at [504, 219] on span "Meeting Rooms" at bounding box center [521, 224] width 101 height 11
click at [575, 219] on button "Meeting Rooms" at bounding box center [580, 224] width 10 height 10
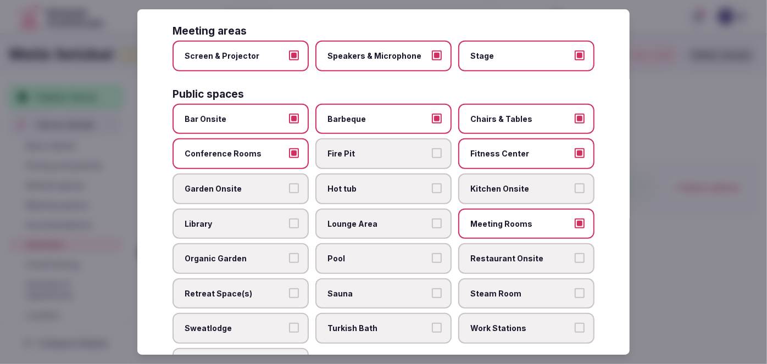
click at [498, 253] on span "Restaurant Onsite" at bounding box center [521, 258] width 101 height 11
click at [575, 253] on button "Restaurant Onsite" at bounding box center [580, 258] width 10 height 10
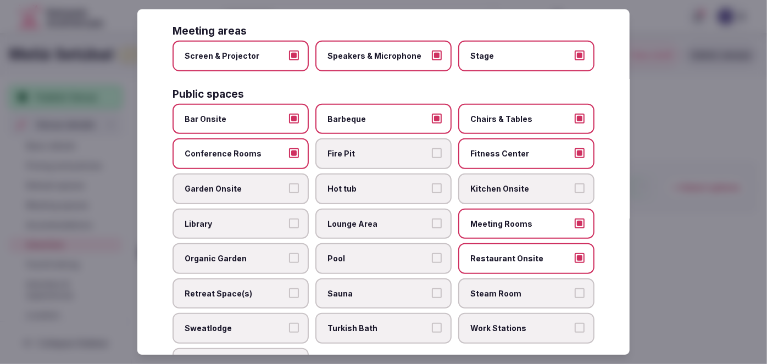
click at [377, 209] on label "Lounge Area" at bounding box center [384, 224] width 136 height 31
click at [432, 219] on button "Lounge Area" at bounding box center [437, 224] width 10 height 10
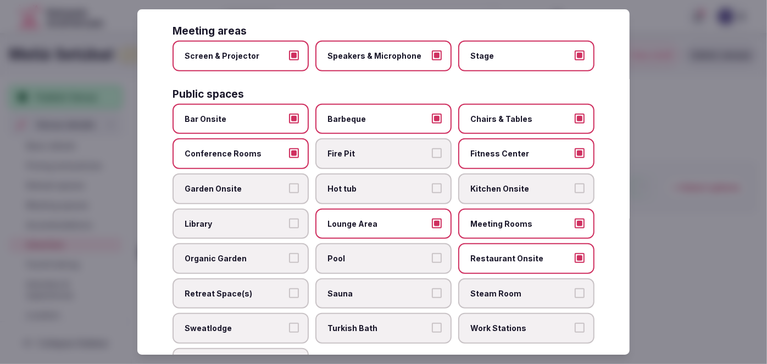
click at [381, 253] on span "Pool" at bounding box center [378, 258] width 101 height 11
click at [432, 253] on button "Pool" at bounding box center [437, 258] width 10 height 10
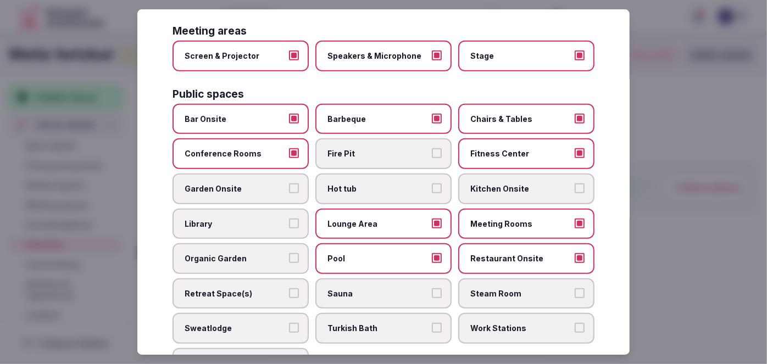
click at [247, 184] on span "Garden Onsite" at bounding box center [235, 189] width 101 height 11
click at [289, 184] on button "Garden Onsite" at bounding box center [294, 189] width 10 height 10
drag, startPoint x: 500, startPoint y: 172, endPoint x: 485, endPoint y: 184, distance: 19.5
click at [501, 184] on span "Kitchen Onsite" at bounding box center [521, 189] width 101 height 11
click at [575, 184] on button "Kitchen Onsite" at bounding box center [580, 189] width 10 height 10
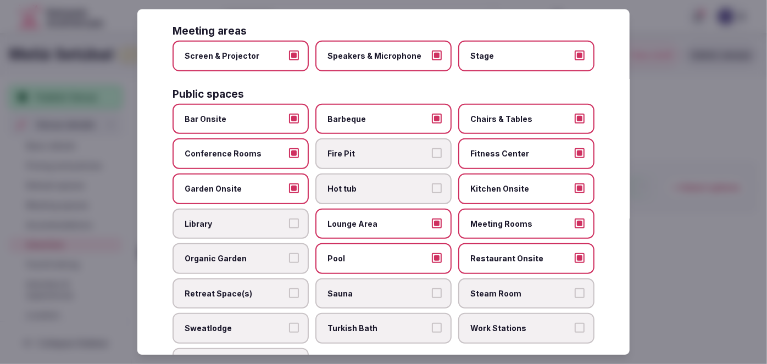
click at [247, 213] on label "Library" at bounding box center [241, 224] width 136 height 31
click at [289, 219] on button "Library" at bounding box center [294, 224] width 10 height 10
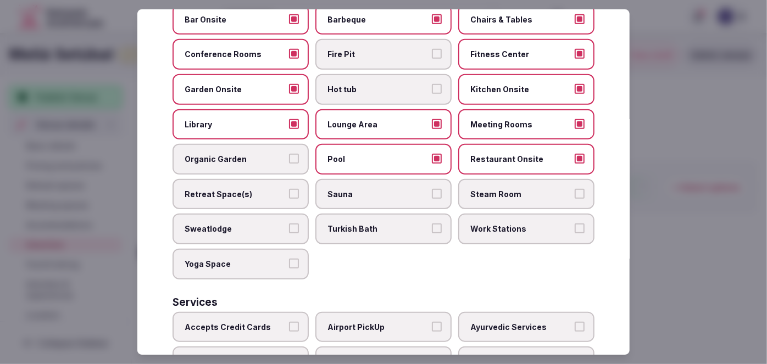
scroll to position [450, 0]
click at [253, 189] on span "Retreat Space(s)" at bounding box center [235, 194] width 101 height 11
click at [289, 189] on button "Retreat Space(s)" at bounding box center [294, 194] width 10 height 10
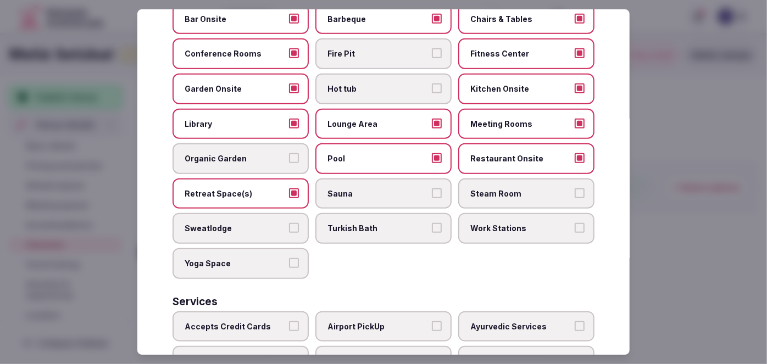
drag, startPoint x: 343, startPoint y: 181, endPoint x: 390, endPoint y: 181, distance: 46.7
click at [344, 180] on label "Sauna" at bounding box center [384, 194] width 136 height 31
click at [432, 189] on button "Sauna" at bounding box center [437, 194] width 10 height 10
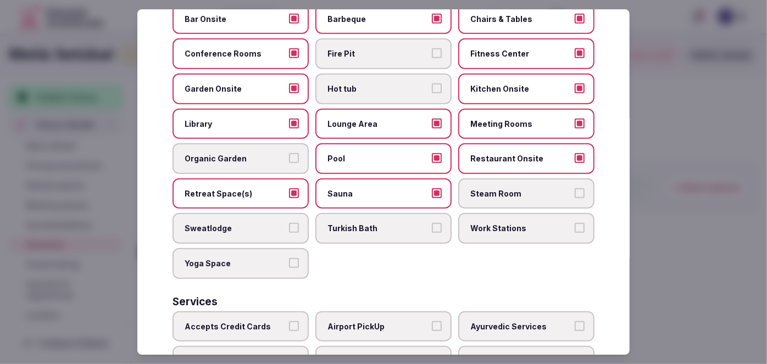
click at [519, 184] on label "Steam Room" at bounding box center [526, 194] width 136 height 31
click at [575, 189] on button "Steam Room" at bounding box center [580, 194] width 10 height 10
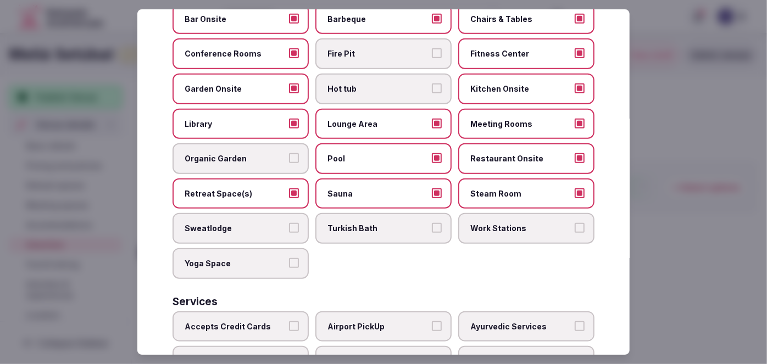
click at [516, 223] on span "Work Stations" at bounding box center [521, 228] width 101 height 11
click at [575, 223] on button "Work Stations" at bounding box center [580, 228] width 10 height 10
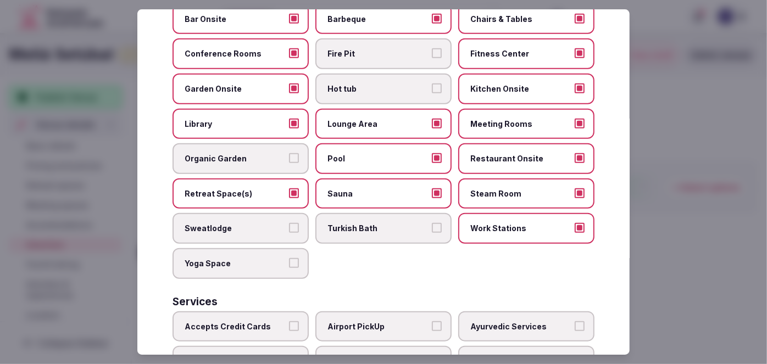
drag, startPoint x: 226, startPoint y: 255, endPoint x: 236, endPoint y: 244, distance: 15.2
click at [226, 254] on label "Yoga Space" at bounding box center [241, 263] width 136 height 31
click at [289, 258] on button "Yoga Space" at bounding box center [294, 263] width 10 height 10
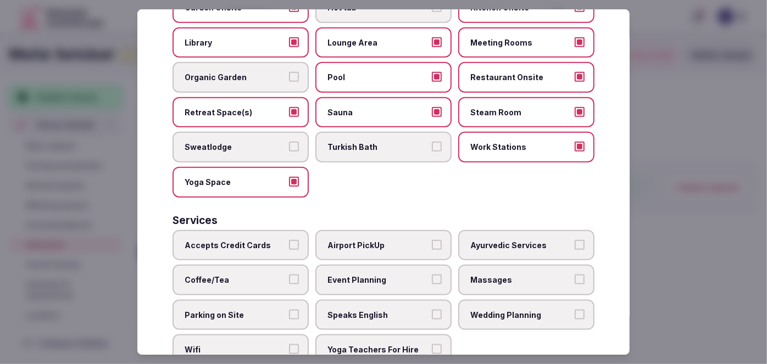
scroll to position [545, 0]
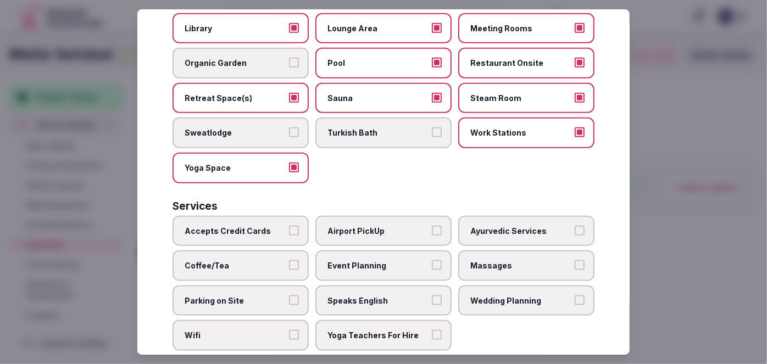
click at [265, 226] on span "Accepts Credit Cards" at bounding box center [235, 231] width 101 height 11
click at [289, 226] on button "Accepts Credit Cards" at bounding box center [294, 231] width 10 height 10
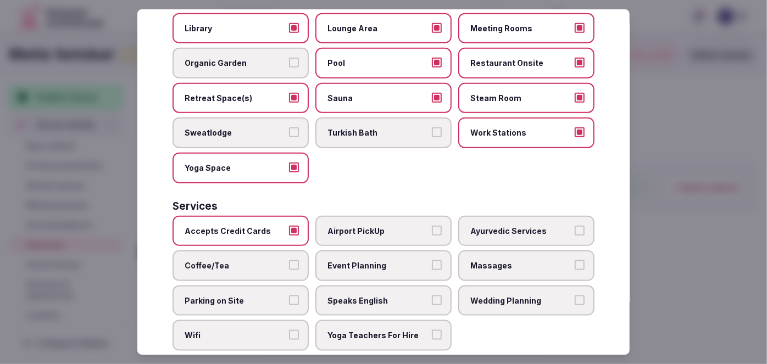
click at [348, 226] on span "Airport PickUp" at bounding box center [378, 231] width 101 height 11
click at [432, 226] on button "Airport PickUp" at bounding box center [437, 231] width 10 height 10
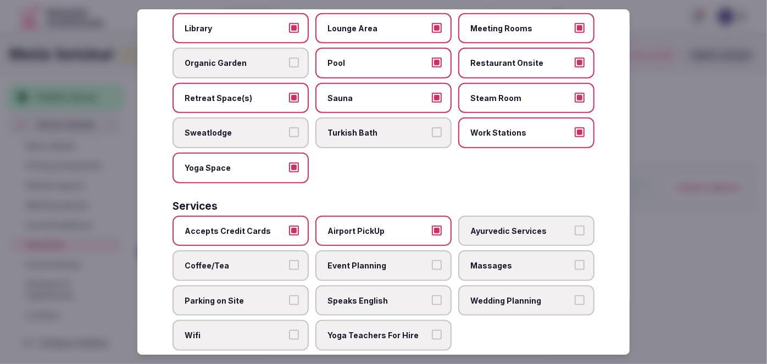
drag, startPoint x: 284, startPoint y: 245, endPoint x: 278, endPoint y: 279, distance: 35.2
click at [284, 251] on label "Coffee/Tea" at bounding box center [241, 266] width 136 height 31
click at [289, 261] on button "Coffee/Tea" at bounding box center [294, 266] width 10 height 10
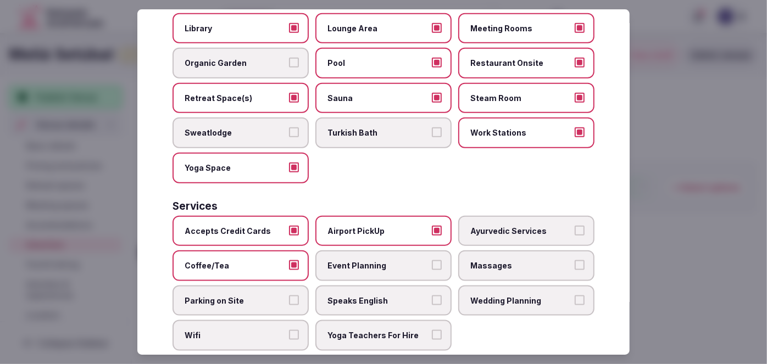
drag, startPoint x: 278, startPoint y: 277, endPoint x: 272, endPoint y: 307, distance: 30.8
click at [278, 296] on span "Parking on Site" at bounding box center [235, 301] width 101 height 11
click at [289, 296] on button "Parking on Site" at bounding box center [294, 301] width 10 height 10
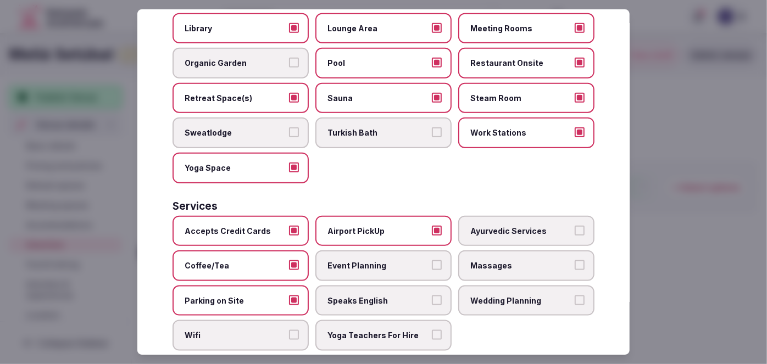
click at [269, 323] on label "Wifi" at bounding box center [241, 336] width 136 height 31
click at [289, 330] on button "Wifi" at bounding box center [294, 335] width 10 height 10
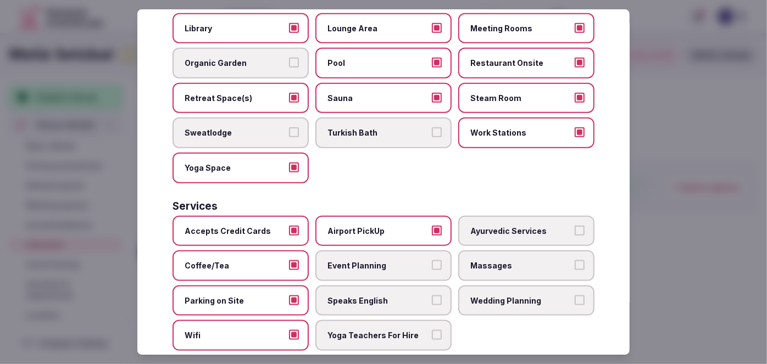
click at [514, 251] on label "Massages" at bounding box center [526, 266] width 136 height 31
click at [575, 261] on button "Massages" at bounding box center [580, 266] width 10 height 10
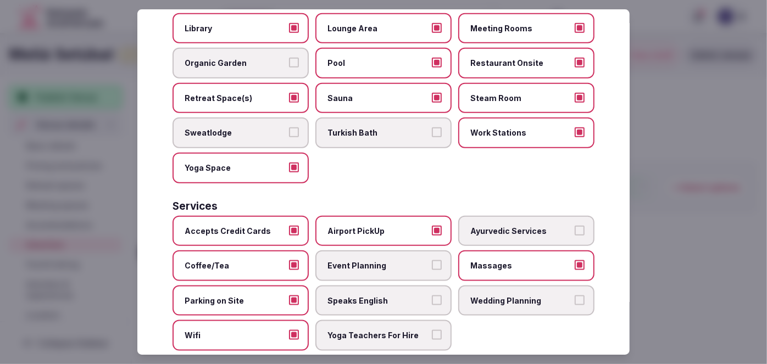
click at [494, 296] on span "Wedding Planning" at bounding box center [521, 301] width 101 height 11
click at [575, 296] on button "Wedding Planning" at bounding box center [580, 301] width 10 height 10
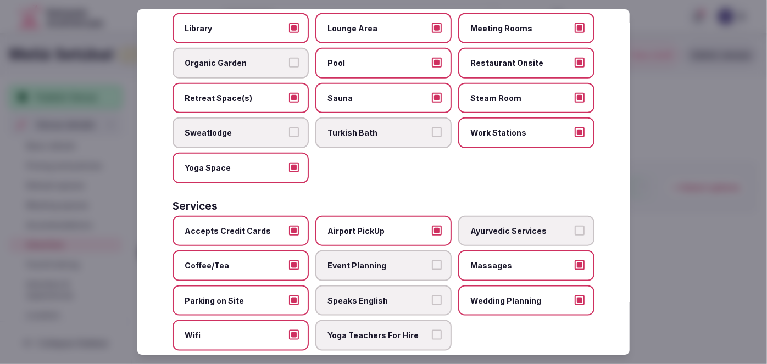
click at [471, 296] on span "Wedding Planning" at bounding box center [521, 301] width 101 height 11
click at [575, 296] on button "Wedding Planning" at bounding box center [580, 301] width 10 height 10
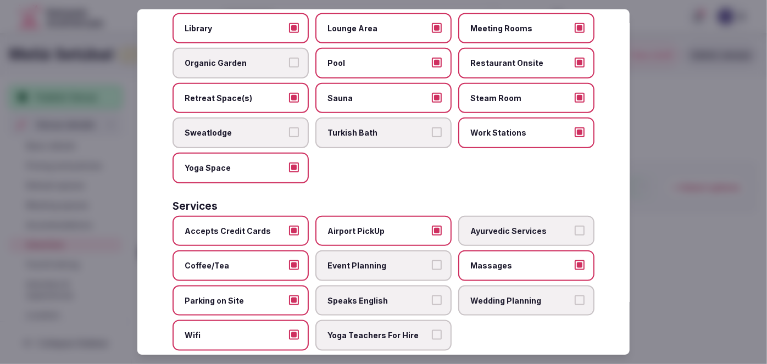
drag, startPoint x: 412, startPoint y: 246, endPoint x: 410, endPoint y: 280, distance: 34.2
click at [412, 261] on span "Event Planning" at bounding box center [378, 266] width 101 height 11
click at [432, 261] on button "Event Planning" at bounding box center [437, 266] width 10 height 10
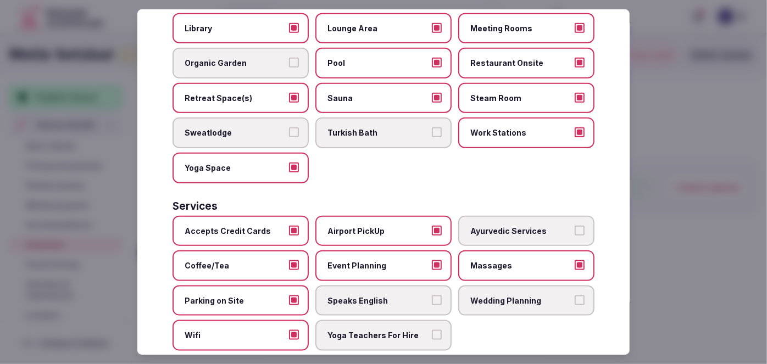
click at [410, 296] on span "Speaks English" at bounding box center [378, 301] width 101 height 11
click at [432, 296] on button "Speaks English" at bounding box center [437, 301] width 10 height 10
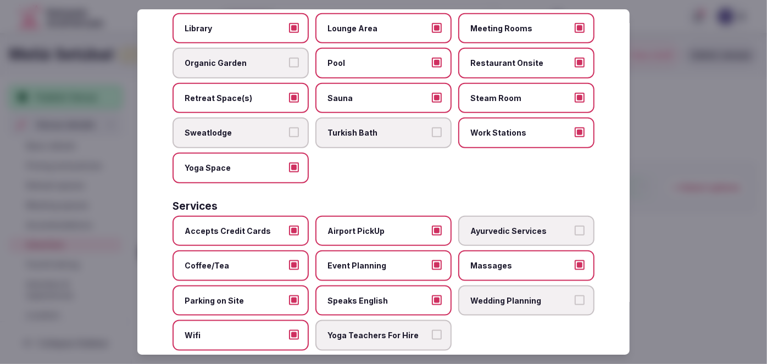
click at [501, 296] on span "Wedding Planning" at bounding box center [521, 301] width 101 height 11
click at [575, 296] on button "Wedding Planning" at bounding box center [580, 301] width 10 height 10
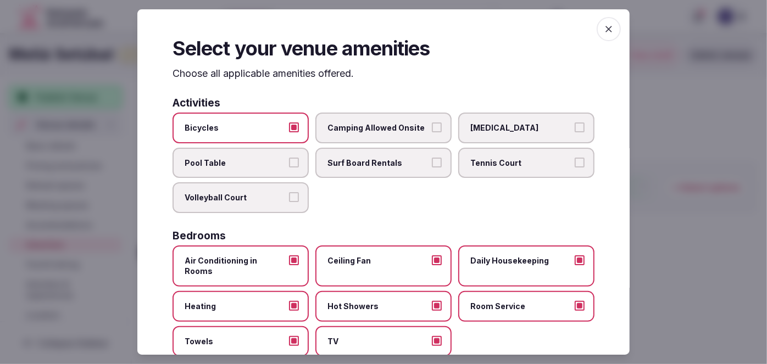
scroll to position [0, 0]
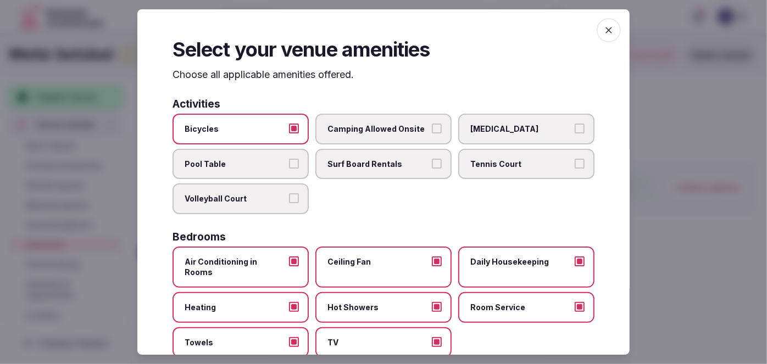
click at [604, 28] on icon "button" at bounding box center [609, 30] width 11 height 11
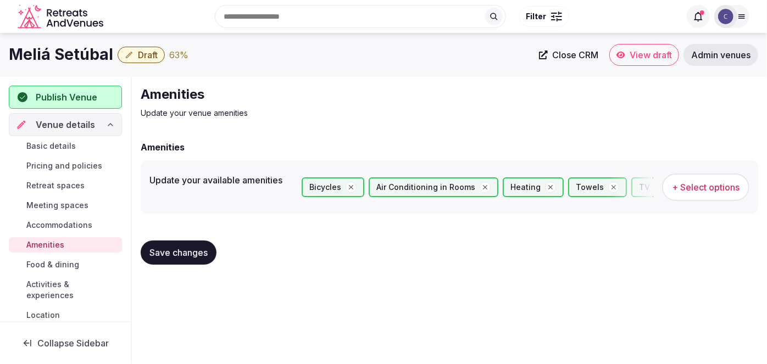
click at [191, 257] on span "Save changes" at bounding box center [179, 252] width 58 height 11
click at [79, 265] on link "Food & dining" at bounding box center [65, 264] width 113 height 15
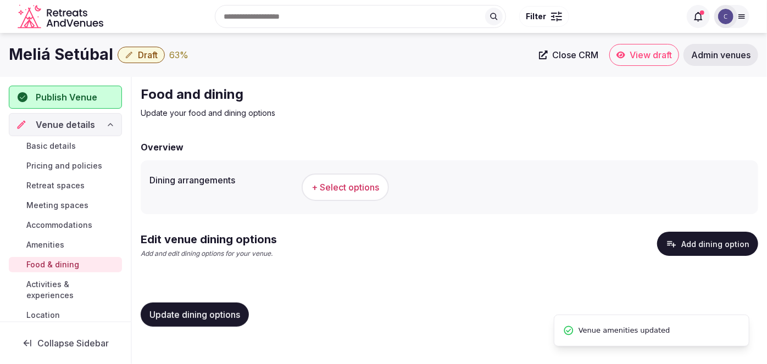
click at [363, 195] on button "+ Select options" at bounding box center [345, 187] width 87 height 27
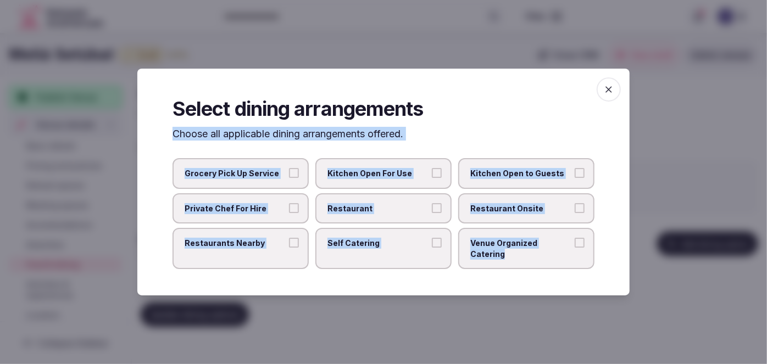
drag, startPoint x: 173, startPoint y: 140, endPoint x: 594, endPoint y: 250, distance: 435.8
click at [594, 250] on div "Select dining arrangements Choose all applicable dining arrangements offered. G…" at bounding box center [383, 183] width 493 height 228
copy div "Choose all applicable dining arrangements offered. Grocery Pick Up Service Kitc…"
drag, startPoint x: 519, startPoint y: 218, endPoint x: 473, endPoint y: 219, distance: 46.2
click at [519, 214] on span "Restaurant Onsite" at bounding box center [521, 208] width 101 height 11
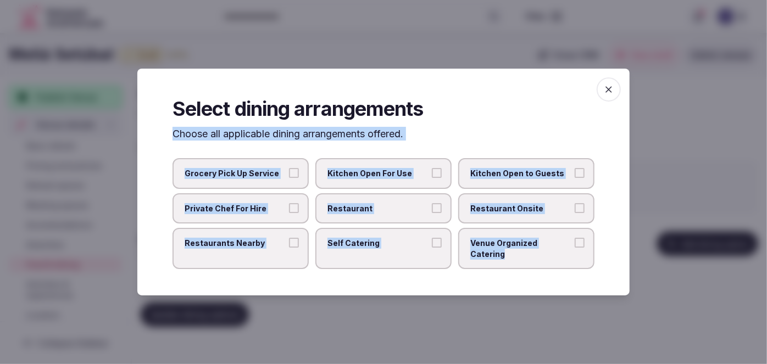
click at [575, 213] on button "Restaurant Onsite" at bounding box center [580, 208] width 10 height 10
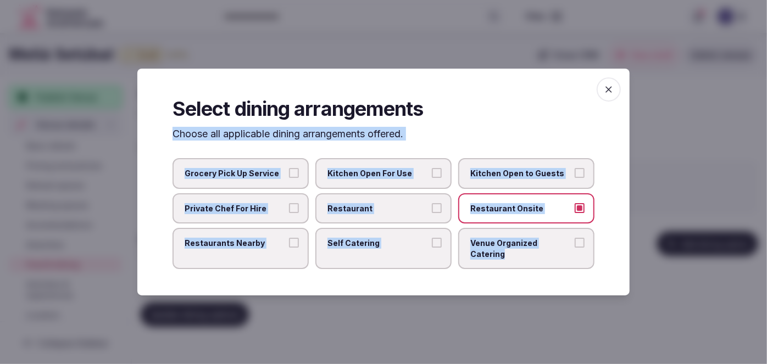
click at [283, 245] on span "Restaurants Nearby" at bounding box center [235, 243] width 101 height 11
click at [289, 245] on button "Restaurants Nearby" at bounding box center [294, 243] width 10 height 10
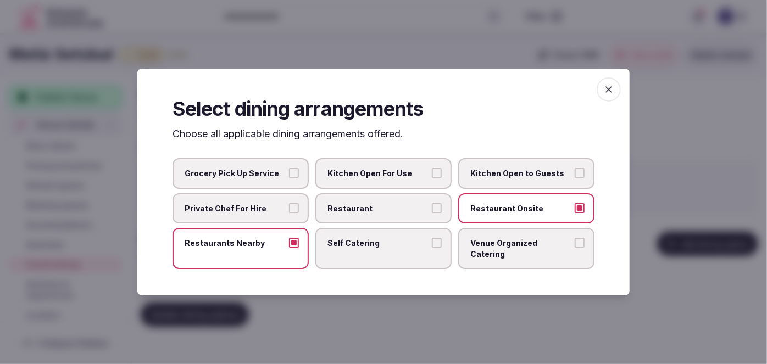
click at [556, 178] on span "Kitchen Open to Guests" at bounding box center [521, 173] width 101 height 11
click at [575, 178] on button "Kitchen Open to Guests" at bounding box center [580, 173] width 10 height 10
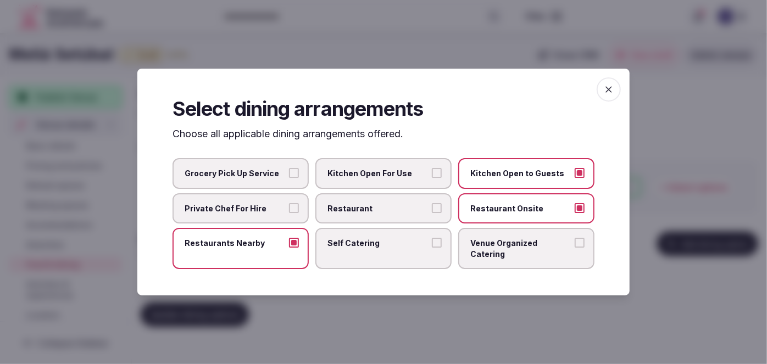
click at [423, 179] on span "Kitchen Open For Use" at bounding box center [378, 173] width 101 height 11
click at [432, 178] on button "Kitchen Open For Use" at bounding box center [437, 173] width 10 height 10
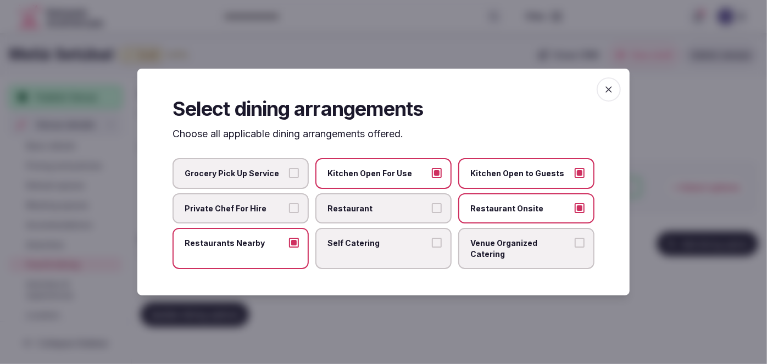
click at [550, 186] on label "Kitchen Open to Guests" at bounding box center [526, 173] width 136 height 31
click at [516, 185] on label "Kitchen Open to Guests" at bounding box center [526, 173] width 136 height 31
click at [575, 178] on button "Kitchen Open to Guests" at bounding box center [580, 173] width 10 height 10
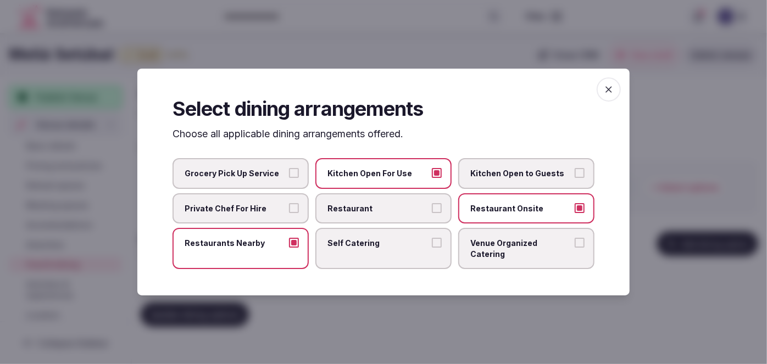
click at [607, 95] on icon "button" at bounding box center [609, 89] width 11 height 11
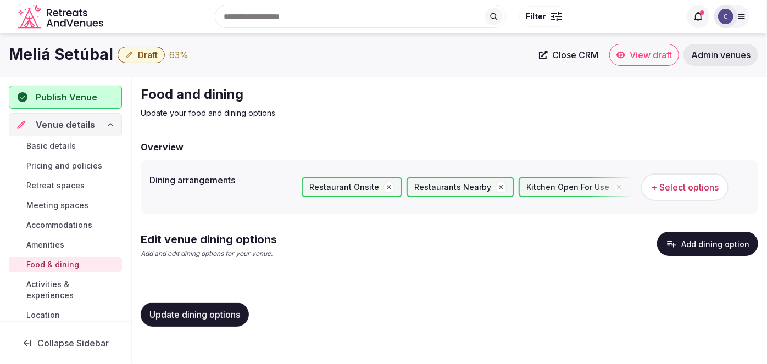
click at [220, 312] on span "Update dining options" at bounding box center [195, 315] width 91 height 11
click at [743, 242] on button "Add dining option" at bounding box center [707, 244] width 101 height 24
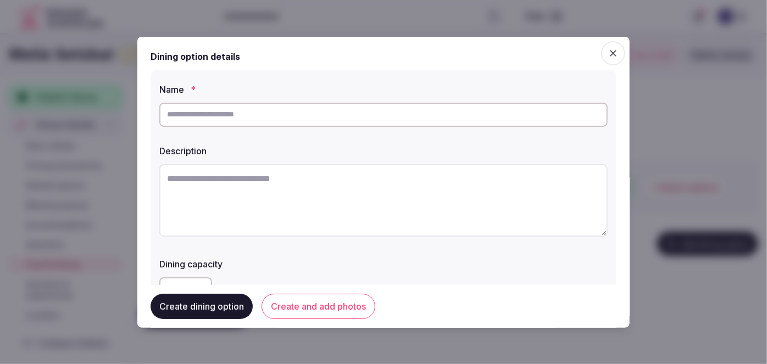
click at [259, 122] on input "text" at bounding box center [383, 114] width 449 height 24
paste input "**********"
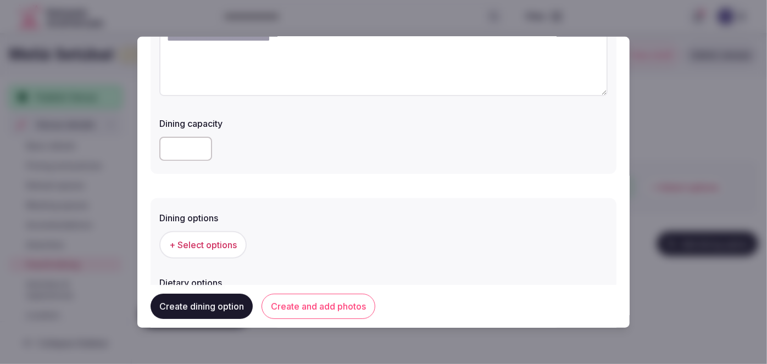
scroll to position [200, 0]
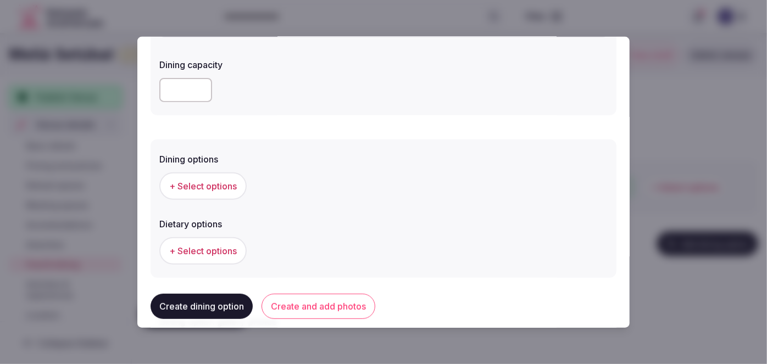
type input "**********"
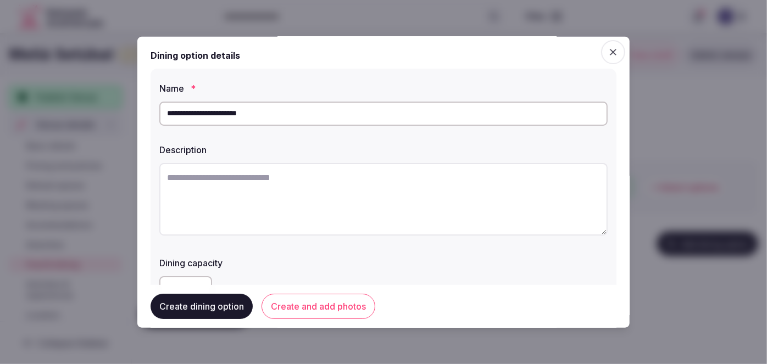
scroll to position [0, 0]
click at [330, 204] on textarea at bounding box center [383, 200] width 449 height 73
paste textarea "**********"
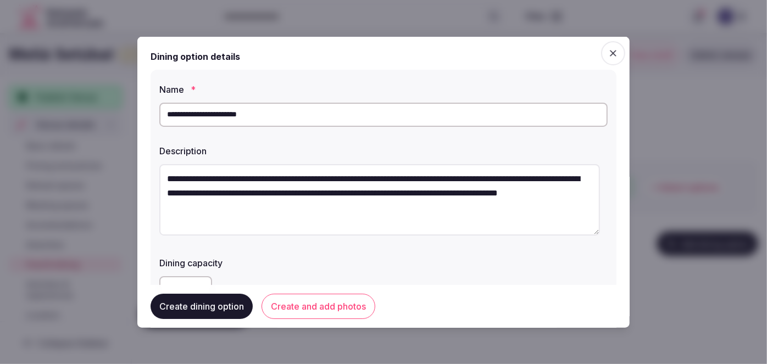
drag, startPoint x: 370, startPoint y: 172, endPoint x: 476, endPoint y: 182, distance: 106.6
click at [476, 182] on textarea "**********" at bounding box center [379, 200] width 441 height 72
type textarea "**********"
click at [355, 107] on input "**********" at bounding box center [383, 114] width 449 height 24
click at [353, 116] on input "**********" at bounding box center [383, 114] width 449 height 24
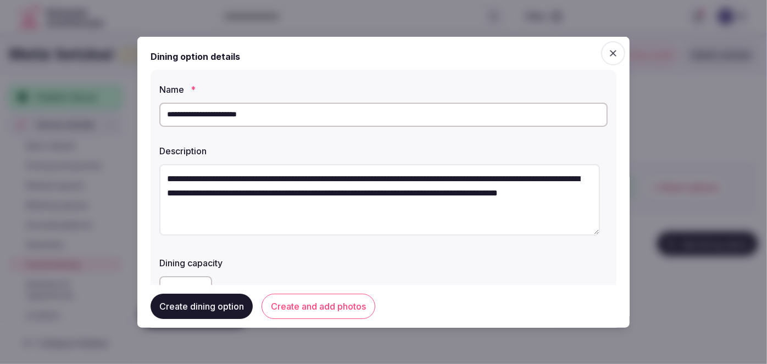
click at [353, 116] on input "**********" at bounding box center [383, 114] width 449 height 24
paste input "text"
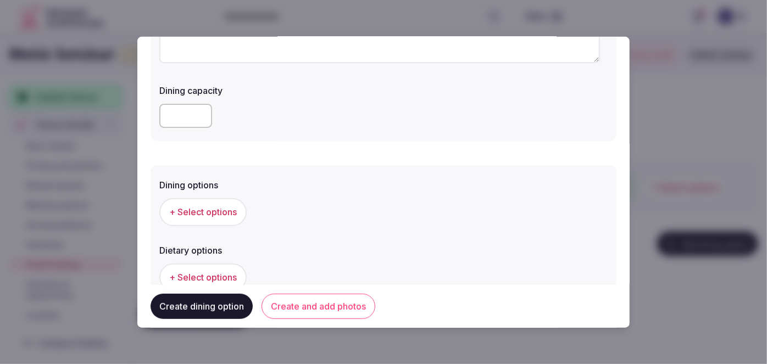
scroll to position [250, 0]
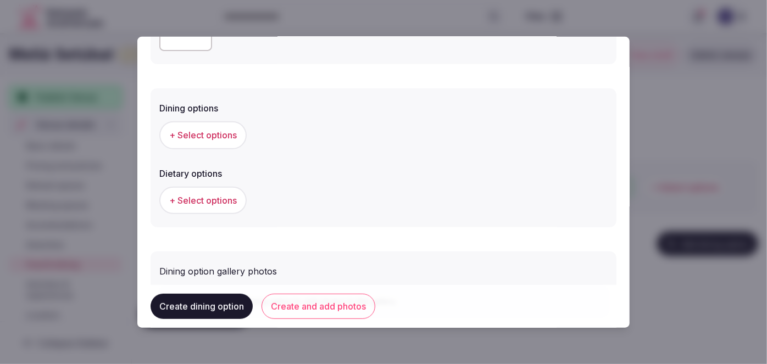
type input "**********"
click at [214, 138] on span "+ Select options" at bounding box center [203, 135] width 68 height 12
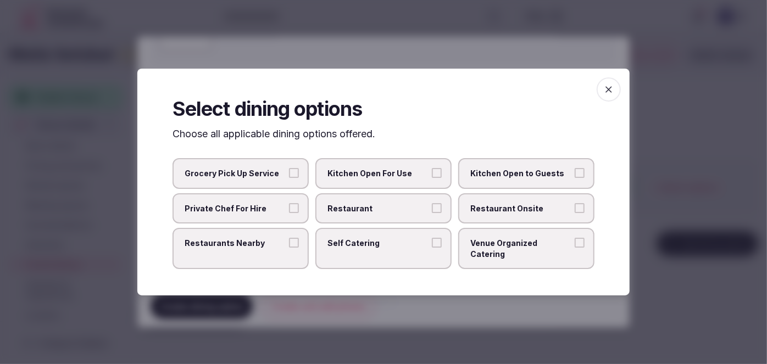
click at [525, 222] on label "Restaurant Onsite" at bounding box center [526, 209] width 136 height 31
click at [575, 213] on button "Restaurant Onsite" at bounding box center [580, 208] width 10 height 10
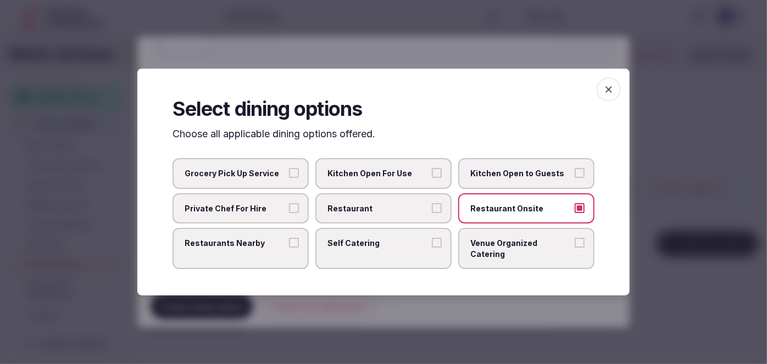
click at [605, 95] on icon "button" at bounding box center [609, 89] width 11 height 11
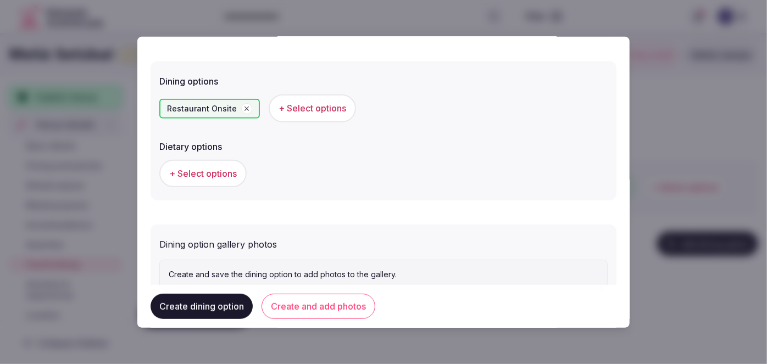
scroll to position [314, 0]
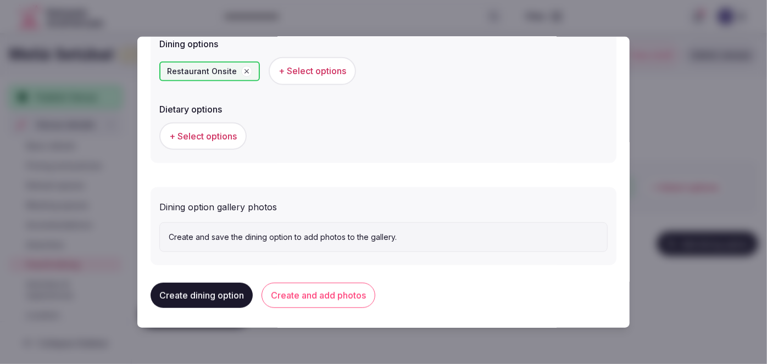
click at [337, 295] on button "Create and add photos" at bounding box center [319, 295] width 114 height 25
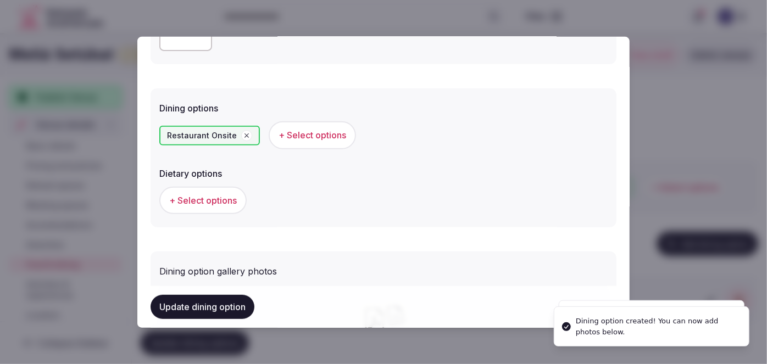
scroll to position [416, 0]
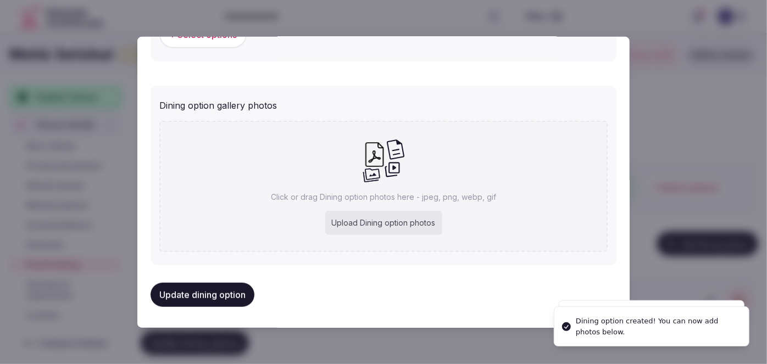
click at [399, 219] on div "Upload Dining option photos" at bounding box center [383, 223] width 117 height 24
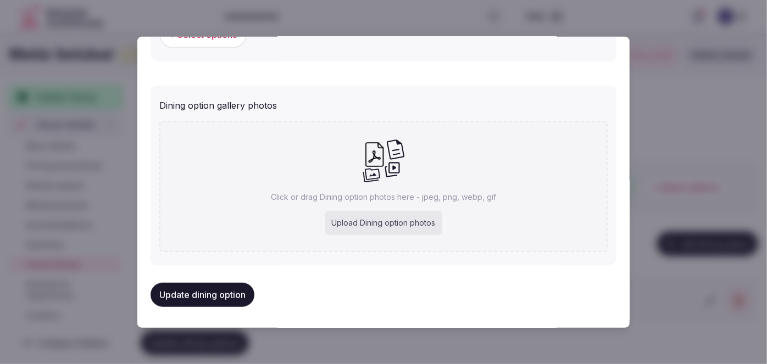
type input "**********"
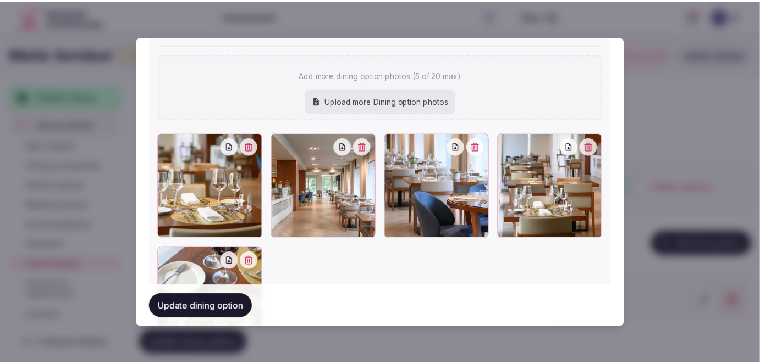
scroll to position [566, 0]
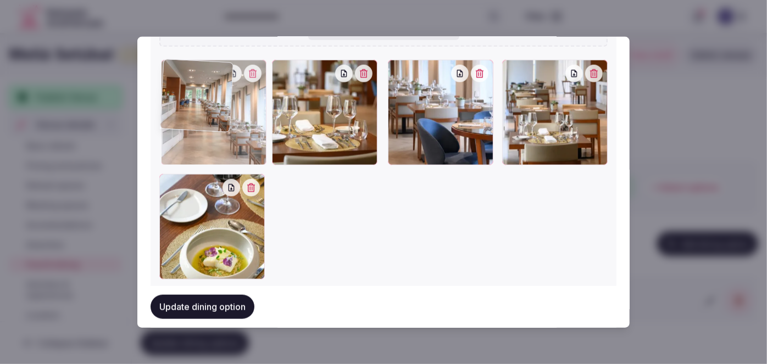
drag, startPoint x: 317, startPoint y: 134, endPoint x: 225, endPoint y: 132, distance: 92.4
click at [228, 131] on div at bounding box center [214, 113] width 106 height 106
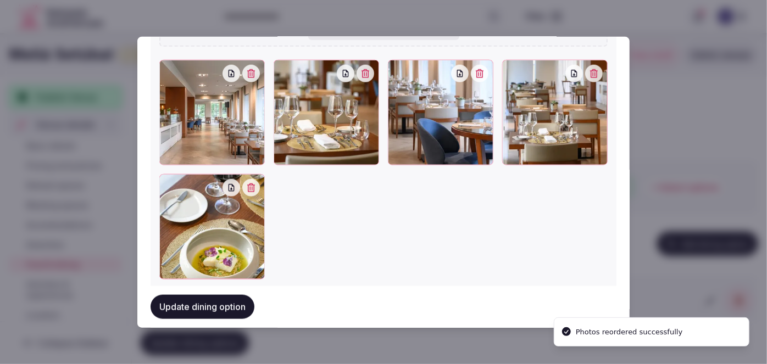
click at [230, 308] on button "Update dining option" at bounding box center [203, 307] width 104 height 24
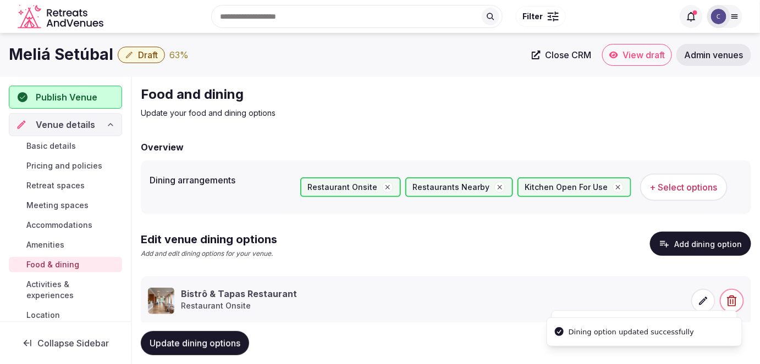
drag, startPoint x: 218, startPoint y: 347, endPoint x: 224, endPoint y: 343, distance: 7.0
click at [217, 347] on span "Update dining options" at bounding box center [195, 343] width 91 height 11
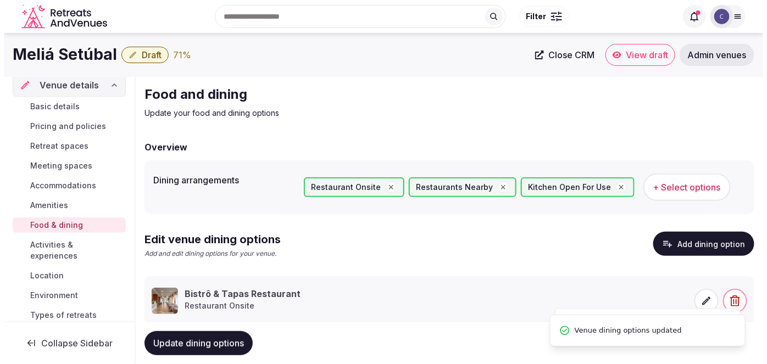
scroll to position [100, 0]
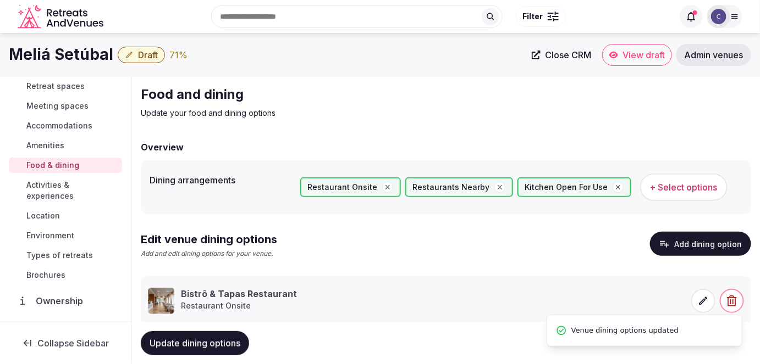
click at [62, 184] on span "Activities & experiences" at bounding box center [71, 191] width 91 height 22
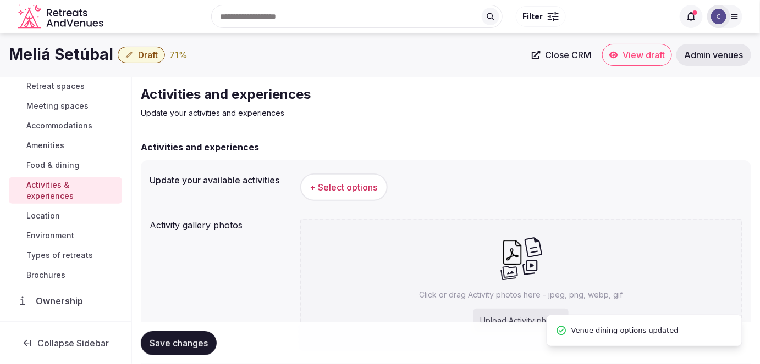
click at [368, 189] on span "+ Select options" at bounding box center [344, 187] width 68 height 12
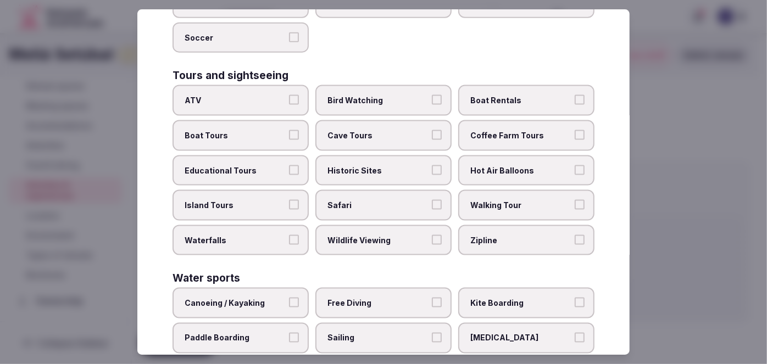
scroll to position [822, 0]
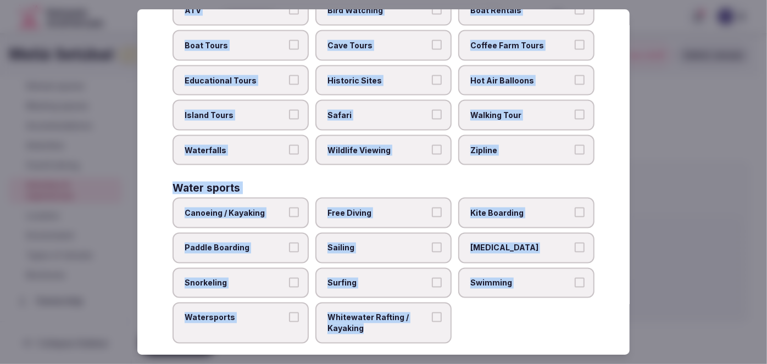
drag, startPoint x: 167, startPoint y: 70, endPoint x: 457, endPoint y: 344, distance: 398.6
click at [457, 344] on div "Select your activities Choose all applicable activities offered. Culture Dancin…" at bounding box center [383, 182] width 493 height 346
copy div "Choose all applicable activities offered. Culture Dancing Food and Culinary Cla…"
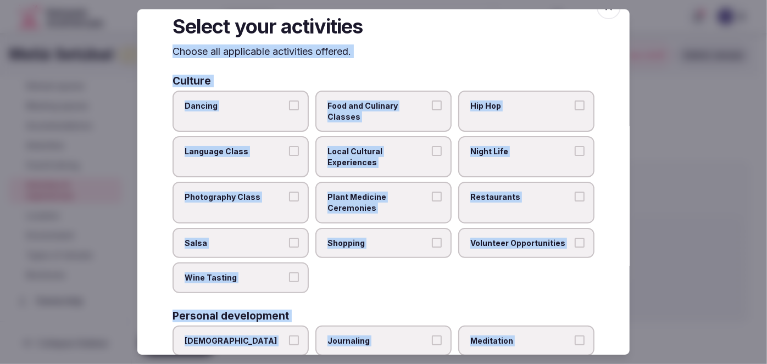
scroll to position [0, 0]
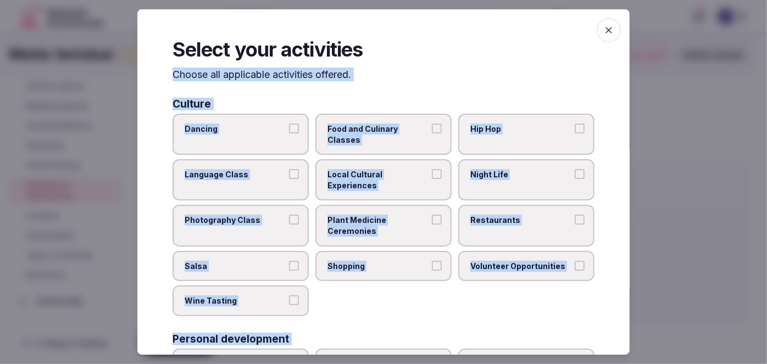
click at [286, 151] on label "Dancing" at bounding box center [241, 134] width 136 height 41
click at [289, 134] on button "Dancing" at bounding box center [294, 129] width 10 height 10
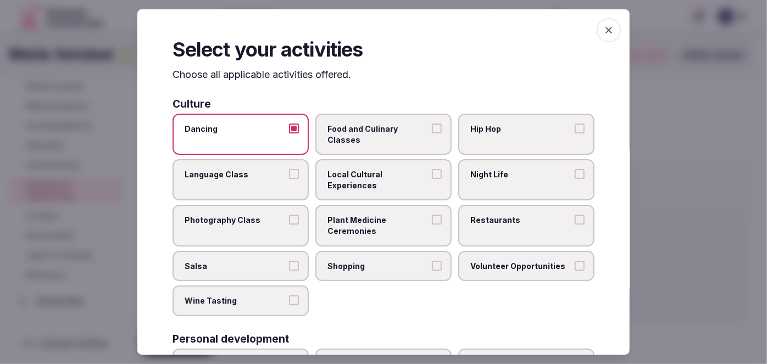
click at [381, 130] on span "Food and Culinary Classes" at bounding box center [378, 134] width 101 height 21
click at [432, 130] on button "Food and Culinary Classes" at bounding box center [437, 129] width 10 height 10
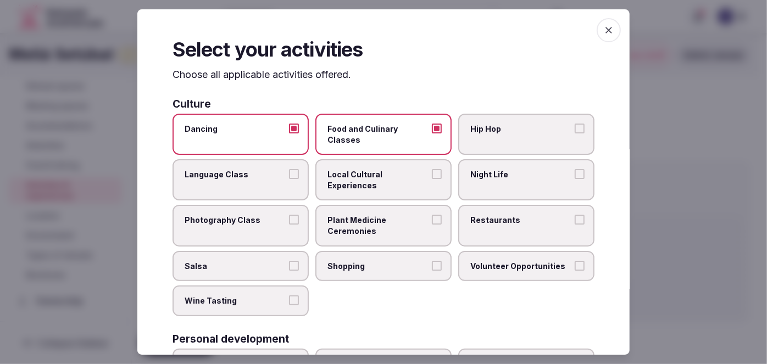
click at [379, 170] on span "Local Cultural Experiences" at bounding box center [378, 179] width 101 height 21
click at [432, 170] on button "Local Cultural Experiences" at bounding box center [437, 174] width 10 height 10
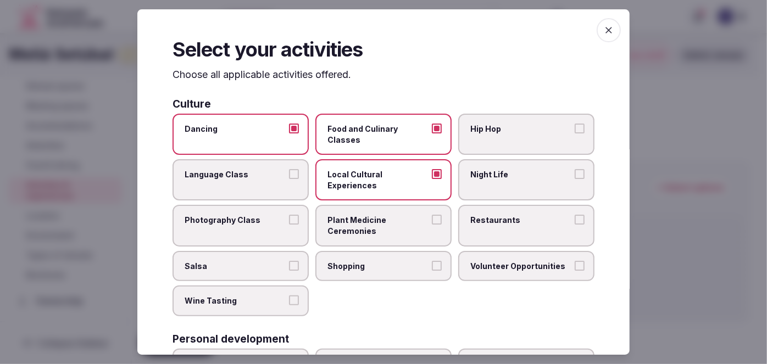
click at [466, 189] on label "Night Life" at bounding box center [526, 179] width 136 height 41
click at [575, 179] on button "Night Life" at bounding box center [580, 174] width 10 height 10
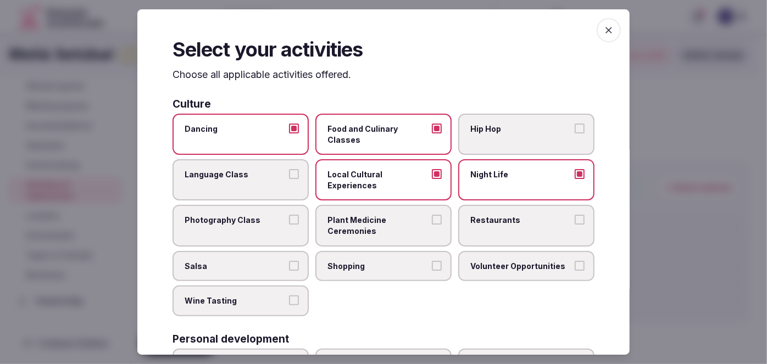
click at [472, 216] on span "Restaurants" at bounding box center [521, 221] width 101 height 11
click at [575, 216] on button "Restaurants" at bounding box center [580, 221] width 10 height 10
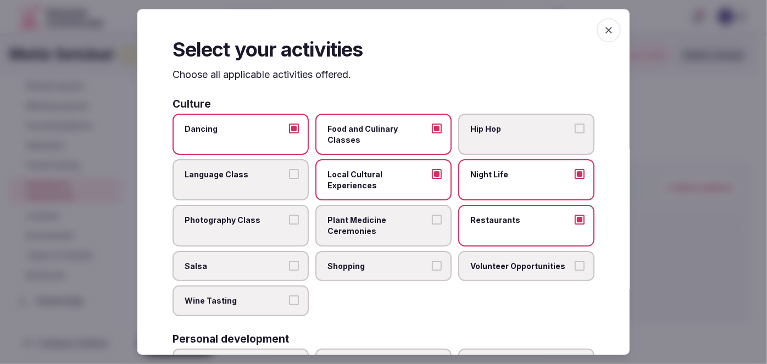
click at [410, 258] on label "Shopping" at bounding box center [384, 266] width 136 height 31
click at [432, 261] on button "Shopping" at bounding box center [437, 266] width 10 height 10
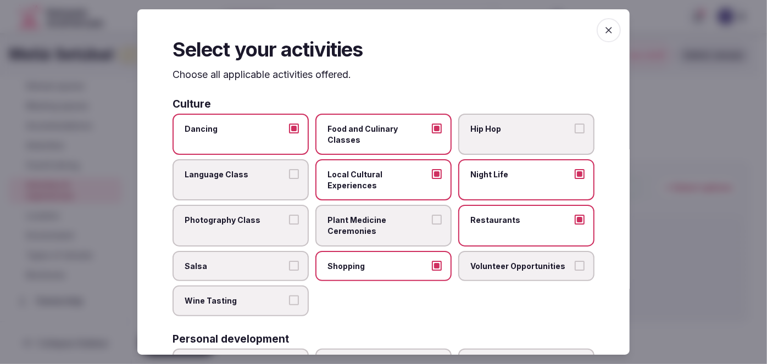
click at [268, 137] on label "Dancing" at bounding box center [241, 134] width 136 height 41
click at [289, 134] on button "Dancing" at bounding box center [294, 129] width 10 height 10
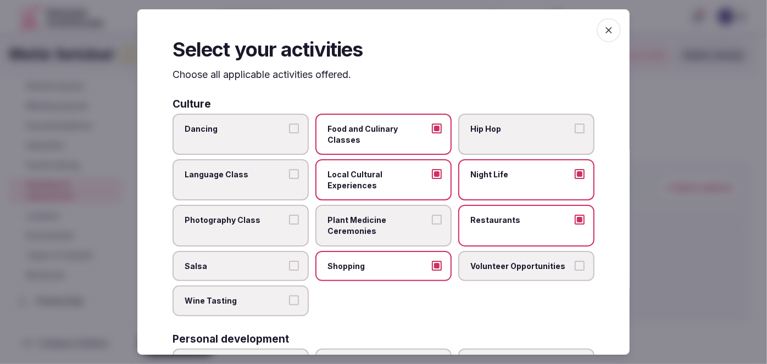
click at [381, 131] on span "Food and Culinary Classes" at bounding box center [378, 134] width 101 height 21
click at [432, 131] on button "Food and Culinary Classes" at bounding box center [437, 129] width 10 height 10
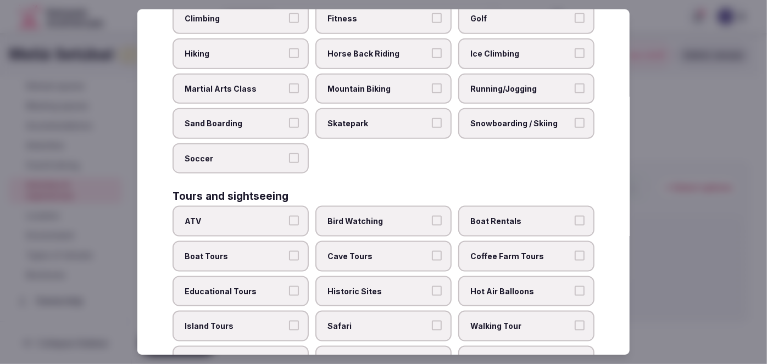
scroll to position [649, 0]
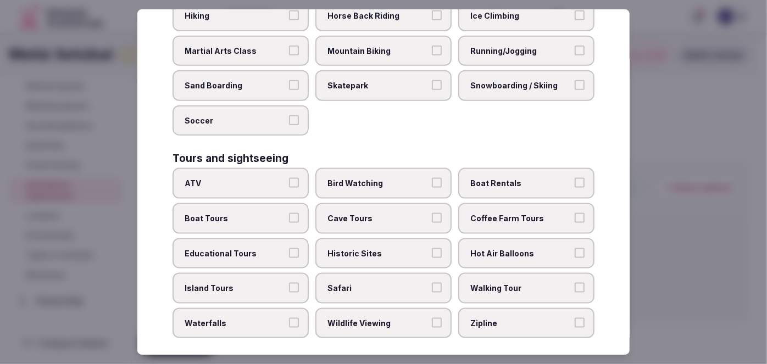
click at [373, 248] on span "Historic Sites" at bounding box center [378, 253] width 101 height 11
click at [432, 248] on button "Historic Sites" at bounding box center [437, 253] width 10 height 10
click at [506, 283] on span "Walking Tour" at bounding box center [521, 288] width 101 height 11
click at [575, 283] on button "Walking Tour" at bounding box center [580, 288] width 10 height 10
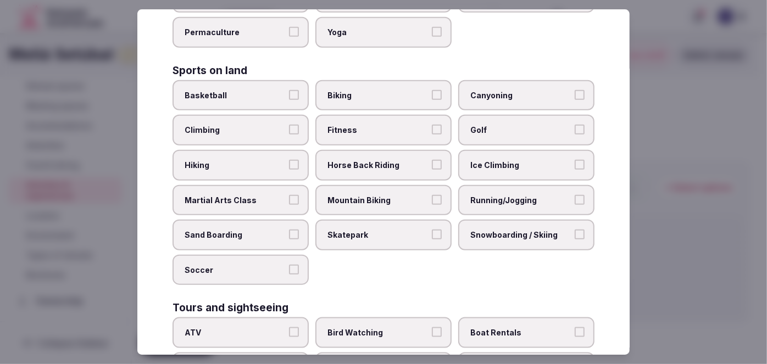
scroll to position [450, 0]
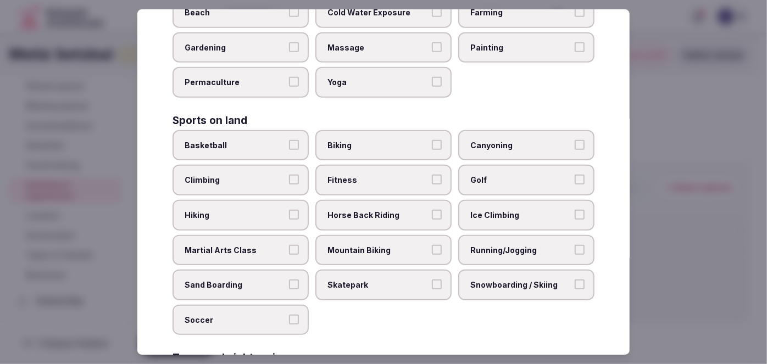
click at [368, 175] on span "Fitness" at bounding box center [378, 180] width 101 height 11
click at [432, 175] on button "Fitness" at bounding box center [437, 180] width 10 height 10
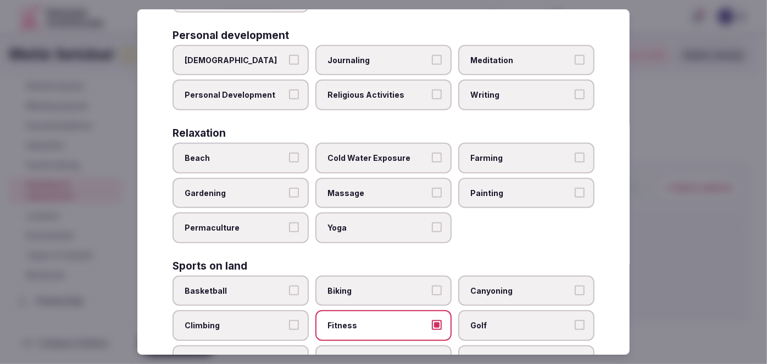
scroll to position [300, 0]
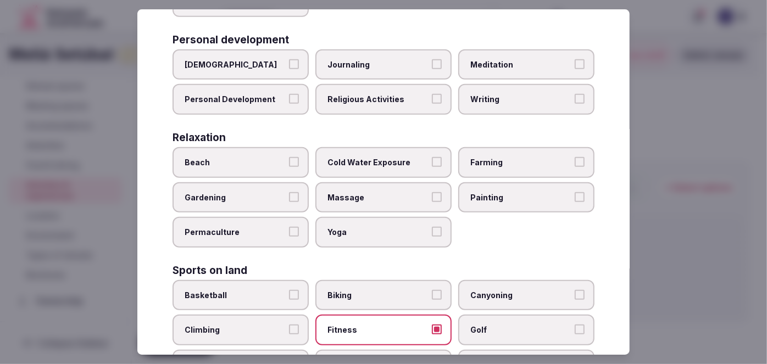
click at [253, 97] on span "Personal Development" at bounding box center [235, 100] width 101 height 11
click at [289, 97] on button "Personal Development" at bounding box center [294, 100] width 10 height 10
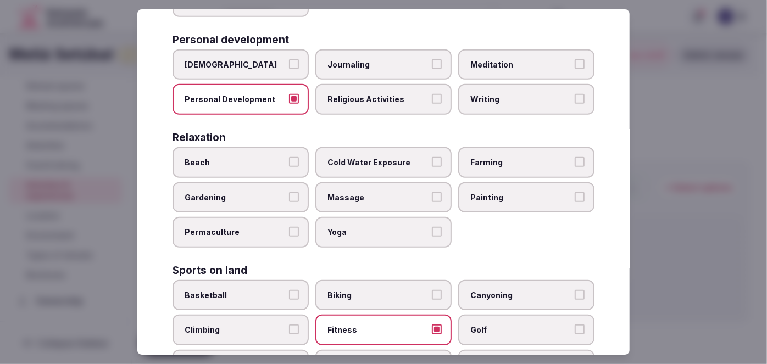
click at [492, 54] on label "Meditation" at bounding box center [526, 64] width 136 height 31
click at [575, 59] on button "Meditation" at bounding box center [580, 64] width 10 height 10
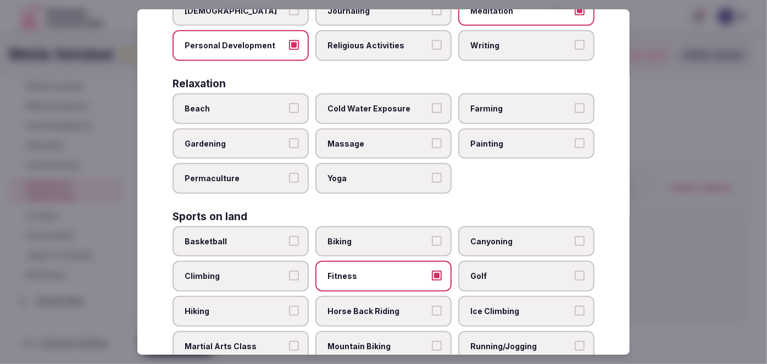
scroll to position [400, 0]
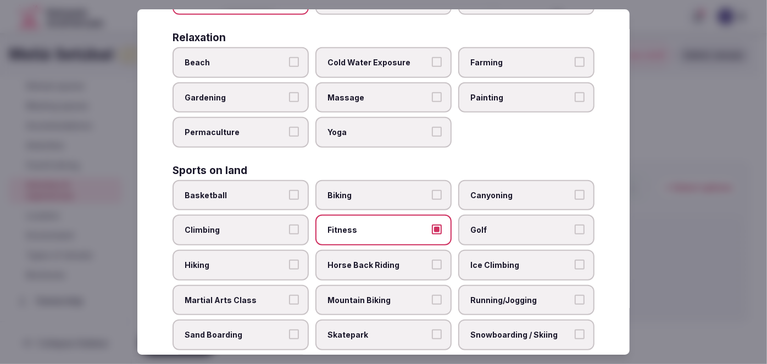
click at [371, 128] on span "Yoga" at bounding box center [378, 132] width 101 height 11
click at [432, 128] on button "Yoga" at bounding box center [437, 132] width 10 height 10
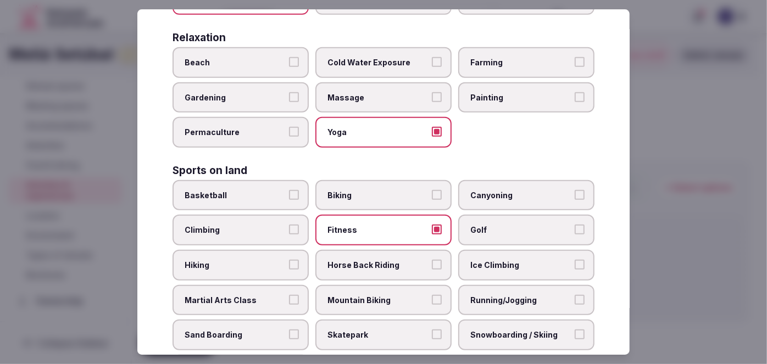
click at [393, 92] on span "Massage" at bounding box center [378, 97] width 101 height 11
click at [432, 92] on button "Massage" at bounding box center [437, 97] width 10 height 10
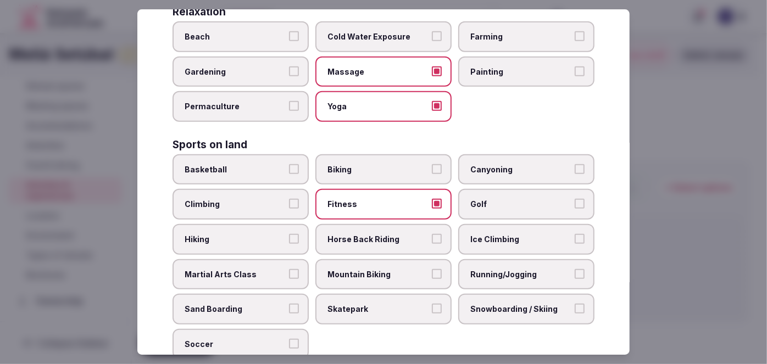
scroll to position [450, 0]
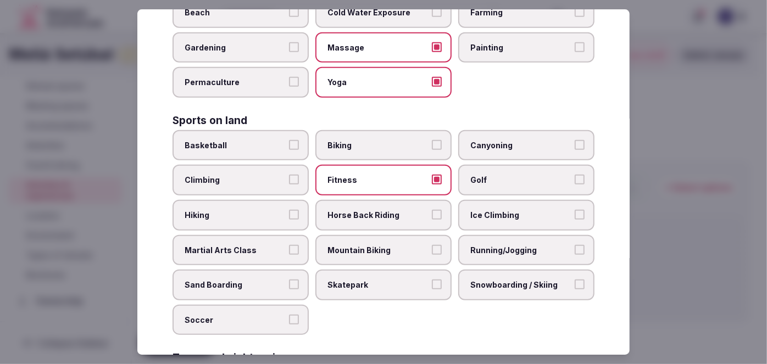
click at [382, 130] on label "Biking" at bounding box center [384, 145] width 136 height 31
click at [432, 140] on button "Biking" at bounding box center [437, 145] width 10 height 10
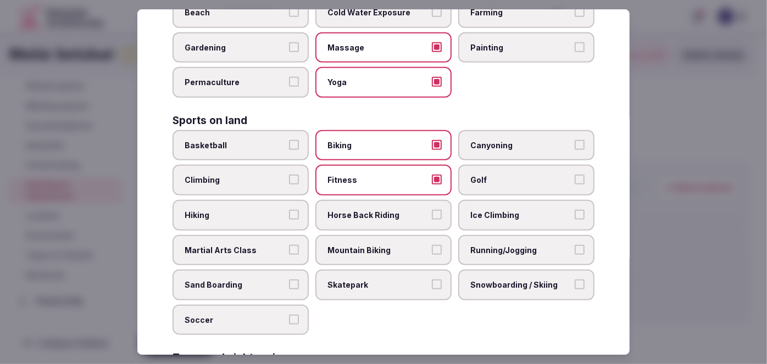
click at [506, 245] on span "Running/Jogging" at bounding box center [521, 250] width 101 height 11
click at [575, 245] on button "Running/Jogging" at bounding box center [580, 250] width 10 height 10
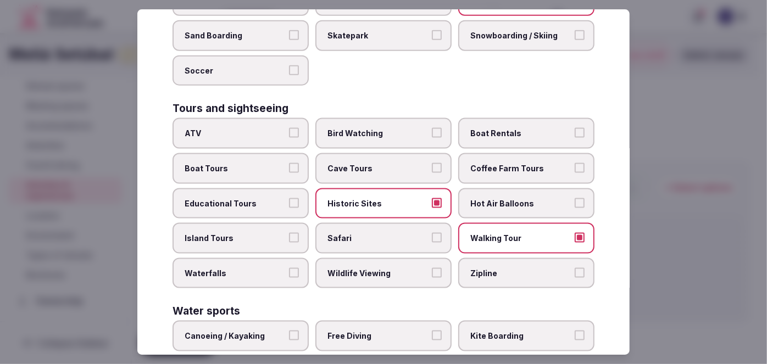
scroll to position [822, 0]
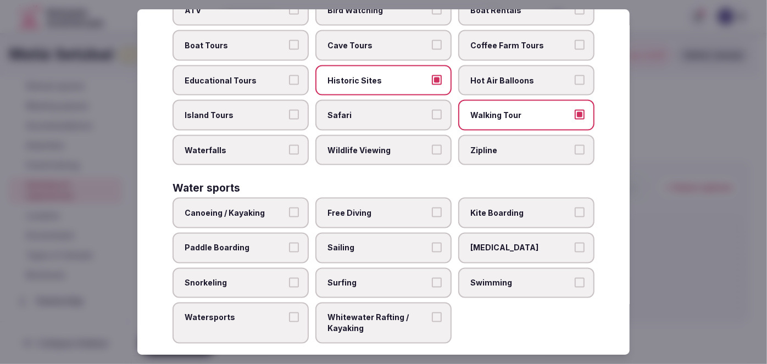
click at [511, 278] on span "Swimming" at bounding box center [521, 283] width 101 height 11
click at [575, 278] on button "Swimming" at bounding box center [580, 283] width 10 height 10
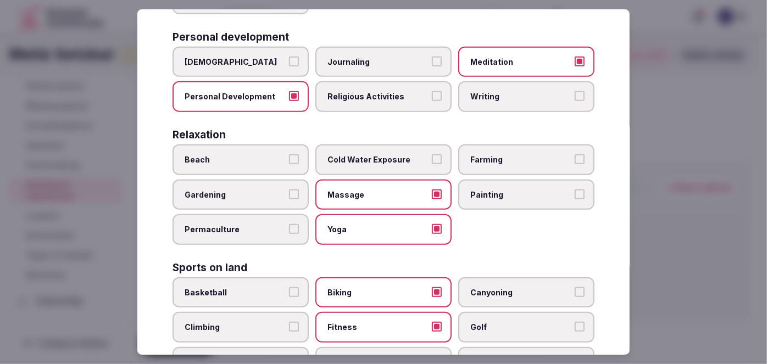
scroll to position [223, 0]
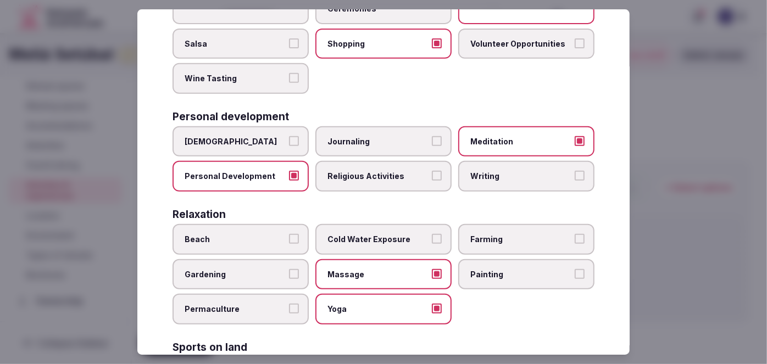
click at [265, 79] on span "Wine Tasting" at bounding box center [235, 78] width 101 height 11
click at [289, 79] on button "Wine Tasting" at bounding box center [294, 78] width 10 height 10
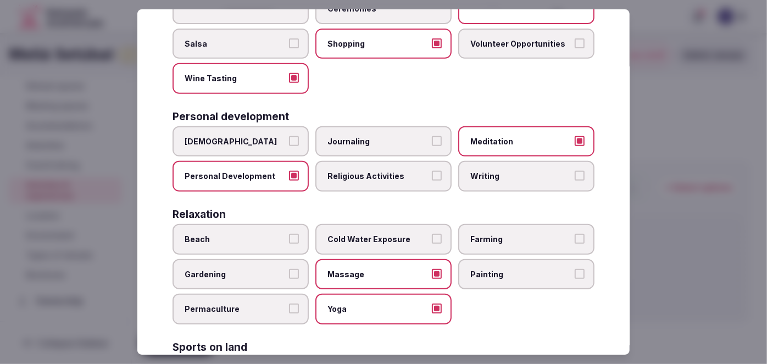
type button "on"
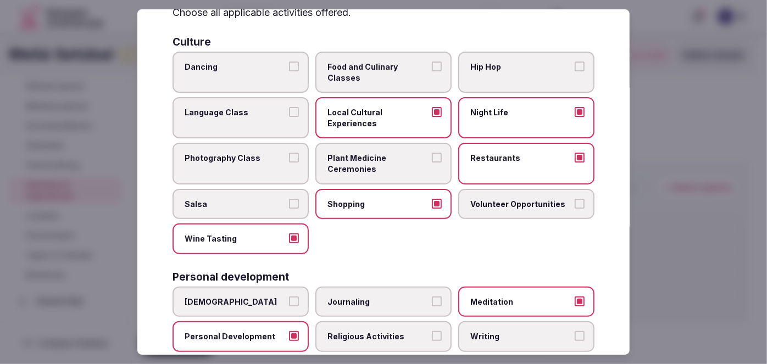
scroll to position [0, 0]
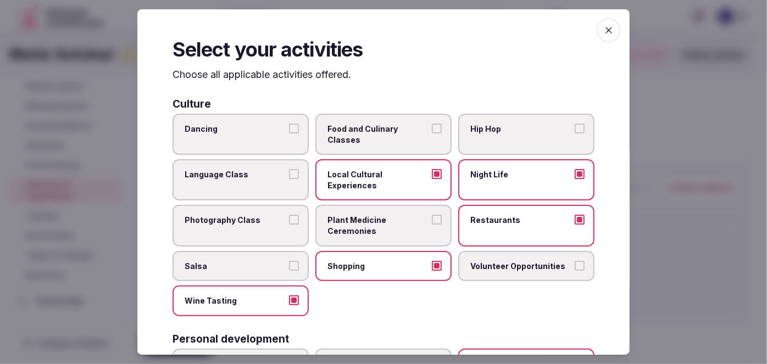
click at [367, 126] on span "Food and Culinary Classes" at bounding box center [378, 134] width 101 height 21
click at [432, 126] on button "Food and Culinary Classes" at bounding box center [437, 129] width 10 height 10
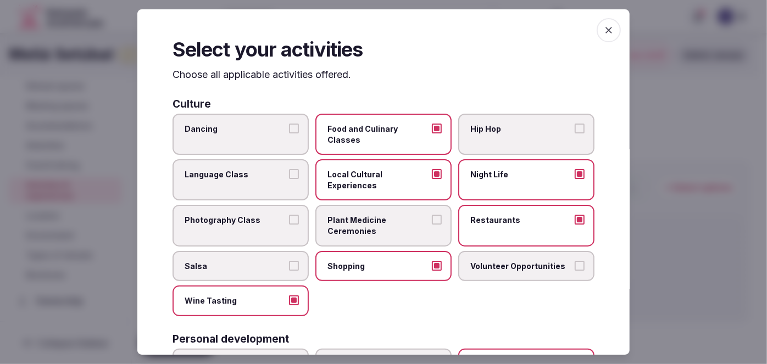
click at [606, 30] on icon "button" at bounding box center [609, 30] width 7 height 7
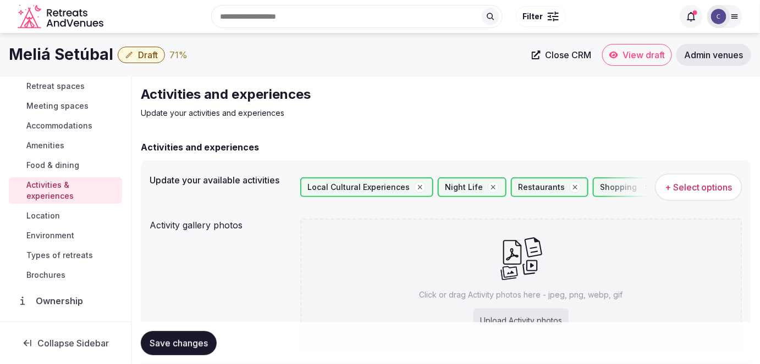
click at [198, 345] on span "Save changes" at bounding box center [179, 343] width 58 height 11
drag, startPoint x: 54, startPoint y: 234, endPoint x: 60, endPoint y: 238, distance: 7.0
click at [54, 234] on span "Environment" at bounding box center [50, 235] width 48 height 11
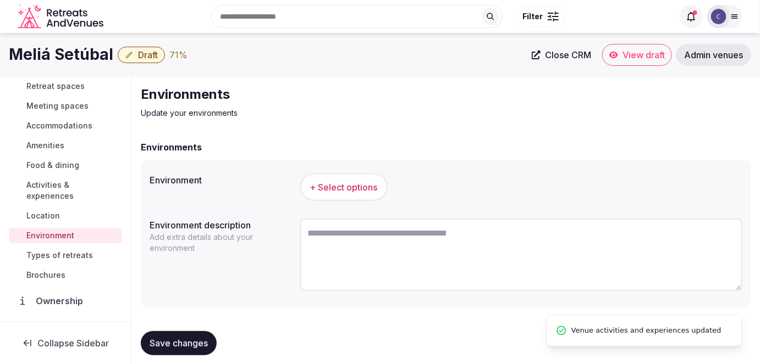
click at [324, 188] on span "+ Select options" at bounding box center [344, 187] width 68 height 12
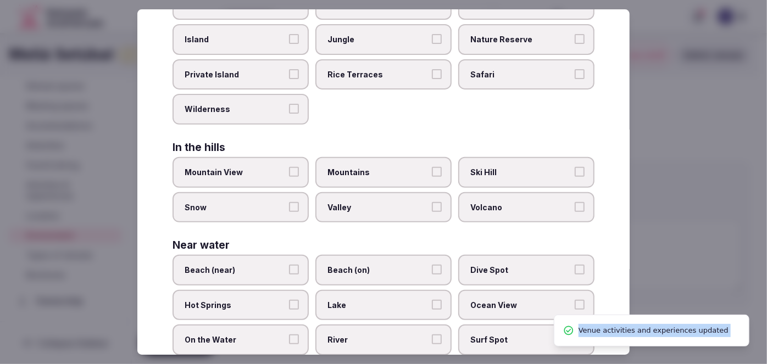
scroll to position [277, 0]
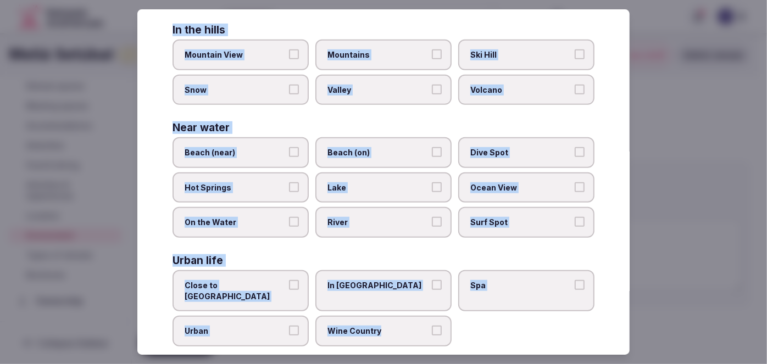
drag, startPoint x: 169, startPoint y: 70, endPoint x: 451, endPoint y: 333, distance: 386.2
click at [450, 335] on div "Select your environment Choose all applicable environments offered. In nature C…" at bounding box center [383, 182] width 493 height 346
copy div "Choose all applicable environments offered. In nature Close to Nature Countrysi…"
drag, startPoint x: 259, startPoint y: 278, endPoint x: 255, endPoint y: 307, distance: 28.9
click at [259, 280] on span "Close to City Center" at bounding box center [235, 290] width 101 height 21
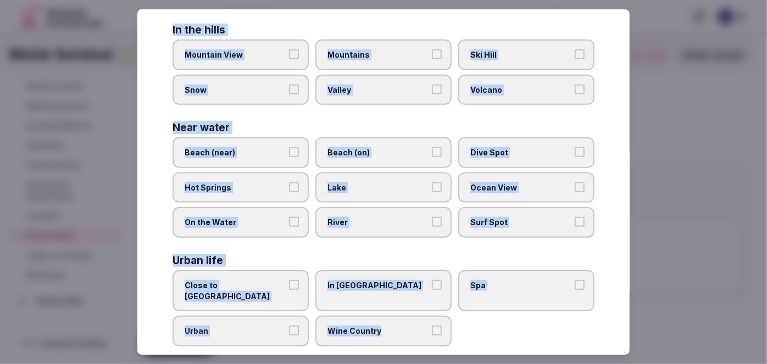
click at [289, 280] on button "Close to City Center" at bounding box center [294, 285] width 10 height 10
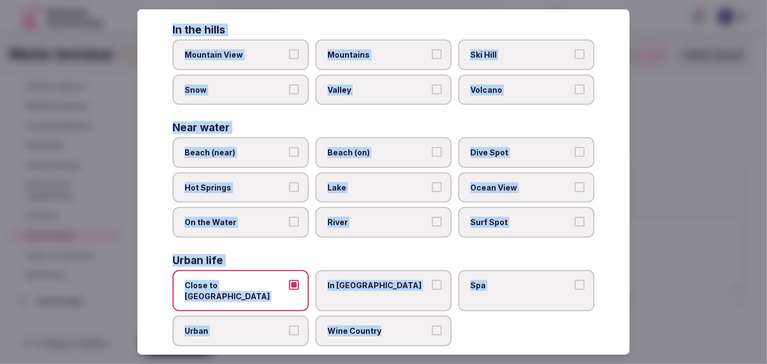
click at [251, 326] on span "Urban" at bounding box center [235, 331] width 101 height 11
click at [289, 326] on button "Urban" at bounding box center [294, 331] width 10 height 10
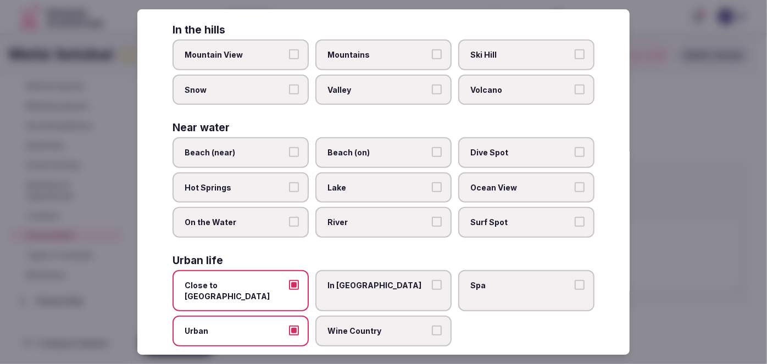
click at [368, 283] on span "In City Center" at bounding box center [378, 285] width 101 height 11
click at [432, 283] on button "In City Center" at bounding box center [437, 285] width 10 height 10
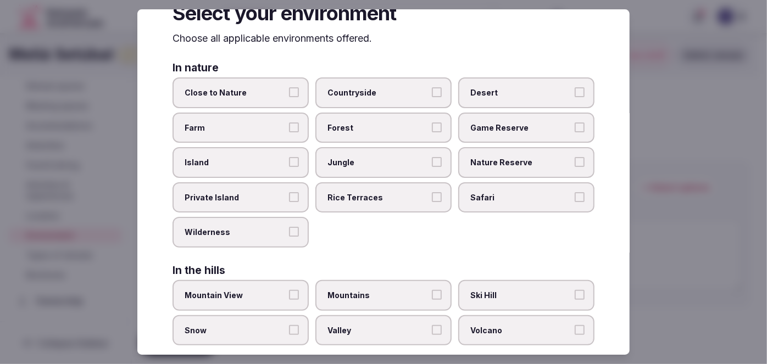
scroll to position [27, 0]
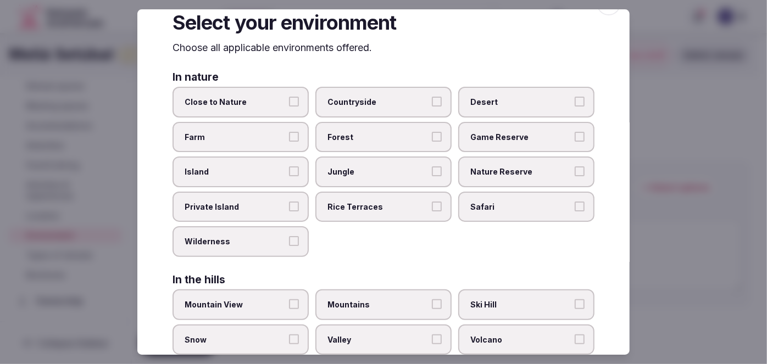
drag, startPoint x: 251, startPoint y: 103, endPoint x: 280, endPoint y: 107, distance: 29.3
click at [250, 103] on span "Close to Nature" at bounding box center [235, 102] width 101 height 11
click at [289, 103] on button "Close to Nature" at bounding box center [294, 102] width 10 height 10
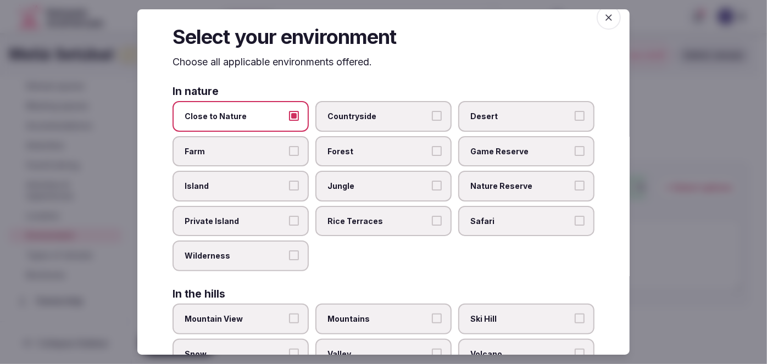
scroll to position [0, 0]
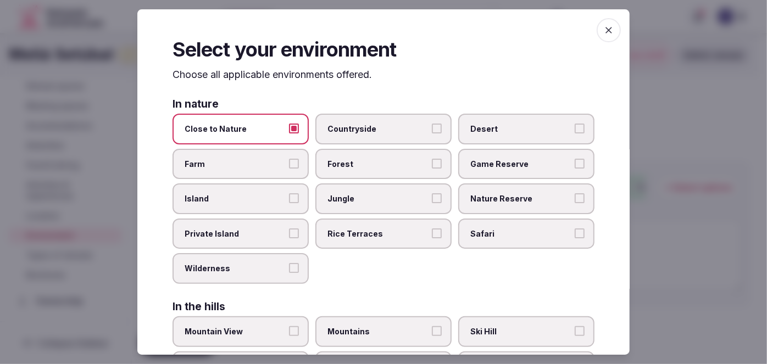
click at [604, 32] on icon "button" at bounding box center [609, 30] width 11 height 11
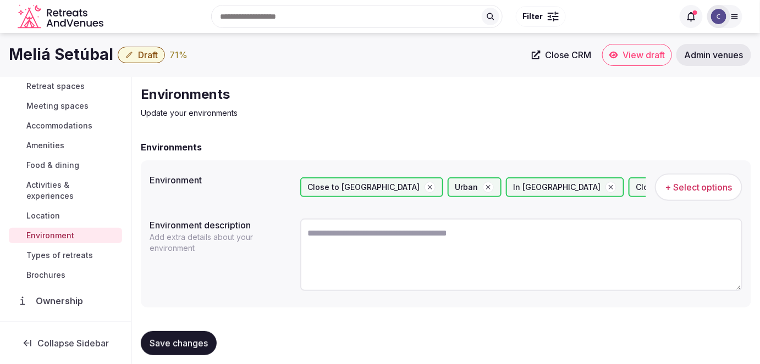
click at [170, 343] on span "Save changes" at bounding box center [179, 343] width 58 height 11
click at [65, 54] on h1 "Meliá Setúbal" at bounding box center [61, 54] width 104 height 21
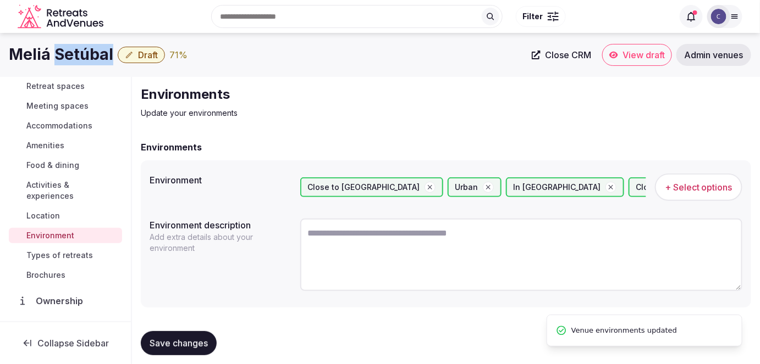
click at [65, 54] on h1 "Meliá Setúbal" at bounding box center [61, 54] width 104 height 21
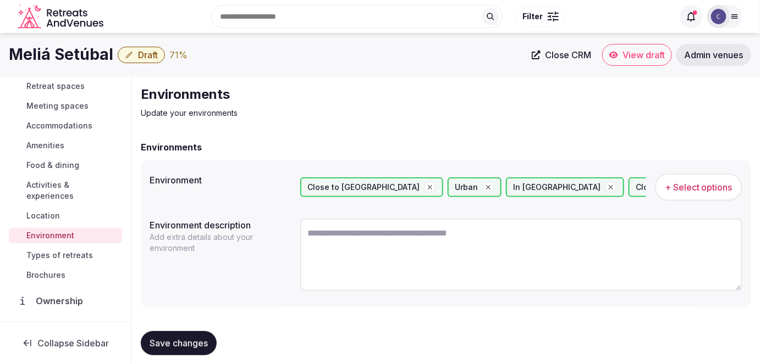
click at [383, 264] on textarea at bounding box center [521, 255] width 443 height 73
paste textarea "**********"
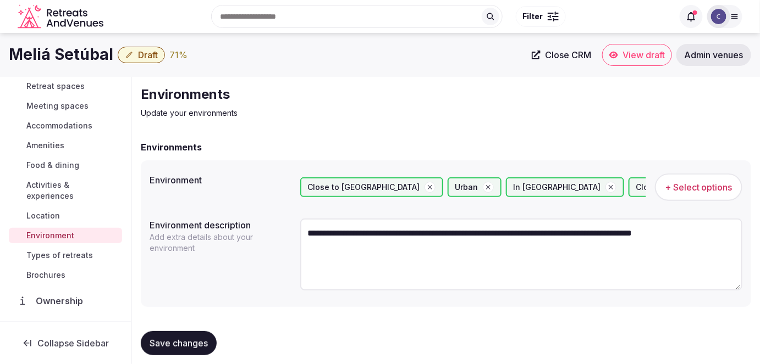
type textarea "**********"
click at [207, 335] on button "Save changes" at bounding box center [179, 343] width 76 height 24
click at [69, 257] on span "Types of retreats" at bounding box center [59, 255] width 67 height 11
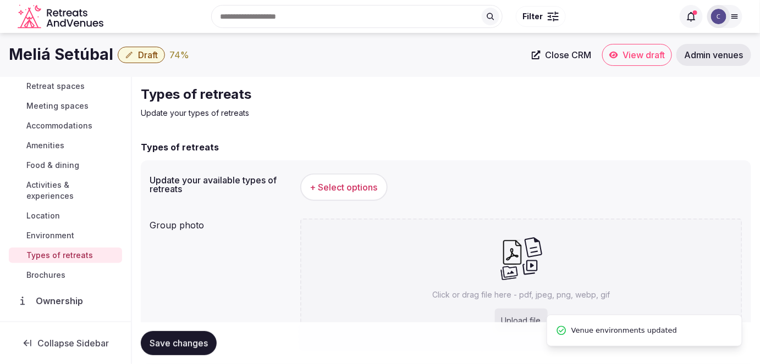
click at [345, 181] on span "+ Select options" at bounding box center [344, 187] width 68 height 12
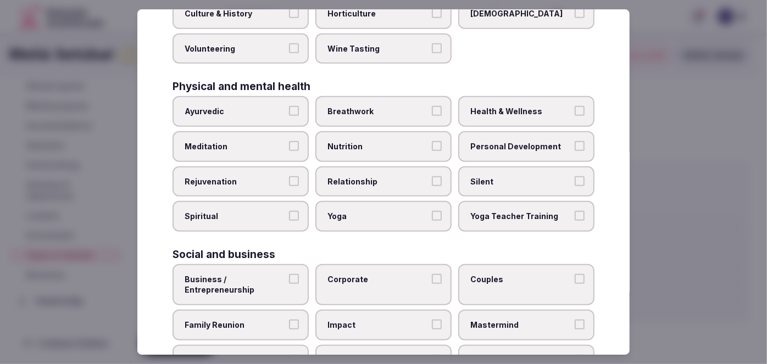
scroll to position [453, 0]
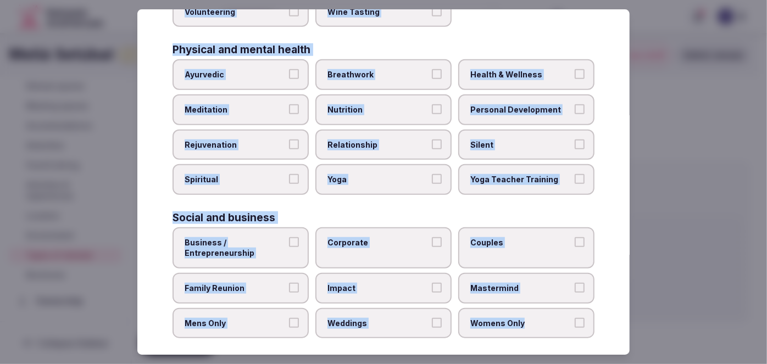
drag, startPoint x: 165, startPoint y: 73, endPoint x: 617, endPoint y: 330, distance: 519.5
click at [617, 330] on div "Select your types of retreats Choose all applicable types of retreats offered. …" at bounding box center [383, 182] width 493 height 346
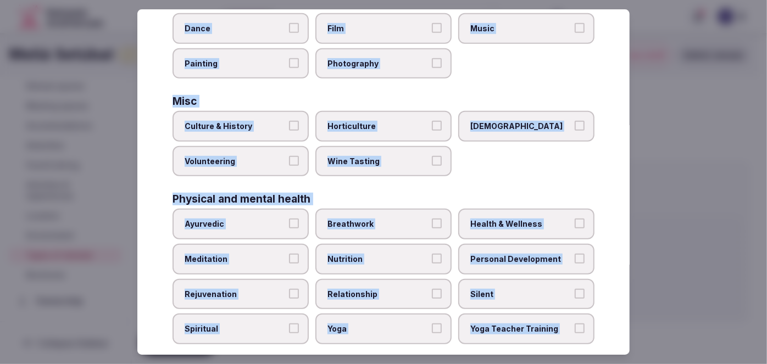
click at [218, 124] on span "Culture & History" at bounding box center [235, 126] width 101 height 11
click at [289, 124] on button "Culture & History" at bounding box center [294, 126] width 10 height 10
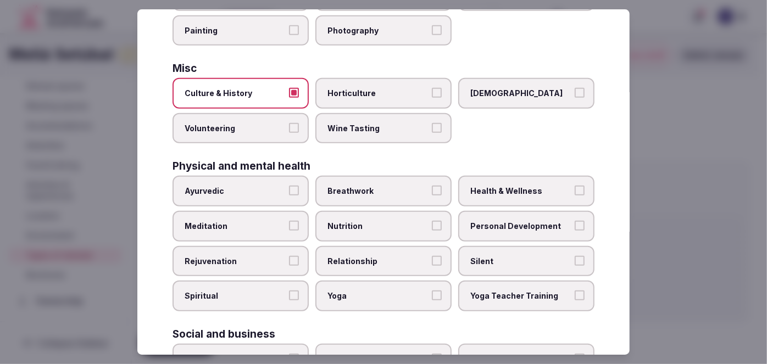
scroll to position [353, 0]
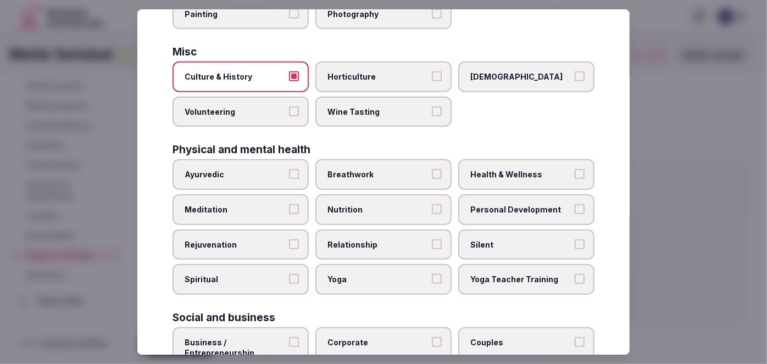
drag, startPoint x: 520, startPoint y: 170, endPoint x: 511, endPoint y: 206, distance: 36.3
click at [520, 171] on span "Health & Wellness" at bounding box center [521, 175] width 101 height 11
click at [575, 171] on button "Health & Wellness" at bounding box center [580, 175] width 10 height 10
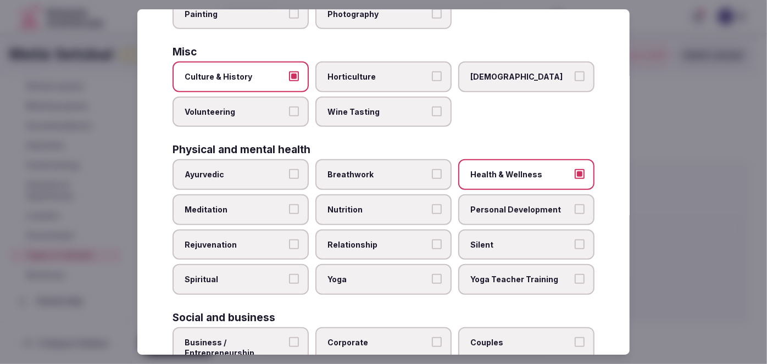
click at [511, 206] on span "Personal Development" at bounding box center [521, 210] width 101 height 11
click at [575, 206] on button "Personal Development" at bounding box center [580, 210] width 10 height 10
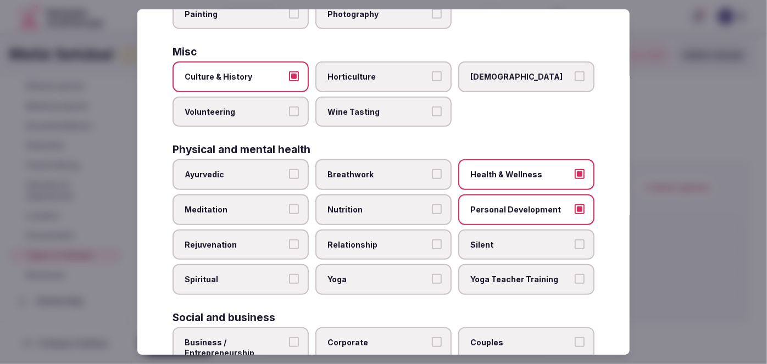
drag, startPoint x: 255, startPoint y: 198, endPoint x: 255, endPoint y: 217, distance: 18.7
click at [255, 205] on span "Meditation" at bounding box center [235, 210] width 101 height 11
click at [289, 205] on button "Meditation" at bounding box center [294, 210] width 10 height 10
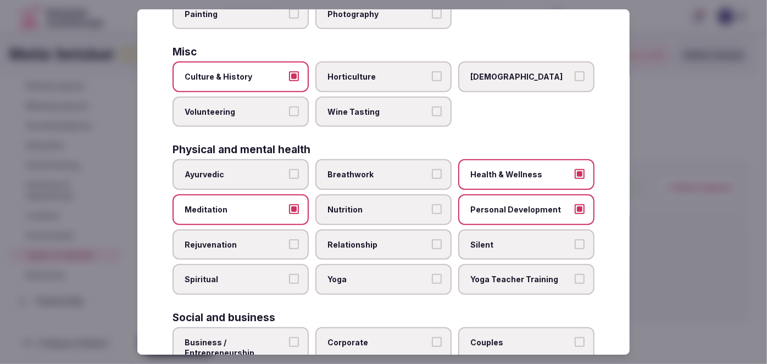
click at [254, 222] on div "Ayurvedic Breathwork Health & Wellness Meditation Nutrition Personal Developmen…" at bounding box center [384, 227] width 422 height 135
click at [280, 231] on label "Rejuvenation" at bounding box center [241, 245] width 136 height 31
click at [289, 240] on button "Rejuvenation" at bounding box center [294, 245] width 10 height 10
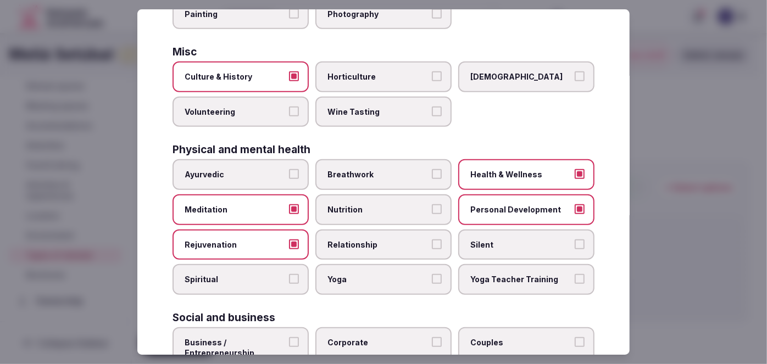
drag, startPoint x: 344, startPoint y: 285, endPoint x: 348, endPoint y: 280, distance: 6.6
click at [344, 285] on label "Yoga" at bounding box center [384, 279] width 136 height 31
click at [432, 284] on button "Yoga" at bounding box center [437, 279] width 10 height 10
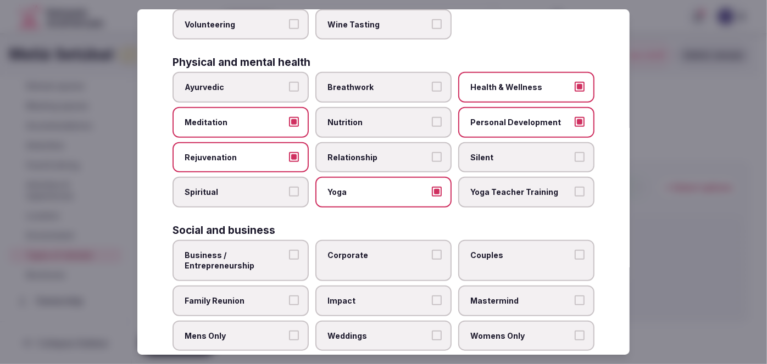
scroll to position [453, 0]
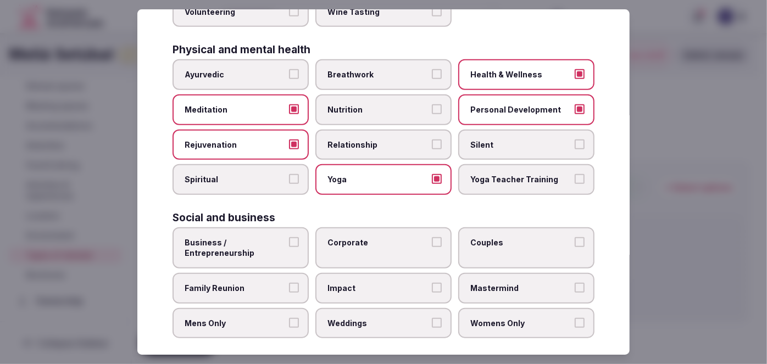
click at [344, 237] on span "Corporate" at bounding box center [378, 242] width 101 height 11
click at [432, 237] on button "Corporate" at bounding box center [437, 242] width 10 height 10
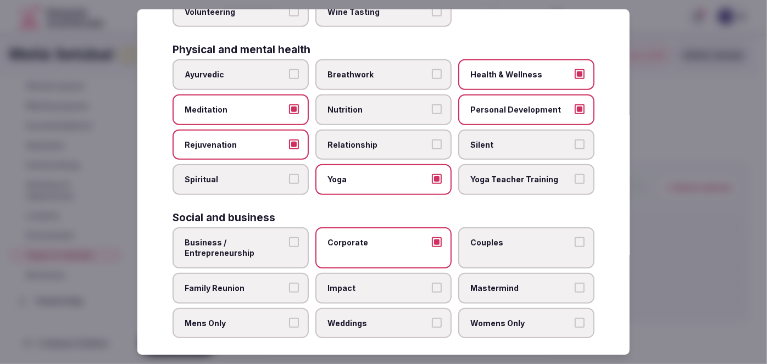
drag, startPoint x: 351, startPoint y: 310, endPoint x: 361, endPoint y: 308, distance: 10.0
click at [352, 318] on span "Weddings" at bounding box center [378, 323] width 101 height 11
click at [432, 318] on button "Weddings" at bounding box center [437, 323] width 10 height 10
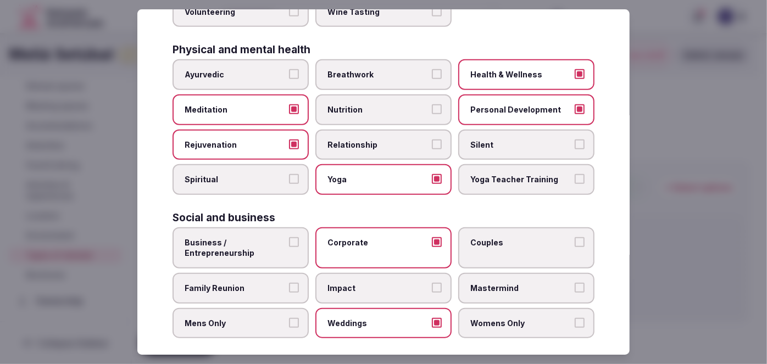
drag, startPoint x: 499, startPoint y: 241, endPoint x: 485, endPoint y: 251, distance: 16.5
click at [499, 240] on label "Couples" at bounding box center [526, 248] width 136 height 41
click at [575, 240] on button "Couples" at bounding box center [580, 242] width 10 height 10
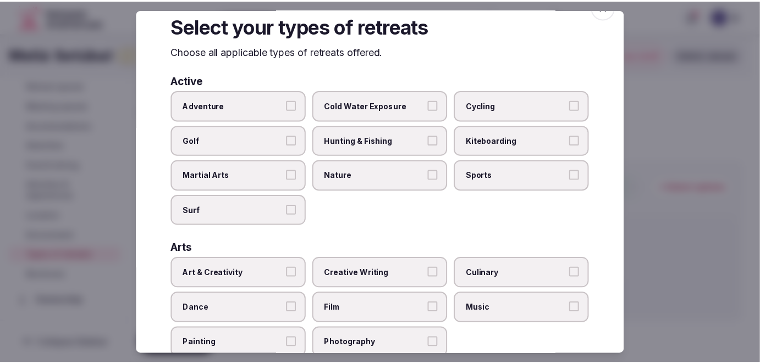
scroll to position [0, 0]
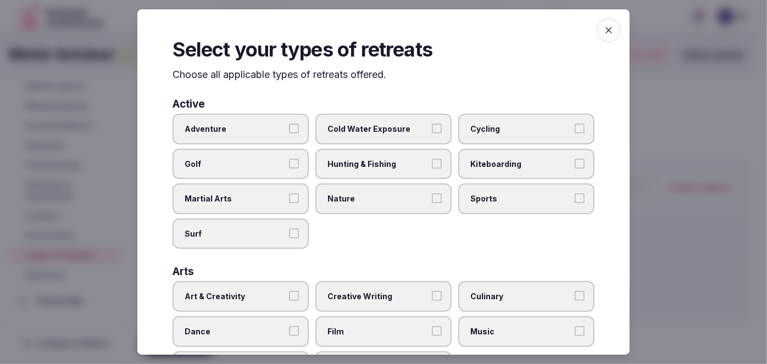
click at [604, 30] on icon "button" at bounding box center [609, 30] width 11 height 11
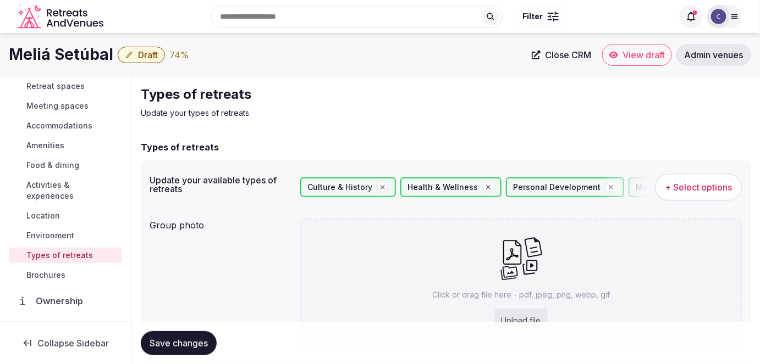
click at [189, 343] on span "Save changes" at bounding box center [179, 343] width 58 height 11
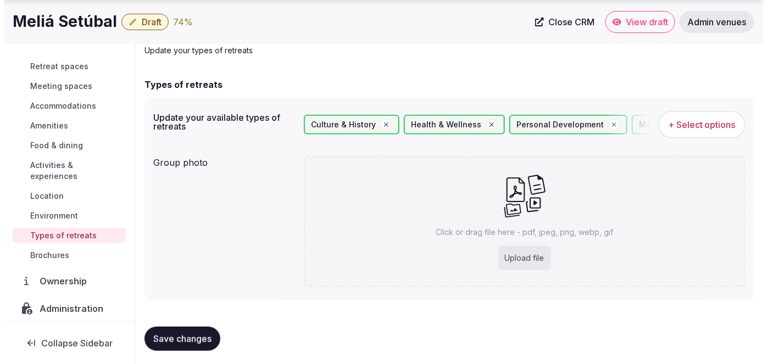
scroll to position [66, 0]
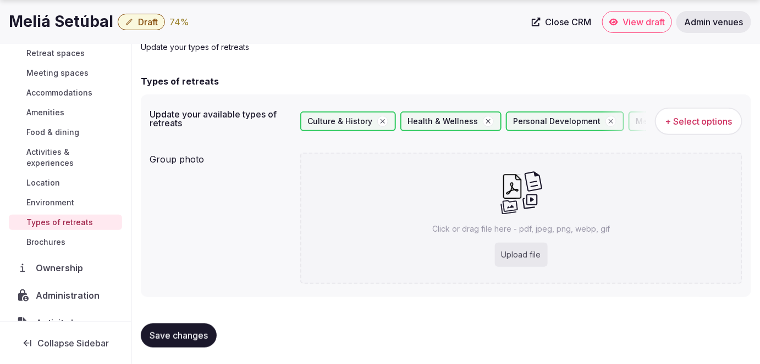
click at [195, 329] on button "Save changes" at bounding box center [179, 336] width 76 height 24
click at [48, 154] on span "Activities & experiences" at bounding box center [71, 158] width 91 height 22
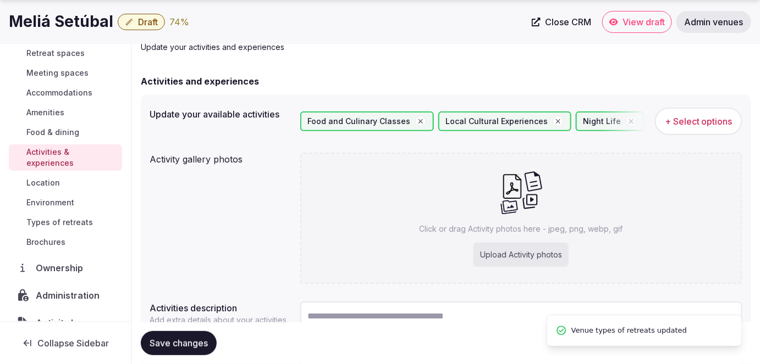
click at [708, 117] on span "+ Select options" at bounding box center [699, 121] width 68 height 12
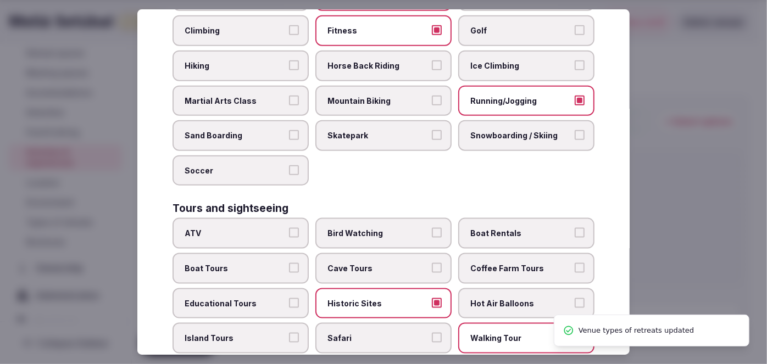
scroll to position [822, 0]
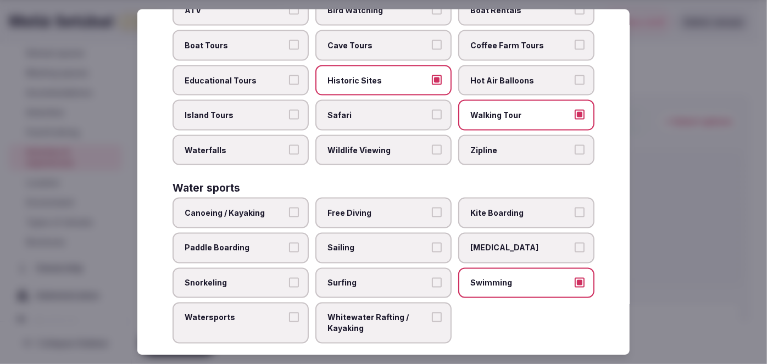
click at [262, 208] on span "Canoeing / Kayaking" at bounding box center [235, 213] width 101 height 11
click at [289, 208] on button "Canoeing / Kayaking" at bounding box center [294, 213] width 10 height 10
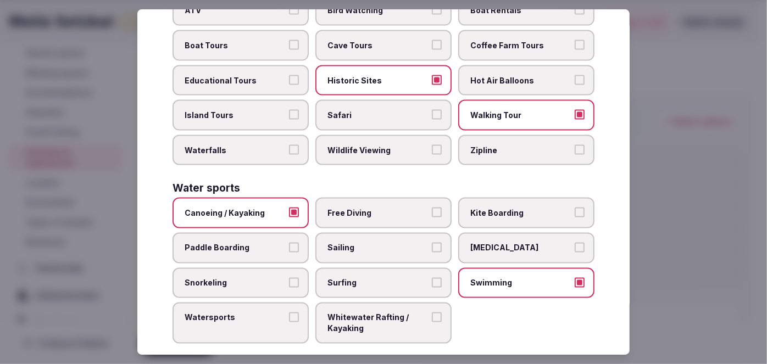
click at [260, 243] on span "Paddle Boarding" at bounding box center [235, 248] width 101 height 11
click at [289, 243] on button "Paddle Boarding" at bounding box center [294, 248] width 10 height 10
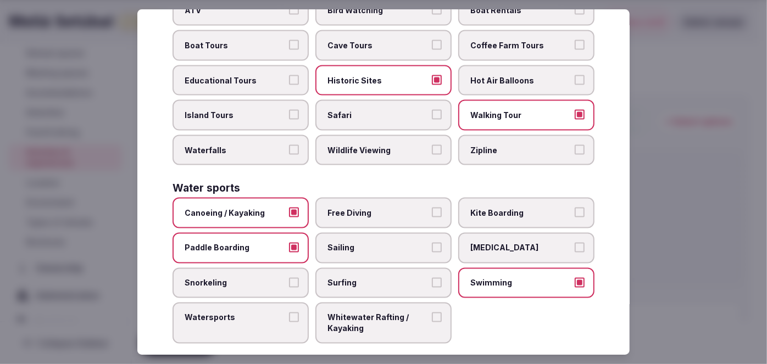
click at [254, 313] on span "Watersports" at bounding box center [235, 318] width 101 height 11
click at [289, 313] on button "Watersports" at bounding box center [294, 318] width 10 height 10
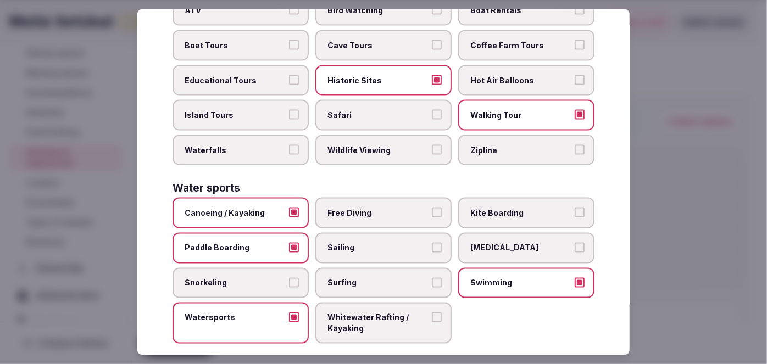
drag, startPoint x: 369, startPoint y: 233, endPoint x: 372, endPoint y: 228, distance: 6.4
click at [368, 243] on span "Sailing" at bounding box center [378, 248] width 101 height 11
click at [432, 243] on button "Sailing" at bounding box center [437, 248] width 10 height 10
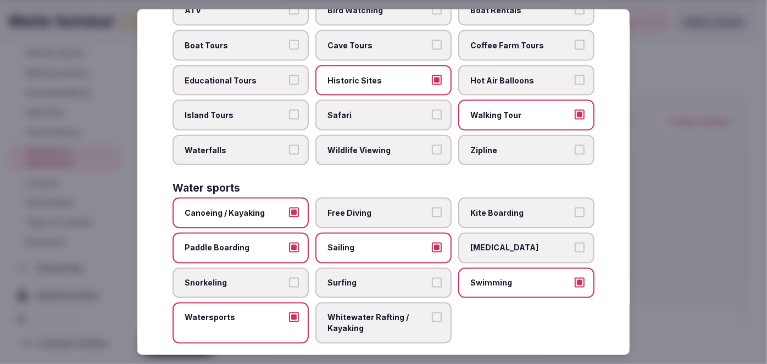
click at [404, 278] on span "Surfing" at bounding box center [378, 283] width 101 height 11
click at [432, 278] on button "Surfing" at bounding box center [437, 283] width 10 height 10
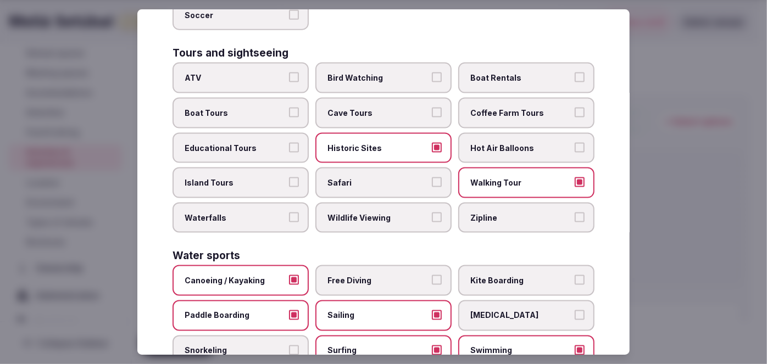
scroll to position [623, 0]
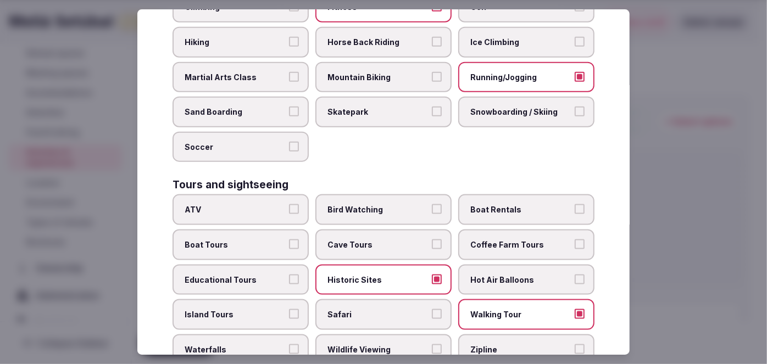
click at [275, 240] on span "Boat Tours" at bounding box center [235, 245] width 101 height 11
click at [289, 240] on button "Boat Tours" at bounding box center [294, 245] width 10 height 10
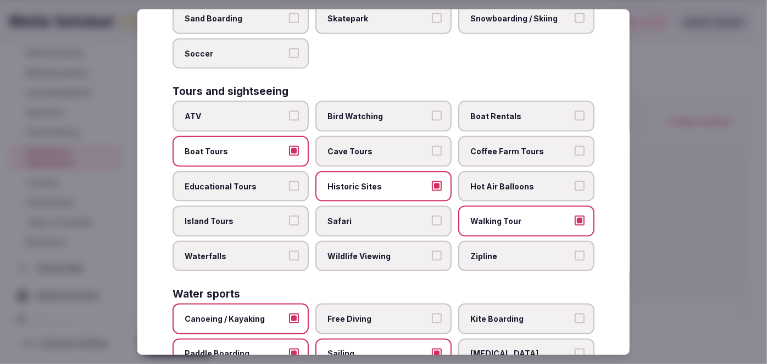
scroll to position [722, 0]
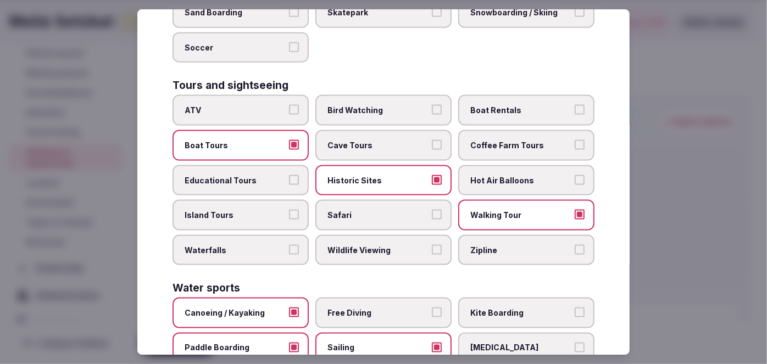
click at [379, 235] on label "Wildlife Viewing" at bounding box center [384, 250] width 136 height 31
click at [432, 245] on button "Wildlife Viewing" at bounding box center [437, 250] width 10 height 10
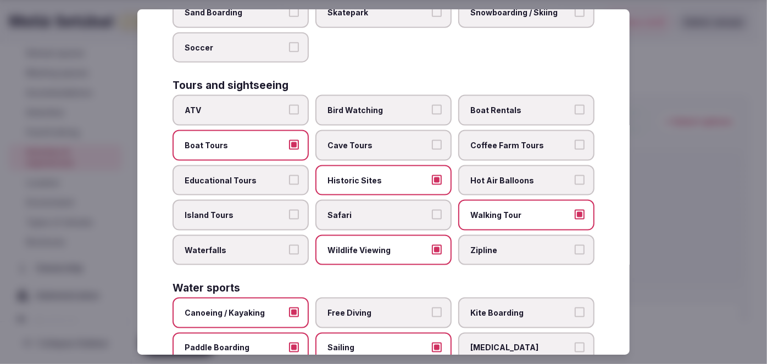
click at [264, 244] on label "Waterfalls" at bounding box center [241, 250] width 136 height 31
click at [289, 245] on button "Waterfalls" at bounding box center [294, 250] width 10 height 10
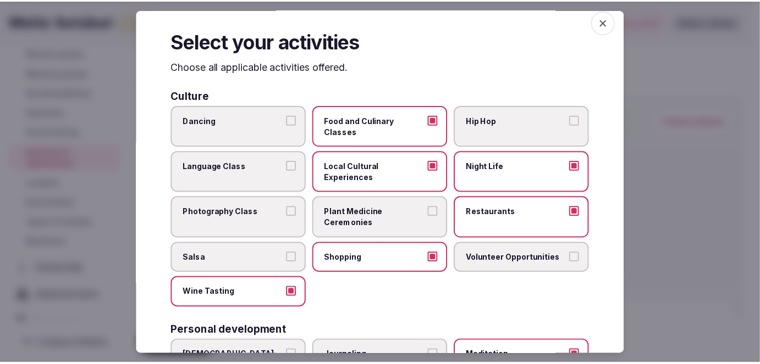
scroll to position [0, 0]
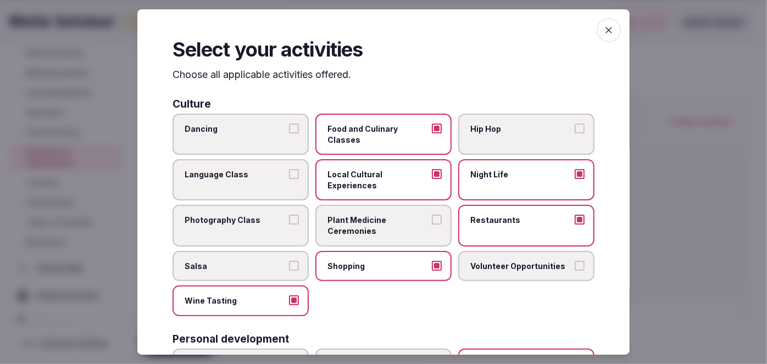
drag, startPoint x: 605, startPoint y: 30, endPoint x: 598, endPoint y: 33, distance: 7.4
click at [604, 30] on icon "button" at bounding box center [609, 30] width 11 height 11
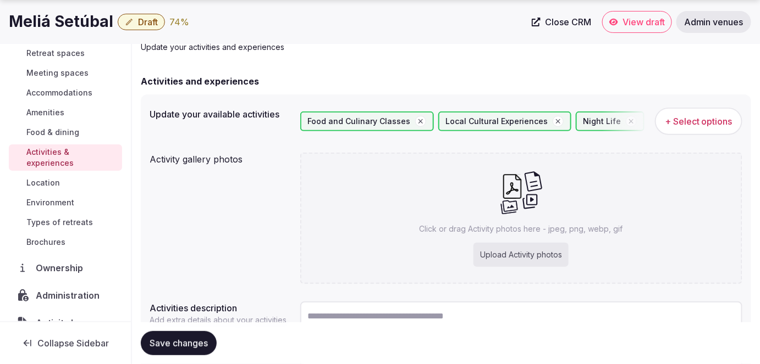
click at [532, 256] on div "Upload Activity photos" at bounding box center [520, 255] width 95 height 24
click at [194, 347] on span "Save changes" at bounding box center [179, 343] width 58 height 11
click at [49, 21] on h1 "Meliá Setúbal" at bounding box center [61, 21] width 104 height 21
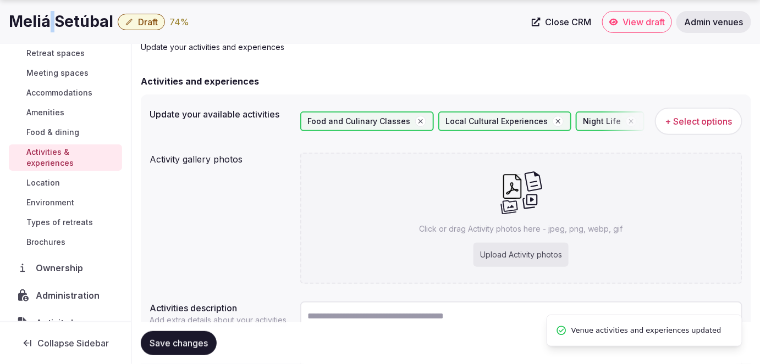
click at [49, 21] on h1 "Meliá Setúbal" at bounding box center [61, 21] width 104 height 21
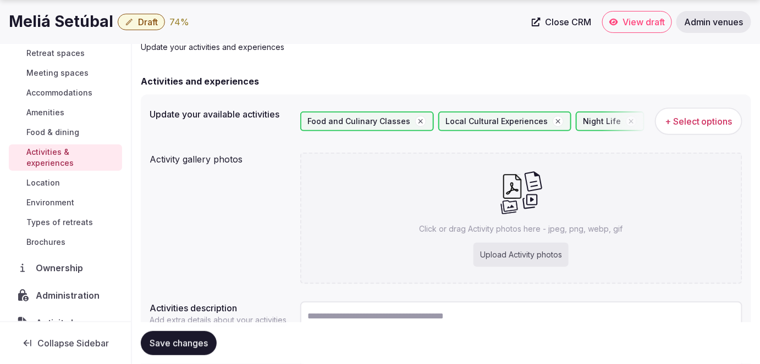
click at [515, 243] on div "Upload Activity photos" at bounding box center [520, 255] width 95 height 24
type input "**********"
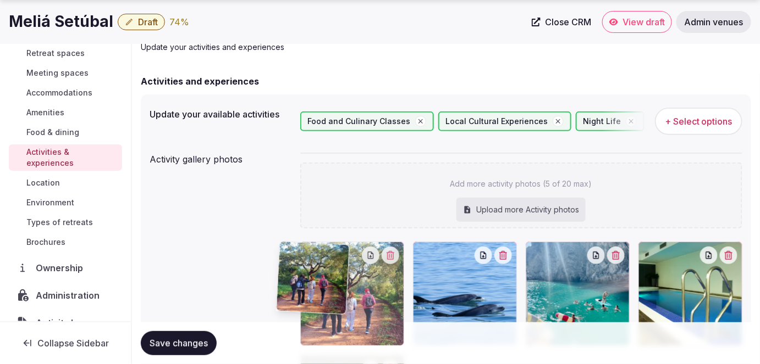
drag, startPoint x: 469, startPoint y: 285, endPoint x: 335, endPoint y: 288, distance: 133.6
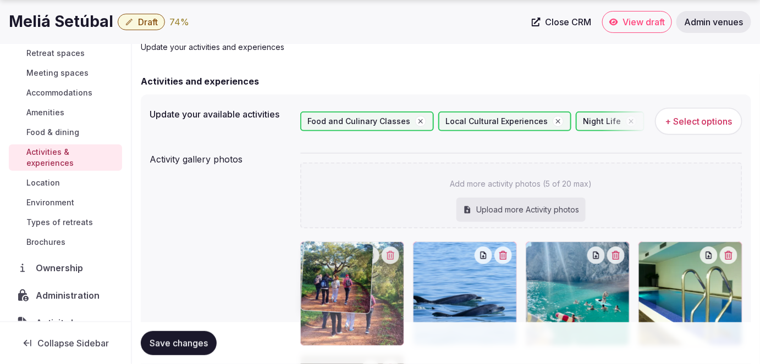
click at [333, 288] on body "Search Popular Destinations Toscana, Italy Riviera Maya, Mexico Indonesia, Bali…" at bounding box center [380, 284] width 760 height 700
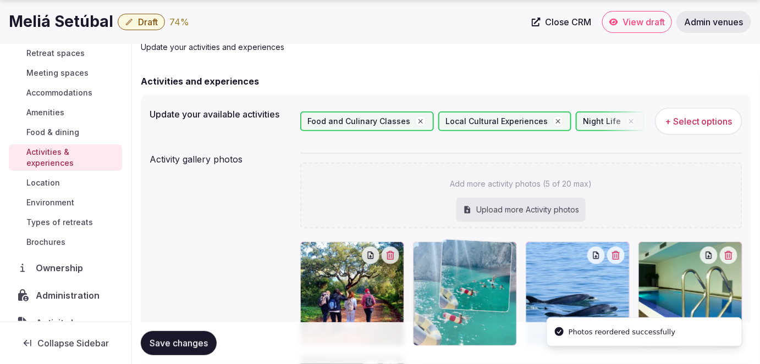
drag, startPoint x: 548, startPoint y: 288, endPoint x: 463, endPoint y: 288, distance: 85.2
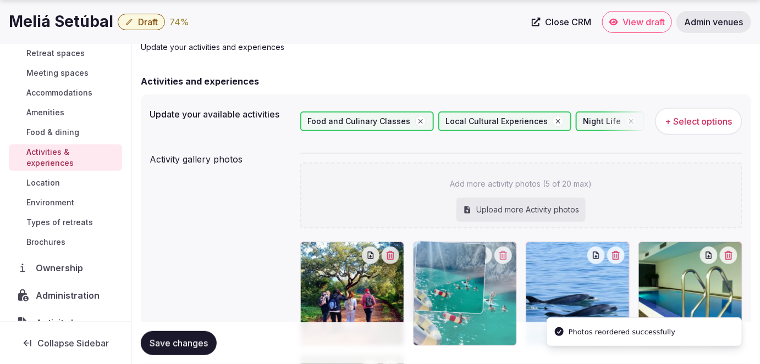
click at [463, 288] on body "Search Popular Destinations Toscana, Italy Riviera Maya, Mexico Indonesia, Bali…" at bounding box center [380, 284] width 760 height 700
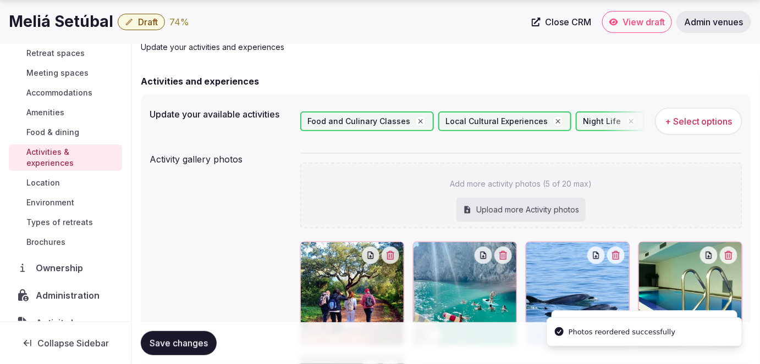
click at [167, 342] on span "Save changes" at bounding box center [179, 343] width 58 height 11
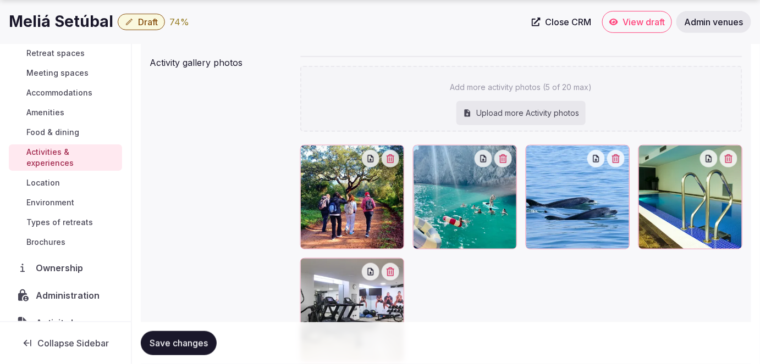
scroll to position [166, 0]
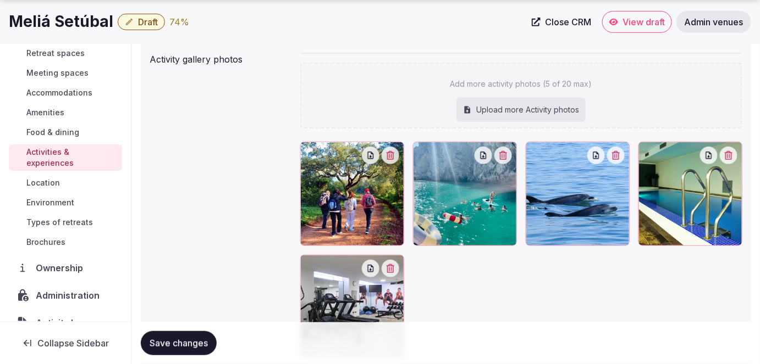
click at [198, 341] on span "Save changes" at bounding box center [179, 343] width 58 height 11
drag, startPoint x: 64, startPoint y: 197, endPoint x: 65, endPoint y: 211, distance: 13.2
click at [64, 197] on span "Environment" at bounding box center [50, 202] width 48 height 11
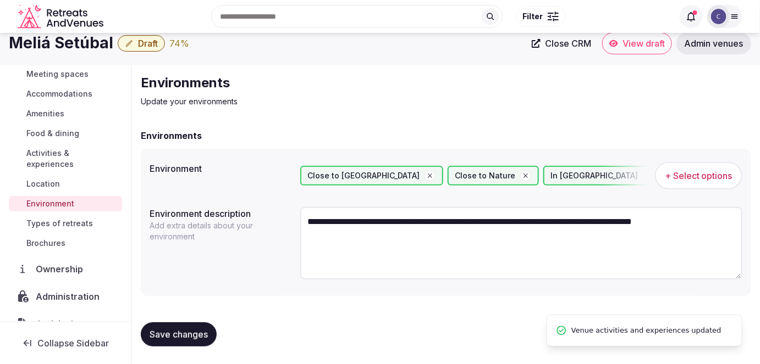
scroll to position [10, 0]
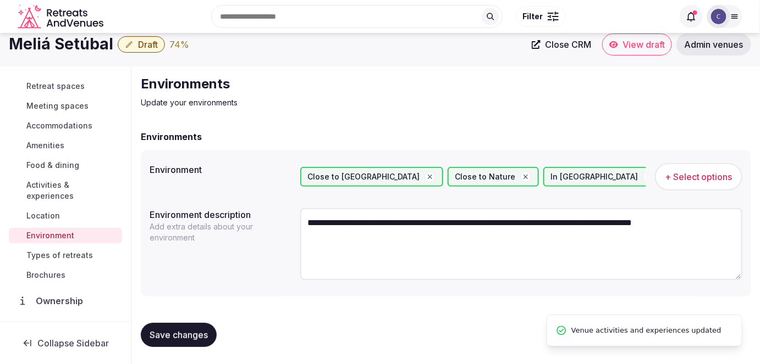
click at [69, 256] on span "Types of retreats" at bounding box center [59, 255] width 67 height 11
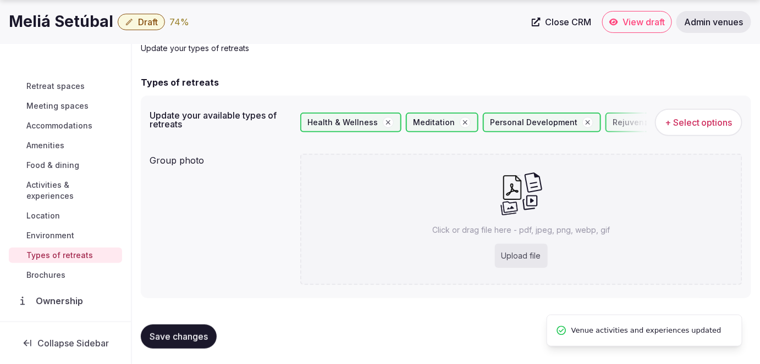
scroll to position [66, 0]
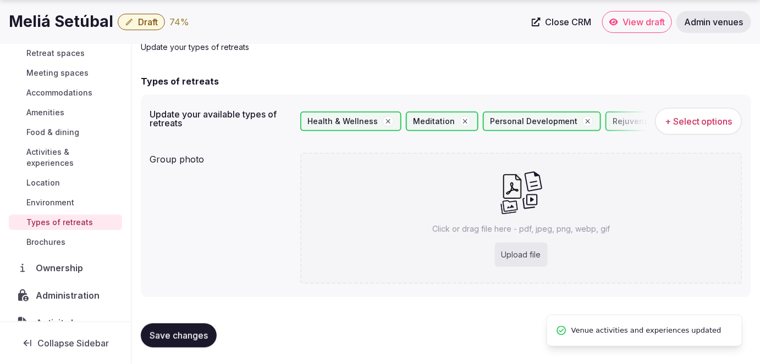
click at [512, 257] on div "Upload file" at bounding box center [521, 255] width 53 height 24
click at [528, 255] on div "Upload file" at bounding box center [521, 255] width 53 height 24
type input "**********"
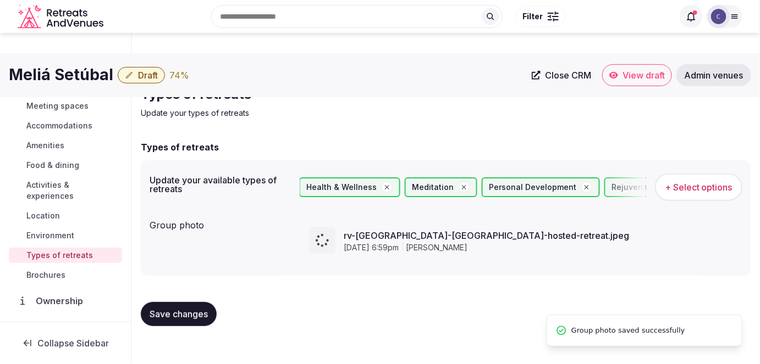
scroll to position [0, 0]
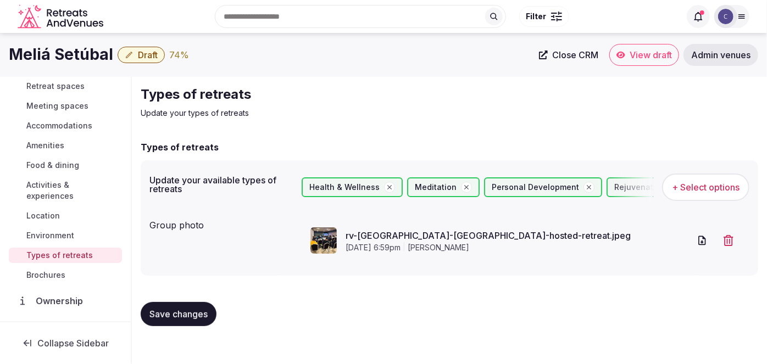
click at [189, 314] on span "Save changes" at bounding box center [179, 314] width 58 height 11
click at [65, 234] on span "Environment" at bounding box center [50, 235] width 48 height 11
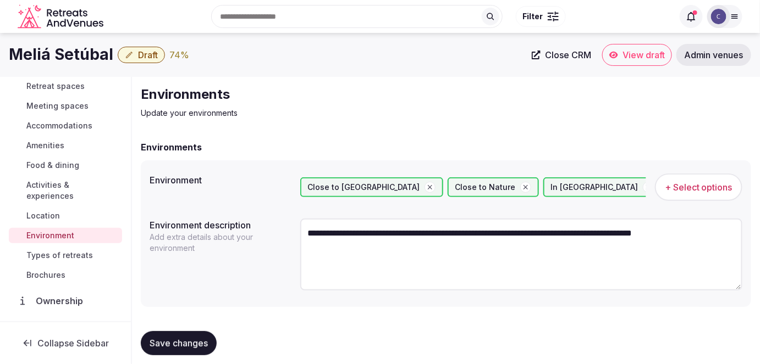
click at [70, 192] on span "Activities & experiences" at bounding box center [71, 191] width 91 height 22
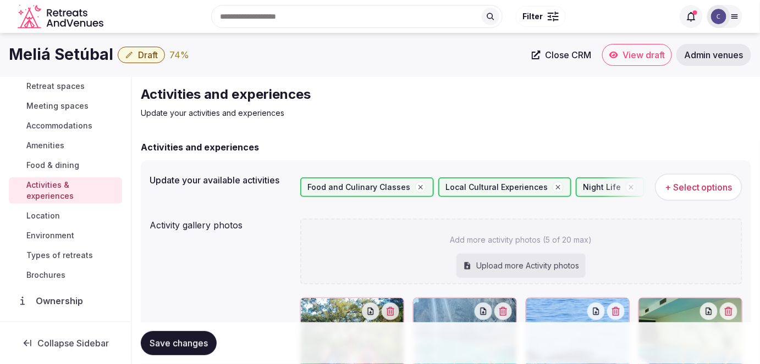
click at [73, 162] on span "Food & dining" at bounding box center [52, 165] width 53 height 11
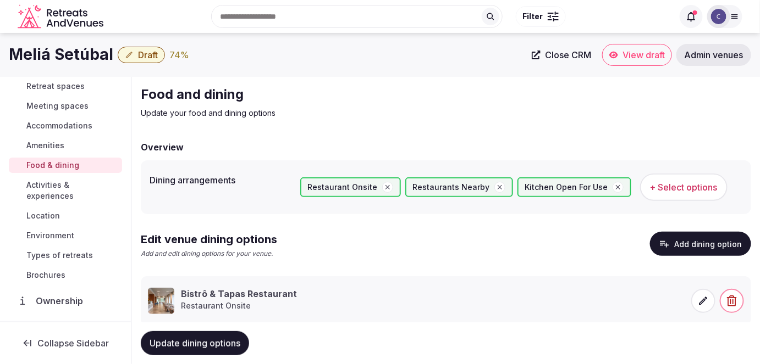
click at [75, 145] on link "Amenities" at bounding box center [65, 145] width 113 height 15
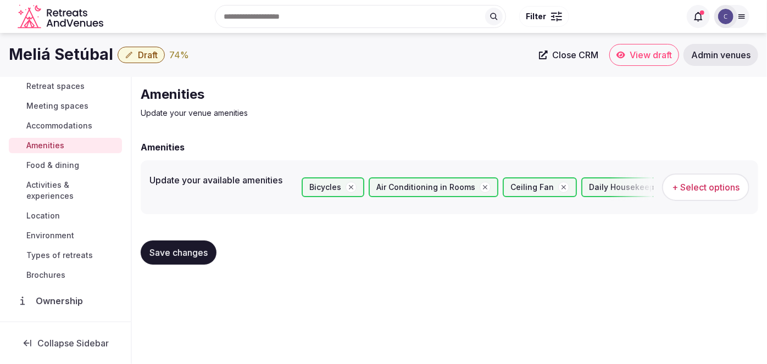
click at [74, 103] on span "Meeting spaces" at bounding box center [57, 106] width 62 height 11
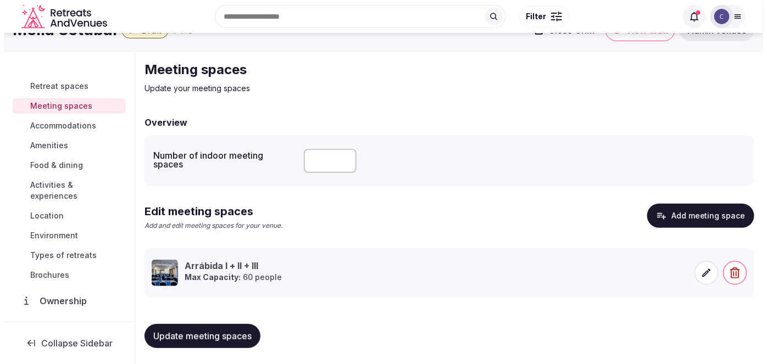
scroll to position [26, 0]
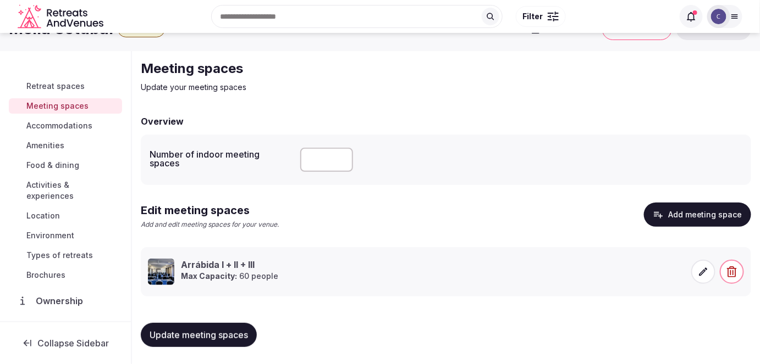
click at [695, 273] on span at bounding box center [703, 272] width 24 height 24
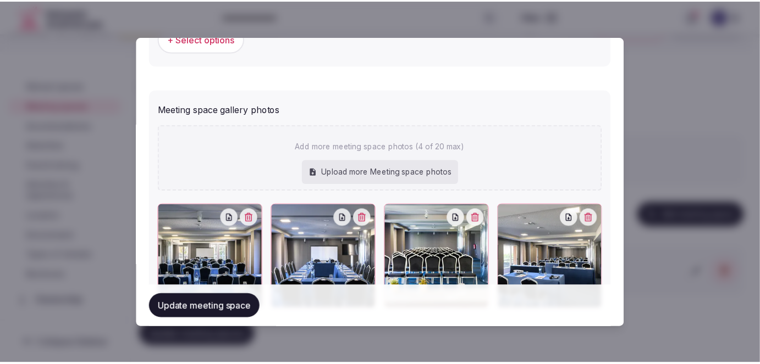
scroll to position [813, 0]
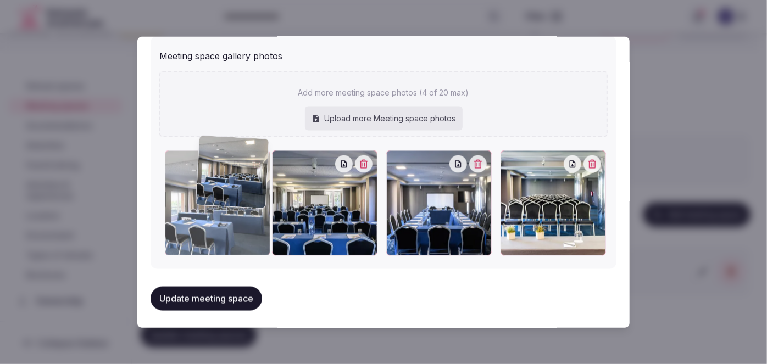
drag, startPoint x: 550, startPoint y: 224, endPoint x: 240, endPoint y: 218, distance: 310.1
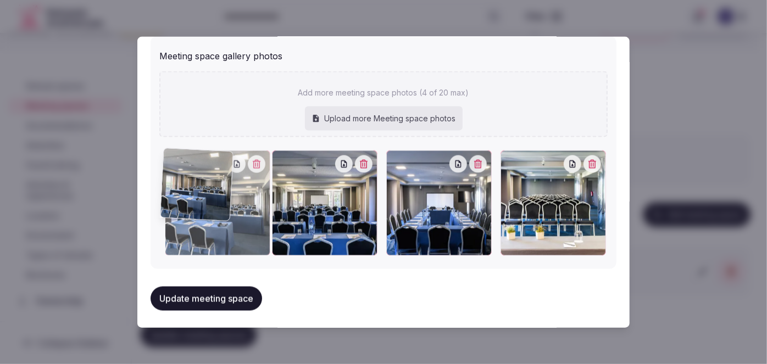
click at [240, 213] on div at bounding box center [218, 204] width 106 height 106
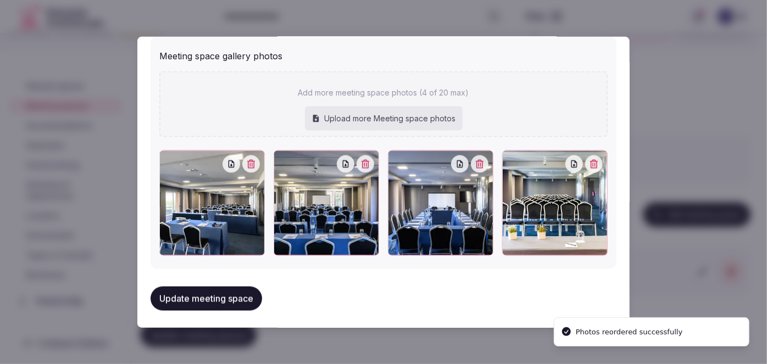
click at [246, 295] on button "Update meeting space" at bounding box center [207, 299] width 112 height 24
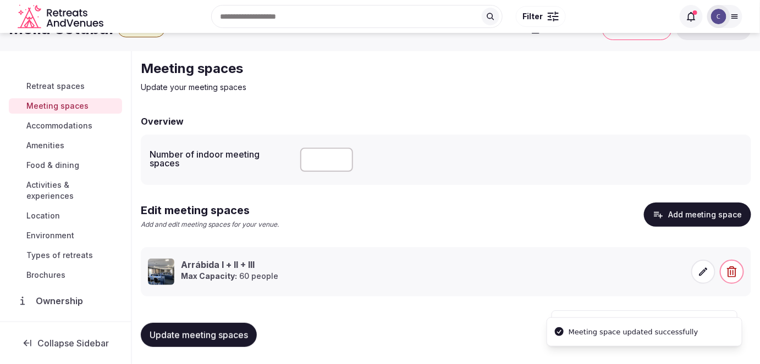
click at [236, 330] on span "Update meeting spaces" at bounding box center [199, 335] width 98 height 11
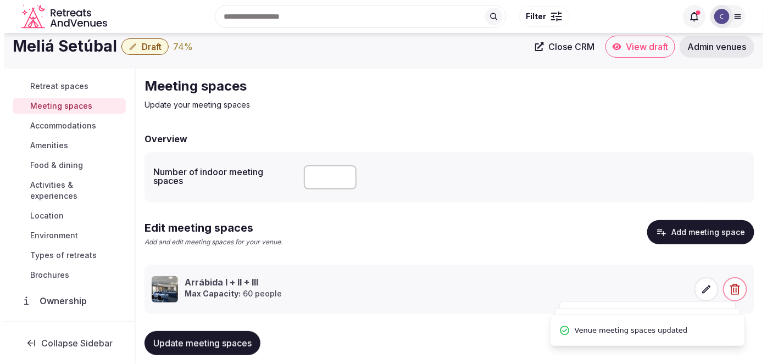
scroll to position [0, 0]
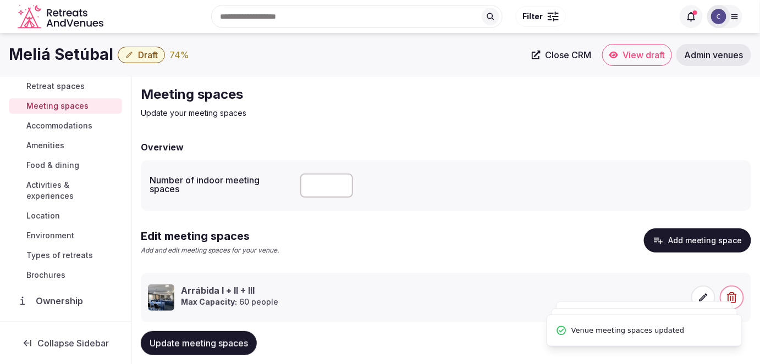
click at [153, 53] on span "Draft" at bounding box center [148, 54] width 20 height 11
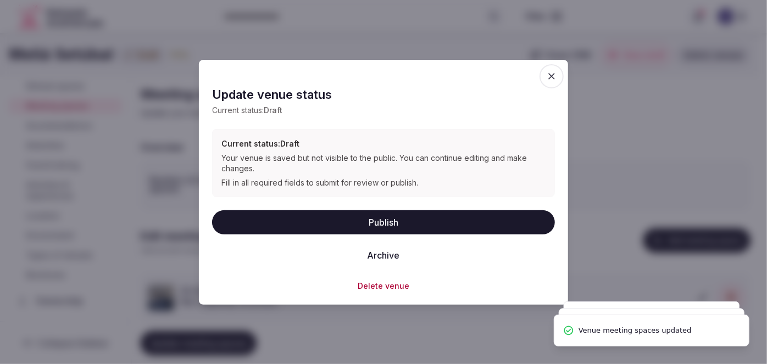
click at [328, 224] on button "Publish" at bounding box center [383, 223] width 343 height 24
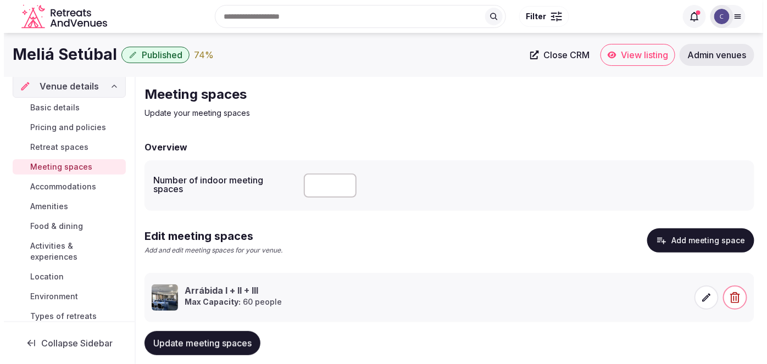
scroll to position [7, 0]
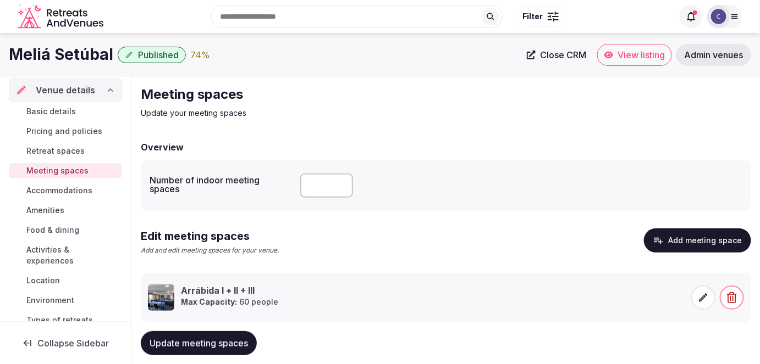
click at [60, 229] on span "Food & dining" at bounding box center [52, 230] width 53 height 11
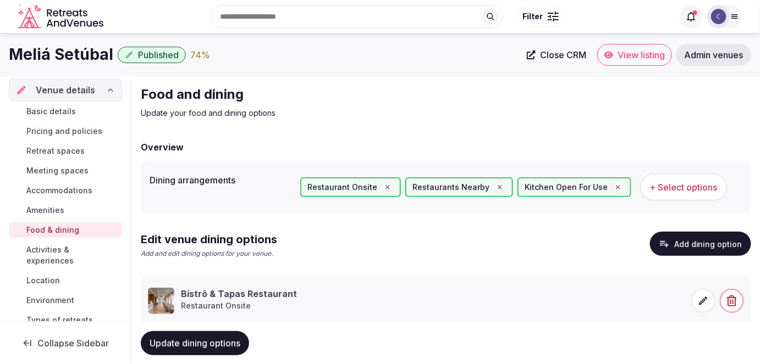
click at [701, 308] on span at bounding box center [703, 301] width 24 height 24
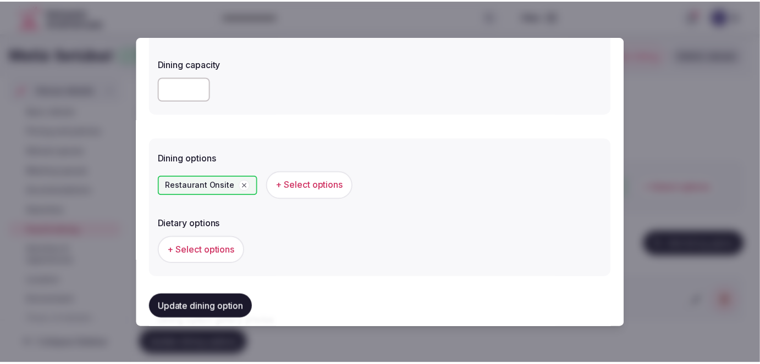
scroll to position [450, 0]
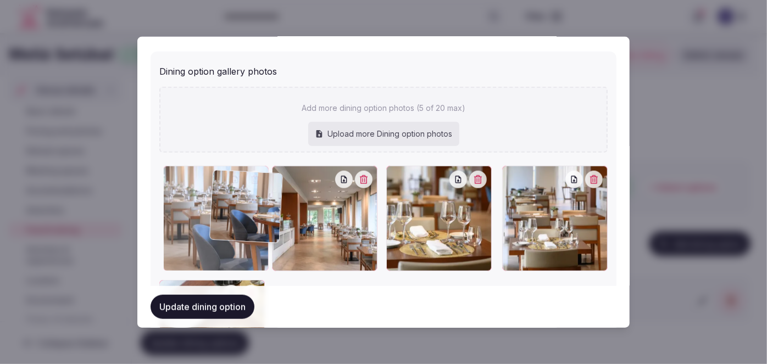
drag, startPoint x: 435, startPoint y: 202, endPoint x: 258, endPoint y: 220, distance: 178.5
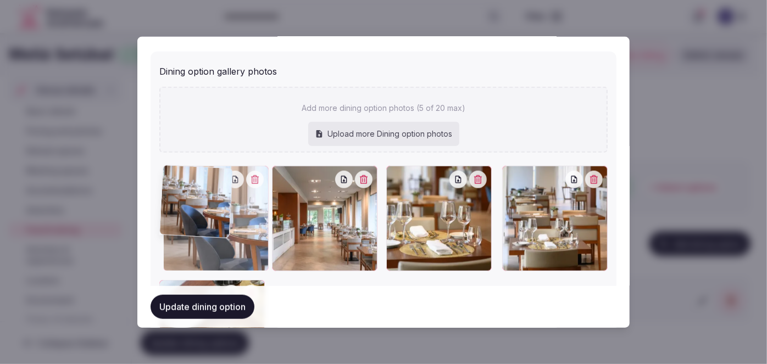
click at [262, 208] on div at bounding box center [216, 219] width 106 height 106
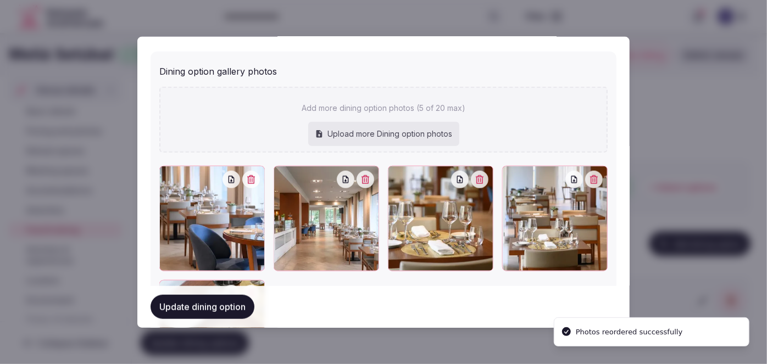
click at [233, 312] on button "Update dining option" at bounding box center [203, 307] width 104 height 24
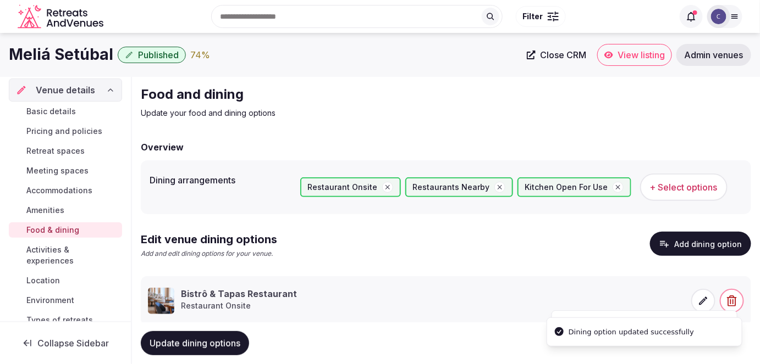
click at [222, 346] on span "Update dining options" at bounding box center [195, 343] width 91 height 11
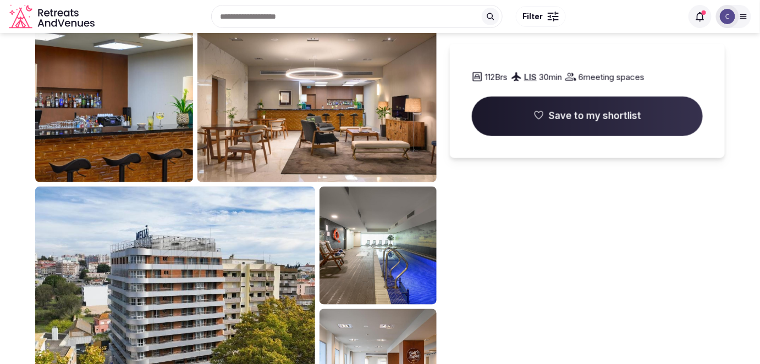
scroll to position [450, 0]
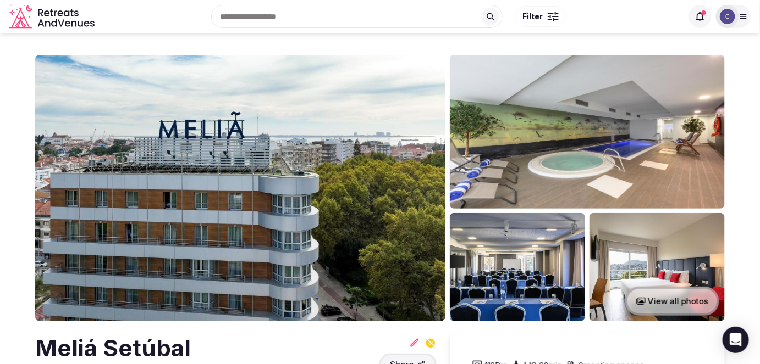
click at [164, 352] on h2 "Meliá Setúbal" at bounding box center [152, 349] width 234 height 32
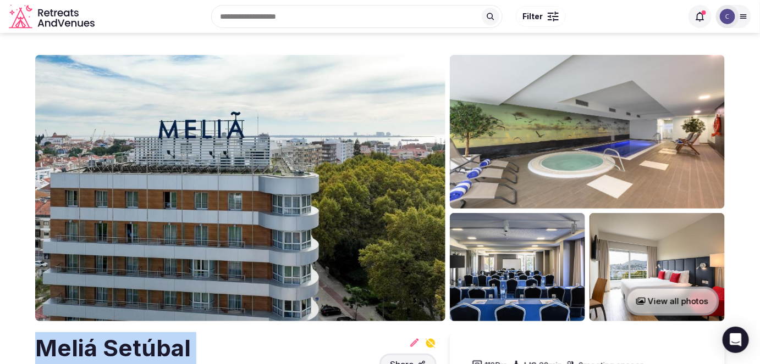
click at [164, 352] on h2 "Meliá Setúbal" at bounding box center [152, 349] width 234 height 32
copy h2 "Meliá Setúbal"
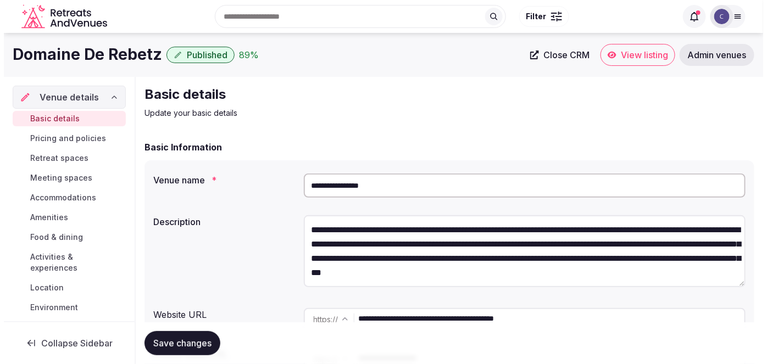
scroll to position [150, 0]
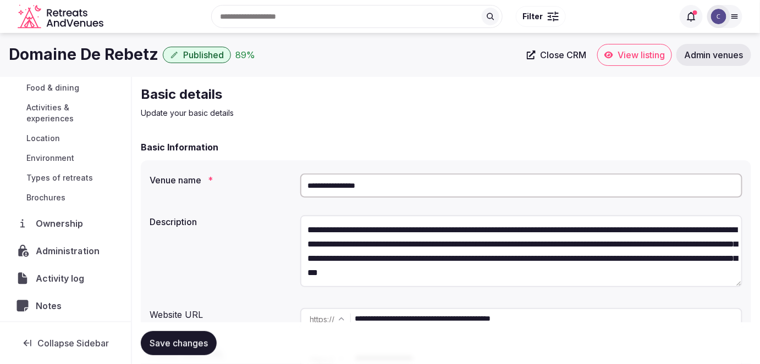
drag, startPoint x: 68, startPoint y: 248, endPoint x: 76, endPoint y: 263, distance: 17.0
click at [67, 248] on span "Administration" at bounding box center [70, 251] width 68 height 13
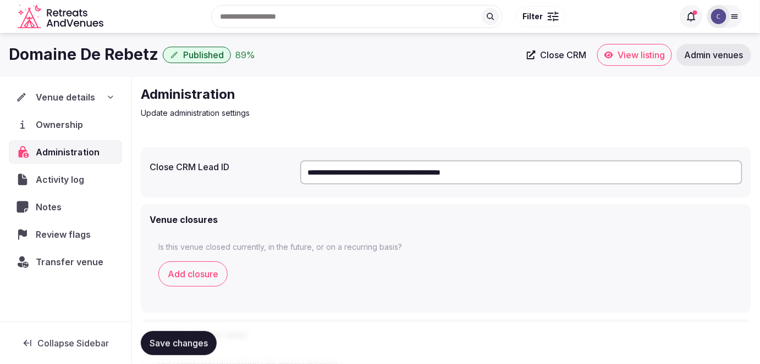
click at [69, 122] on span "Ownership" at bounding box center [62, 124] width 52 height 13
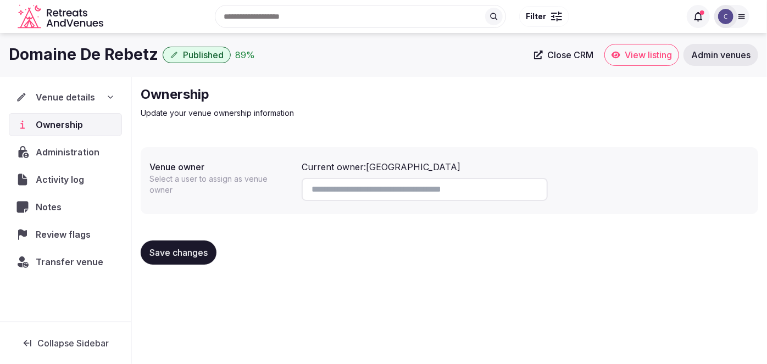
click at [69, 223] on div "Review flags" at bounding box center [65, 234] width 113 height 23
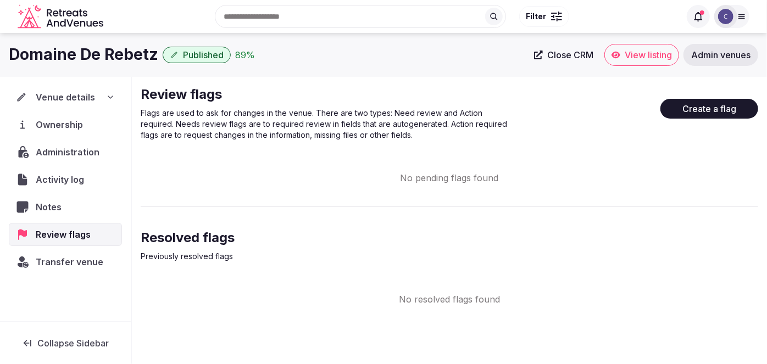
click at [79, 178] on span "Activity log" at bounding box center [62, 179] width 53 height 13
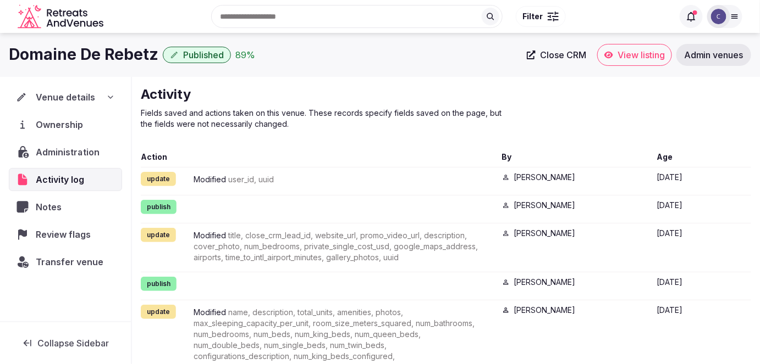
click at [85, 262] on span "Transfer venue" at bounding box center [70, 262] width 68 height 13
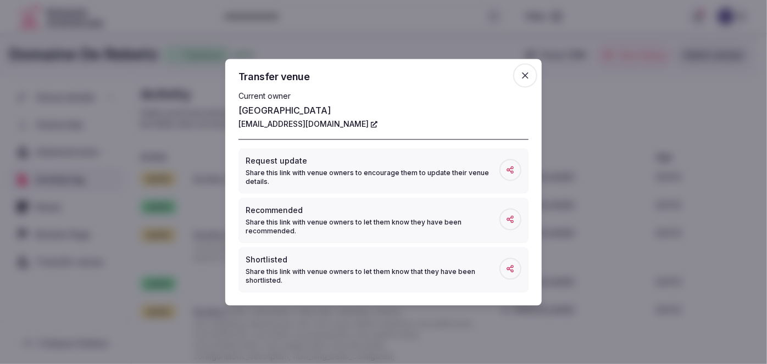
click at [526, 74] on icon "button" at bounding box center [525, 75] width 11 height 11
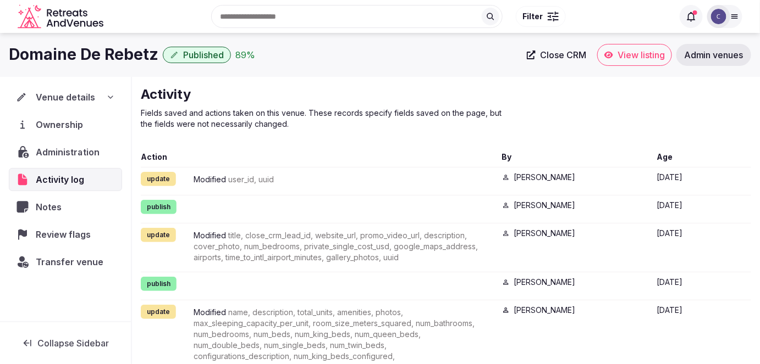
click at [102, 98] on div "Venue details" at bounding box center [65, 97] width 99 height 13
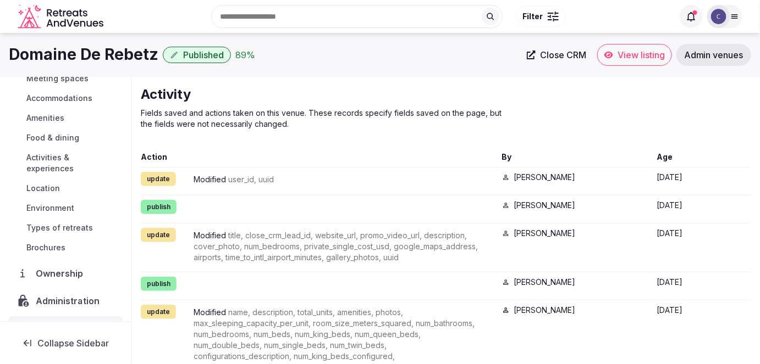
scroll to position [200, 0]
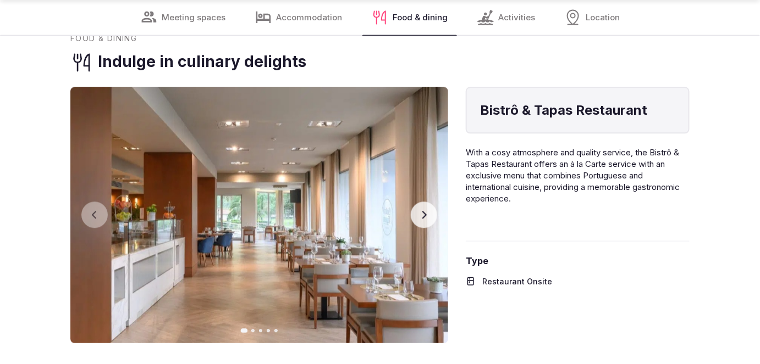
scroll to position [2499, 0]
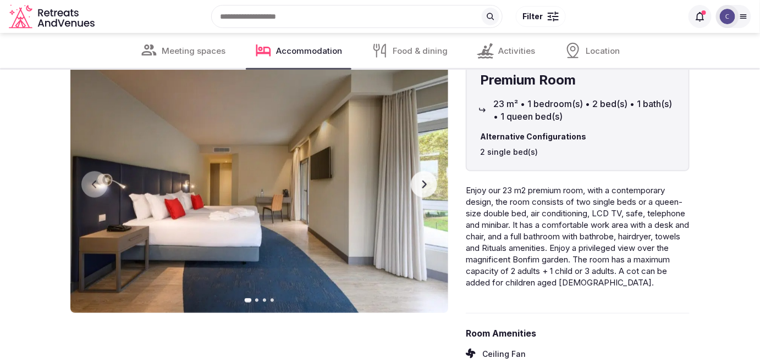
scroll to position [1699, 0]
